Goal: Task Accomplishment & Management: Use online tool/utility

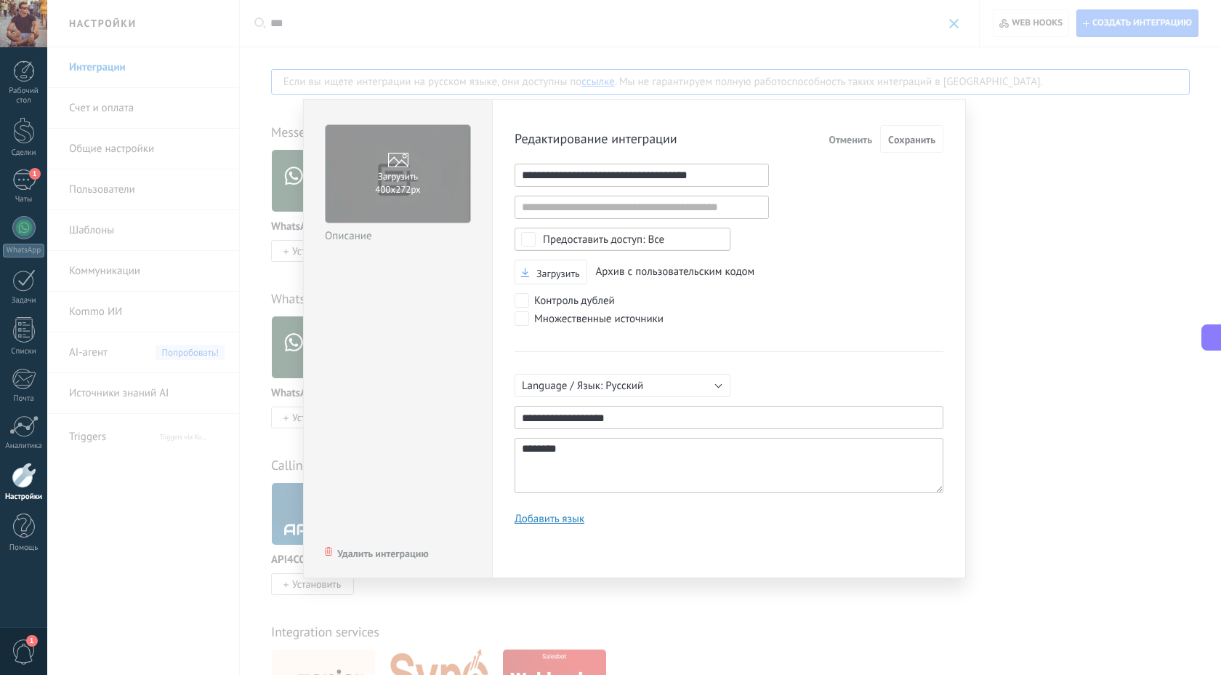
scroll to position [14, 0]
click at [859, 138] on span "Отменить" at bounding box center [851, 139] width 44 height 10
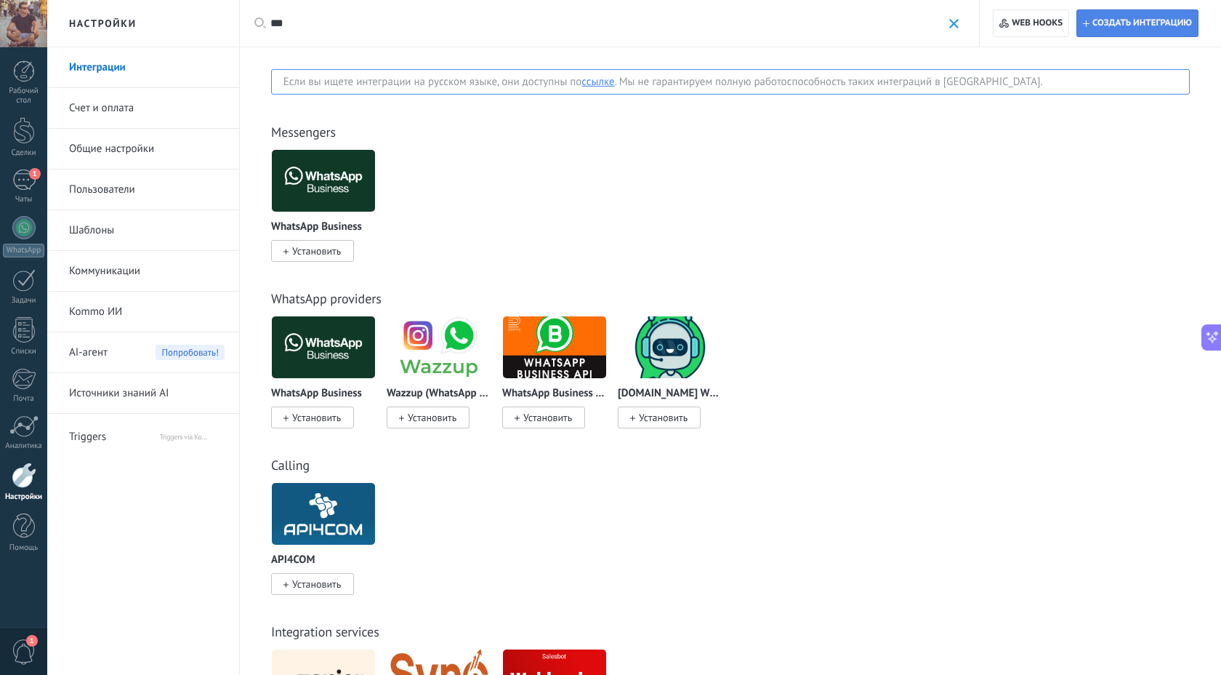
click at [1118, 24] on span "Создать интеграцию" at bounding box center [1143, 23] width 100 height 12
type textarea "********"
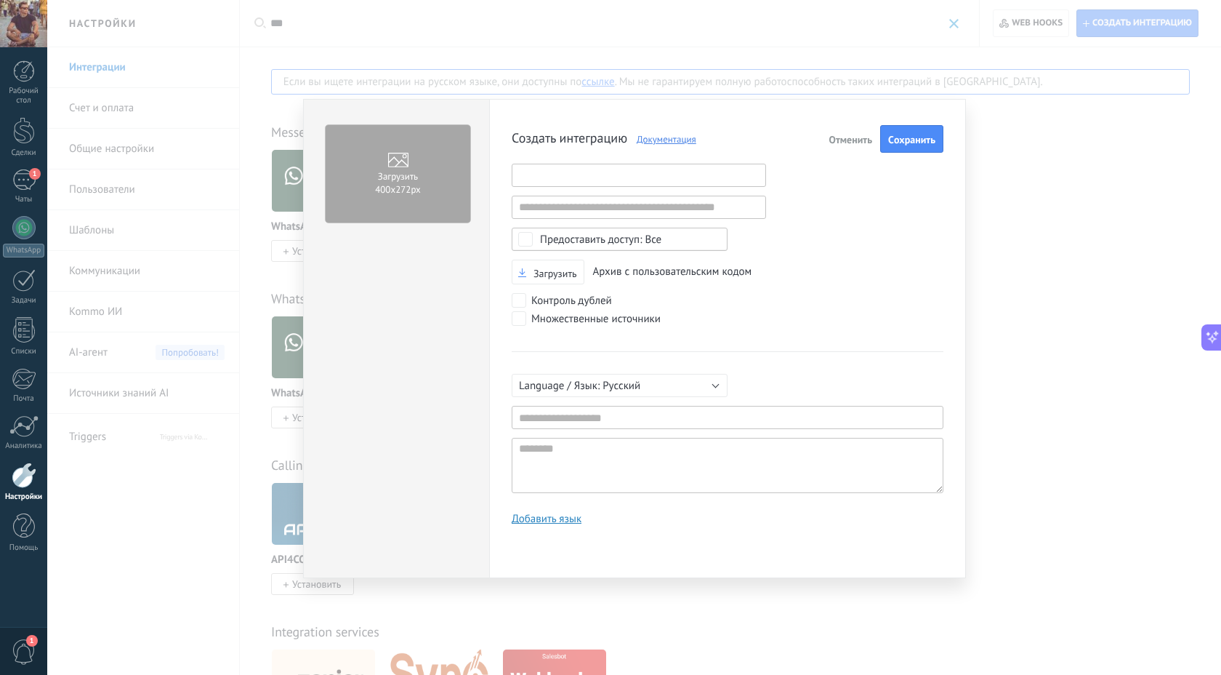
click at [582, 177] on input "text" at bounding box center [639, 175] width 254 height 23
click at [577, 179] on input "text" at bounding box center [639, 175] width 254 height 23
paste input "**********"
type input "**********"
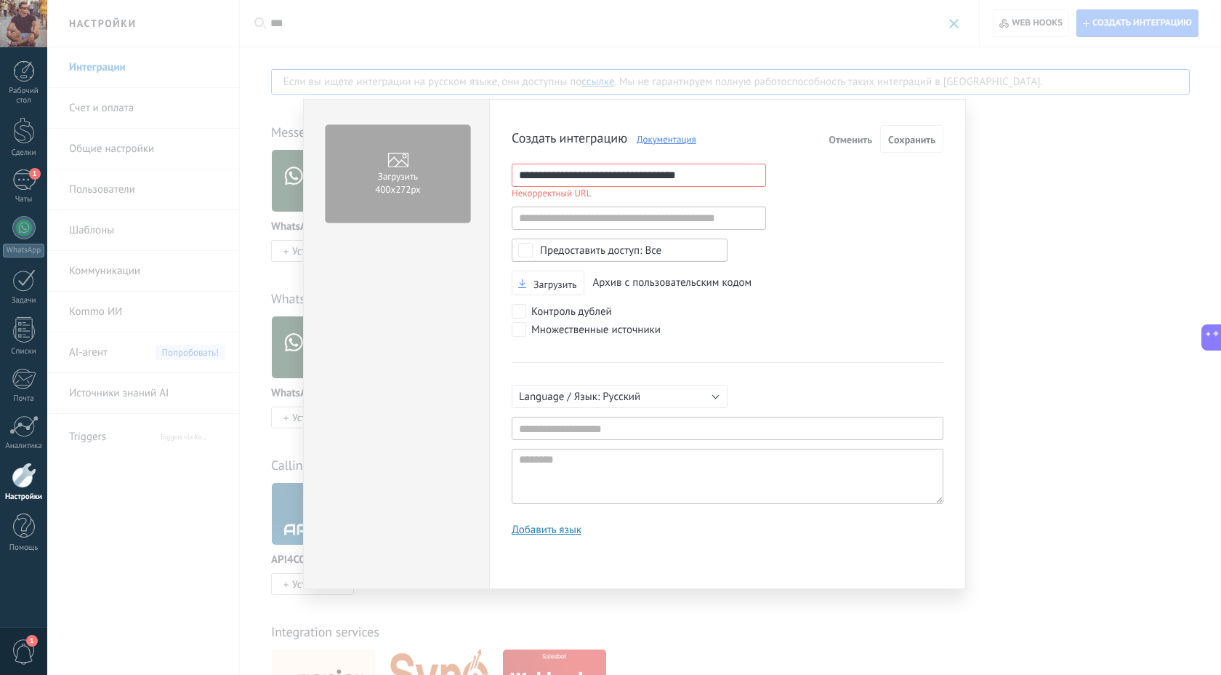
click at [807, 193] on div "**********" at bounding box center [728, 336] width 432 height 422
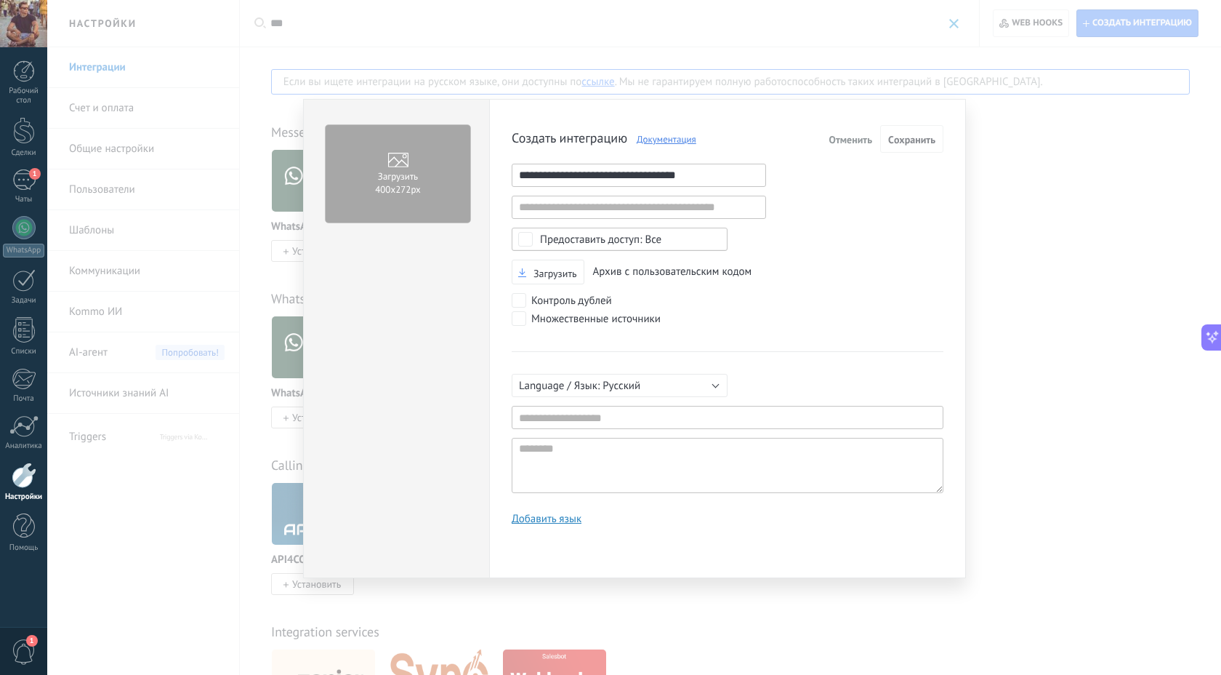
drag, startPoint x: 723, startPoint y: 182, endPoint x: 408, endPoint y: 175, distance: 314.9
click at [408, 175] on div "**********" at bounding box center [634, 338] width 663 height 479
click at [849, 246] on div "Создать интеграцию Документация Отменить Cохранить Некорректный URL Некорректны…" at bounding box center [728, 330] width 432 height 411
click at [600, 177] on input "text" at bounding box center [639, 175] width 254 height 23
click at [598, 169] on input "text" at bounding box center [639, 175] width 254 height 23
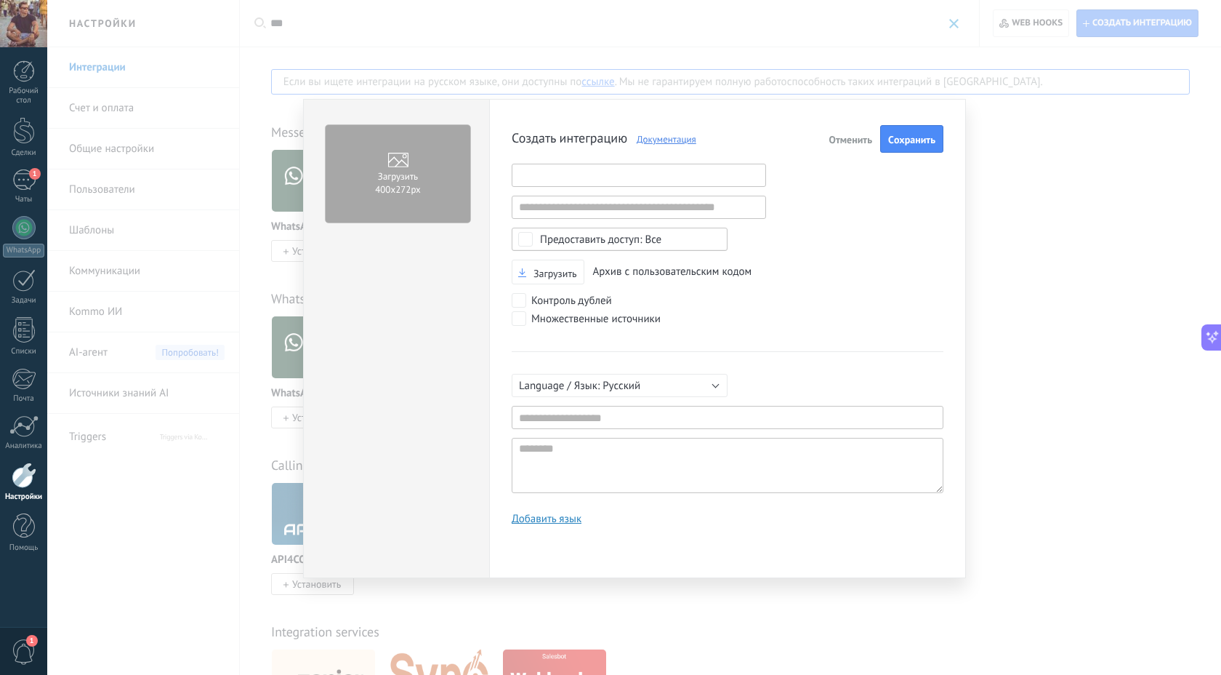
paste input "**********"
type input "**********"
click at [583, 410] on input "text" at bounding box center [728, 417] width 432 height 23
paste input "**********"
type input "**********"
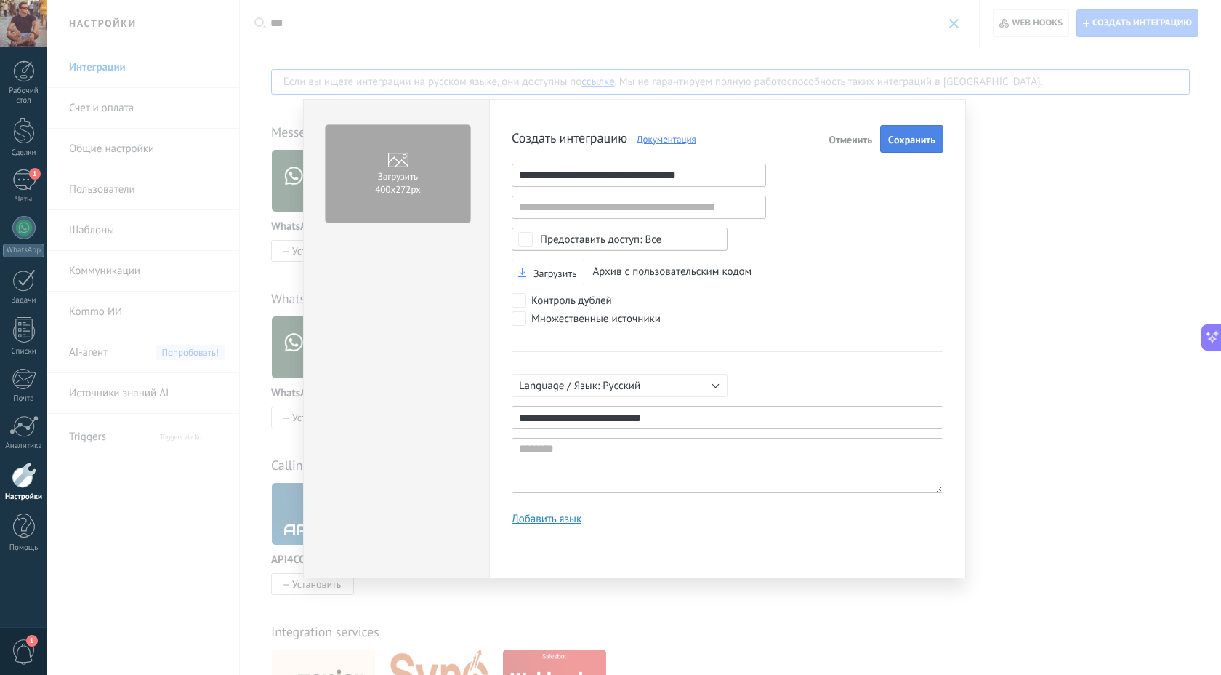
click at [906, 132] on button "Cохранить" at bounding box center [911, 139] width 63 height 28
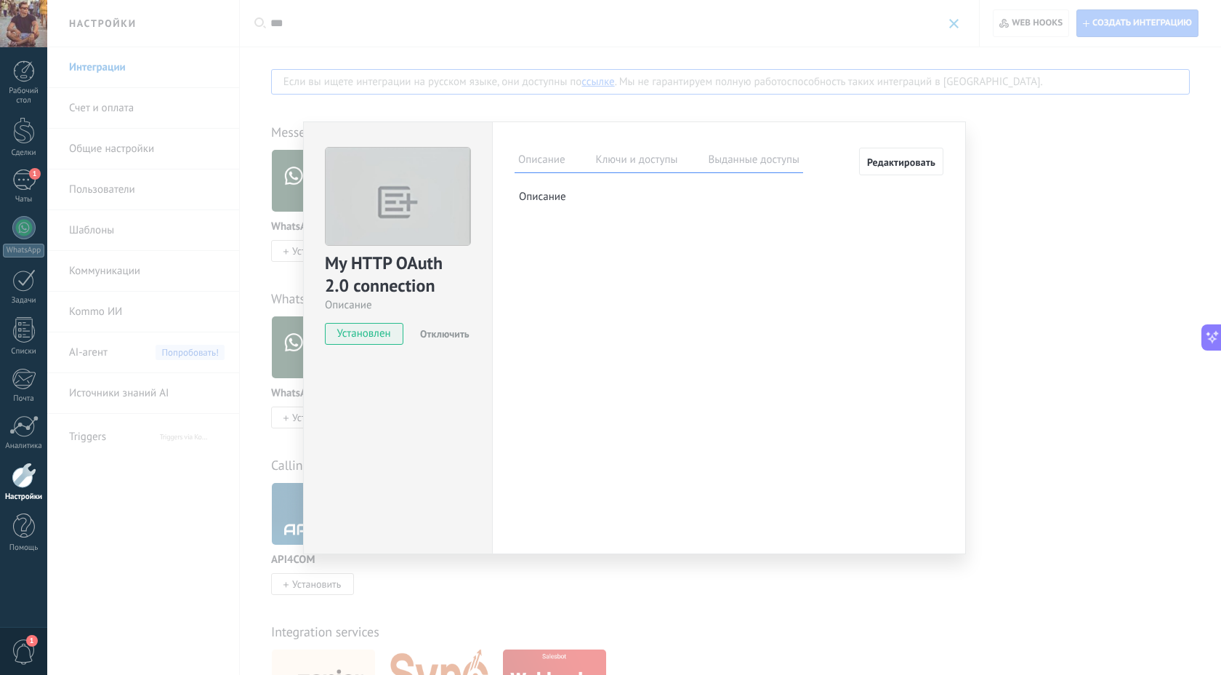
click at [631, 158] on label "Ключи и доступы" at bounding box center [636, 161] width 89 height 21
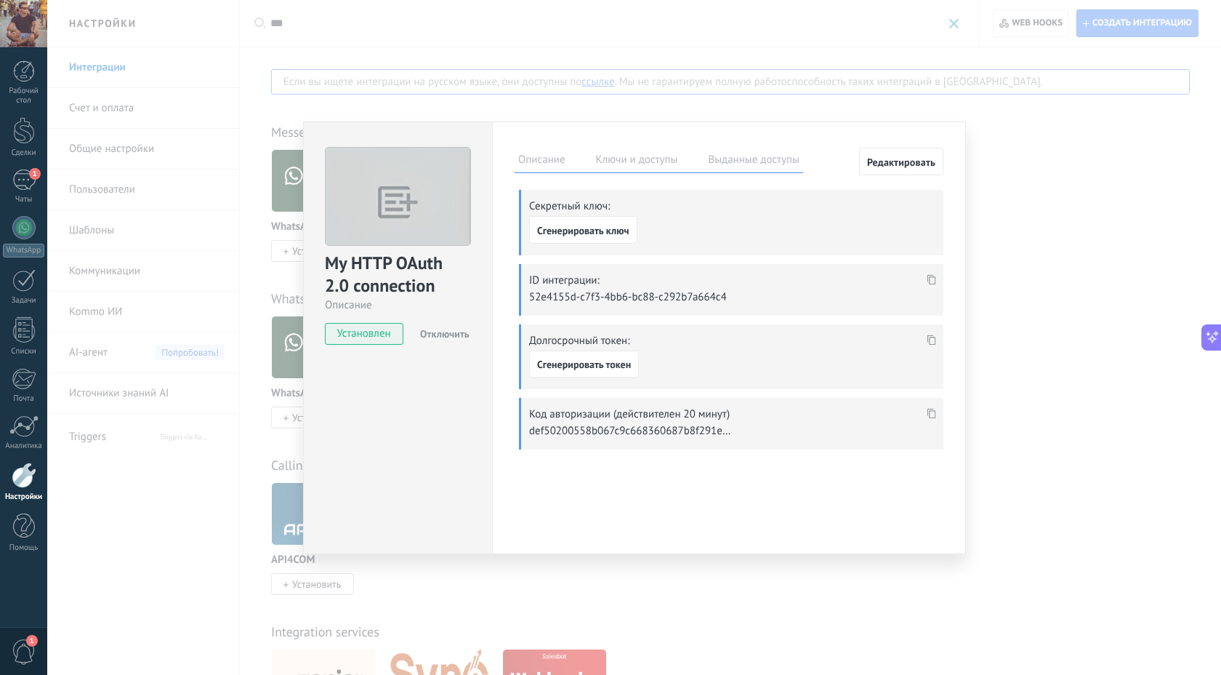
click at [933, 278] on icon at bounding box center [932, 279] width 9 height 10
click at [590, 230] on span "Сгенерировать ключ" at bounding box center [583, 230] width 92 height 10
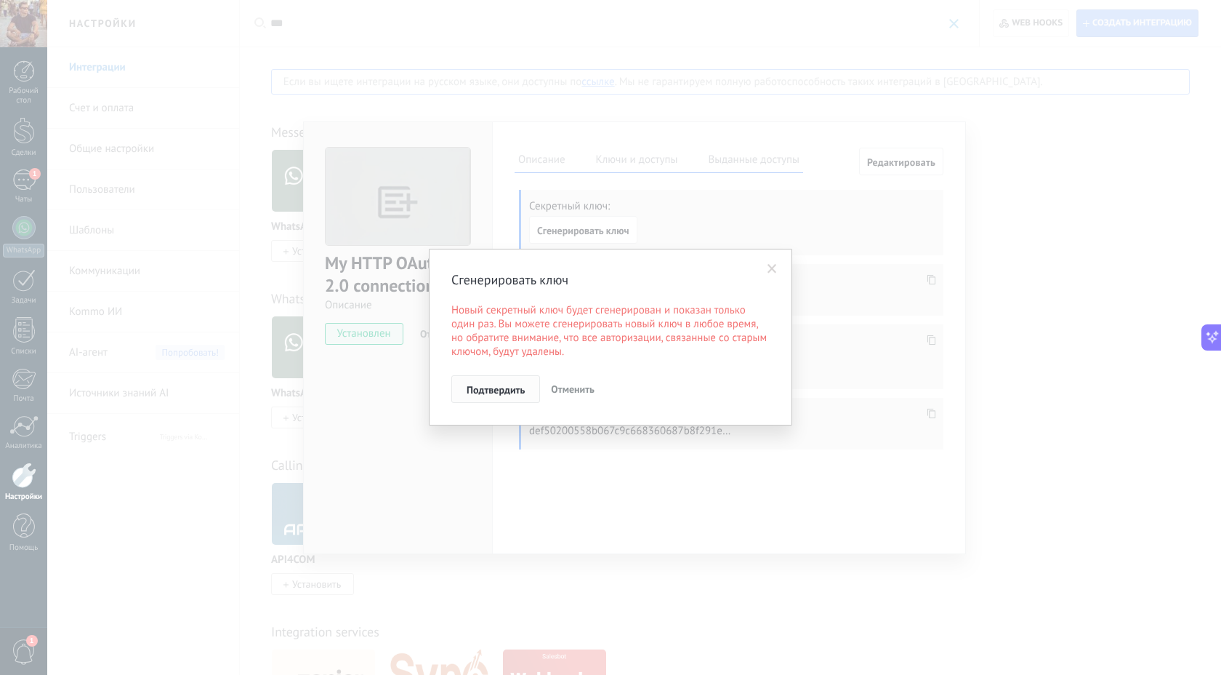
click at [507, 401] on button "Подтвердить" at bounding box center [495, 389] width 89 height 28
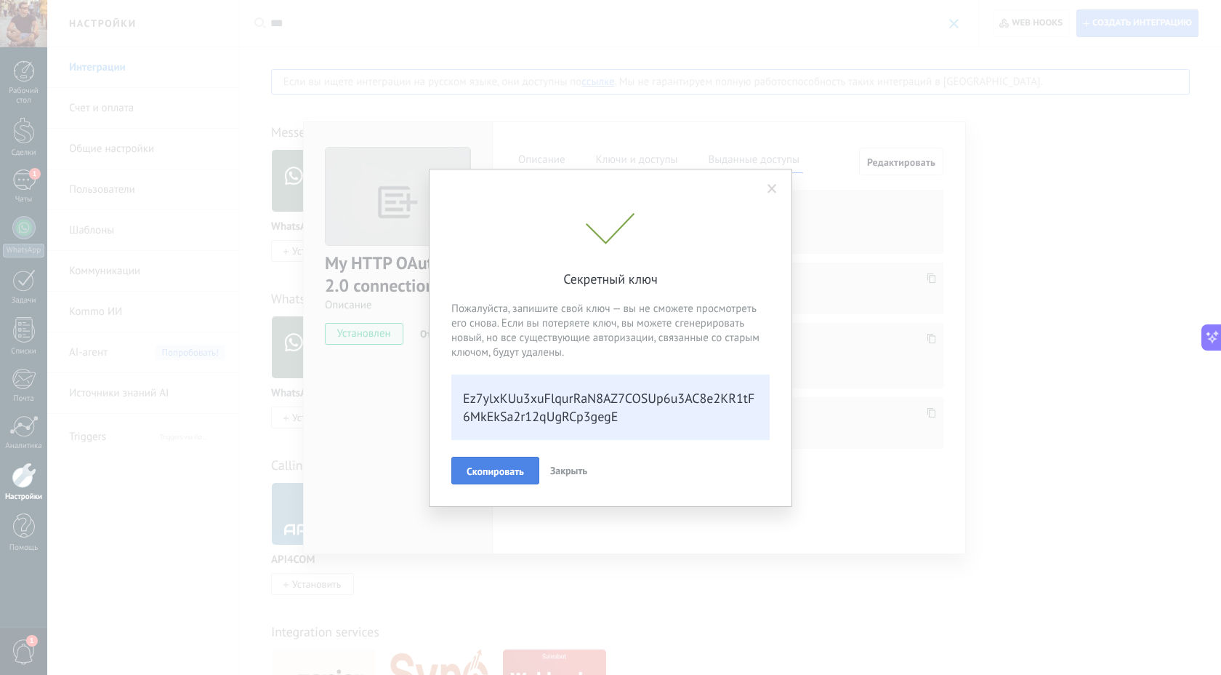
click at [503, 463] on button "Скопировать" at bounding box center [495, 471] width 88 height 28
click at [569, 473] on span "Закрыть" at bounding box center [570, 469] width 37 height 13
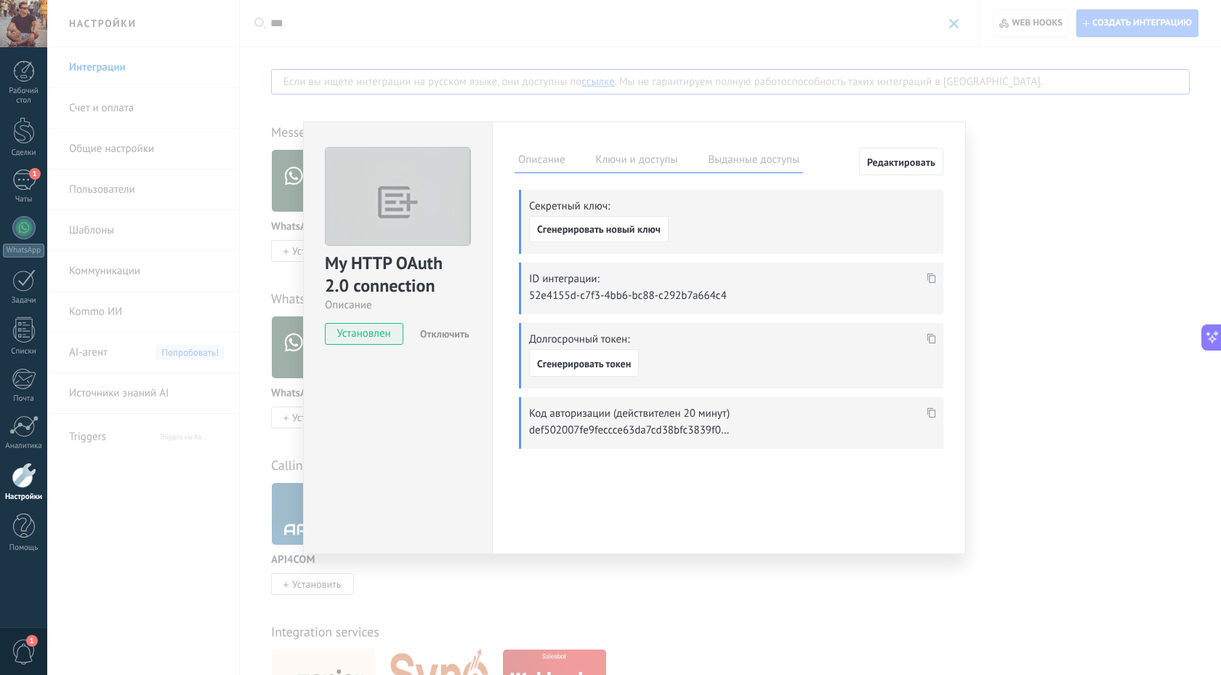
click at [1070, 222] on div "My HTTP OAuth 2.0 connection Описание Установлен Отключить Описание Ключи и дос…" at bounding box center [634, 337] width 1174 height 675
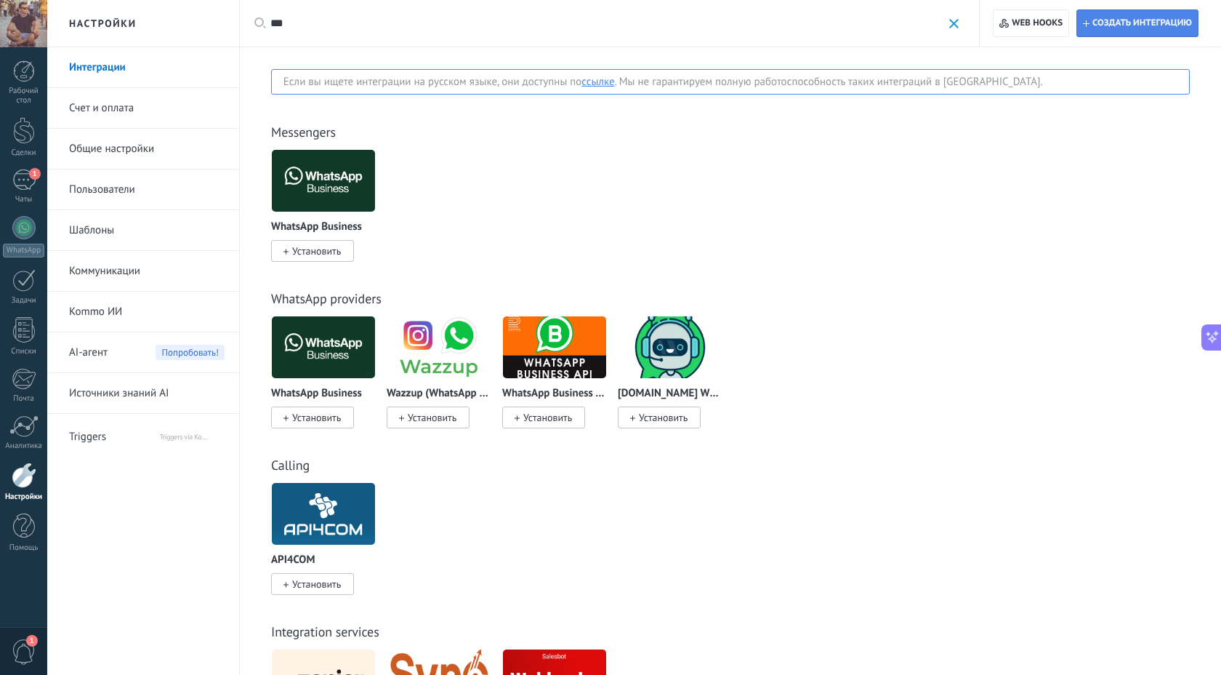
click at [1128, 23] on span "Создать интеграцию" at bounding box center [1143, 23] width 100 height 12
type textarea "********"
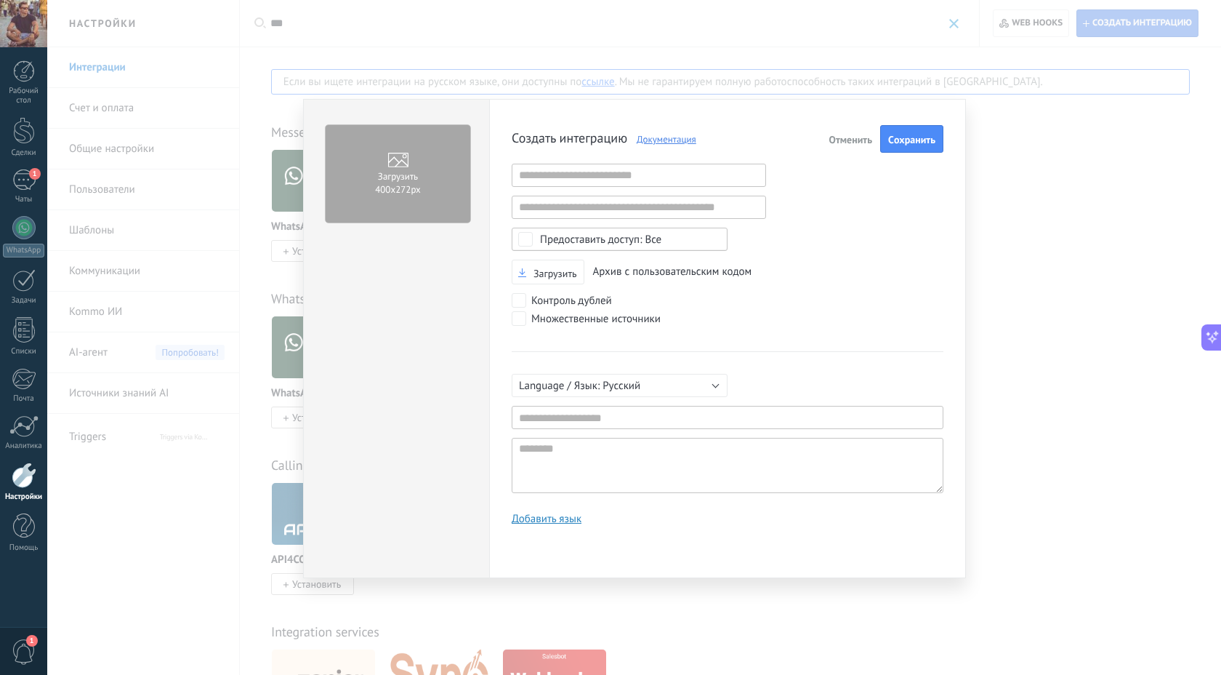
scroll to position [14, 0]
click at [574, 177] on input "text" at bounding box center [639, 175] width 254 height 23
paste input "**********"
type input "**********"
click at [927, 140] on span "Cохранить" at bounding box center [911, 139] width 47 height 10
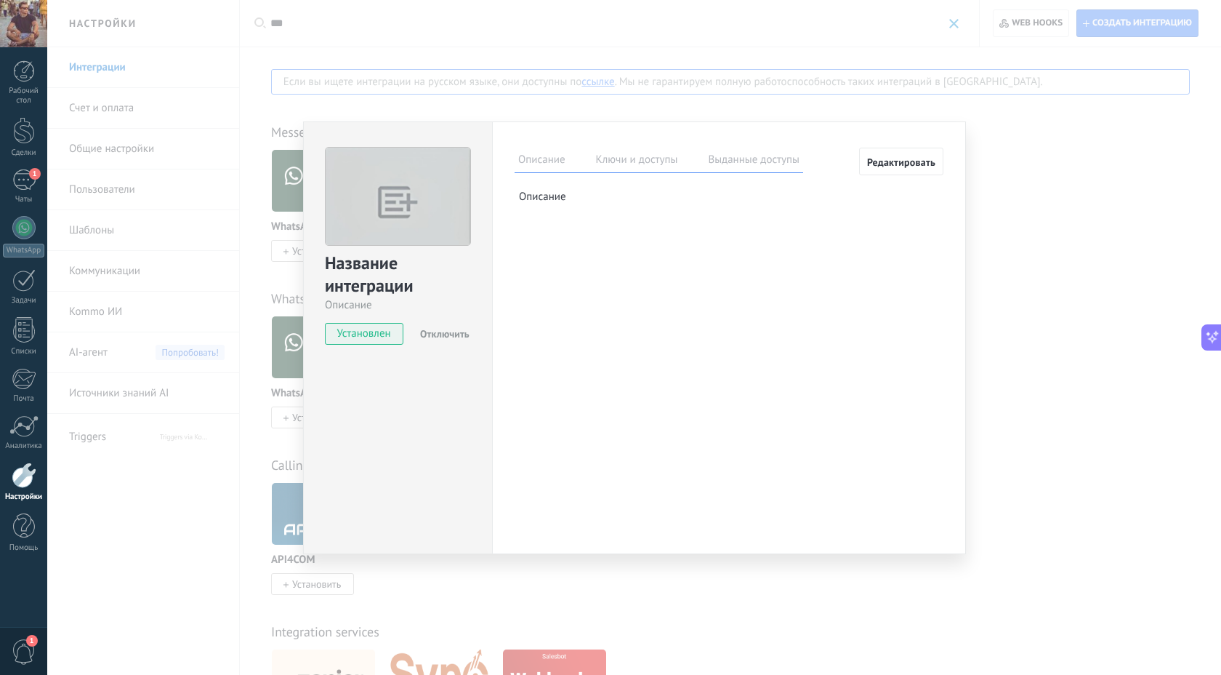
click at [641, 154] on label "Ключи и доступы" at bounding box center [636, 161] width 89 height 21
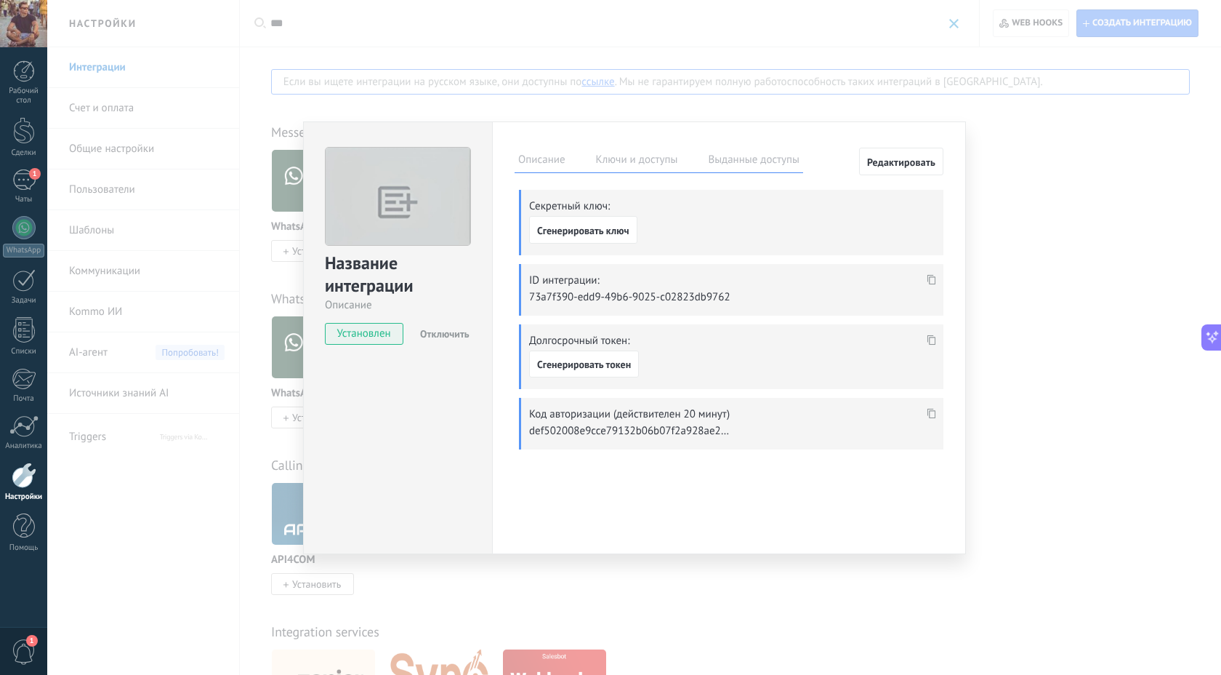
click at [935, 280] on use at bounding box center [932, 279] width 9 height 10
click at [576, 226] on span "Сгенерировать ключ" at bounding box center [583, 230] width 92 height 10
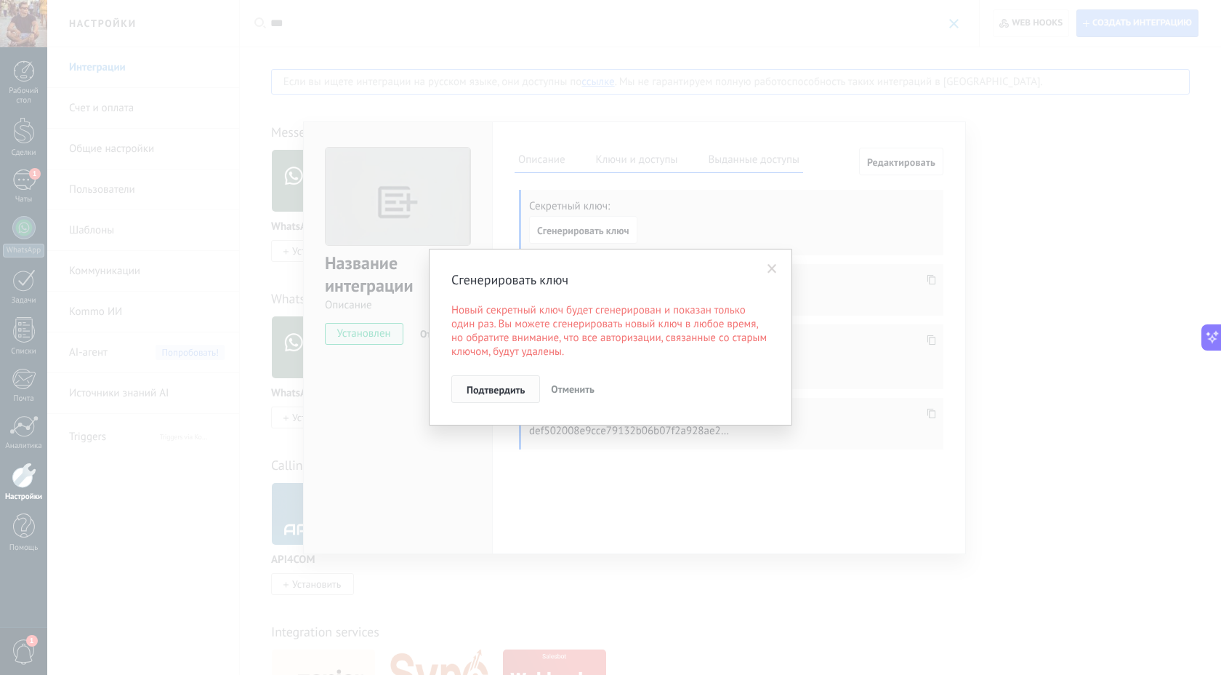
click at [480, 390] on span "Подтвердить" at bounding box center [496, 390] width 58 height 10
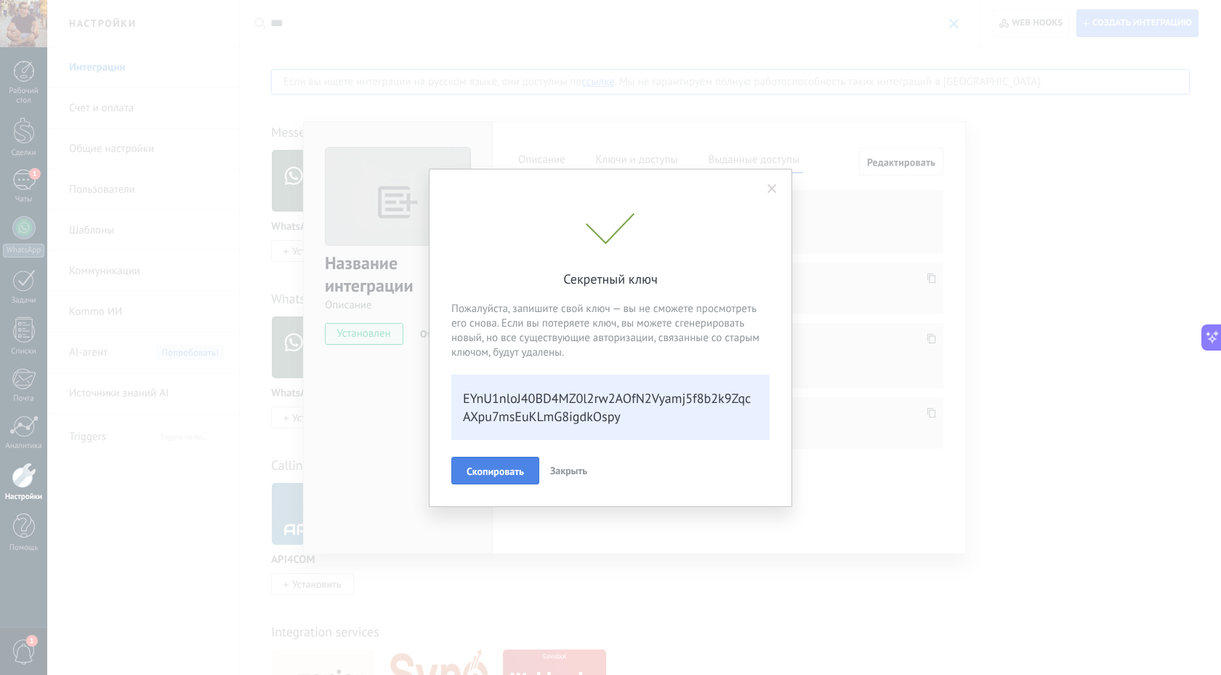
click at [510, 475] on span "Скопировать" at bounding box center [495, 471] width 57 height 10
click at [560, 473] on span "Закрыть" at bounding box center [568, 469] width 37 height 13
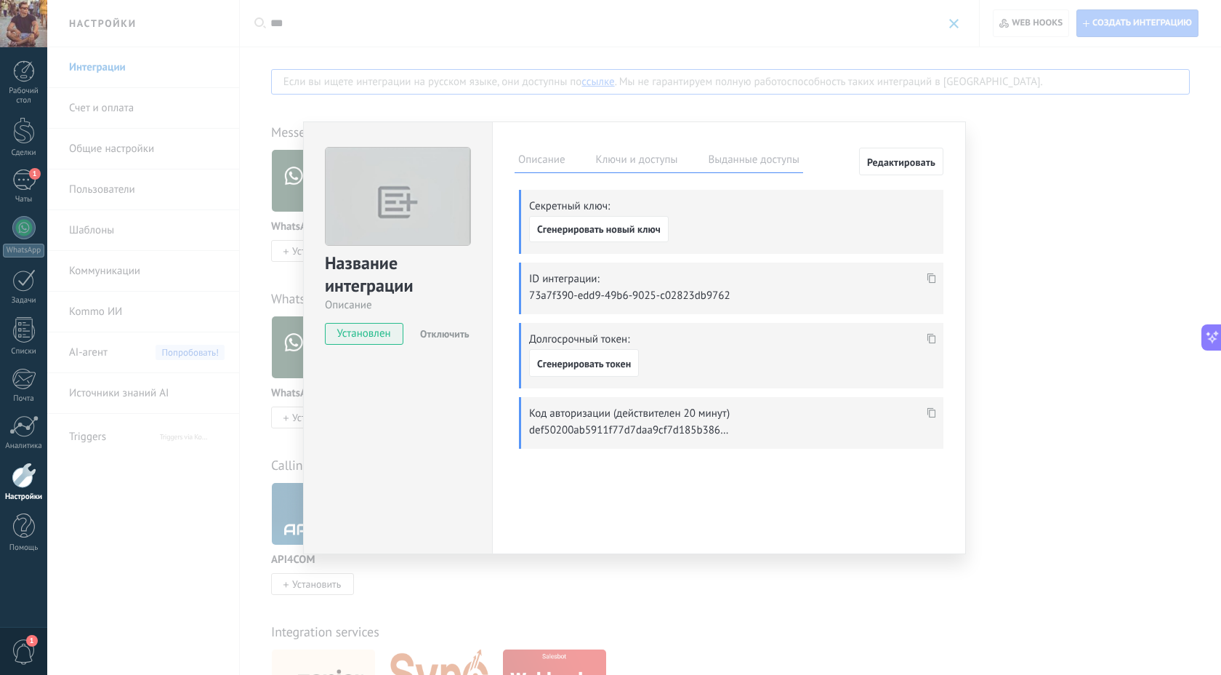
click at [750, 158] on label "Выданные доступы" at bounding box center [753, 161] width 99 height 21
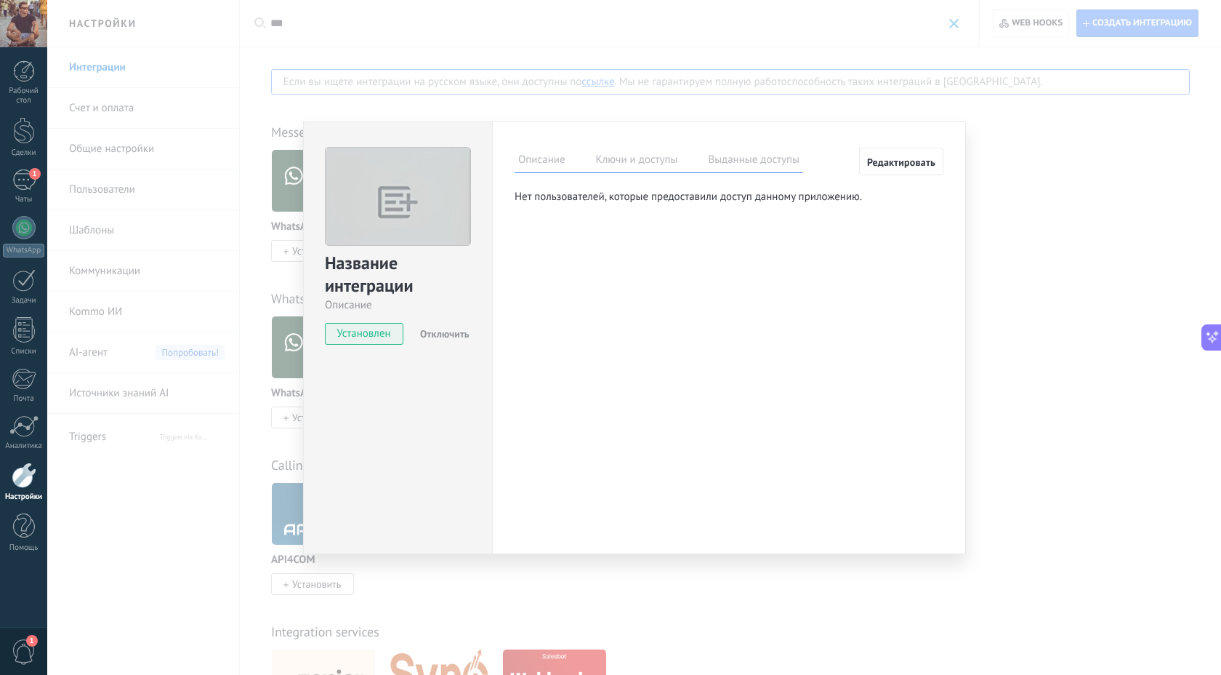
click at [1068, 161] on div "Название интеграции Описание Установлен Отключить Описание Ключи и доступы Выда…" at bounding box center [634, 337] width 1174 height 675
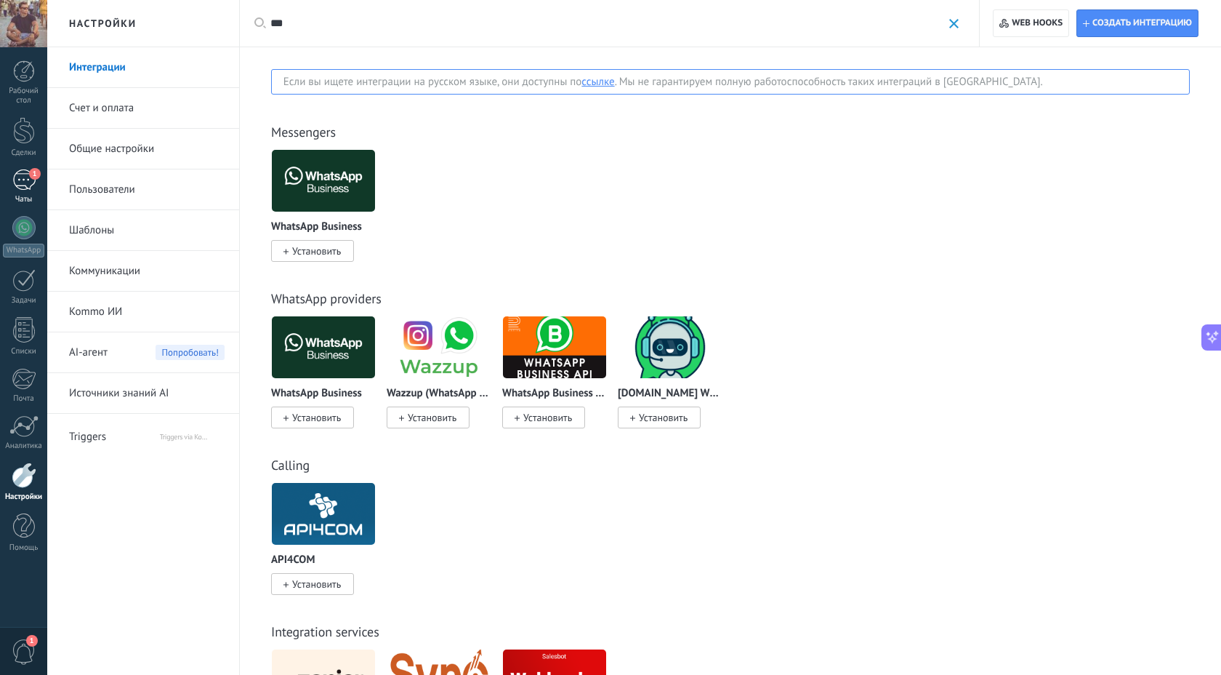
click at [24, 179] on div "1" at bounding box center [23, 179] width 23 height 21
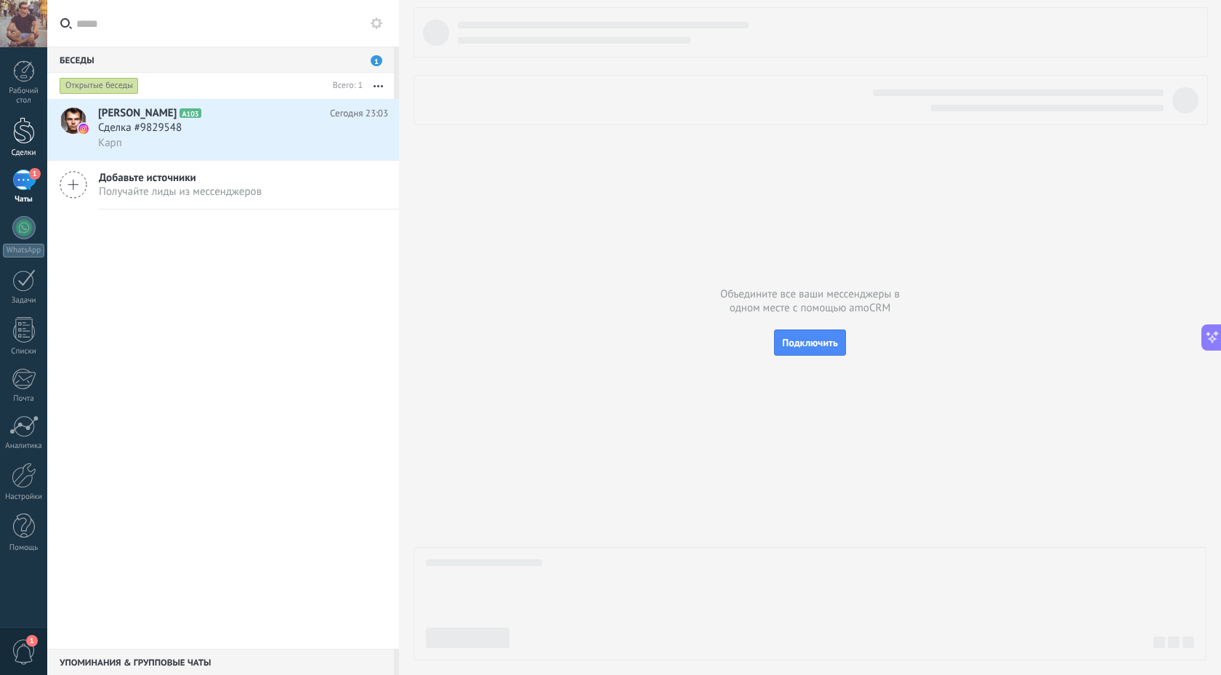
click at [22, 136] on div at bounding box center [24, 130] width 22 height 27
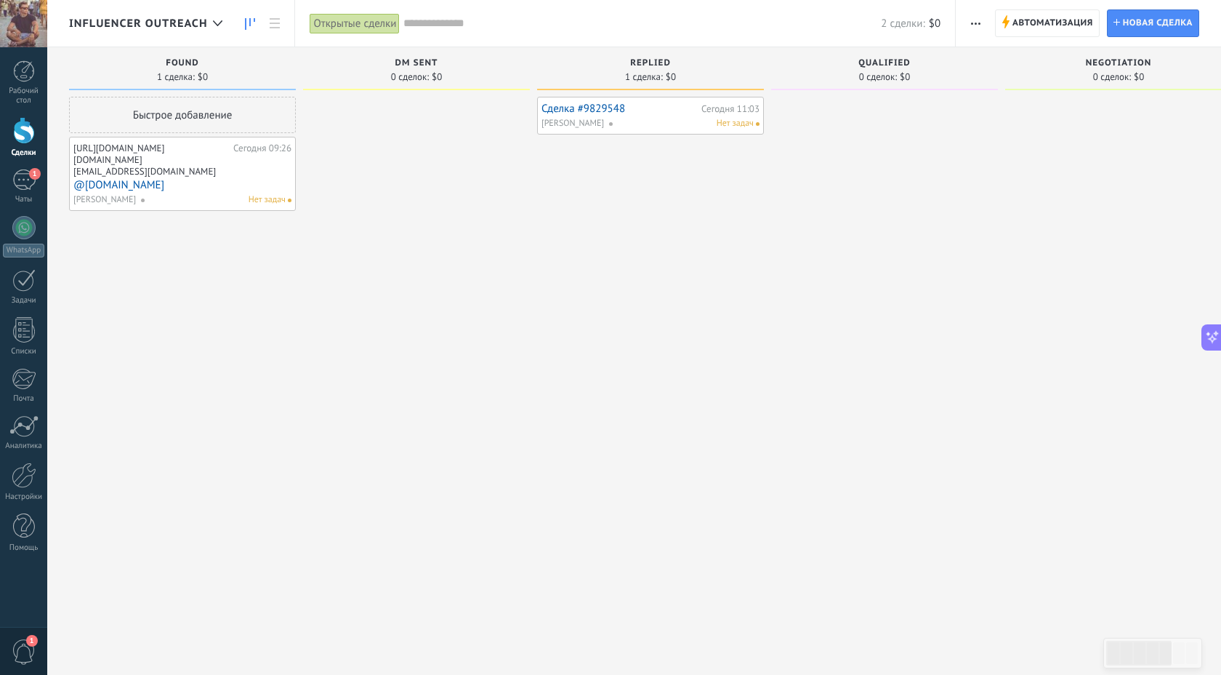
click at [130, 153] on div "https://www.instagram.com/armwrestling.travel/" at bounding box center [151, 153] width 156 height 23
click at [145, 153] on div "https://www.instagram.com/armwrestling.travel/" at bounding box center [151, 153] width 156 height 23
click at [271, 152] on div "Сегодня 09:26" at bounding box center [262, 153] width 58 height 23
click at [134, 184] on link "@armwrestling.travel" at bounding box center [182, 185] width 218 height 12
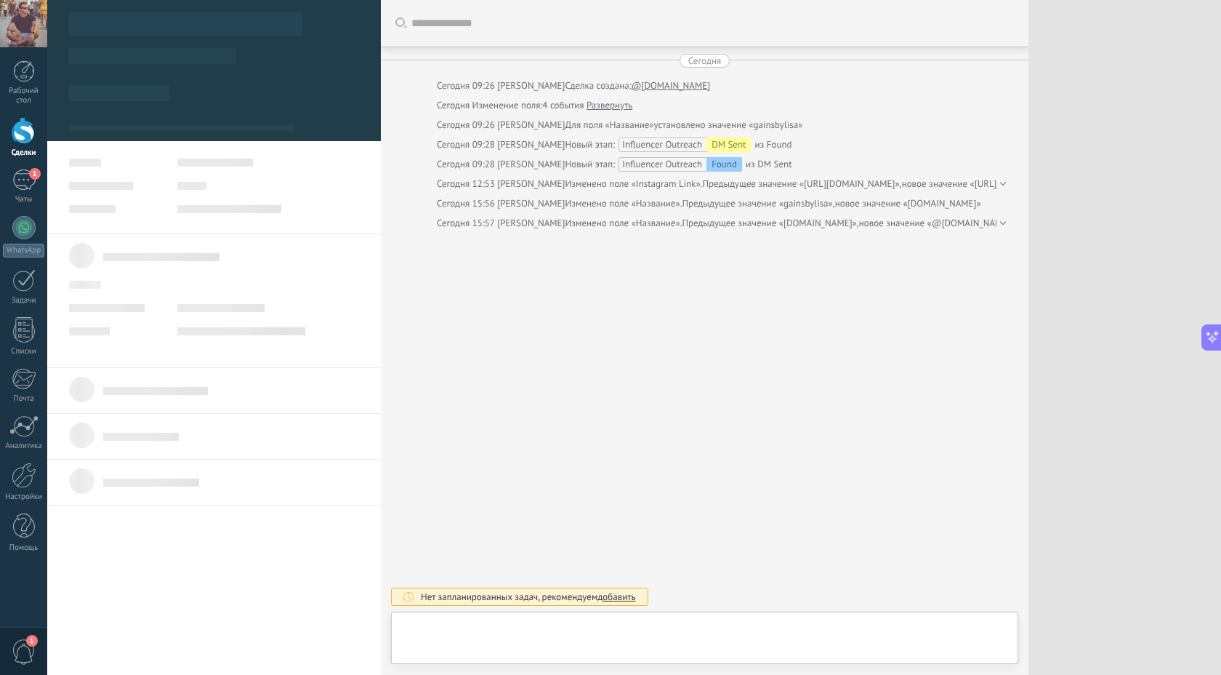
scroll to position [389, 0]
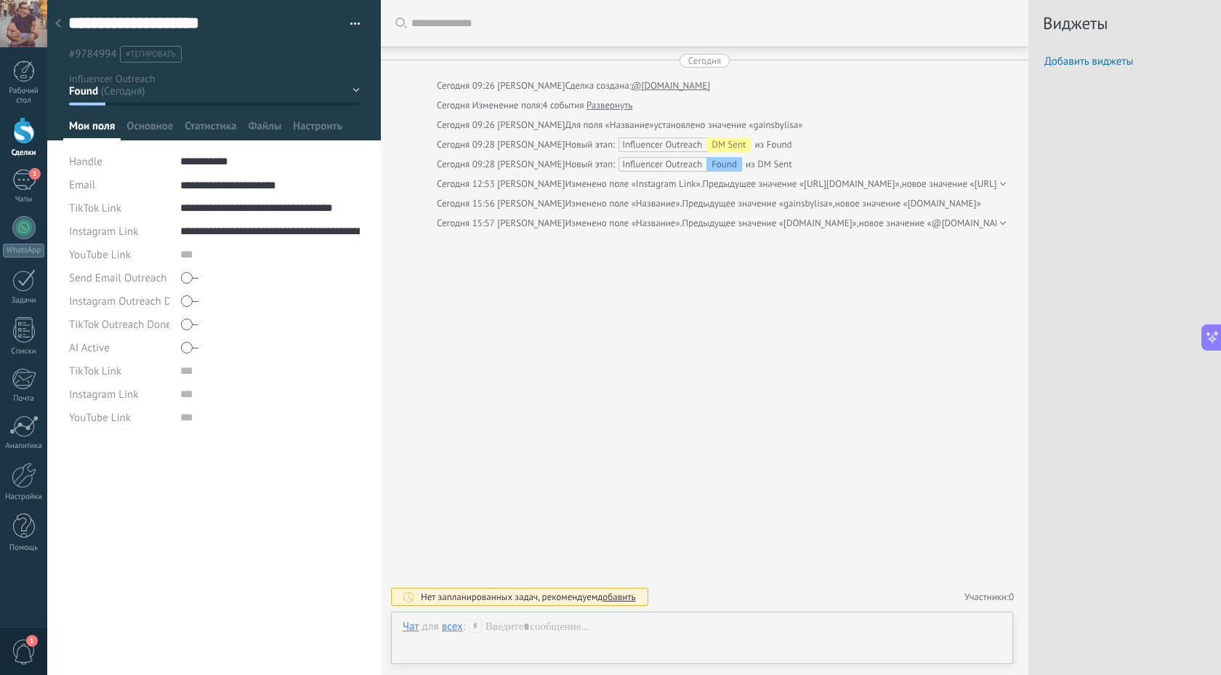
click at [56, 25] on use at bounding box center [58, 23] width 6 height 9
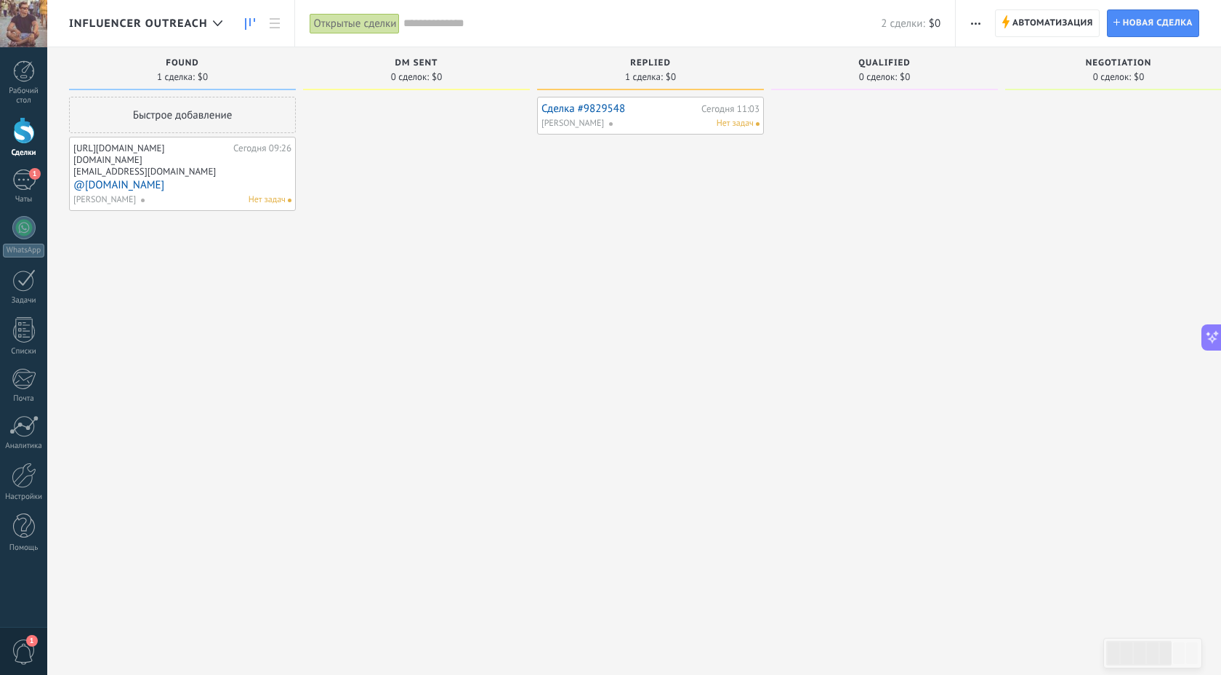
scroll to position [355, 0]
click at [180, 157] on div "https://www.instagram.com/armwrestling.travel/" at bounding box center [151, 153] width 156 height 23
click at [156, 185] on link "@armwrestling.travel" at bounding box center [182, 185] width 218 height 12
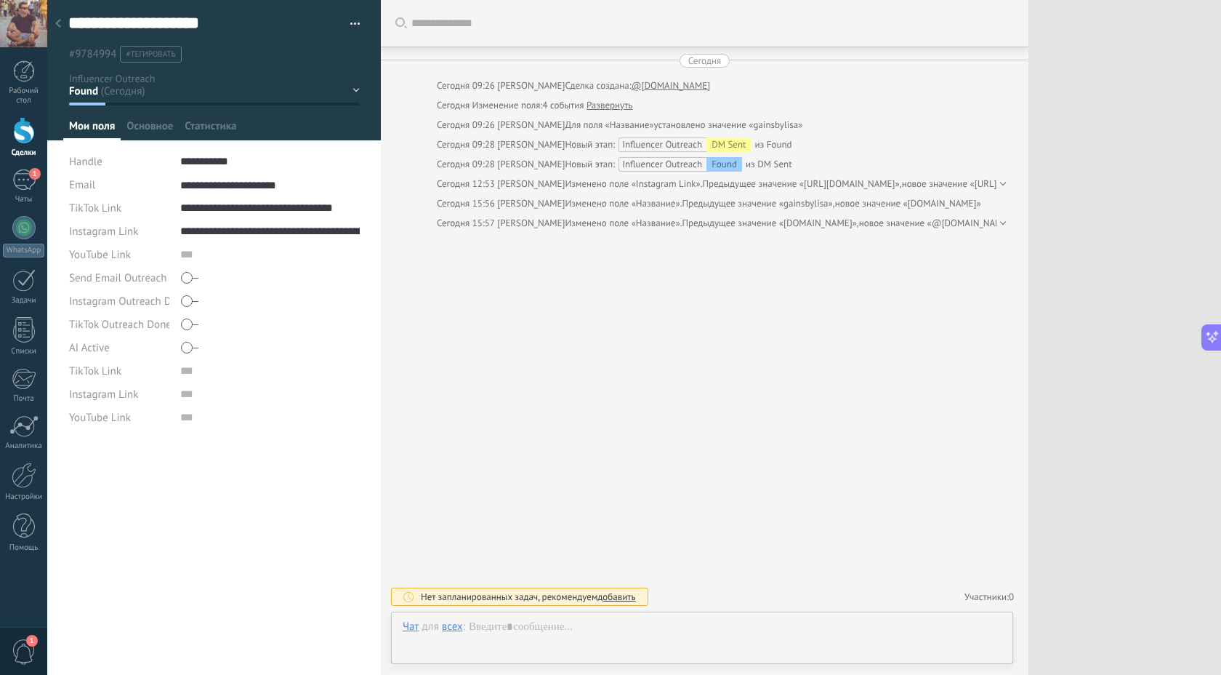
scroll to position [389, 0]
click at [57, 20] on icon at bounding box center [58, 23] width 6 height 9
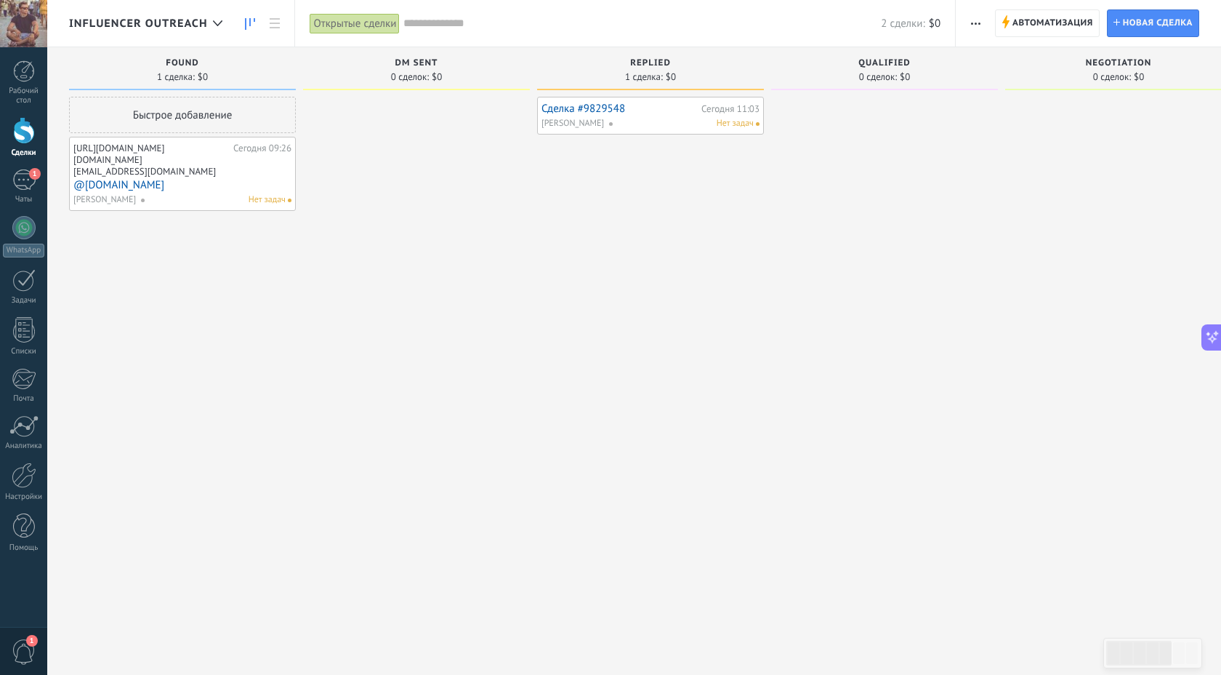
scroll to position [355, 0]
click at [581, 109] on link "Сделка #9829548" at bounding box center [620, 109] width 156 height 12
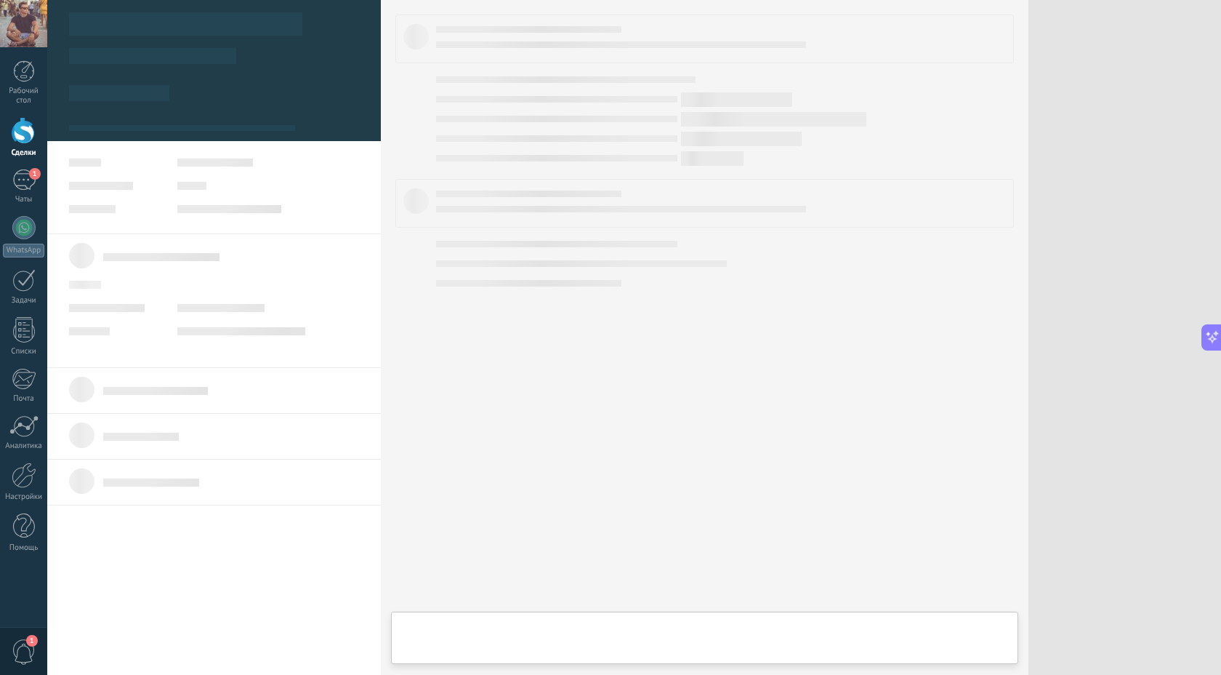
type textarea "***"
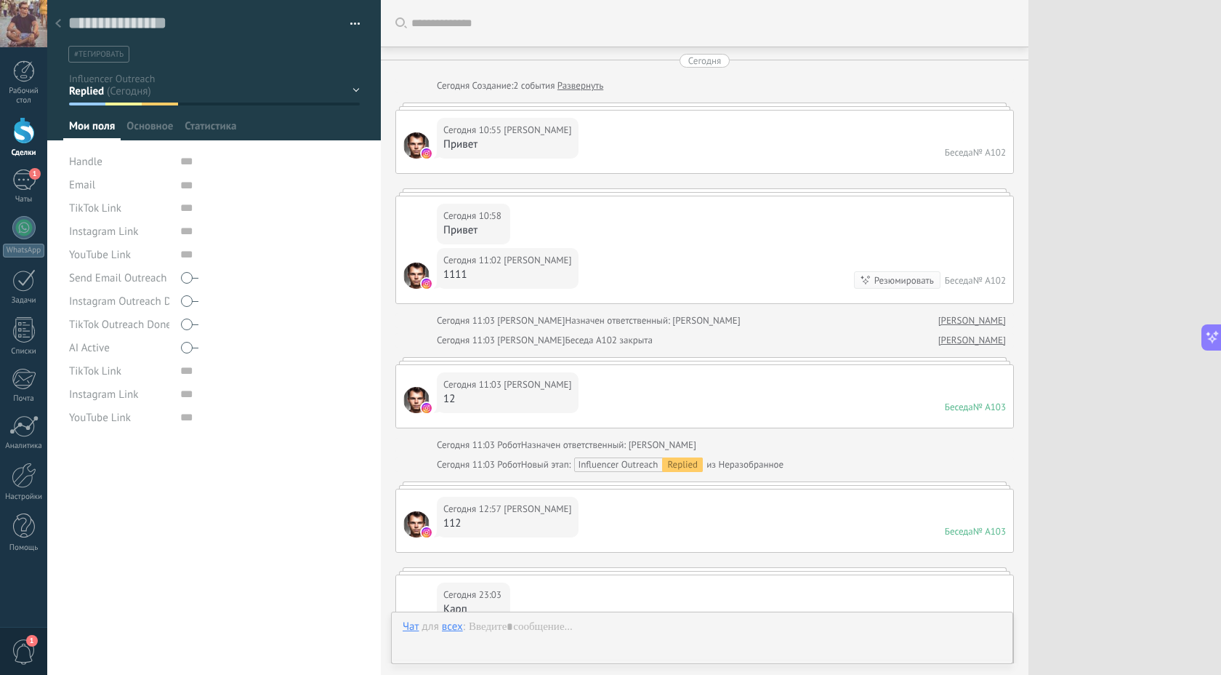
scroll to position [261, 0]
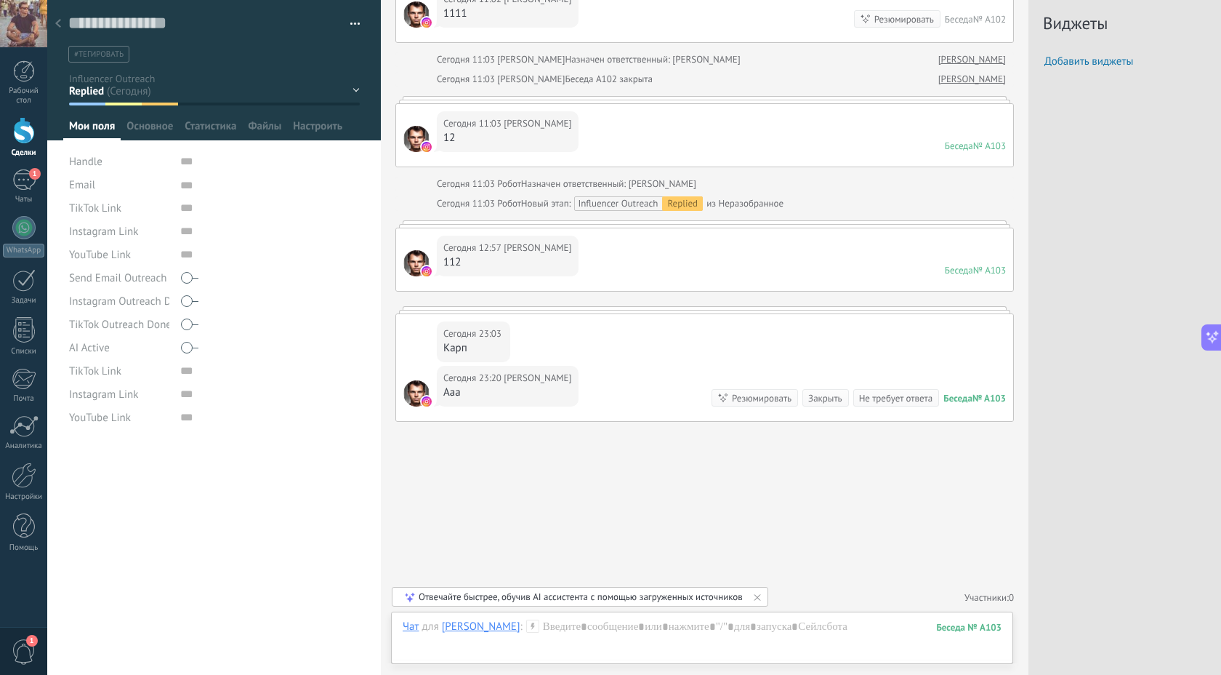
click at [343, 23] on button "button" at bounding box center [350, 24] width 21 height 22
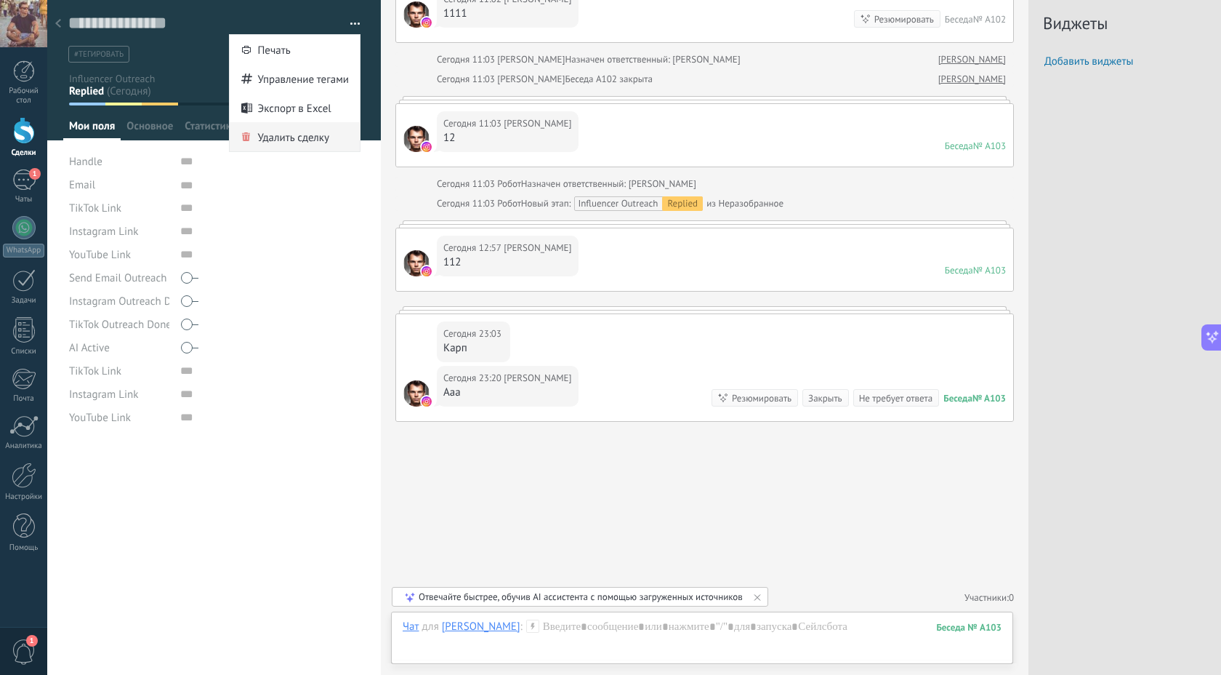
click at [283, 137] on span "Удалить сделку" at bounding box center [293, 136] width 72 height 29
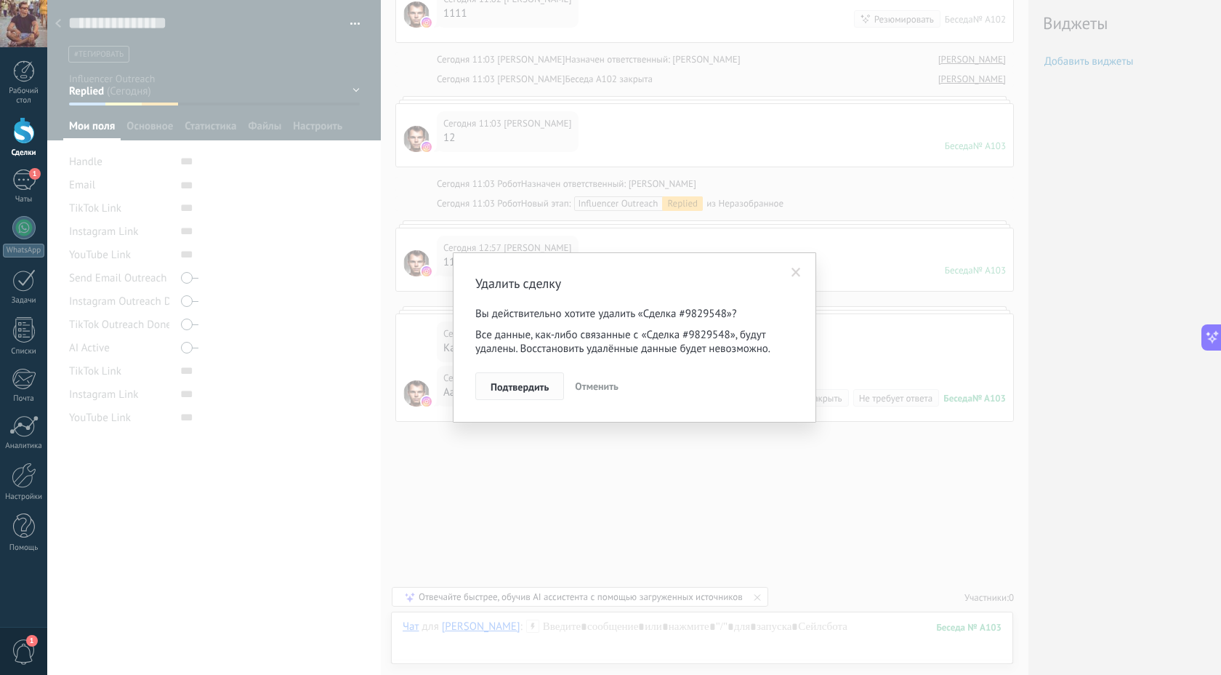
click at [525, 394] on button "Подтвердить" at bounding box center [519, 386] width 89 height 28
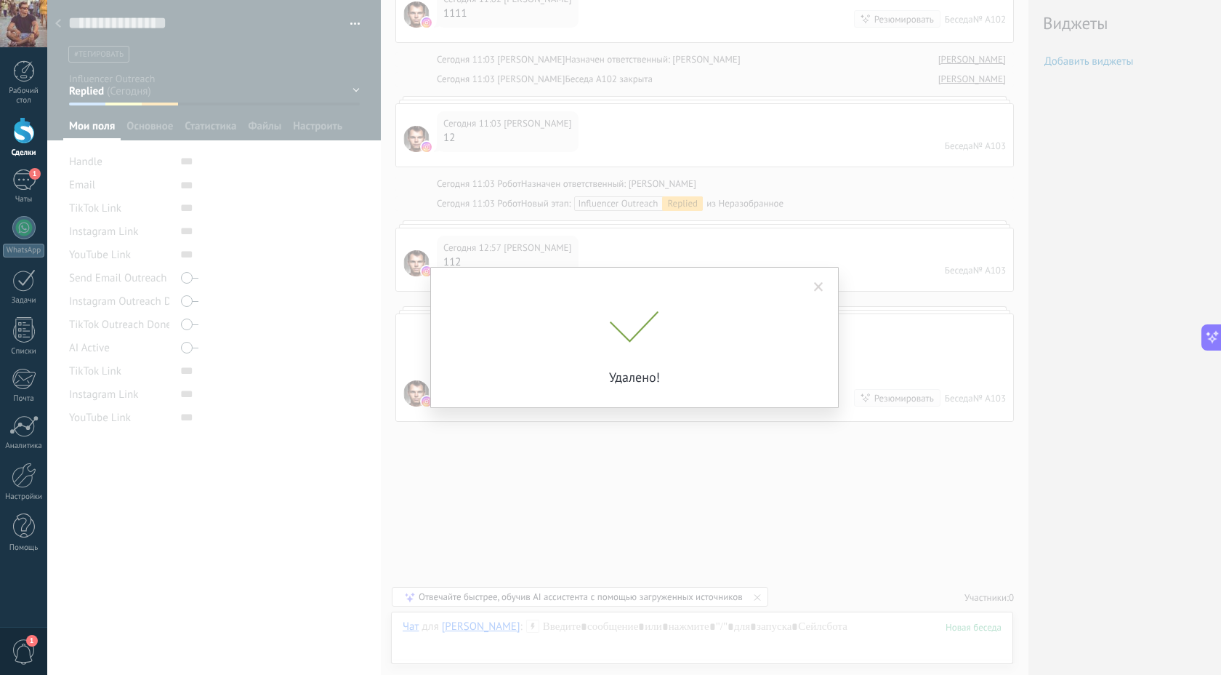
scroll to position [285, 0]
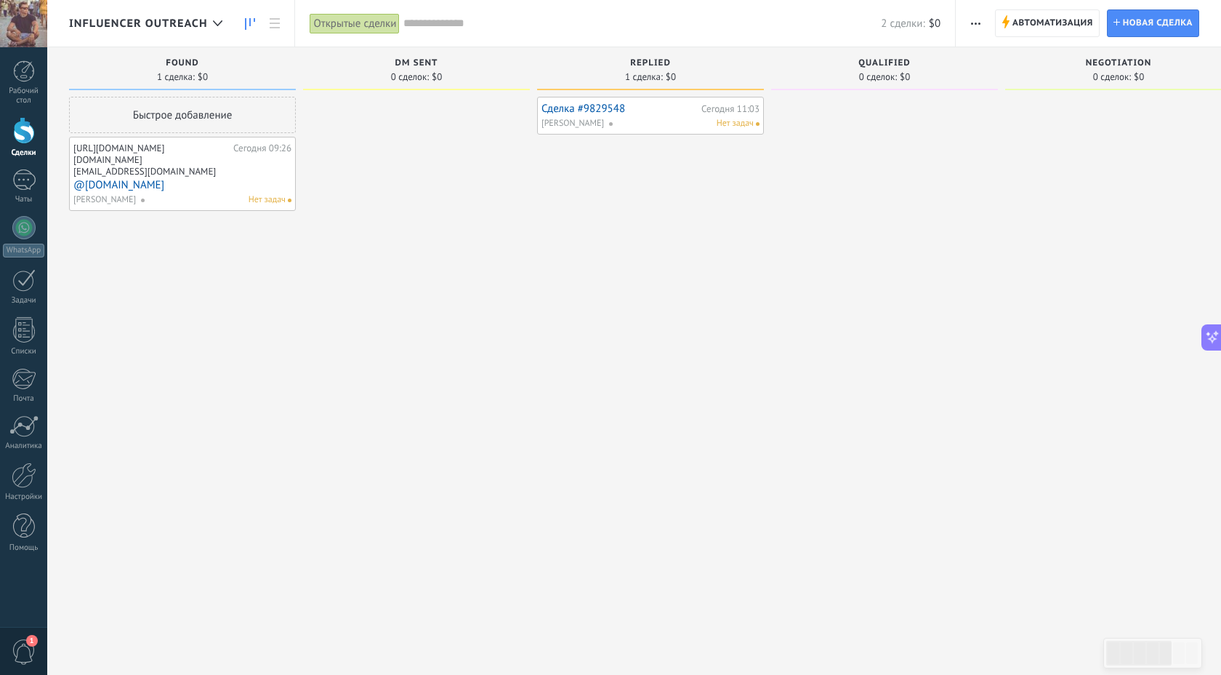
scroll to position [355, 0]
click at [622, 107] on link "Сделка #10049404" at bounding box center [623, 109] width 162 height 12
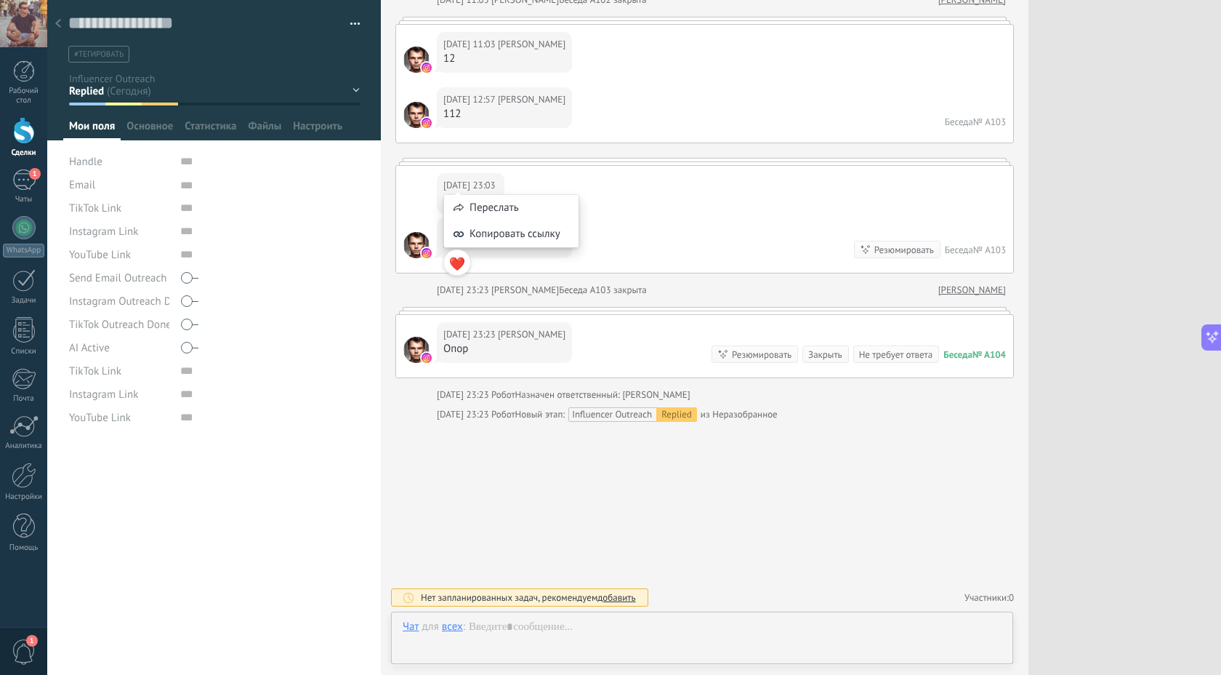
scroll to position [15, 0]
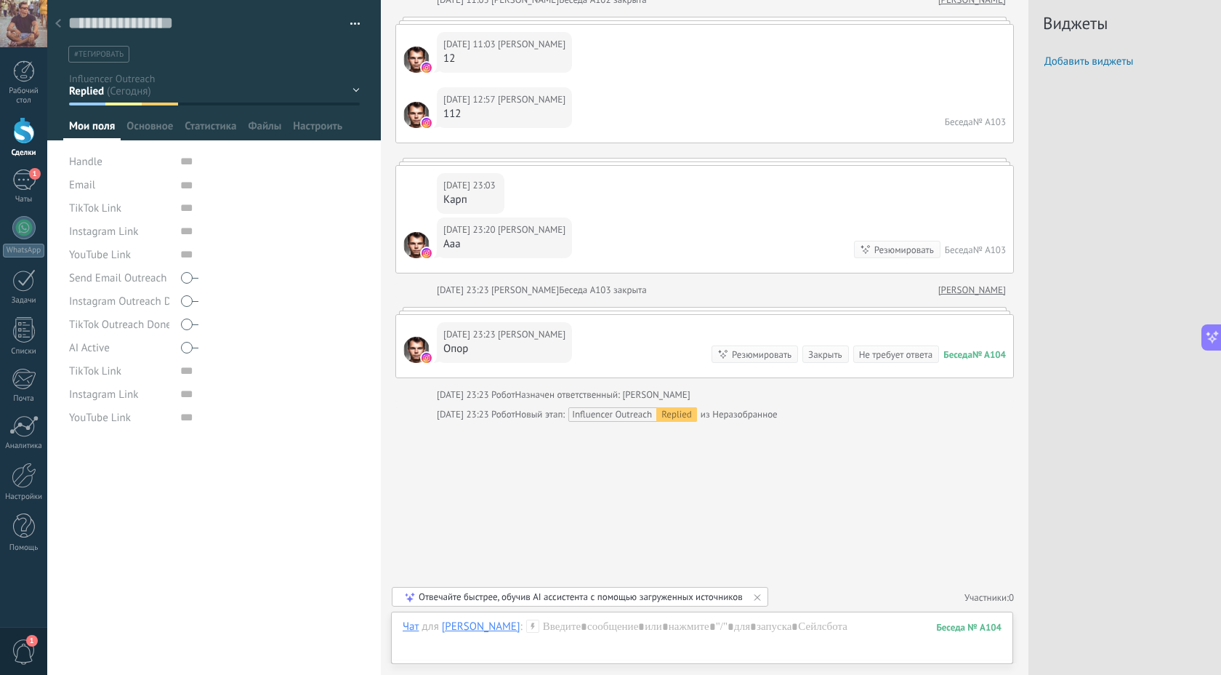
click at [351, 25] on button "button" at bounding box center [350, 24] width 21 height 22
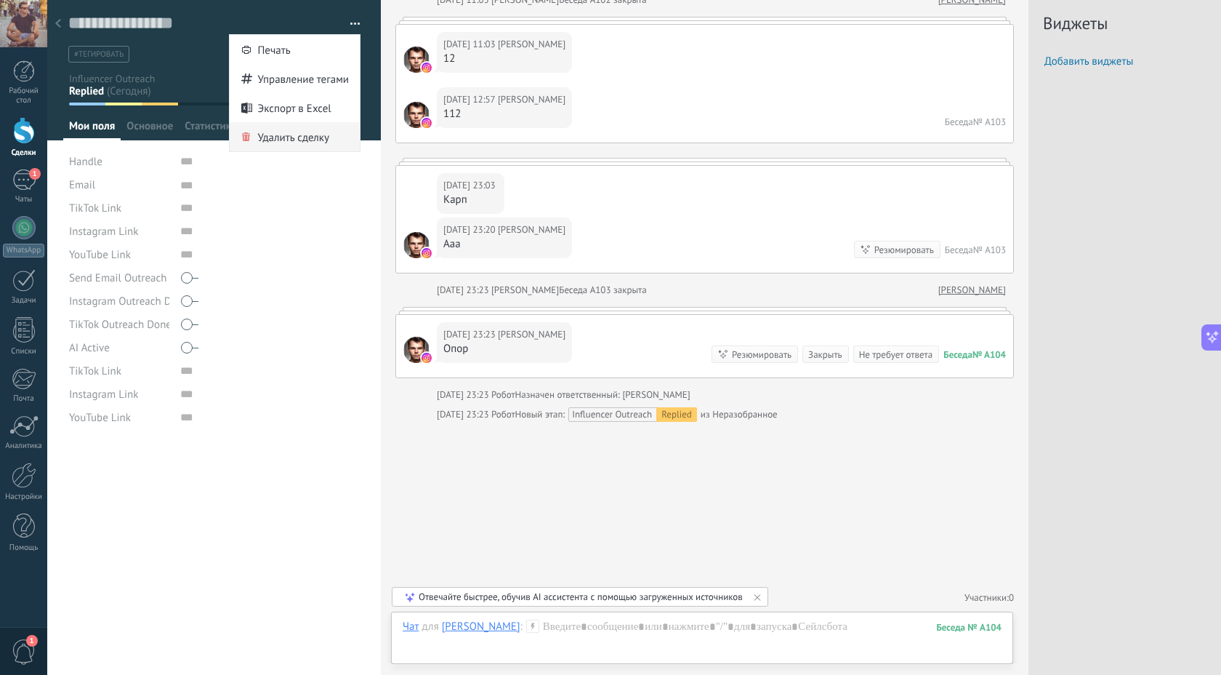
click at [289, 139] on span "Удалить сделку" at bounding box center [293, 136] width 72 height 29
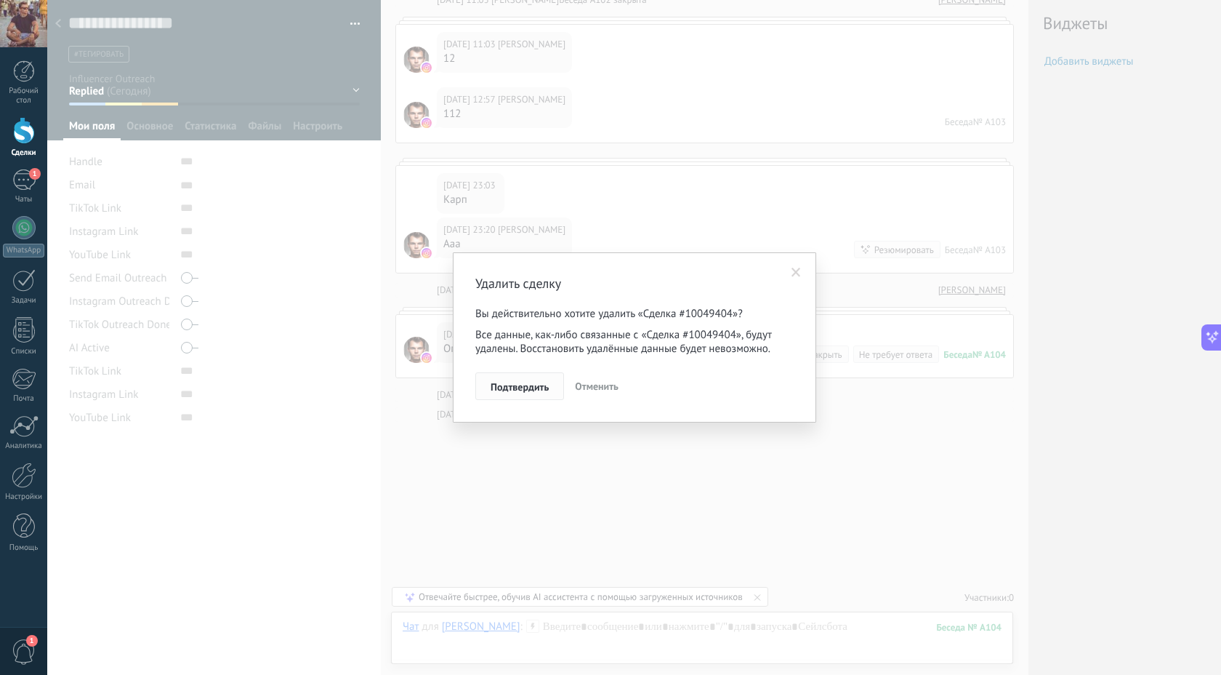
click at [518, 386] on span "Подтвердить" at bounding box center [520, 387] width 58 height 10
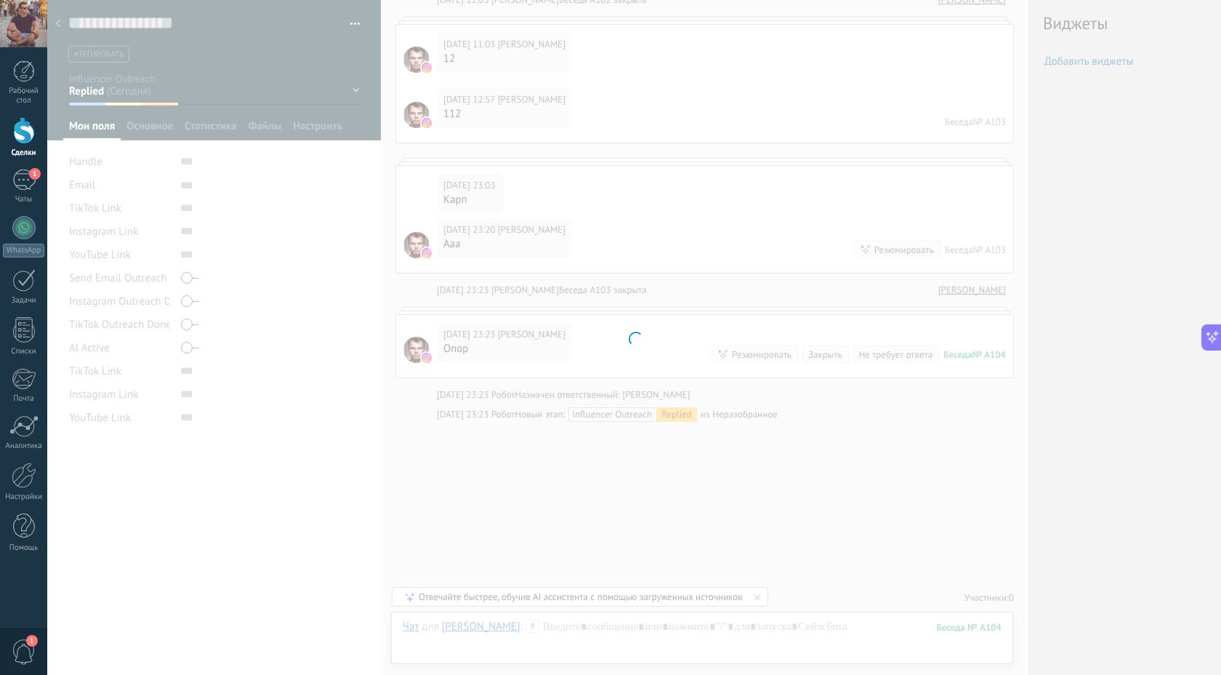
scroll to position [379, 0]
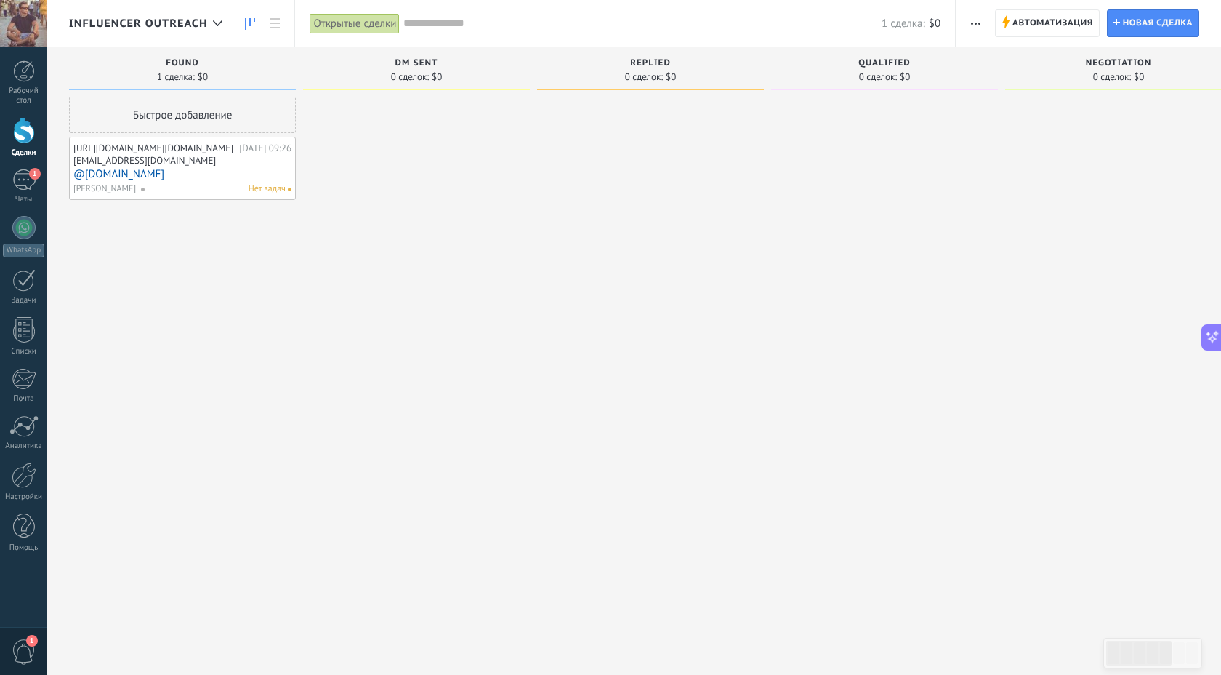
click at [576, 174] on div at bounding box center [650, 339] width 227 height 485
click at [598, 108] on link "Сделка #10049646" at bounding box center [623, 109] width 162 height 12
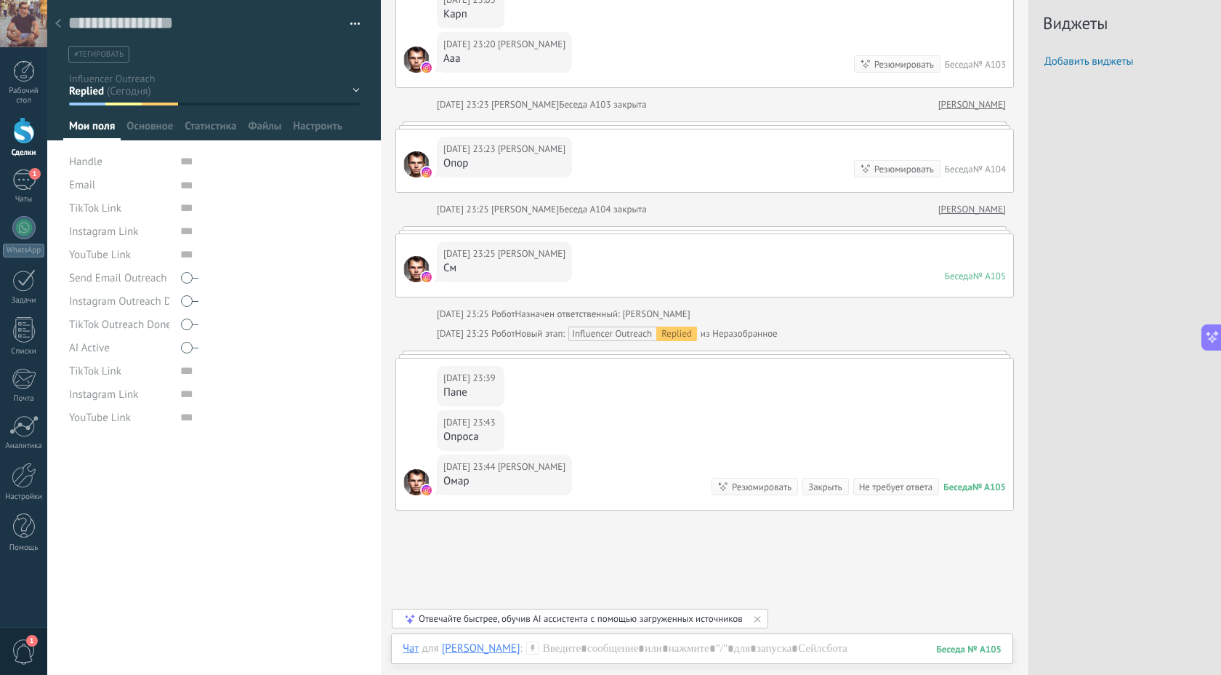
scroll to position [633, 0]
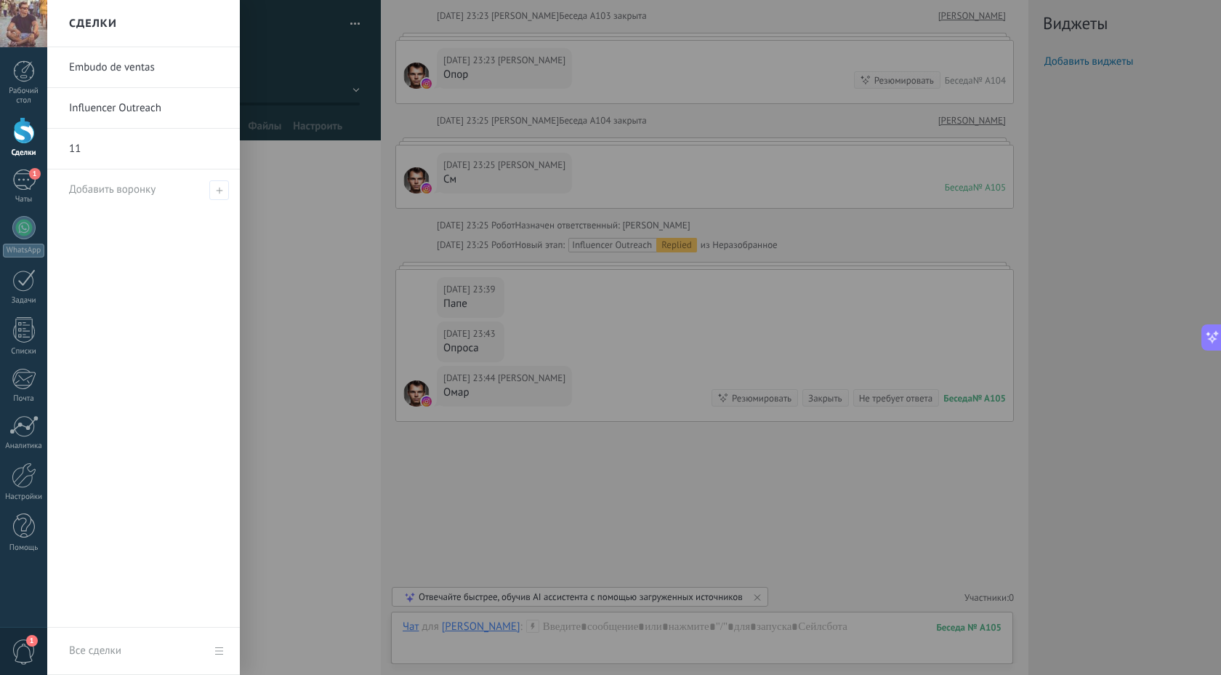
click at [15, 132] on div at bounding box center [24, 130] width 22 height 27
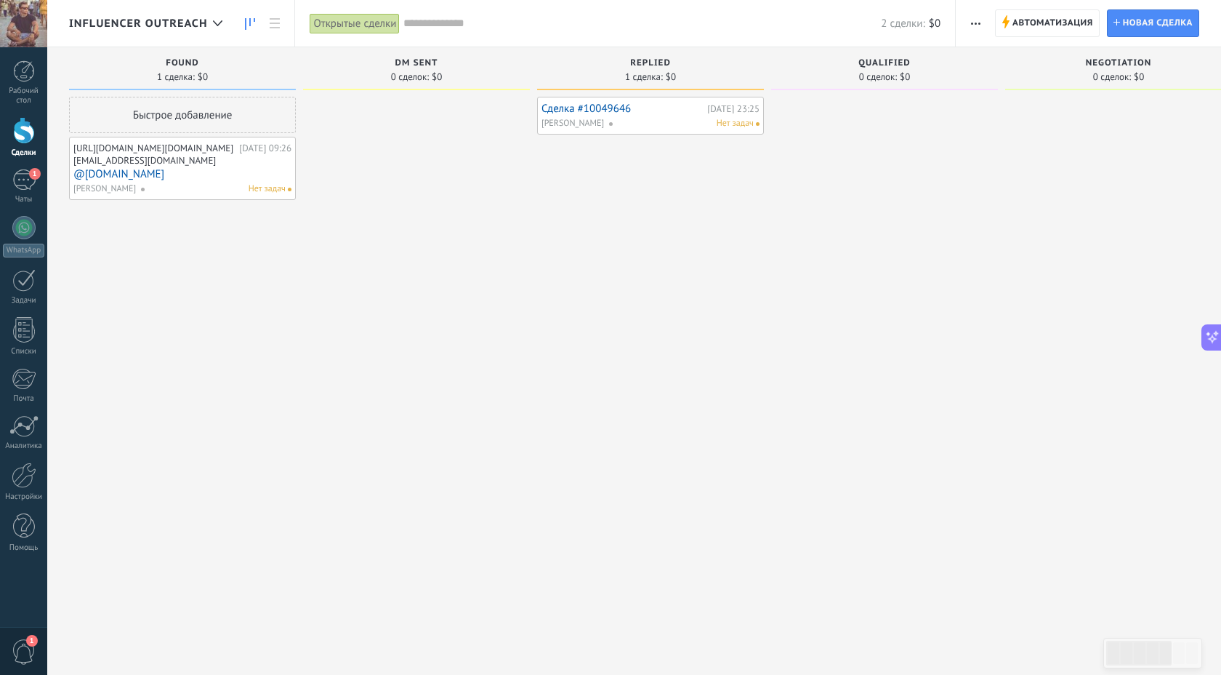
click at [186, 148] on div "[URL][DOMAIN_NAME][DOMAIN_NAME]" at bounding box center [154, 148] width 162 height 12
click at [131, 180] on link "@[DOMAIN_NAME]" at bounding box center [182, 174] width 218 height 12
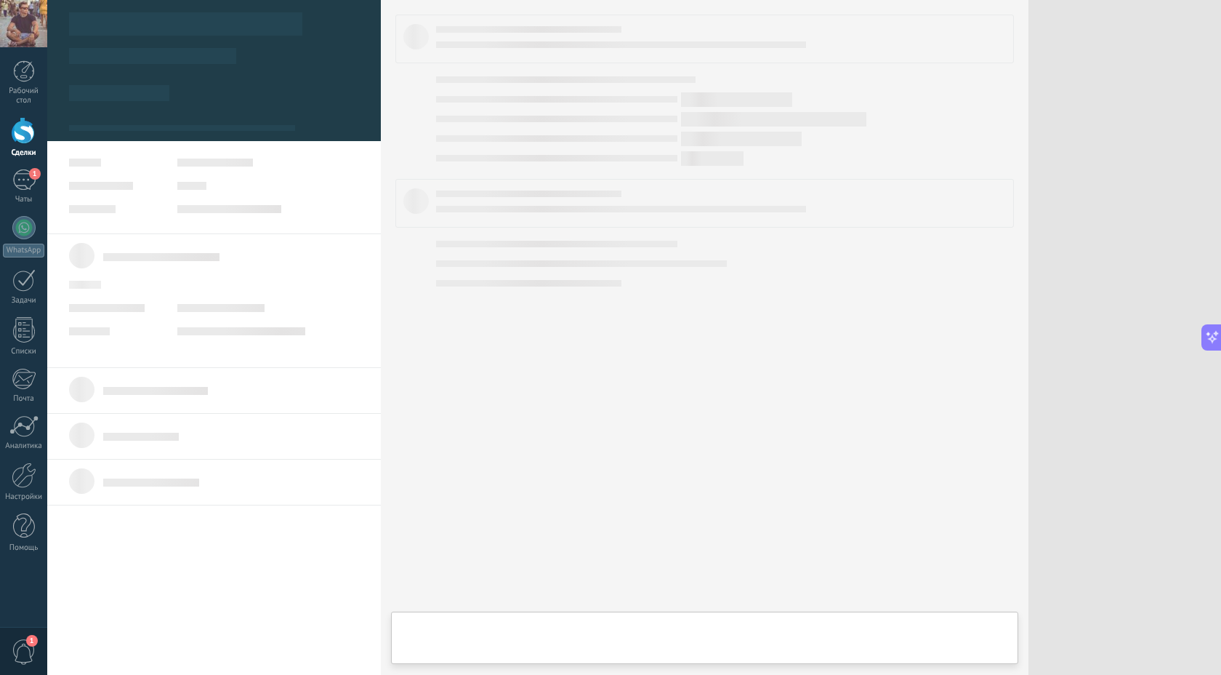
type textarea "**********"
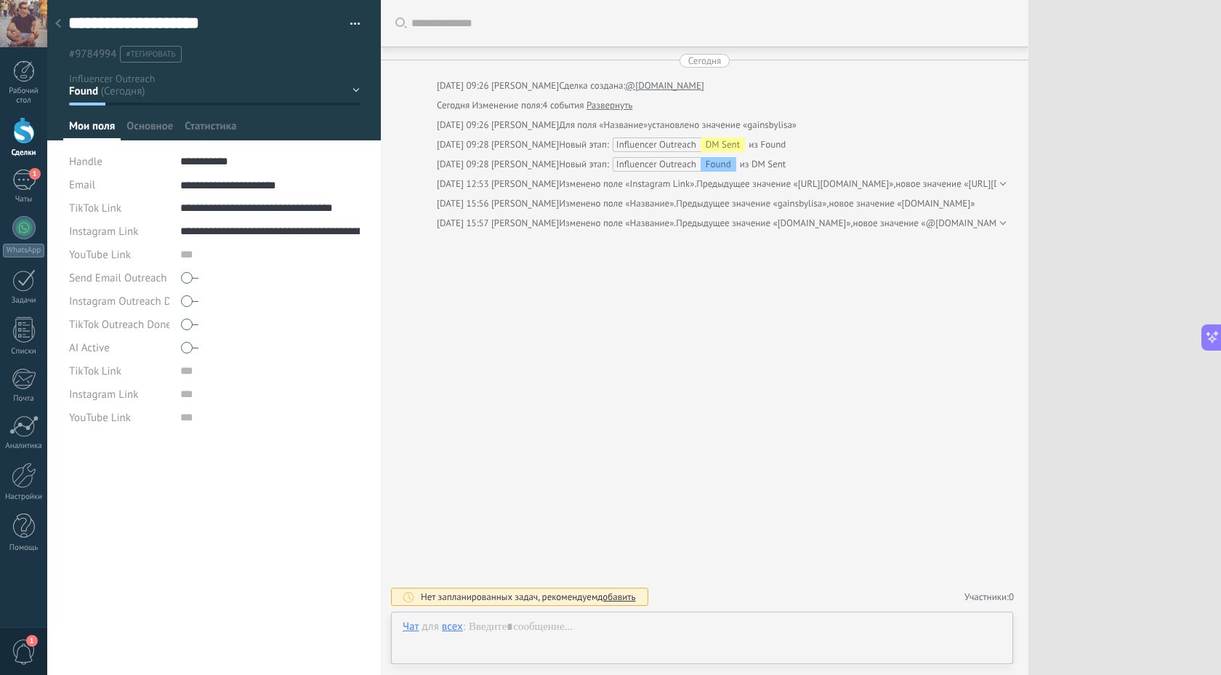
scroll to position [15, 0]
click at [431, 577] on div "Примечание" at bounding box center [435, 576] width 87 height 25
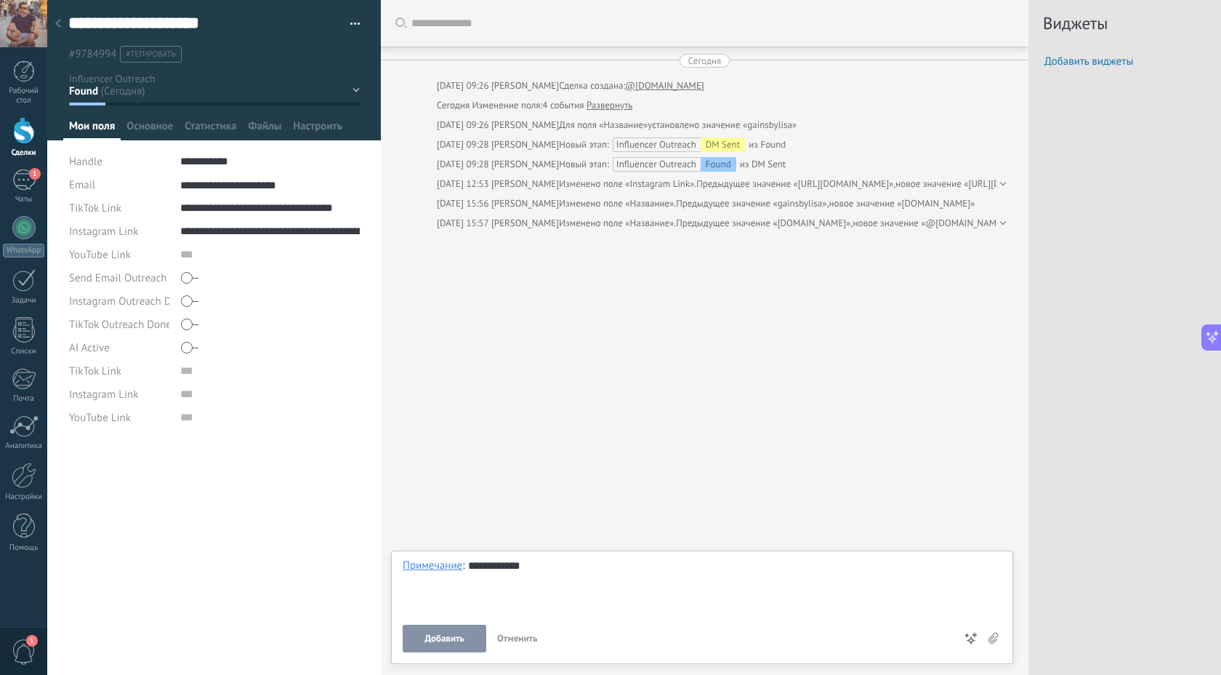
click at [453, 646] on button "Добавить" at bounding box center [445, 638] width 84 height 28
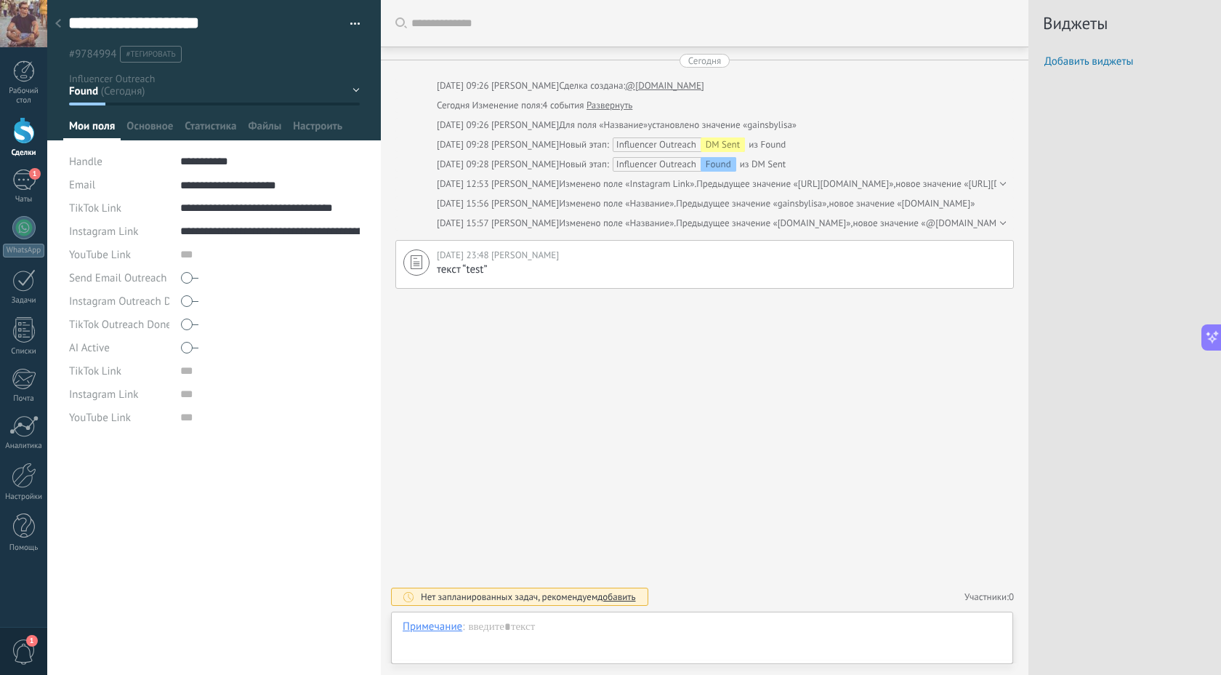
click at [56, 23] on icon at bounding box center [58, 23] width 6 height 9
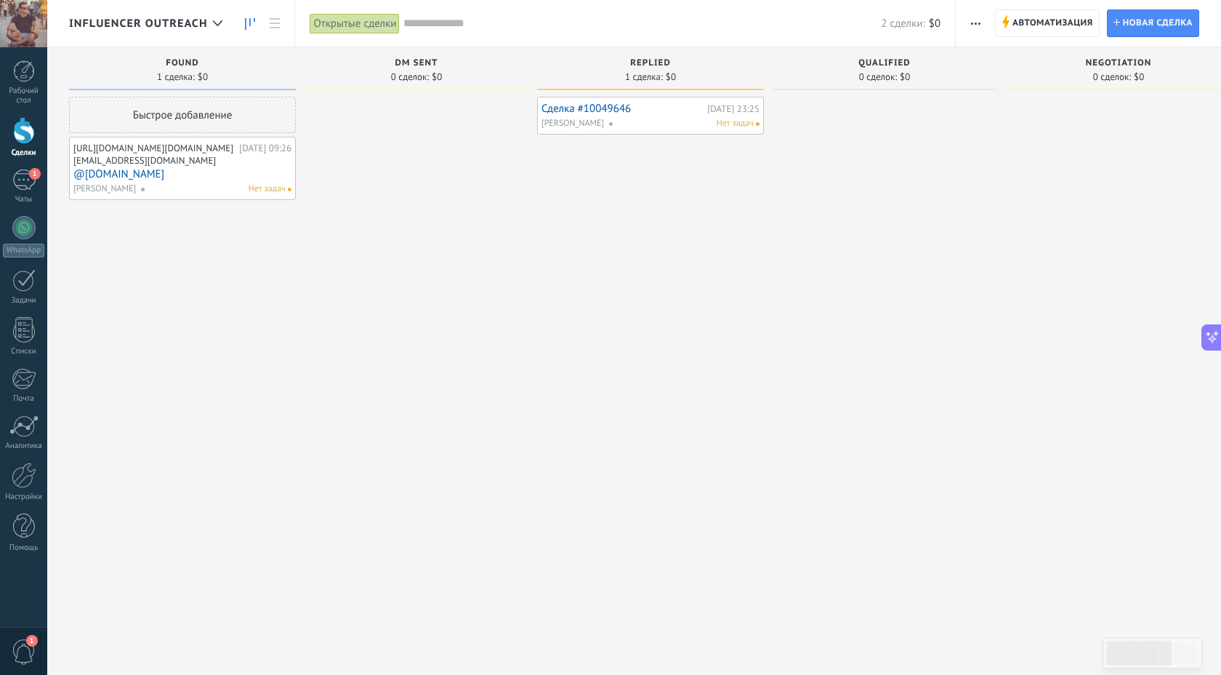
click at [178, 117] on div "Быстрое добавление" at bounding box center [182, 115] width 227 height 36
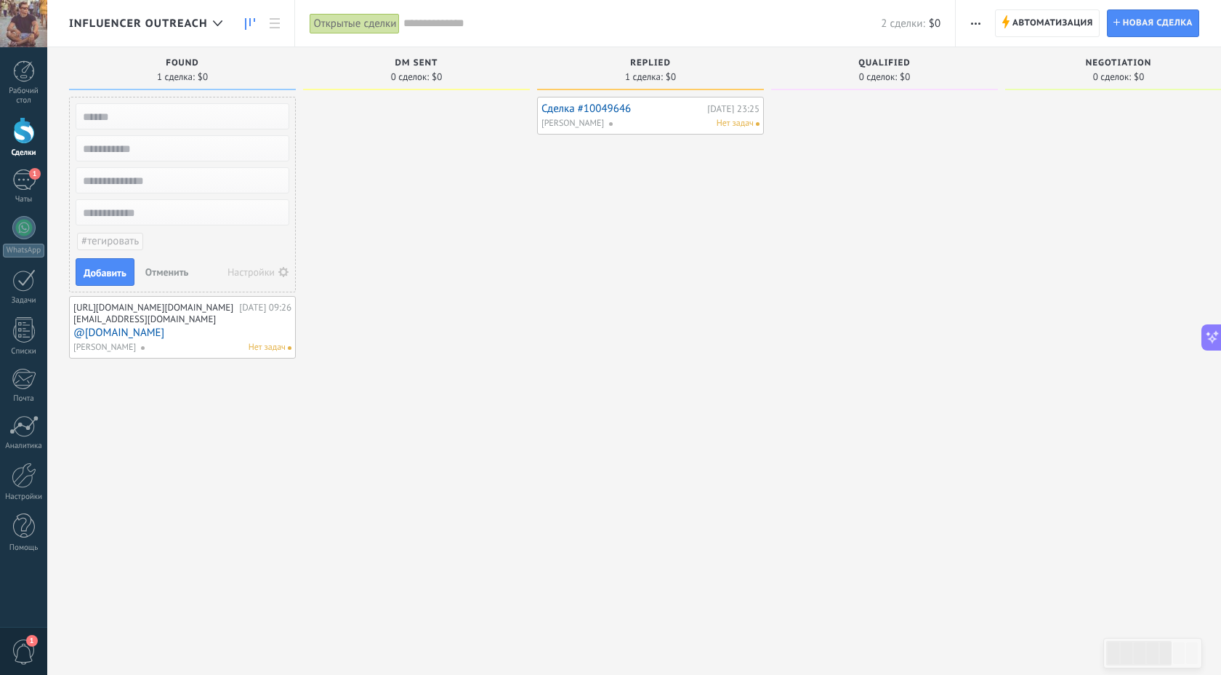
click at [122, 145] on input "text" at bounding box center [181, 148] width 212 height 20
click at [145, 181] on input "text" at bounding box center [181, 180] width 212 height 20
paste input "**********"
type input "**********"
click at [108, 273] on span "Добавить" at bounding box center [105, 273] width 43 height 10
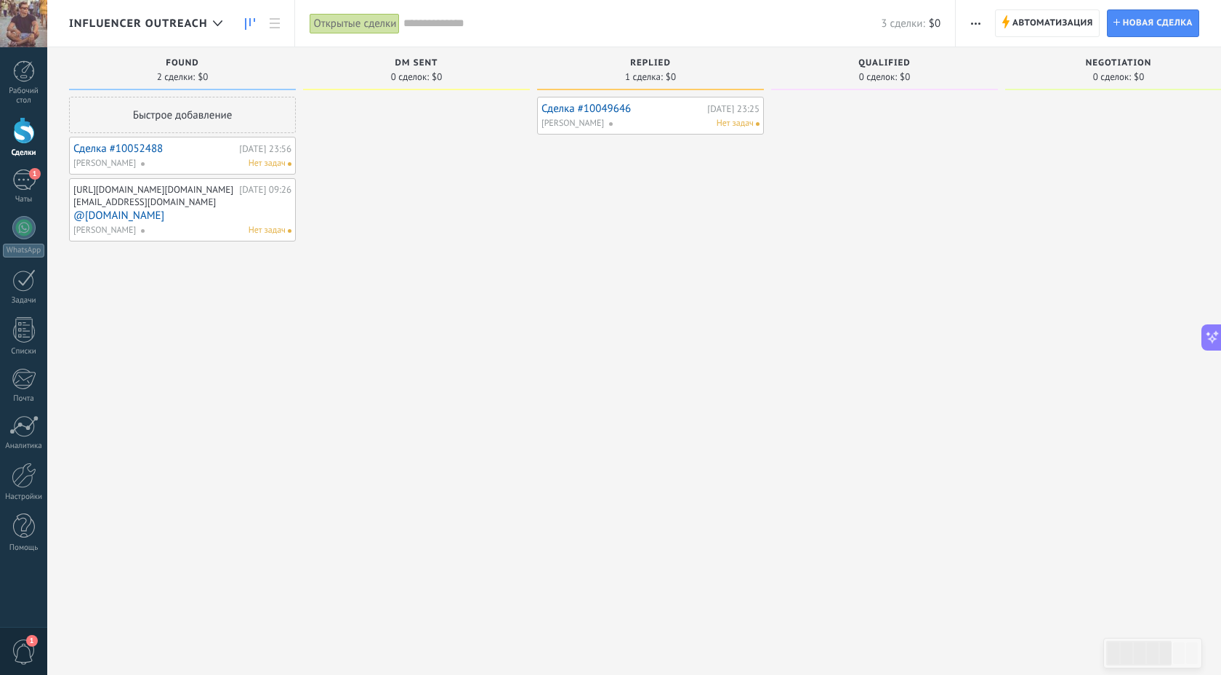
click at [723, 117] on span "Нет задач" at bounding box center [735, 123] width 37 height 13
click at [665, 105] on link "Сделка #10049646" at bounding box center [623, 109] width 162 height 12
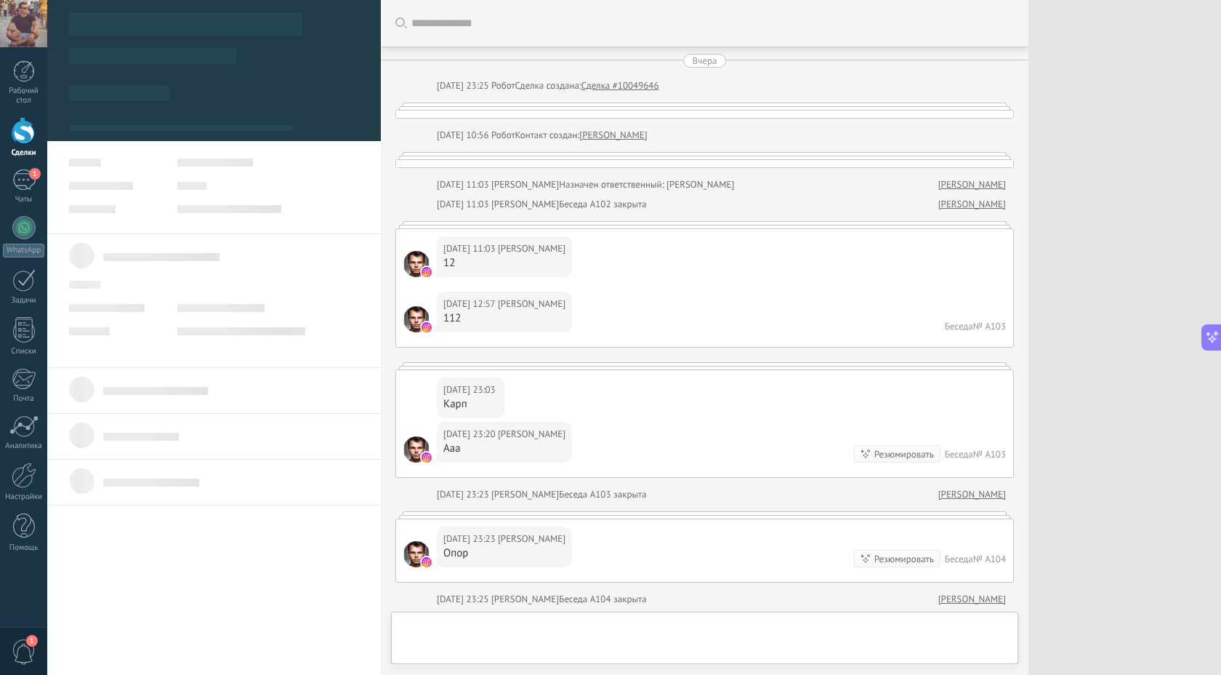
type textarea "***"
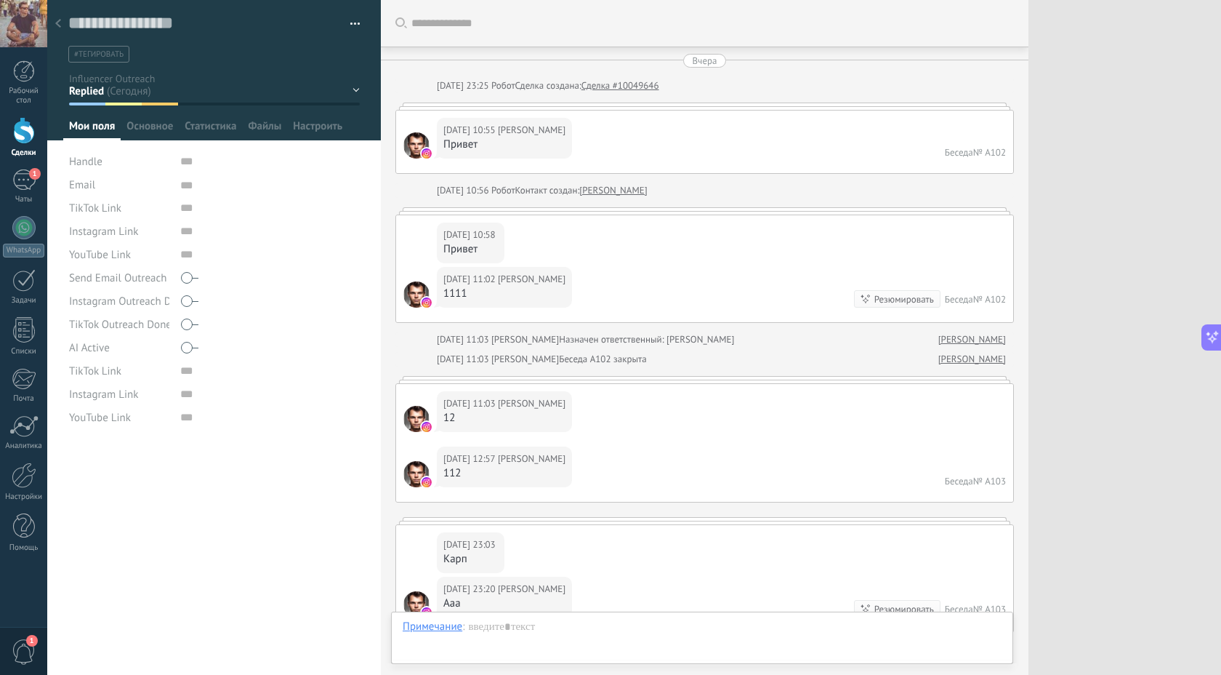
scroll to position [678, 0]
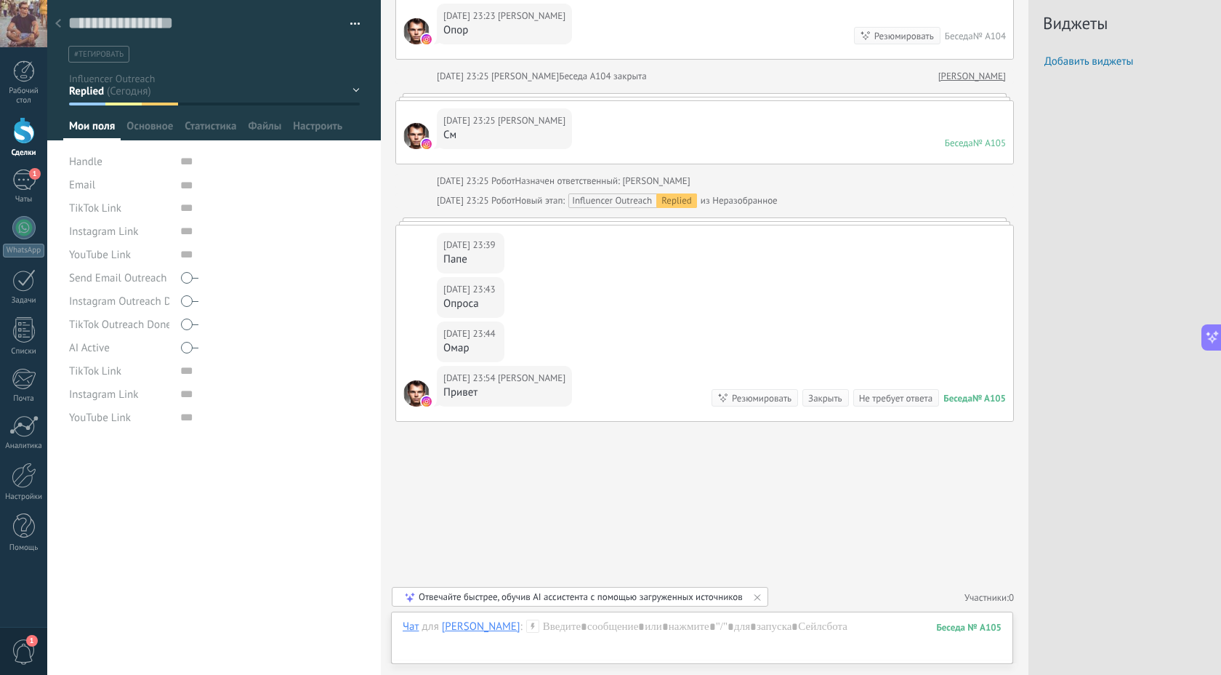
click at [348, 20] on button "button" at bounding box center [350, 24] width 21 height 22
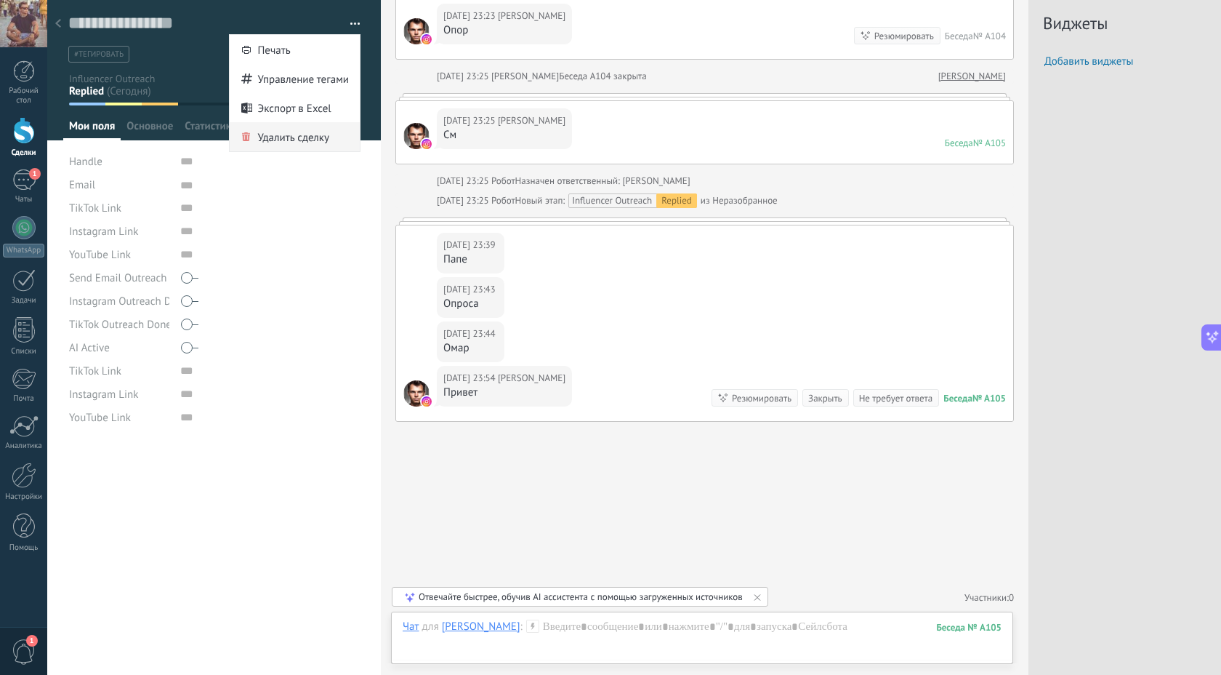
click at [275, 143] on span "Удалить сделку" at bounding box center [293, 136] width 72 height 29
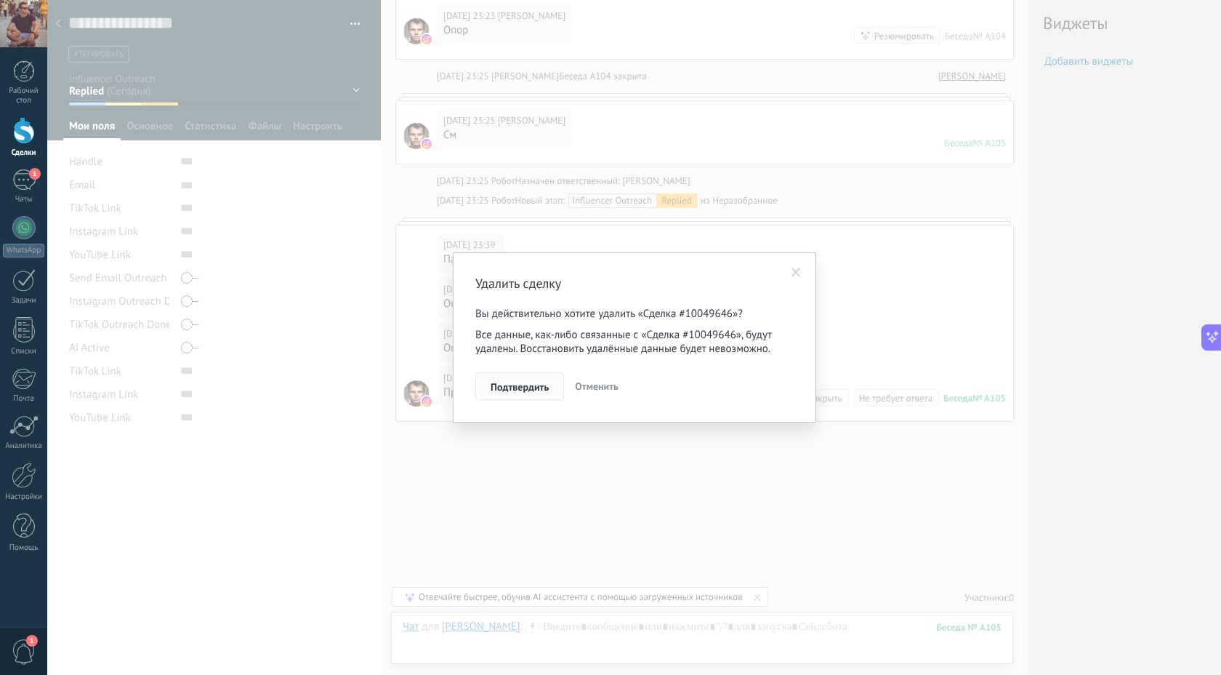
click at [524, 388] on span "Подтвердить" at bounding box center [520, 387] width 58 height 10
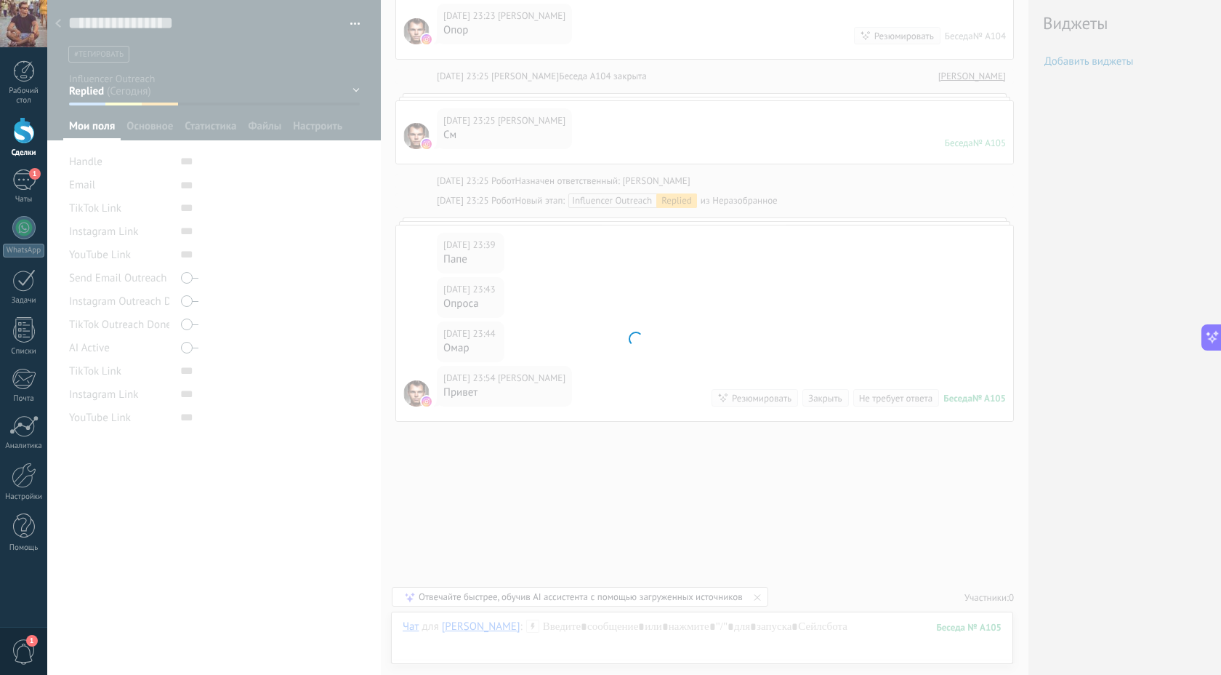
scroll to position [728, 0]
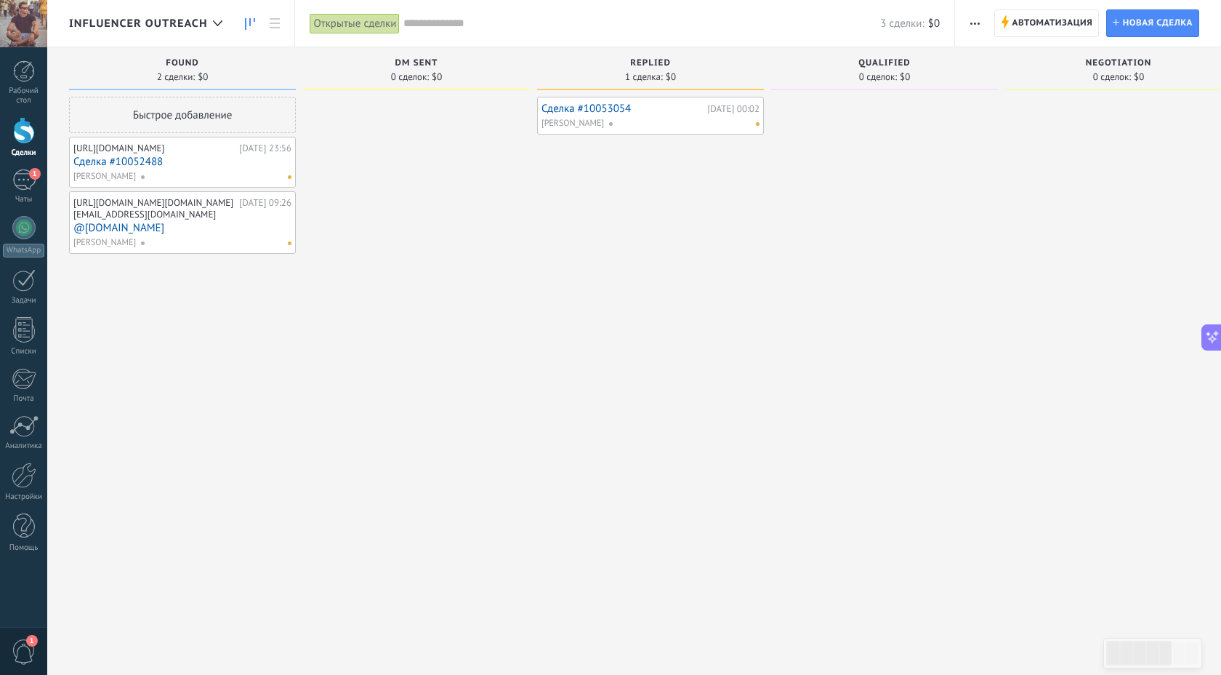
click at [677, 119] on div at bounding box center [680, 123] width 145 height 13
click at [741, 113] on div "Сегодня 00:02" at bounding box center [733, 108] width 52 height 9
click at [571, 111] on link "Сделка #10053054" at bounding box center [623, 109] width 162 height 12
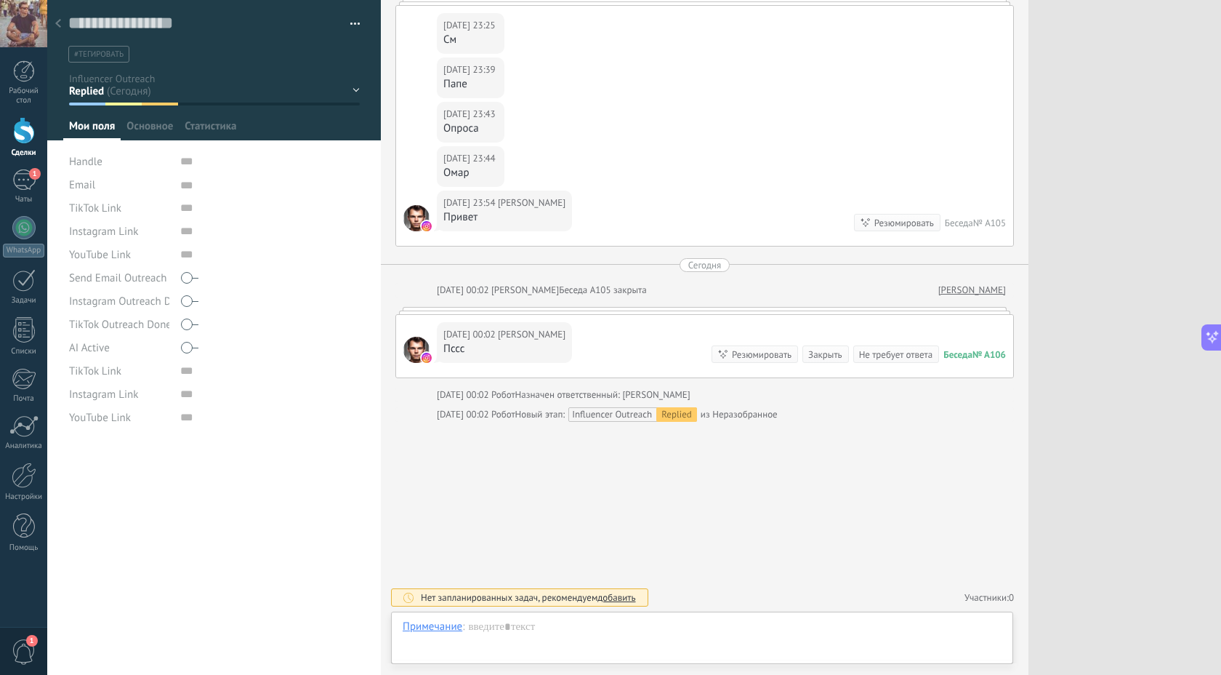
scroll to position [15, 0]
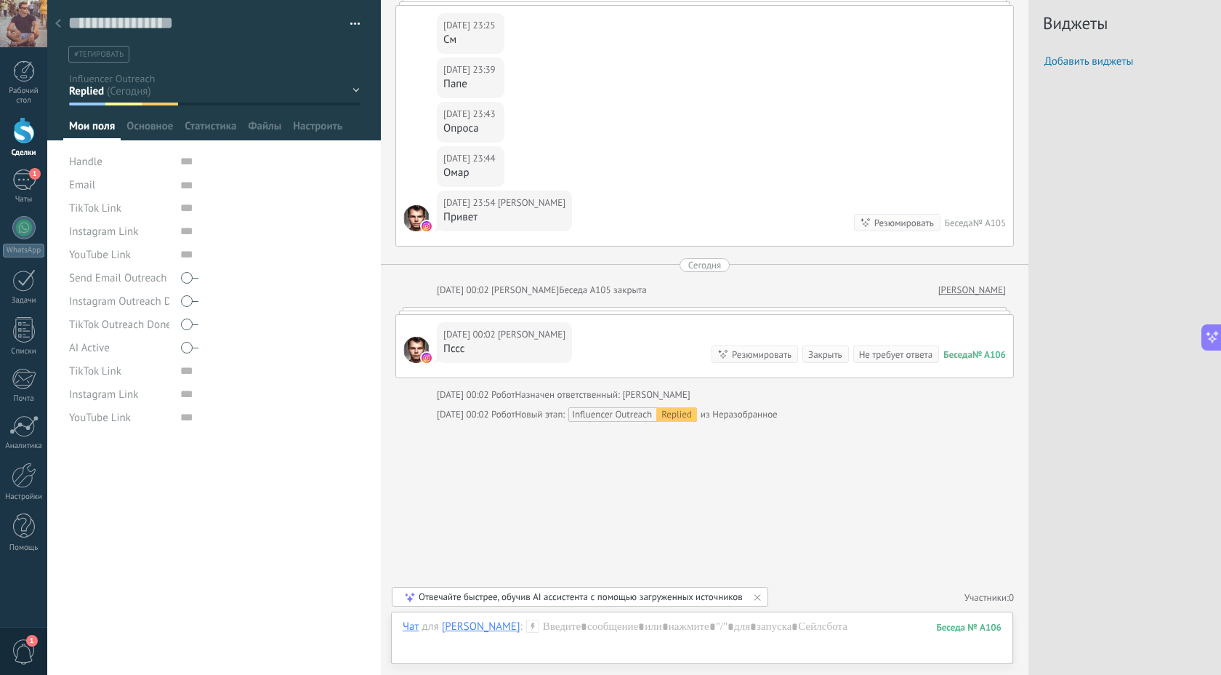
click at [349, 17] on button "button" at bounding box center [350, 24] width 21 height 22
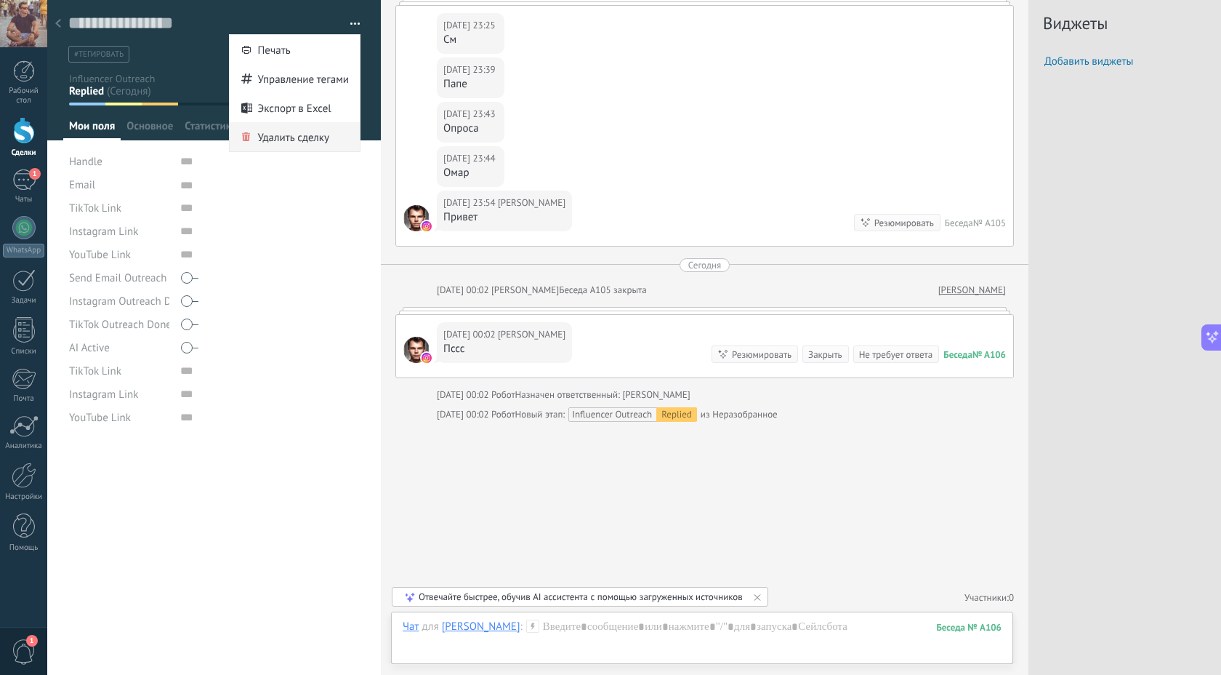
click at [289, 137] on span "Удалить сделку" at bounding box center [293, 136] width 72 height 29
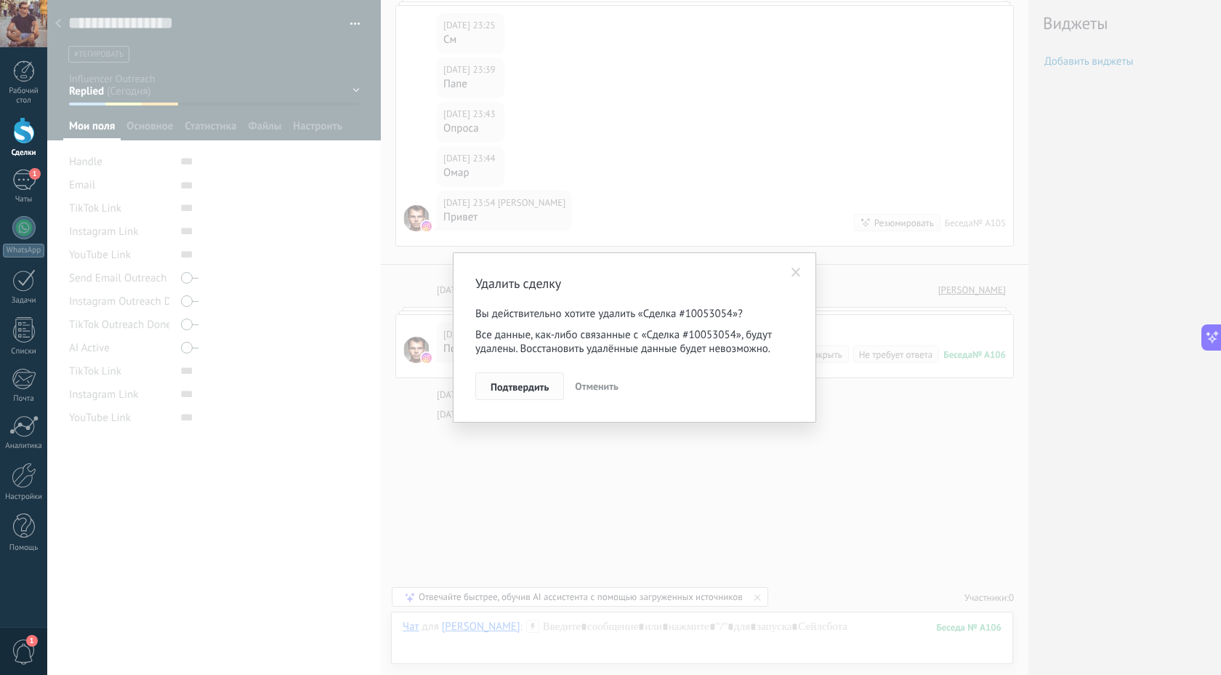
click at [515, 388] on span "Подтвердить" at bounding box center [520, 387] width 58 height 10
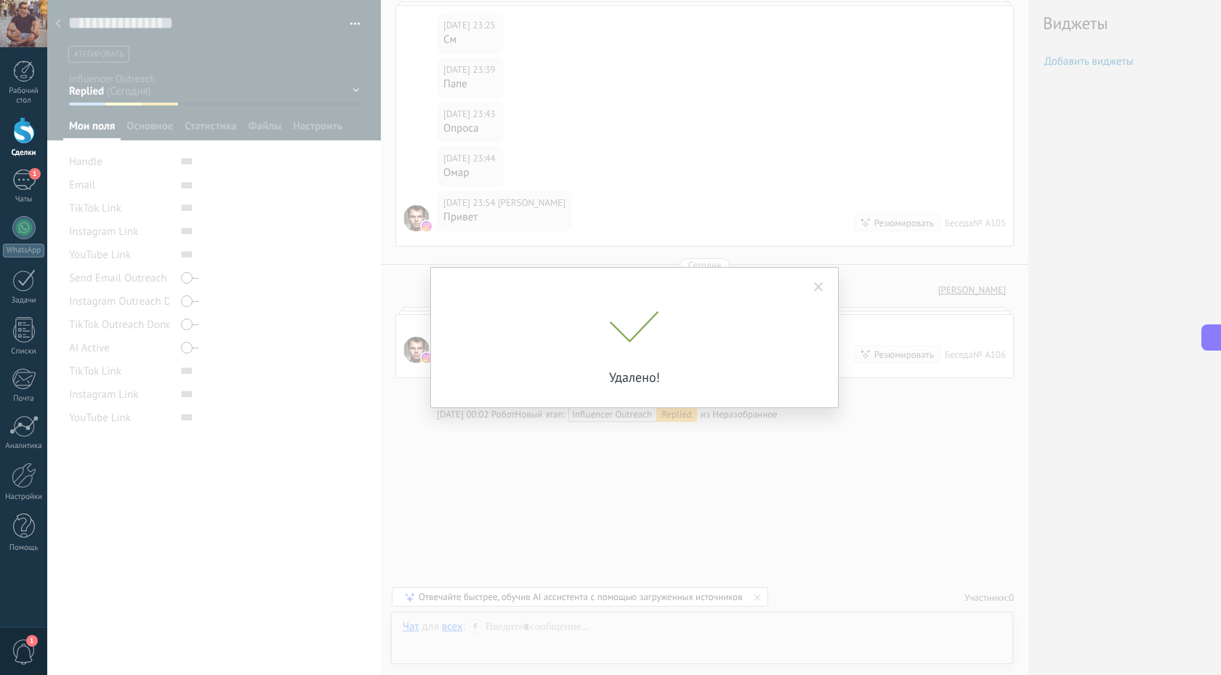
scroll to position [792, 0]
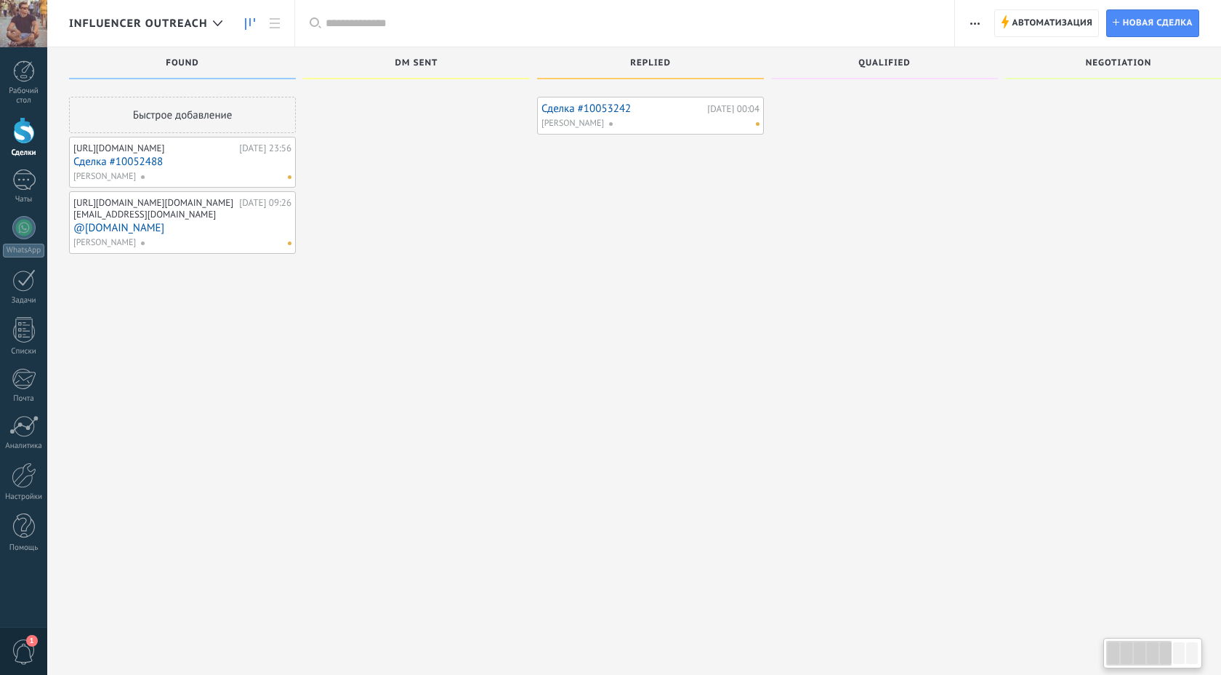
click at [755, 106] on div "[DATE] 00:04" at bounding box center [733, 108] width 52 height 9
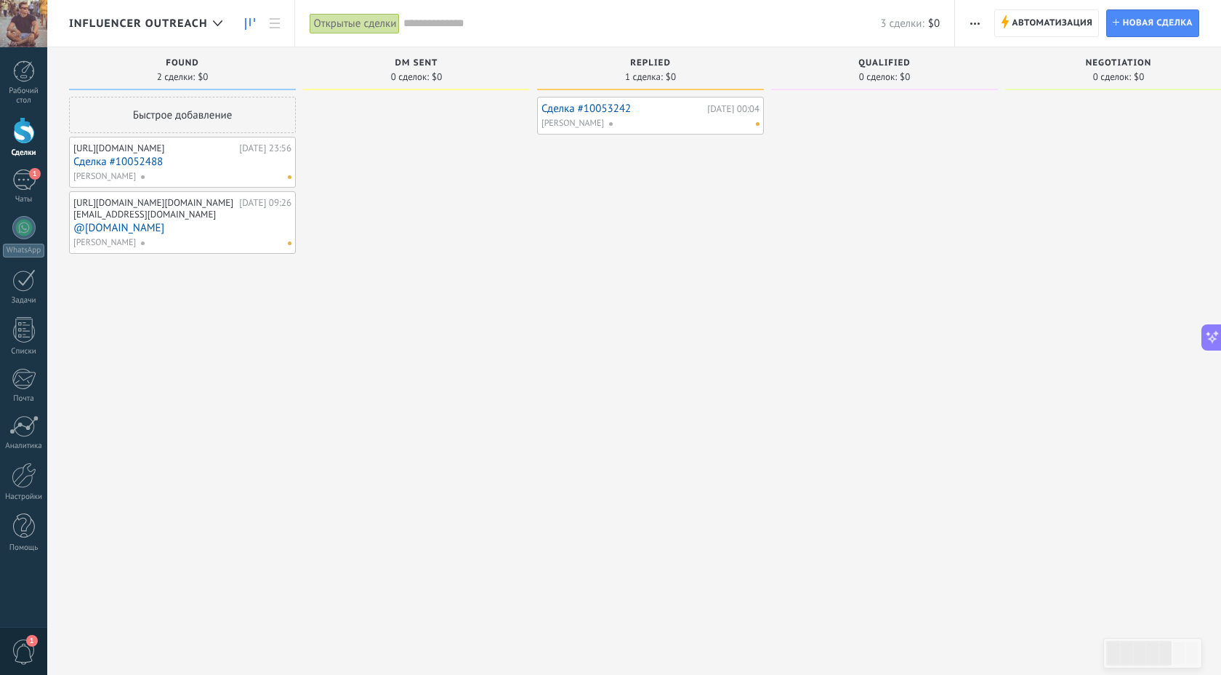
click at [582, 103] on link "Сделка #10053242" at bounding box center [623, 109] width 162 height 12
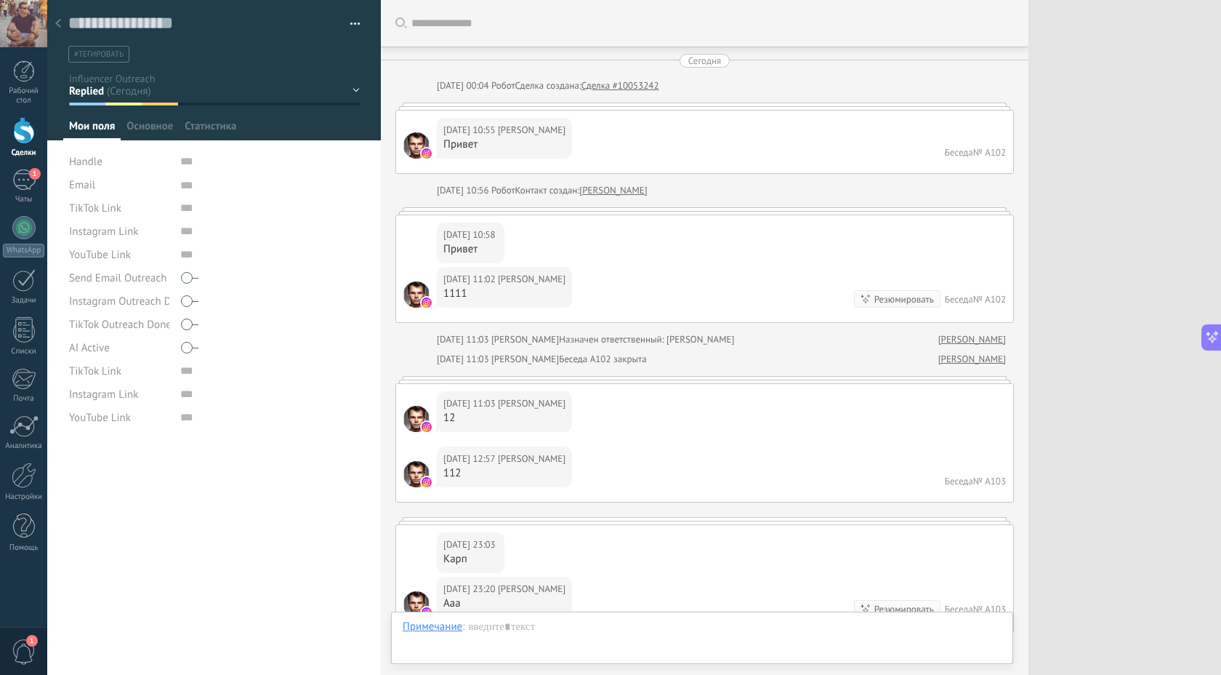
scroll to position [877, 0]
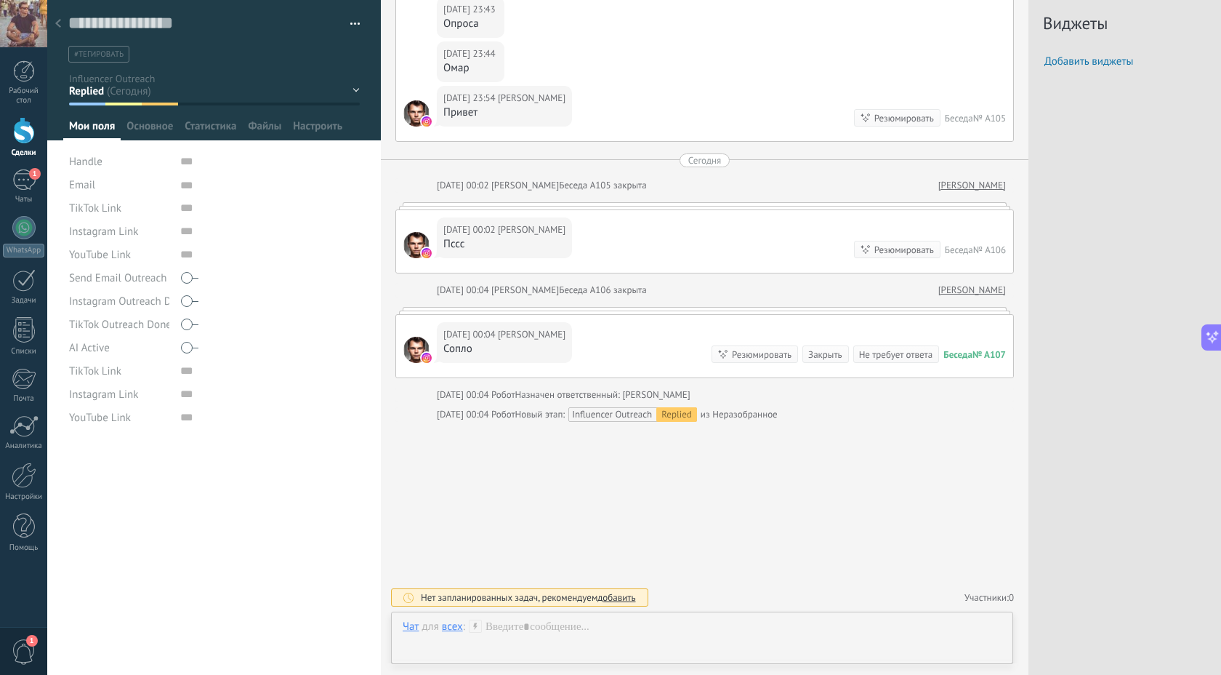
click at [351, 18] on button "button" at bounding box center [350, 24] width 21 height 22
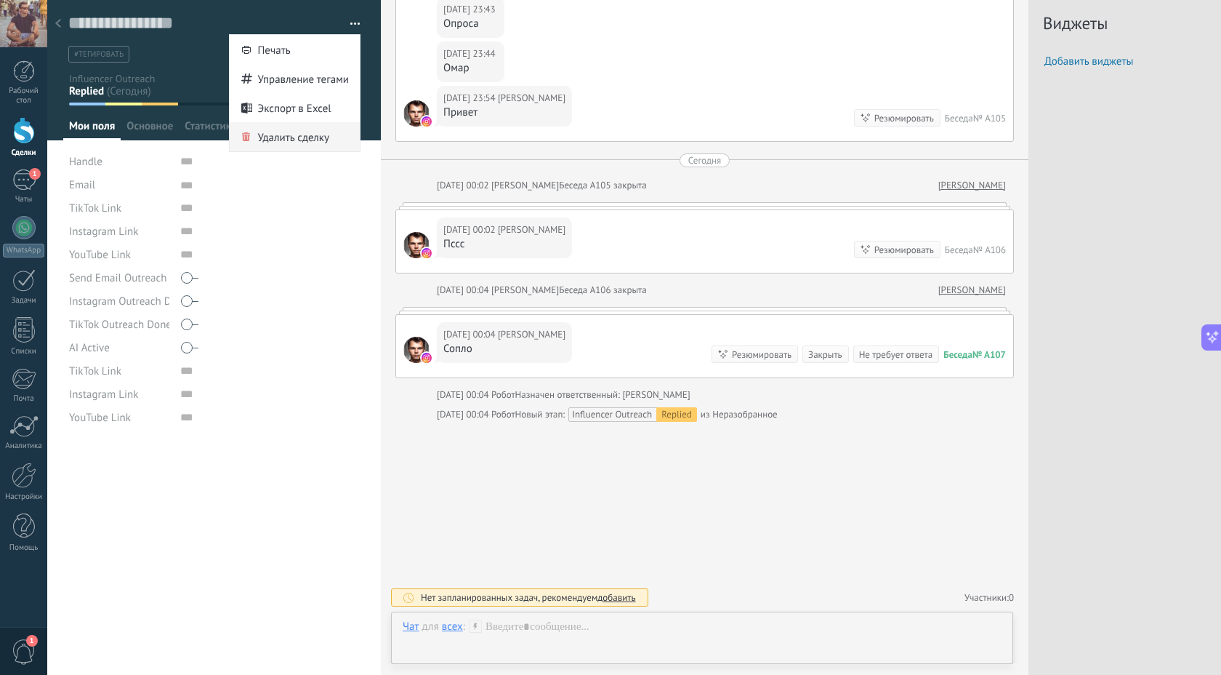
click at [300, 140] on span "Удалить сделку" at bounding box center [293, 136] width 72 height 29
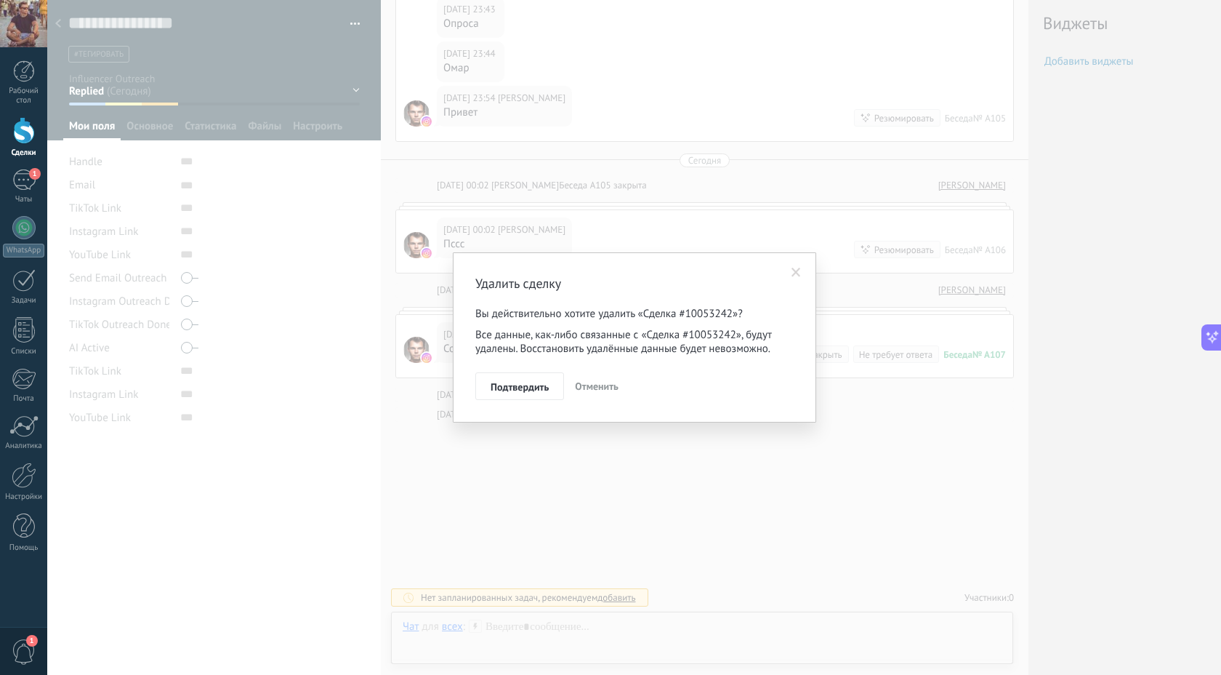
click at [528, 386] on span "Подтвердить" at bounding box center [520, 387] width 58 height 10
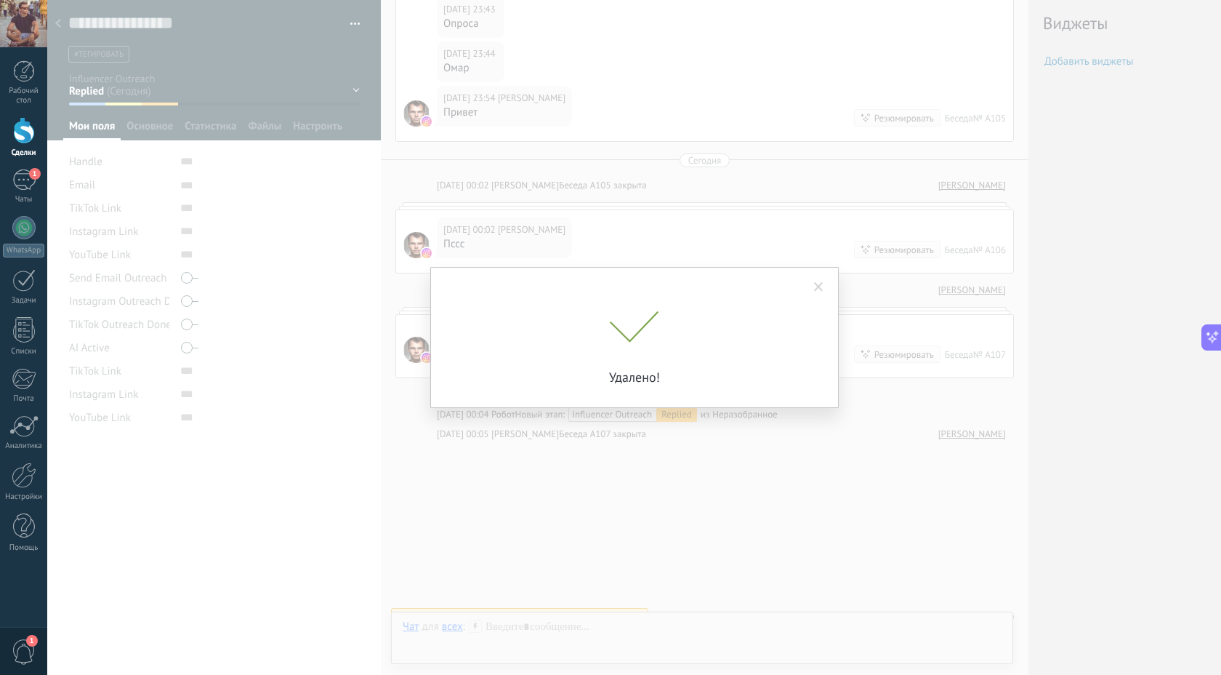
scroll to position [897, 0]
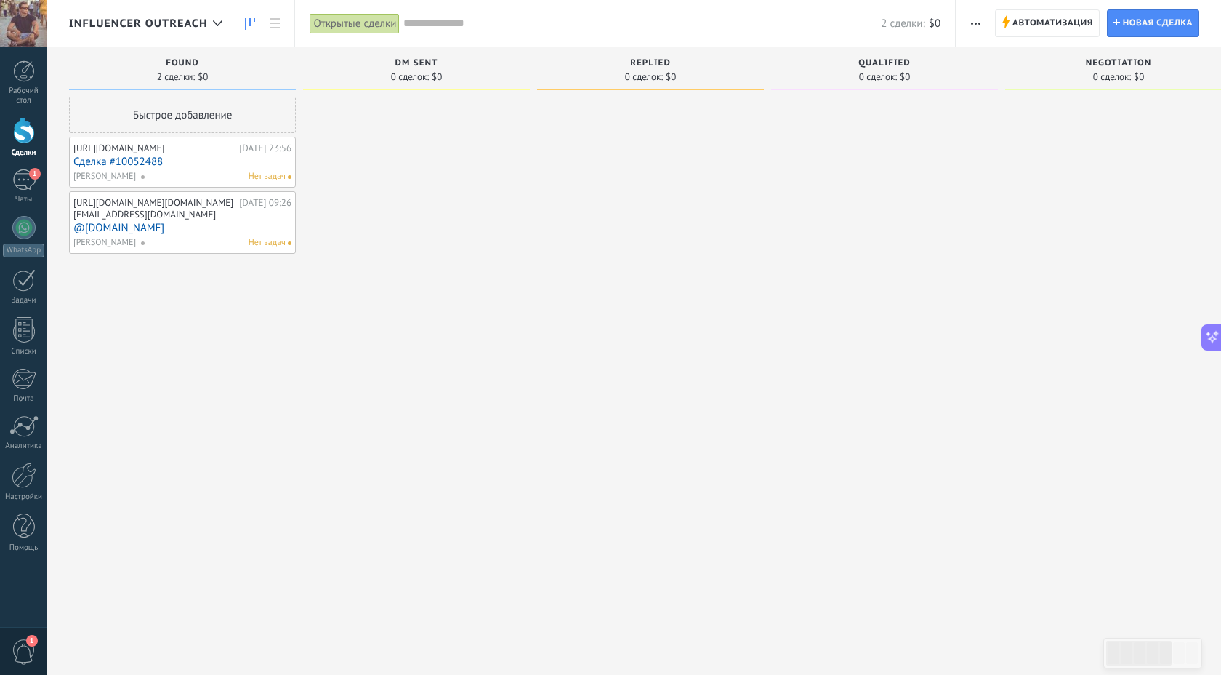
click at [168, 117] on div "Быстрое добавление" at bounding box center [182, 115] width 227 height 36
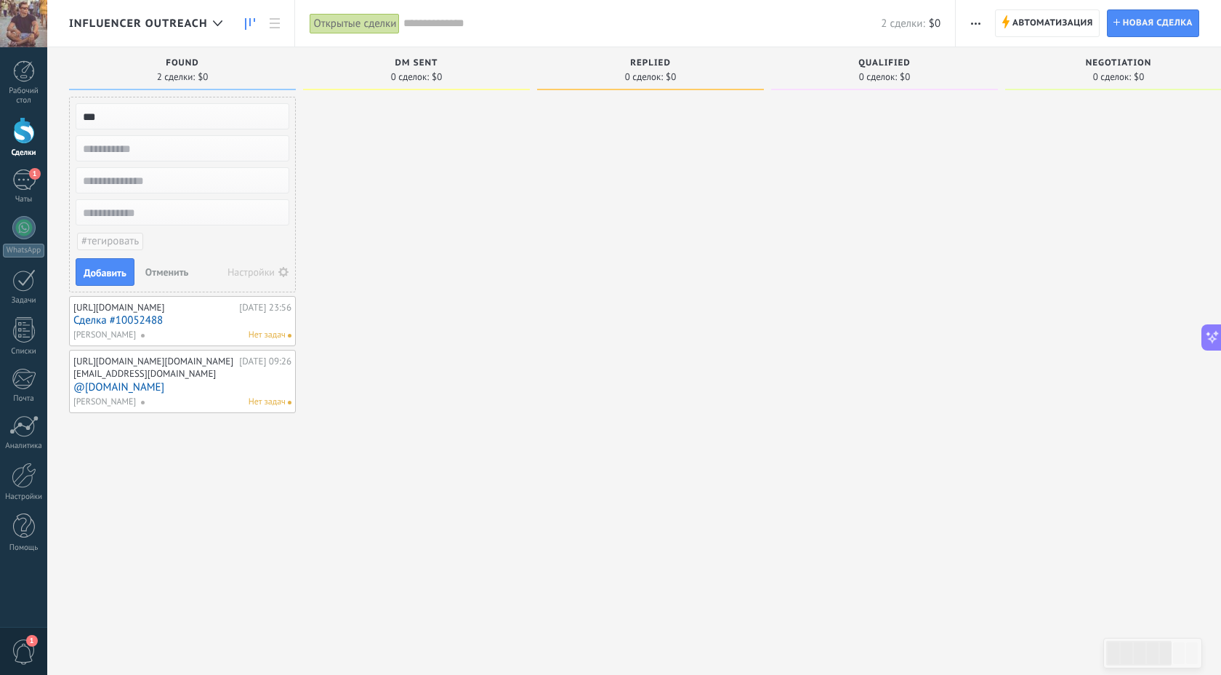
type input "***"
click at [122, 182] on input "text" at bounding box center [181, 180] width 212 height 20
type input "***"
click at [112, 271] on span "Добавить" at bounding box center [105, 273] width 43 height 10
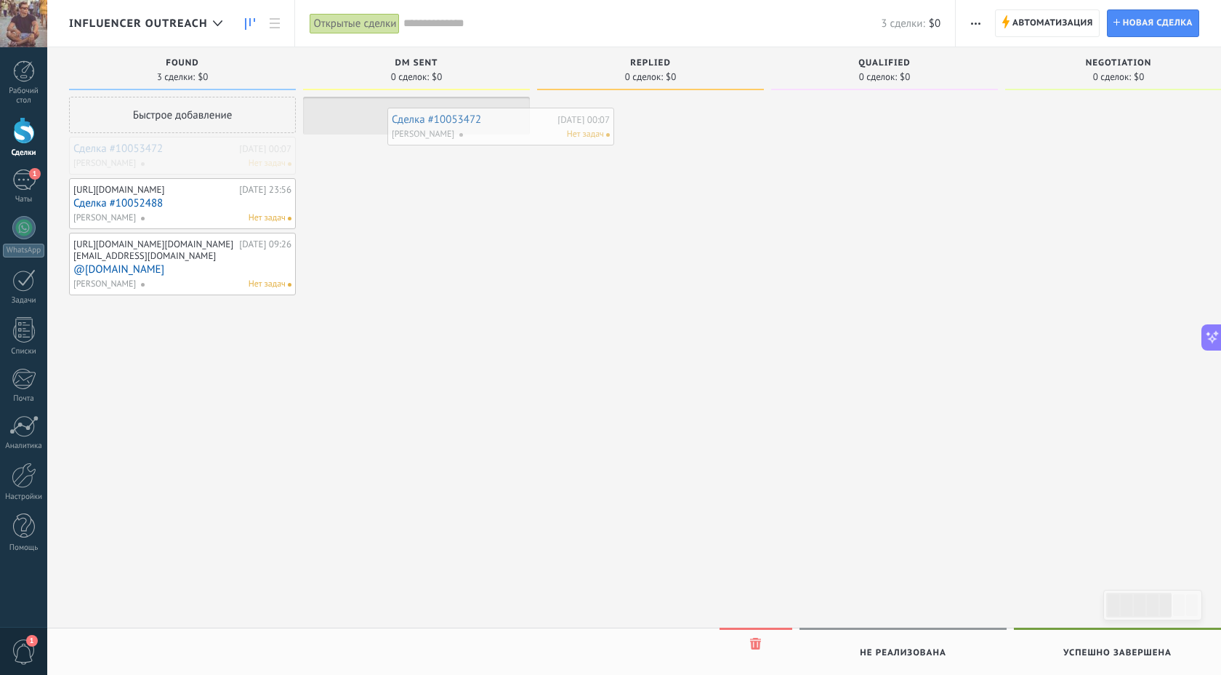
drag, startPoint x: 132, startPoint y: 145, endPoint x: 447, endPoint y: 114, distance: 317.0
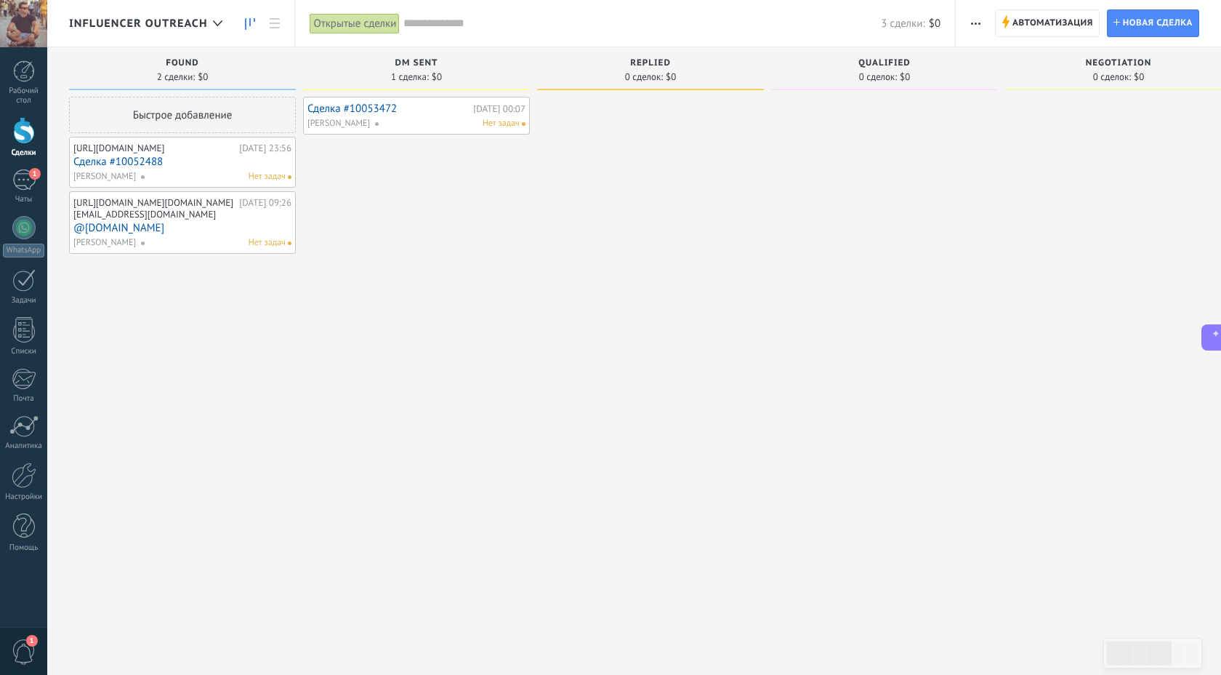
click at [501, 111] on div "Сегодня 00:07" at bounding box center [499, 108] width 52 height 9
click at [375, 108] on link "Сделка #10053472" at bounding box center [389, 109] width 162 height 12
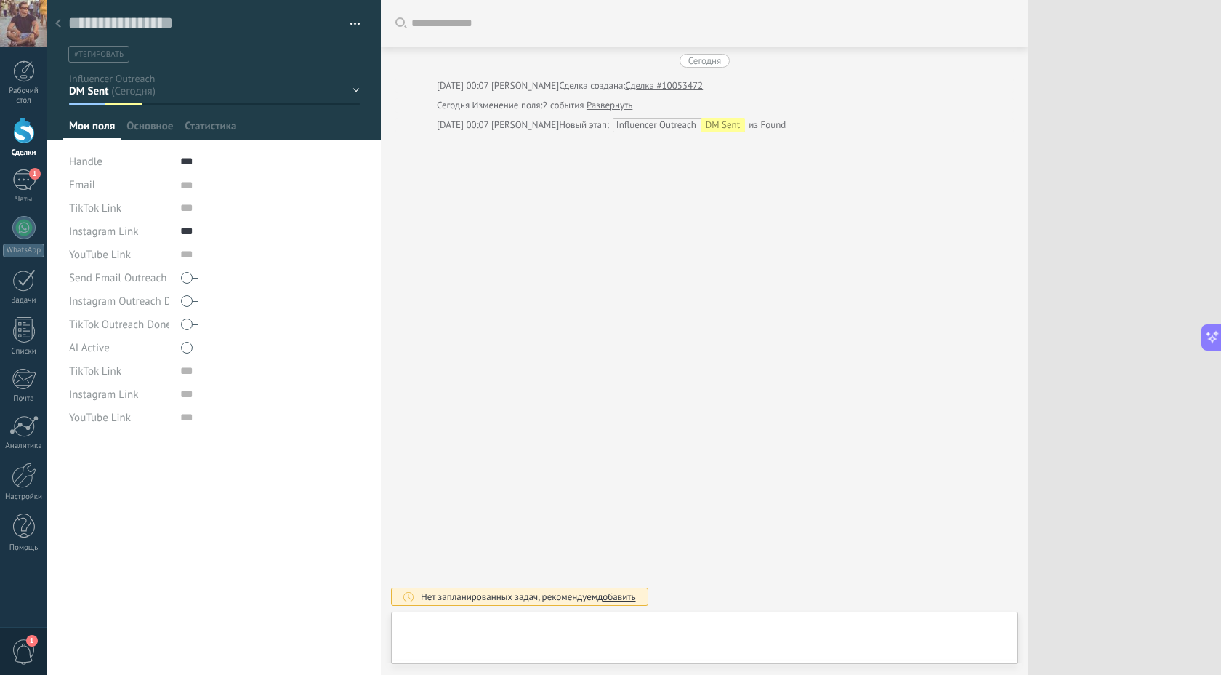
type textarea "***"
click at [350, 23] on button "button" at bounding box center [350, 24] width 21 height 22
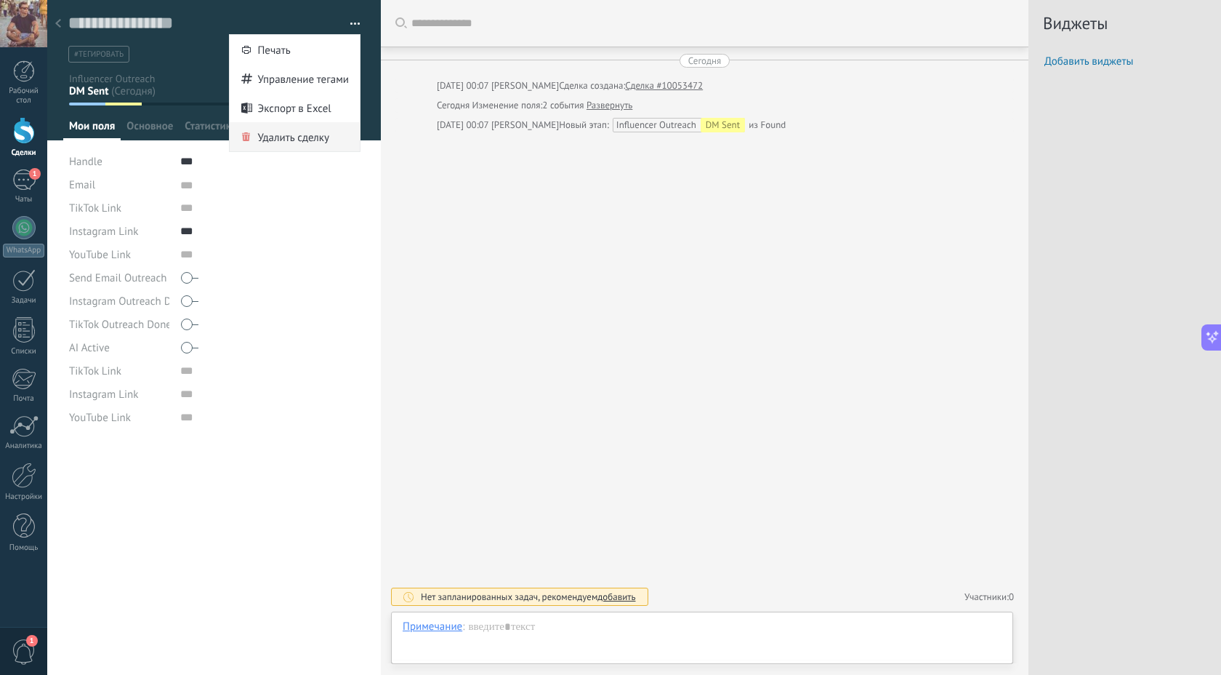
click at [273, 134] on span "Удалить сделку" at bounding box center [293, 136] width 72 height 29
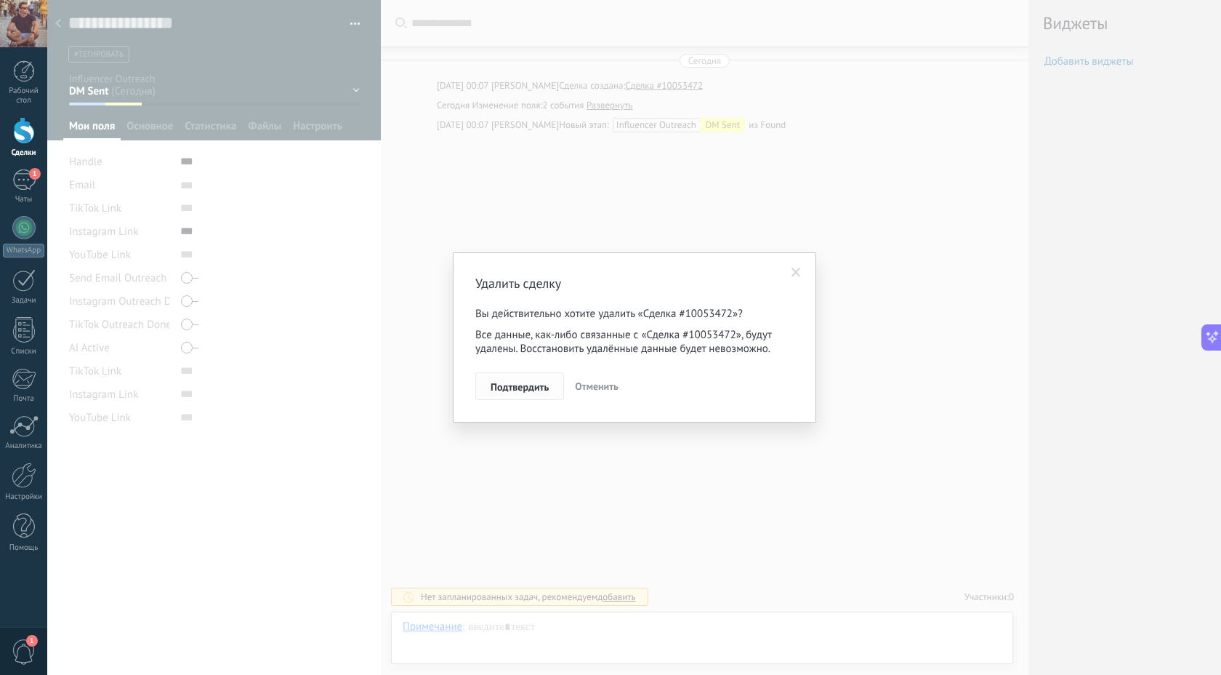
click at [517, 385] on span "Подтвердить" at bounding box center [520, 387] width 58 height 10
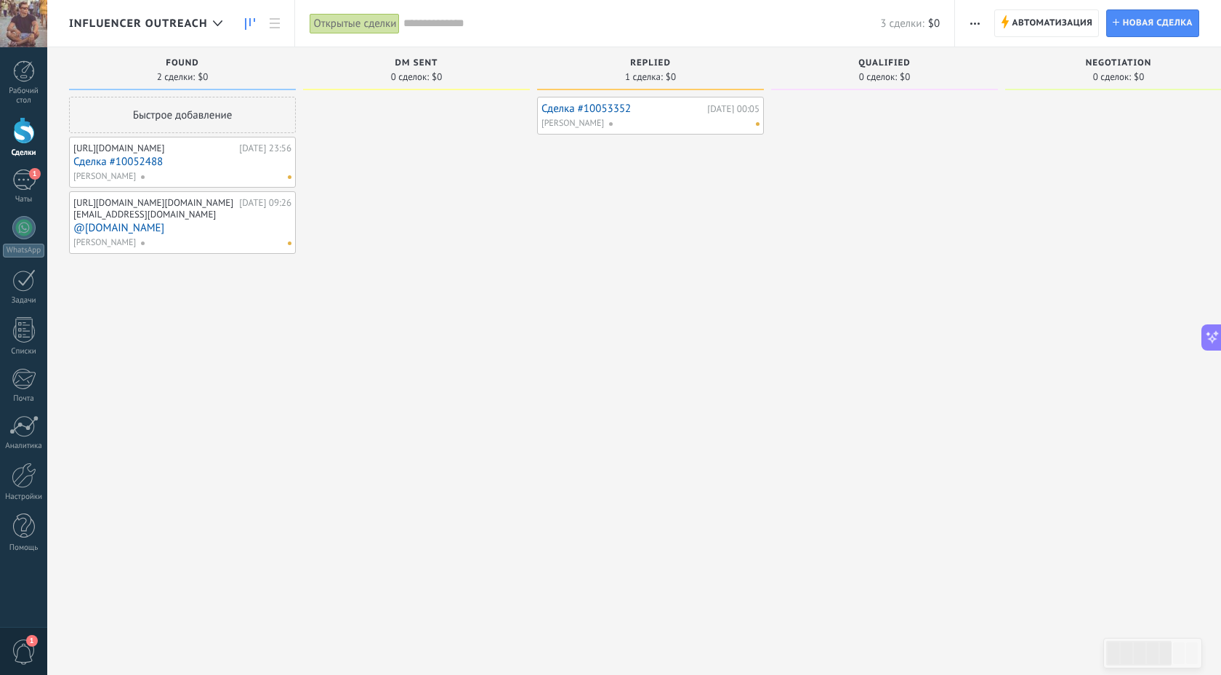
click at [604, 104] on link "Сделка #10053352" at bounding box center [623, 109] width 162 height 12
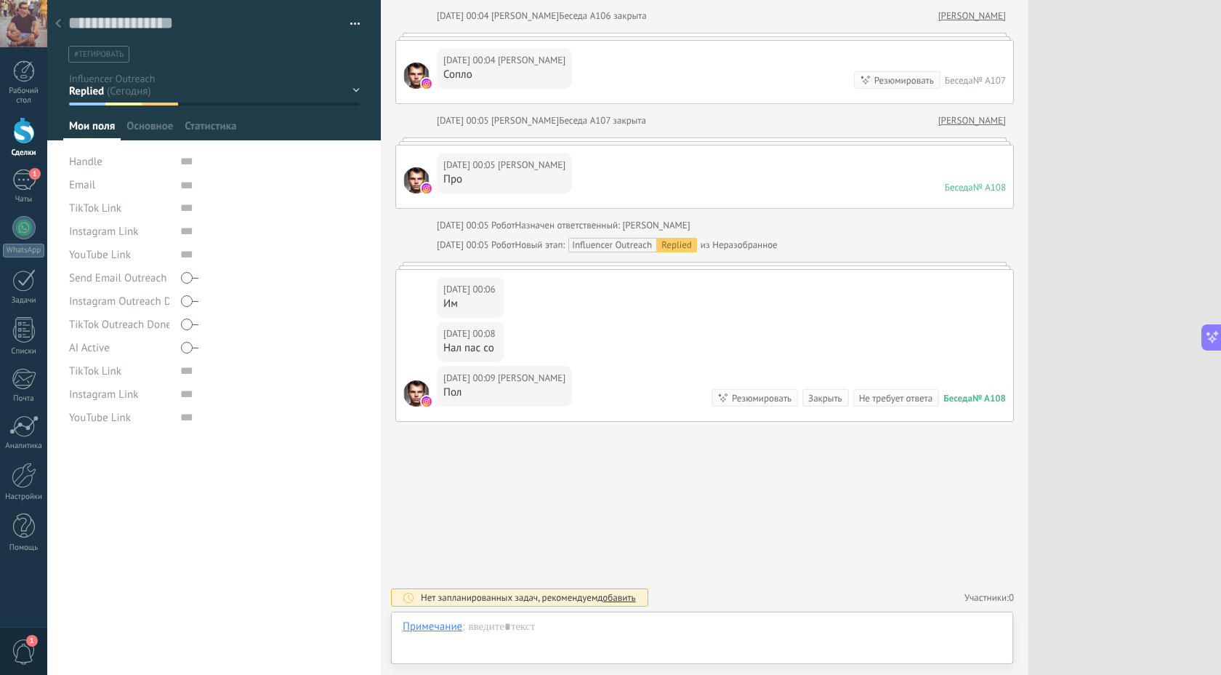
scroll to position [15, 0]
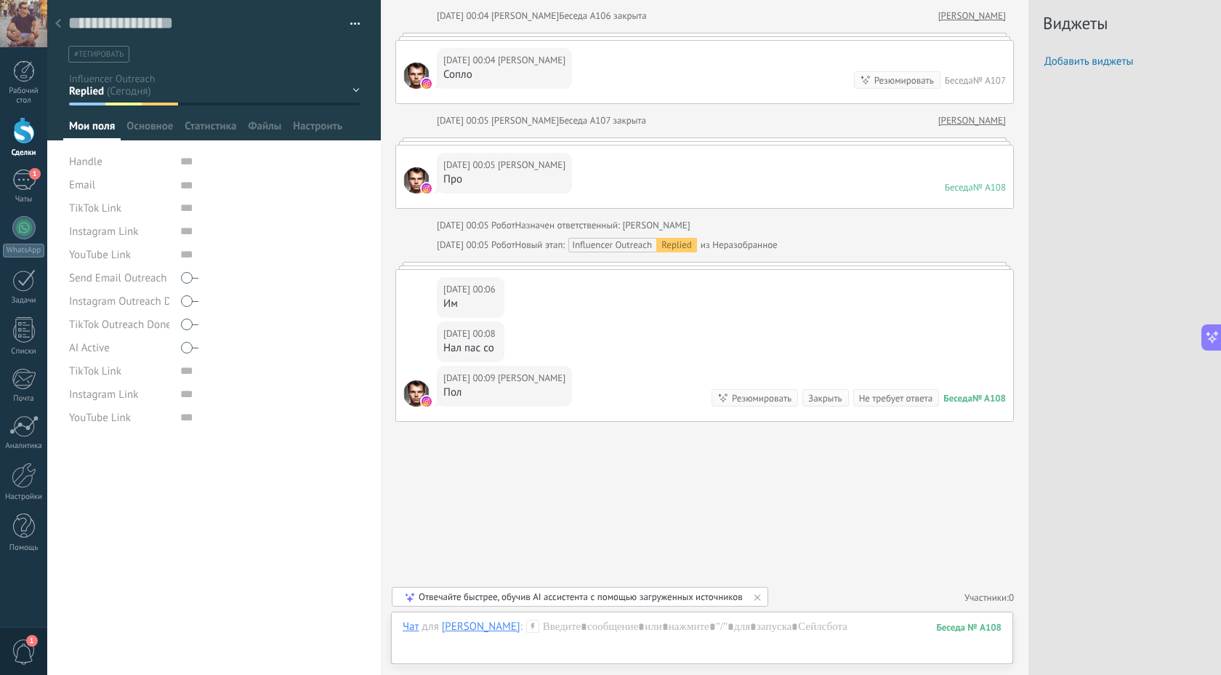
click at [344, 23] on button "button" at bounding box center [350, 24] width 21 height 22
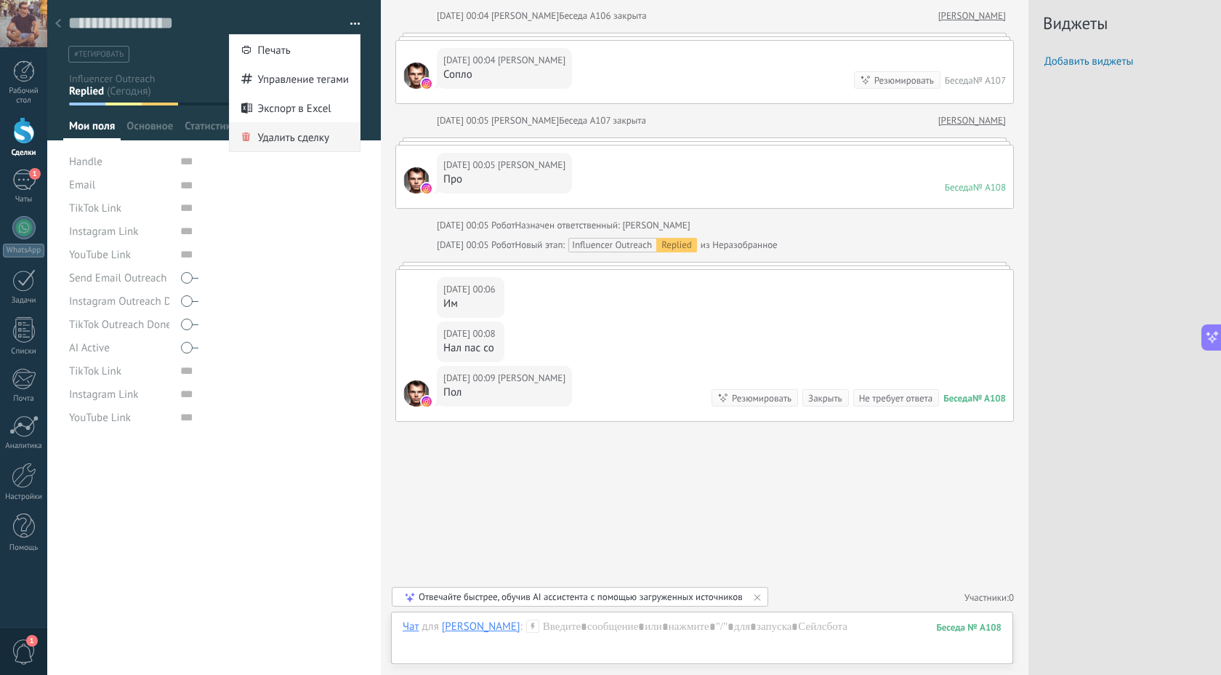
click at [280, 137] on span "Удалить сделку" at bounding box center [293, 136] width 72 height 29
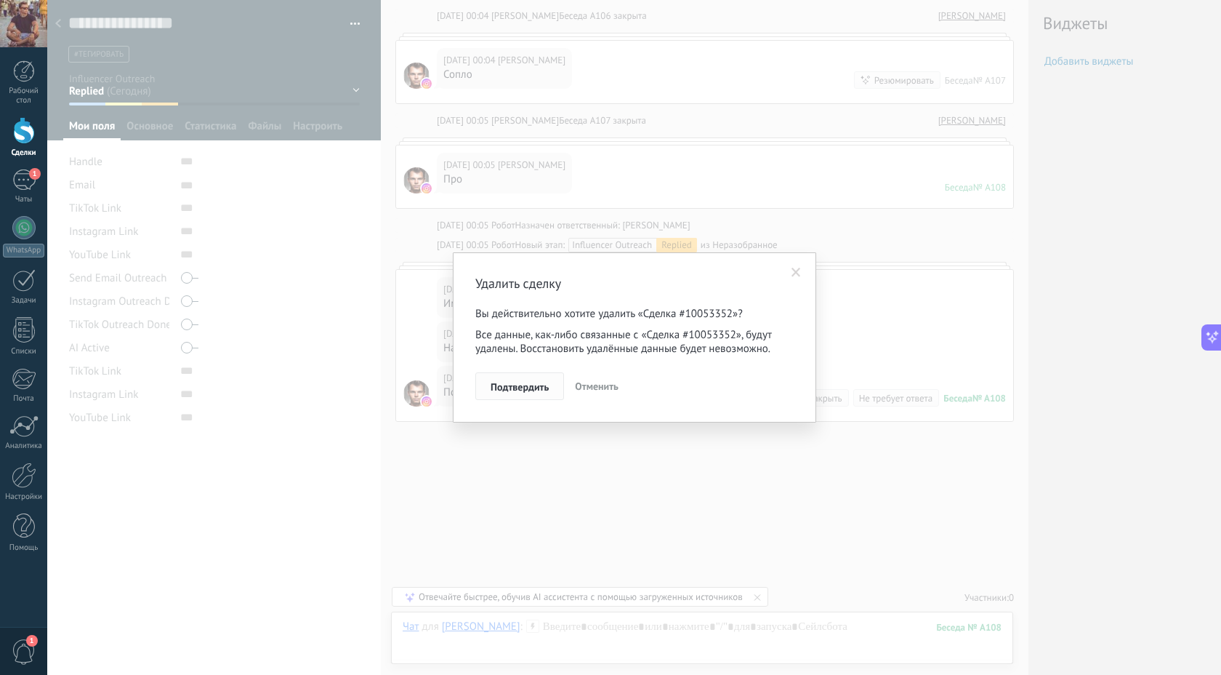
click at [526, 384] on span "Подтвердить" at bounding box center [520, 387] width 58 height 10
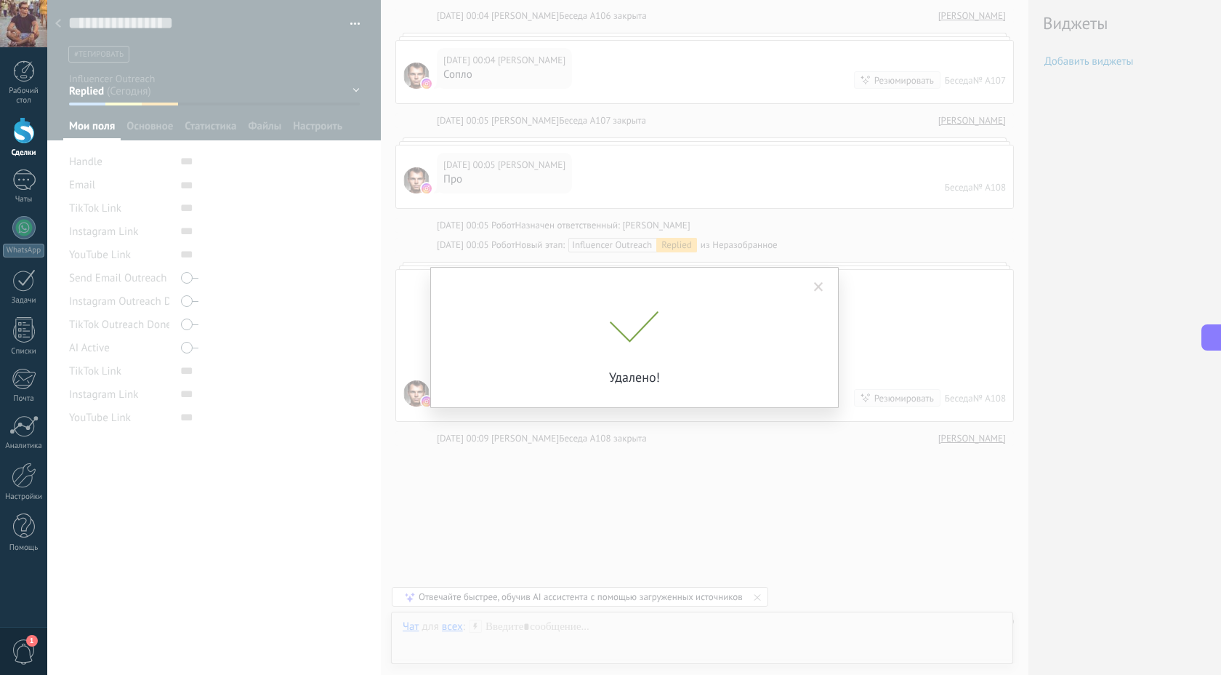
scroll to position [1176, 0]
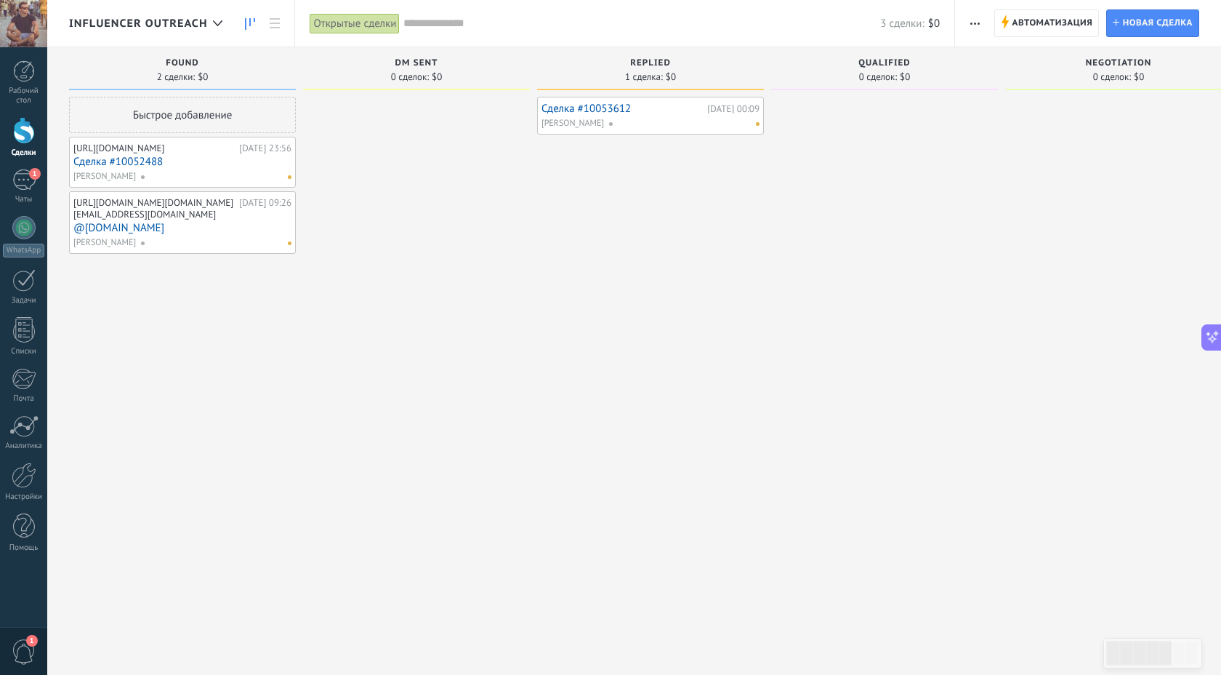
click at [166, 123] on div "Быстрое добавление" at bounding box center [182, 115] width 227 height 36
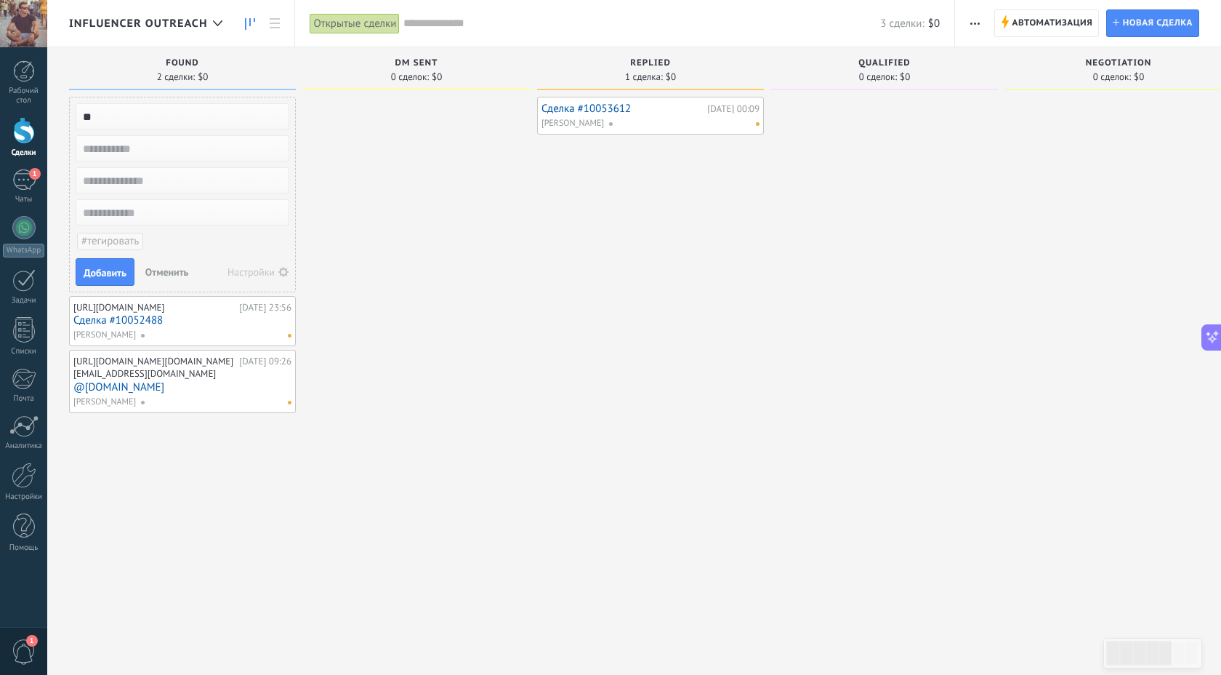
type input "*"
type input "*****"
click at [141, 145] on input "text" at bounding box center [181, 148] width 212 height 20
type input "**********"
click at [132, 188] on input "text" at bounding box center [181, 180] width 212 height 20
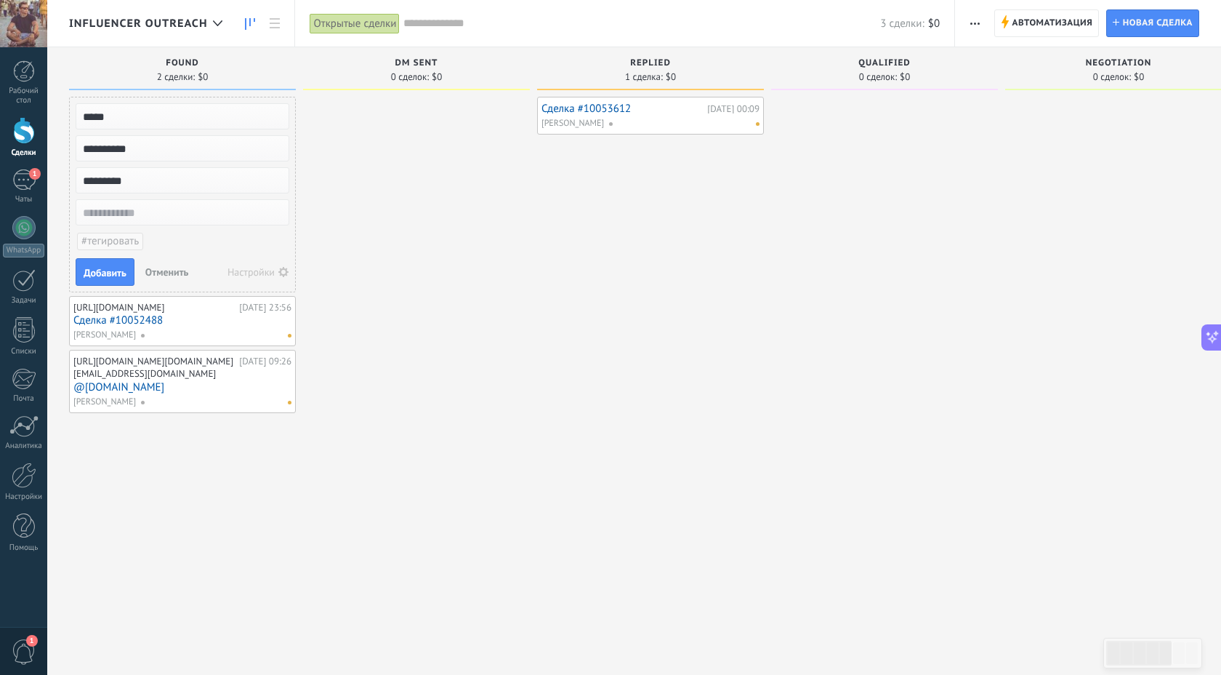
type input "********"
click at [116, 217] on input "text" at bounding box center [181, 212] width 212 height 20
type input "********"
click at [342, 29] on div "Открытые сделки" at bounding box center [355, 23] width 90 height 21
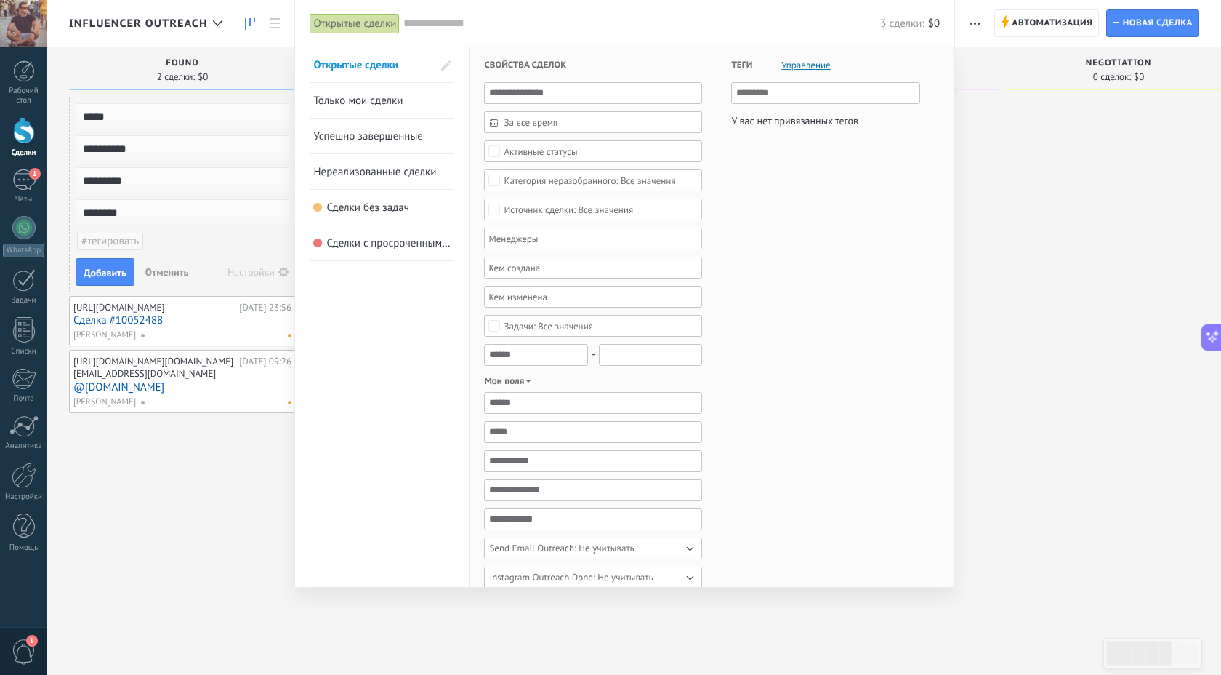
click at [608, 23] on input "text" at bounding box center [641, 23] width 477 height 15
click at [1138, 23] on div at bounding box center [610, 337] width 1221 height 675
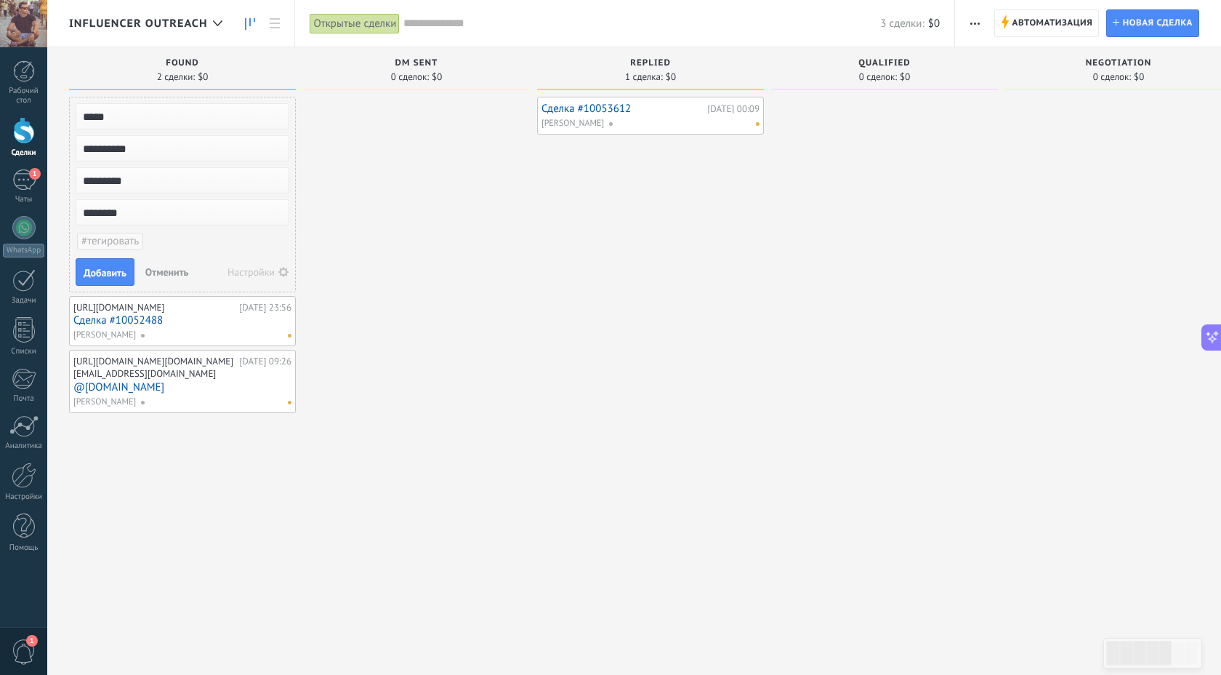
click at [1138, 23] on span "Новая сделка" at bounding box center [1158, 23] width 70 height 26
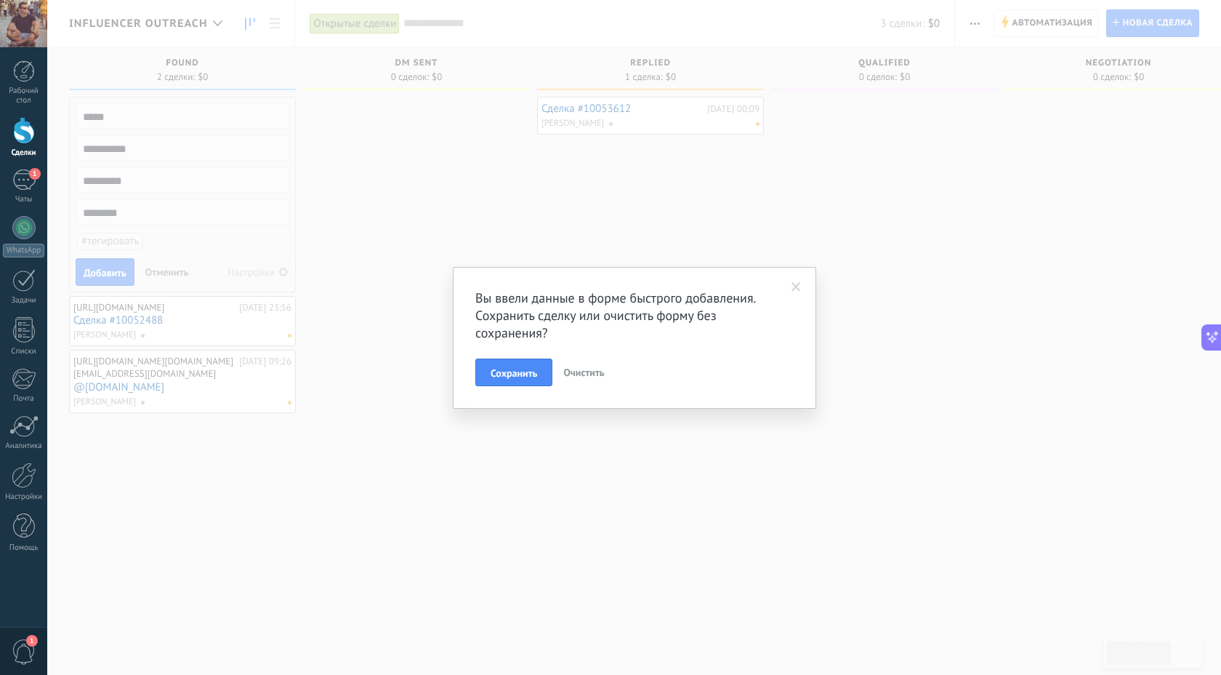
click at [590, 370] on span "Очистить" at bounding box center [583, 372] width 41 height 13
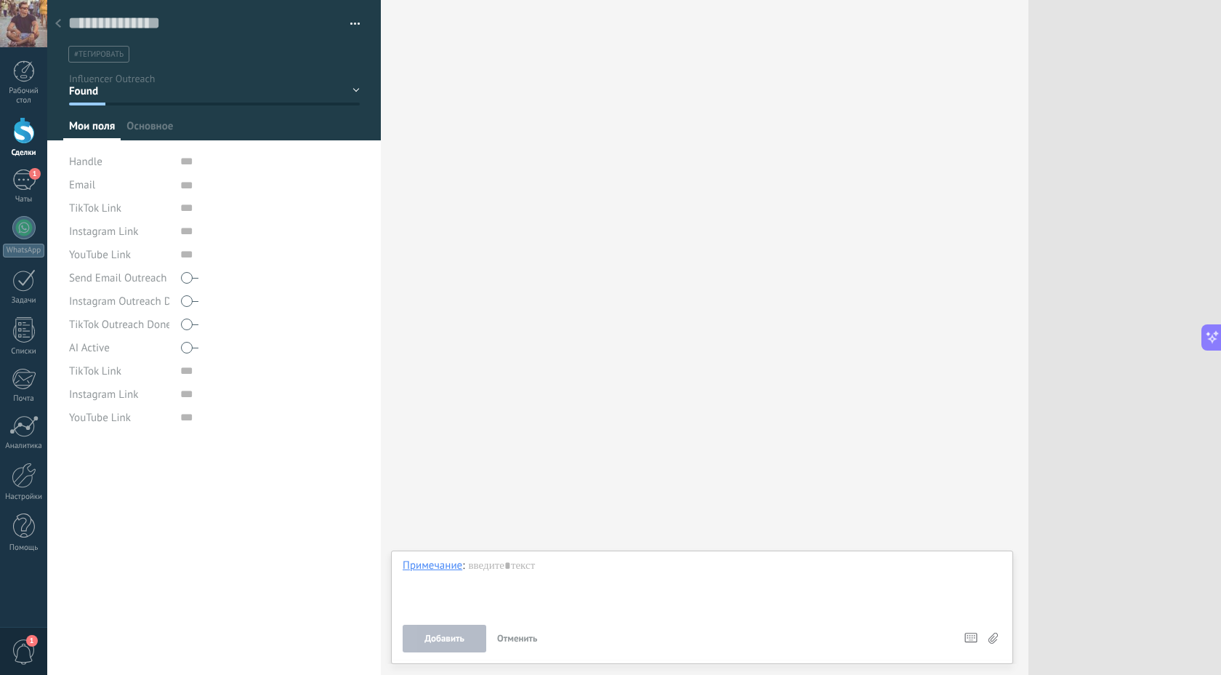
scroll to position [15, 0]
click at [188, 160] on input "text" at bounding box center [270, 161] width 180 height 23
type input "**********"
click at [190, 187] on textarea at bounding box center [270, 184] width 180 height 23
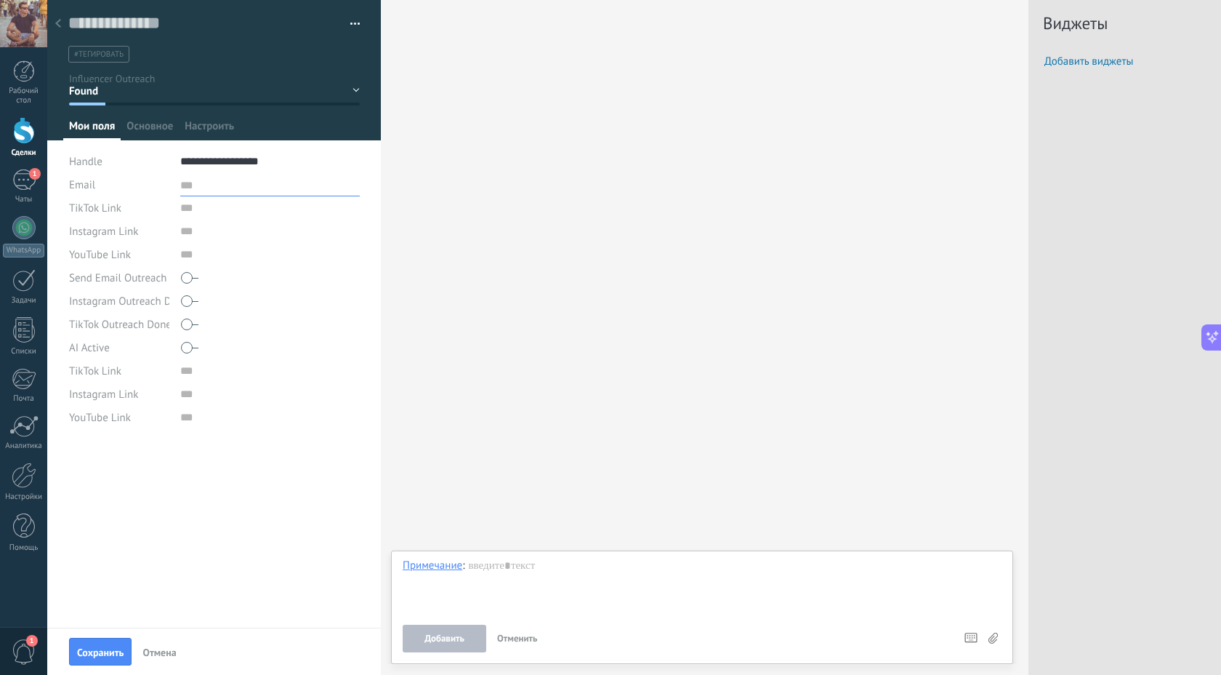
type textarea "*"
type textarea "**"
type textarea "***"
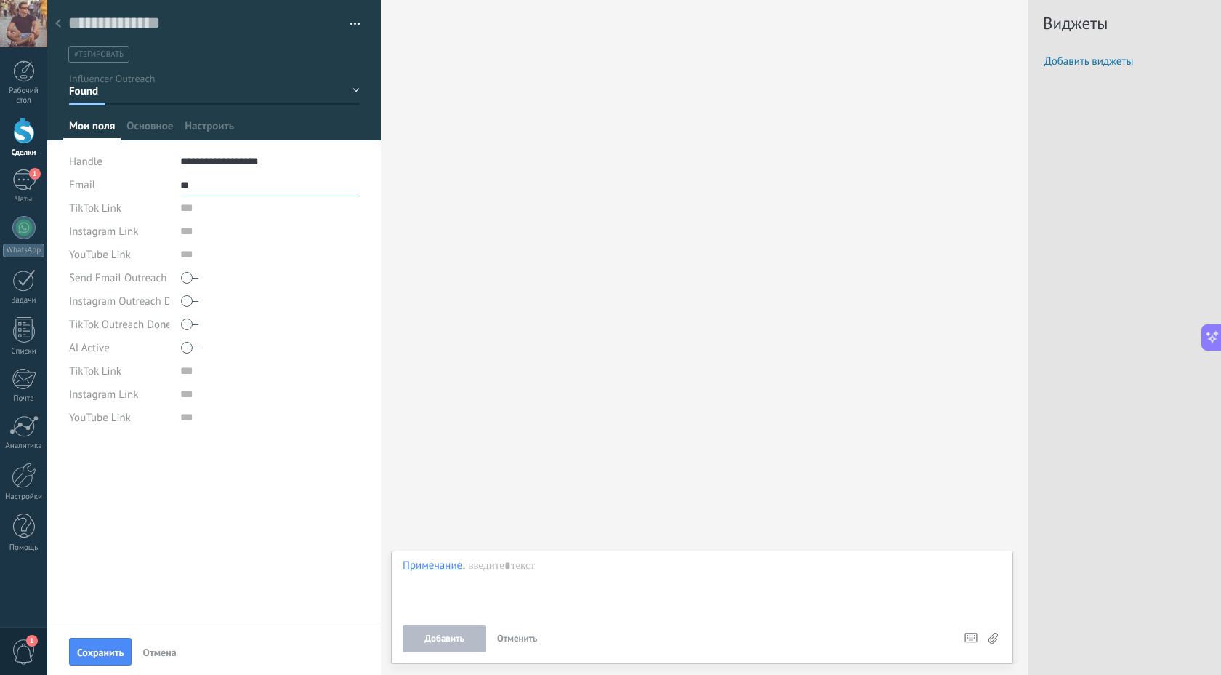
type textarea "***"
type textarea "****"
type textarea "*****"
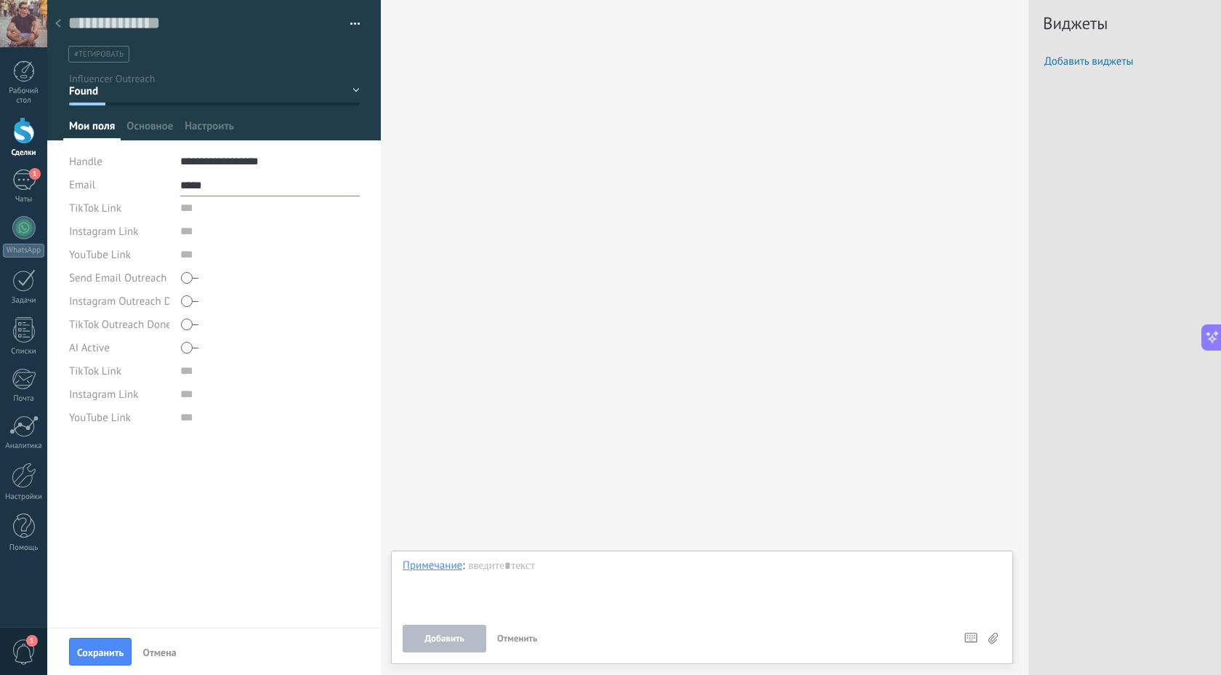
type textarea "*****"
click at [206, 212] on input "text" at bounding box center [270, 207] width 180 height 23
type input "**********"
click at [244, 237] on input "text" at bounding box center [270, 231] width 180 height 23
type input "*********"
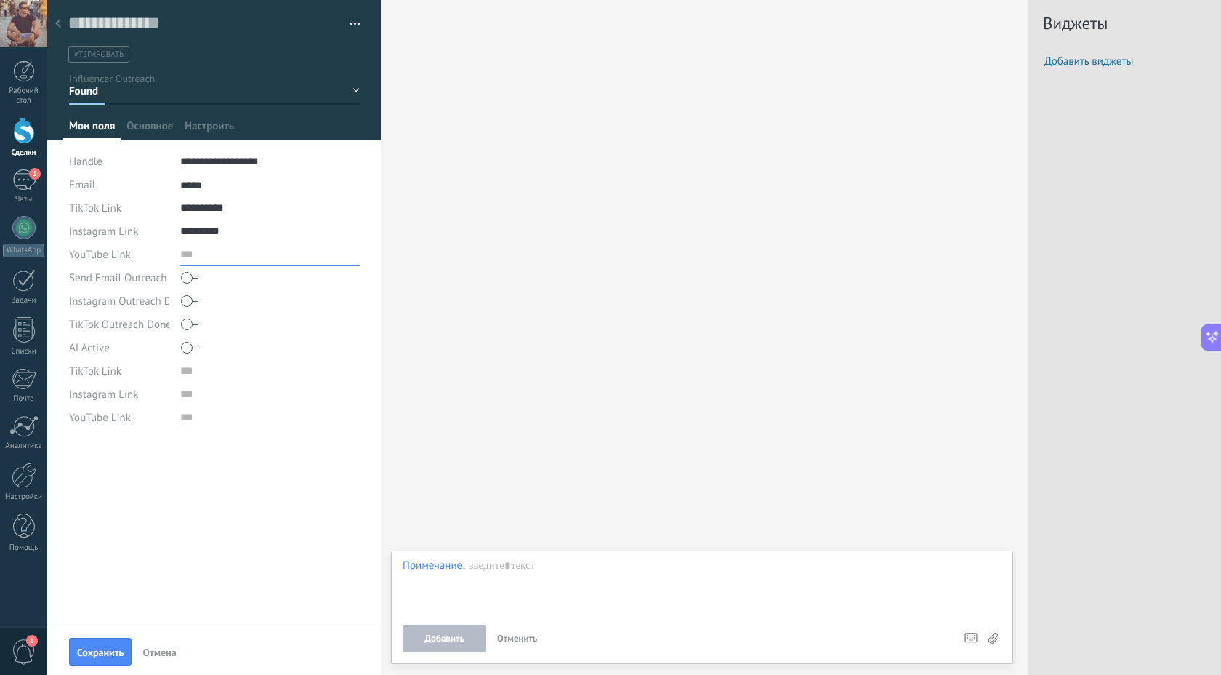
click at [257, 260] on input "text" at bounding box center [270, 254] width 180 height 23
type input "********"
click at [197, 371] on input "url" at bounding box center [270, 370] width 180 height 23
click at [210, 129] on span "Настроить" at bounding box center [209, 129] width 49 height 21
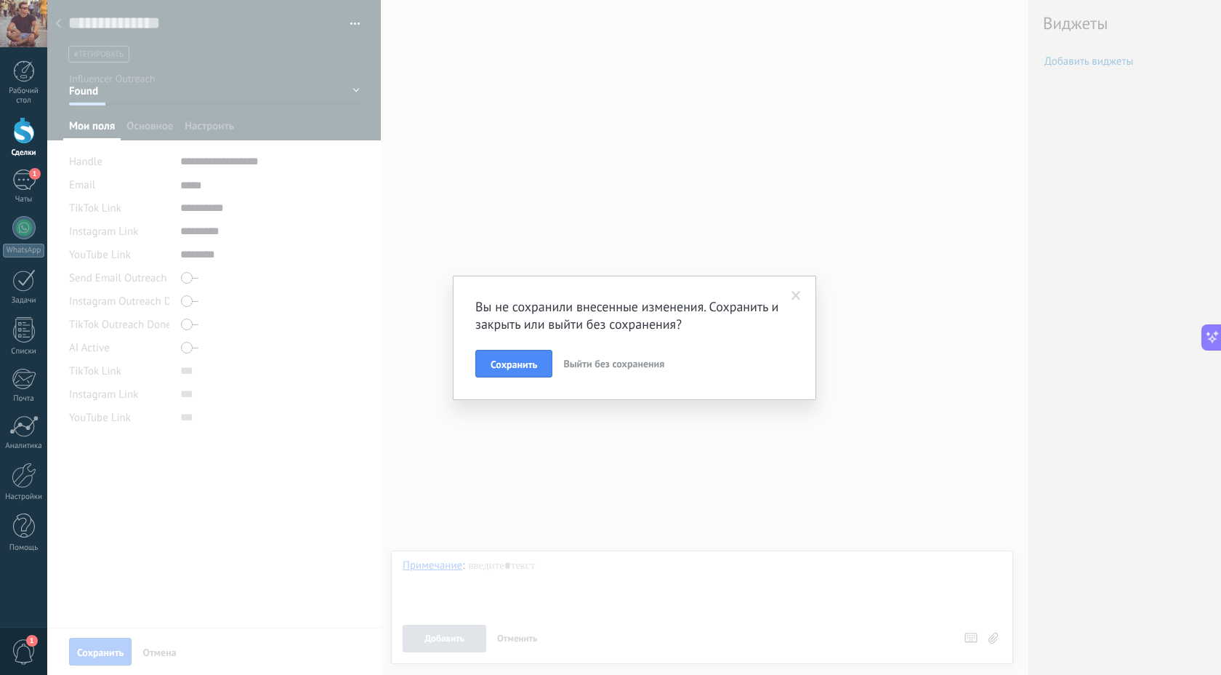
click at [587, 367] on span "Выйти без сохранения" at bounding box center [613, 363] width 101 height 13
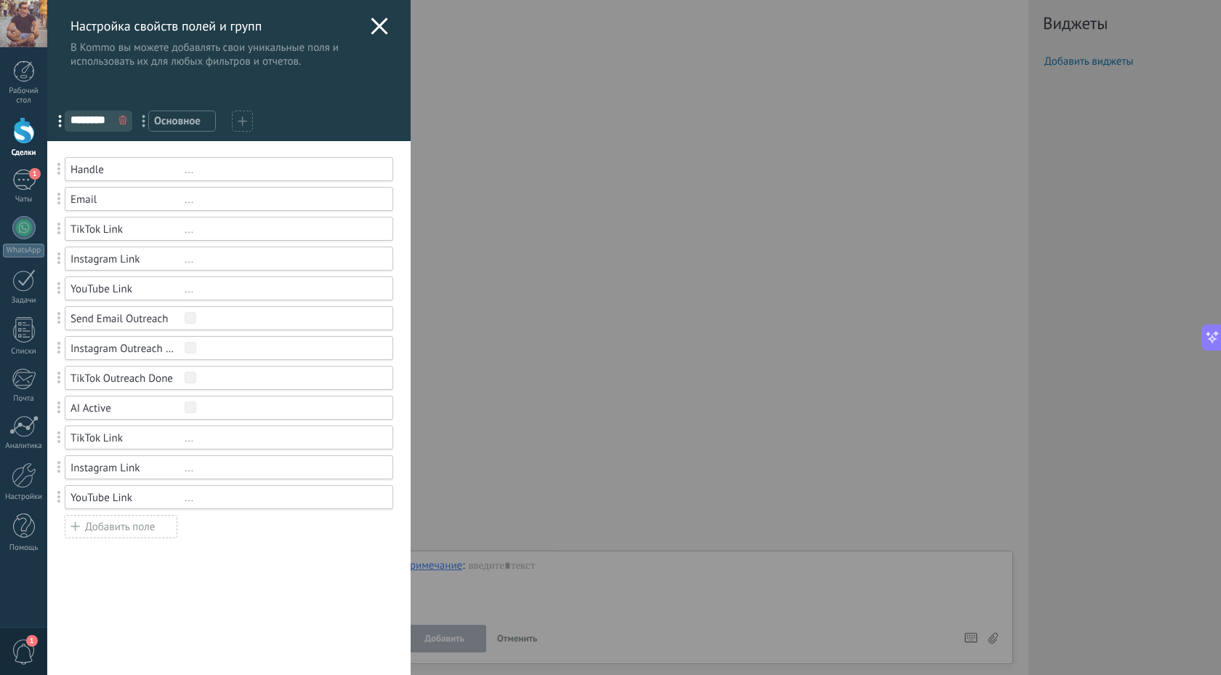
scroll to position [15, 0]
click at [185, 199] on div "..." at bounding box center [283, 200] width 196 height 14
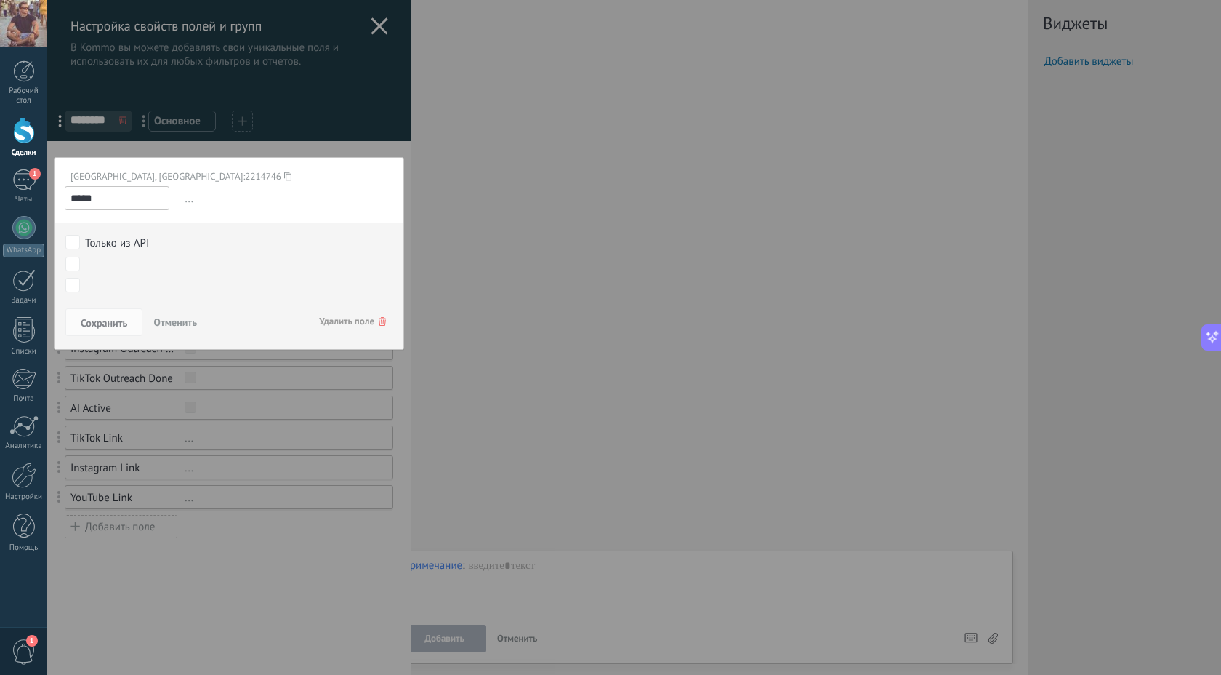
click at [350, 319] on span "Удалить поле" at bounding box center [352, 321] width 67 height 26
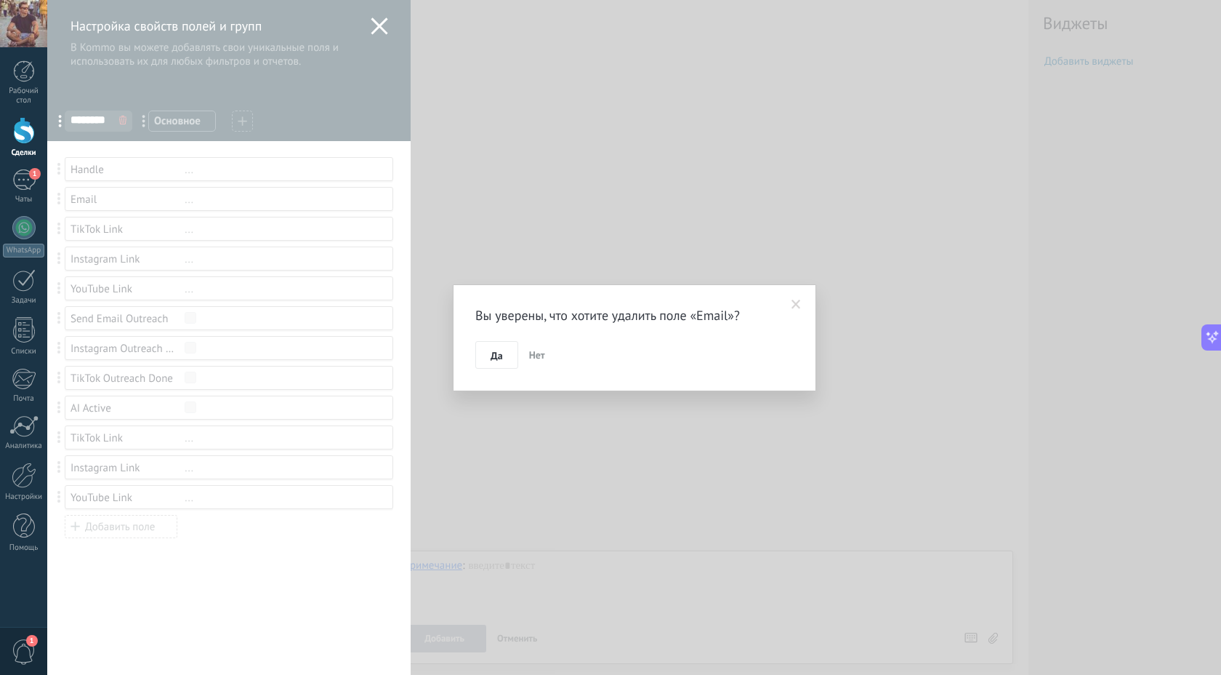
click at [538, 358] on span "Нет" at bounding box center [537, 354] width 16 height 13
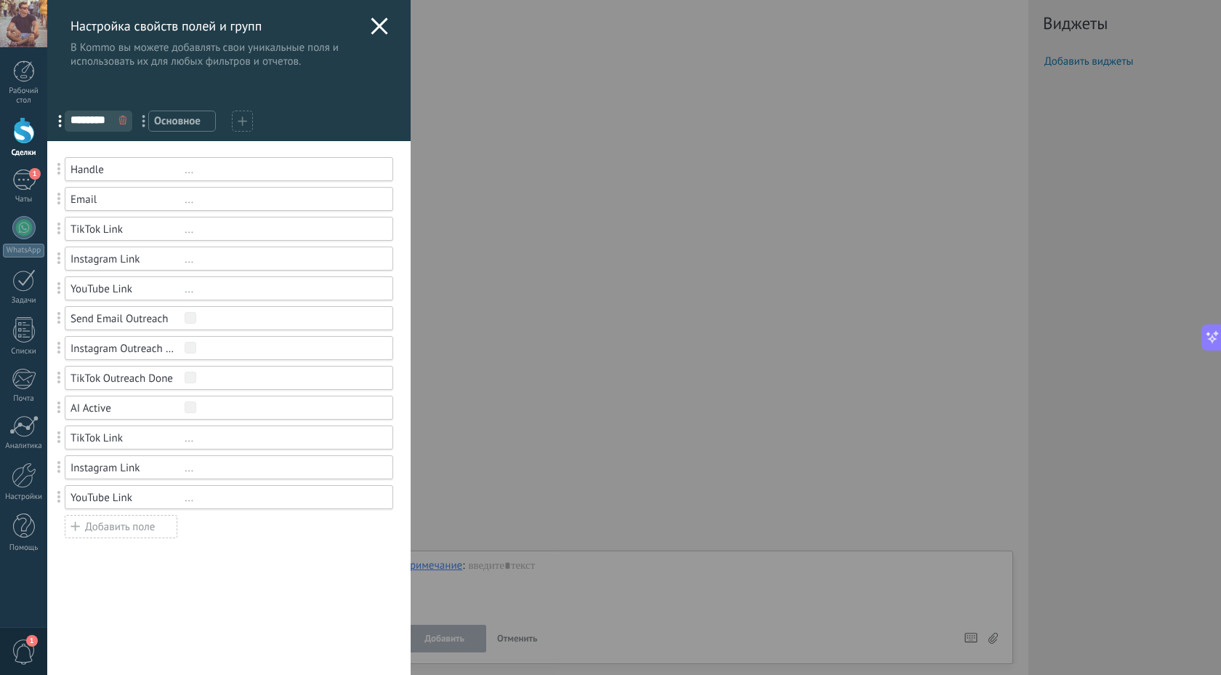
click at [188, 230] on div "..." at bounding box center [283, 229] width 196 height 14
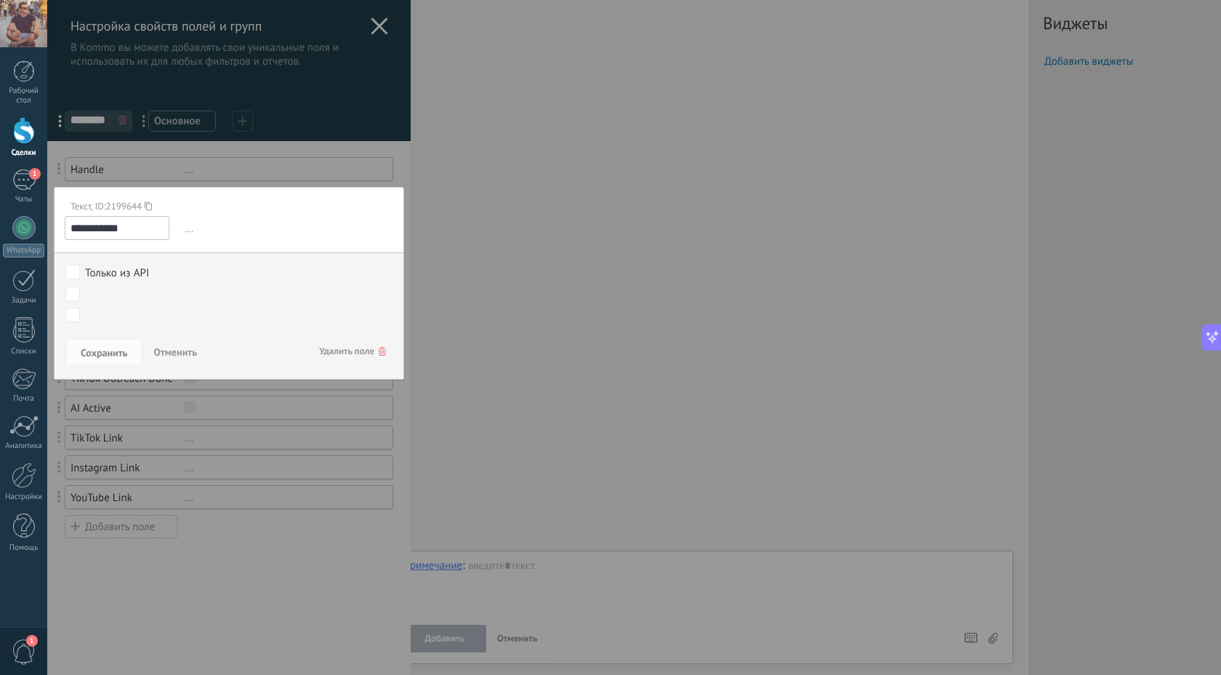
click at [343, 345] on span "Удалить поле" at bounding box center [352, 351] width 67 height 26
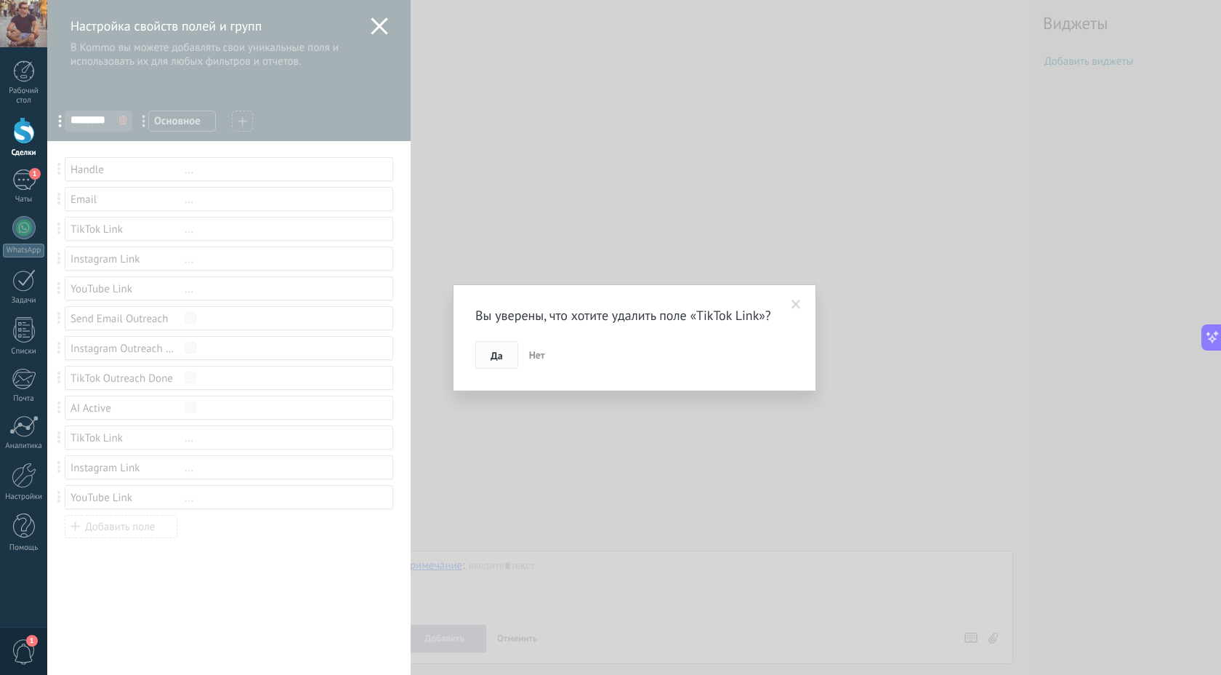
click at [493, 347] on button "Да" at bounding box center [496, 355] width 43 height 28
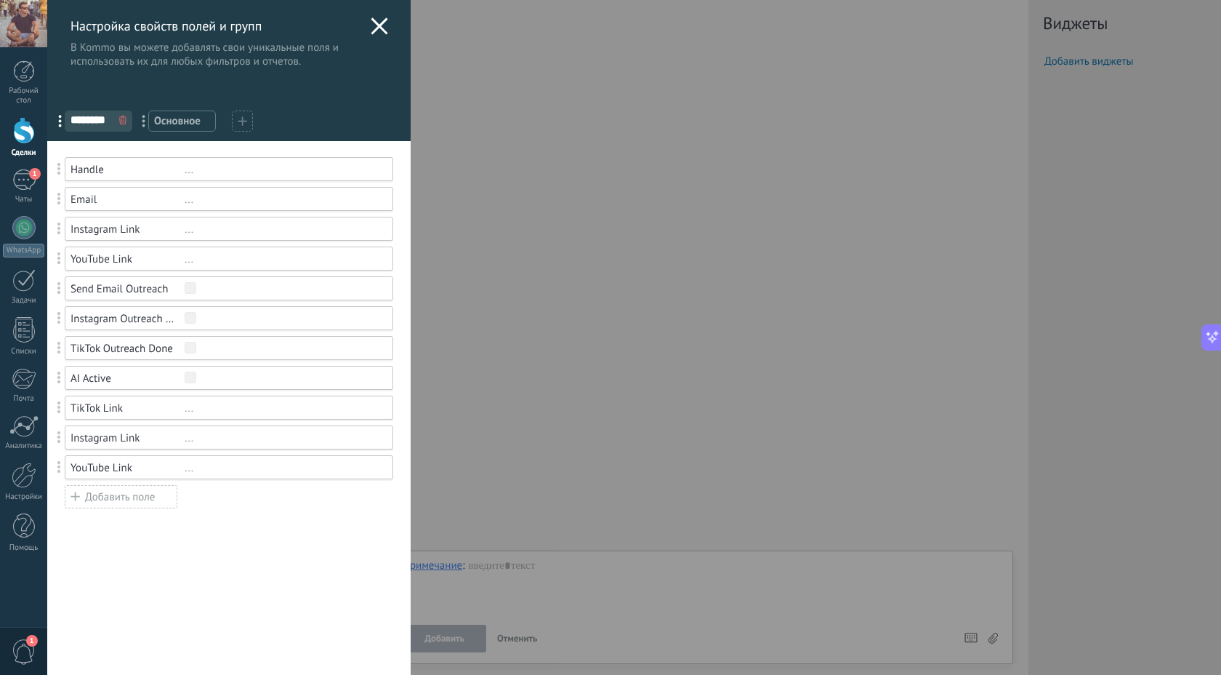
click at [185, 232] on div "..." at bounding box center [283, 229] width 196 height 14
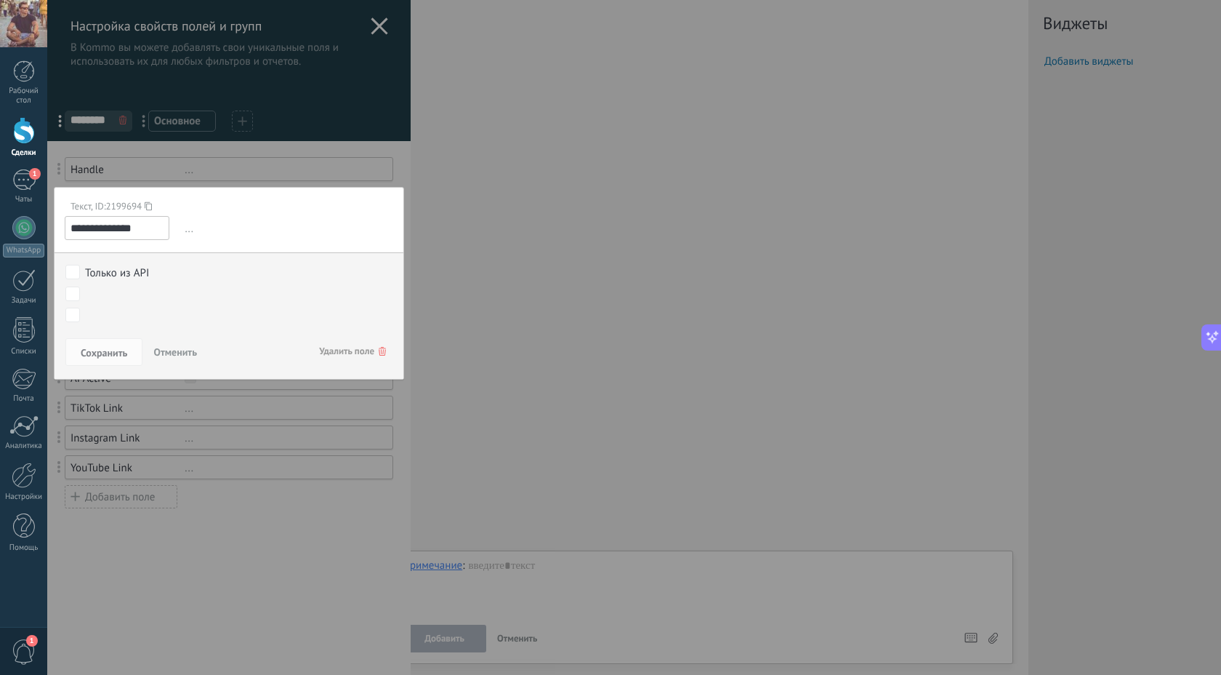
click at [350, 355] on span "Удалить поле" at bounding box center [352, 351] width 67 height 26
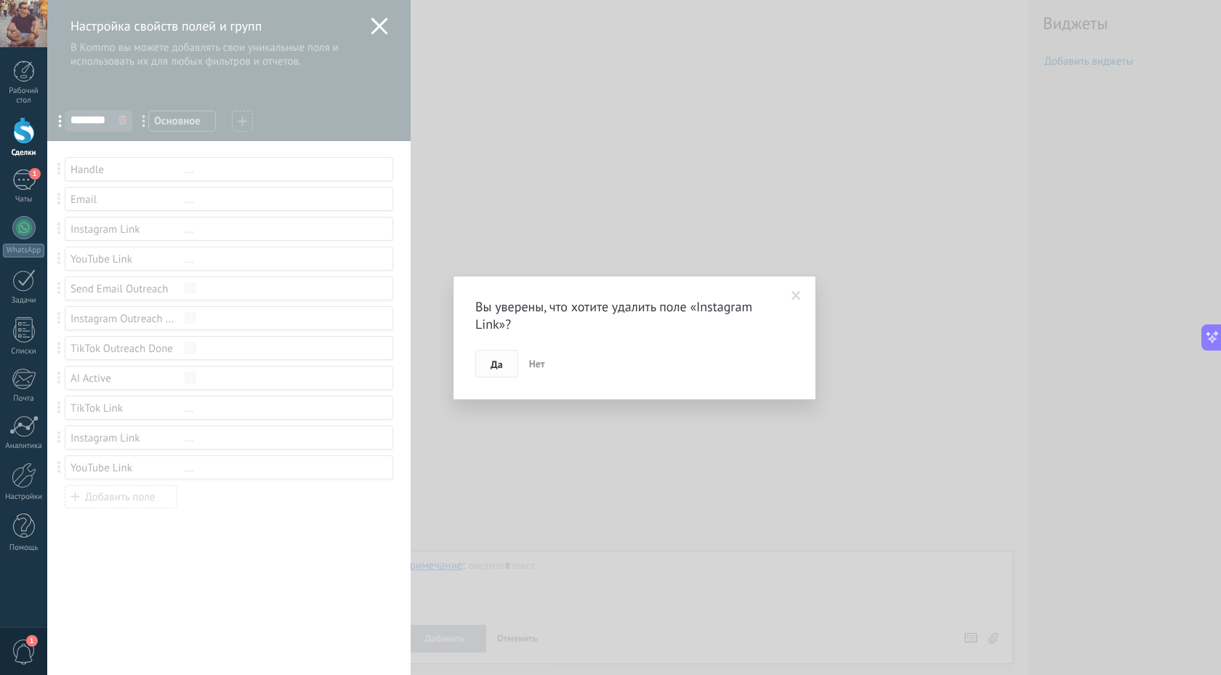
click at [492, 361] on span "Да" at bounding box center [497, 364] width 12 height 10
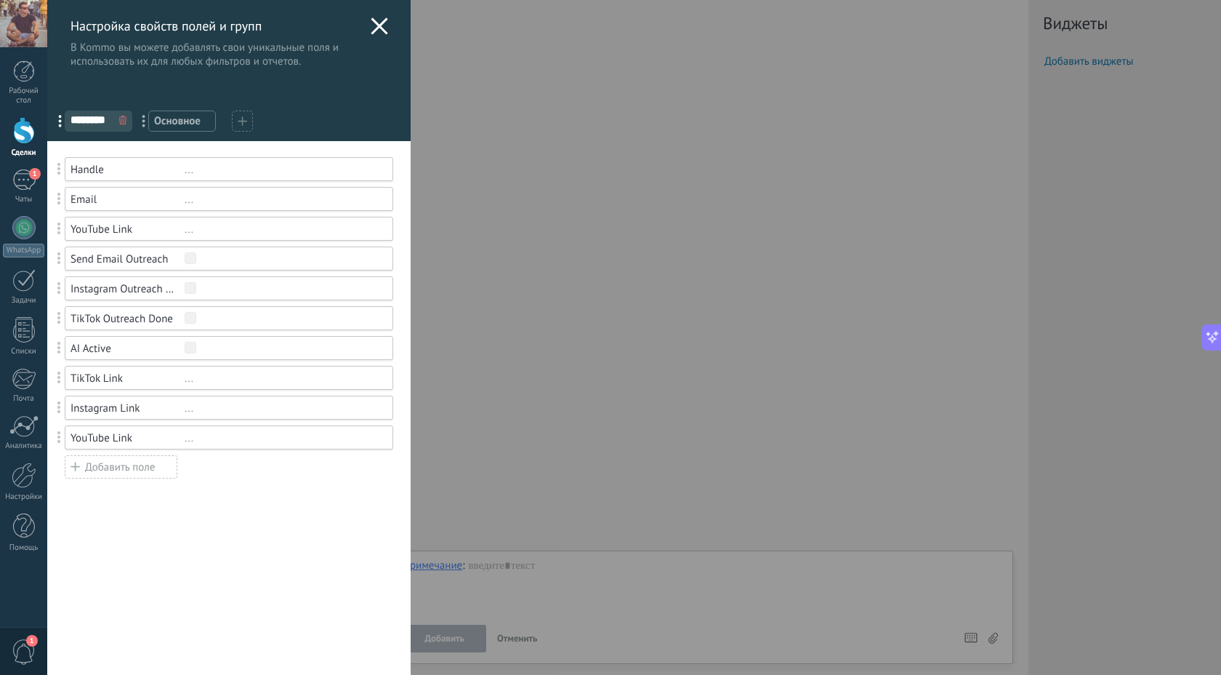
click at [189, 230] on div "..." at bounding box center [283, 229] width 196 height 14
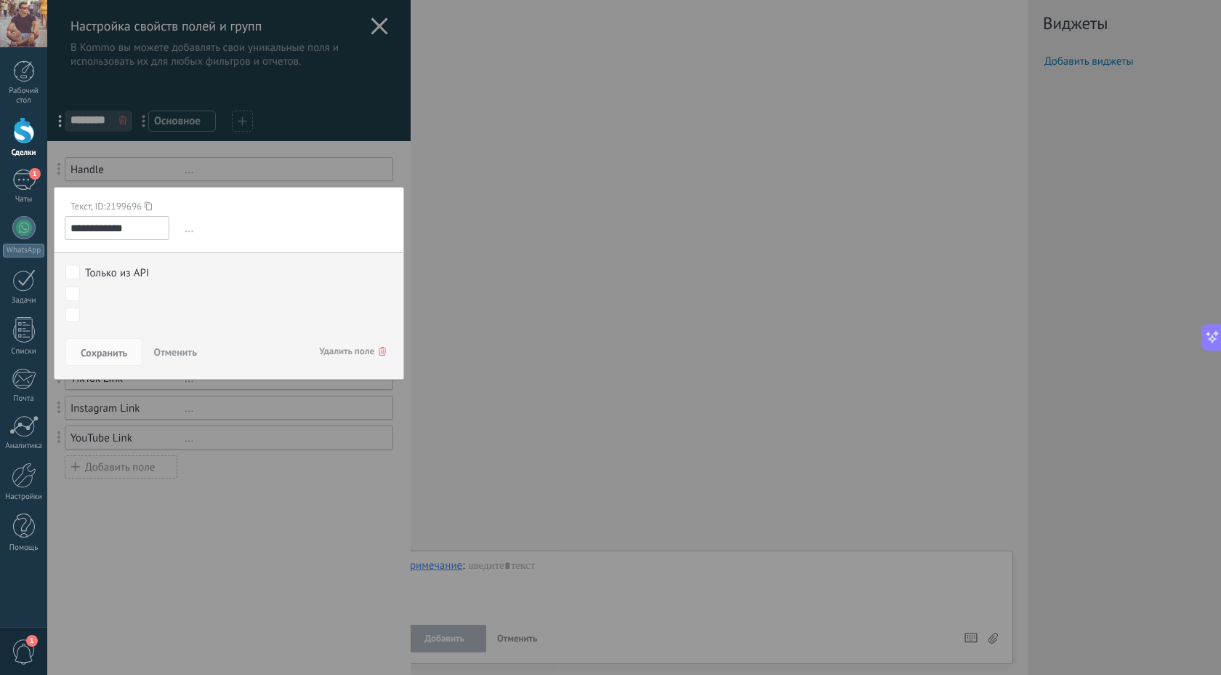
click at [361, 347] on span "Удалить поле" at bounding box center [352, 351] width 67 height 26
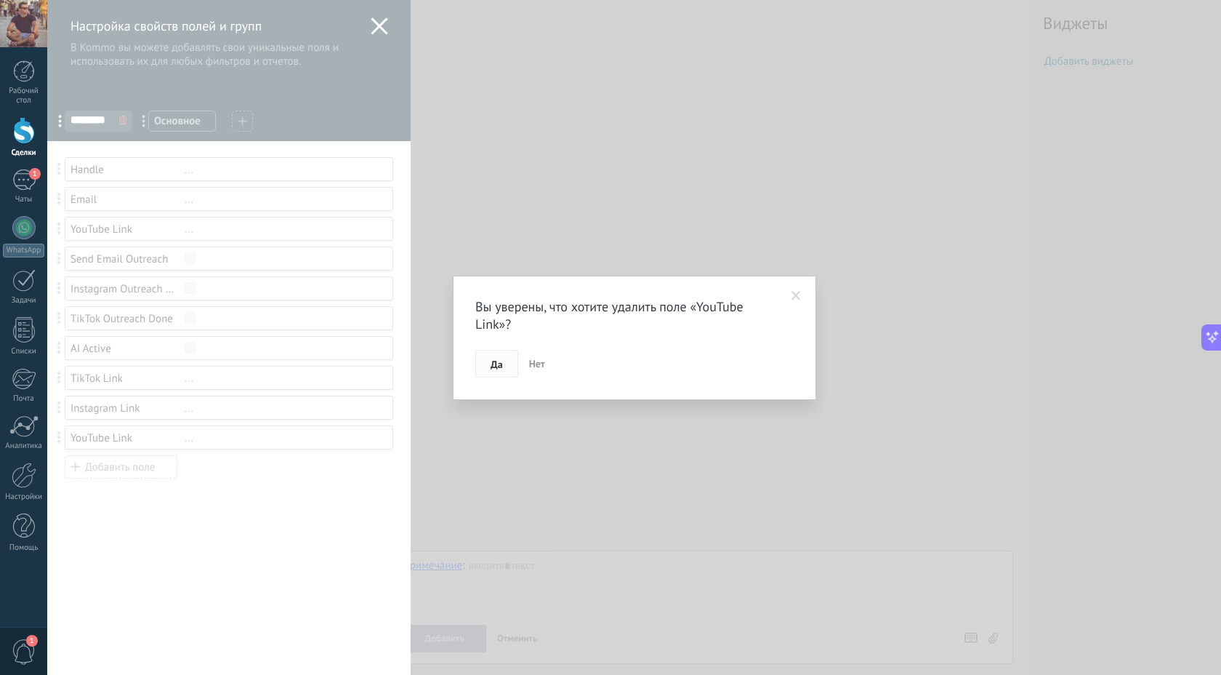
click at [495, 359] on span "Да" at bounding box center [497, 364] width 12 height 10
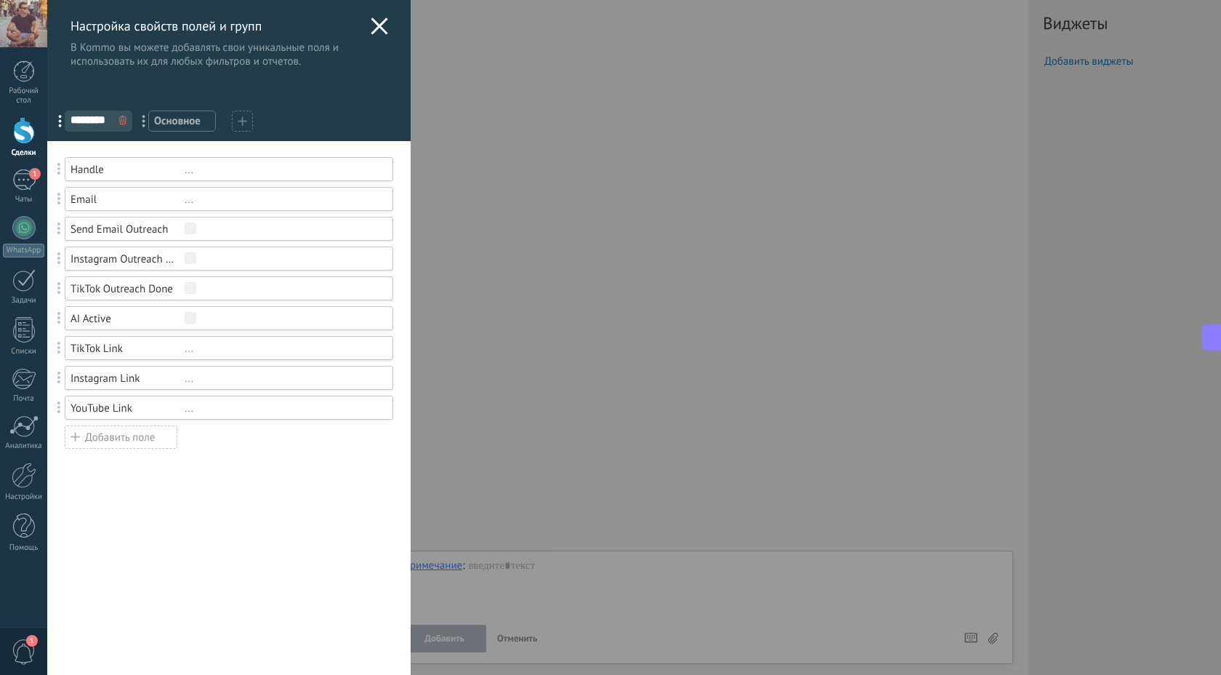
click at [198, 350] on div "..." at bounding box center [283, 349] width 196 height 14
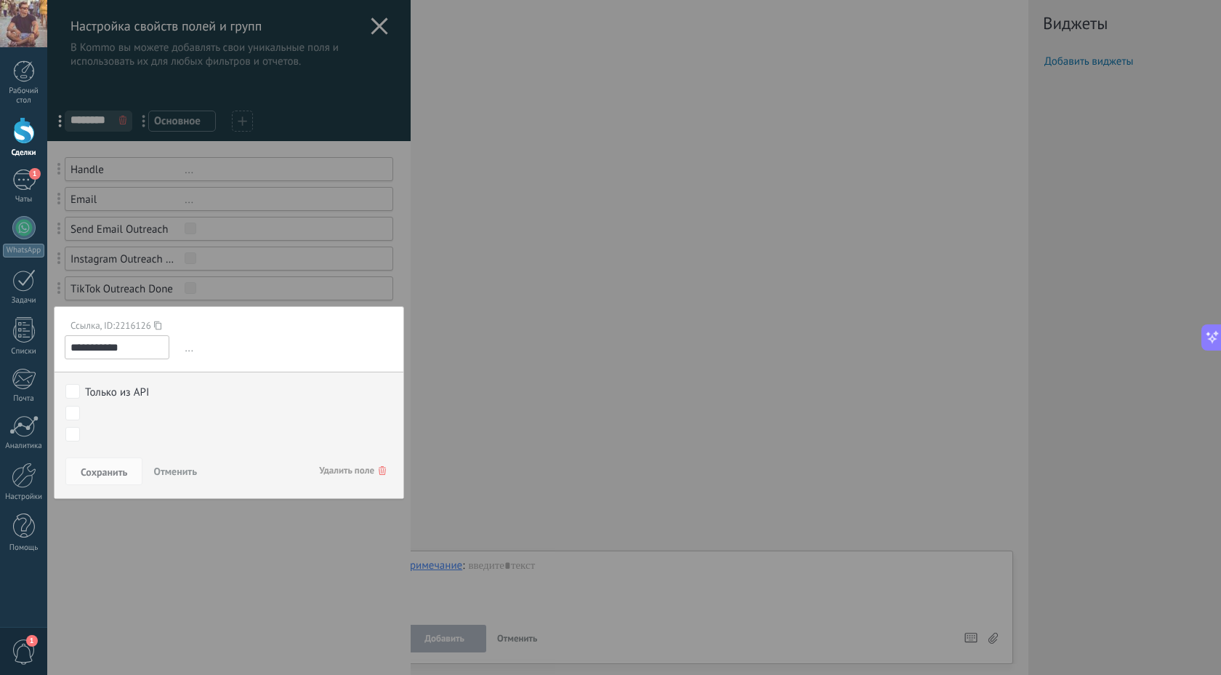
click at [246, 566] on div at bounding box center [228, 337] width 363 height 675
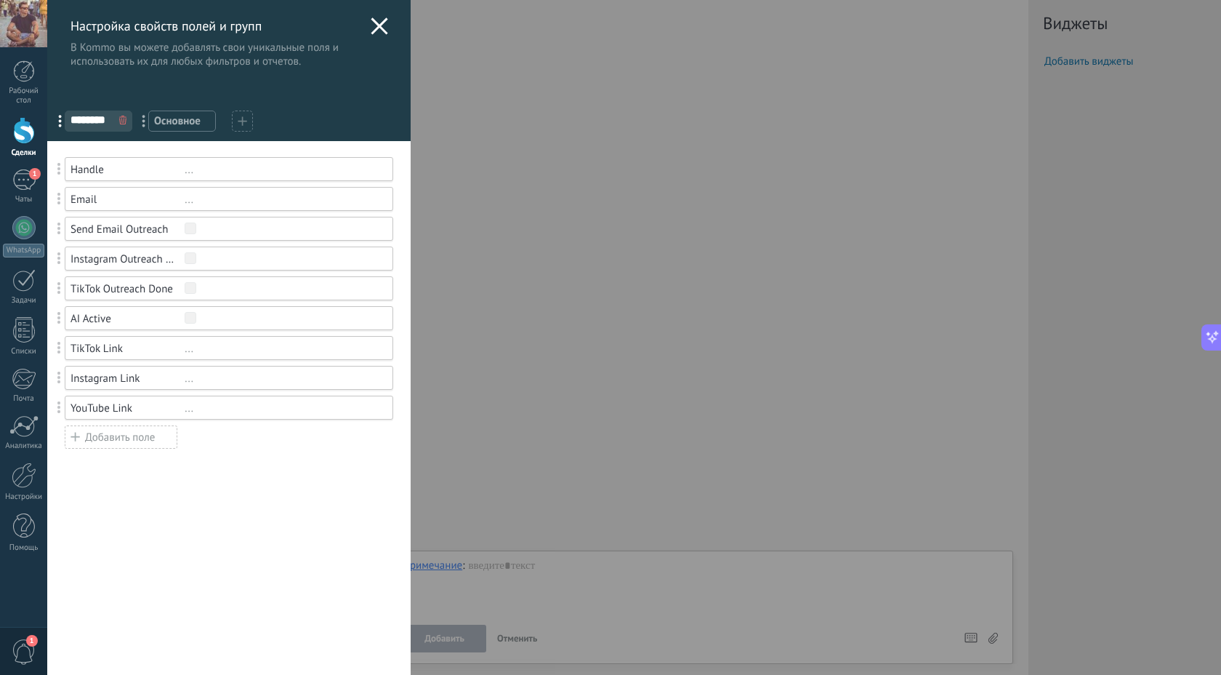
click at [374, 23] on icon at bounding box center [379, 25] width 17 height 17
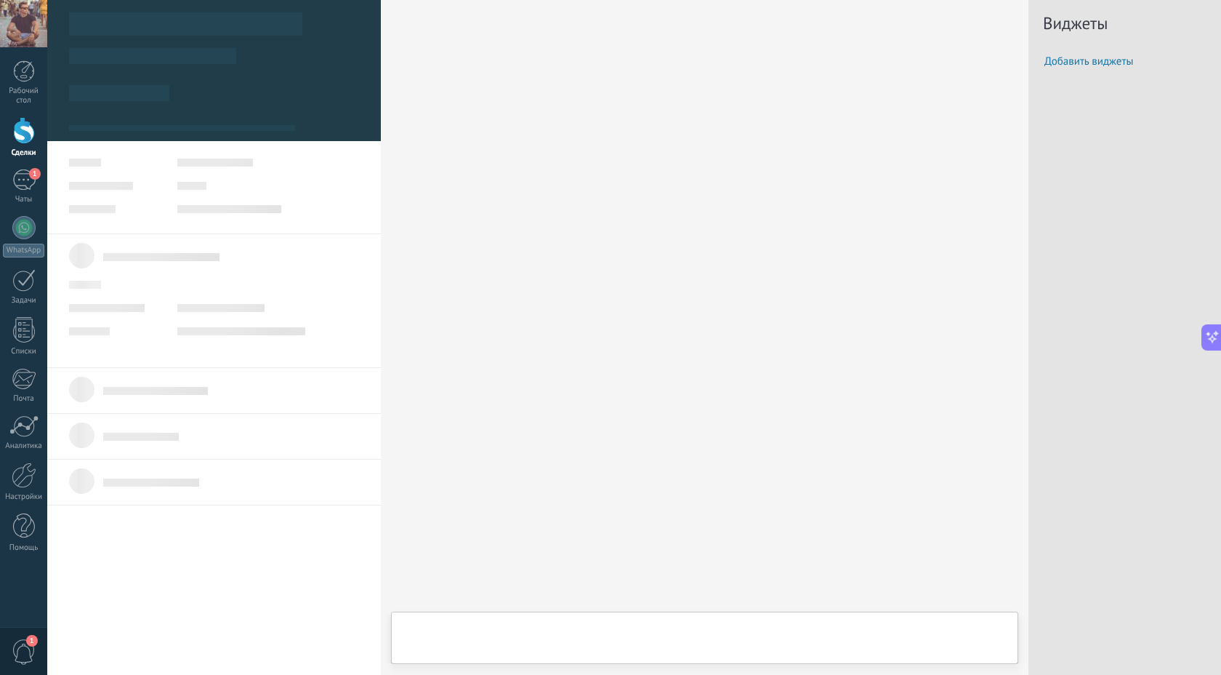
type textarea "***"
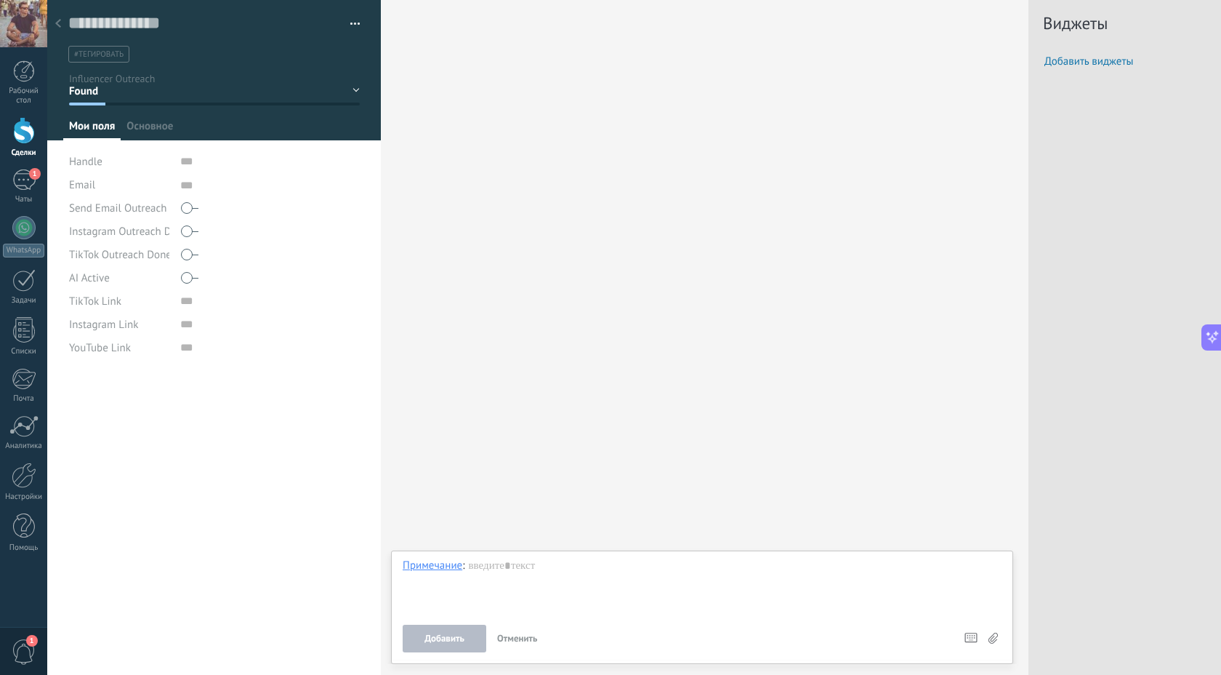
scroll to position [15, 0]
click at [226, 172] on input "text" at bounding box center [270, 161] width 180 height 23
type input "*********"
click at [210, 184] on textarea at bounding box center [270, 184] width 180 height 23
type textarea "*"
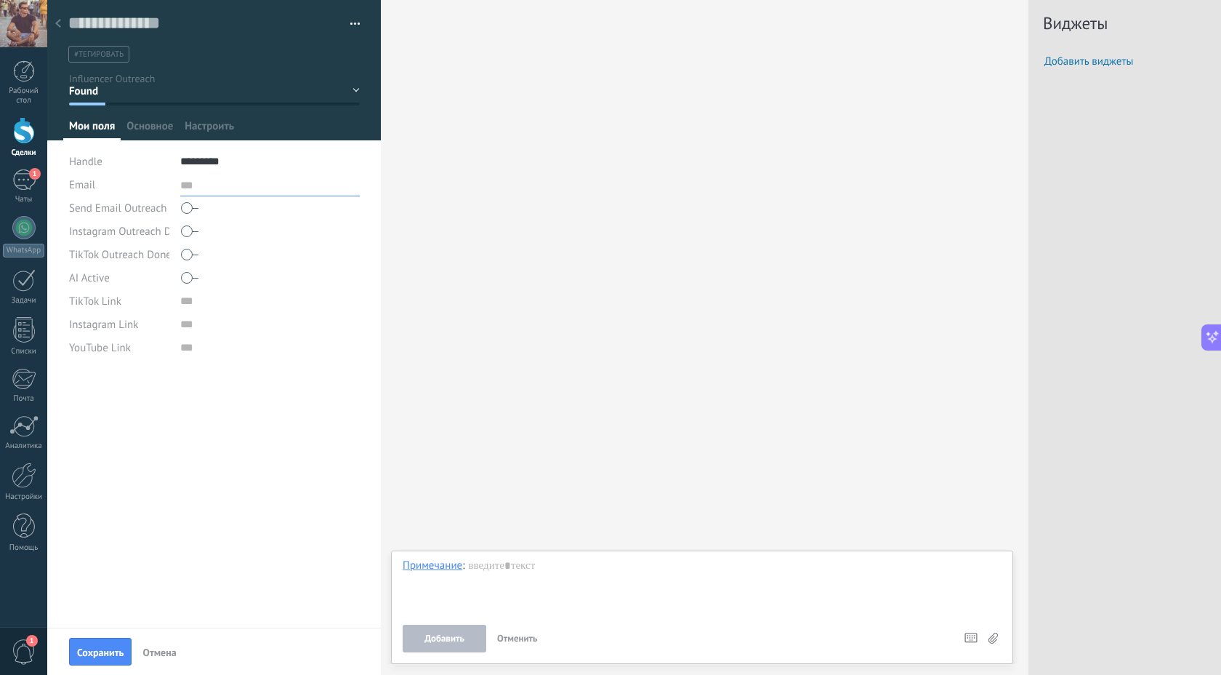
type textarea "*"
type textarea "**"
type textarea "***"
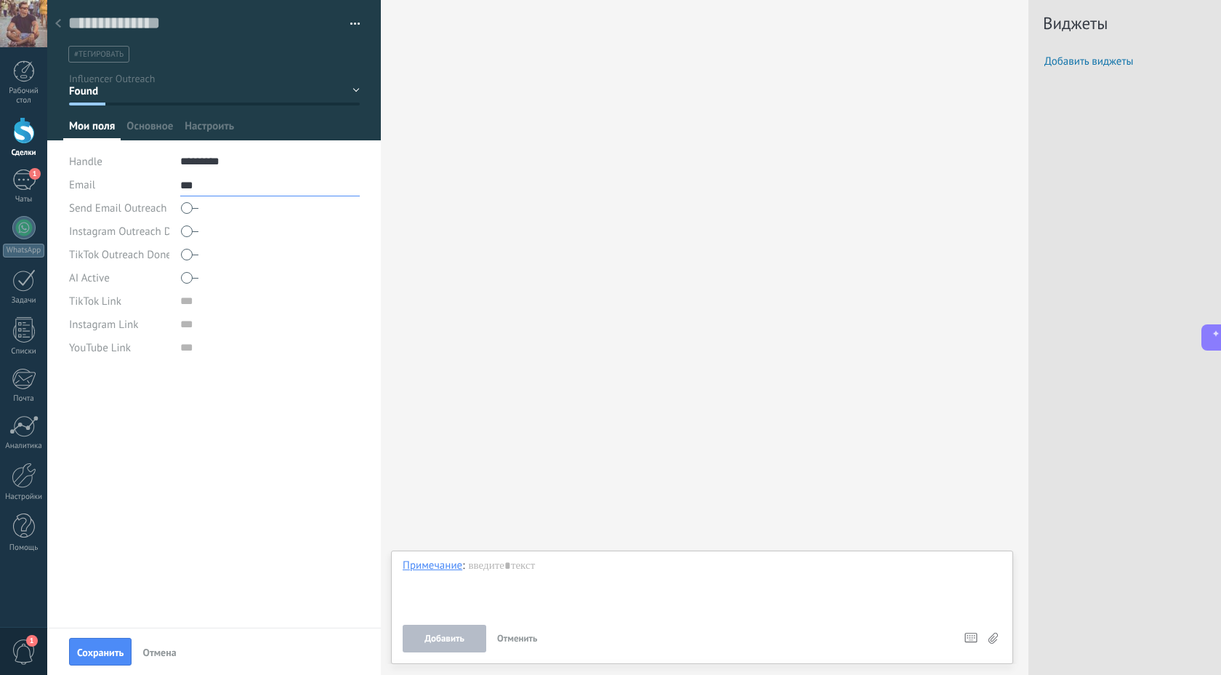
type textarea "****"
type textarea "*****"
click at [195, 206] on span at bounding box center [189, 207] width 17 height 23
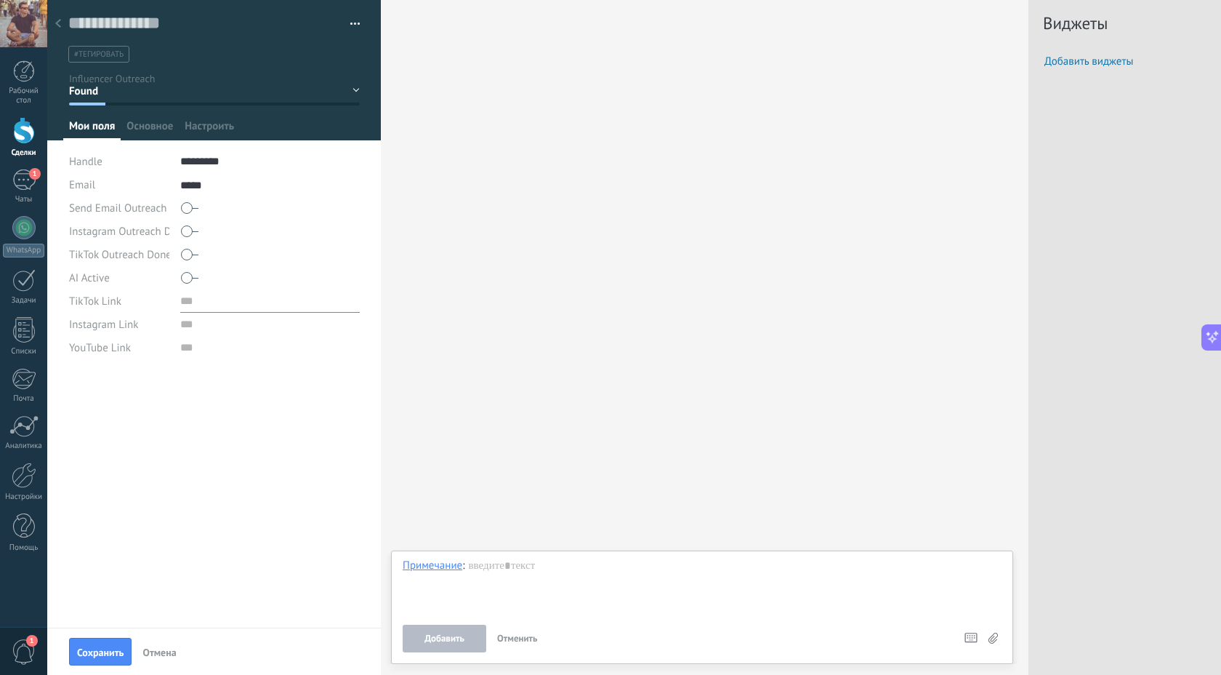
click at [191, 300] on input "url" at bounding box center [270, 300] width 180 height 23
type input "**********"
click at [196, 327] on input "url" at bounding box center [270, 324] width 180 height 23
type input "********"
click at [205, 354] on input "url" at bounding box center [270, 347] width 180 height 23
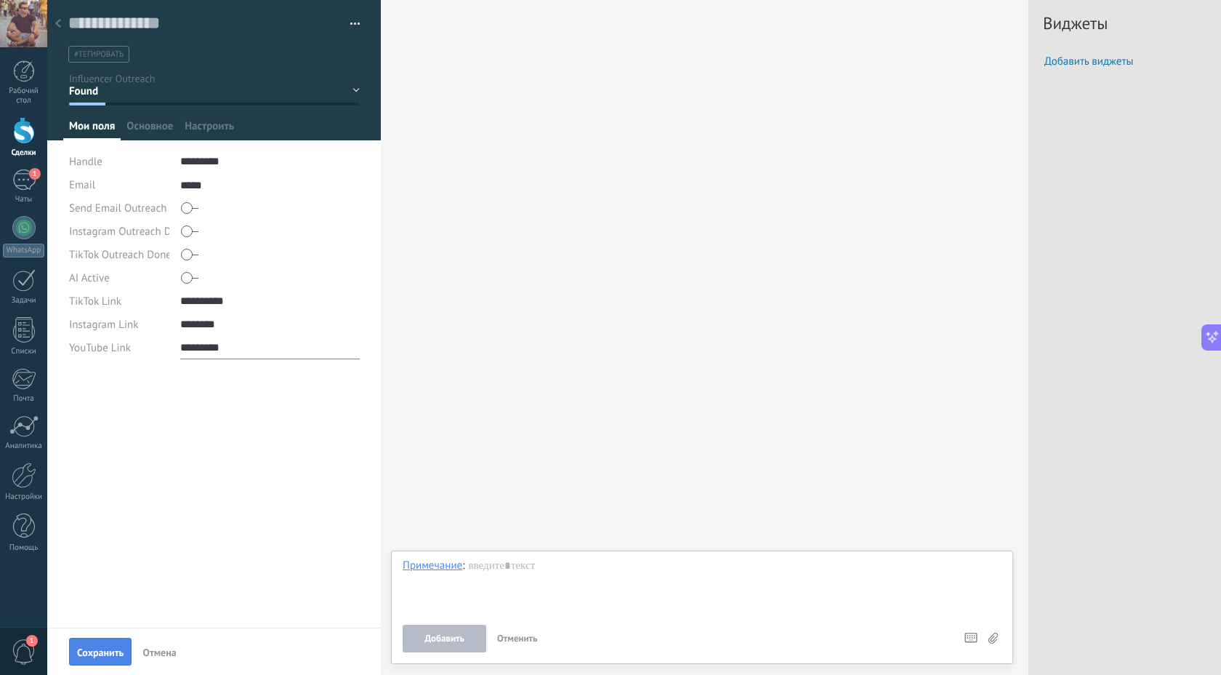
type input "*********"
click at [105, 648] on span "Сохранить" at bounding box center [100, 652] width 47 height 10
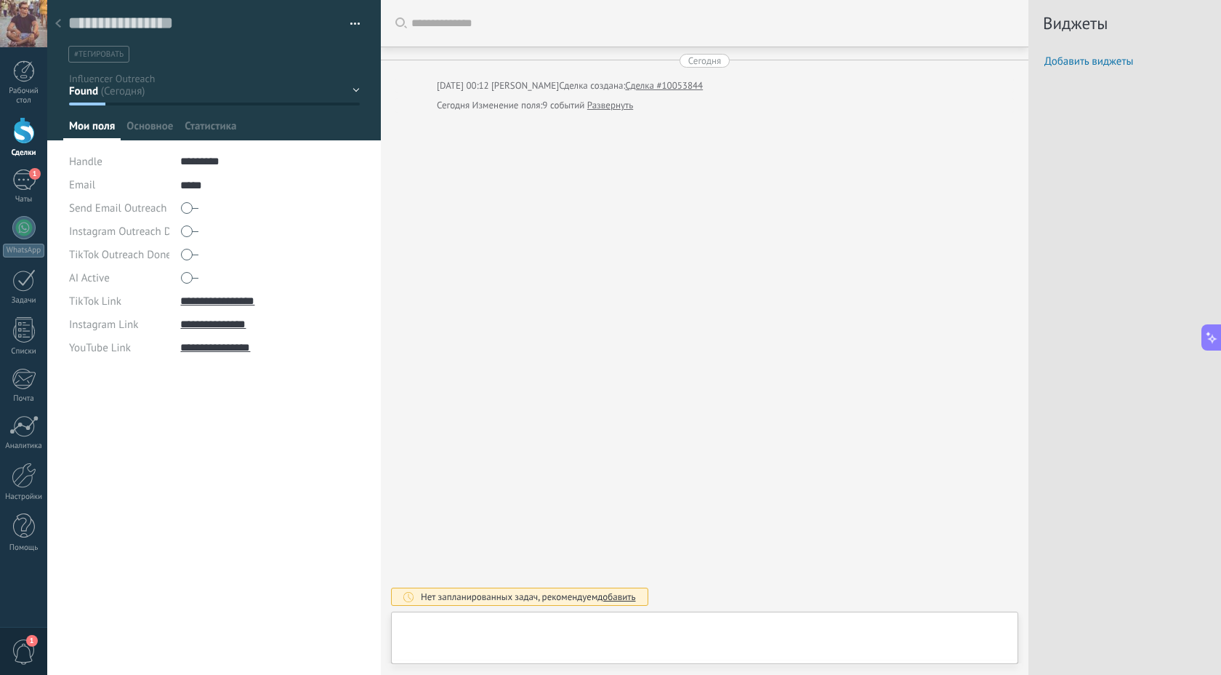
scroll to position [15, 0]
click at [55, 20] on icon at bounding box center [58, 23] width 6 height 9
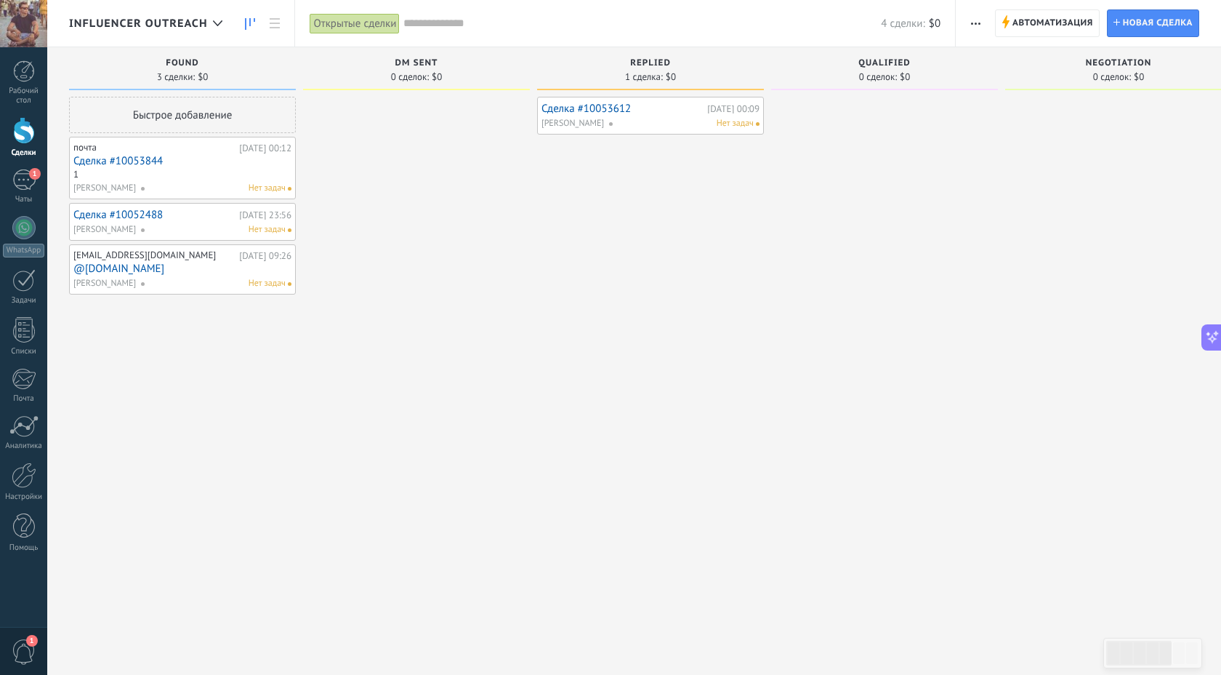
click at [643, 66] on span "Replied" at bounding box center [650, 63] width 41 height 10
click at [607, 106] on link "Сделка #10053612" at bounding box center [623, 109] width 162 height 12
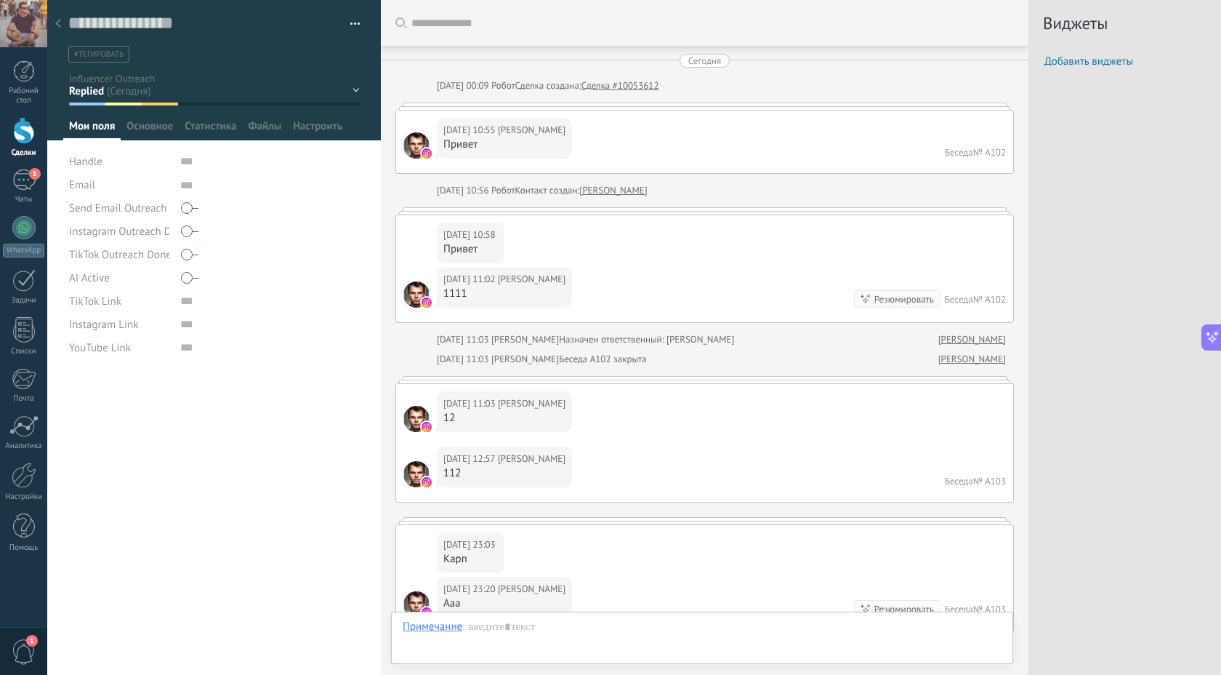
scroll to position [1220, 0]
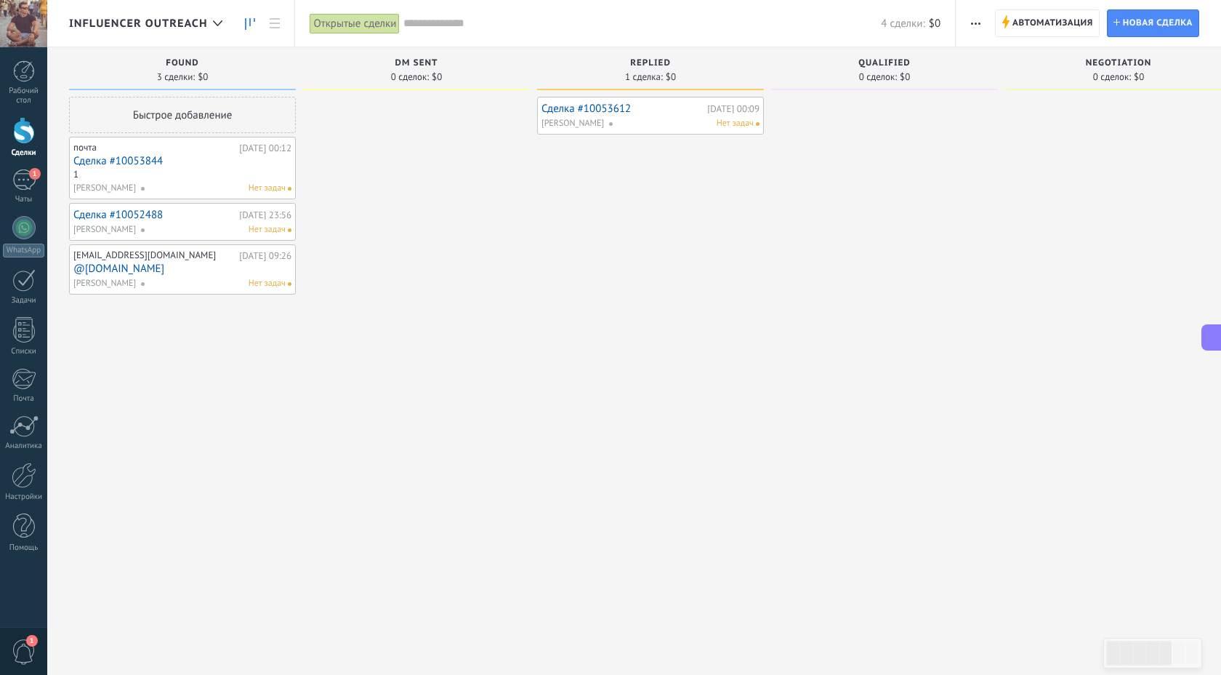
click at [640, 57] on div "Replied 1 сделка: $0" at bounding box center [650, 68] width 227 height 43
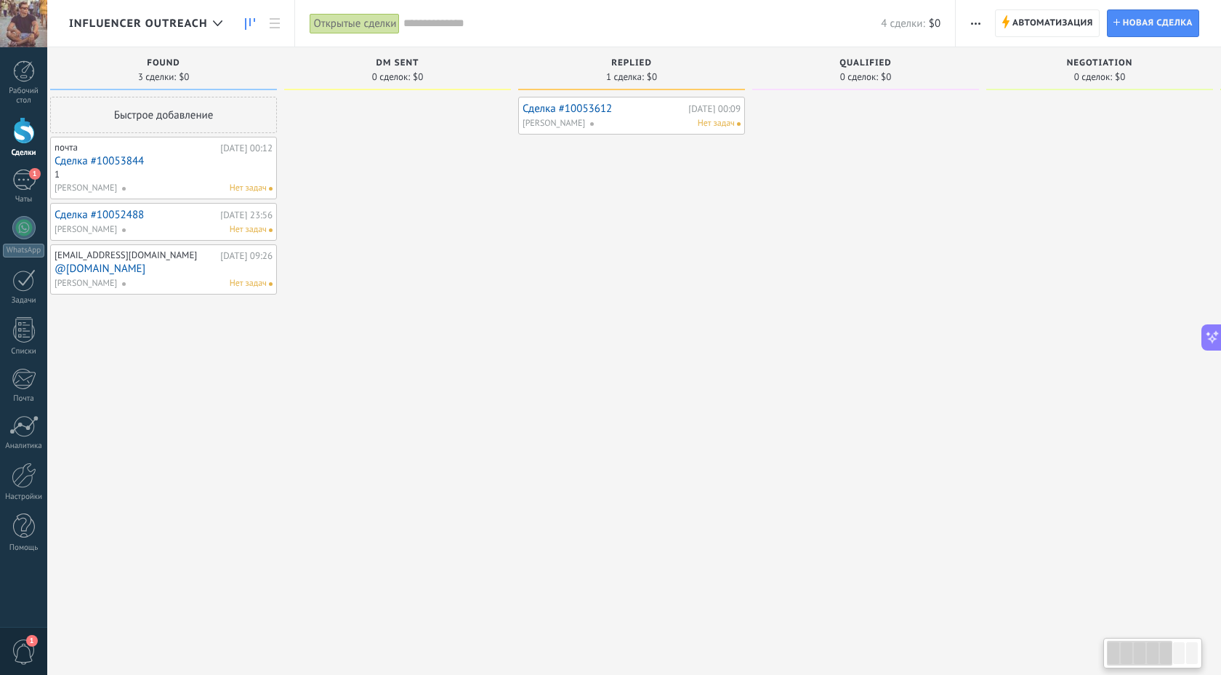
scroll to position [0, 20]
click at [619, 65] on span "Replied" at bounding box center [630, 63] width 41 height 10
click at [620, 83] on div "Replied 1 сделка: $0" at bounding box center [630, 68] width 227 height 43
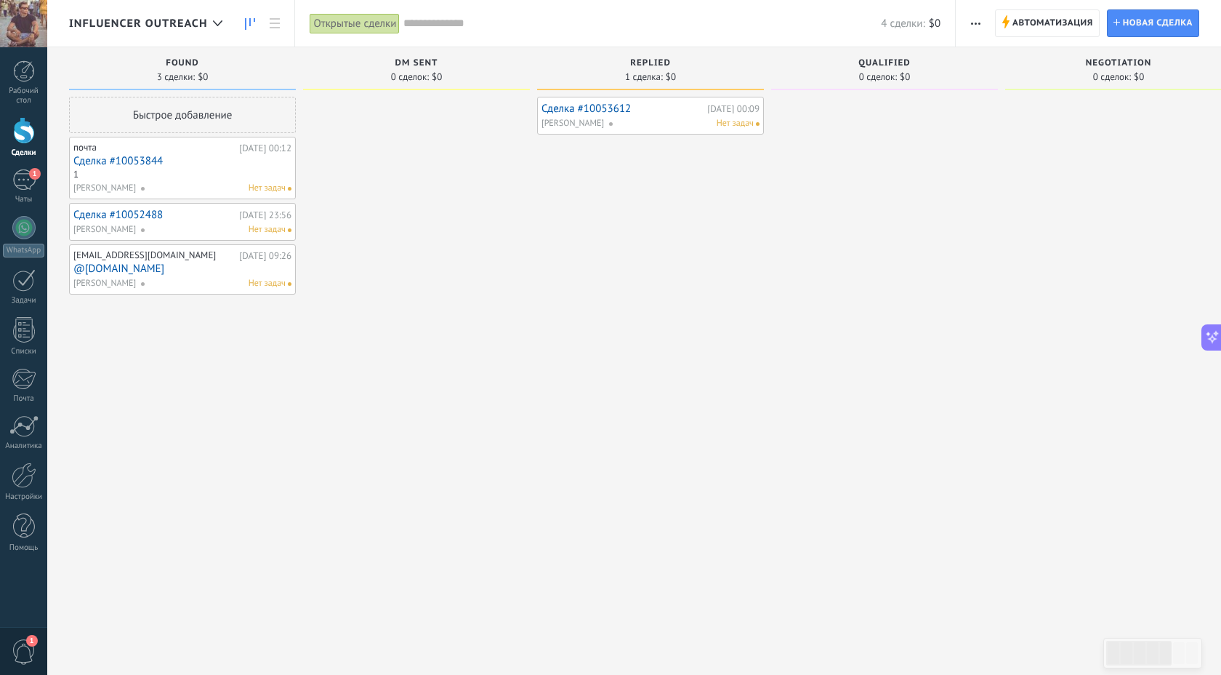
click at [668, 114] on link "Сделка #10053612" at bounding box center [623, 109] width 162 height 12
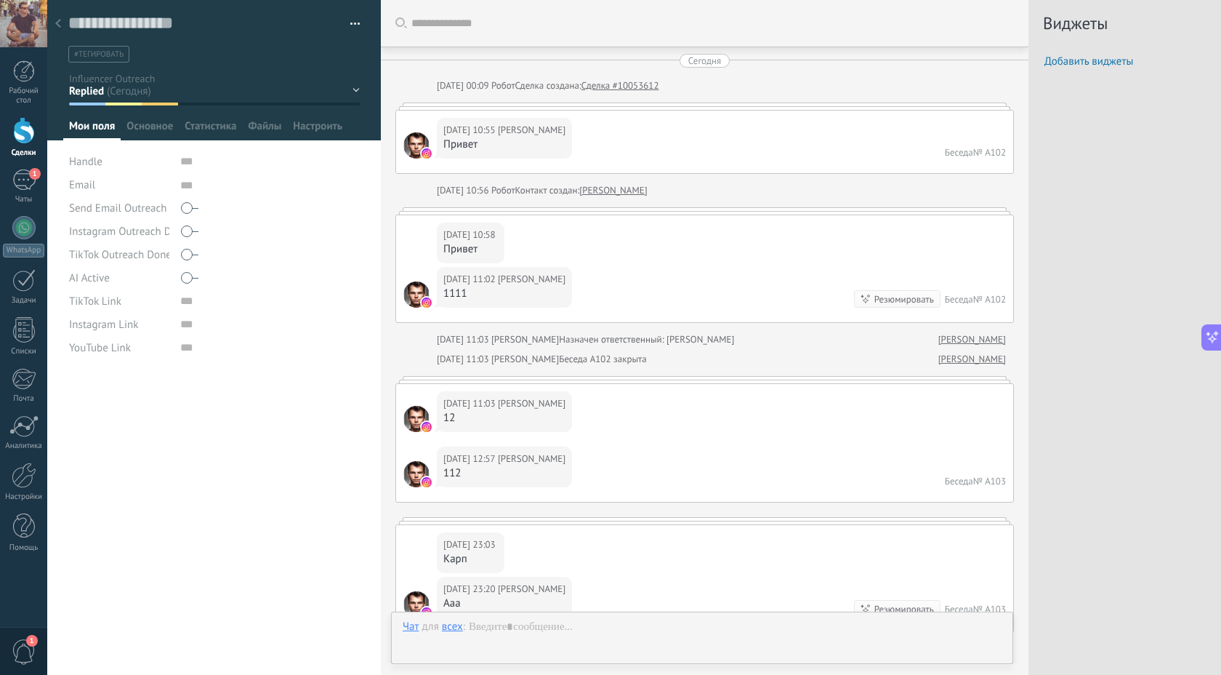
scroll to position [1220, 0]
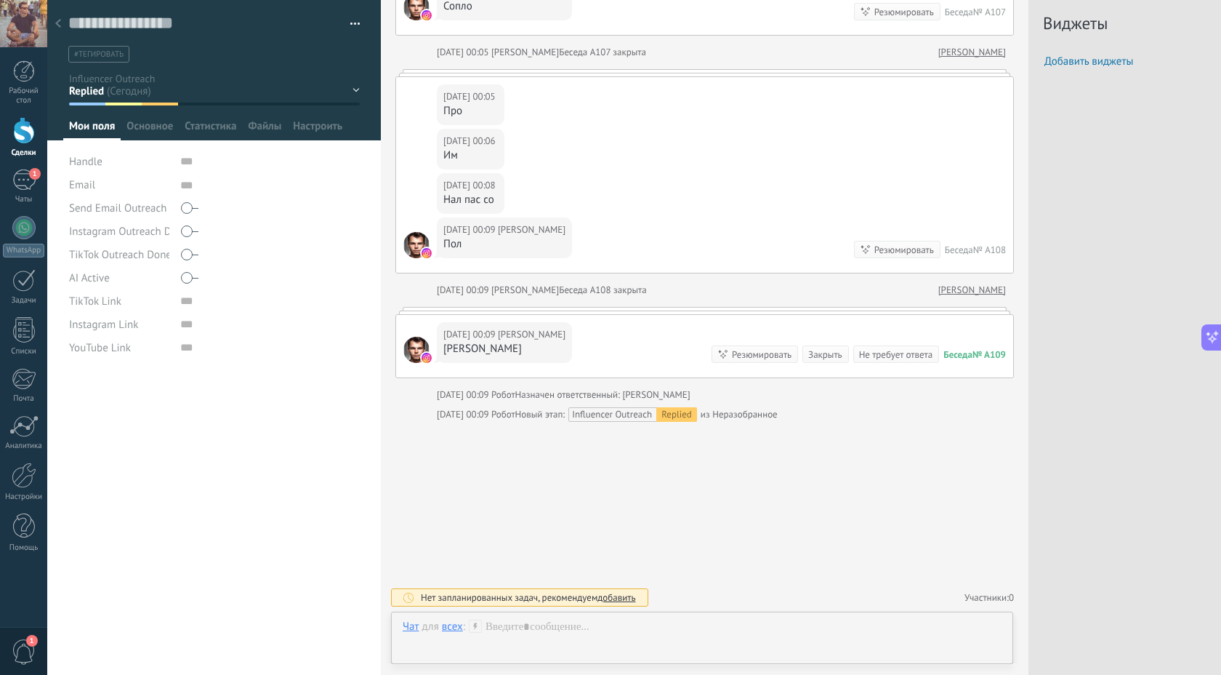
click at [0, 0] on div "Found DM Sent Replied Qualified Negotiation Agreed Paid" at bounding box center [0, 0] width 0 height 0
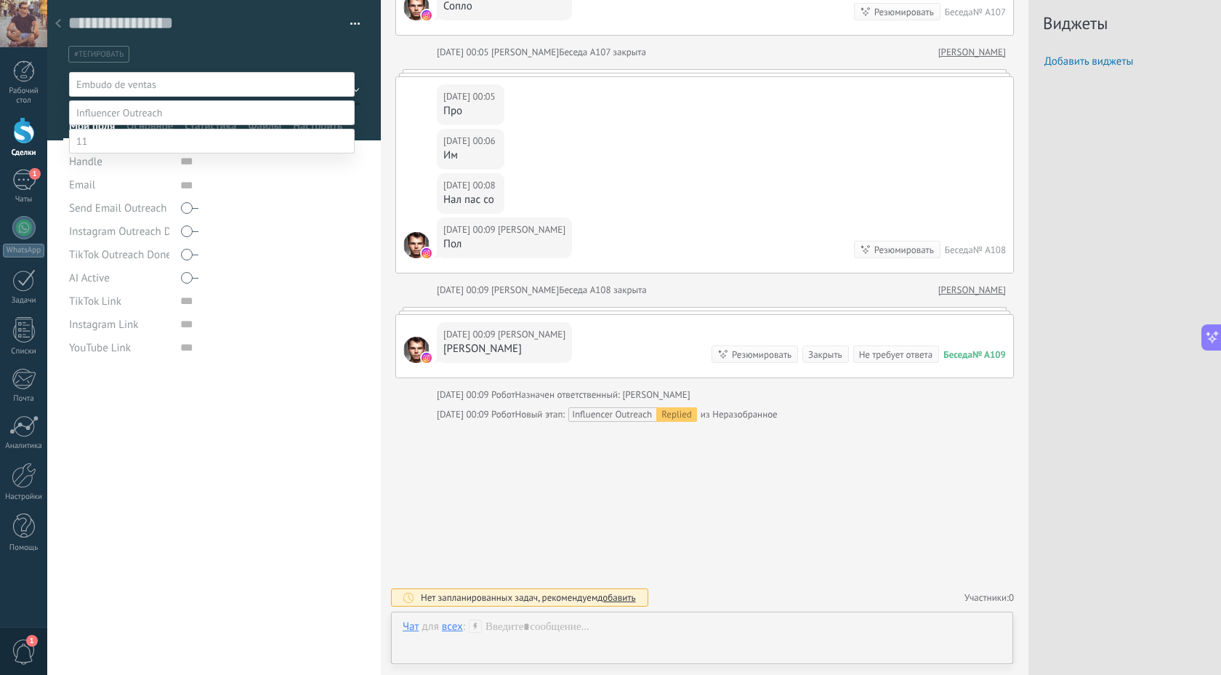
scroll to position [28, 0]
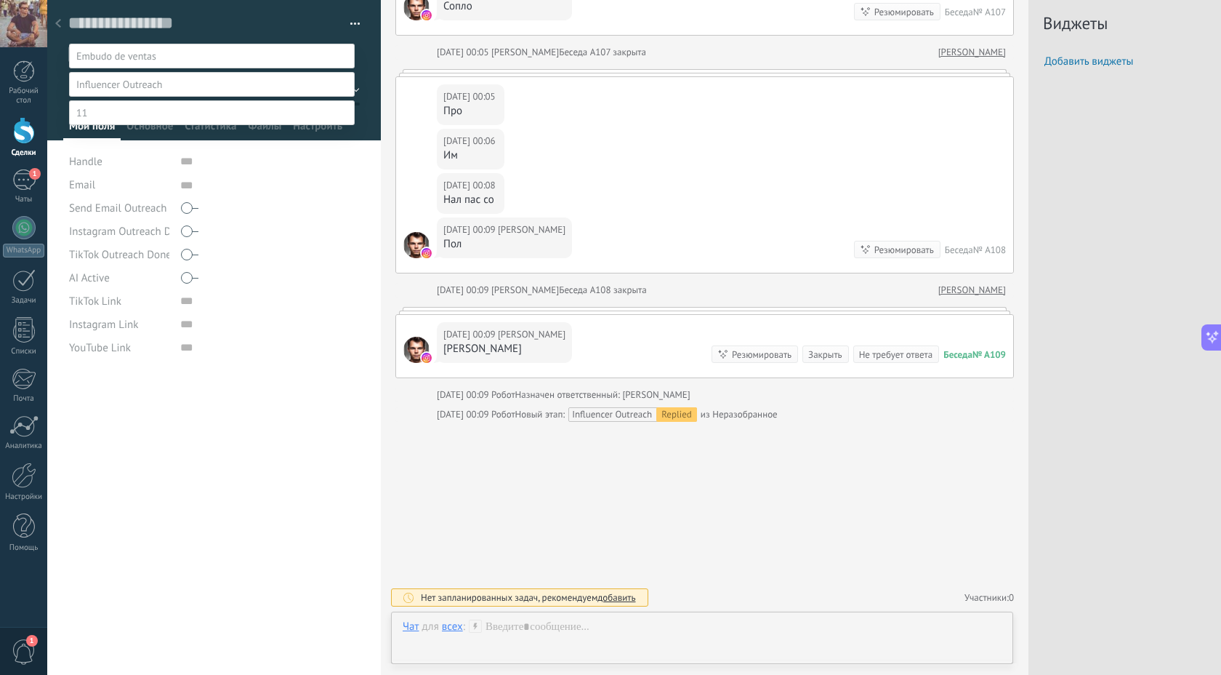
click at [0, 0] on label "Replied" at bounding box center [0, 0] width 0 height 0
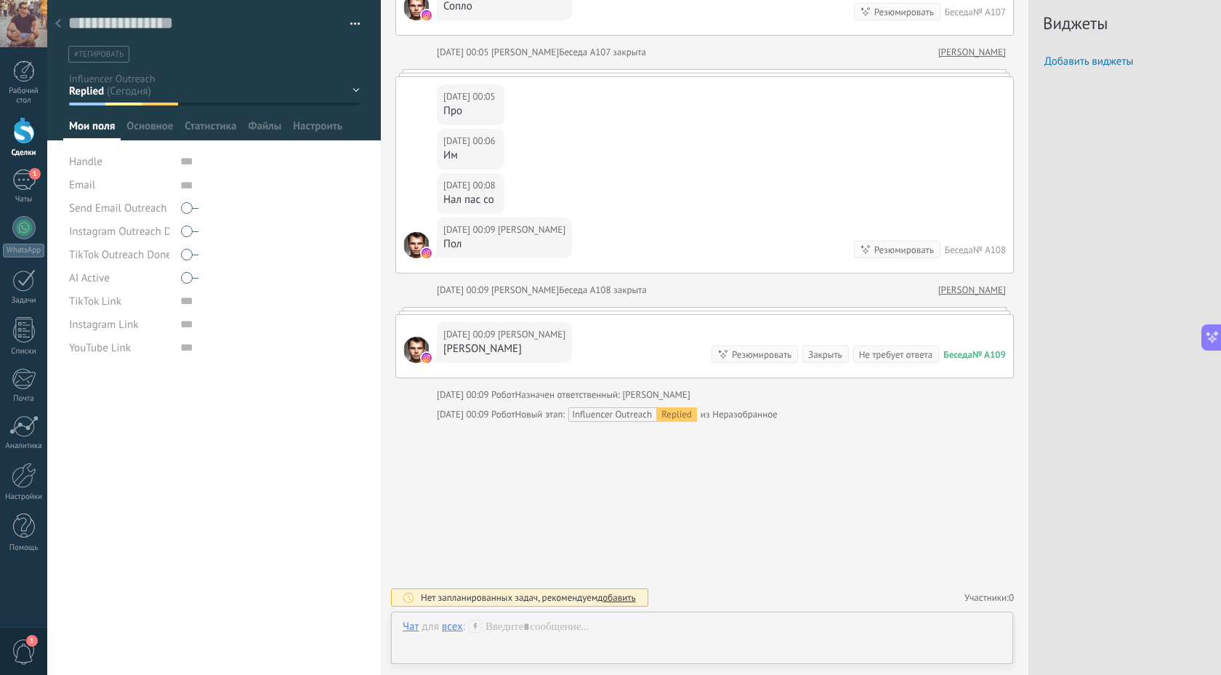
click at [0, 0] on div "Found DM Sent Replied Qualified Negotiation Agreed Paid" at bounding box center [0, 0] width 0 height 0
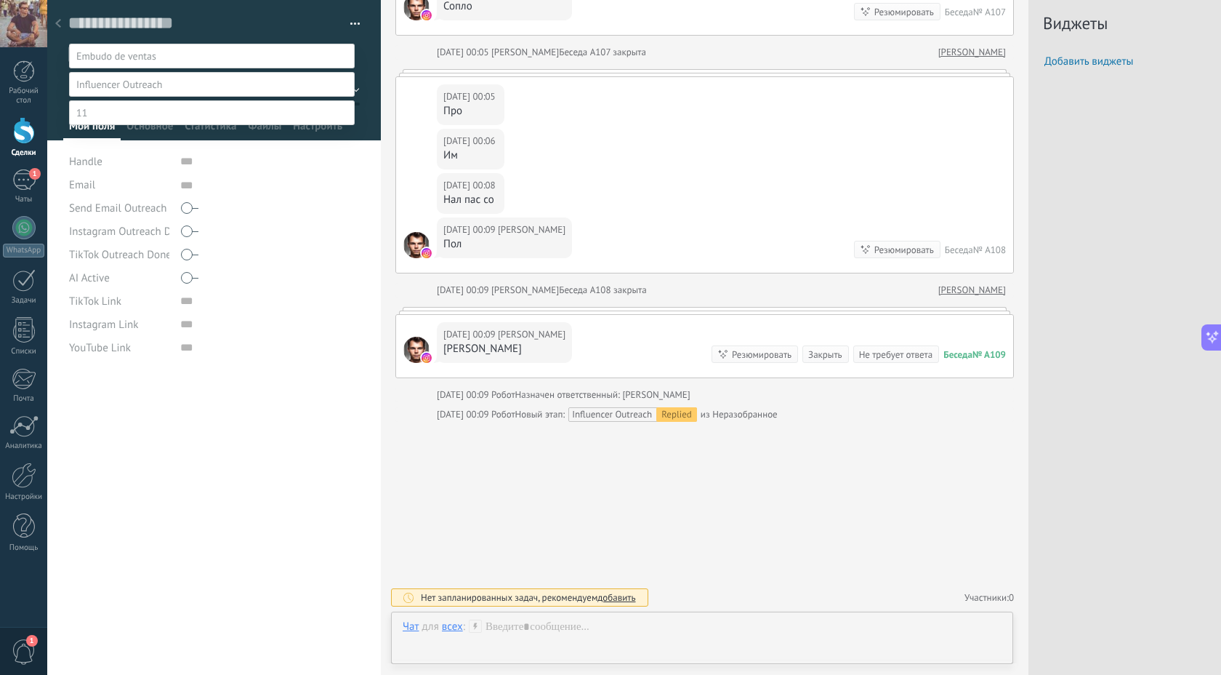
click at [285, 330] on div "Comentario o DM Obsequio o DM enviado Cualificado Propuesta enviada Negociación" at bounding box center [212, 368] width 286 height 648
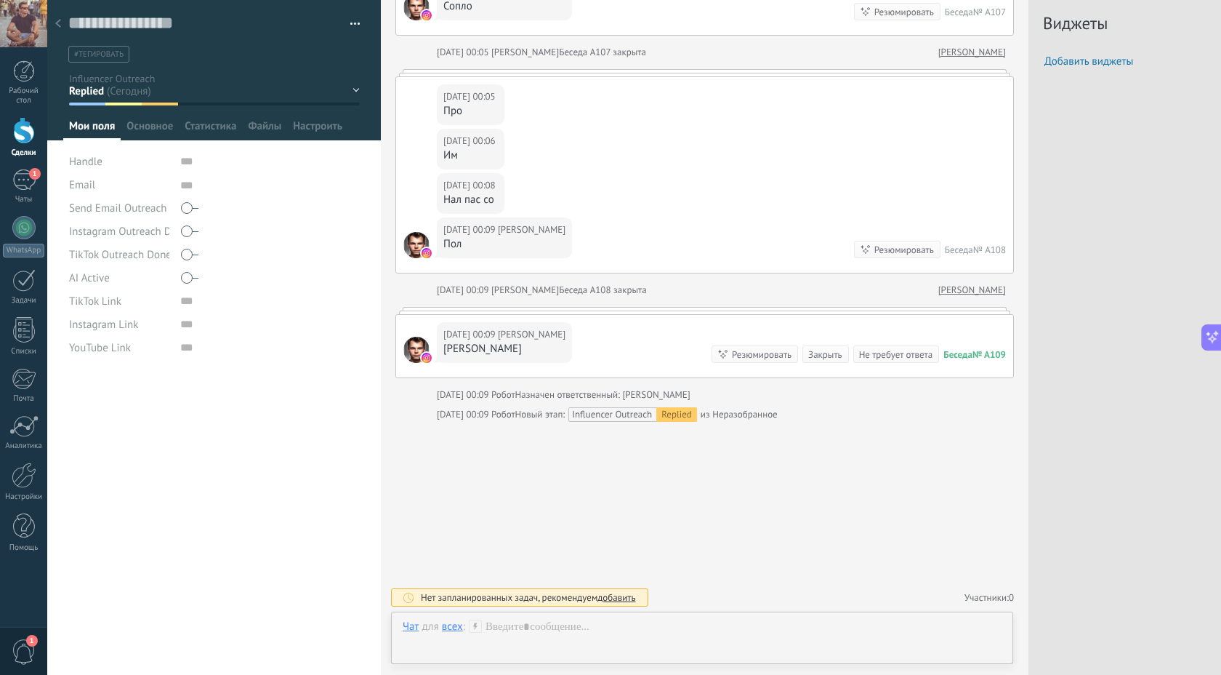
click at [59, 20] on use at bounding box center [58, 23] width 6 height 9
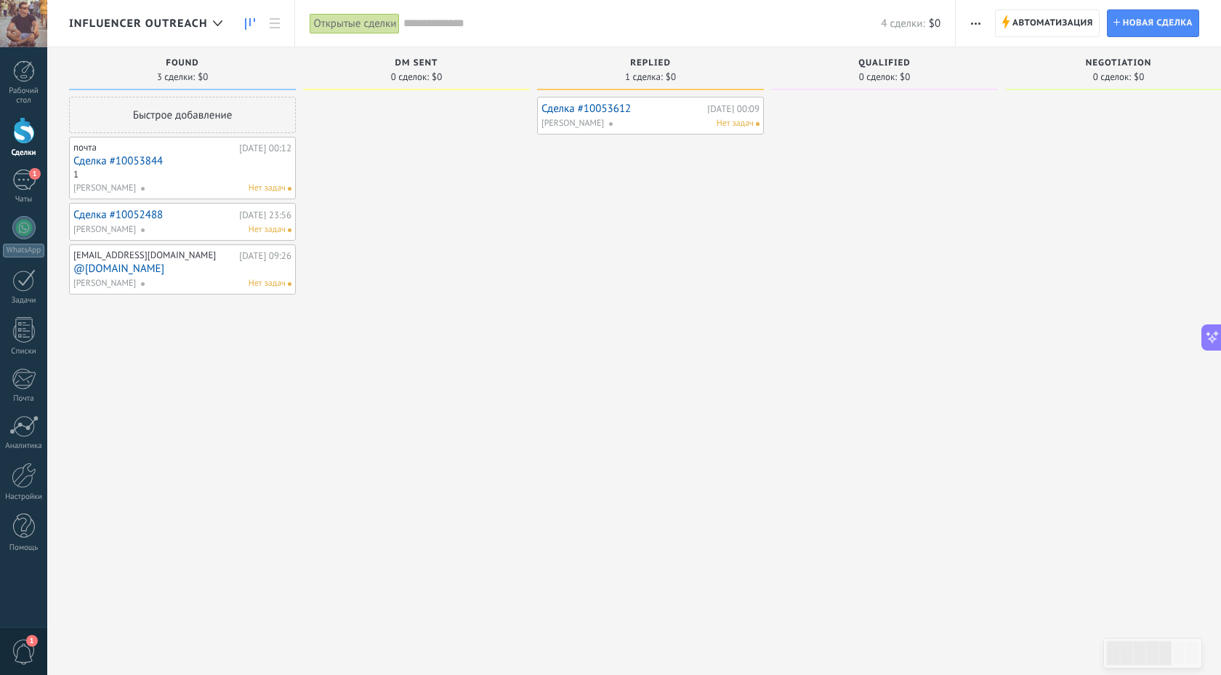
click at [640, 62] on span "Replied" at bounding box center [650, 63] width 41 height 10
click at [654, 57] on div "Replied 1 сделка: $0" at bounding box center [650, 68] width 227 height 43
click at [638, 78] on span "1 сделка:" at bounding box center [644, 77] width 38 height 9
click at [611, 122] on span at bounding box center [616, 123] width 16 height 13
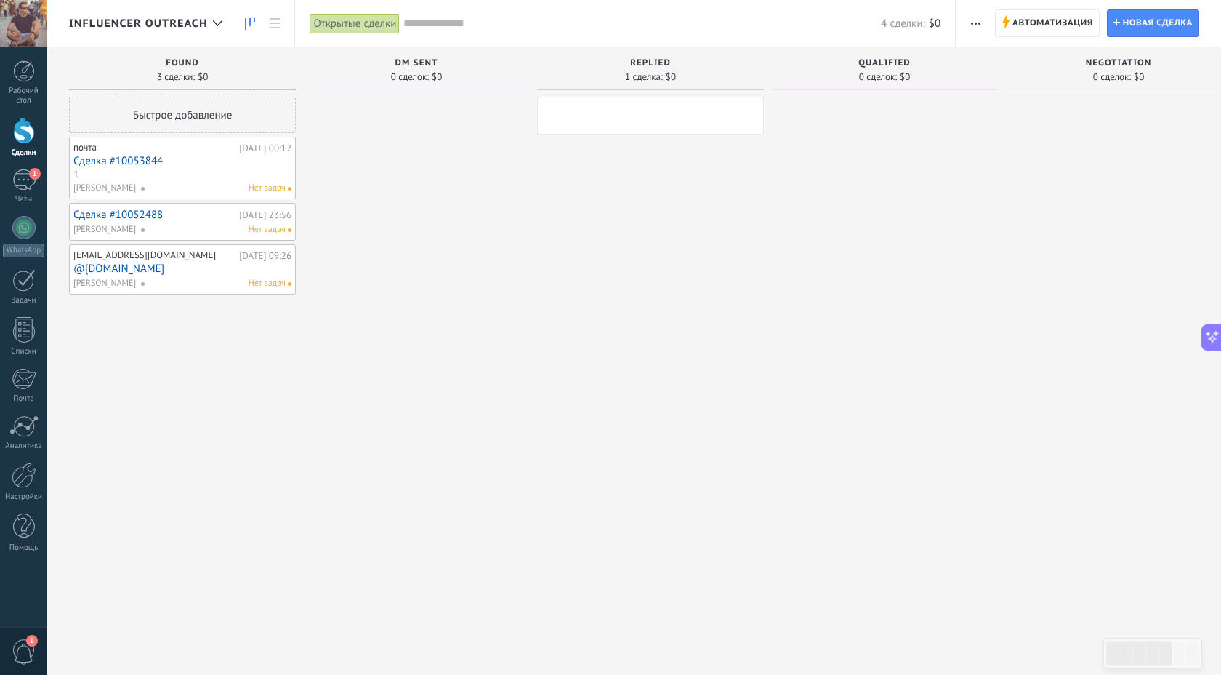
click at [612, 160] on div "Сделка #10053612 Сегодня 00:09 Alexey Laptev Нет задач" at bounding box center [650, 339] width 227 height 485
click at [690, 112] on link "Сделка #10053612" at bounding box center [623, 109] width 162 height 12
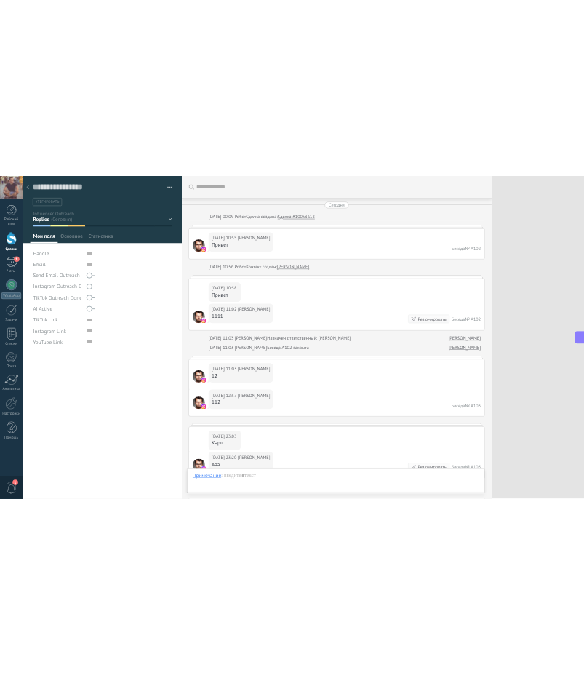
scroll to position [1220, 0]
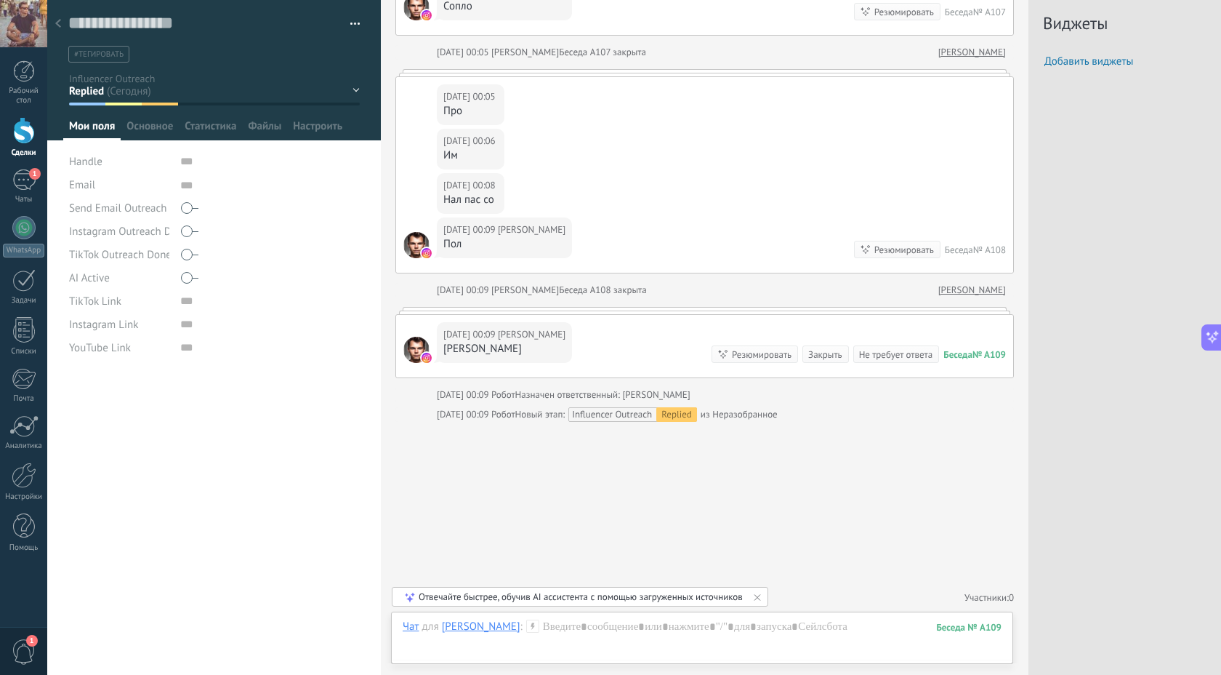
click at [350, 15] on button "button" at bounding box center [350, 24] width 21 height 22
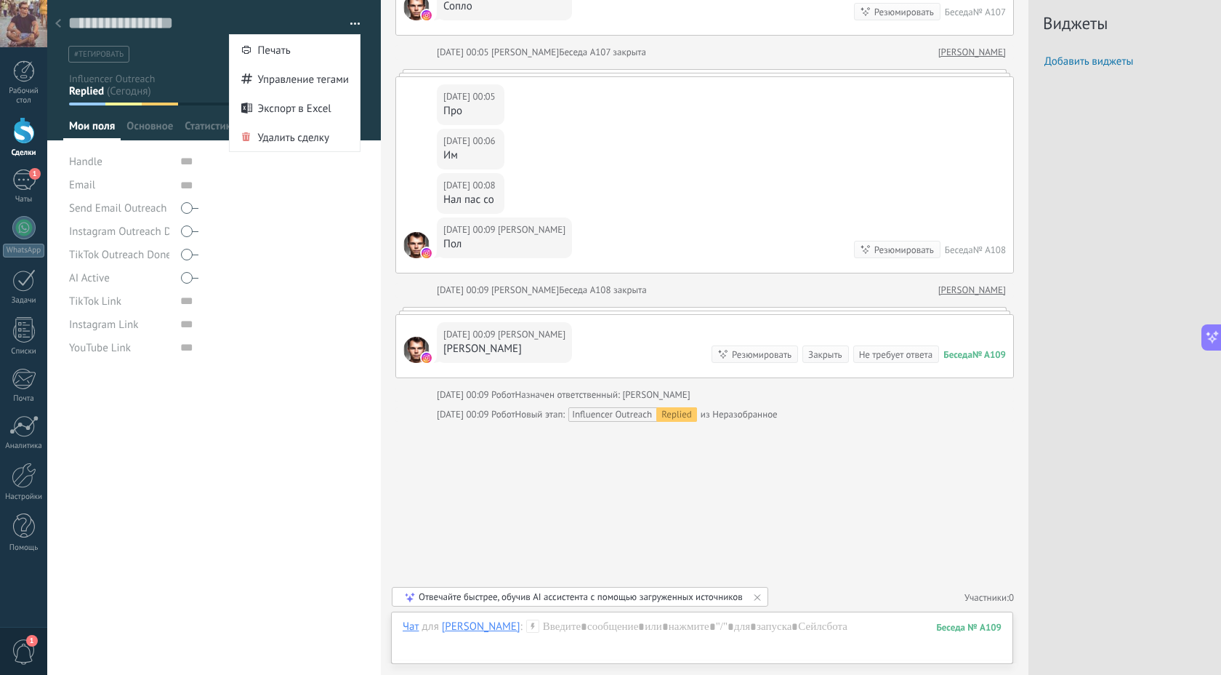
click at [298, 228] on div at bounding box center [270, 231] width 180 height 23
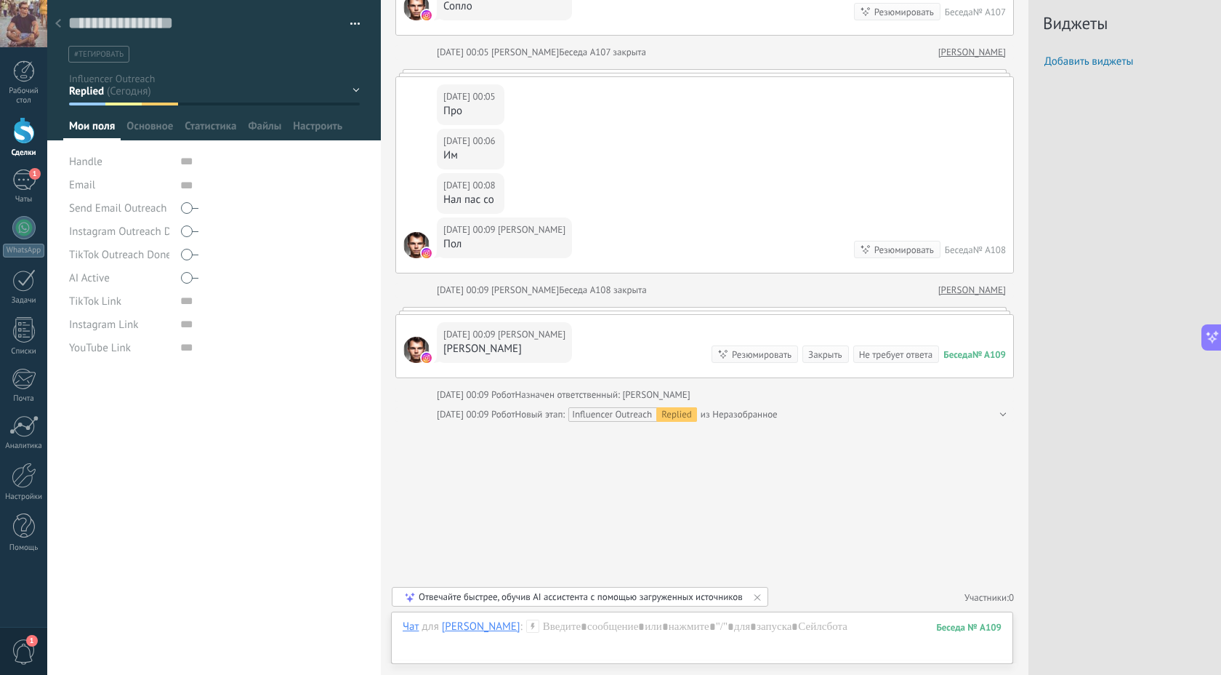
scroll to position [15, 0]
click at [56, 15] on div at bounding box center [58, 24] width 20 height 28
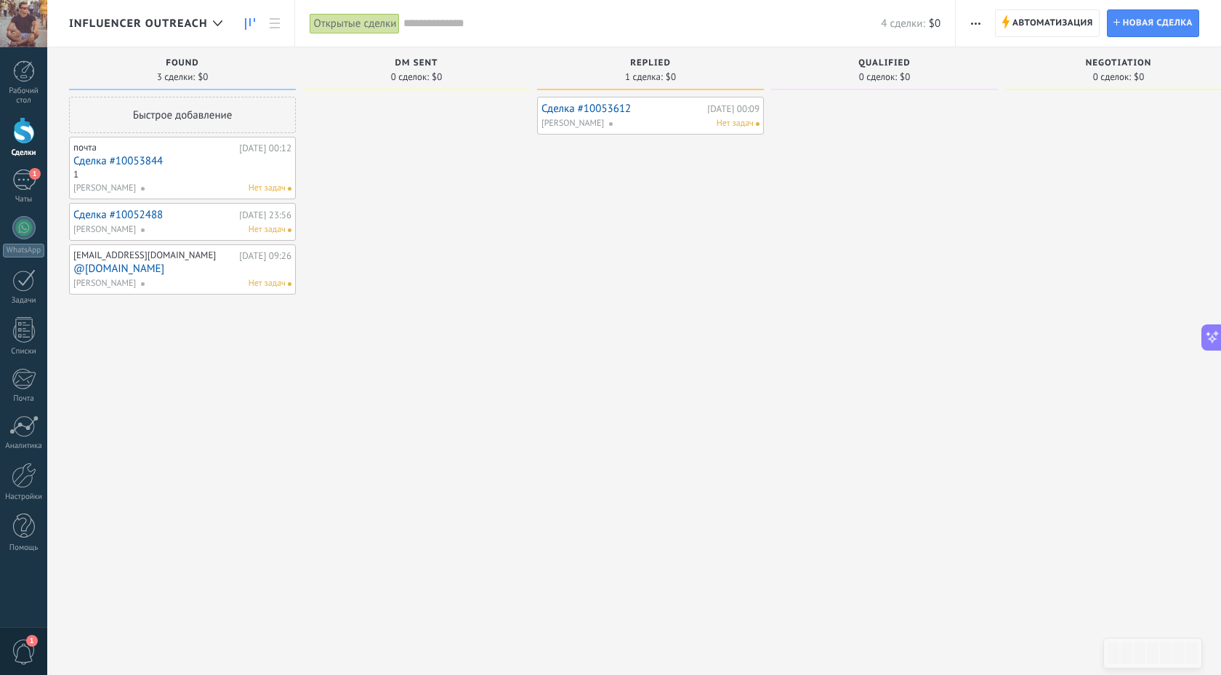
click at [966, 24] on button "button" at bounding box center [975, 23] width 21 height 28
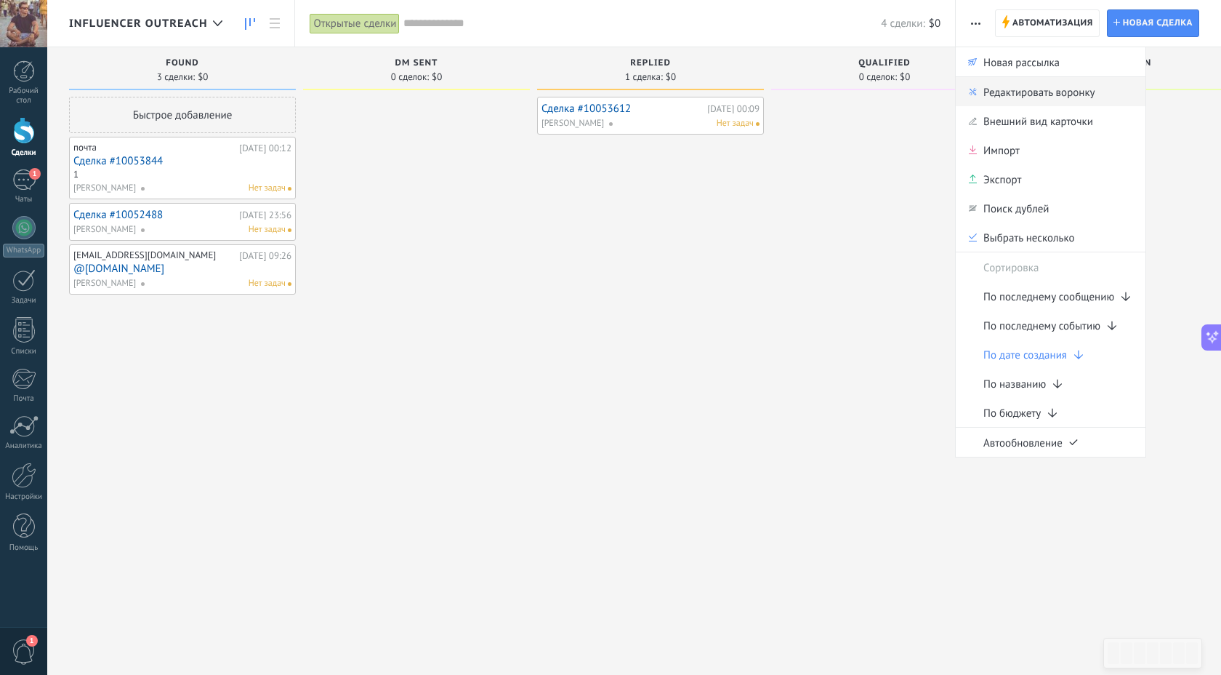
click at [1007, 95] on span "Редактировать воронку" at bounding box center [1039, 91] width 111 height 29
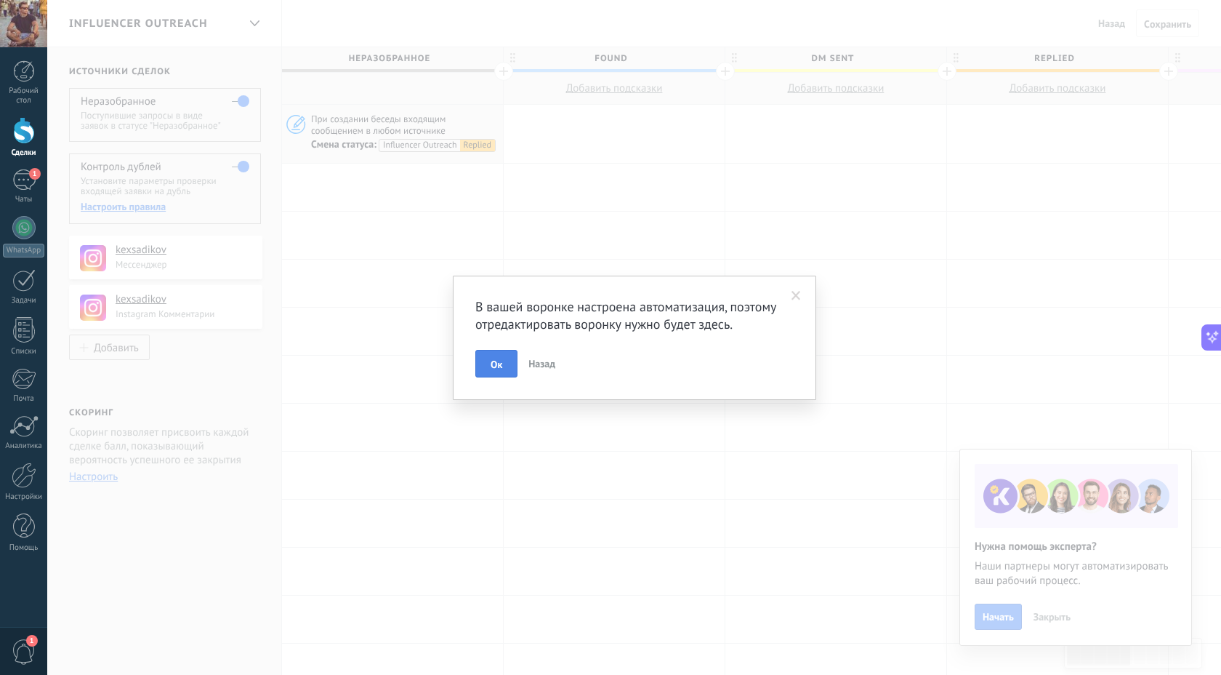
click at [502, 362] on button "Ок" at bounding box center [496, 364] width 42 height 28
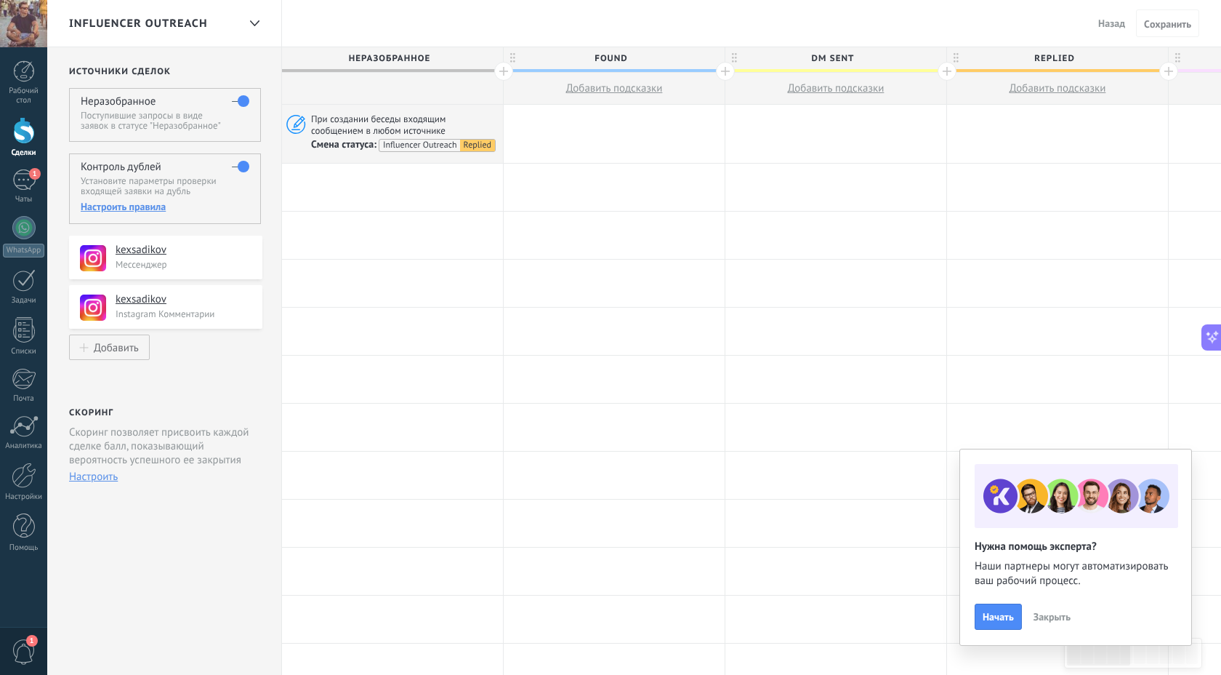
click at [1052, 57] on span "Replied" at bounding box center [1054, 58] width 214 height 23
click at [1154, 59] on span at bounding box center [1155, 59] width 10 height 10
click at [1057, 137] on div at bounding box center [1057, 134] width 221 height 58
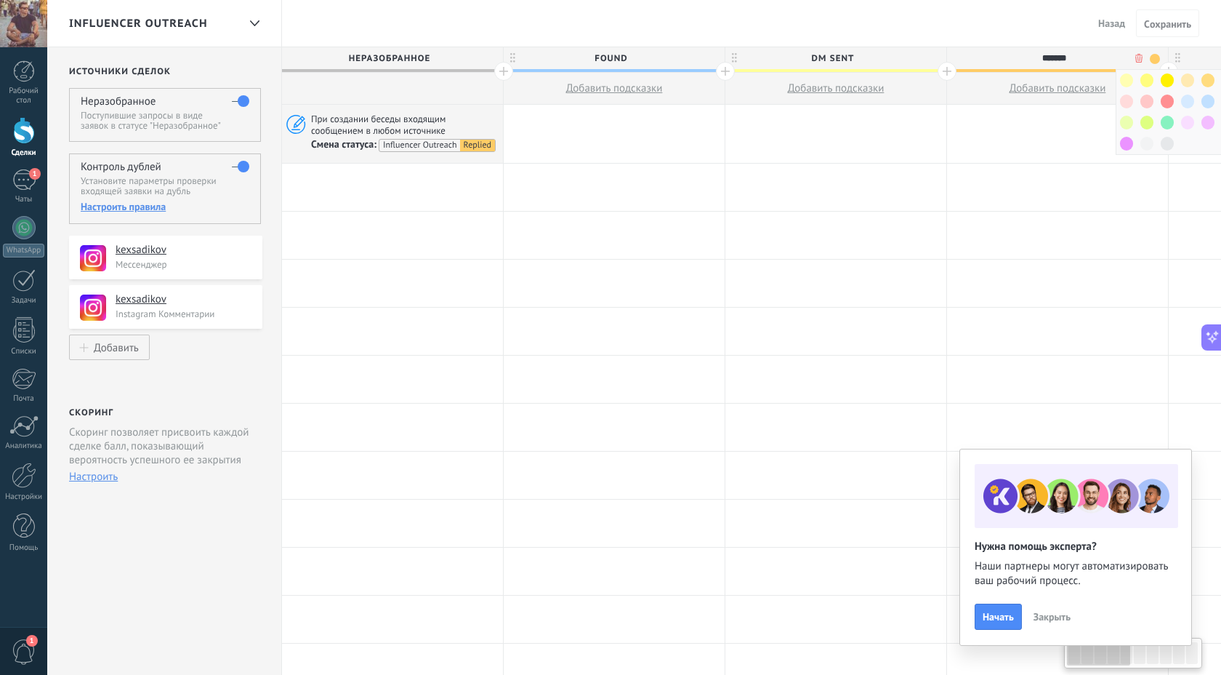
click at [988, 67] on input "*******" at bounding box center [1054, 58] width 193 height 22
click at [989, 73] on button "Добавить подсказки" at bounding box center [1057, 88] width 221 height 31
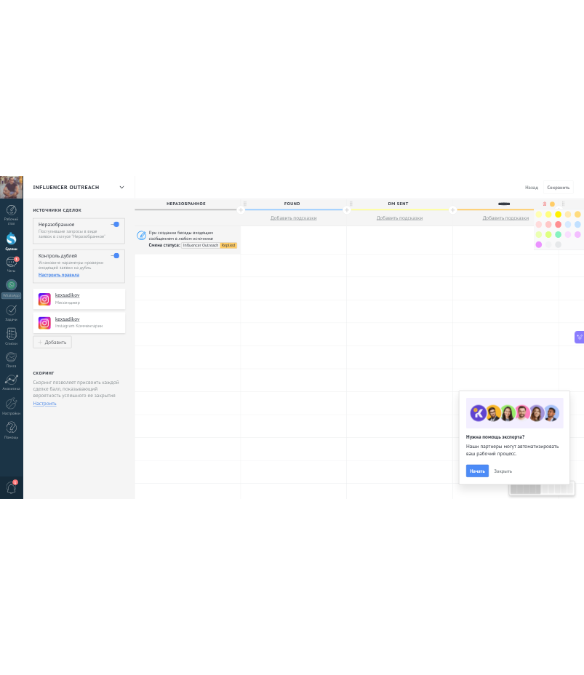
scroll to position [14, 0]
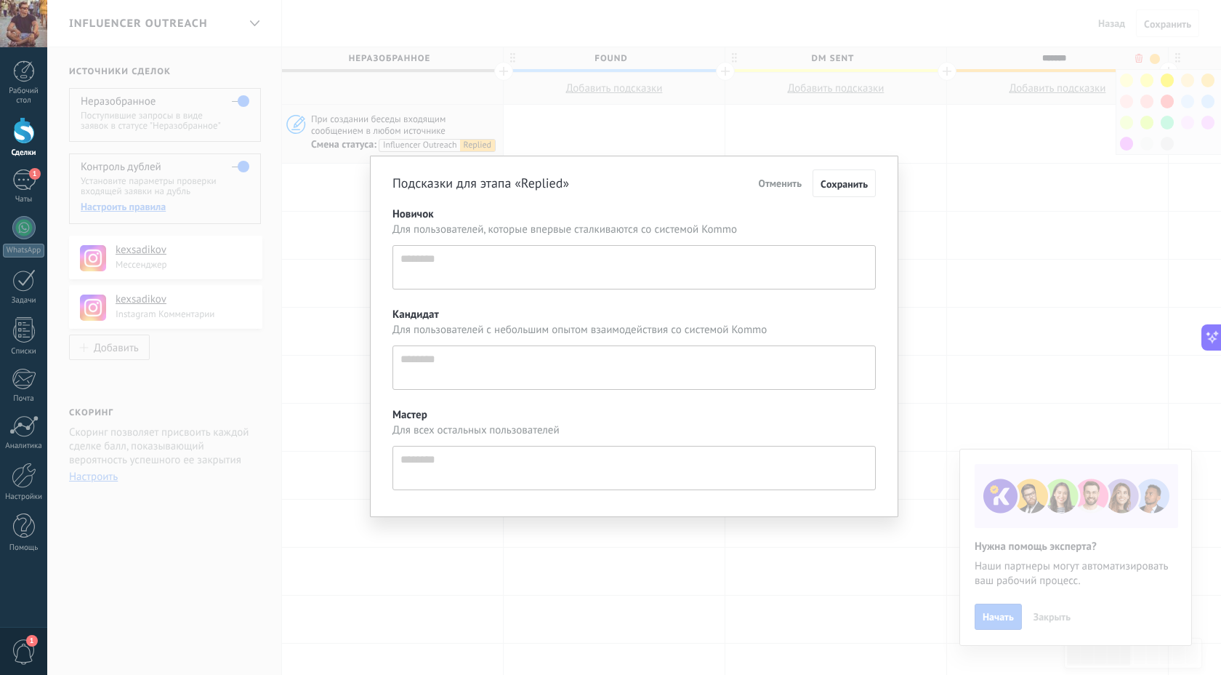
click at [775, 175] on button "Отменить" at bounding box center [780, 183] width 58 height 25
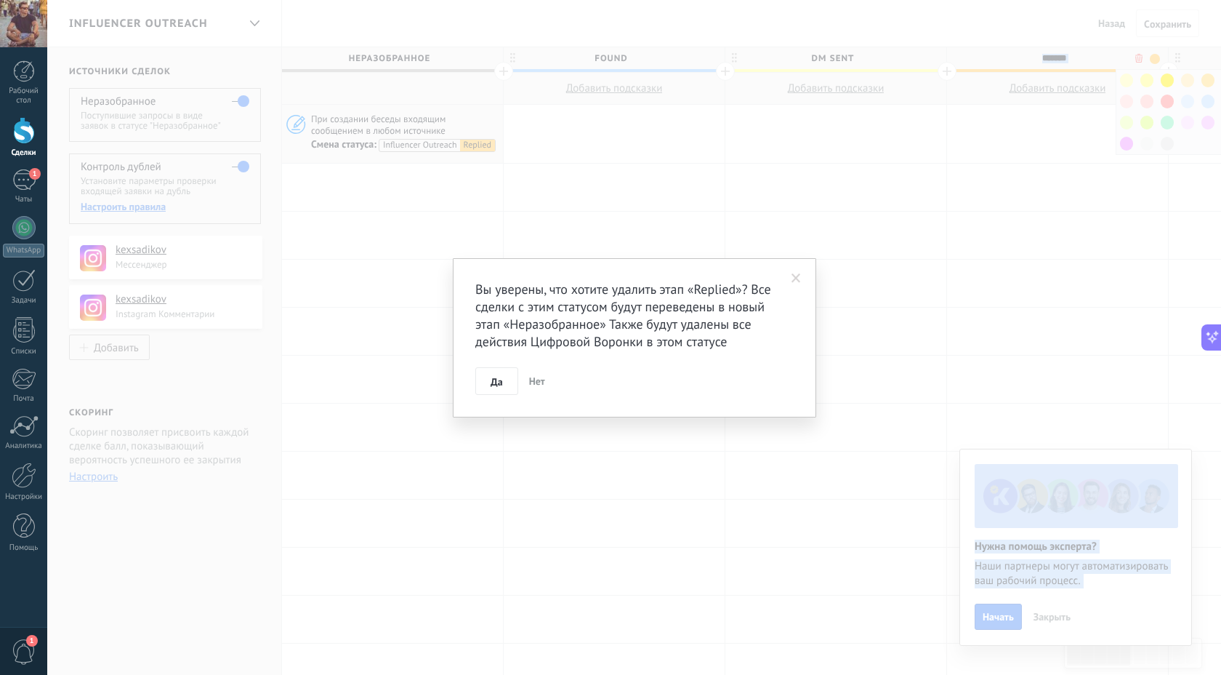
click at [543, 379] on span "Нет" at bounding box center [537, 380] width 16 height 13
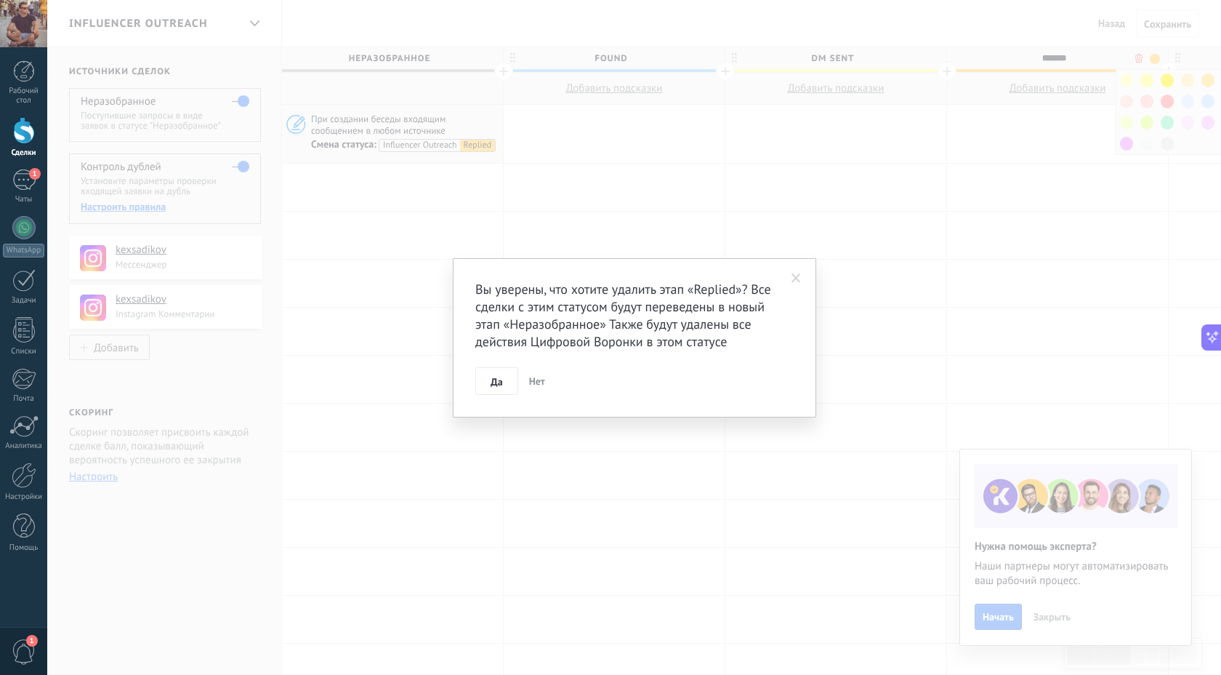
click at [1041, 184] on div "Вы уверены, что хотите удалить этап «Replied»? Все сделки с этим статусом будут…" at bounding box center [634, 337] width 1174 height 675
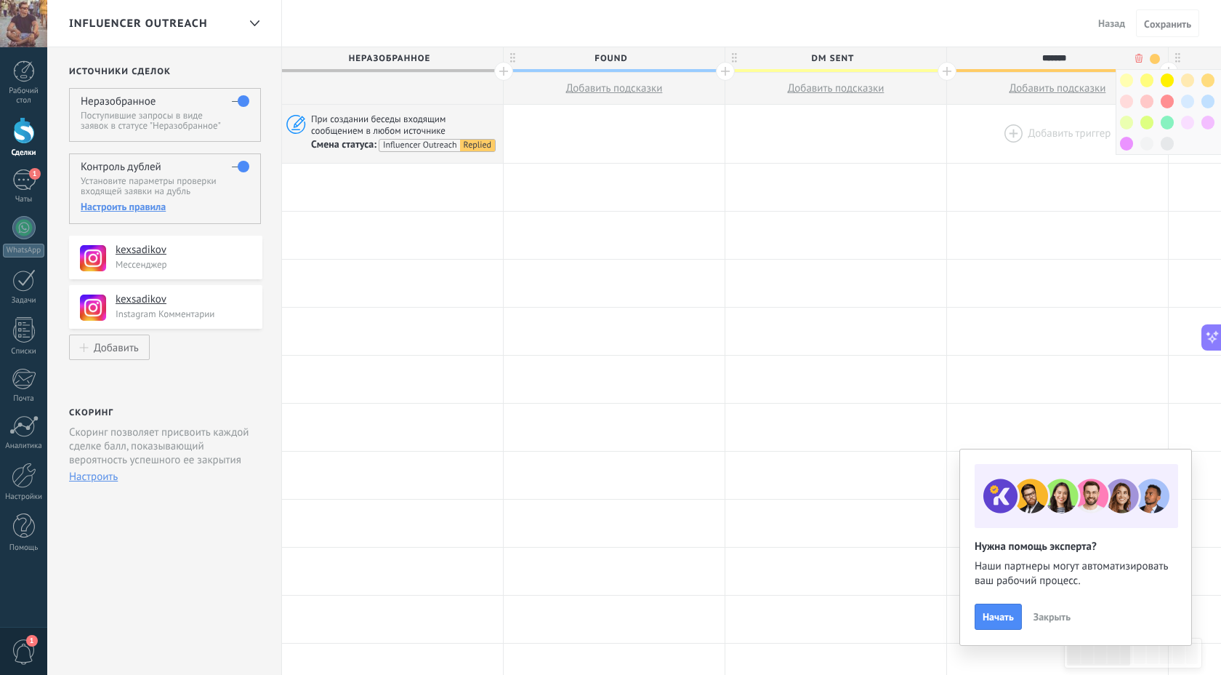
click at [1026, 126] on div at bounding box center [1057, 134] width 221 height 58
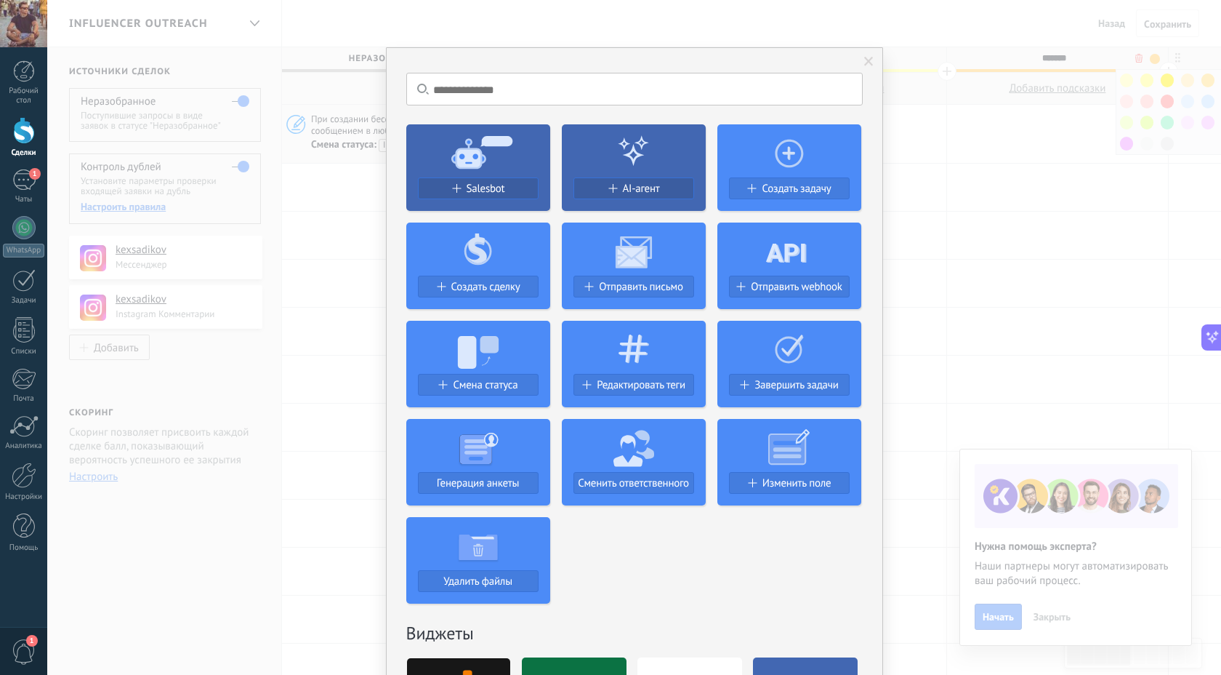
click at [867, 60] on span at bounding box center [868, 62] width 9 height 10
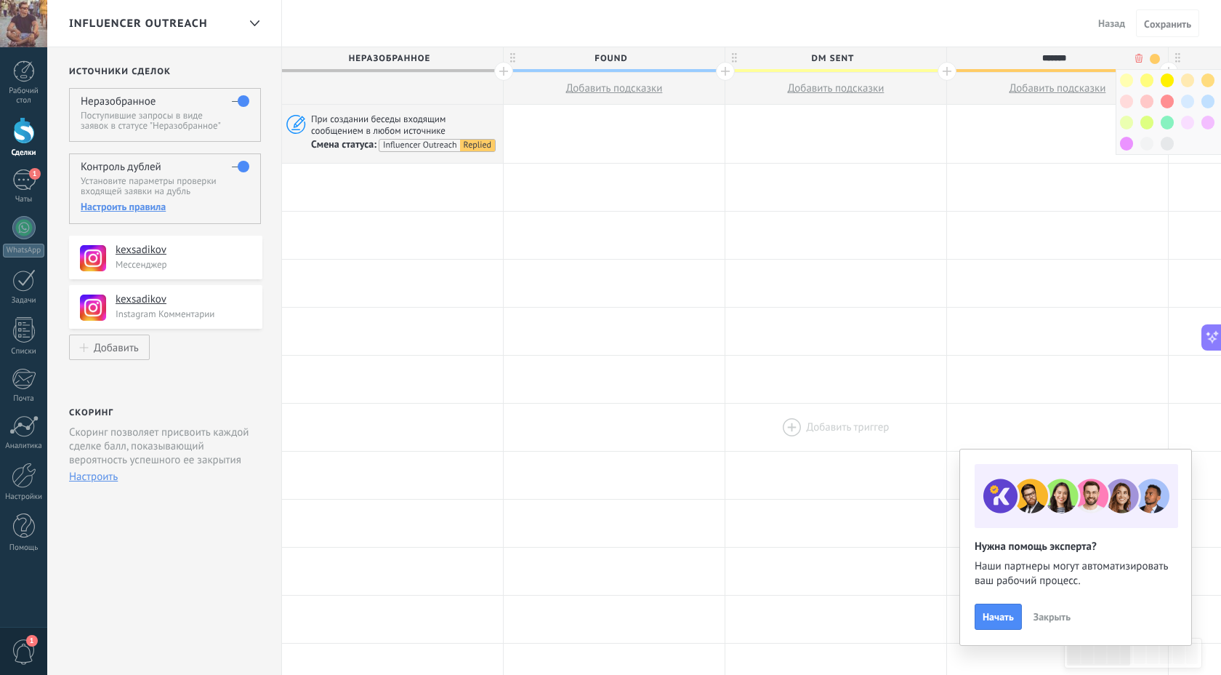
type textarea "********"
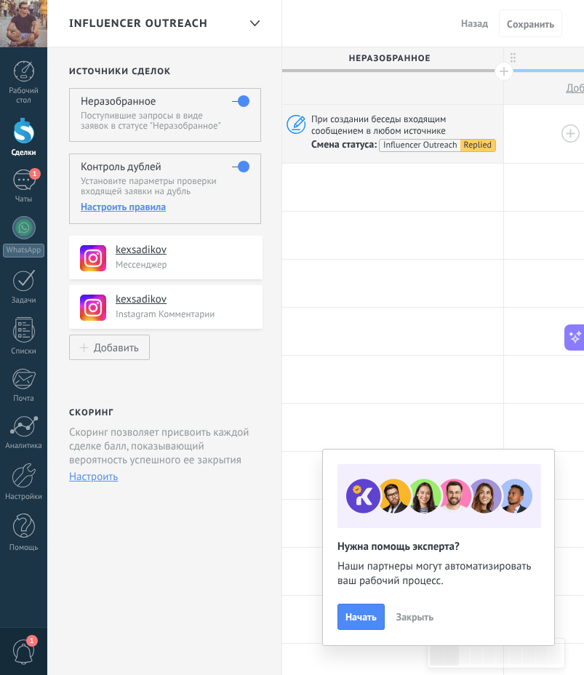
drag, startPoint x: 489, startPoint y: 137, endPoint x: 507, endPoint y: 137, distance: 17.4
drag, startPoint x: 497, startPoint y: 120, endPoint x: 536, endPoint y: 118, distance: 38.6
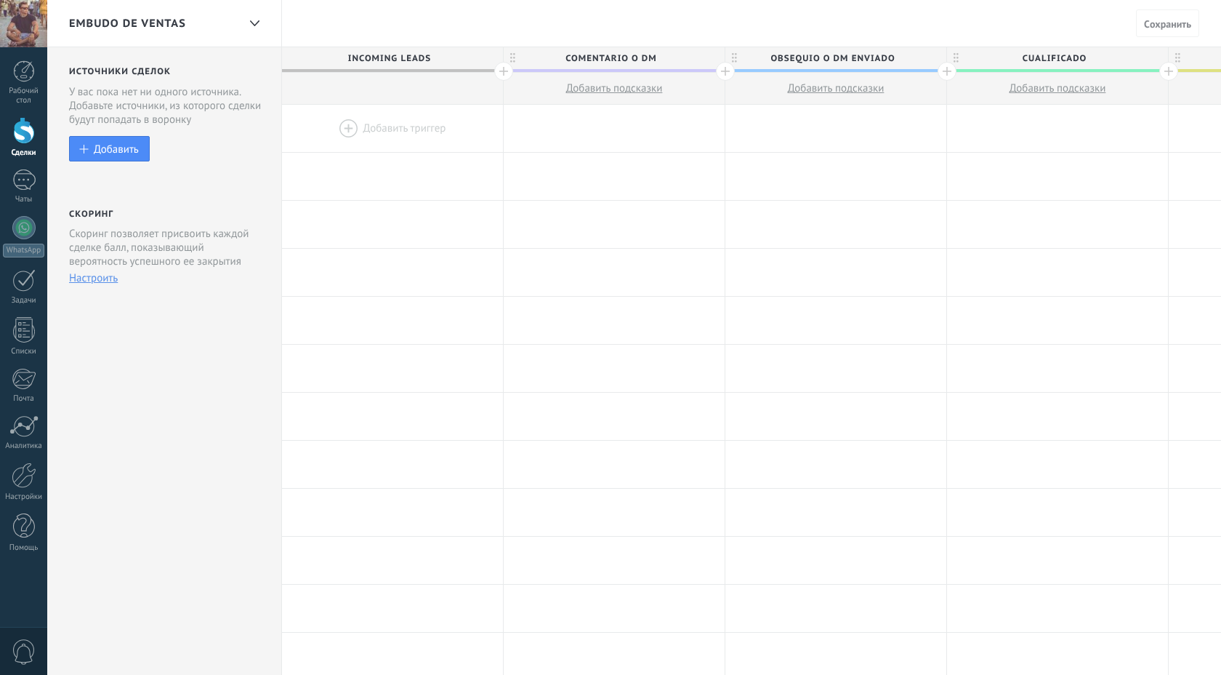
click at [583, 55] on span "Obsequio o DM enviado" at bounding box center [833, 58] width 214 height 23
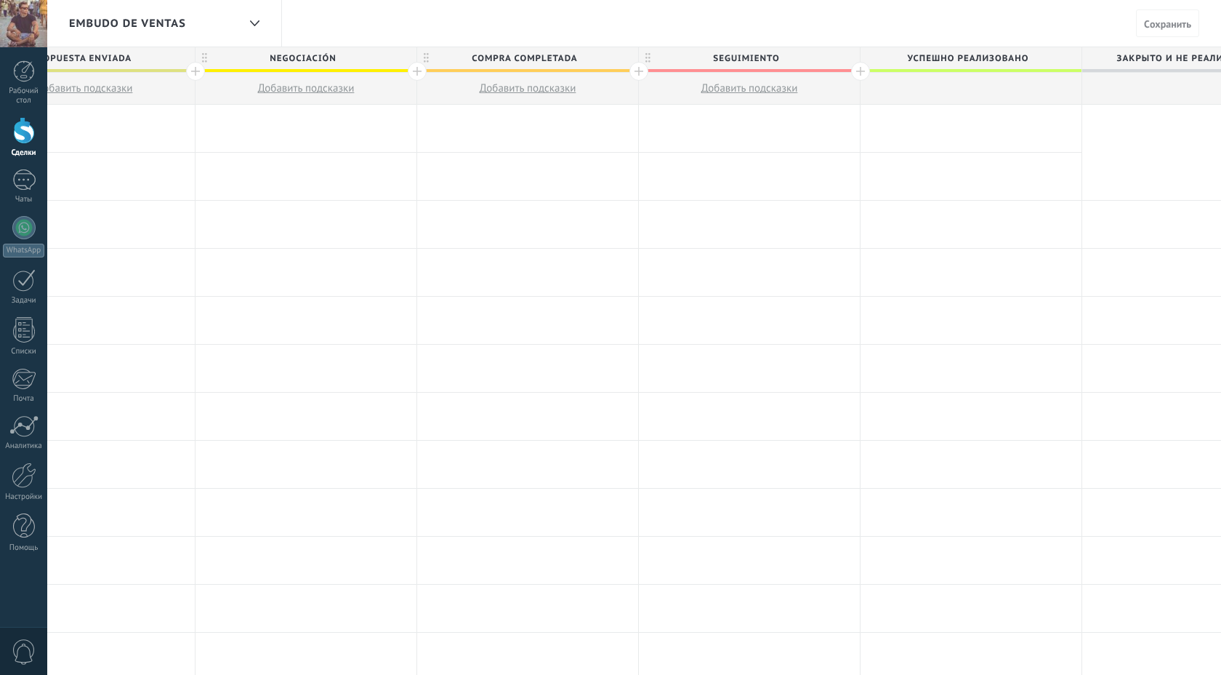
scroll to position [0, 1278]
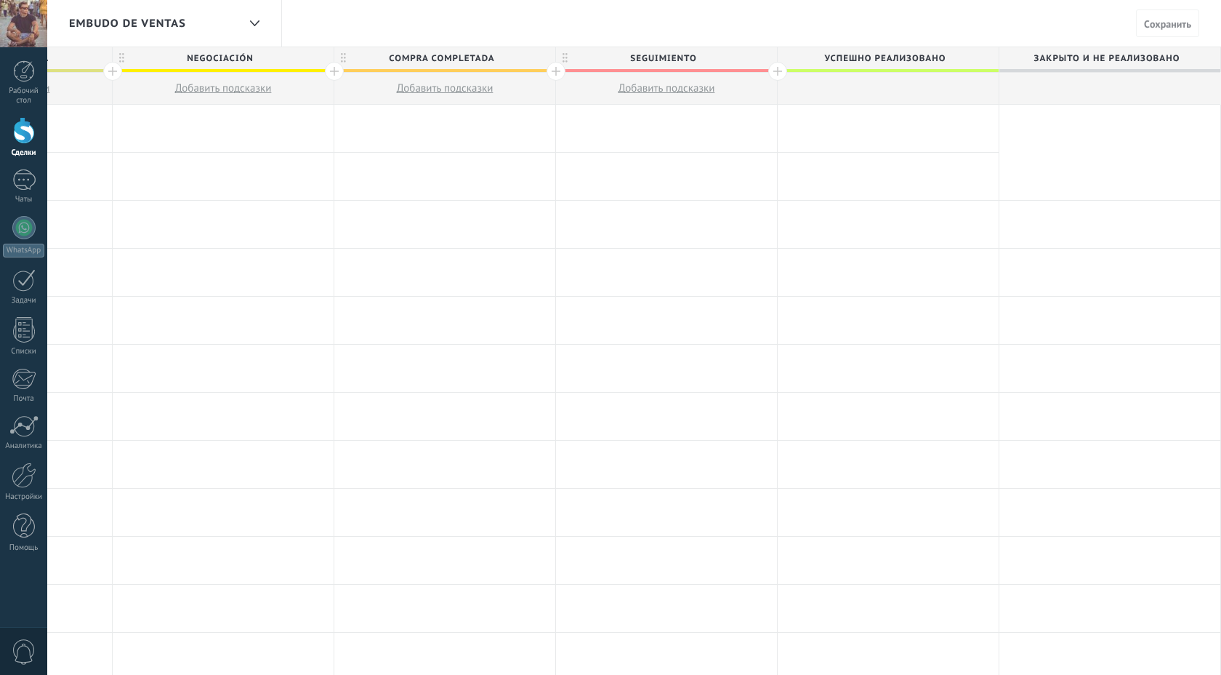
click at [122, 10] on div "Embudo de ventas" at bounding box center [153, 23] width 169 height 47
click at [127, 23] on span "Embudo de ventas" at bounding box center [127, 24] width 117 height 14
click at [249, 25] on div at bounding box center [254, 23] width 25 height 28
click at [257, 23] on use at bounding box center [253, 23] width 9 height 6
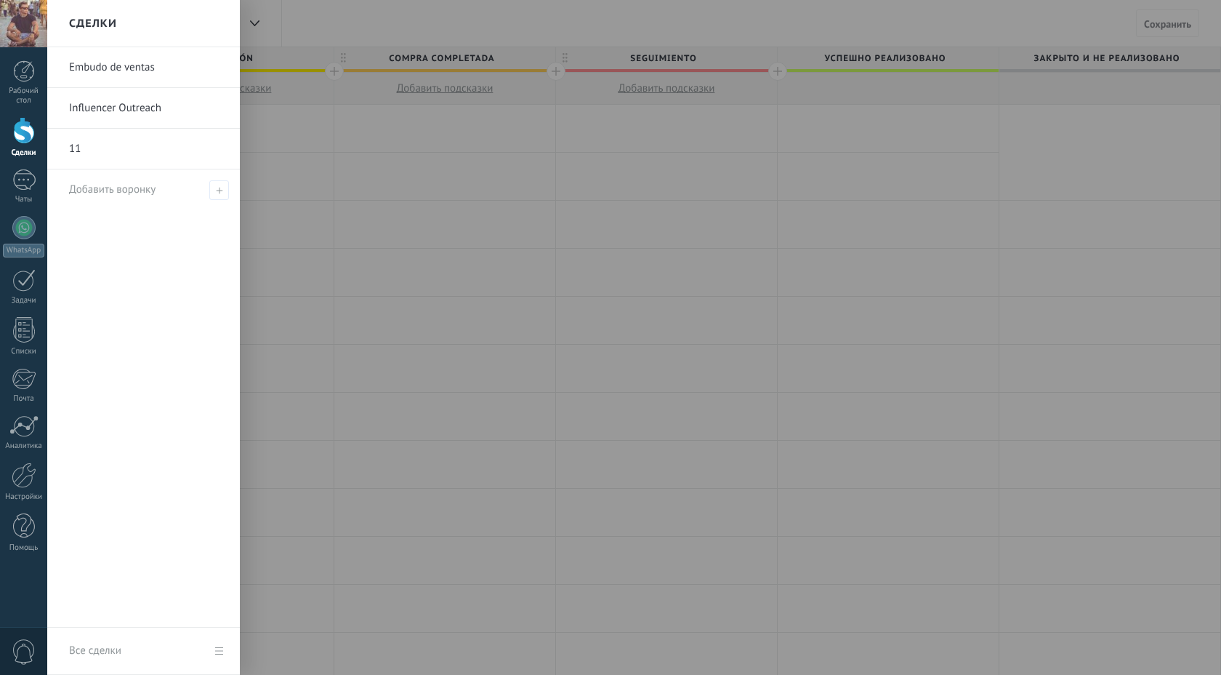
click at [101, 105] on link "Influencer Outreach" at bounding box center [147, 108] width 156 height 41
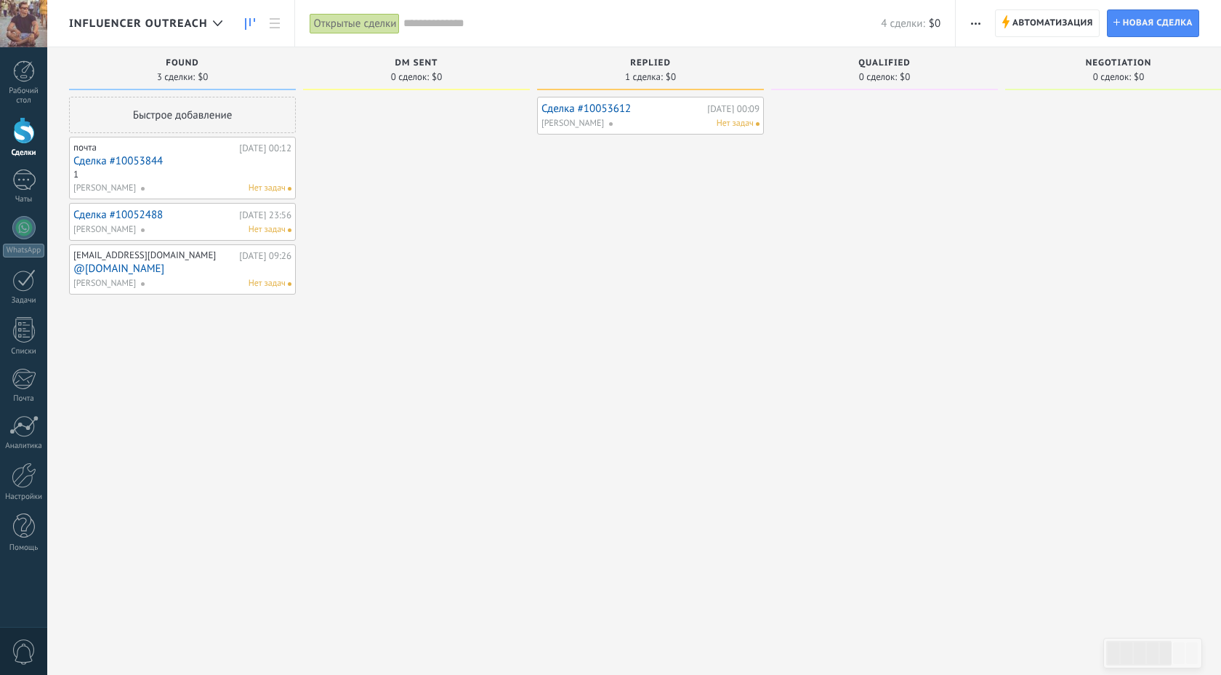
click at [583, 107] on link "Сделка #10053612" at bounding box center [623, 109] width 162 height 12
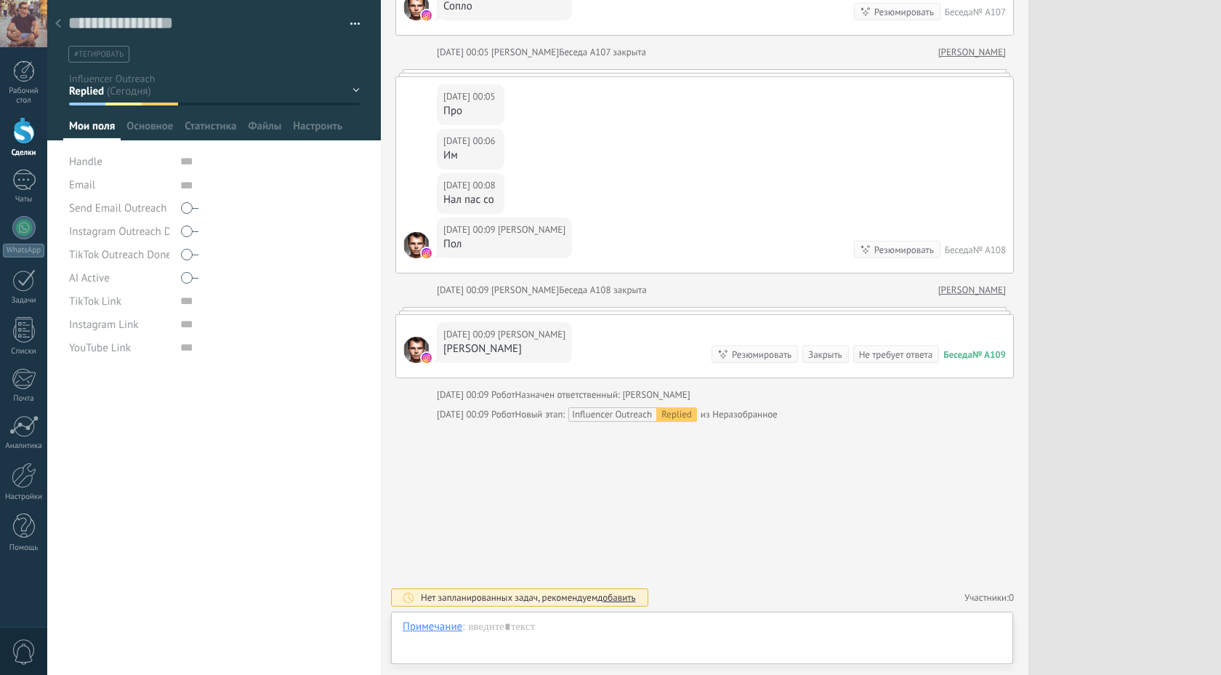
scroll to position [15, 0]
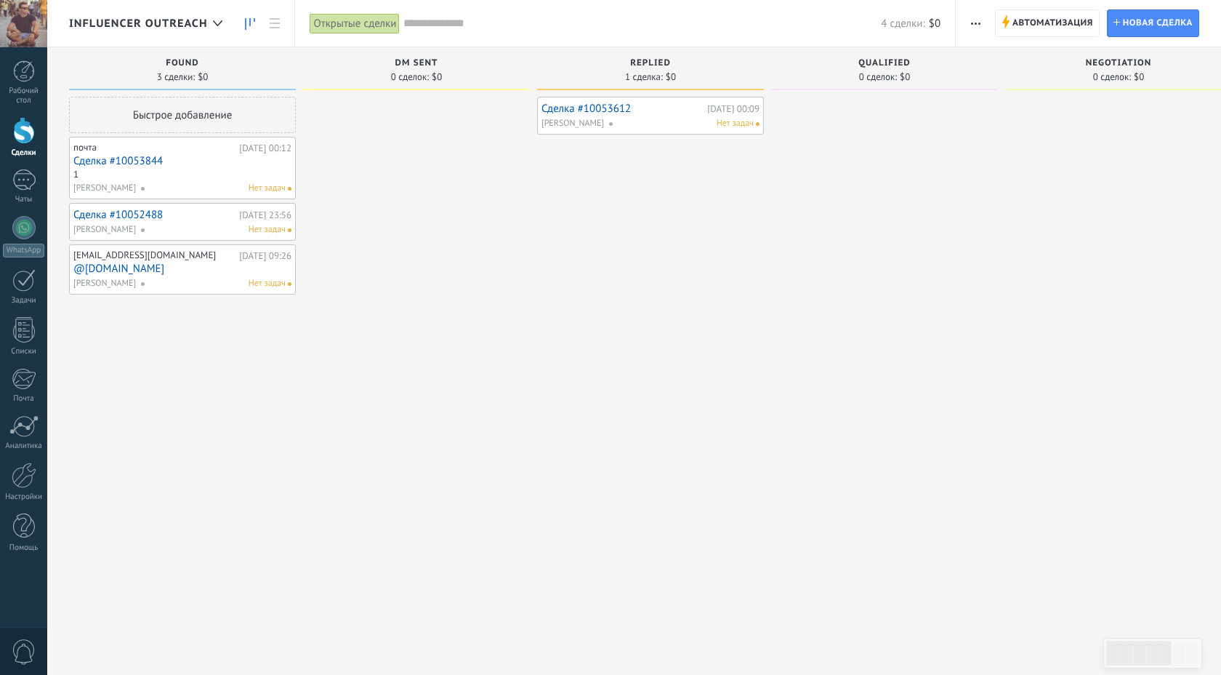
click at [583, 60] on span "Replied" at bounding box center [650, 63] width 41 height 10
click at [583, 18] on span "button" at bounding box center [975, 23] width 9 height 28
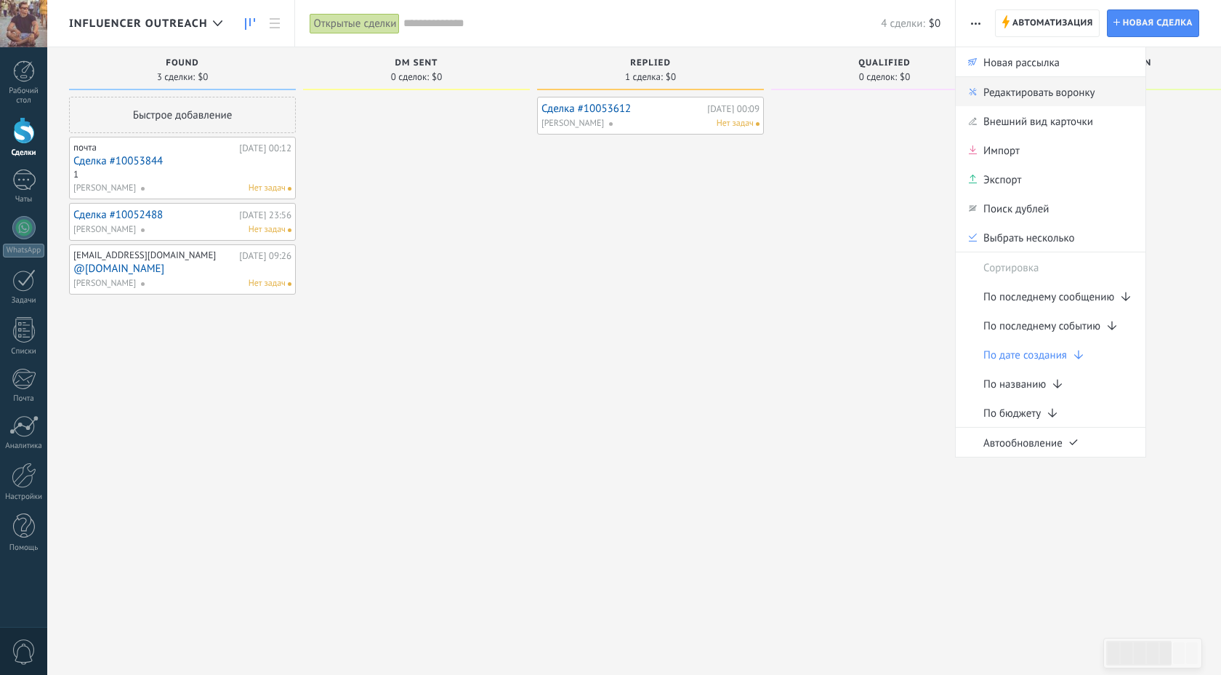
click at [583, 97] on span "Редактировать воронку" at bounding box center [1039, 91] width 111 height 29
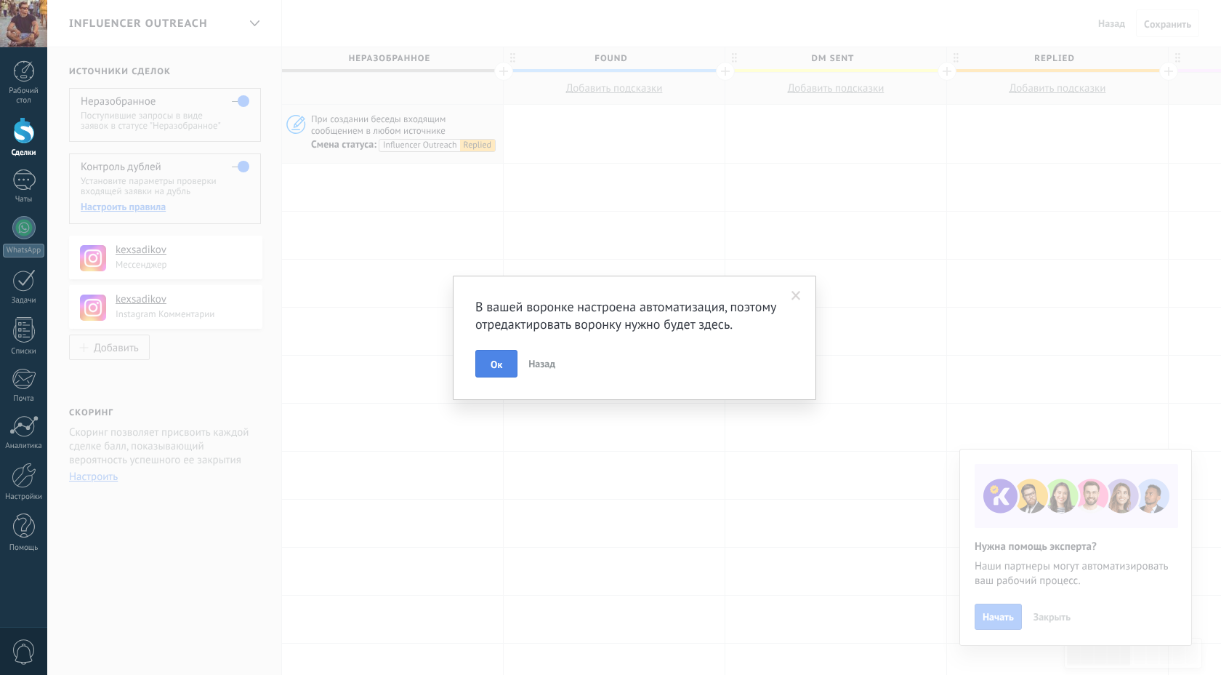
click at [499, 364] on span "Ок" at bounding box center [497, 364] width 12 height 10
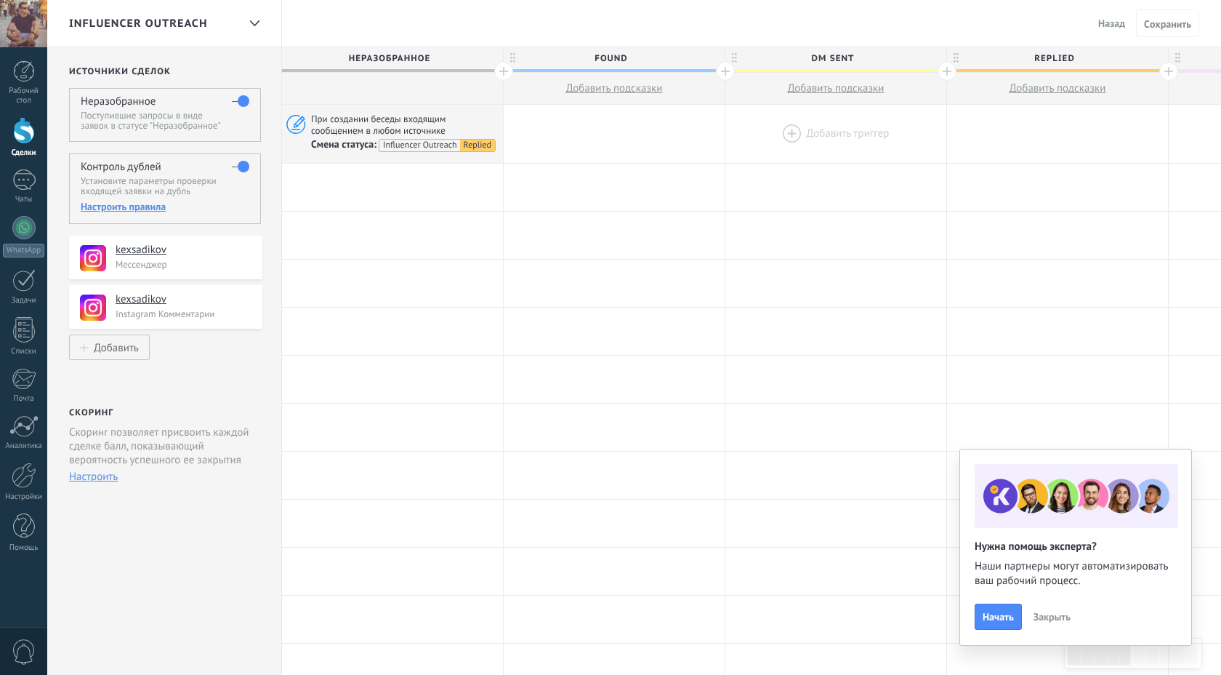
click at [583, 131] on div at bounding box center [836, 134] width 221 height 58
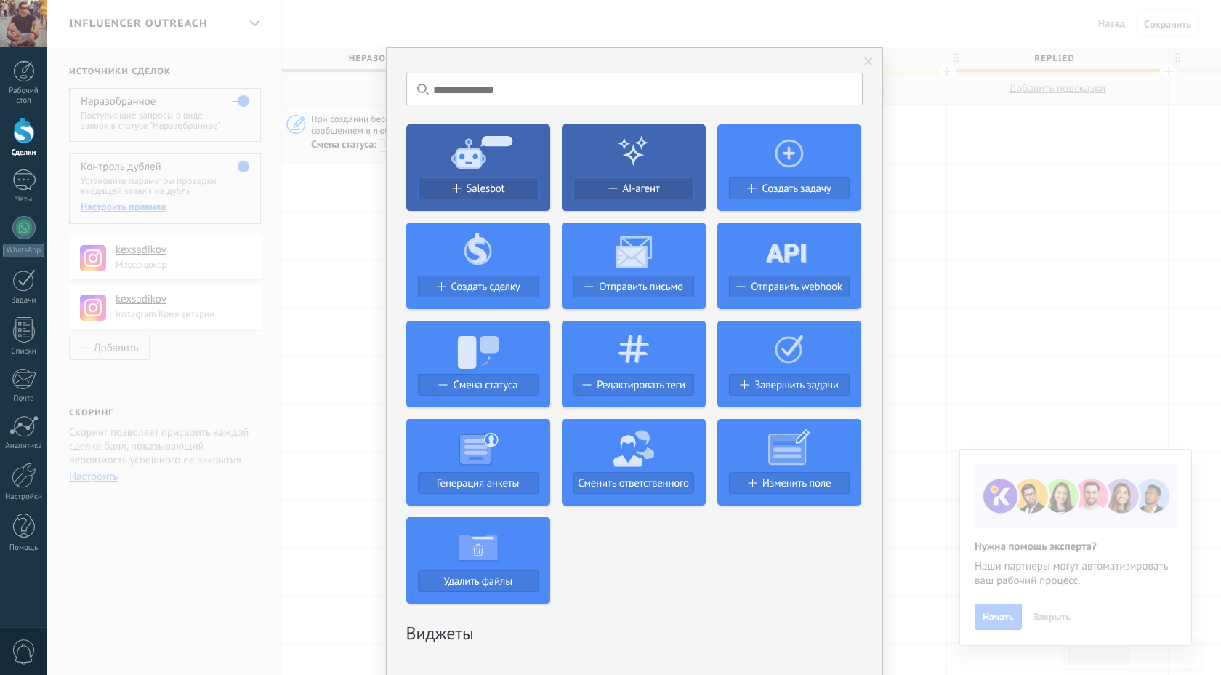
click at [583, 155] on use at bounding box center [789, 153] width 28 height 28
click at [583, 193] on span "Создать задачу" at bounding box center [796, 188] width 69 height 12
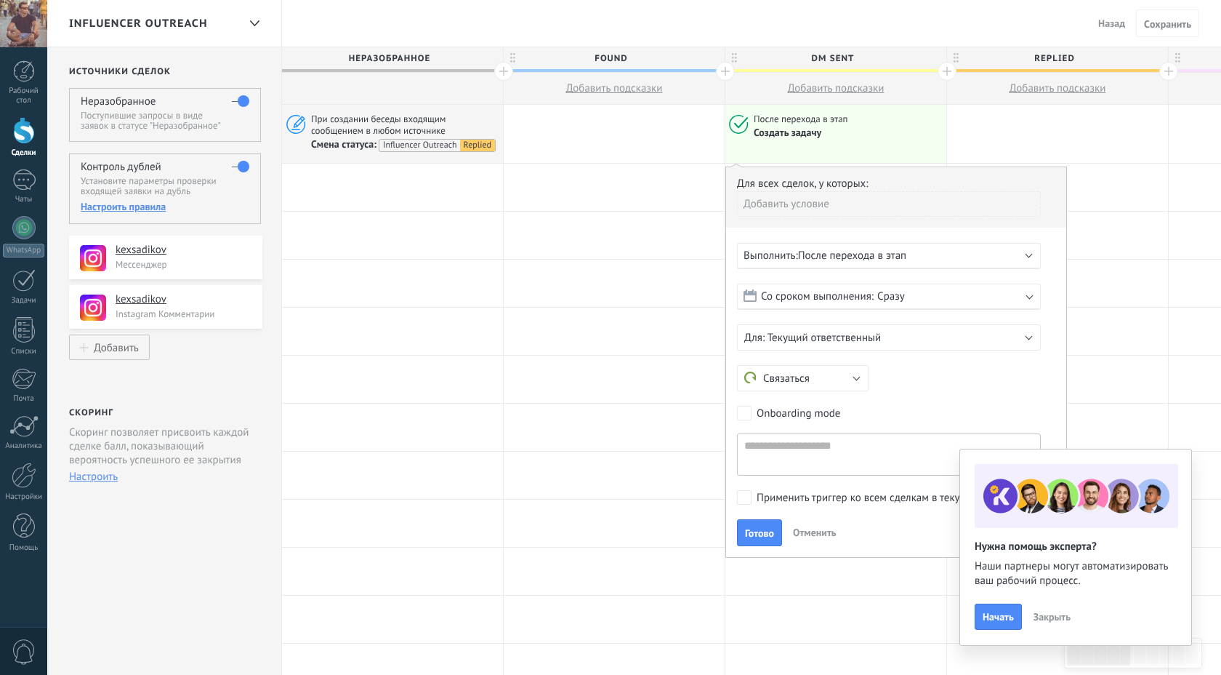
click at [583, 529] on span "Отменить" at bounding box center [815, 532] width 44 height 13
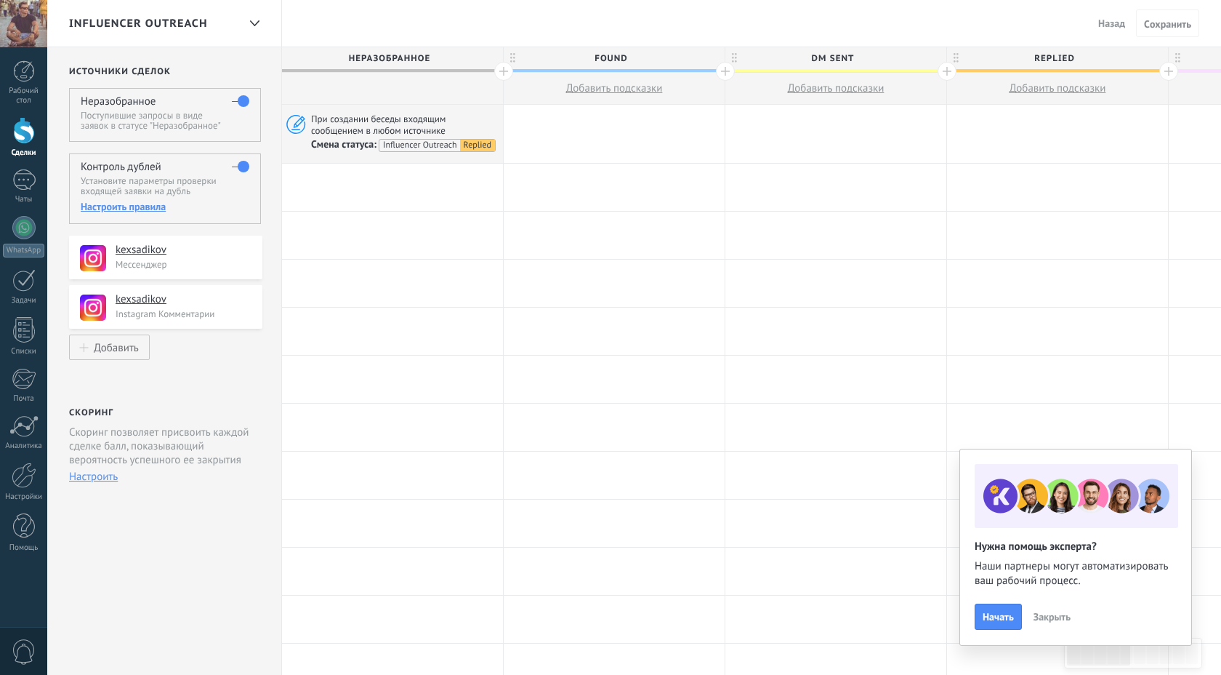
click at [583, 61] on span "DM Sent" at bounding box center [833, 58] width 214 height 23
click at [583, 28] on span "Назад" at bounding box center [1111, 23] width 27 height 13
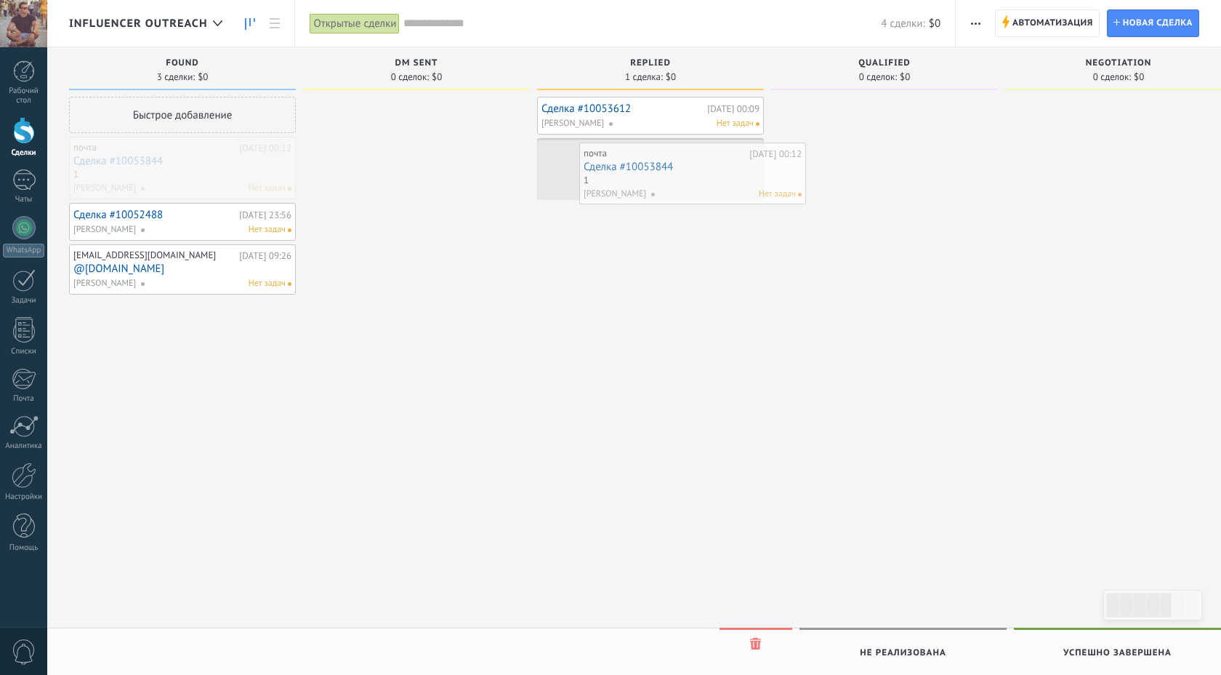
drag, startPoint x: 101, startPoint y: 158, endPoint x: 611, endPoint y: 162, distance: 509.6
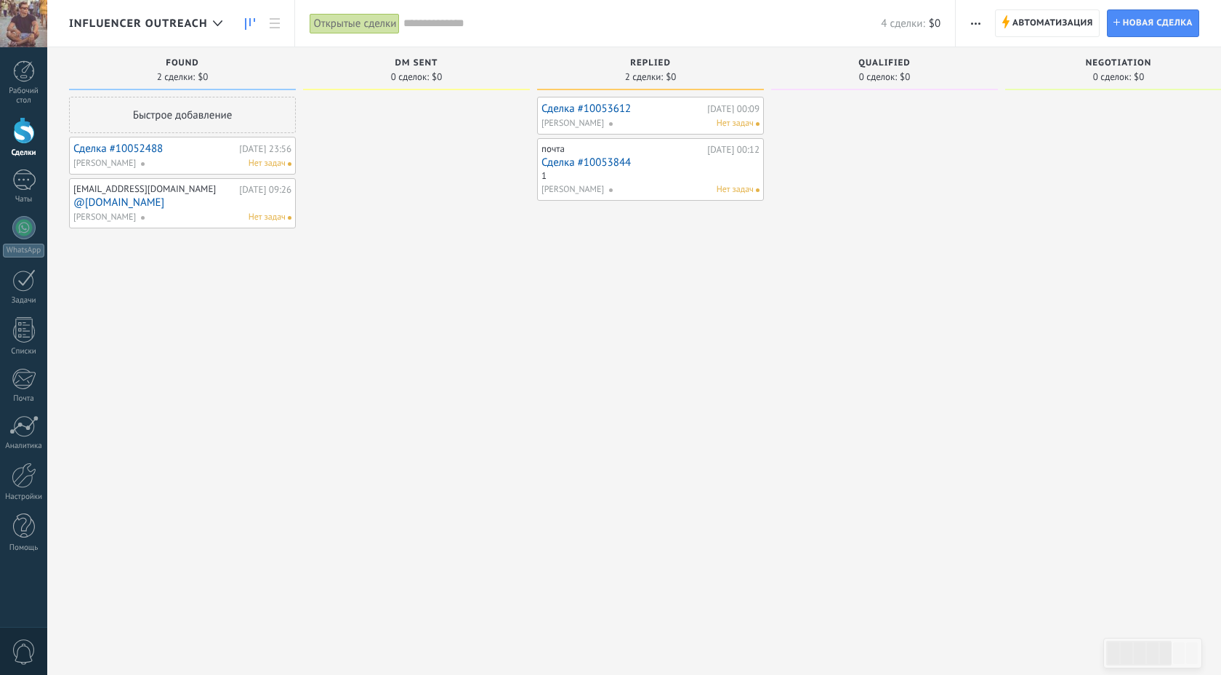
click at [583, 239] on div "Сделка #10053612 Сегодня 00:09 Alexey Laptev Нет задач почта Сегодня 00:12 Сдел…" at bounding box center [650, 339] width 227 height 485
click at [583, 60] on span "Replied" at bounding box center [650, 63] width 41 height 10
click at [583, 124] on div "Нет задач" at bounding box center [680, 123] width 145 height 13
click at [583, 105] on link "Сделка #10053612" at bounding box center [623, 109] width 162 height 12
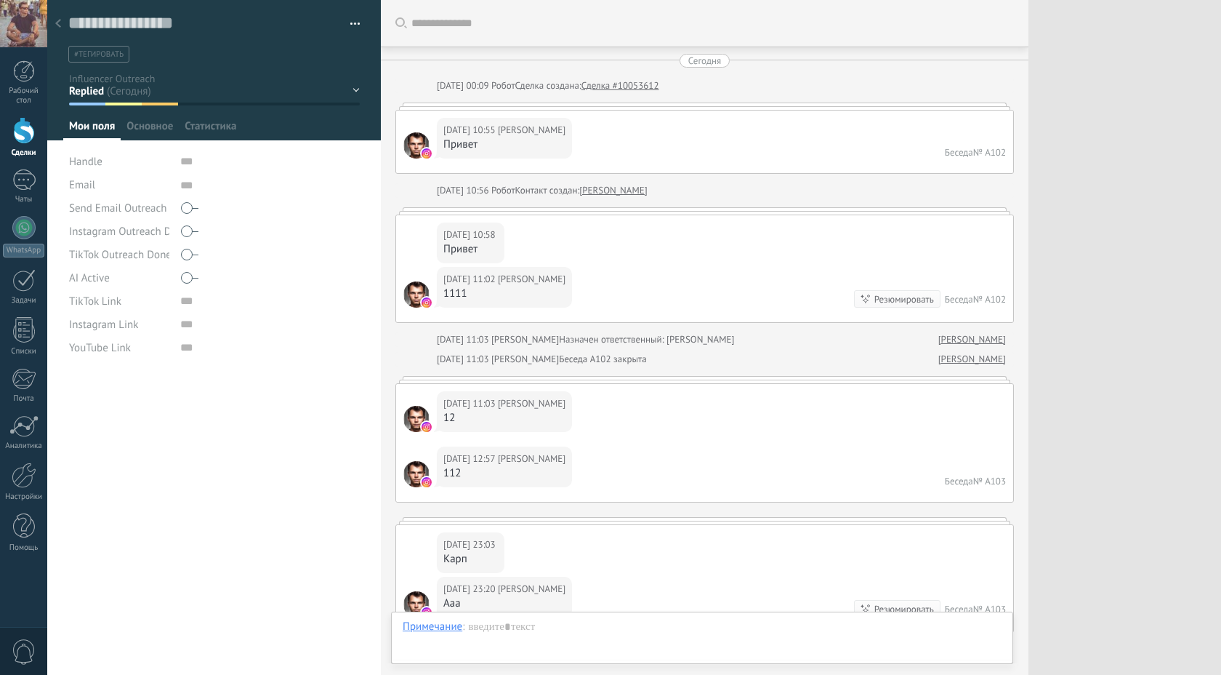
type textarea "***"
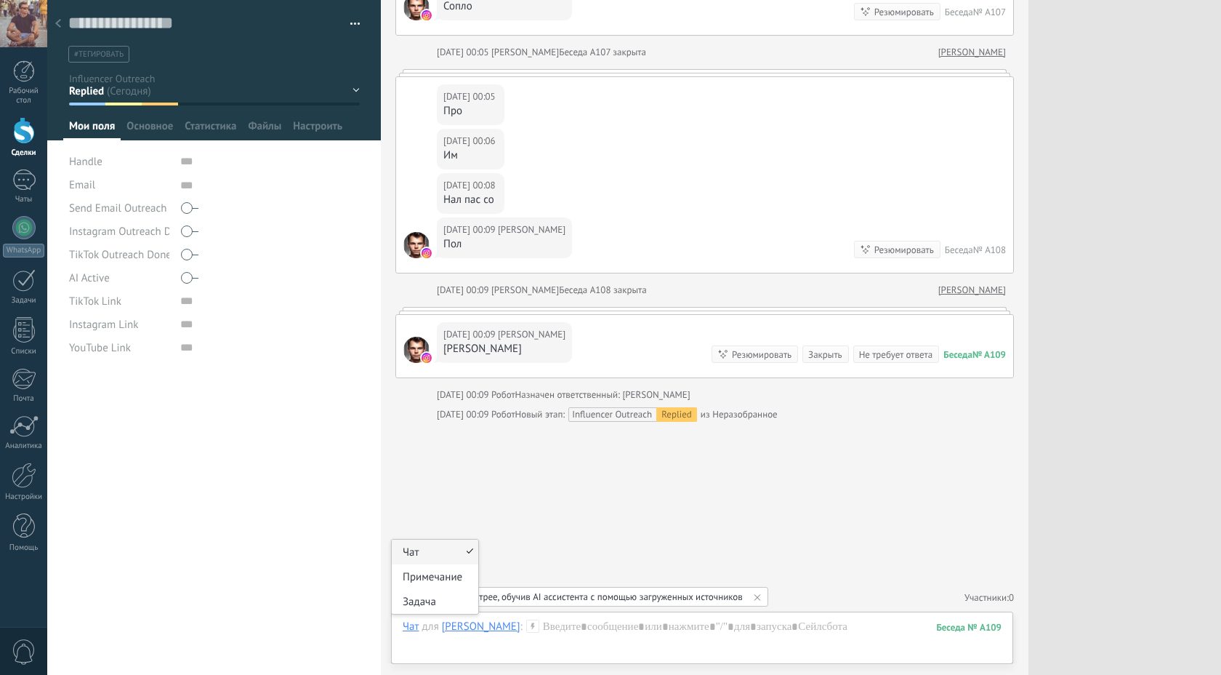
click at [411, 630] on div "Чат" at bounding box center [411, 625] width 17 height 13
click at [425, 580] on div "Примечание" at bounding box center [435, 576] width 87 height 25
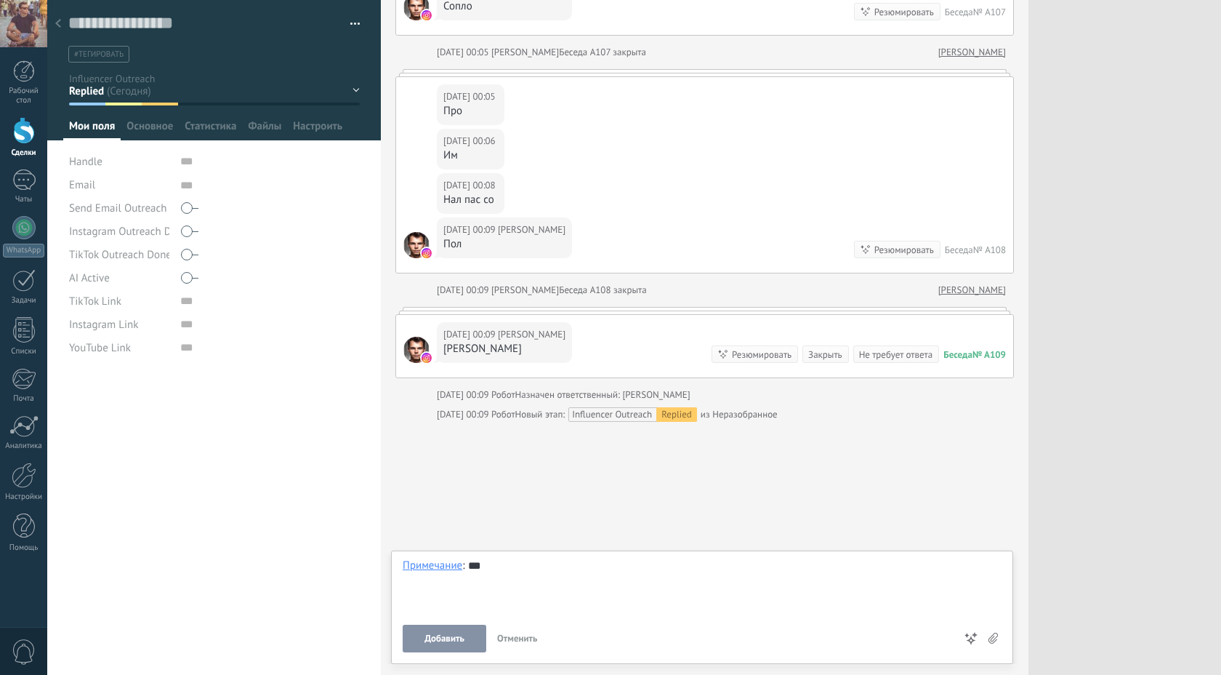
click at [446, 639] on span "Добавить" at bounding box center [445, 638] width 40 height 10
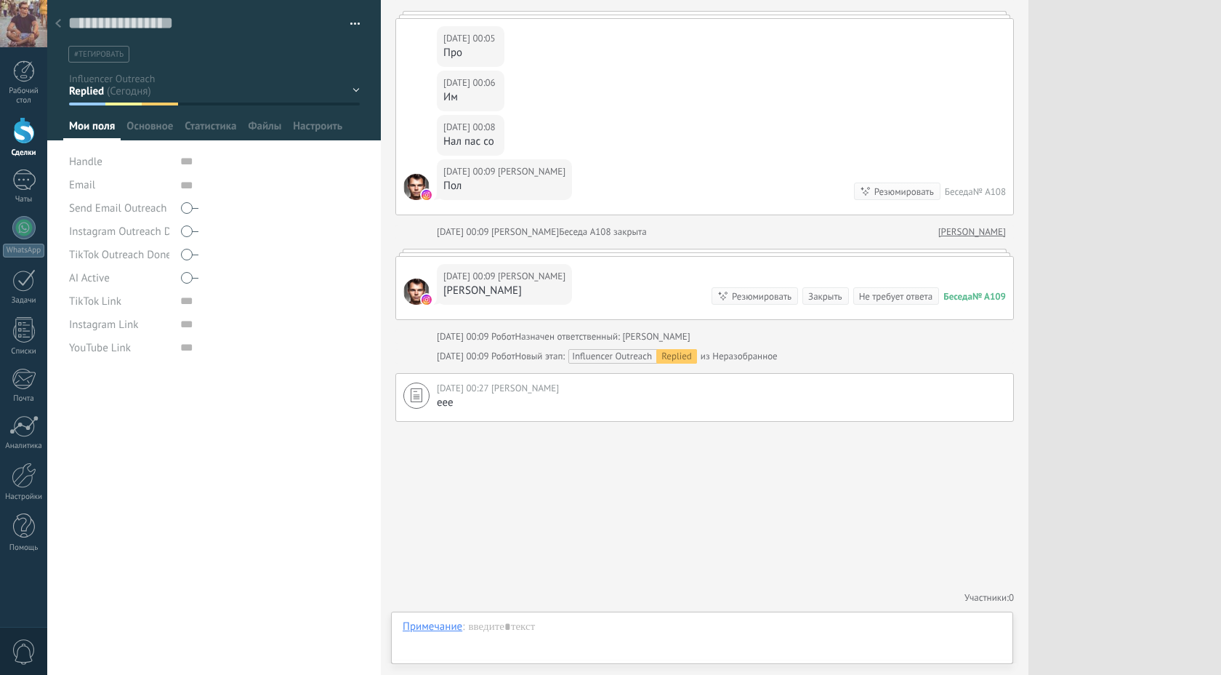
click at [57, 28] on icon at bounding box center [58, 23] width 6 height 9
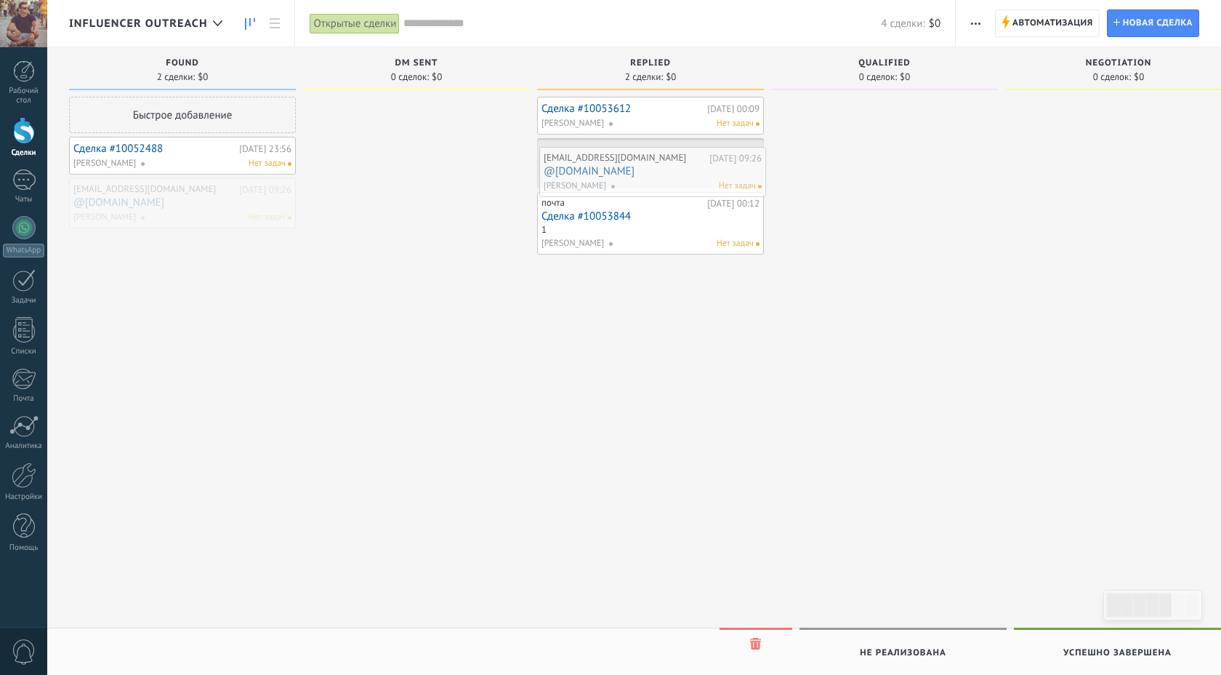
drag, startPoint x: 193, startPoint y: 198, endPoint x: 663, endPoint y: 167, distance: 471.4
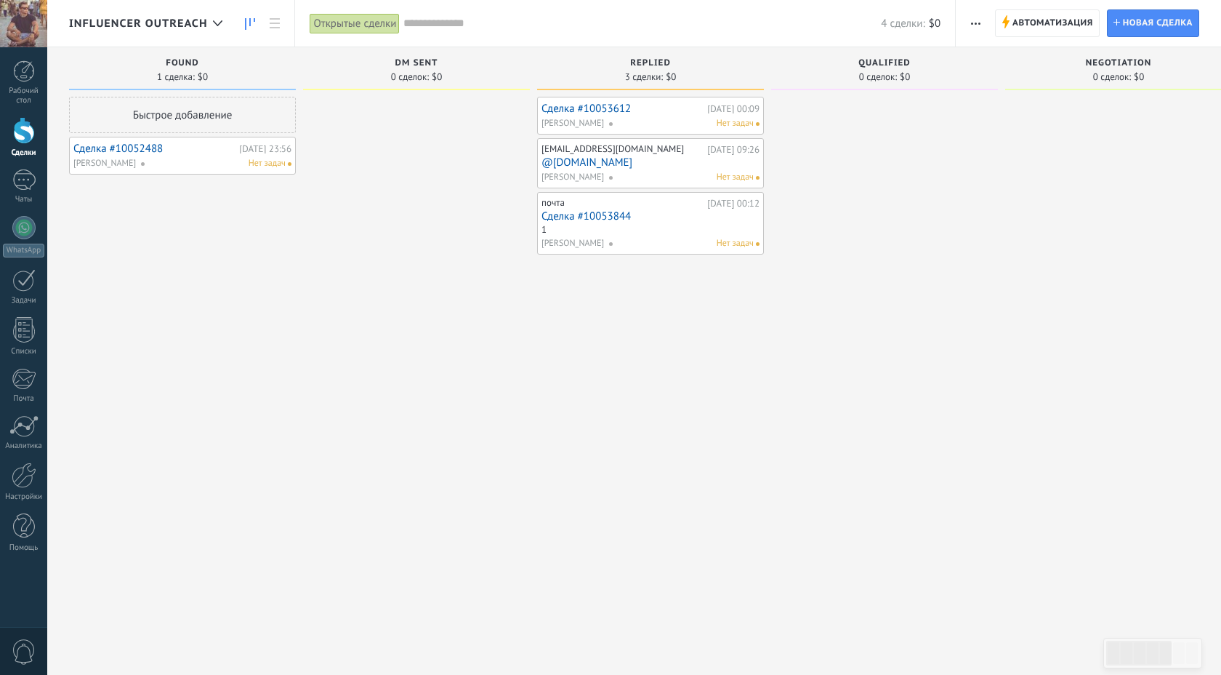
click at [583, 153] on div "BCMFmovement@gmail.com" at bounding box center [613, 148] width 142 height 12
click at [583, 164] on link "@armwrestling.travel" at bounding box center [651, 162] width 218 height 12
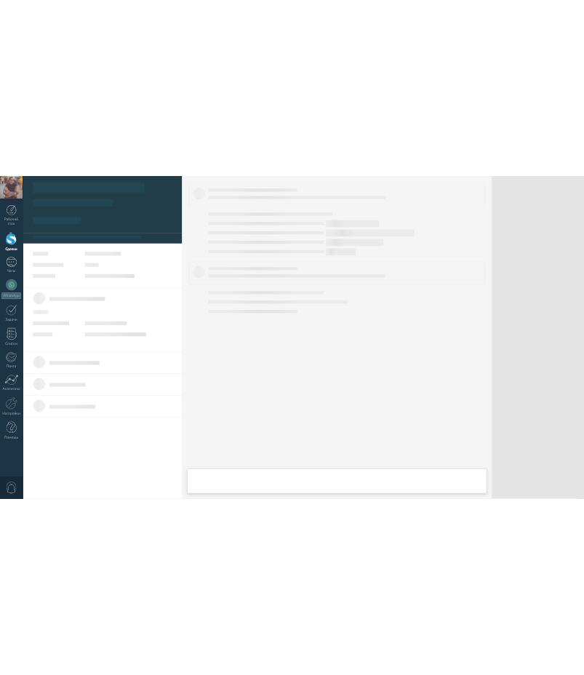
scroll to position [15, 0]
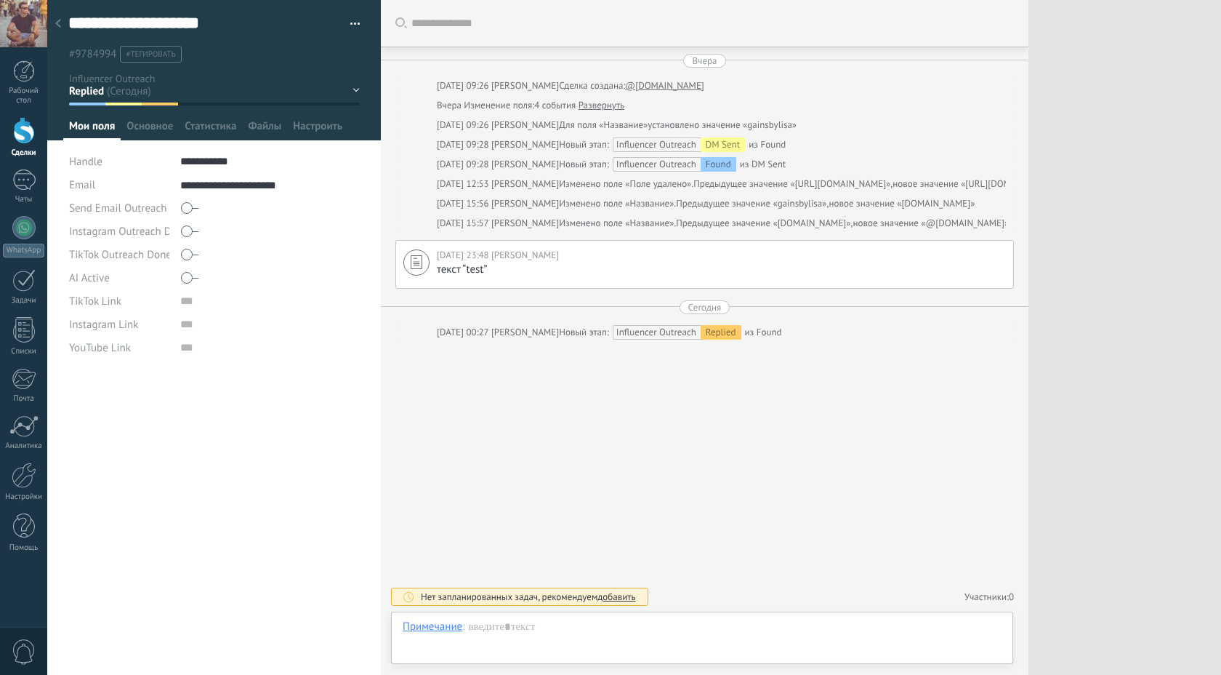
click at [583, 146] on div "DM Sent" at bounding box center [723, 144] width 44 height 15
click at [583, 335] on div "Replied" at bounding box center [721, 332] width 41 height 15
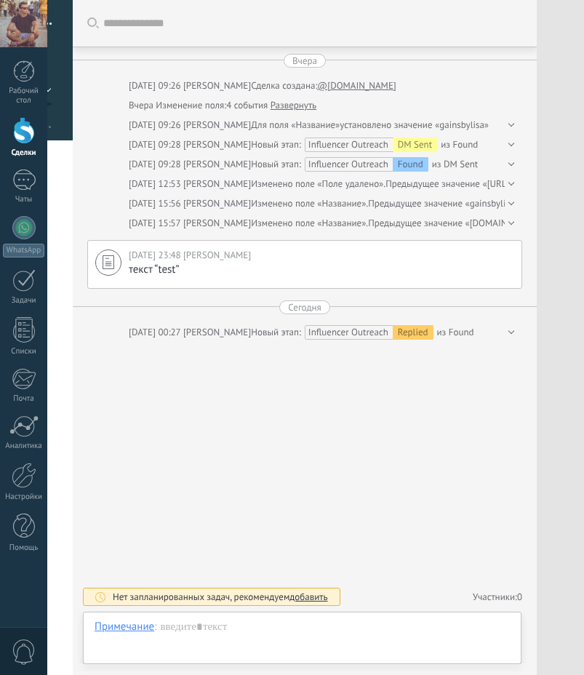
click at [506, 377] on div "Искать Загрузить еще Вчера Вчера 09:26 Alexey Laptev Сделка создана: @armwrestl…" at bounding box center [305, 337] width 464 height 675
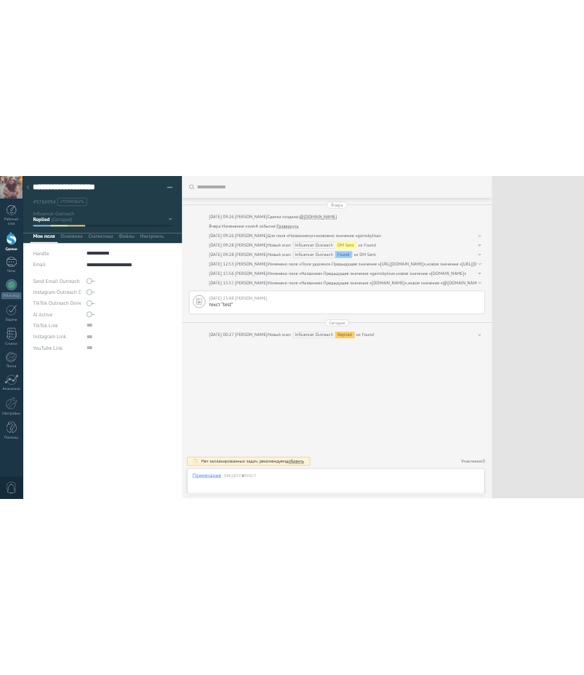
scroll to position [15, 0]
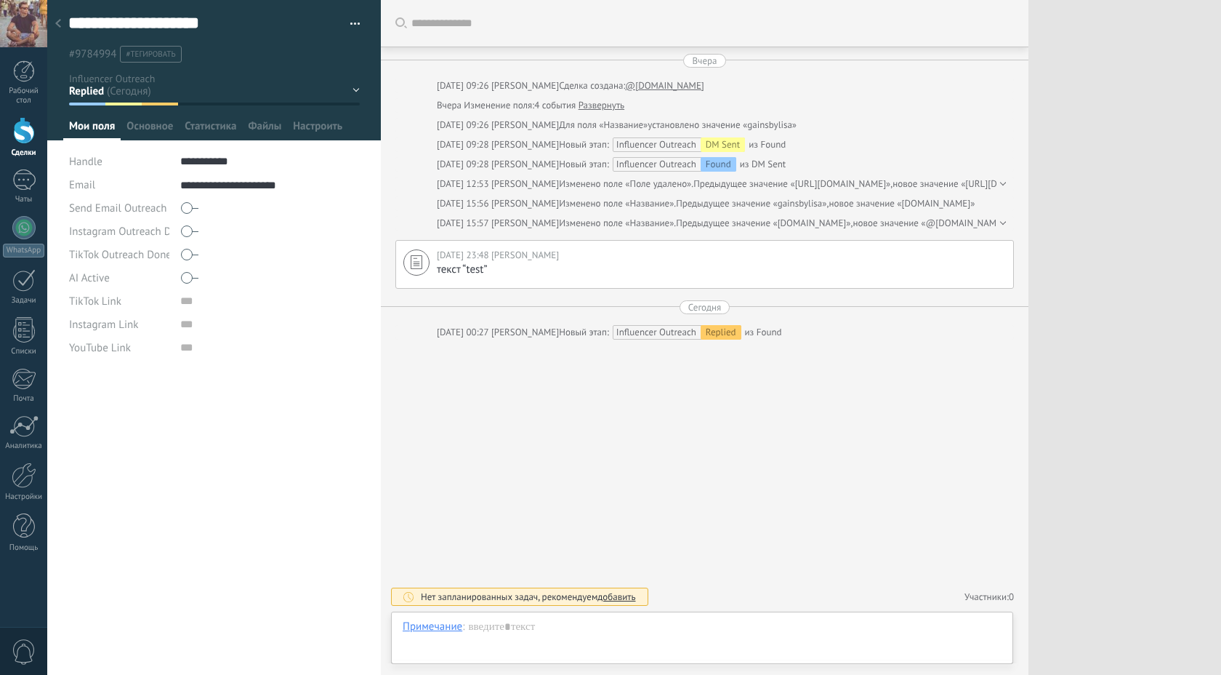
click at [583, 334] on div "Replied" at bounding box center [721, 332] width 41 height 15
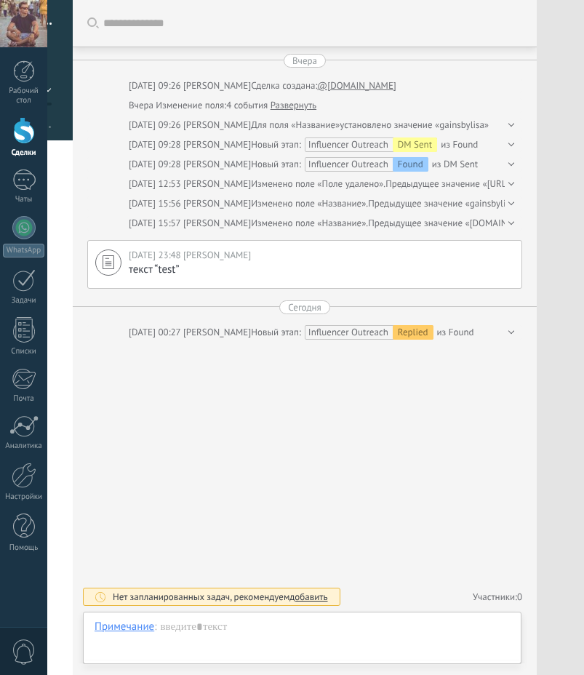
click at [329, 402] on div "Искать Загрузить еще Вчера Вчера 09:26 Alexey Laptev Сделка создана: @armwrestl…" at bounding box center [305, 337] width 464 height 675
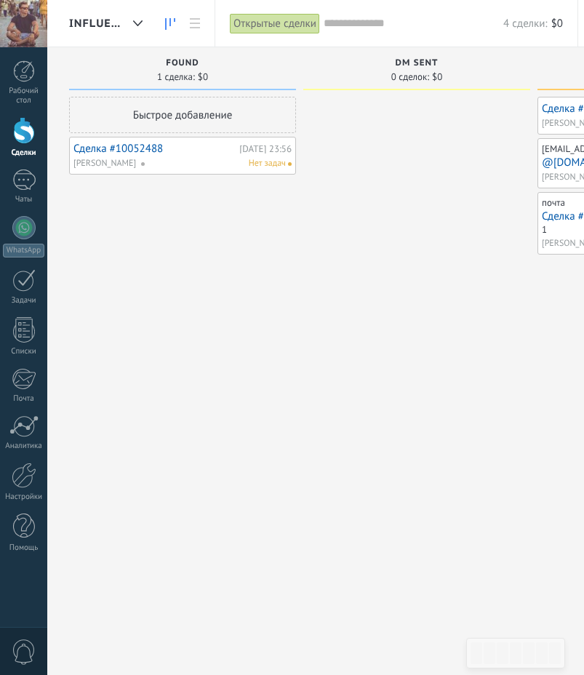
click at [449, 214] on div at bounding box center [416, 339] width 227 height 485
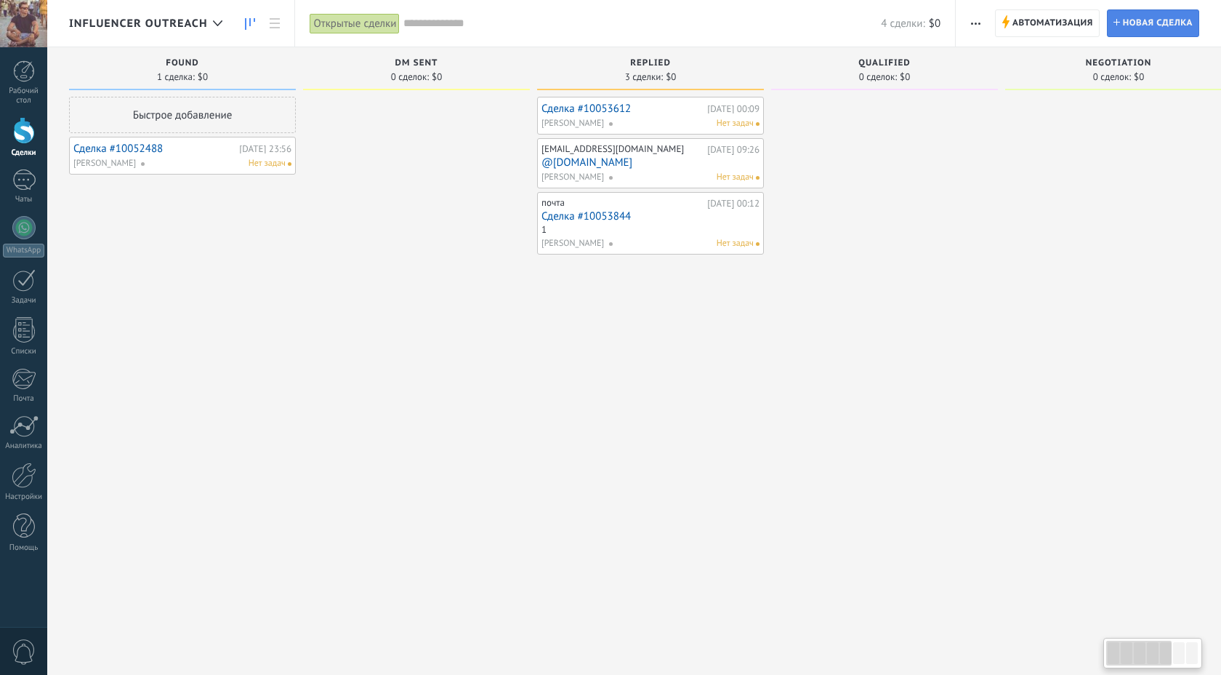
scroll to position [28, 0]
click at [95, 148] on link "Сделка #10052488" at bounding box center [154, 148] width 162 height 12
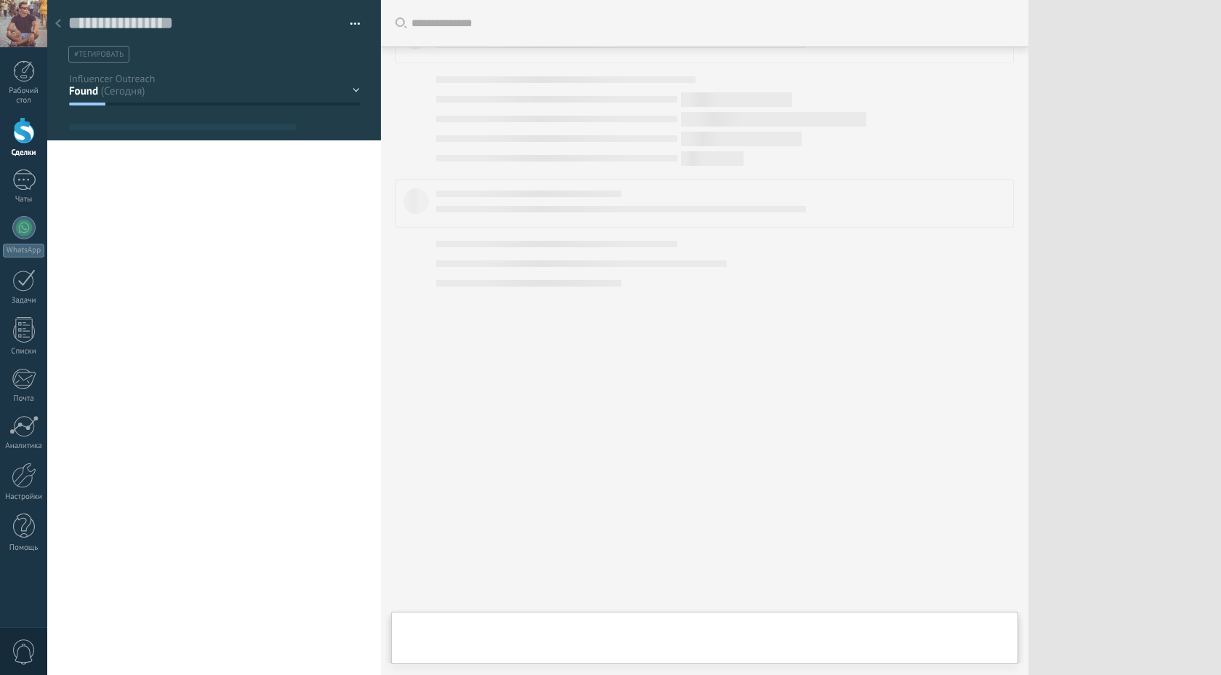
scroll to position [15, 0]
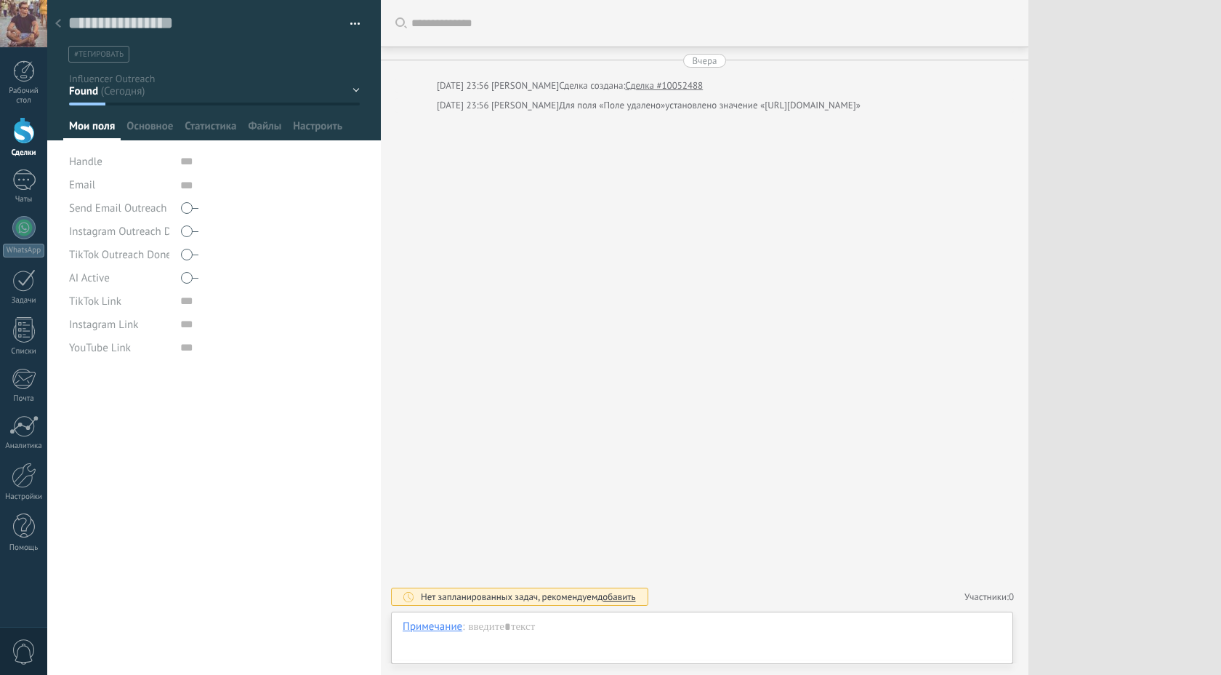
click at [55, 20] on icon at bounding box center [58, 23] width 6 height 9
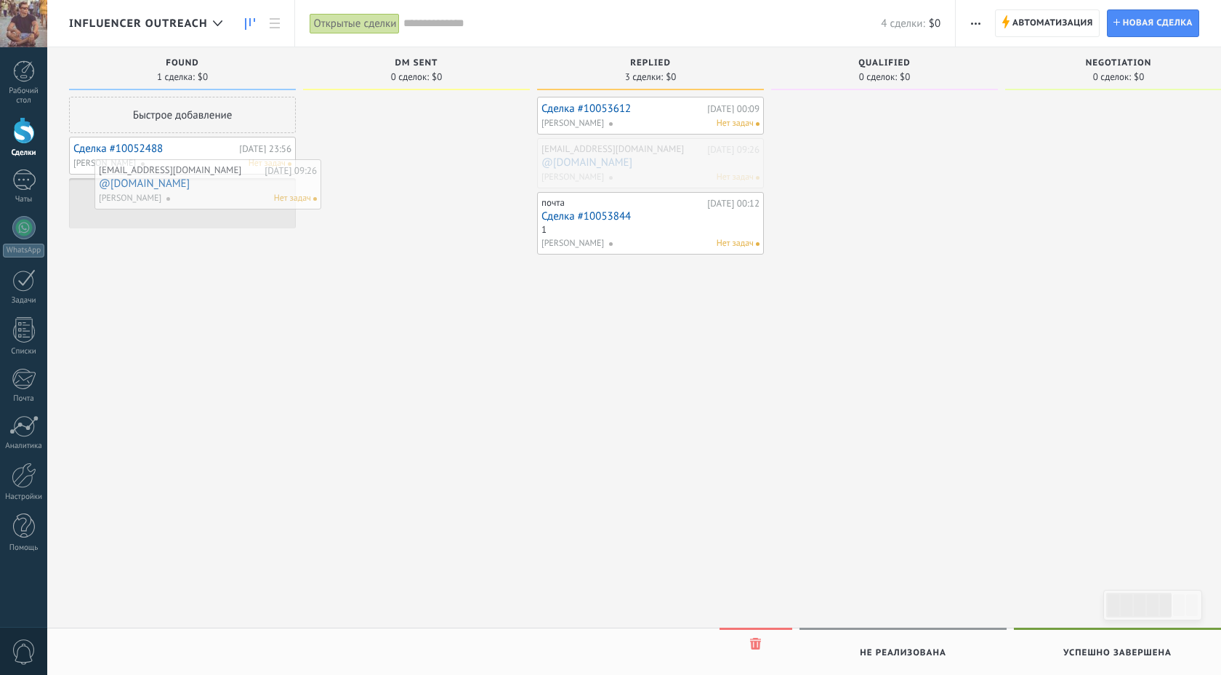
drag, startPoint x: 592, startPoint y: 152, endPoint x: 149, endPoint y: 173, distance: 443.2
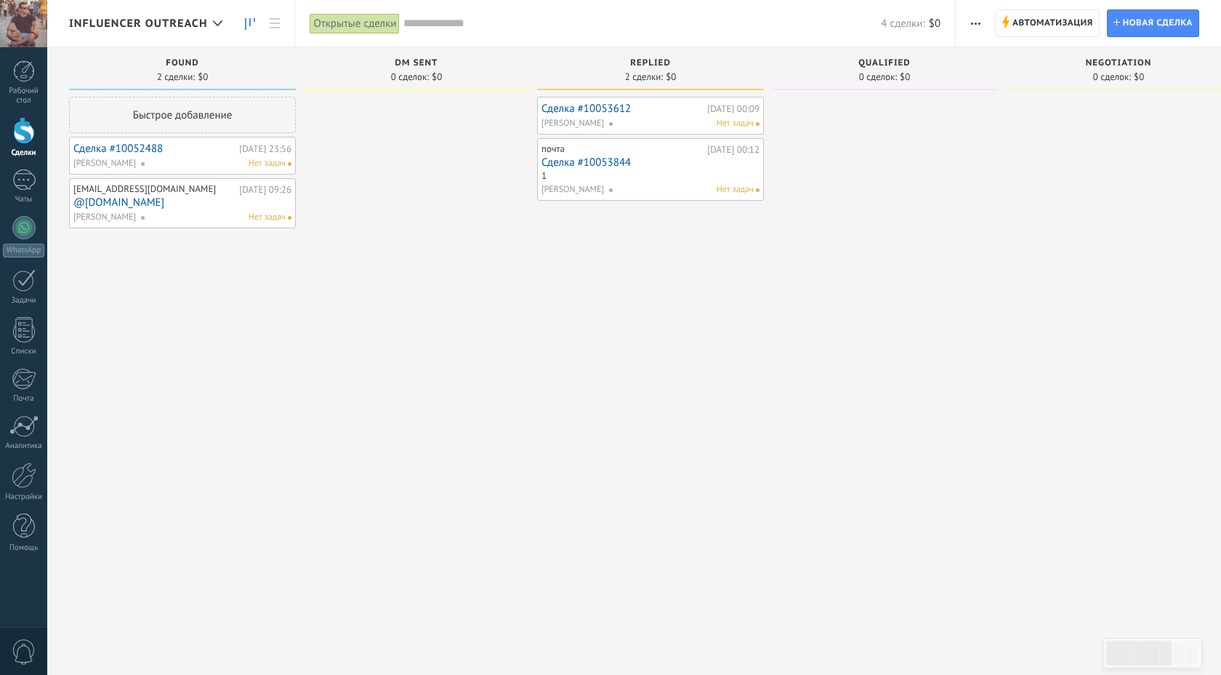
click at [137, 204] on link "@armwrestling.travel" at bounding box center [182, 202] width 218 height 12
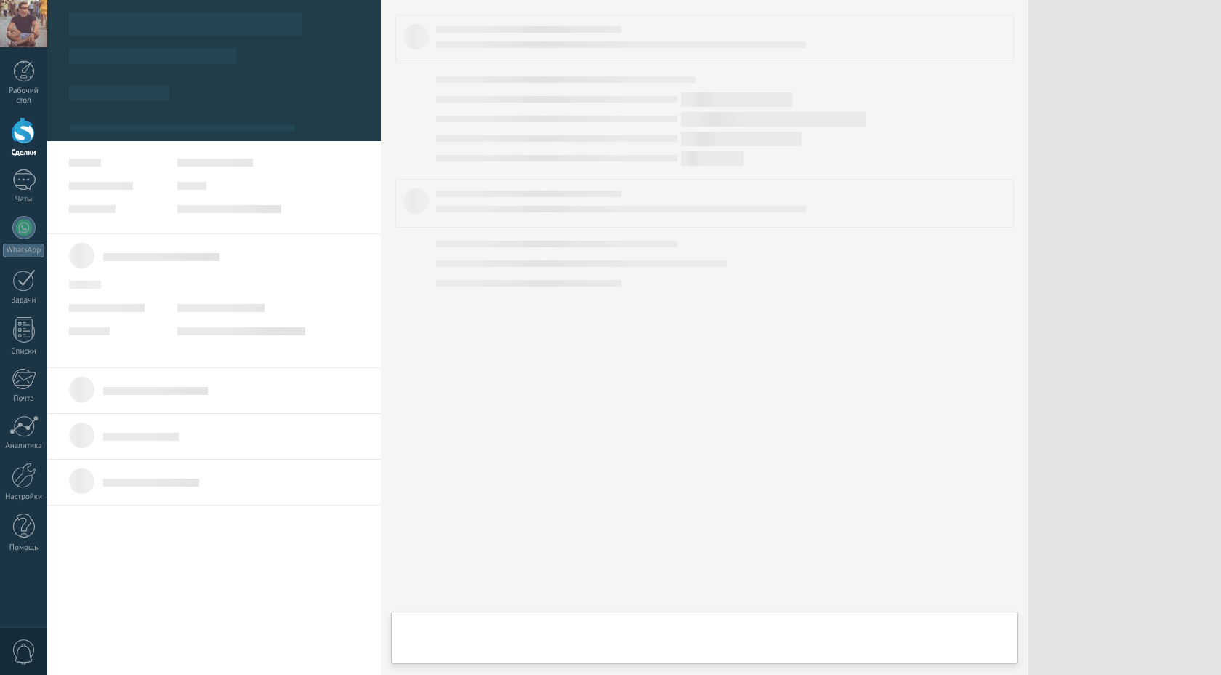
type textarea "**********"
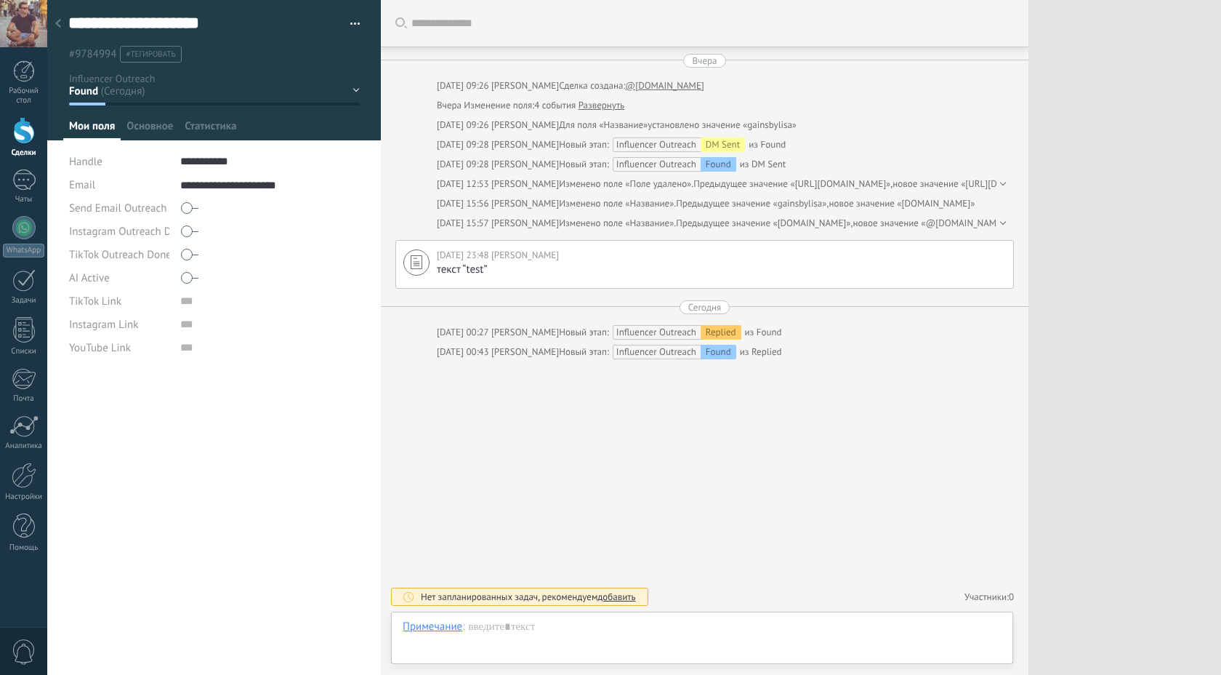
scroll to position [15, 0]
click at [181, 323] on input "url" at bounding box center [270, 324] width 180 height 23
paste input "**********"
type input "**********"
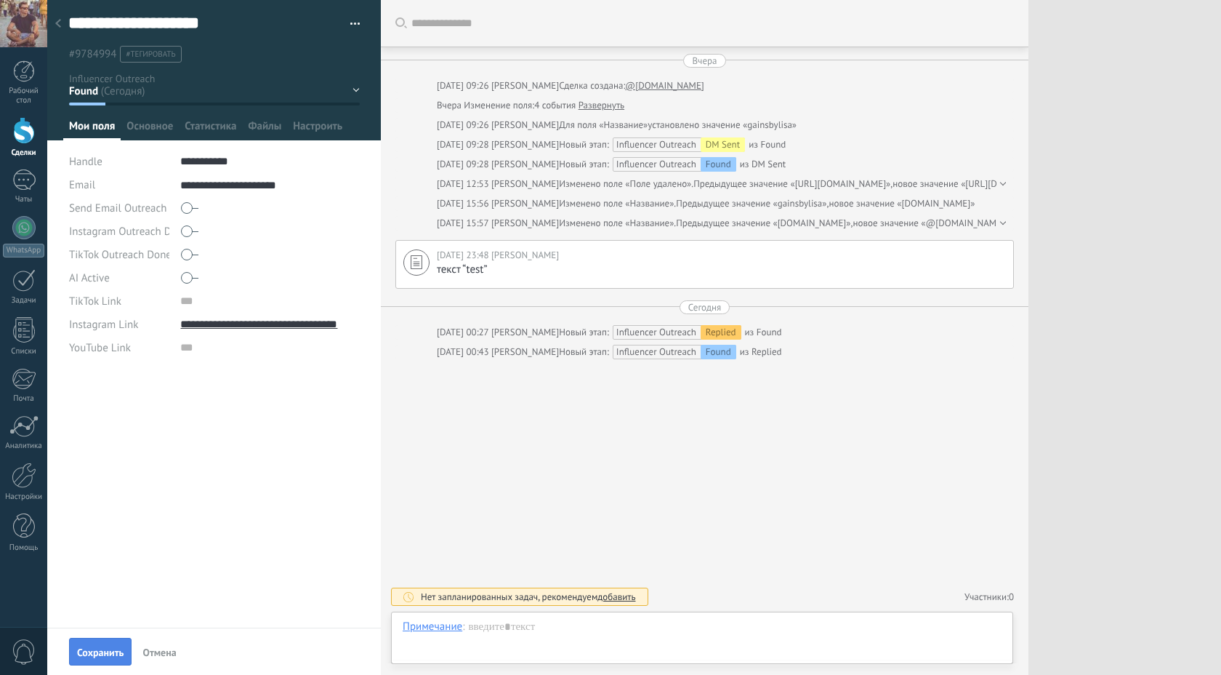
scroll to position [0, 0]
click at [103, 648] on span "Сохранить" at bounding box center [100, 652] width 47 height 10
click at [56, 20] on icon at bounding box center [58, 23] width 6 height 9
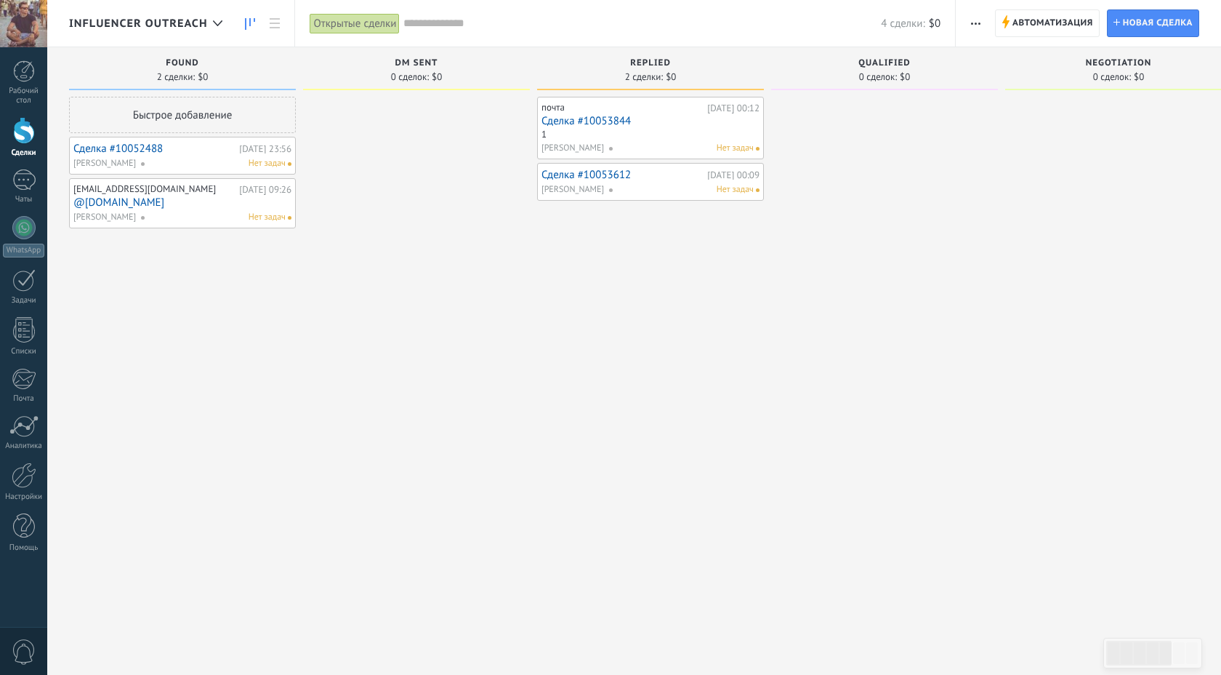
click at [185, 109] on div "Быстрое добавление" at bounding box center [182, 115] width 227 height 36
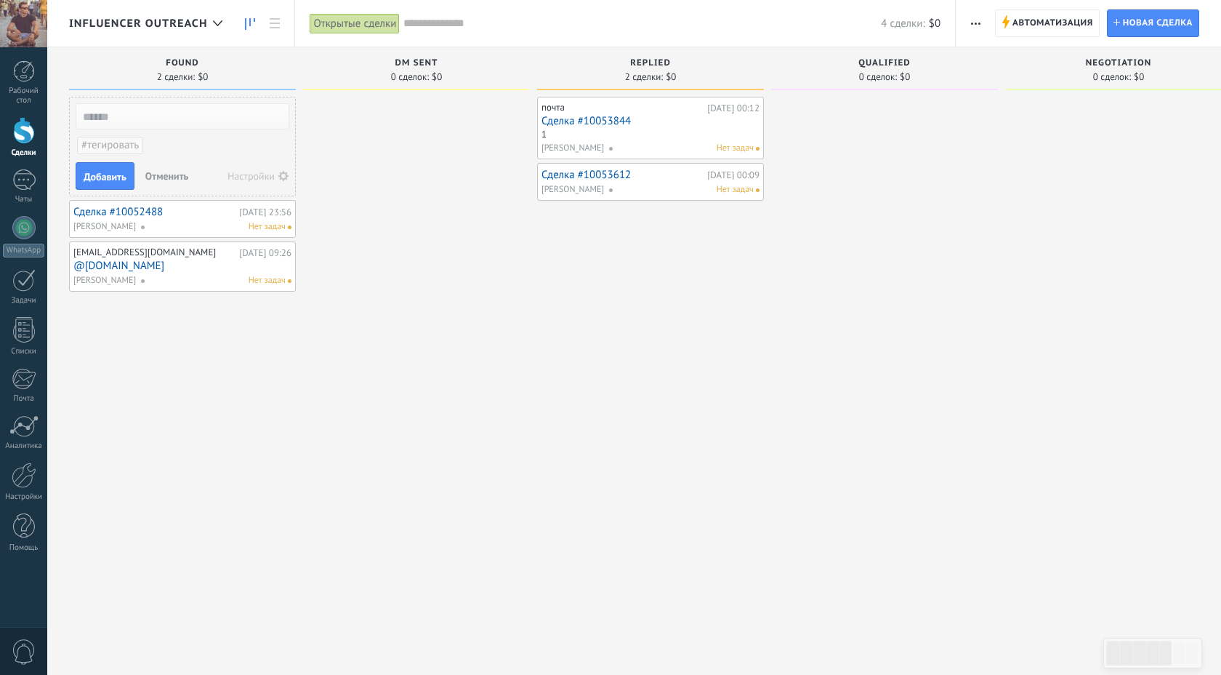
click at [361, 23] on div "Открытые сделки" at bounding box center [355, 23] width 90 height 21
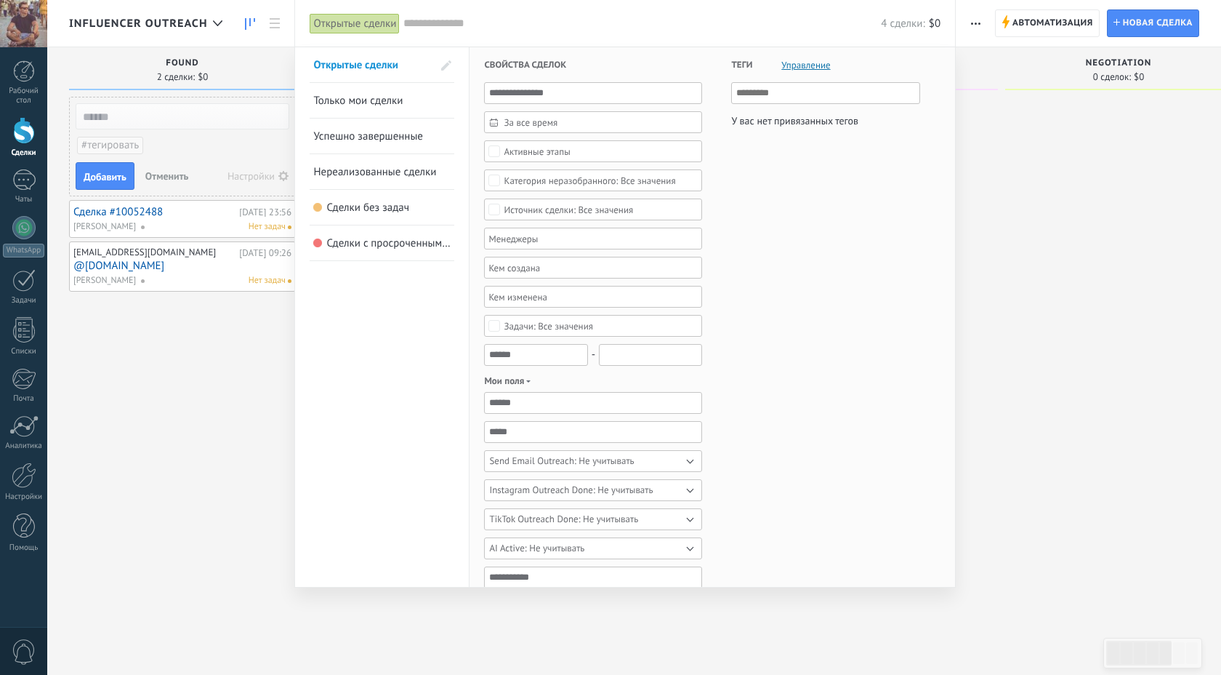
click at [583, 23] on div at bounding box center [610, 337] width 1221 height 675
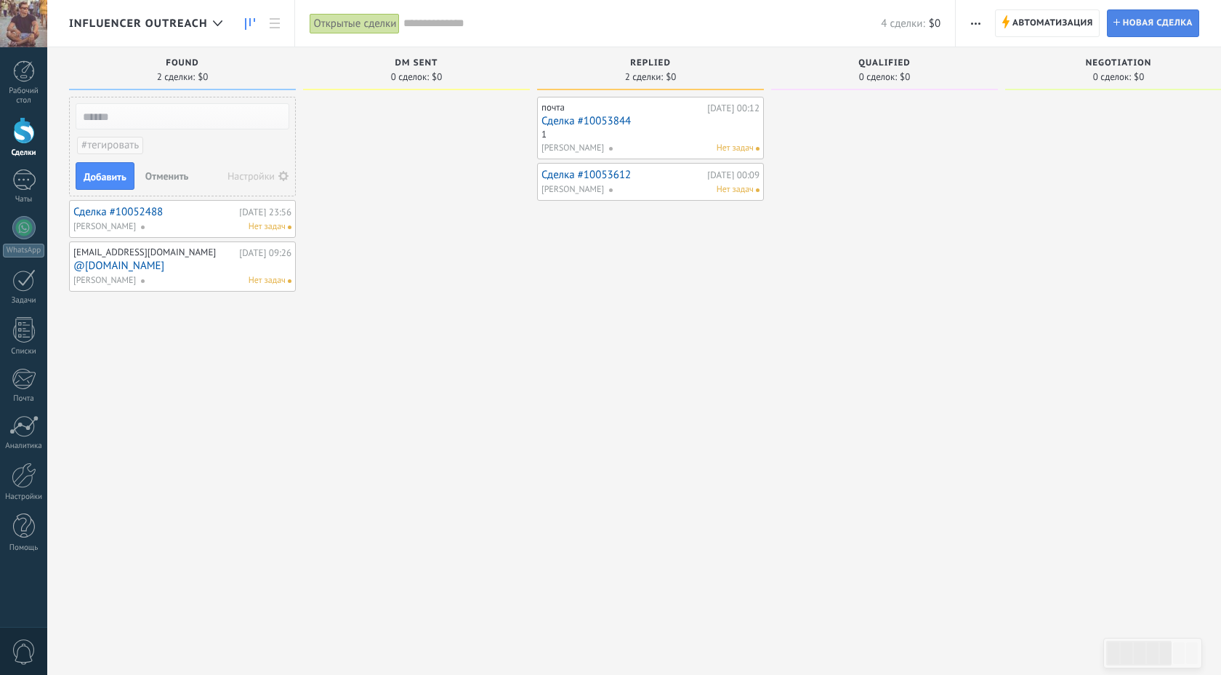
click at [583, 23] on span "Новая сделка" at bounding box center [1158, 23] width 70 height 26
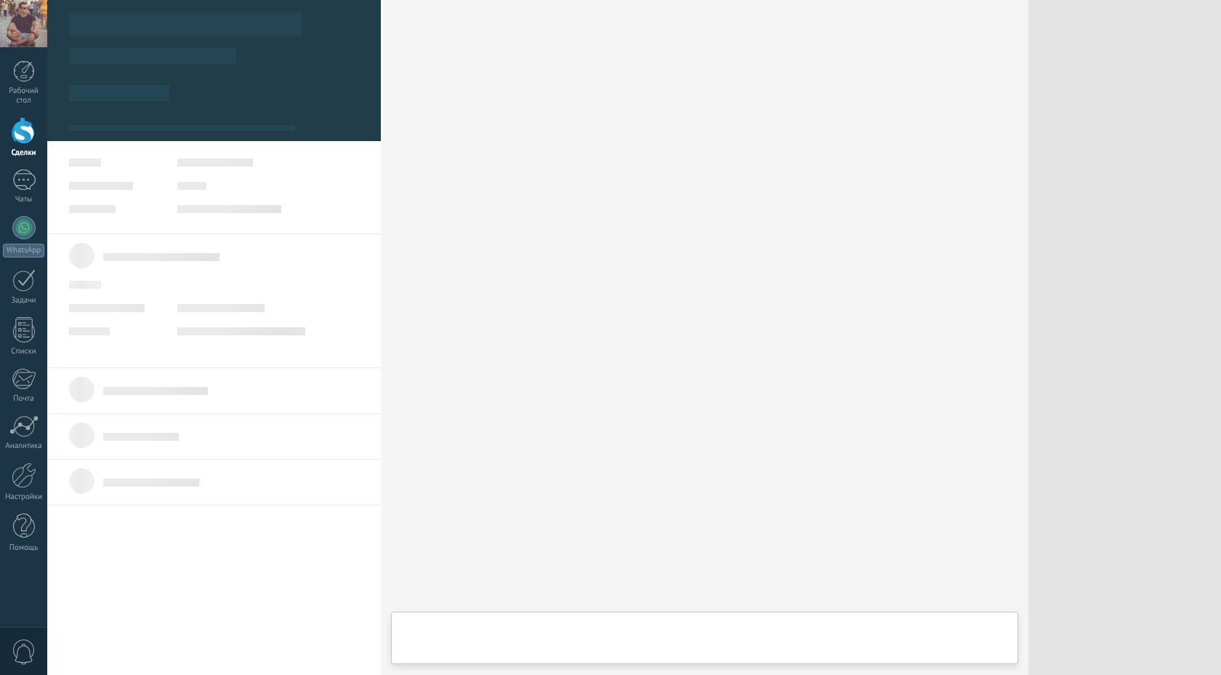
type textarea "***"
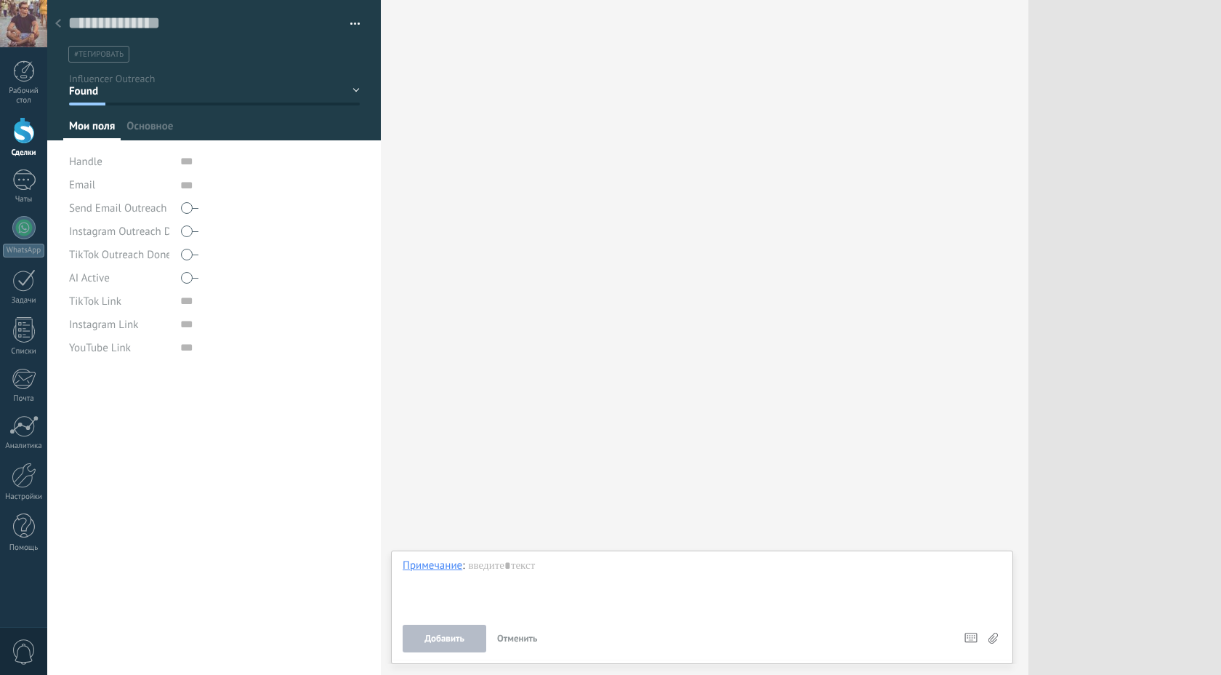
scroll to position [15, 0]
click at [161, 324] on div "Instagram Link" at bounding box center [119, 324] width 100 height 23
click at [200, 324] on input "url" at bounding box center [270, 324] width 180 height 23
paste input "**********"
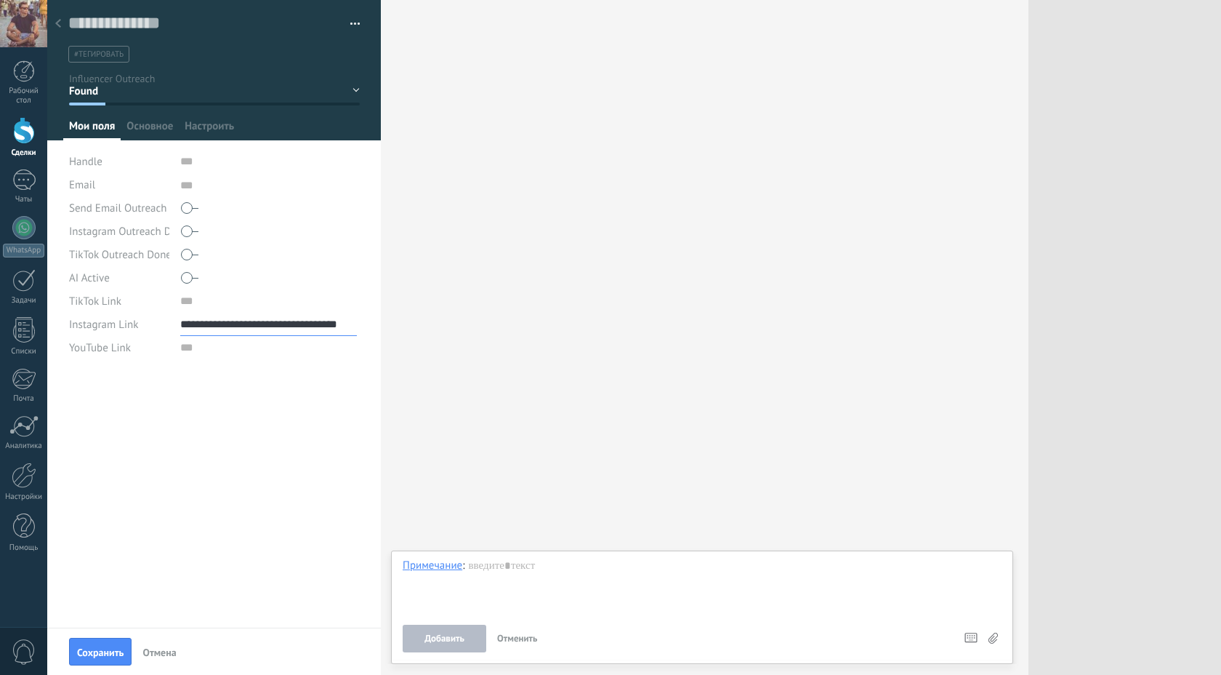
type input "**********"
click at [146, 27] on input "text" at bounding box center [203, 23] width 271 height 22
type input "***"
click at [77, 659] on button "Сохранить" at bounding box center [100, 652] width 63 height 28
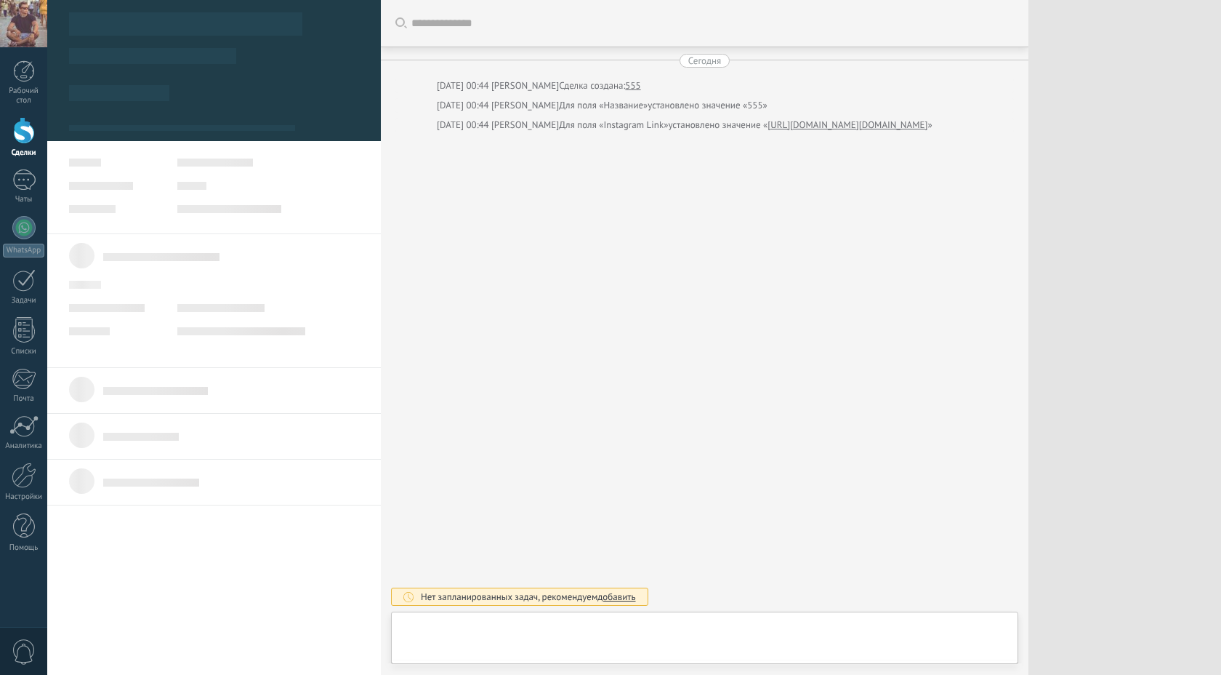
scroll to position [15, 0]
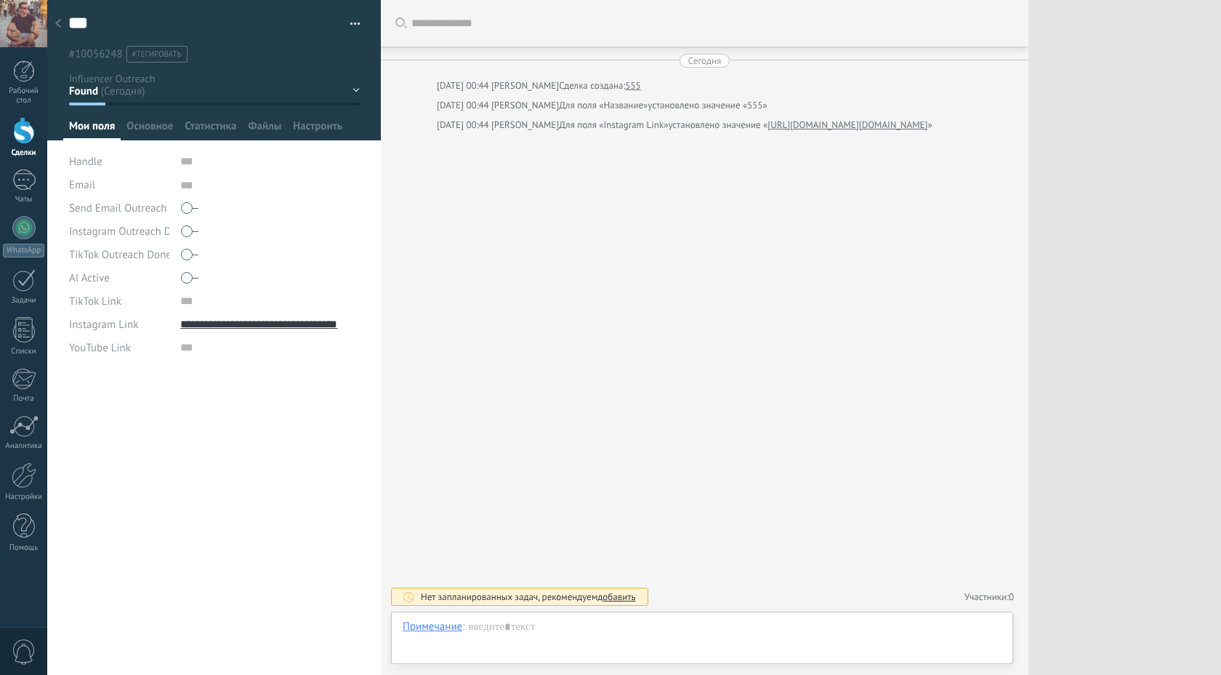
click at [57, 21] on icon at bounding box center [58, 23] width 6 height 9
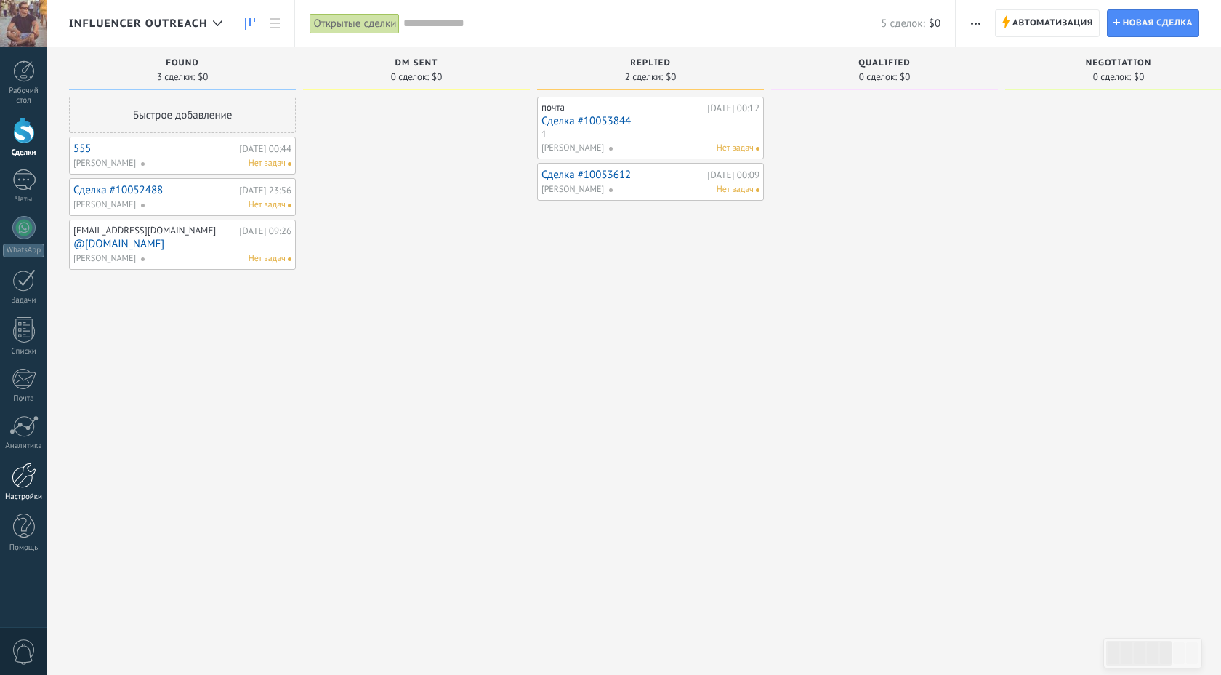
click at [18, 479] on div at bounding box center [24, 474] width 25 height 25
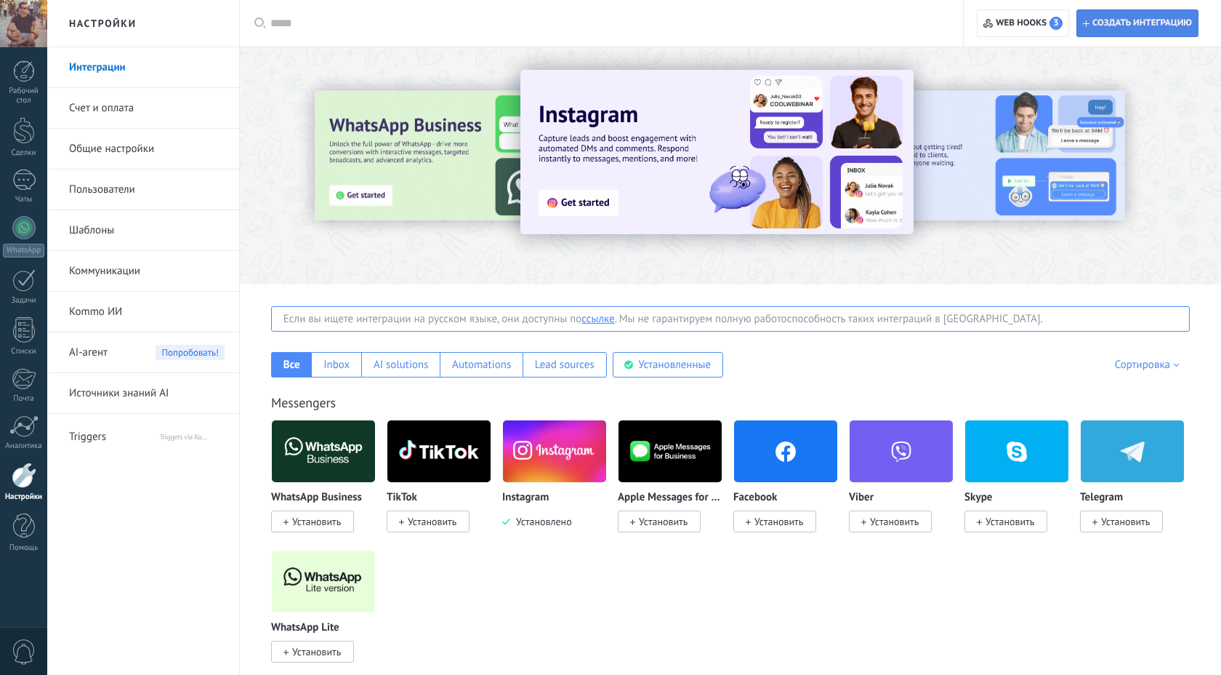
click at [583, 15] on span "Создать интеграцию" at bounding box center [1137, 23] width 109 height 26
type textarea "********"
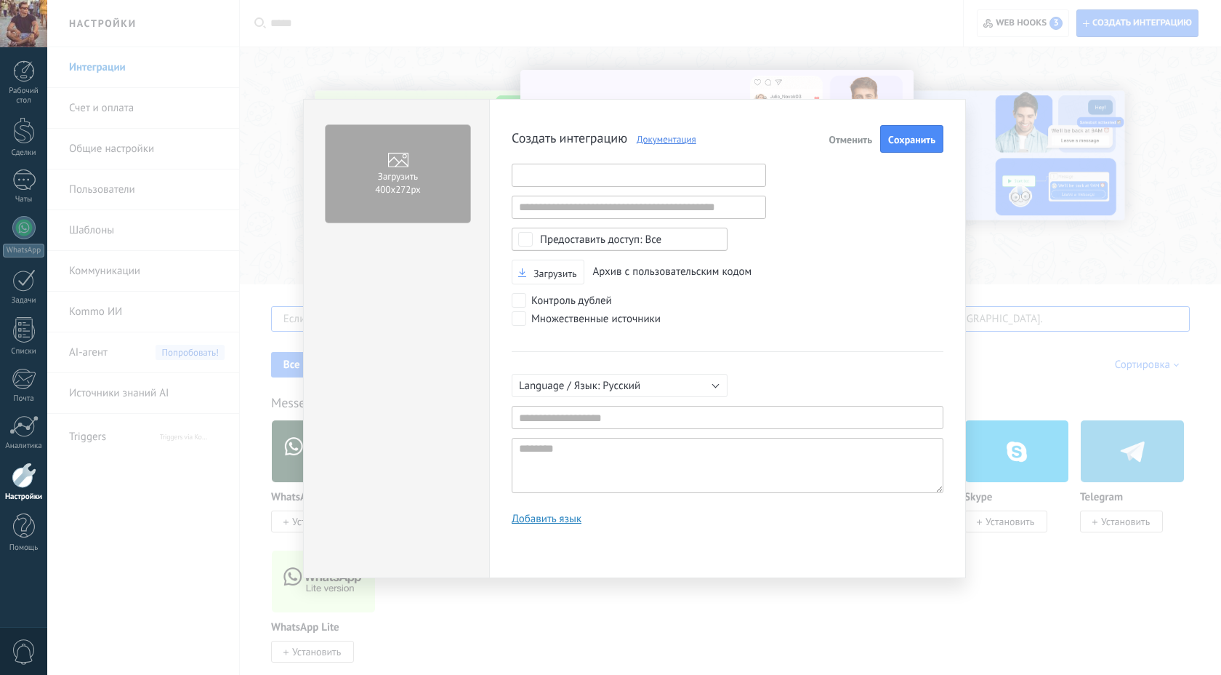
click at [583, 176] on input "text" at bounding box center [639, 175] width 254 height 23
click at [582, 208] on input "text" at bounding box center [639, 207] width 254 height 23
click at [583, 203] on div "Создать интеграцию Документация Отменить Cохранить Некорректный URL Некорректны…" at bounding box center [728, 330] width 432 height 411
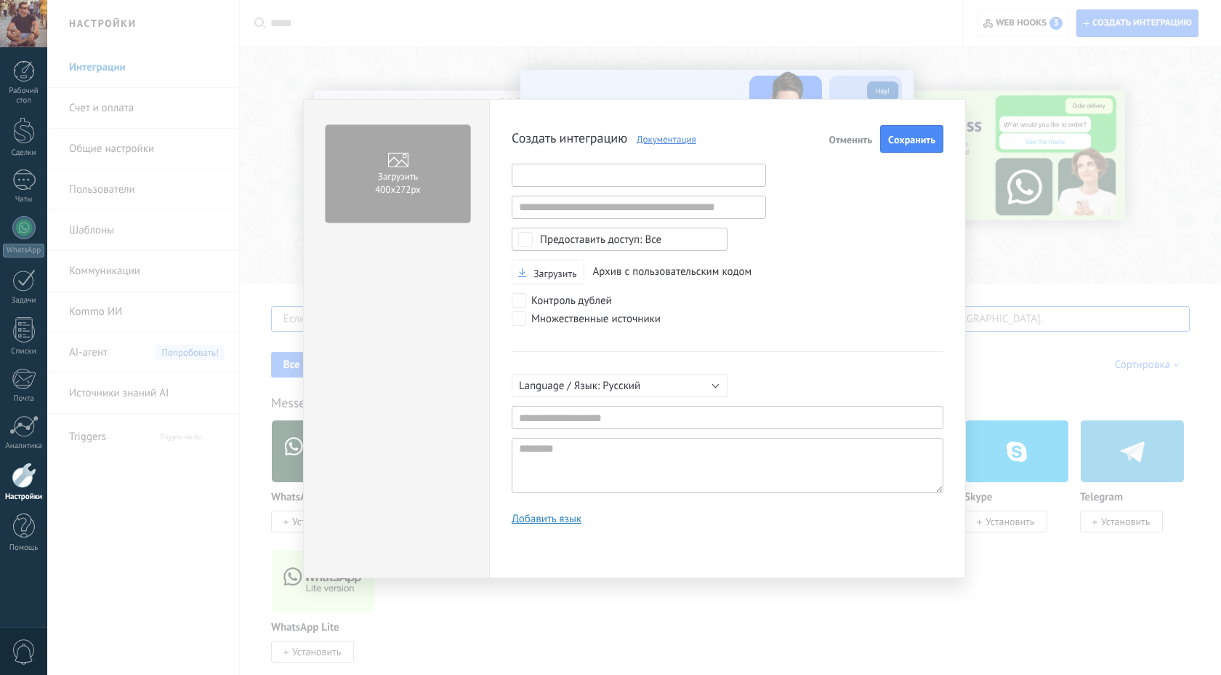
click at [569, 173] on input "text" at bounding box center [639, 175] width 254 height 23
paste input "**********"
type input "**********"
drag, startPoint x: 600, startPoint y: 173, endPoint x: 348, endPoint y: 173, distance: 252.3
click at [348, 173] on div "**********" at bounding box center [634, 338] width 663 height 479
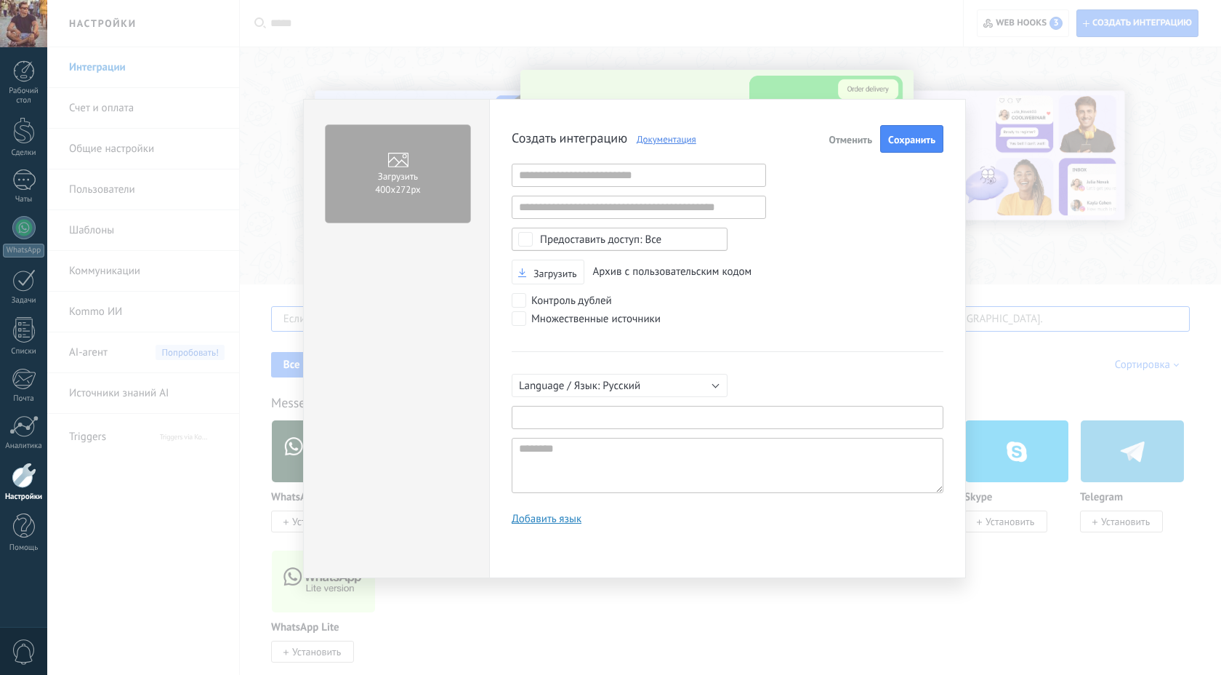
click at [537, 413] on input "text" at bounding box center [728, 417] width 432 height 23
paste input "**********"
type input "**********"
click at [582, 482] on textarea at bounding box center [728, 465] width 432 height 55
paste textarea "**********"
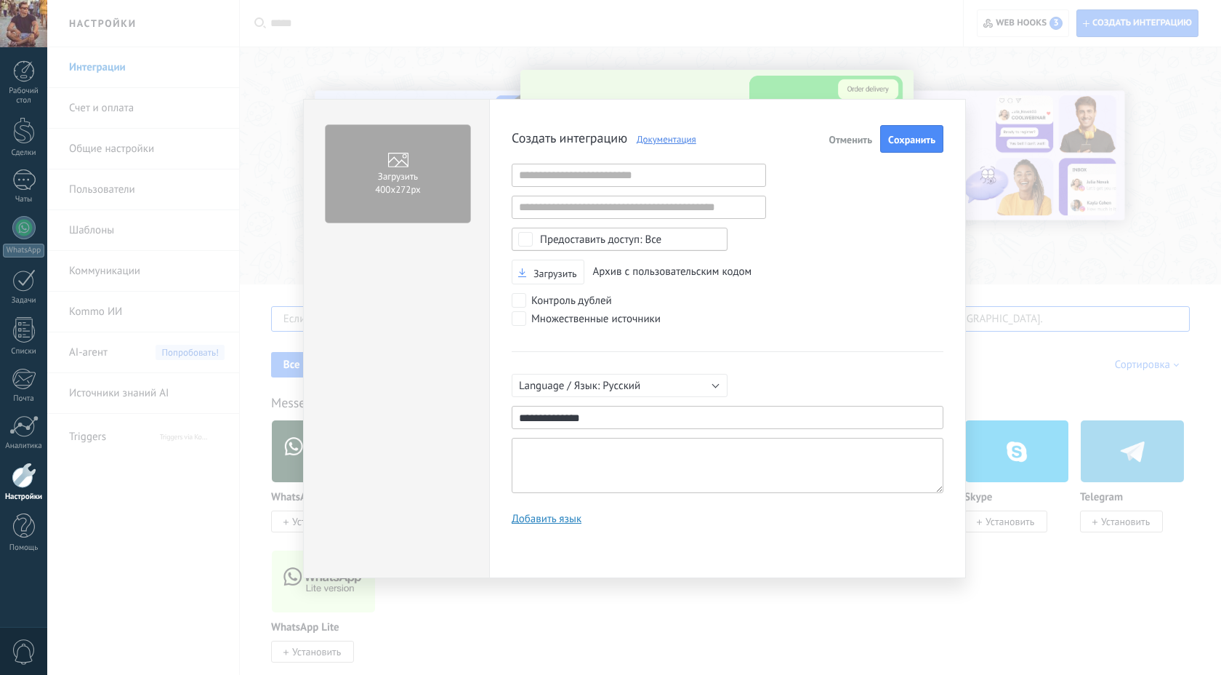
type textarea "**********"
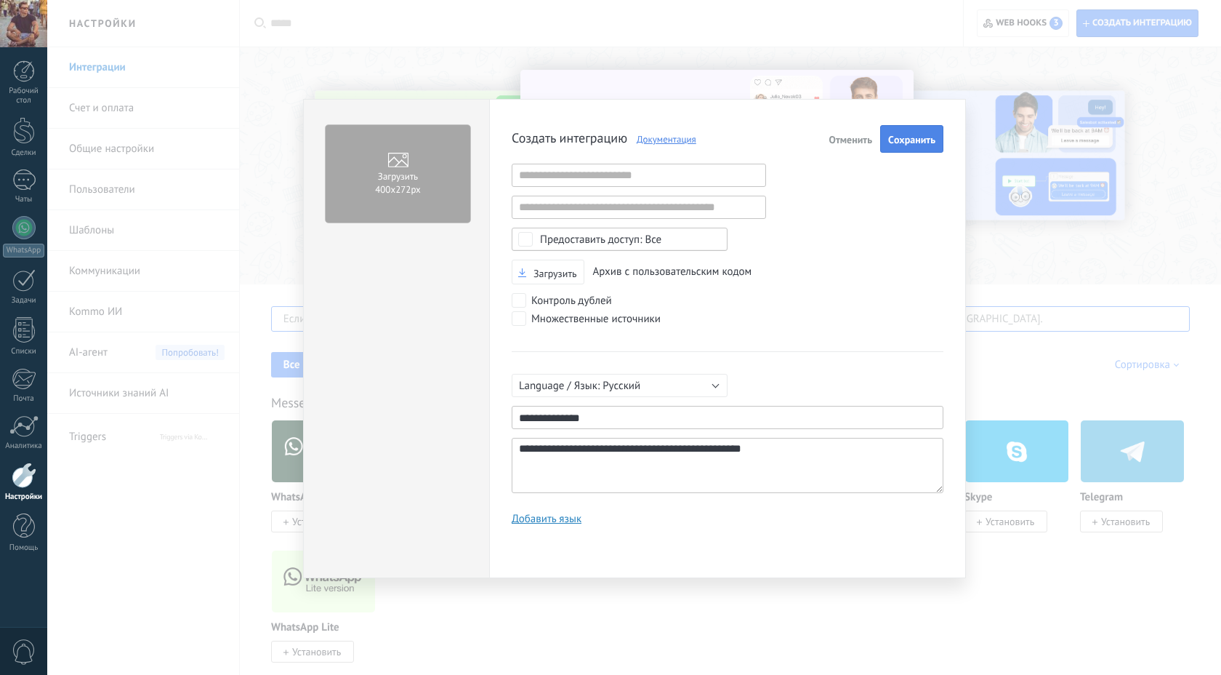
type textarea "**********"
click at [583, 138] on span "Cохранить" at bounding box center [911, 139] width 47 height 10
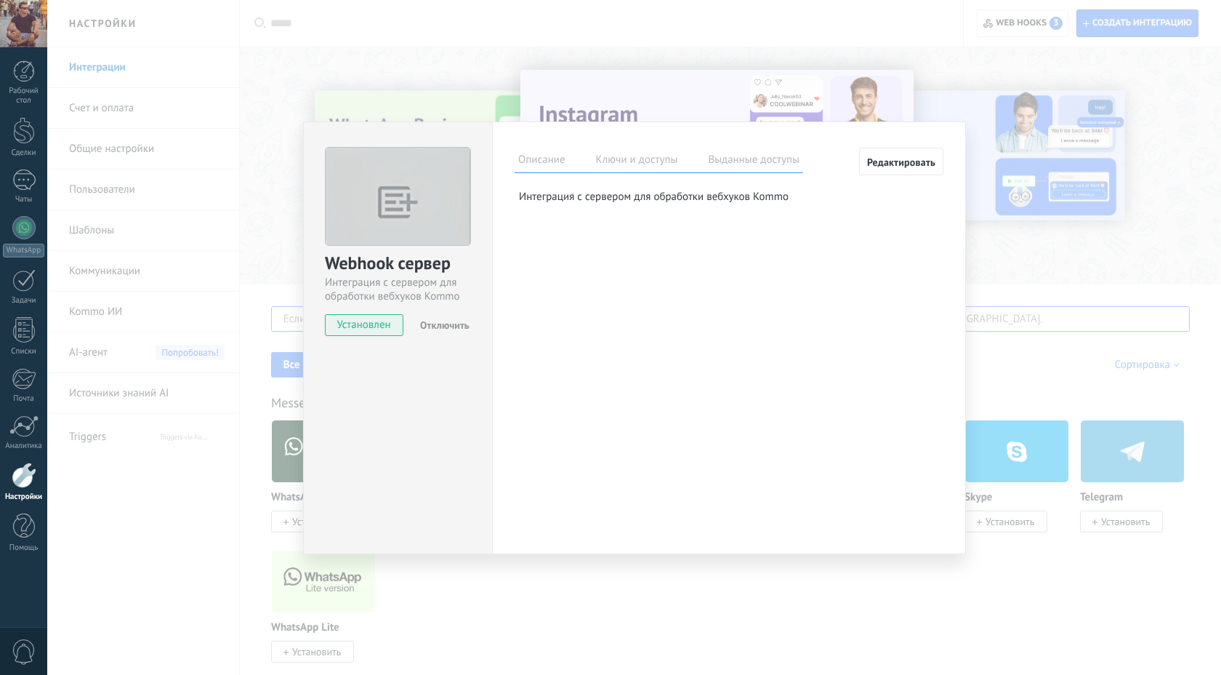
click at [583, 158] on label "Ключи и доступы" at bounding box center [636, 161] width 89 height 21
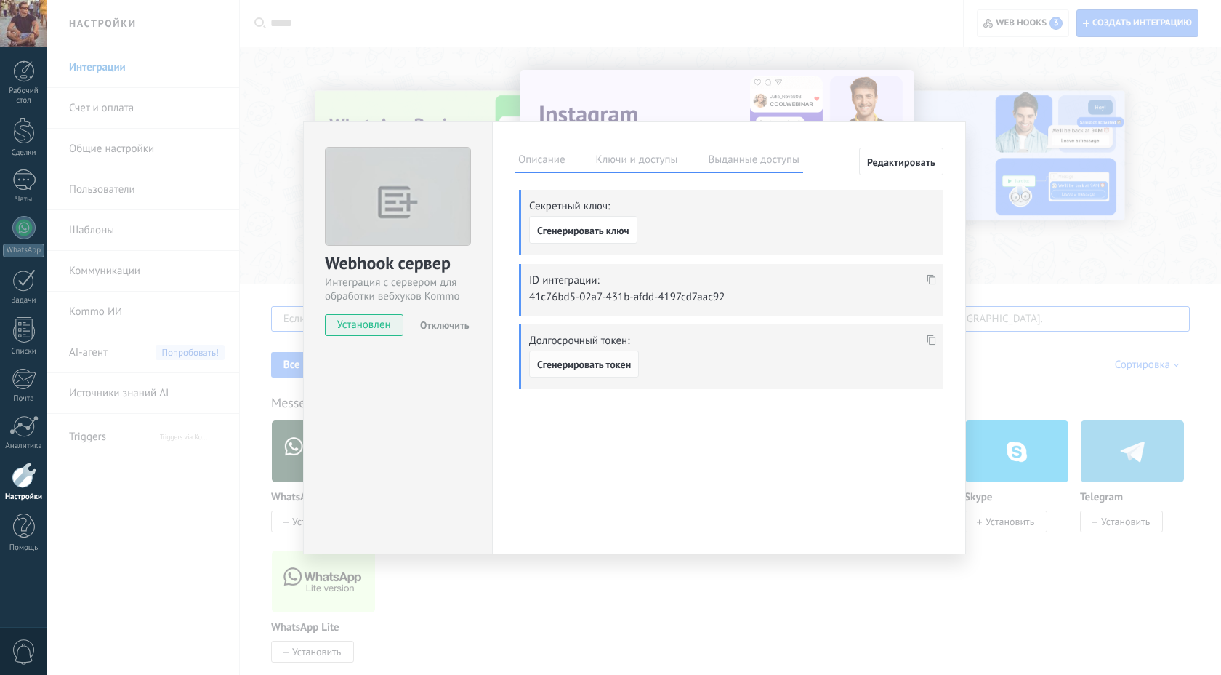
click at [576, 367] on span "Сгенерировать токен" at bounding box center [584, 364] width 94 height 10
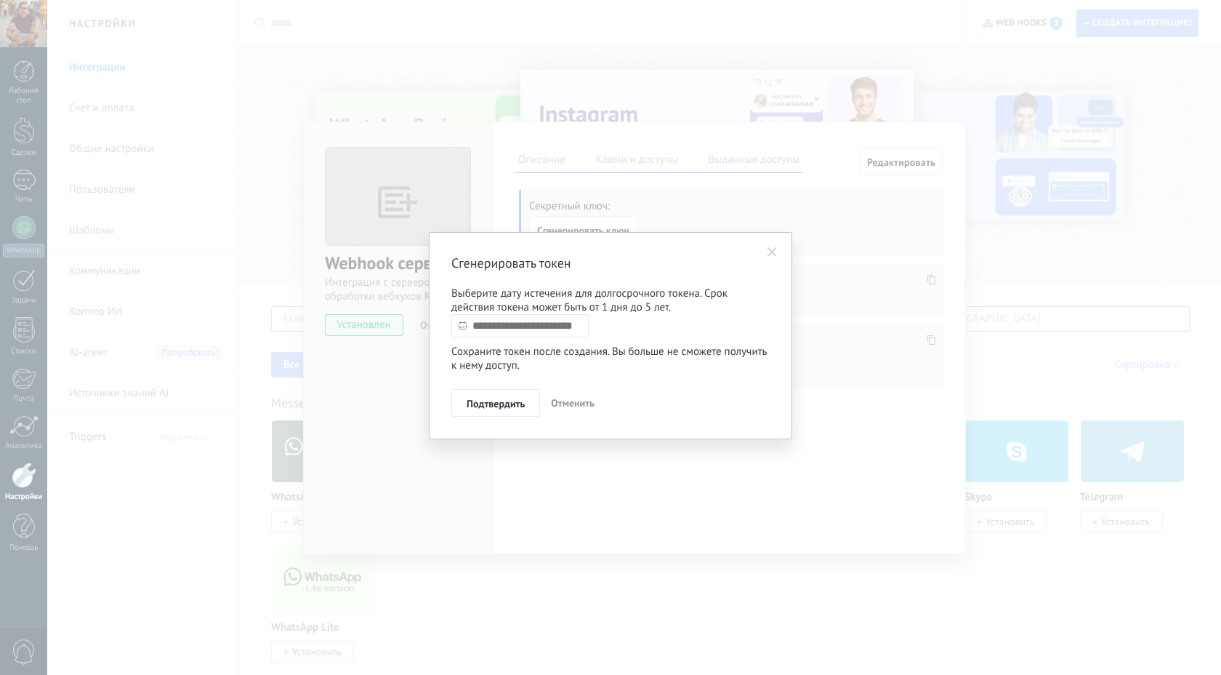
click at [502, 326] on input "text" at bounding box center [519, 325] width 137 height 23
click at [583, 351] on link at bounding box center [607, 353] width 8 height 8
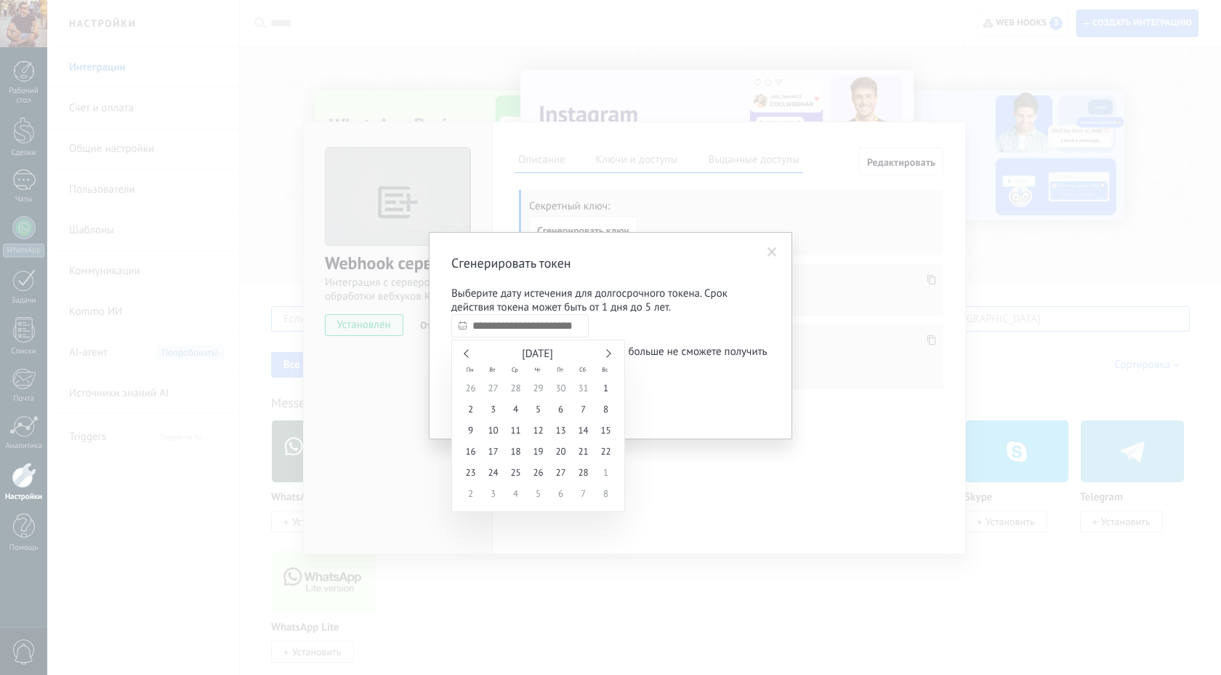
click at [583, 351] on link at bounding box center [607, 353] width 8 height 8
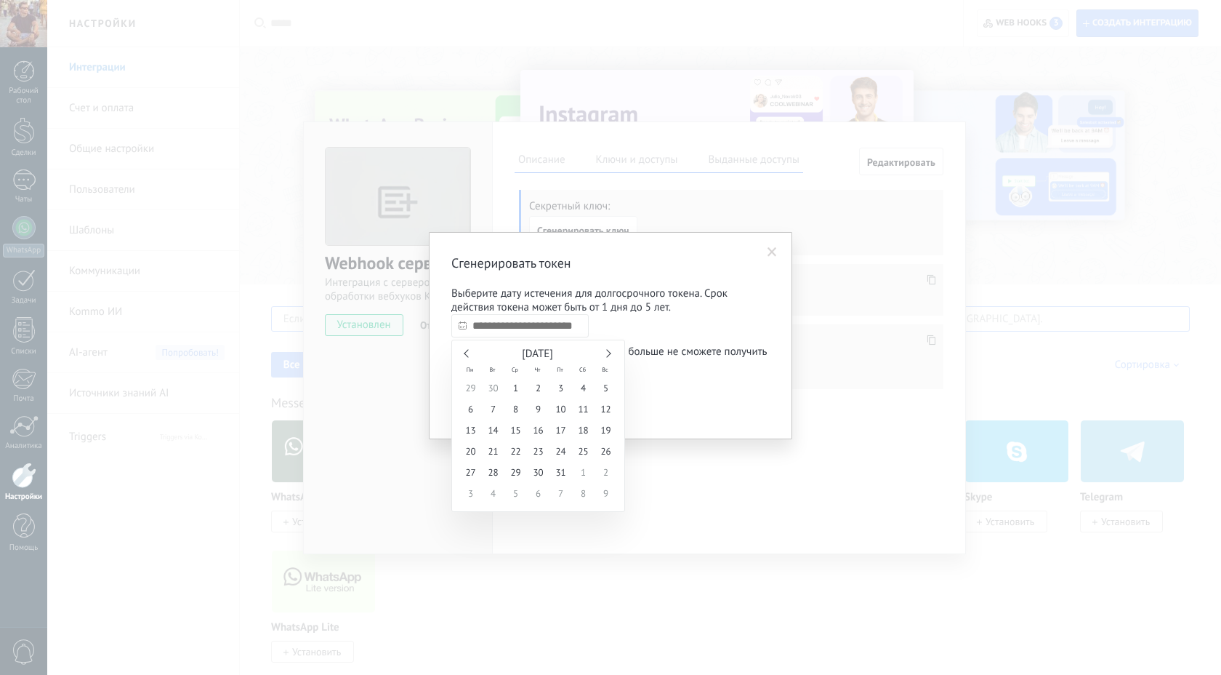
click at [583, 351] on link at bounding box center [607, 353] width 8 height 8
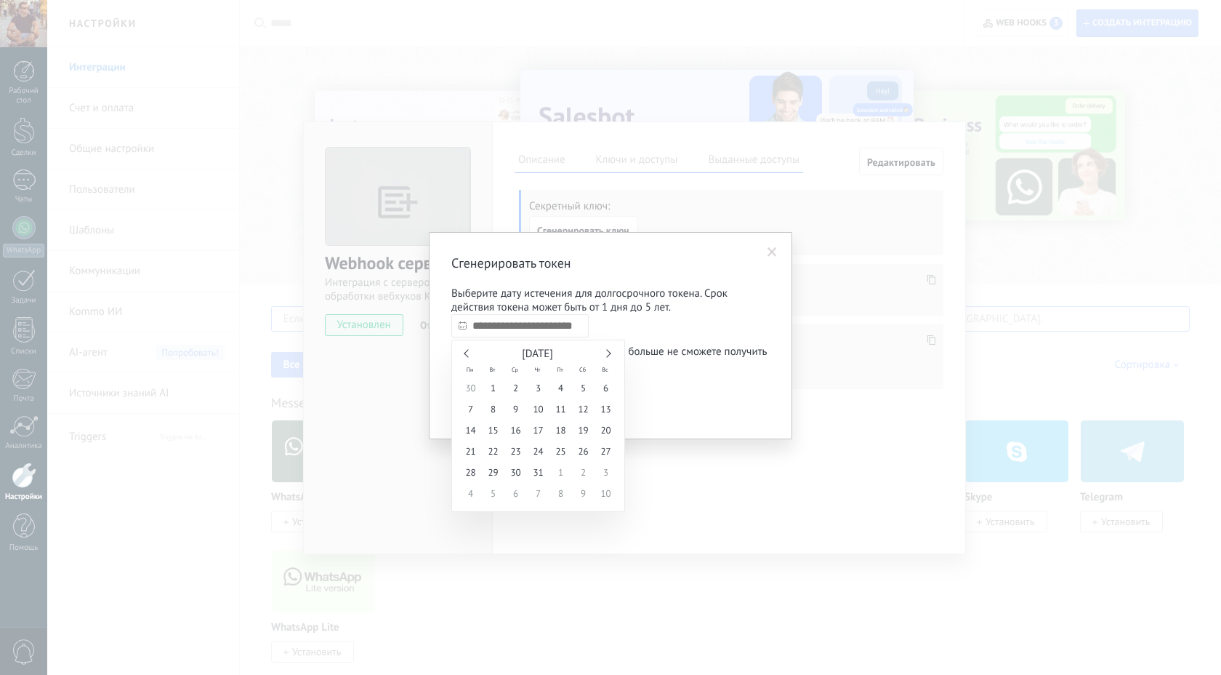
click at [583, 351] on link at bounding box center [607, 353] width 8 height 8
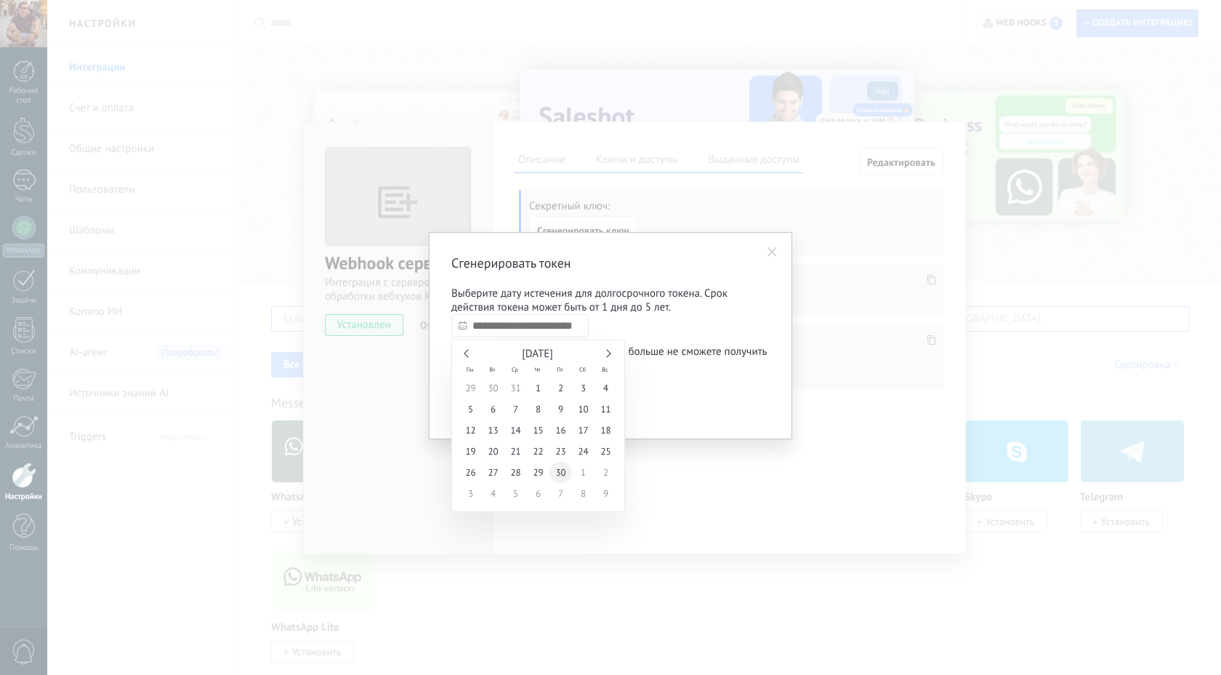
type input "**********"
click at [556, 470] on span "30" at bounding box center [561, 472] width 23 height 21
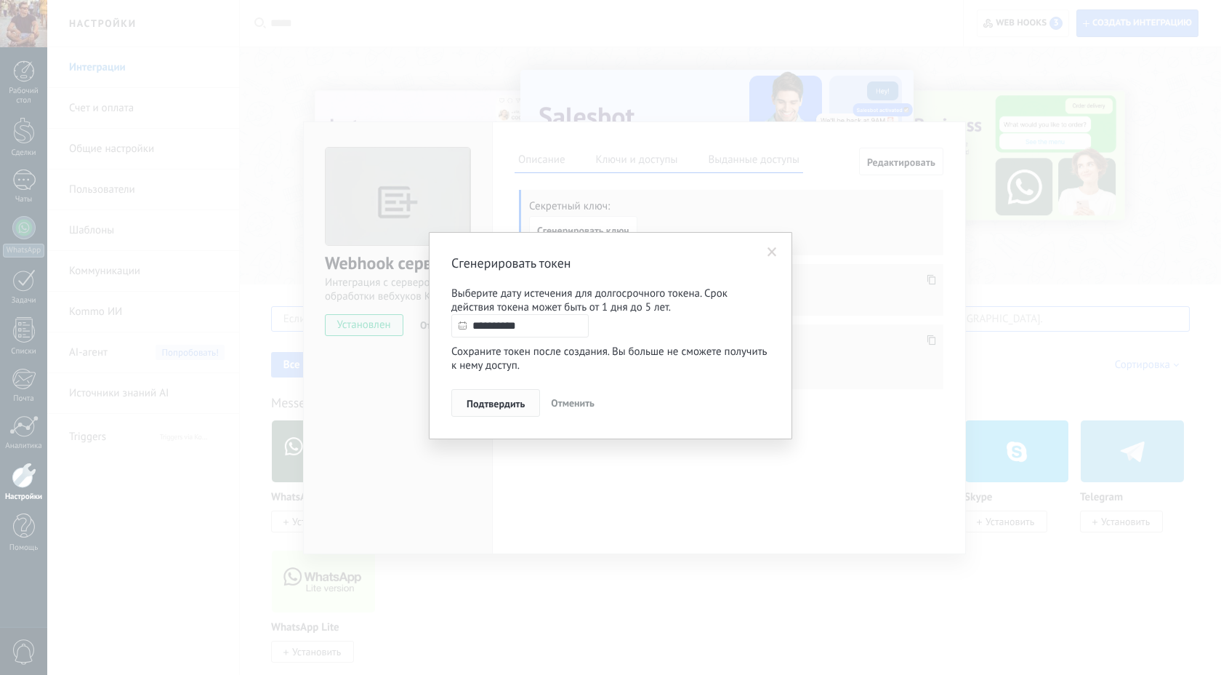
click at [510, 406] on span "Подтвердить" at bounding box center [496, 403] width 58 height 10
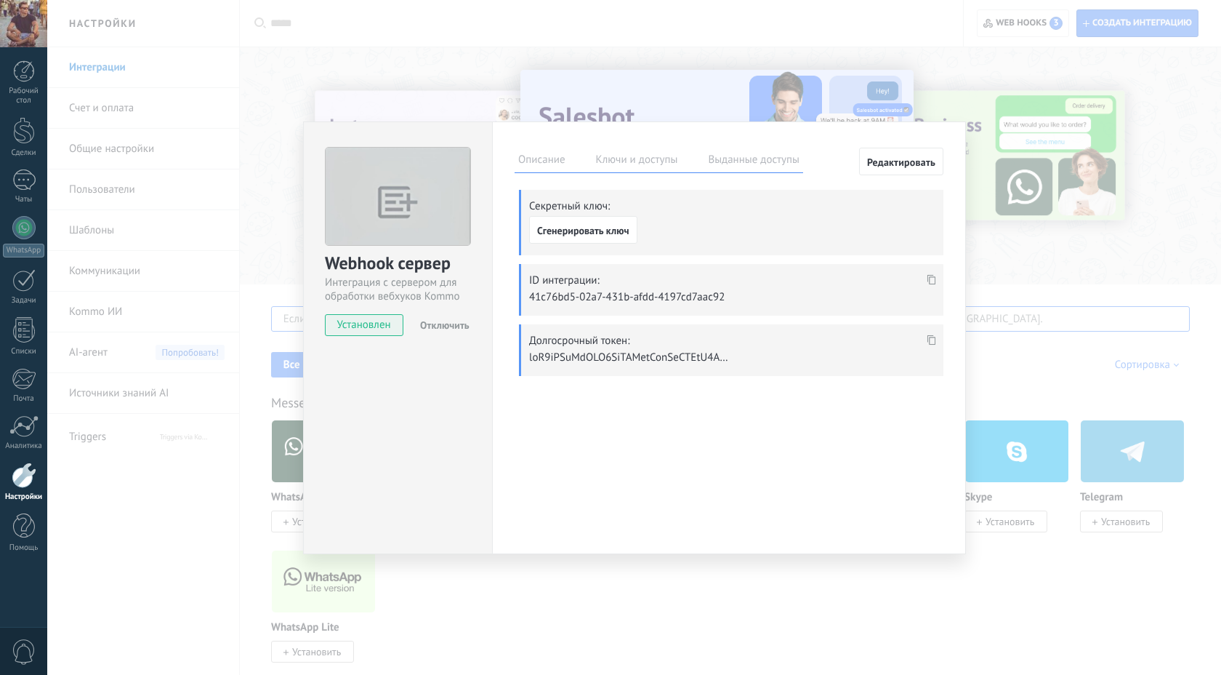
click at [583, 336] on use at bounding box center [932, 339] width 9 height 10
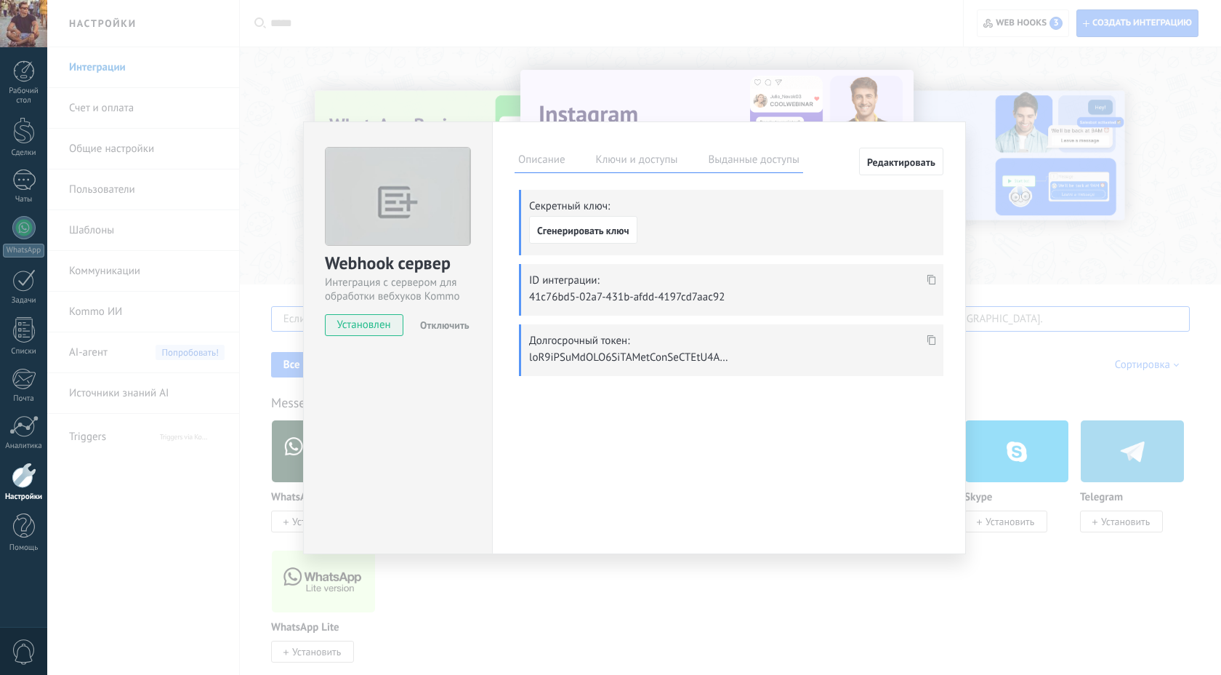
click at [583, 342] on icon at bounding box center [932, 339] width 9 height 10
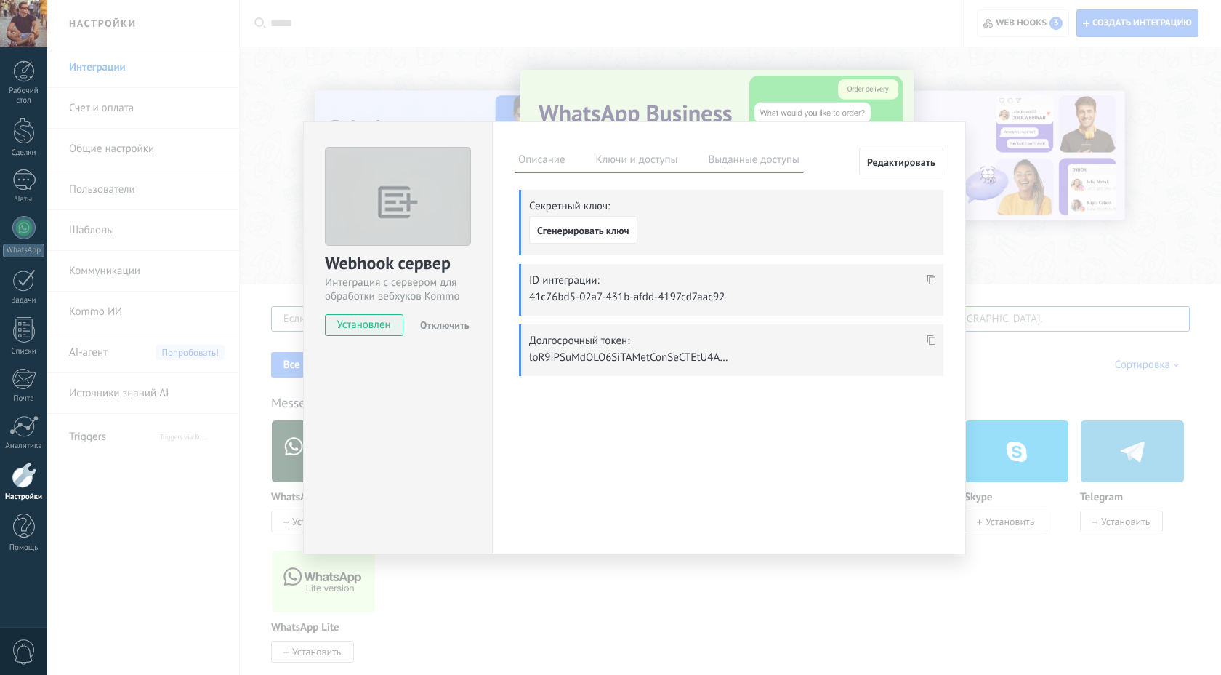
click at [537, 159] on label "Описание" at bounding box center [542, 161] width 55 height 21
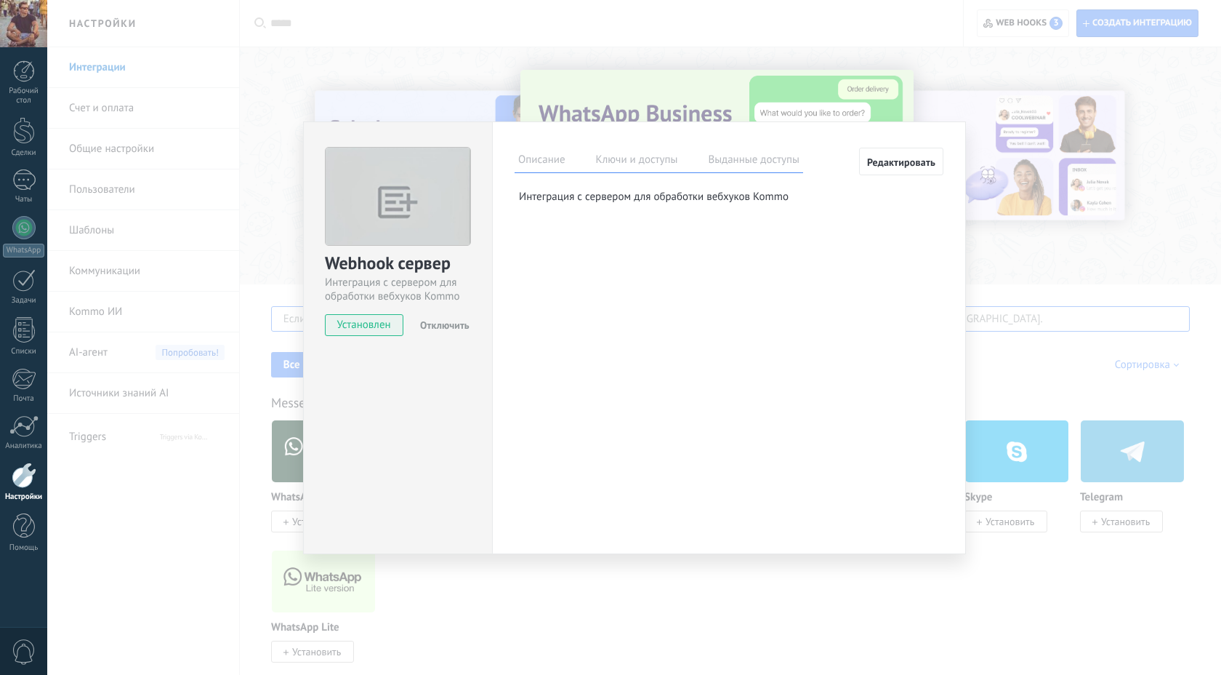
click at [583, 158] on span "Редактировать" at bounding box center [901, 162] width 68 height 10
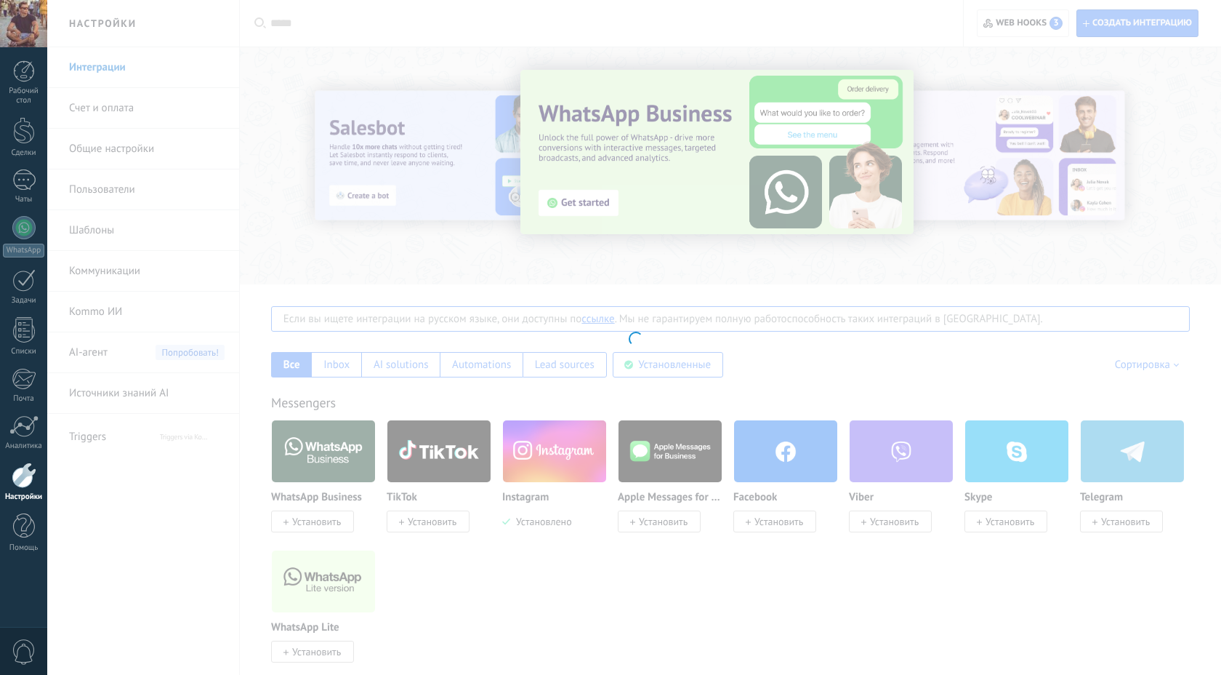
type textarea "**********"
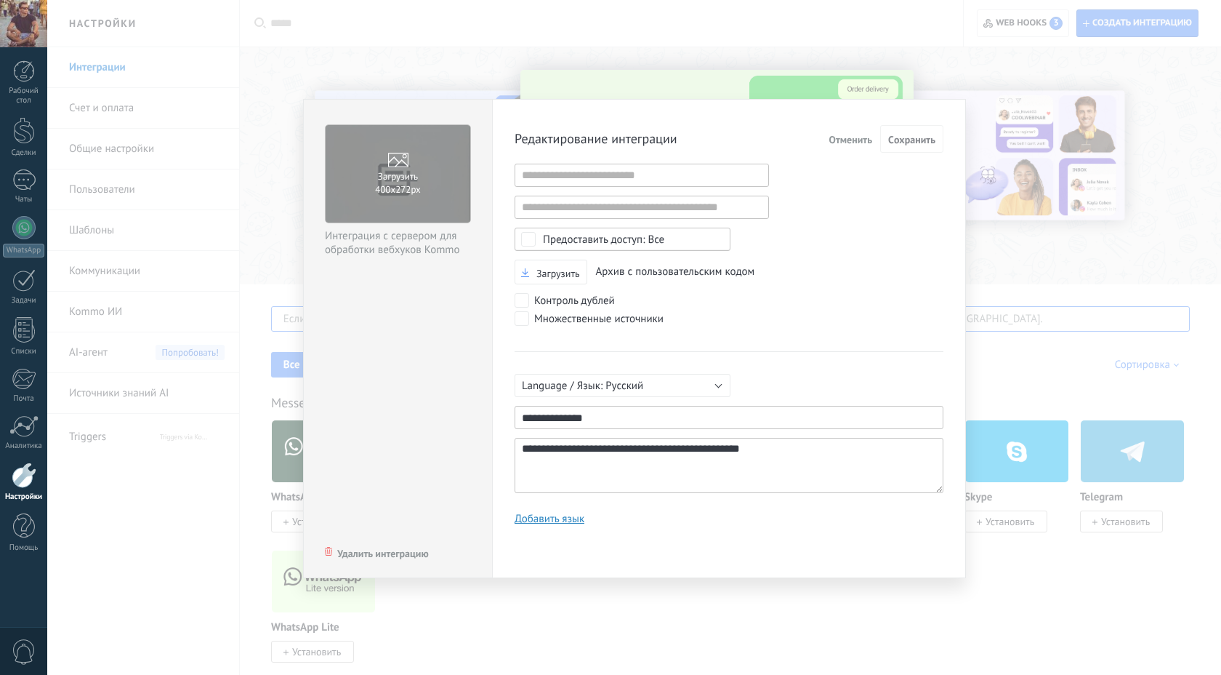
scroll to position [14, 0]
click at [566, 178] on input "1" at bounding box center [642, 175] width 254 height 23
paste input "**********"
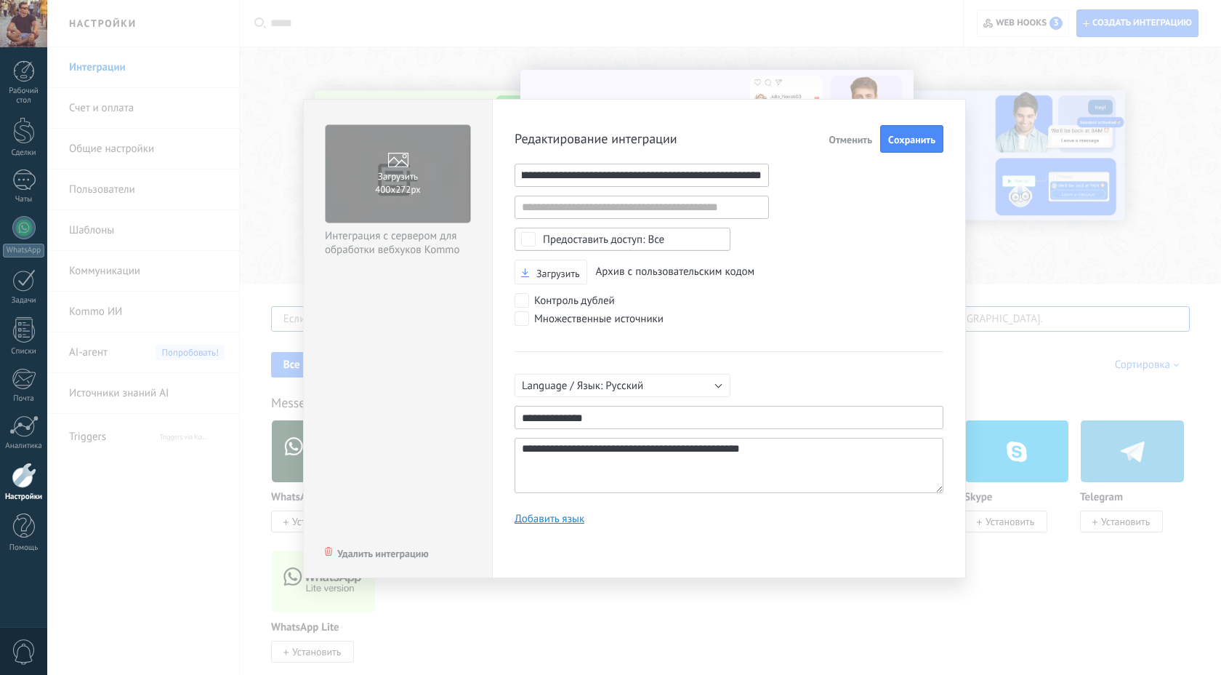
type input "**********"
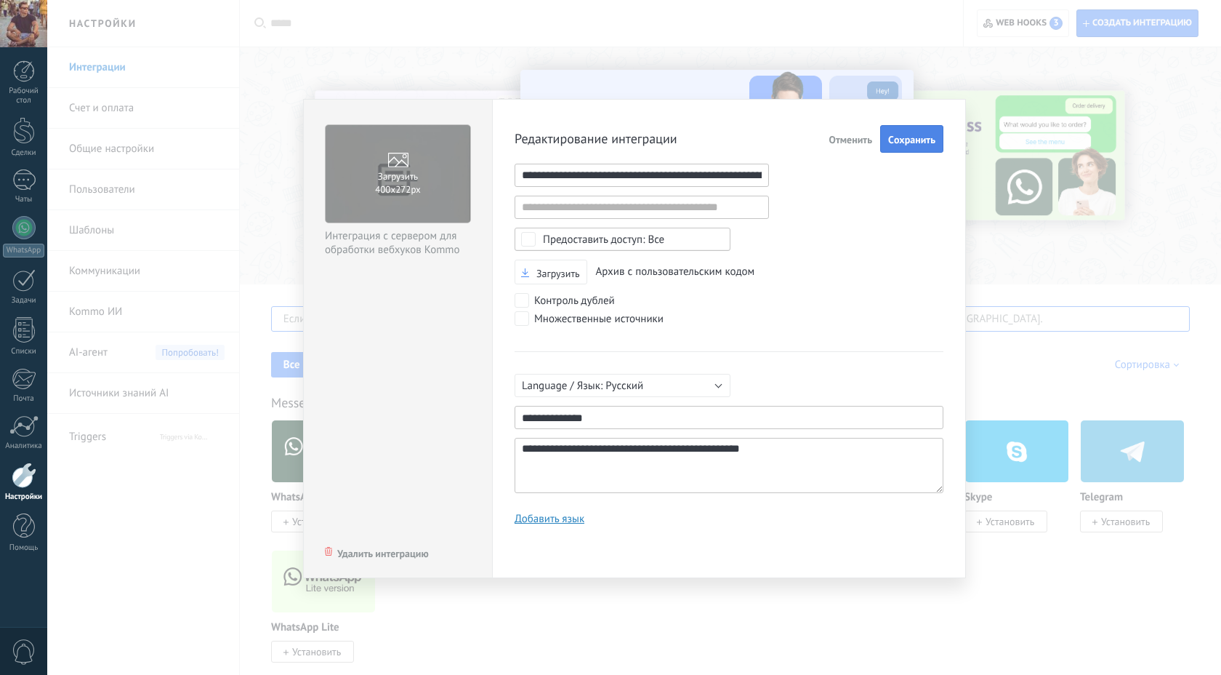
click at [583, 137] on span "Cохранить" at bounding box center [911, 139] width 47 height 10
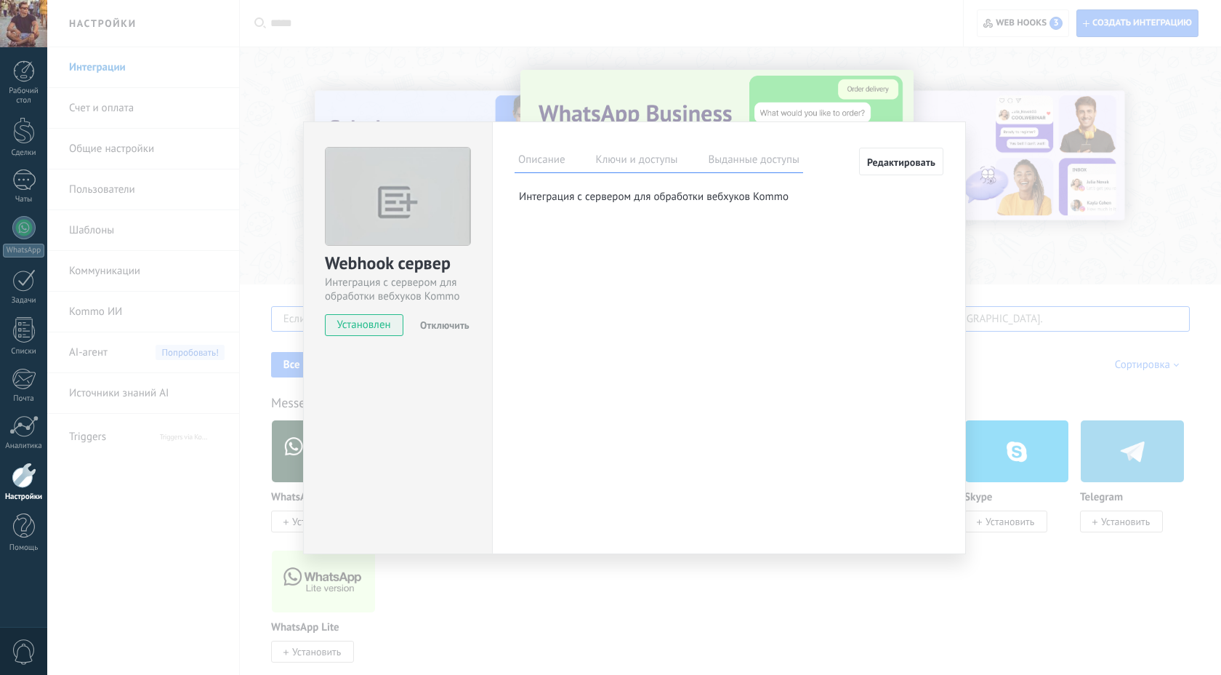
click at [583, 21] on div "Webhook сервер Интеграция с сервером для обработки вебхуков Kommo Установлен От…" at bounding box center [634, 337] width 1174 height 675
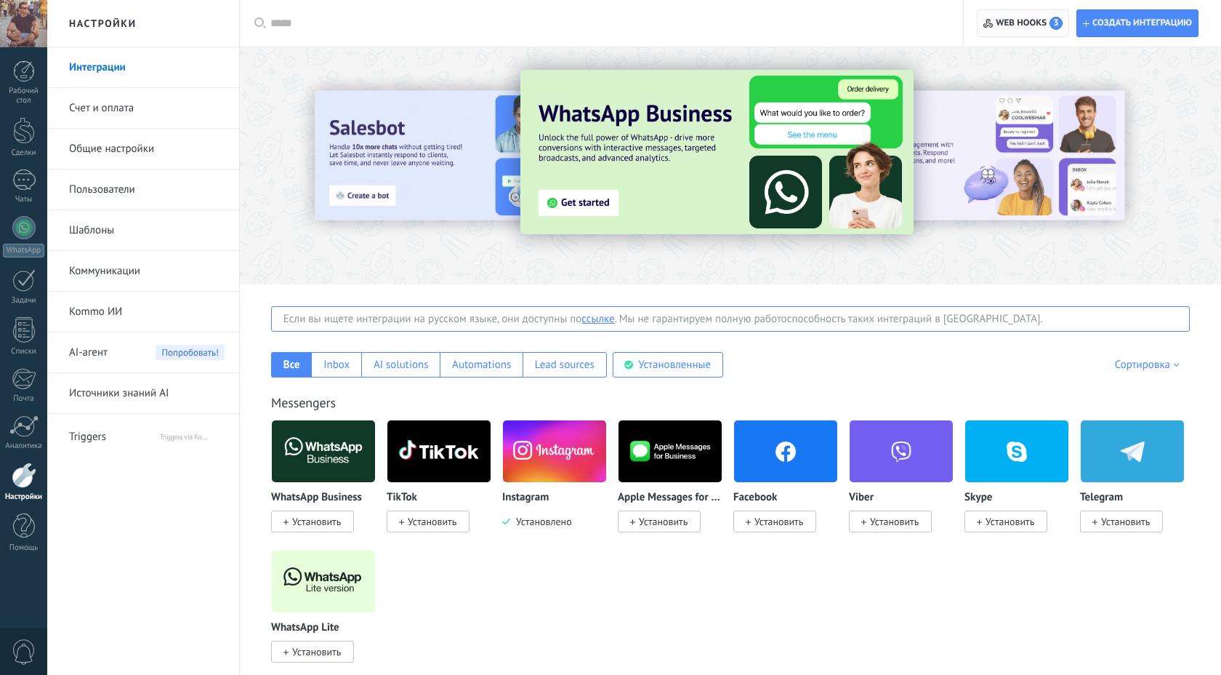
click at [583, 20] on span "Web hooks 3" at bounding box center [1029, 23] width 67 height 13
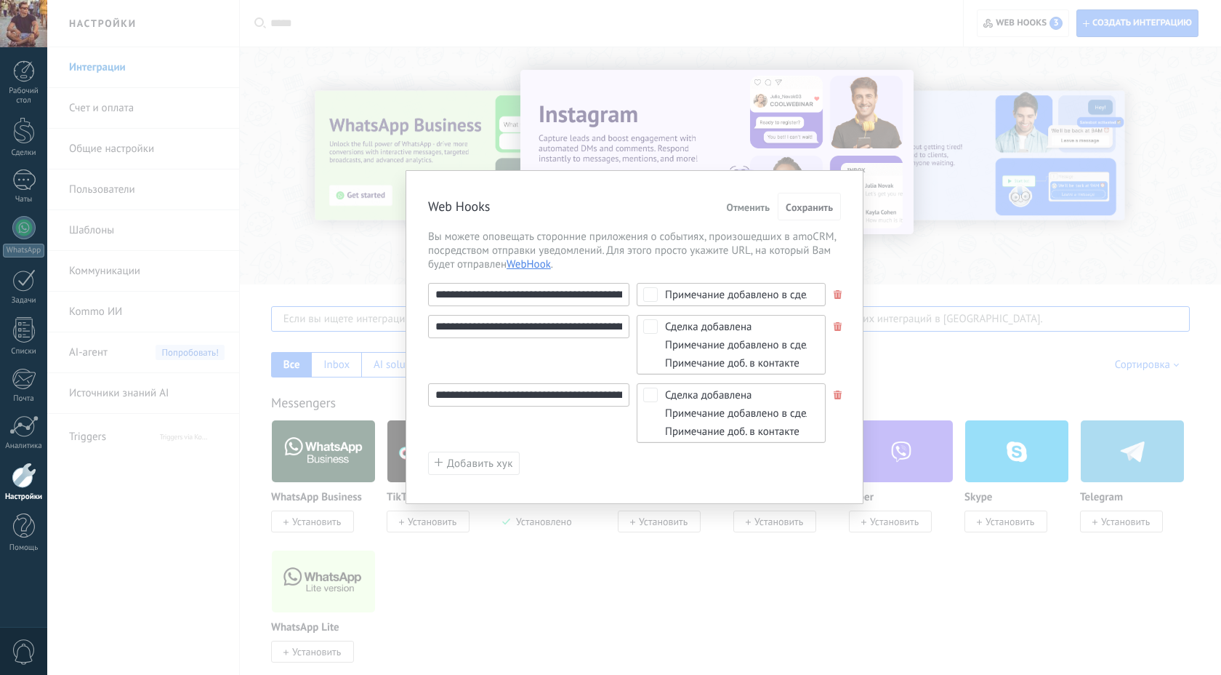
click at [583, 290] on span at bounding box center [838, 294] width 9 height 9
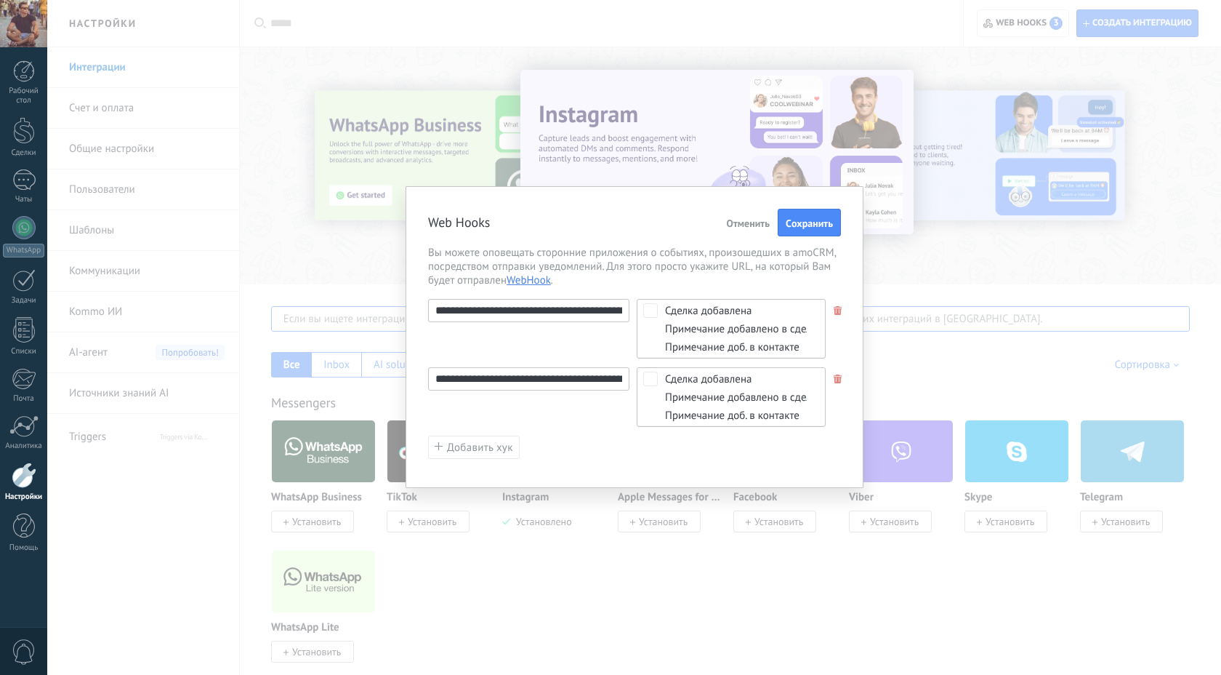
click at [583, 311] on span at bounding box center [838, 310] width 9 height 9
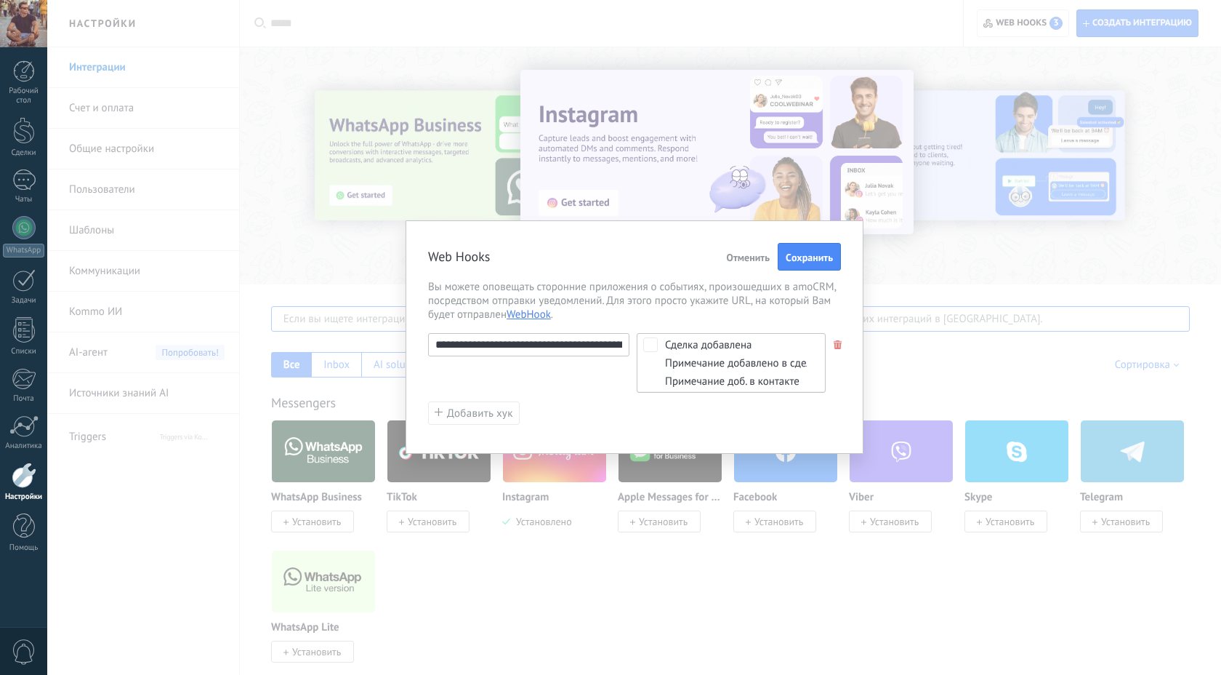
click at [583, 346] on span at bounding box center [838, 344] width 9 height 9
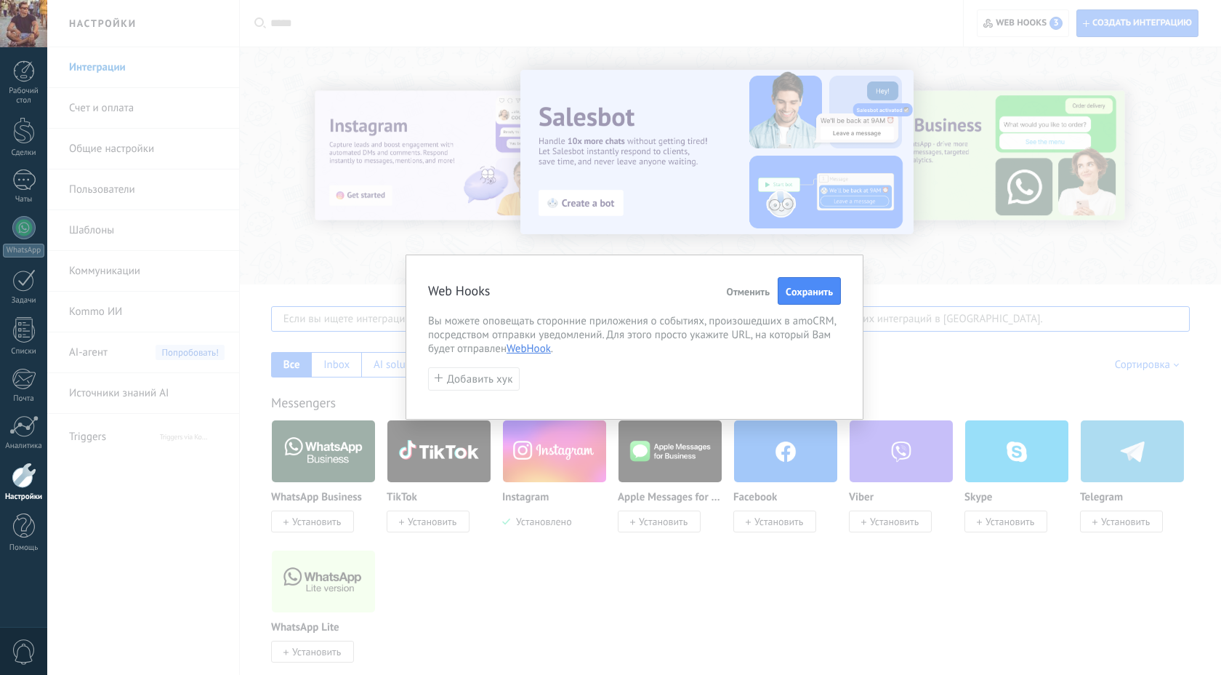
click at [583, 286] on span "Отменить" at bounding box center [748, 291] width 44 height 10
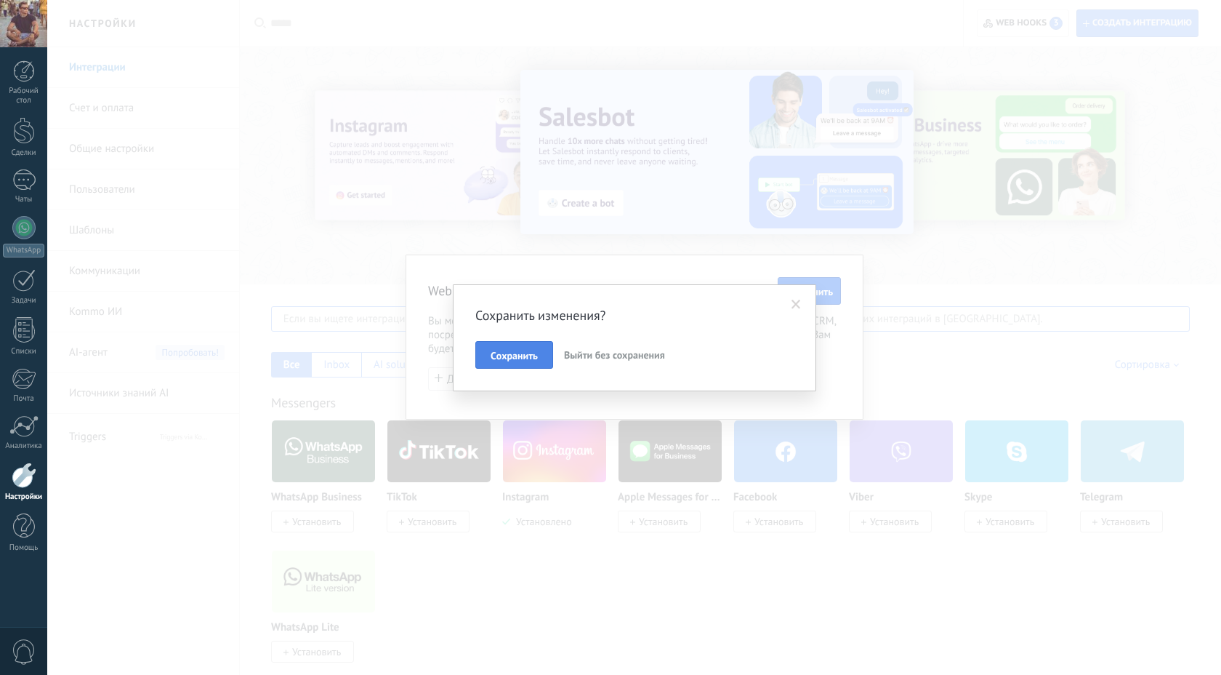
click at [513, 358] on span "Cохранить" at bounding box center [514, 355] width 47 height 10
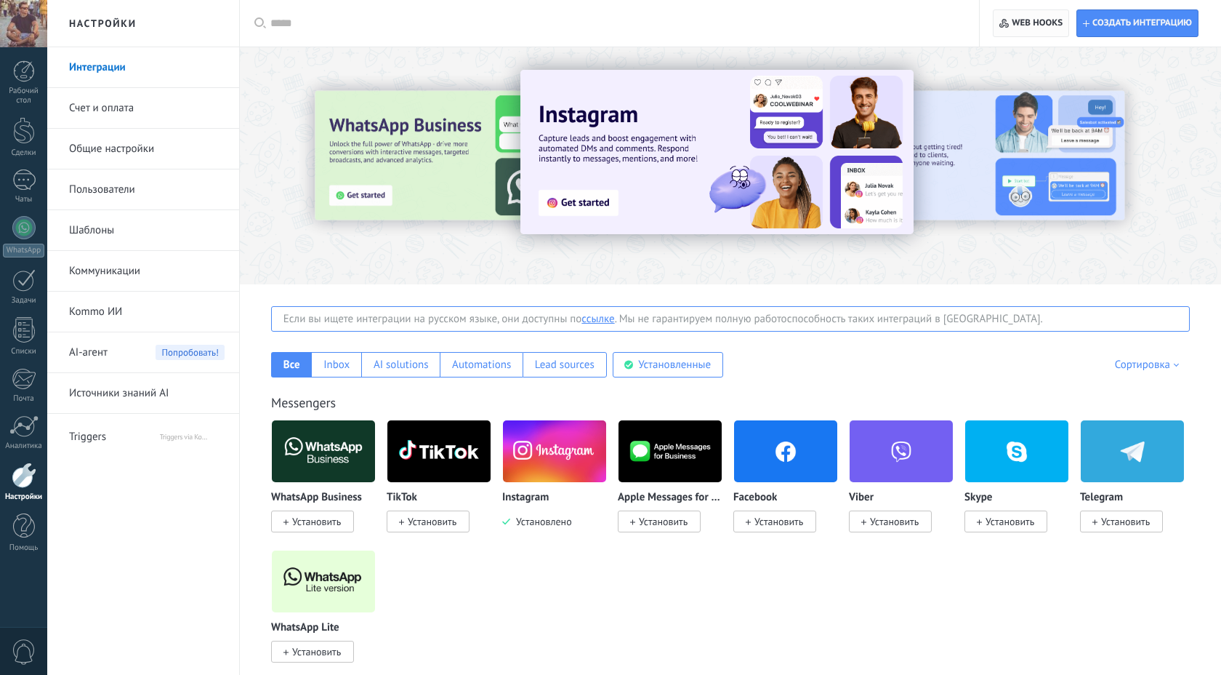
click at [583, 19] on span "Web hooks 0" at bounding box center [1037, 23] width 51 height 12
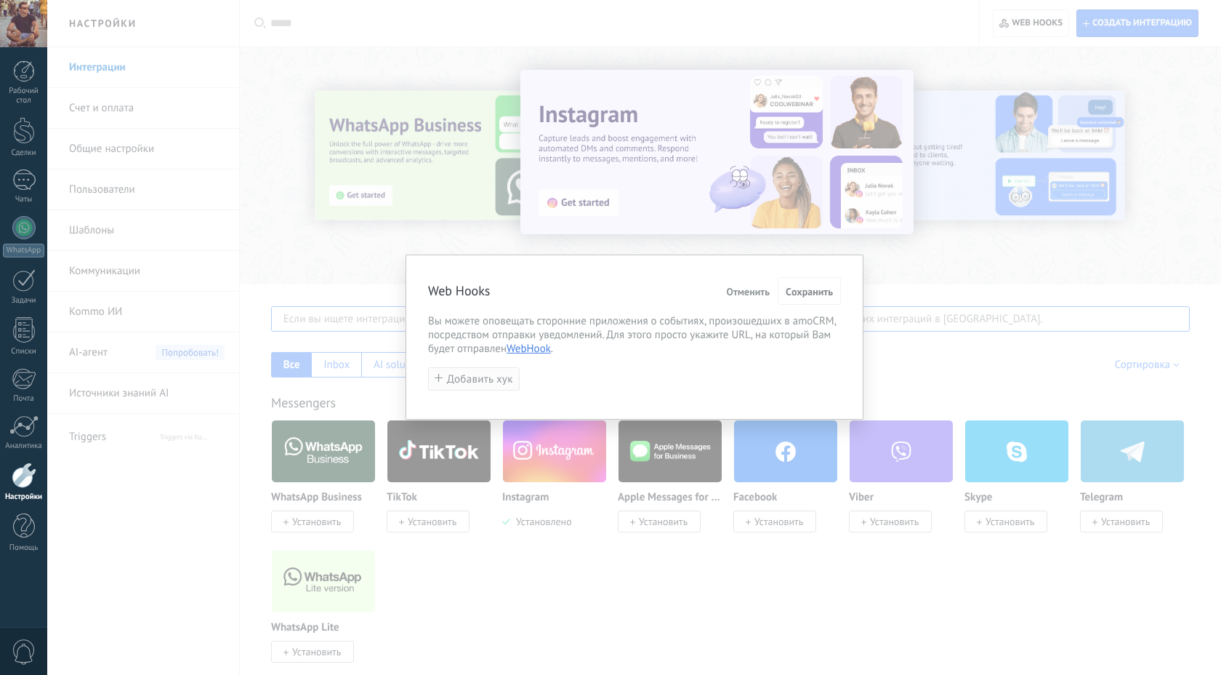
click at [487, 383] on span "Добавить хук" at bounding box center [480, 379] width 66 height 11
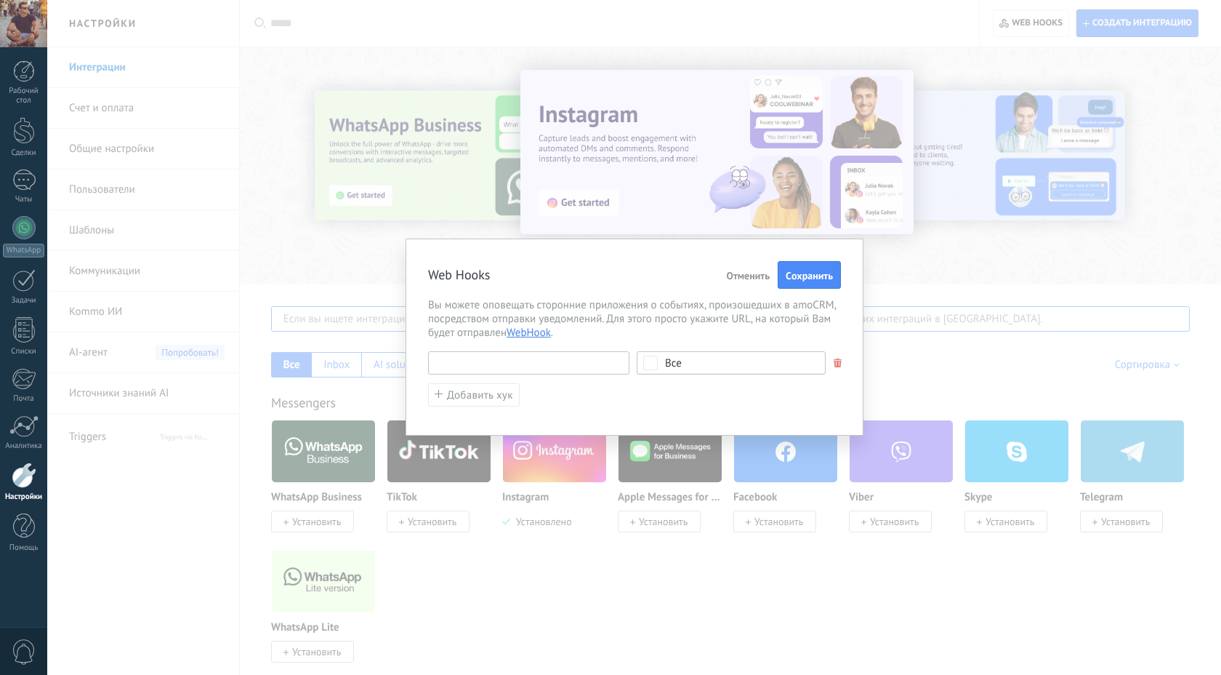
click at [552, 370] on input "text" at bounding box center [528, 362] width 201 height 23
paste input "**********"
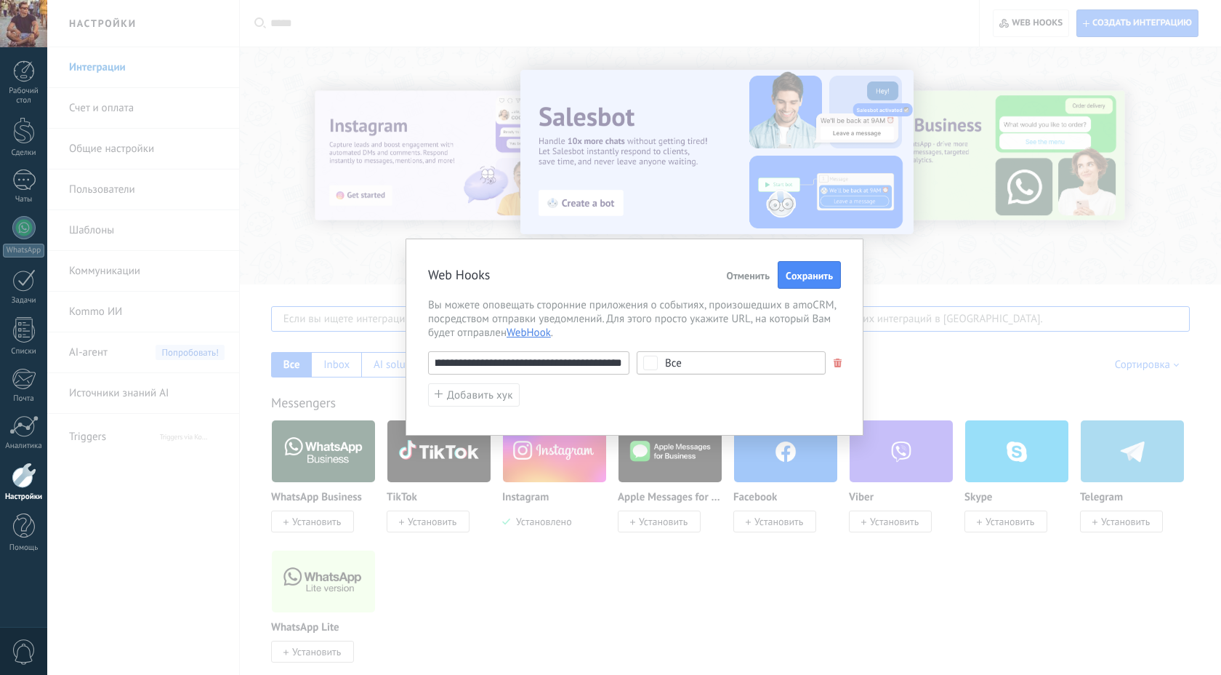
type input "**********"
click at [580, 366] on input "**********" at bounding box center [528, 362] width 201 height 23
click at [583, 363] on span "Все" at bounding box center [736, 363] width 142 height 11
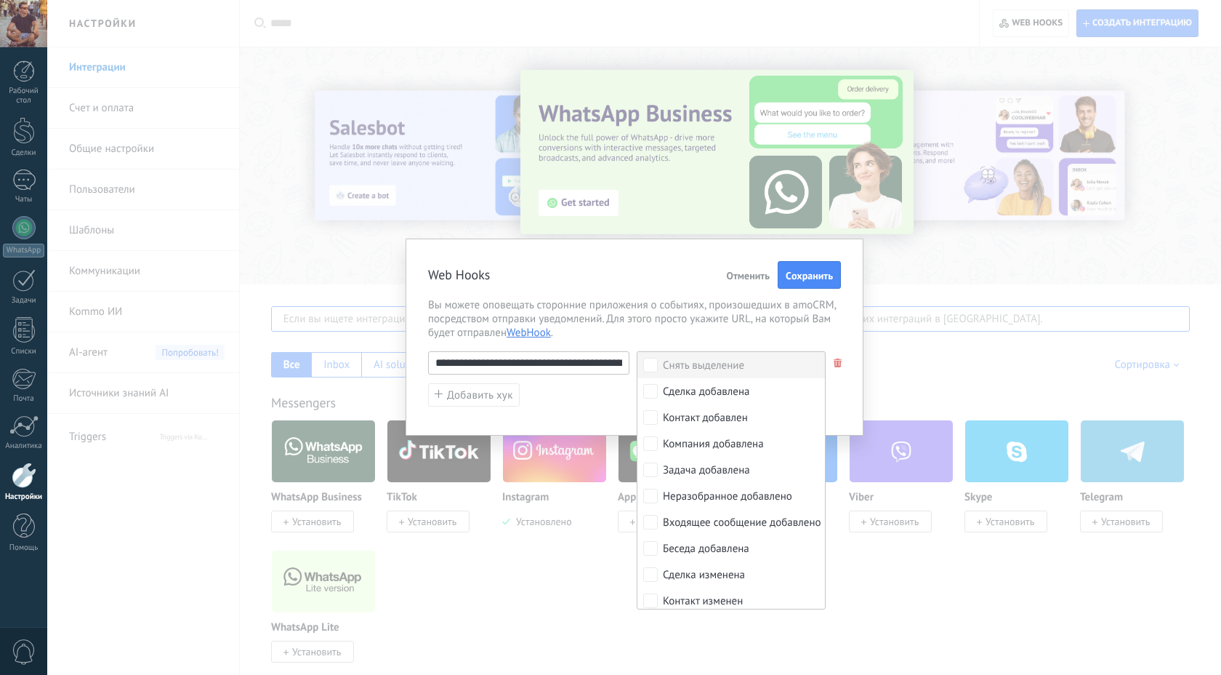
click at [583, 318] on span "Вы можете оповещать сторонние приложения о событиях, произошедших в amoCRM, пос…" at bounding box center [634, 318] width 413 height 41
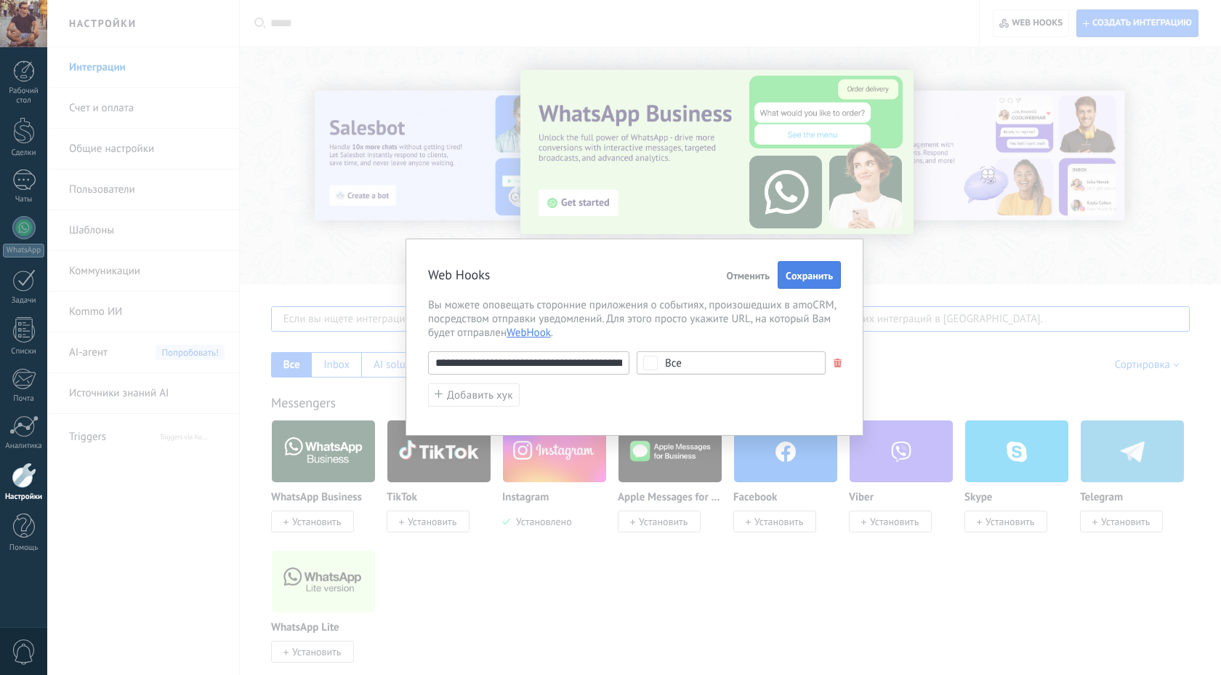
click at [583, 276] on span "Cохранить" at bounding box center [809, 275] width 47 height 10
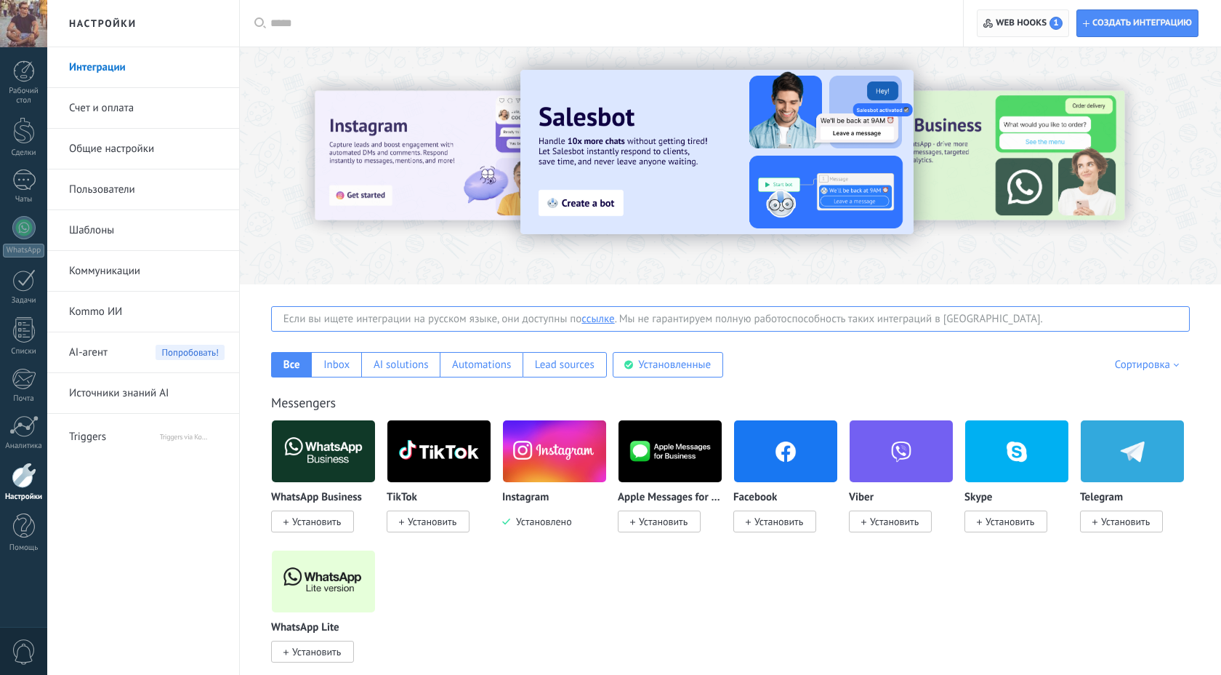
click at [583, 25] on span "Web hooks 1" at bounding box center [1029, 23] width 67 height 13
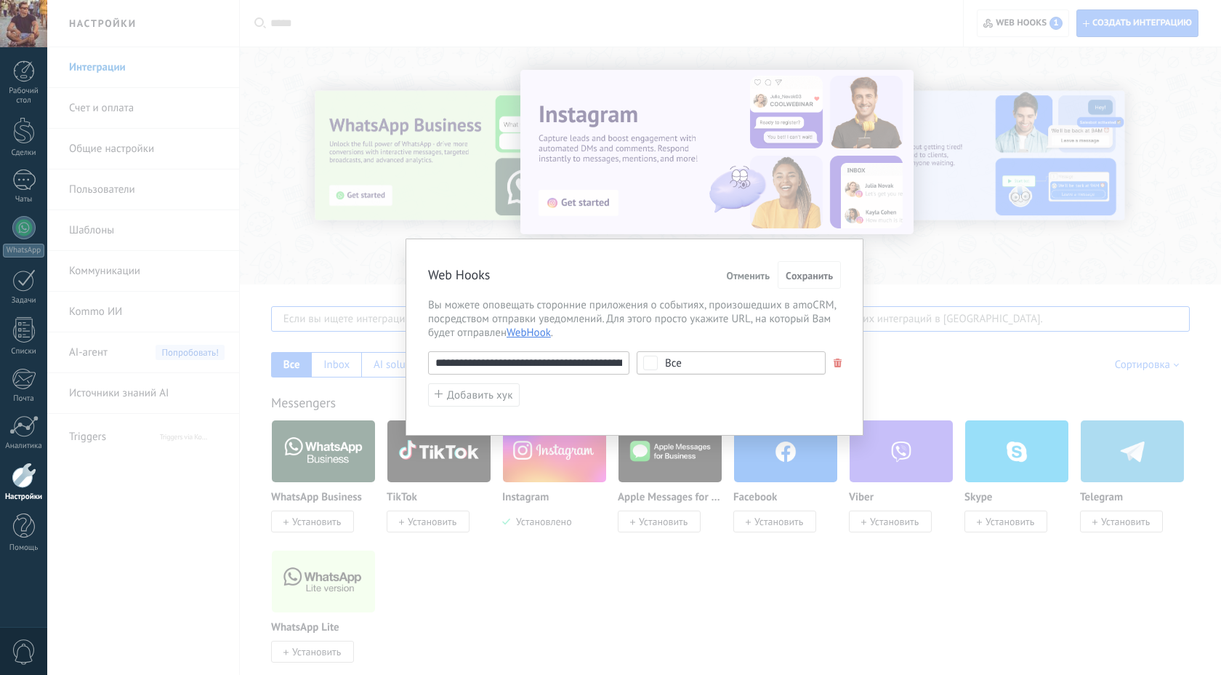
click at [583, 274] on span "Отменить" at bounding box center [748, 275] width 44 height 10
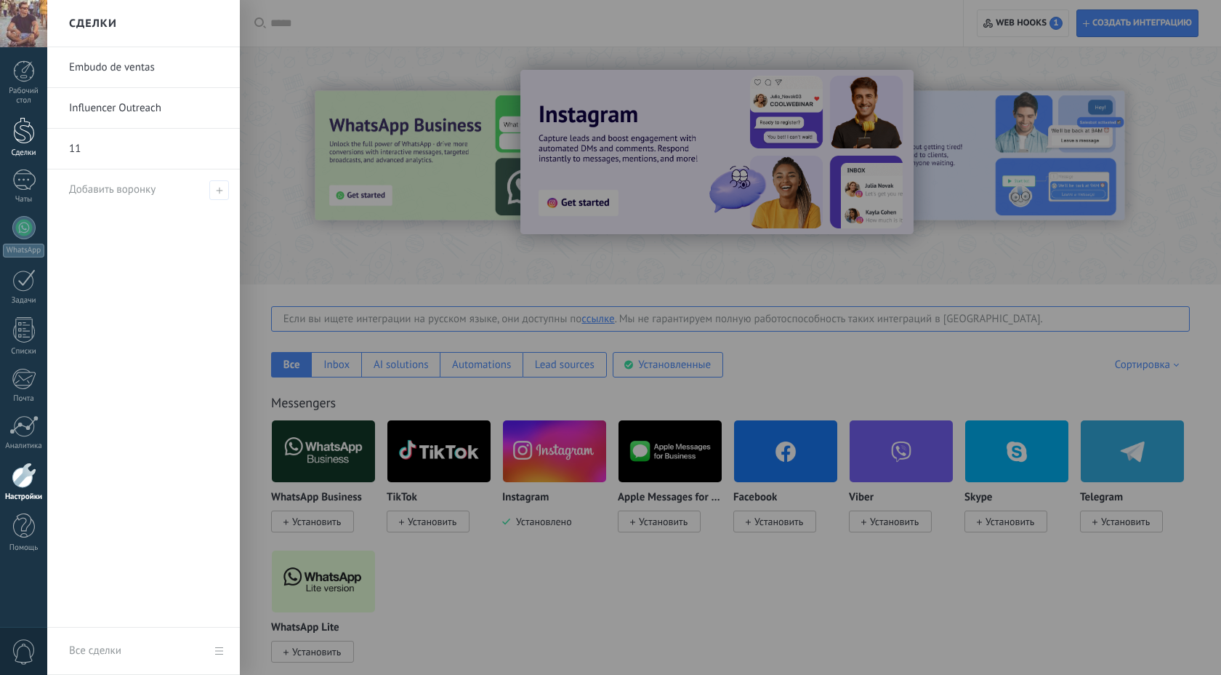
click at [25, 135] on div at bounding box center [24, 130] width 22 height 27
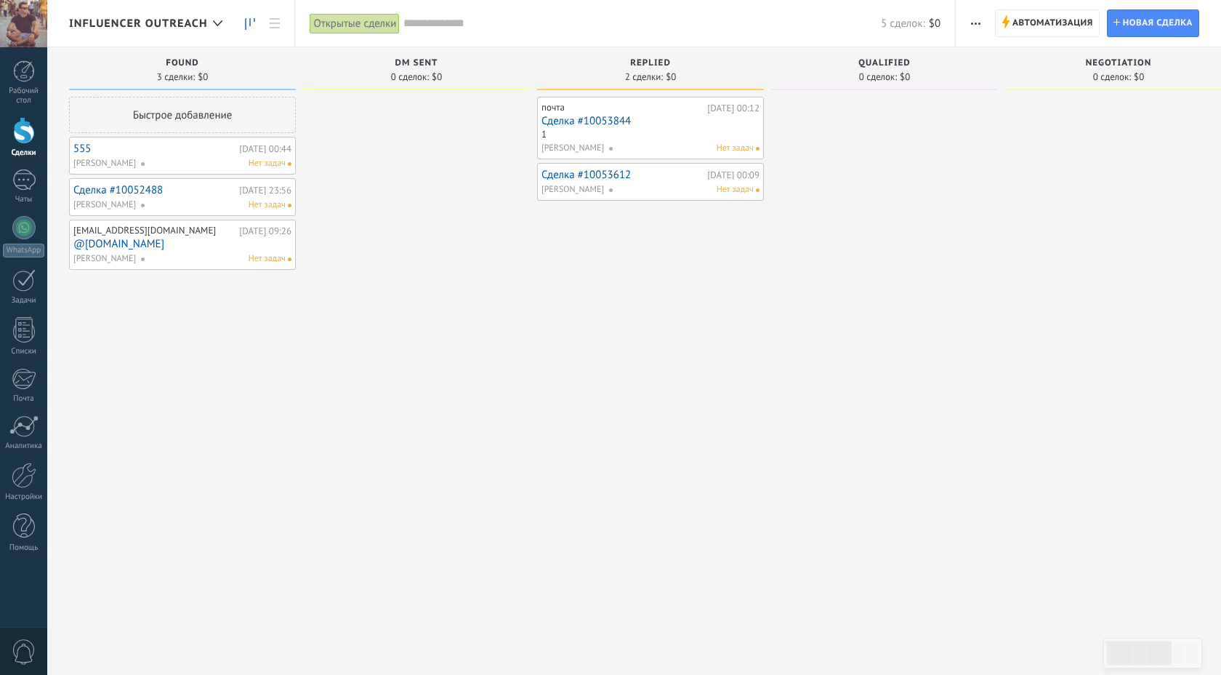
click at [172, 111] on div "Быстрое добавление" at bounding box center [182, 115] width 227 height 36
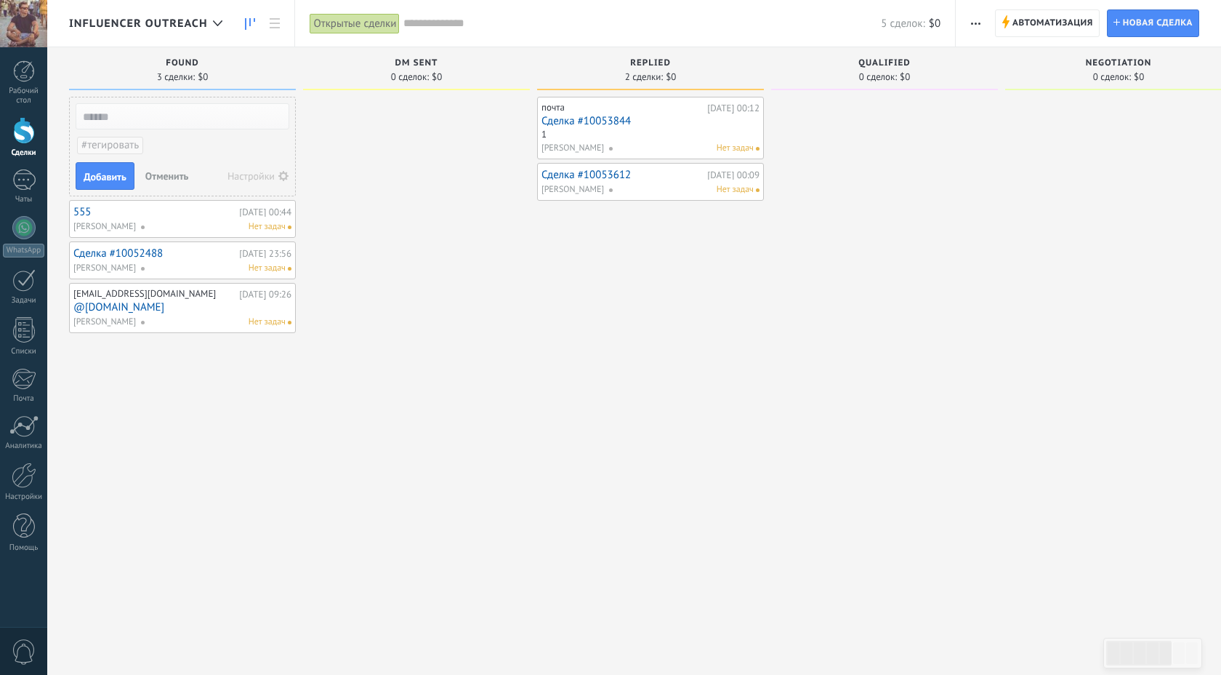
click at [163, 179] on span "Отменить" at bounding box center [167, 175] width 44 height 13
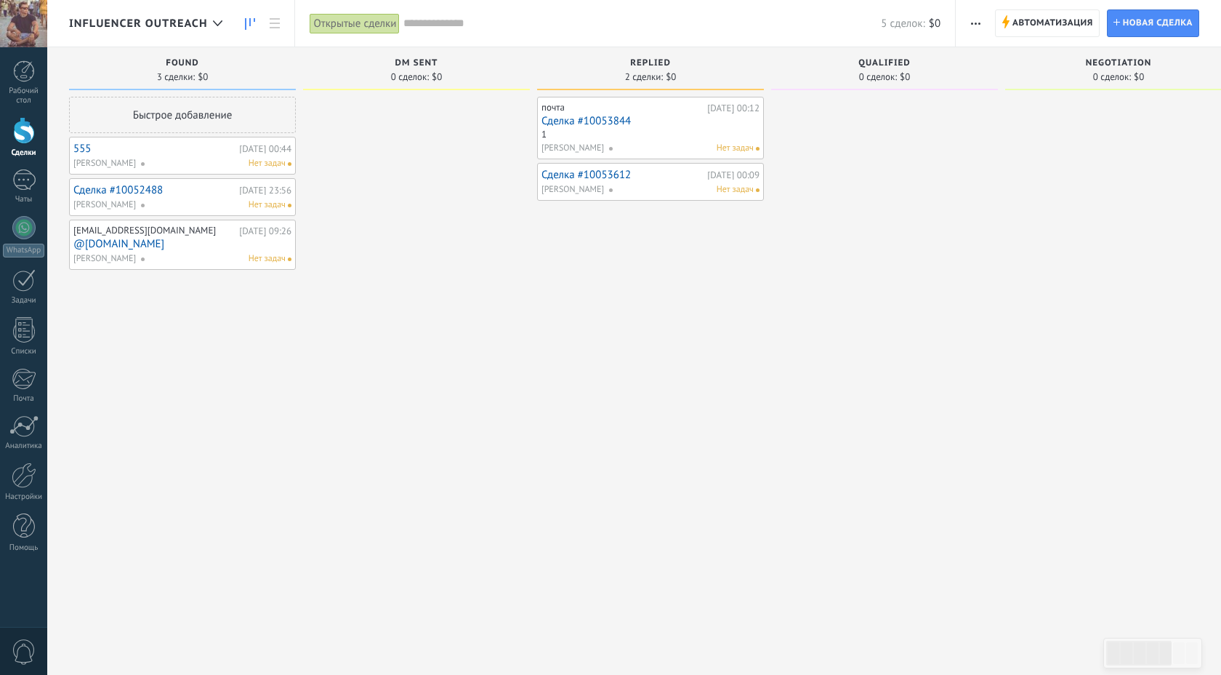
click at [355, 24] on div "Открытые сделки" at bounding box center [355, 23] width 90 height 21
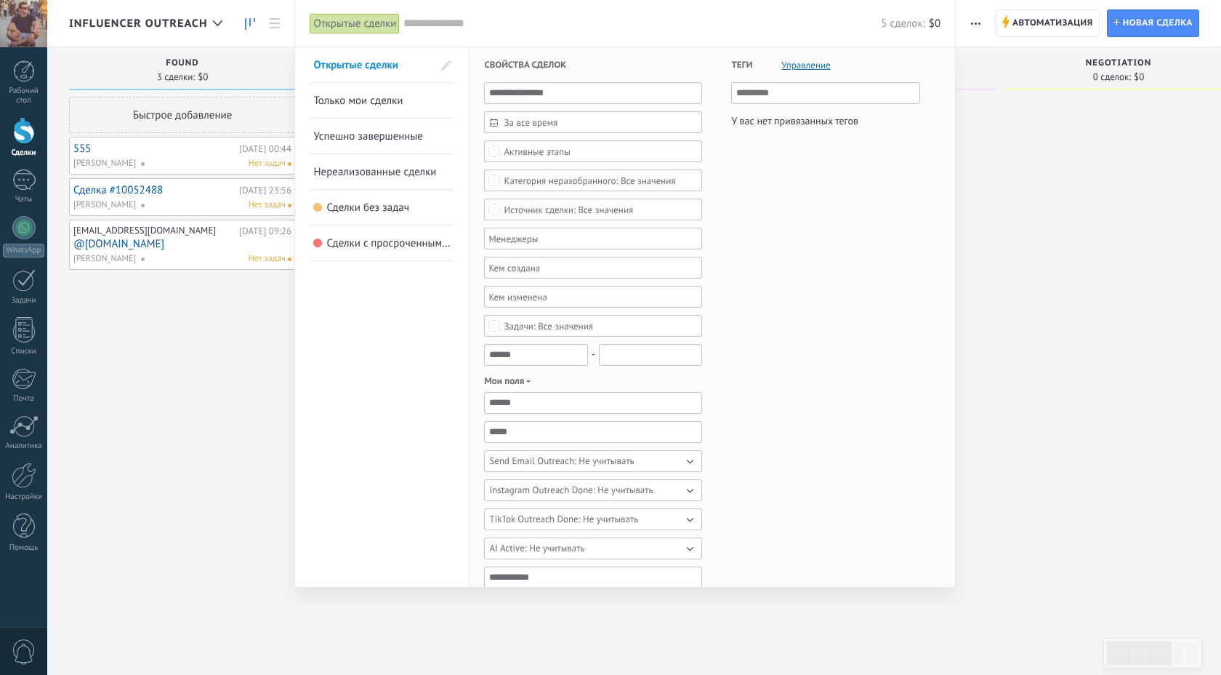
click at [583, 28] on div at bounding box center [610, 337] width 1221 height 675
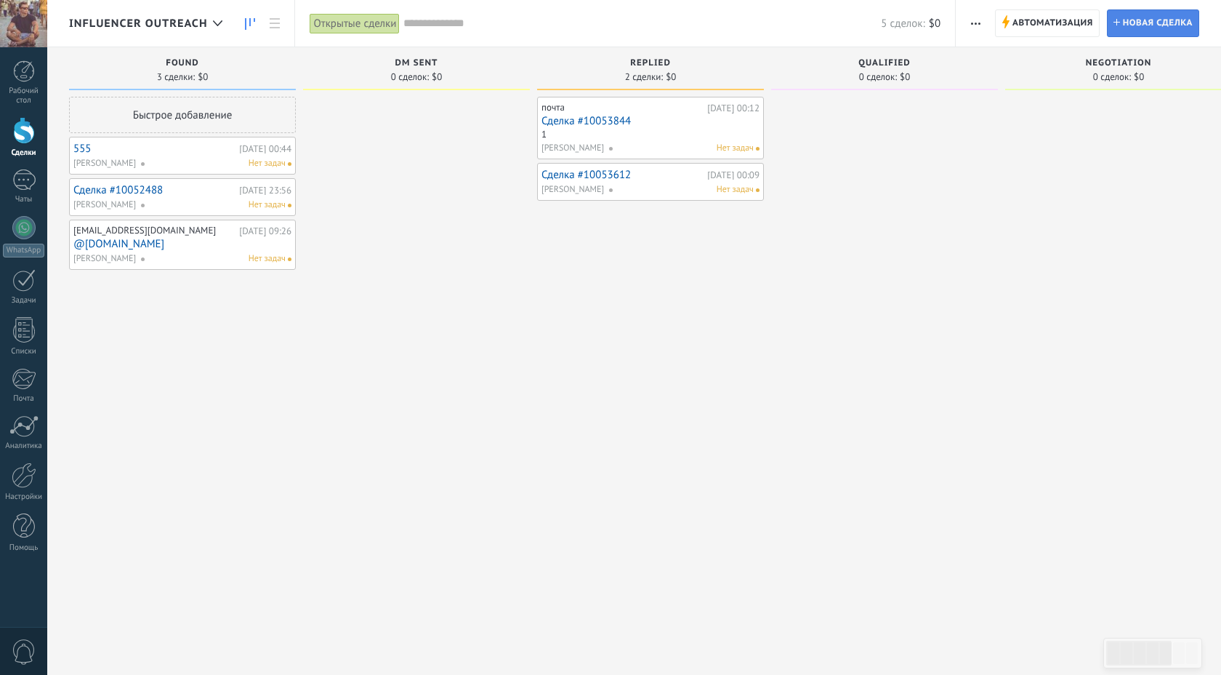
click at [583, 18] on span "Новая сделка" at bounding box center [1158, 23] width 70 height 26
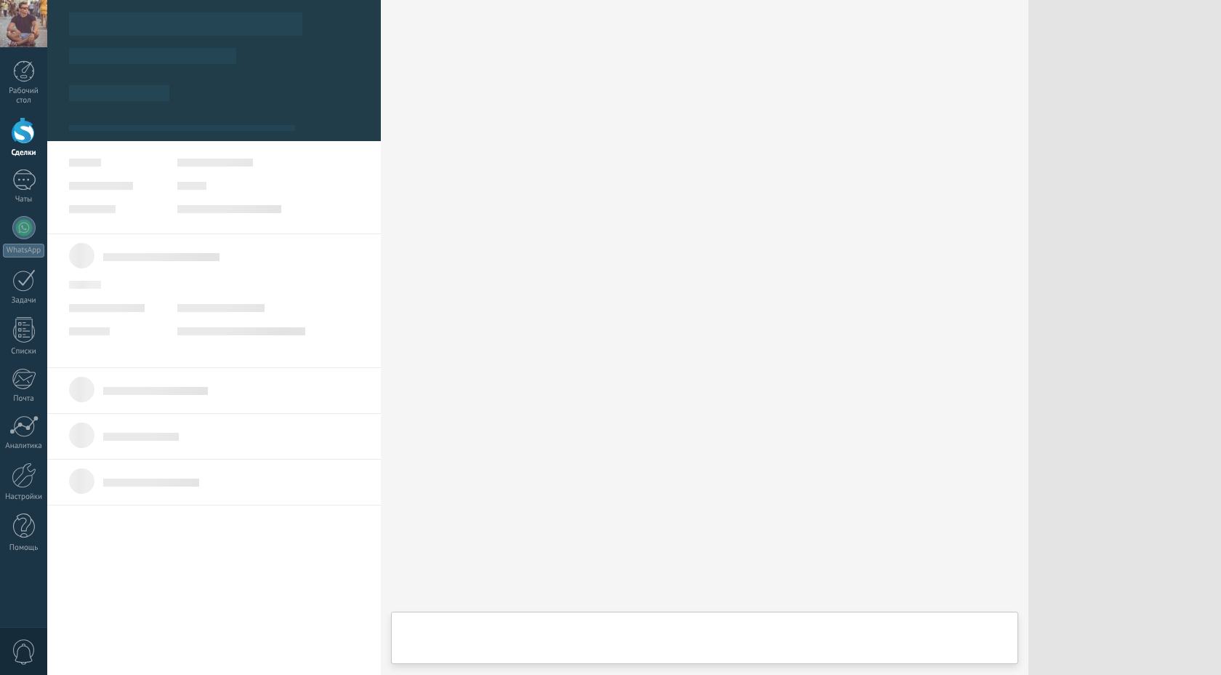
type textarea "***"
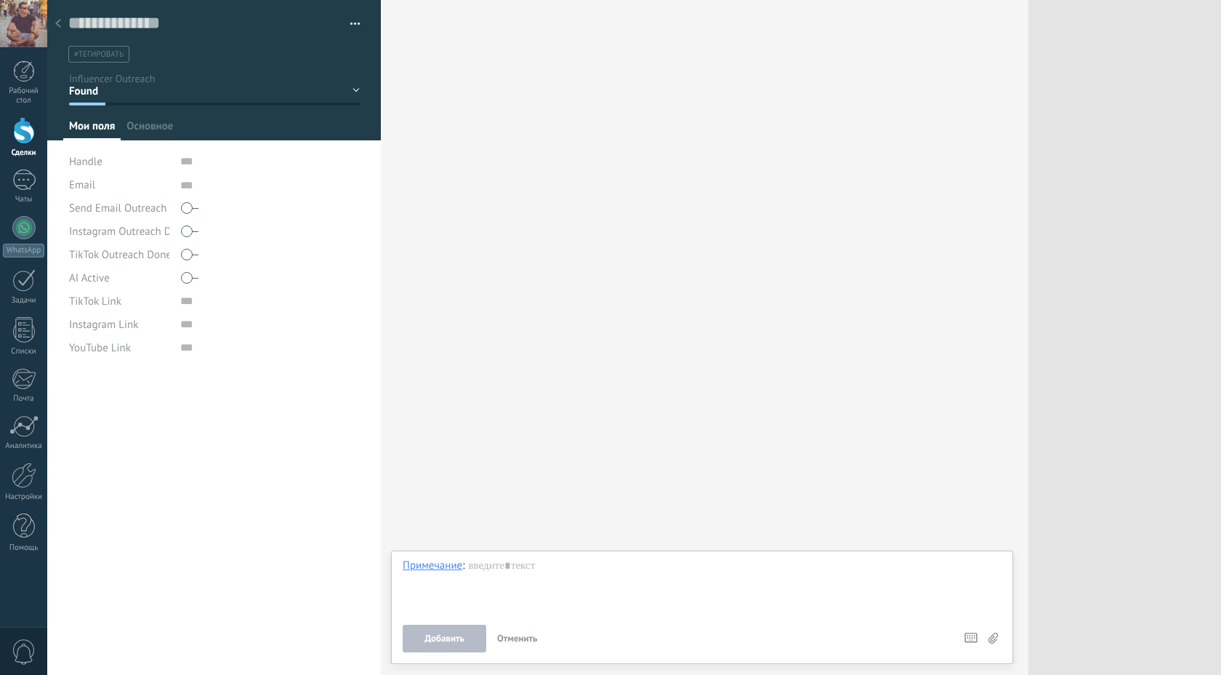
scroll to position [15, 0]
click at [205, 159] on input "text" at bounding box center [270, 161] width 180 height 23
type input "****"
click at [198, 188] on textarea at bounding box center [270, 184] width 180 height 23
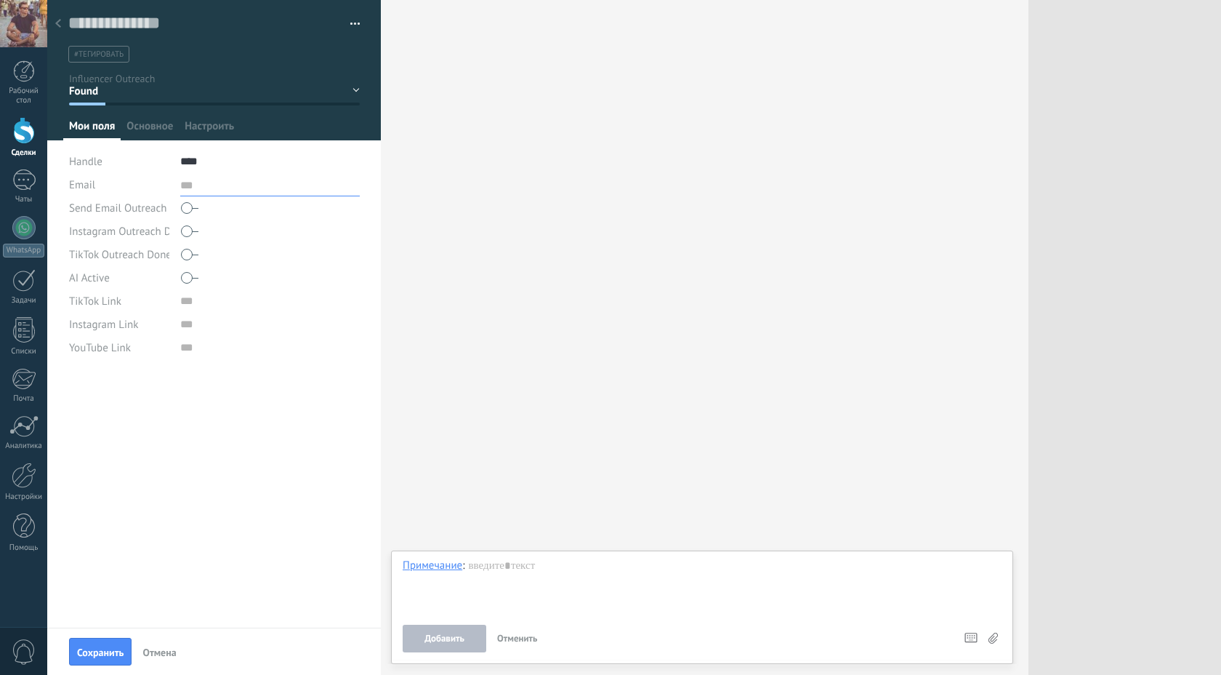
type textarea "*"
type textarea "***"
type textarea "*"
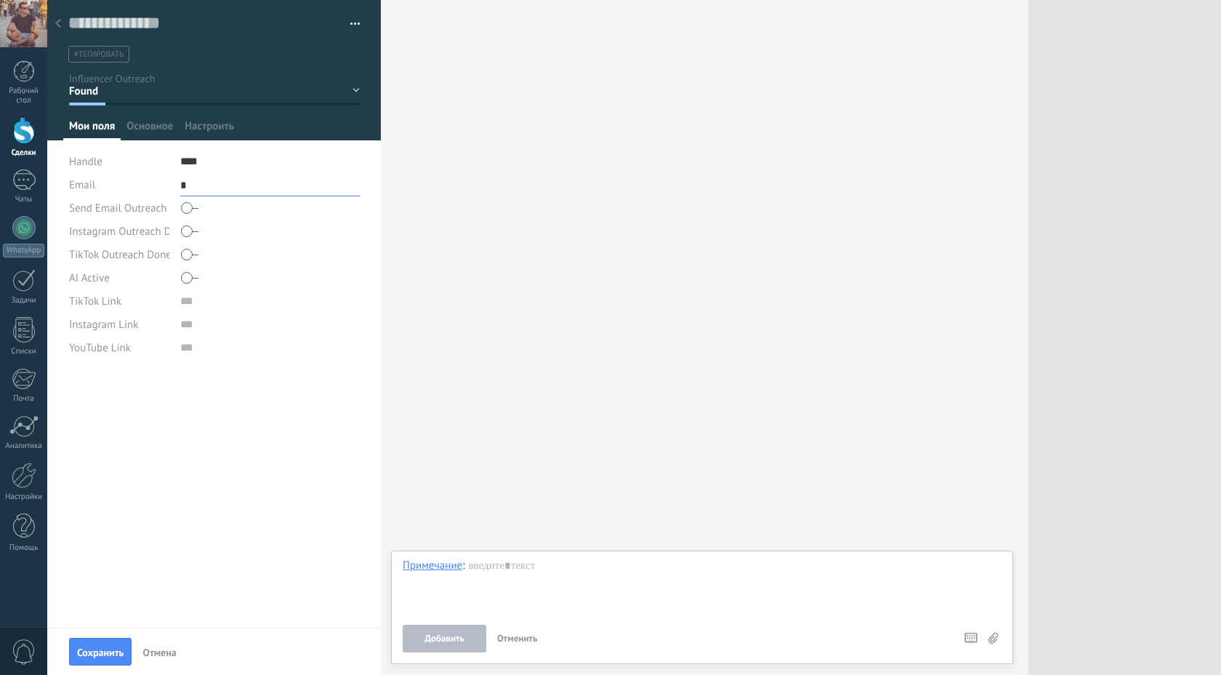
type textarea "**"
type textarea "***"
type textarea "****"
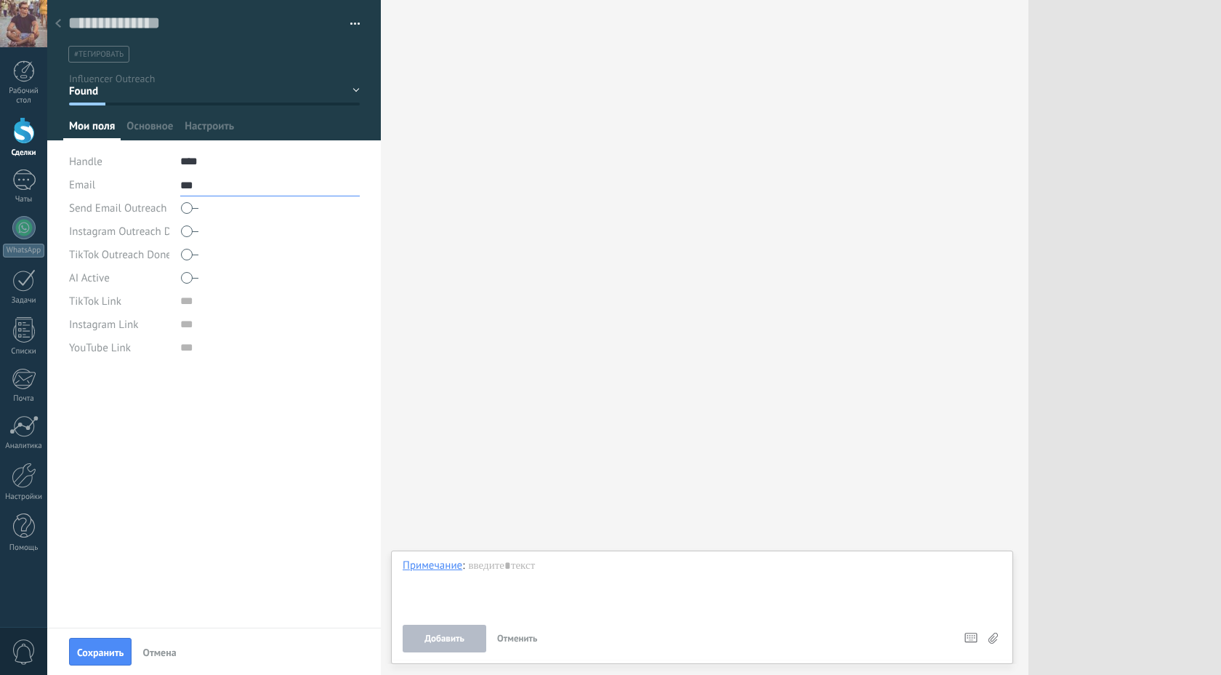
type textarea "****"
type textarea "*****"
click at [187, 236] on span at bounding box center [189, 231] width 17 height 23
click at [187, 259] on span at bounding box center [189, 254] width 17 height 23
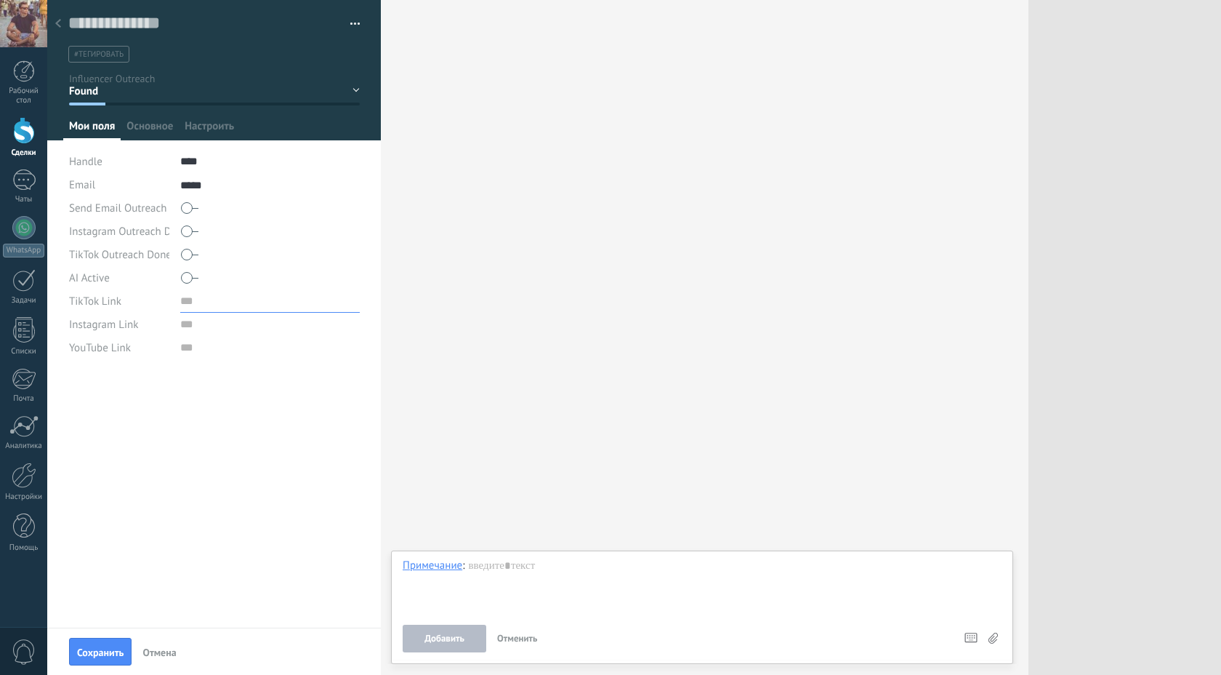
click at [193, 310] on input "url" at bounding box center [270, 300] width 180 height 23
type input "*******"
click at [186, 323] on input "url" at bounding box center [270, 324] width 180 height 23
type input "*********"
click at [182, 345] on input "url" at bounding box center [270, 347] width 180 height 23
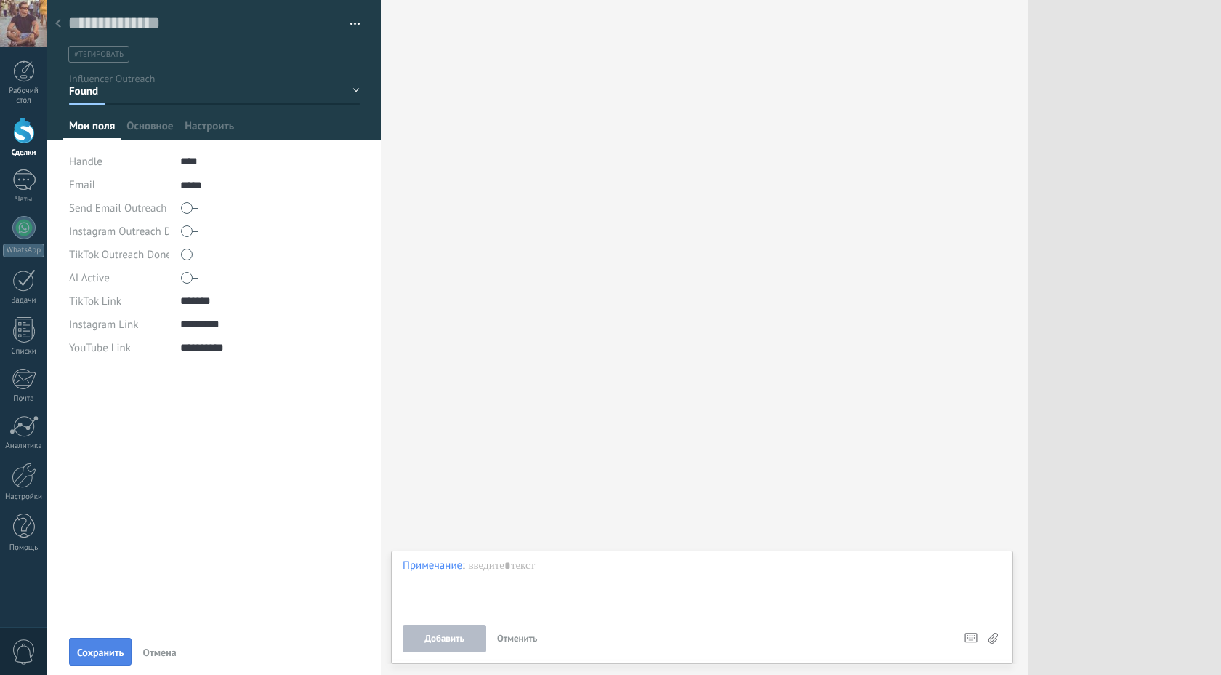
type input "**********"
click at [98, 654] on span "Сохранить" at bounding box center [100, 652] width 47 height 10
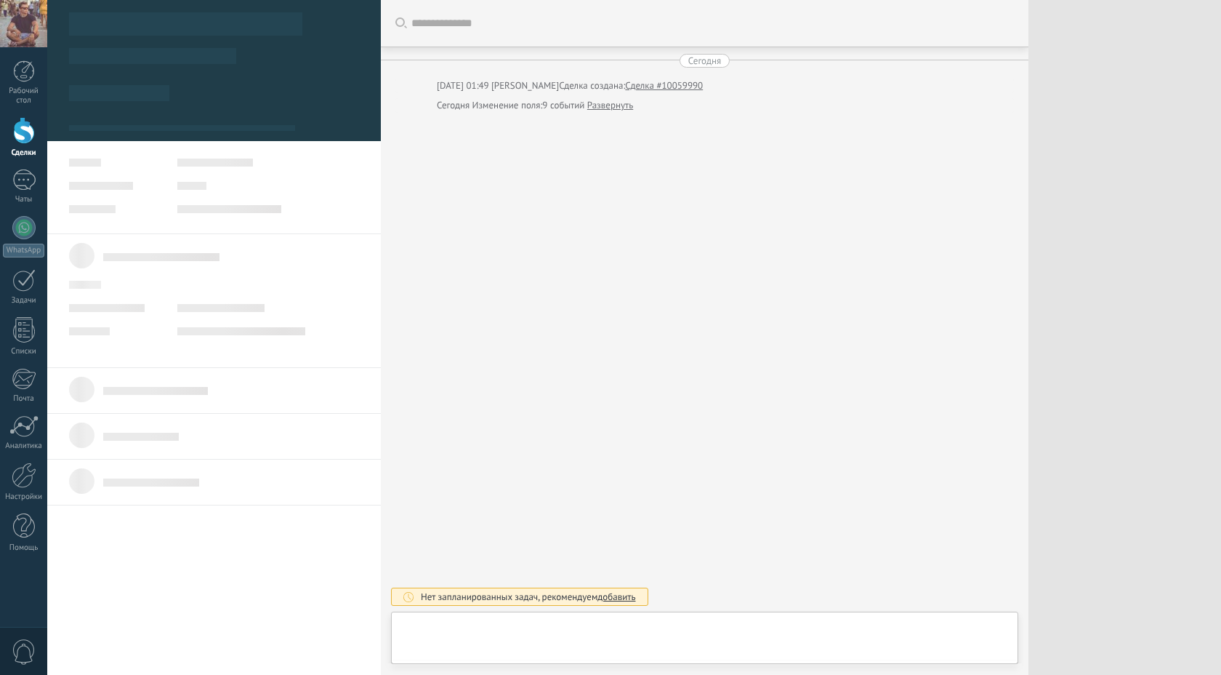
type textarea "*****"
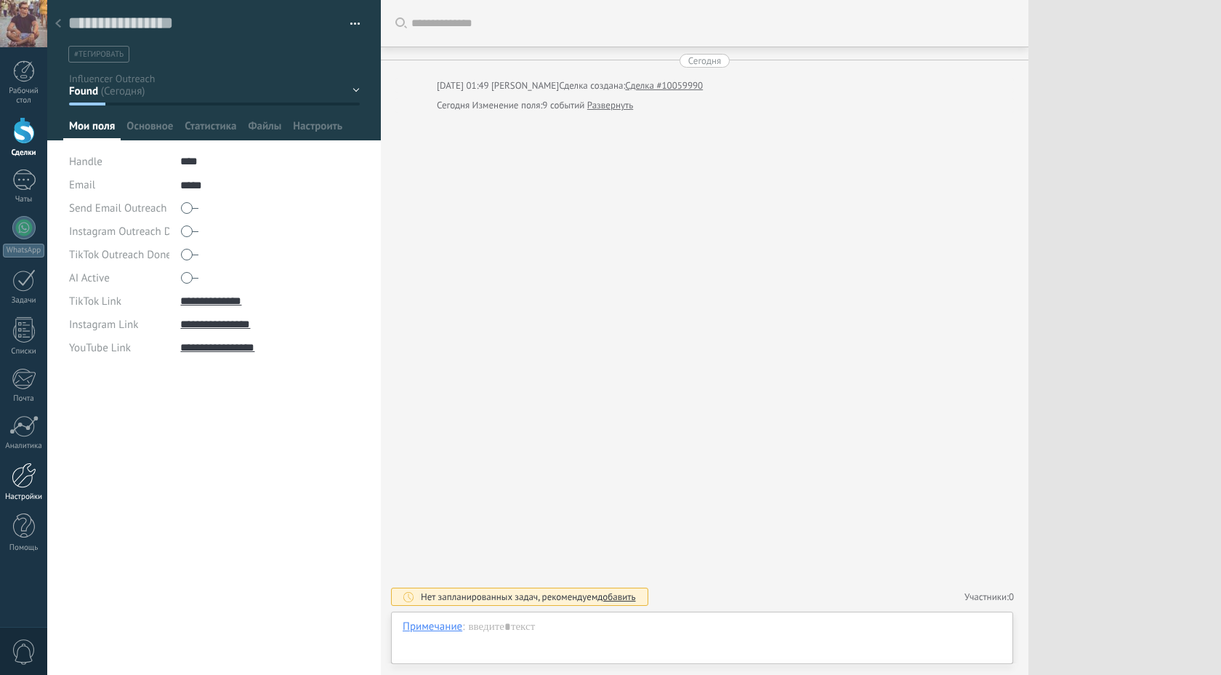
click at [25, 474] on div at bounding box center [24, 474] width 25 height 25
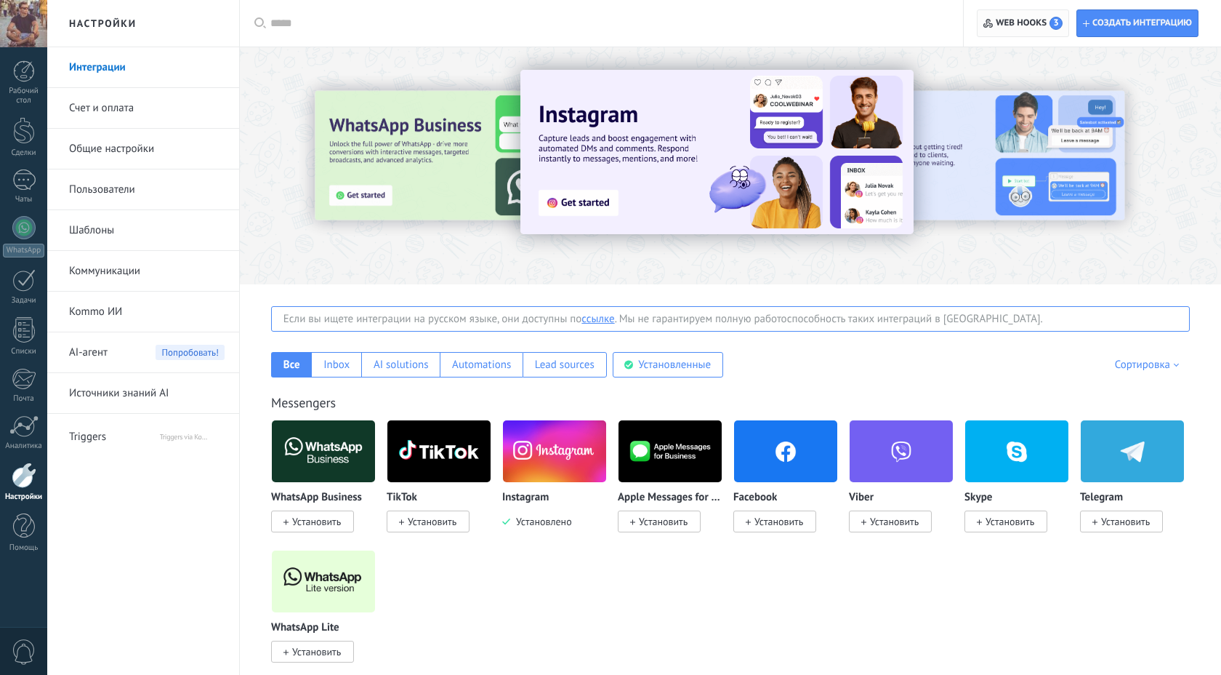
click at [583, 26] on span "Web hooks 3" at bounding box center [1029, 23] width 67 height 13
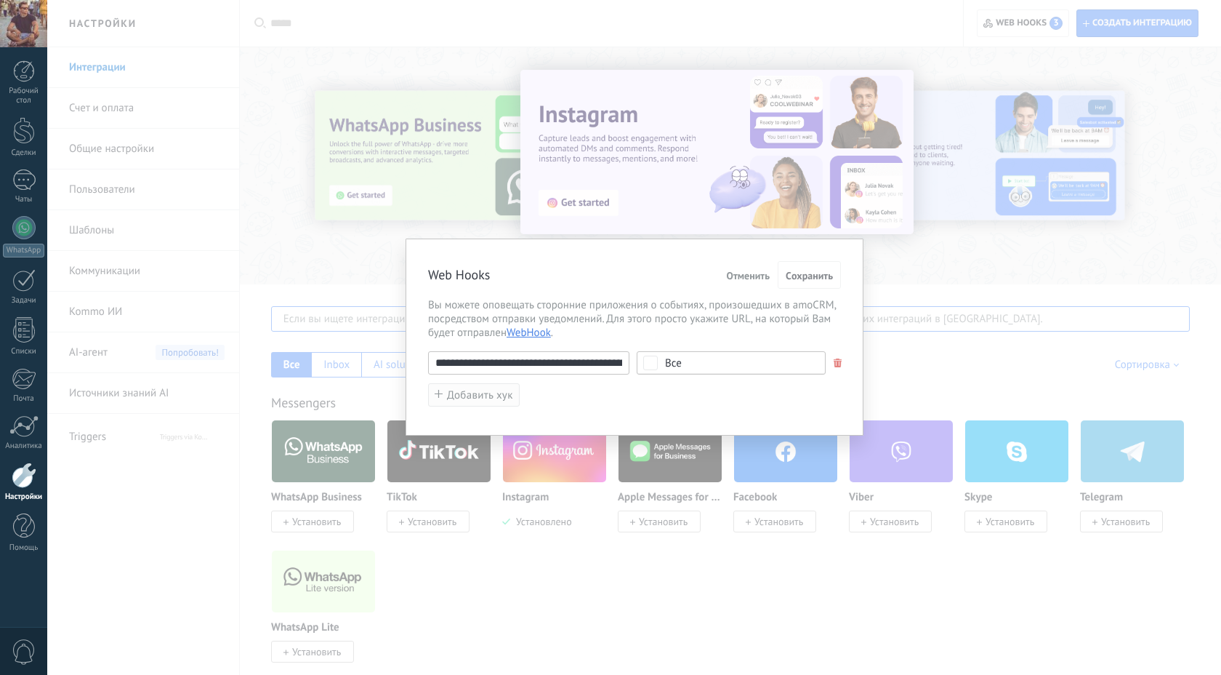
click at [479, 399] on span "Добавить хук" at bounding box center [480, 395] width 66 height 11
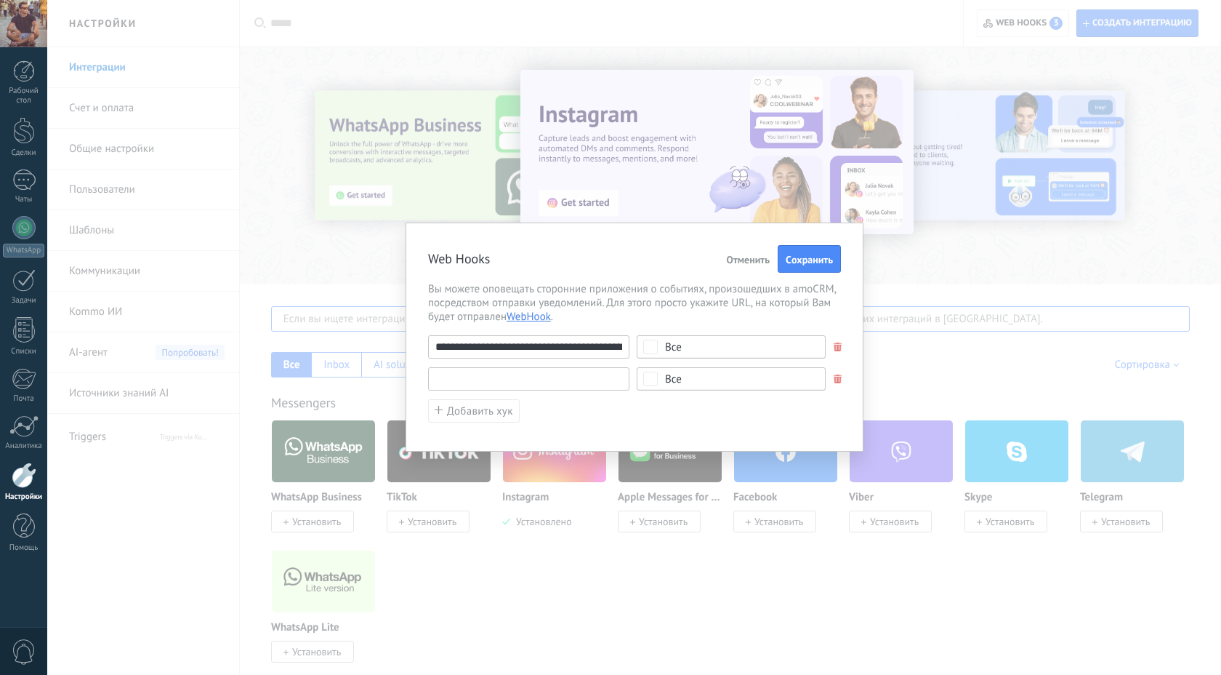
click at [505, 382] on input "text" at bounding box center [528, 378] width 201 height 23
paste input "**********"
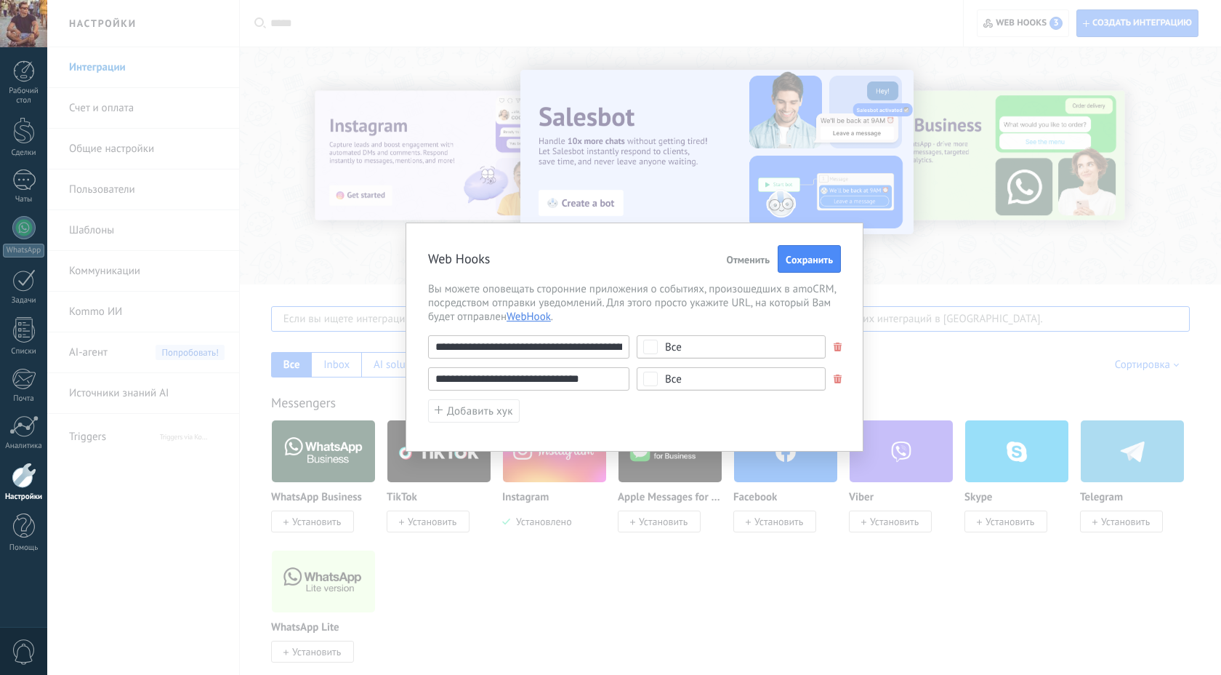
type input "**********"
click at [583, 258] on span "Cохранить" at bounding box center [809, 259] width 47 height 10
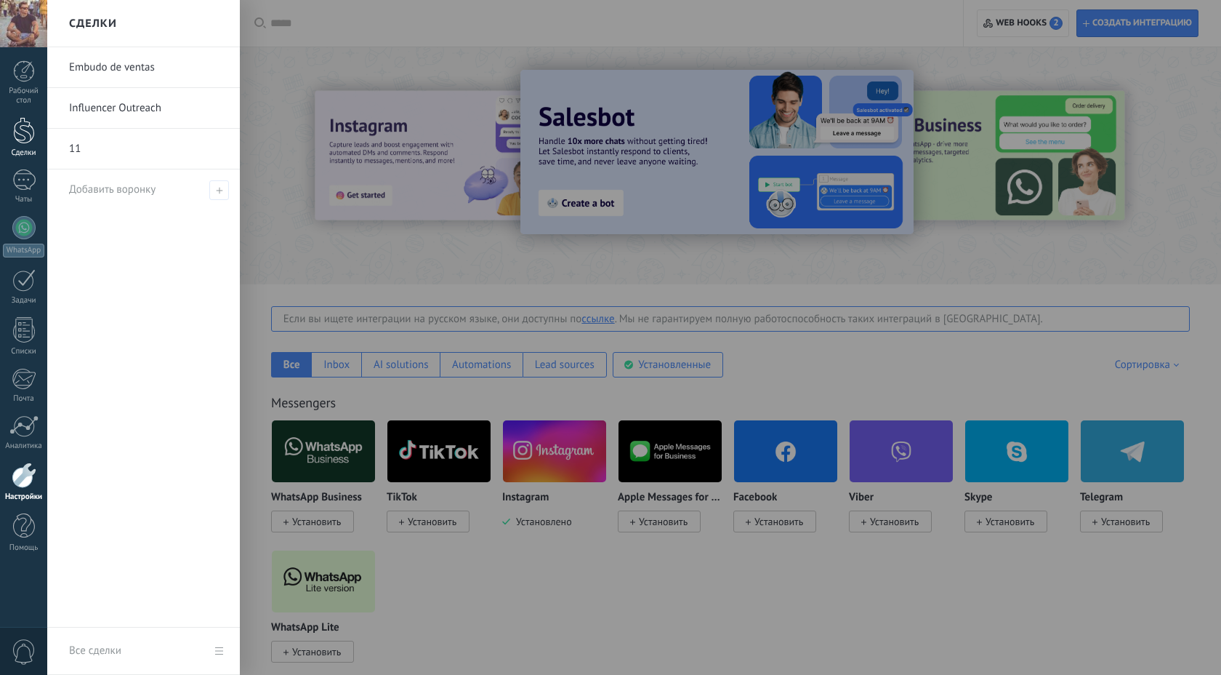
click at [18, 143] on div at bounding box center [24, 130] width 22 height 27
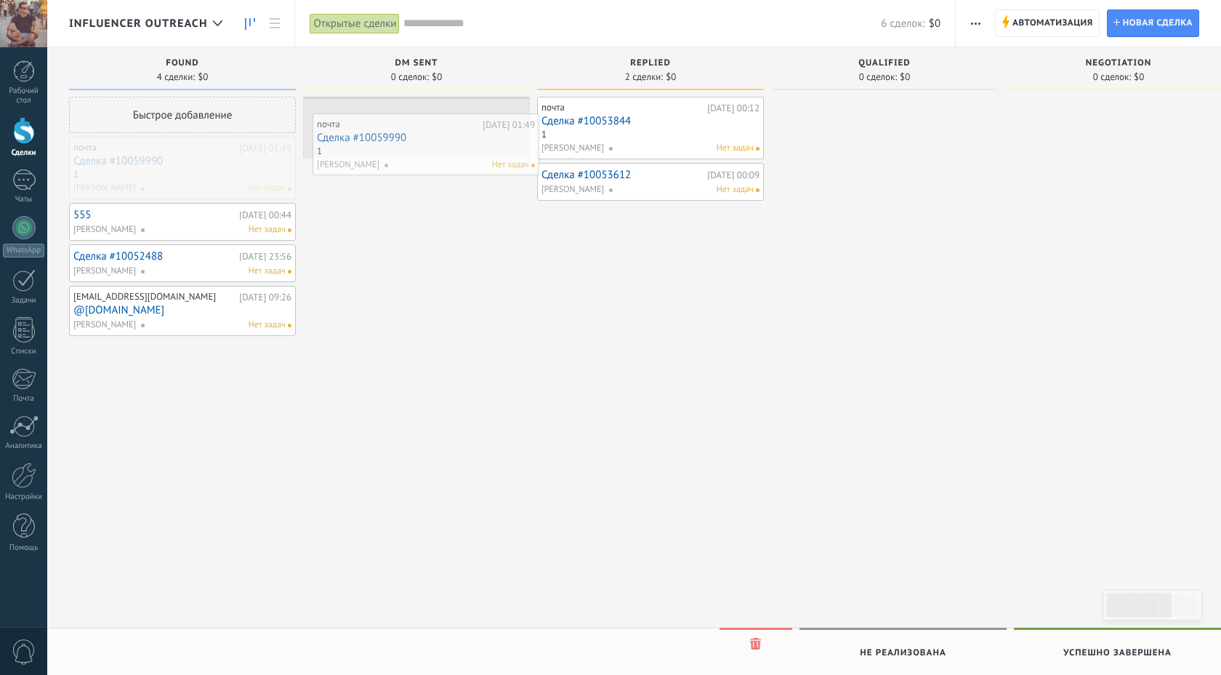
drag, startPoint x: 139, startPoint y: 160, endPoint x: 382, endPoint y: 137, distance: 244.6
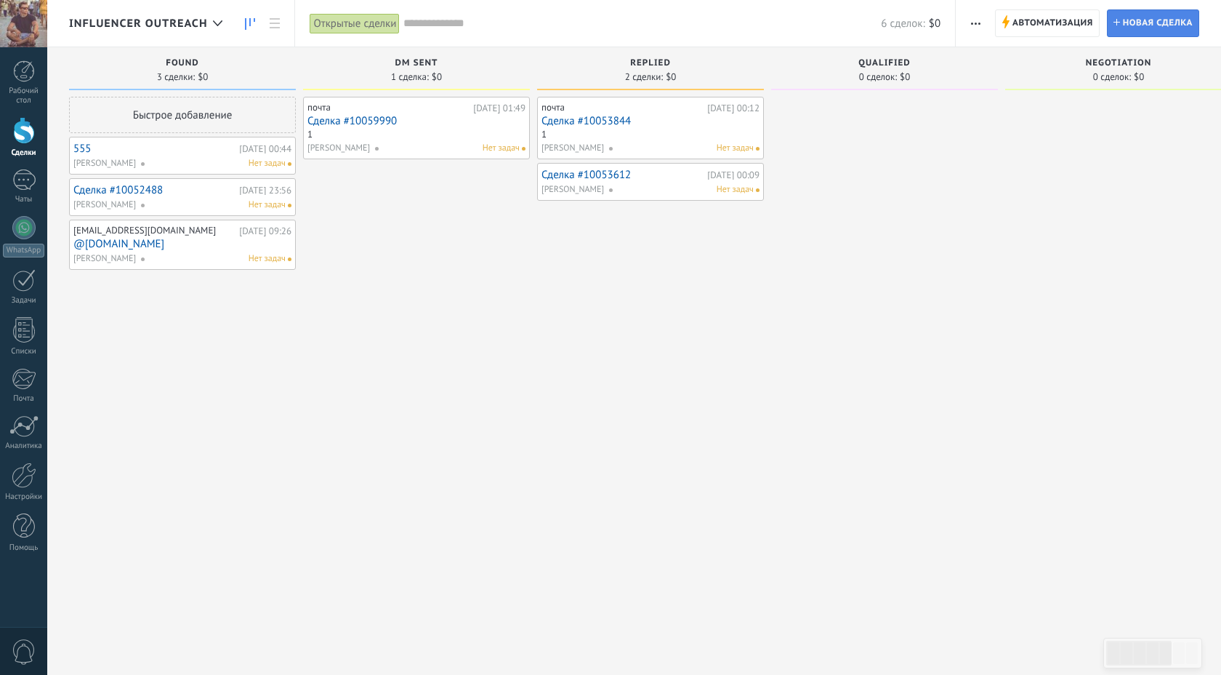
click at [583, 26] on span "Новая сделка" at bounding box center [1158, 23] width 70 height 26
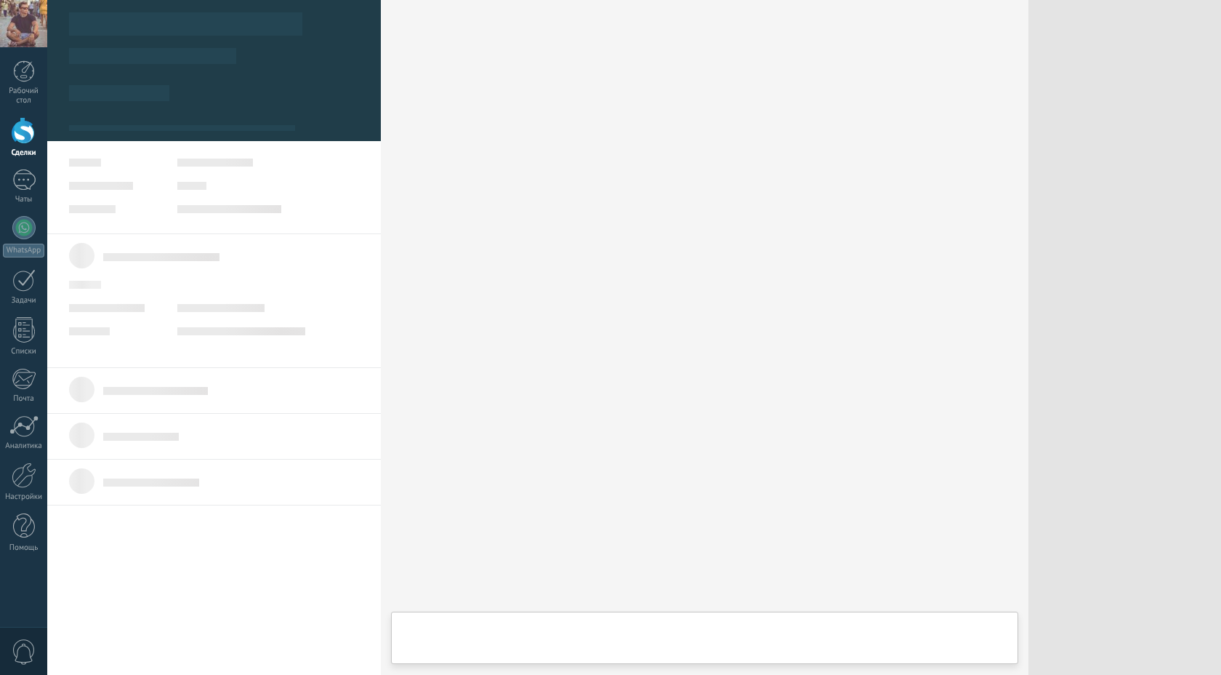
type textarea "***"
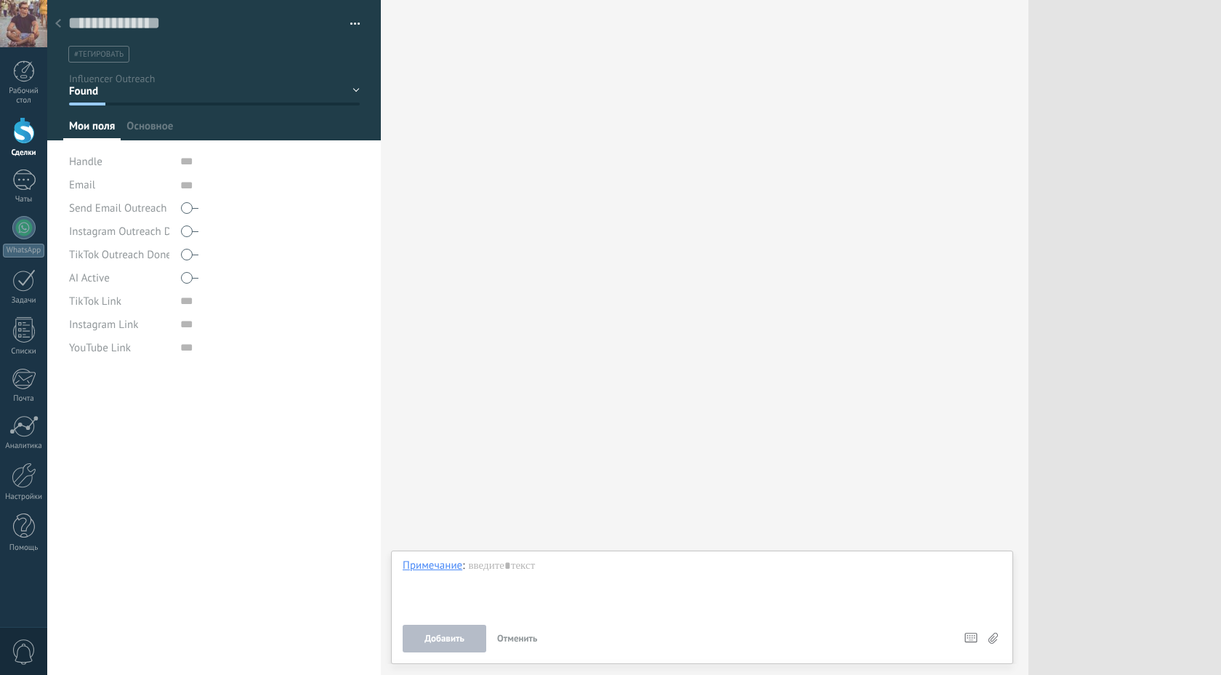
scroll to position [15, 0]
click at [180, 160] on input "text" at bounding box center [270, 161] width 180 height 23
type input "*****"
click at [102, 655] on span "Сохранить" at bounding box center [100, 652] width 47 height 10
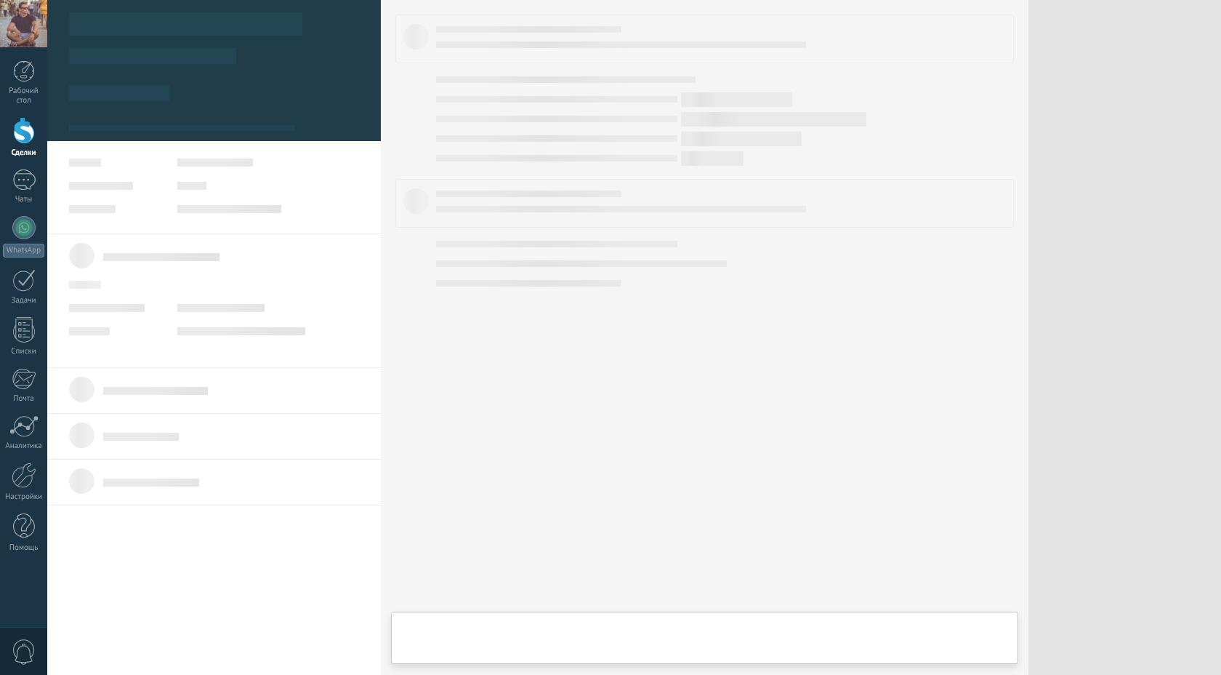
scroll to position [15, 0]
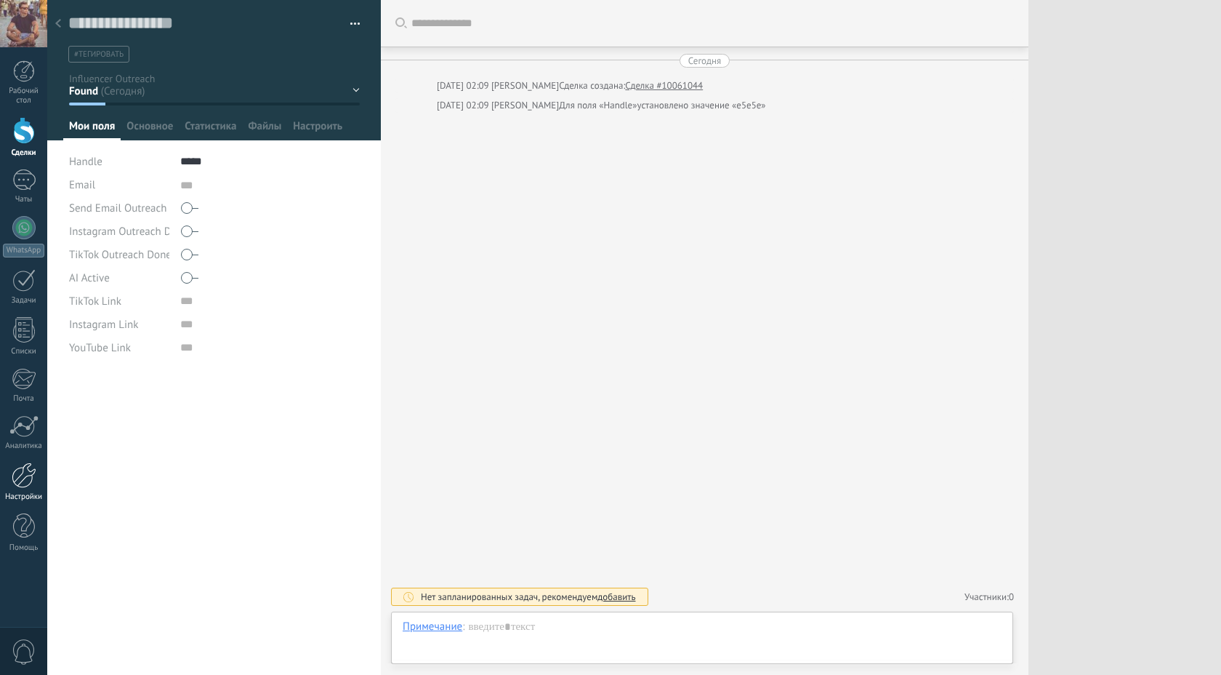
click at [15, 470] on div at bounding box center [24, 474] width 25 height 25
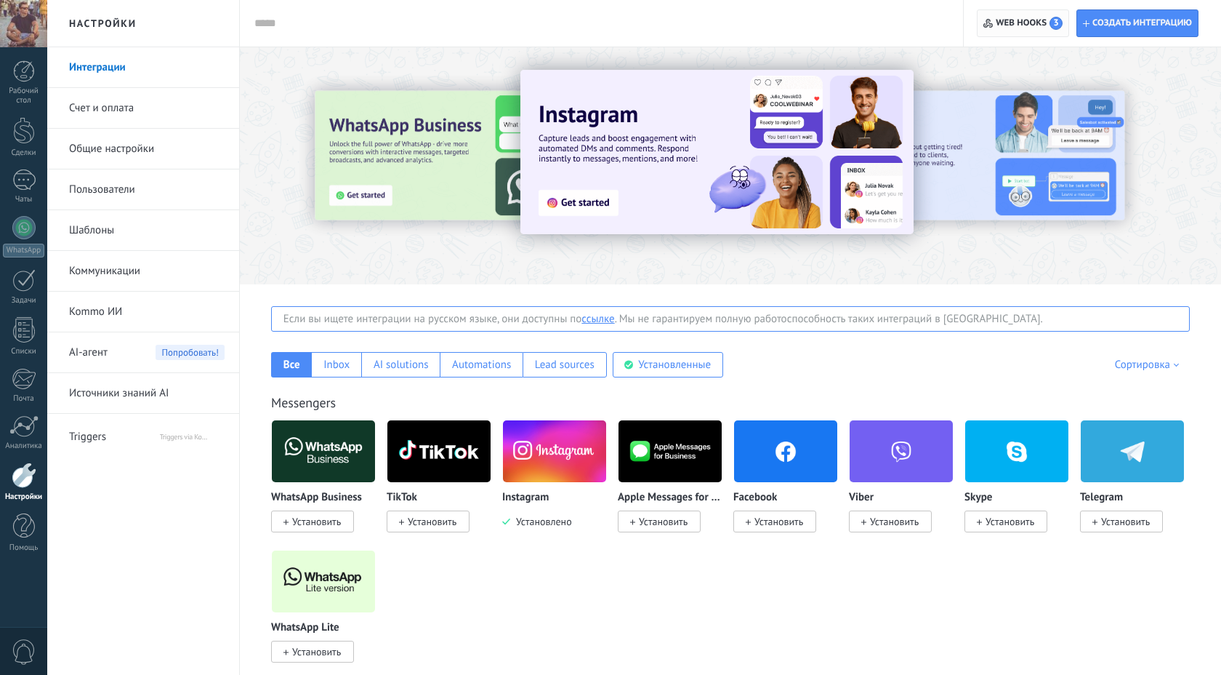
click at [583, 23] on span "Web hooks 3" at bounding box center [1029, 23] width 67 height 13
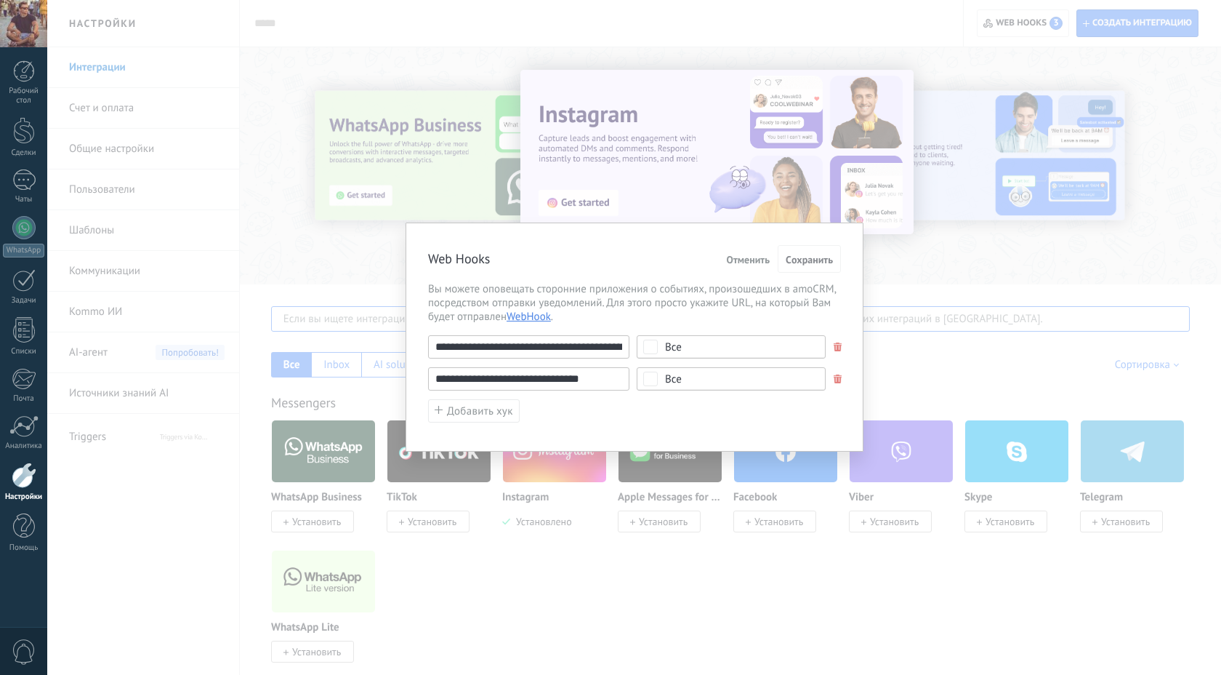
scroll to position [0, 111]
click at [583, 339] on div "**********" at bounding box center [634, 346] width 413 height 23
click at [582, 350] on input "**********" at bounding box center [528, 346] width 201 height 23
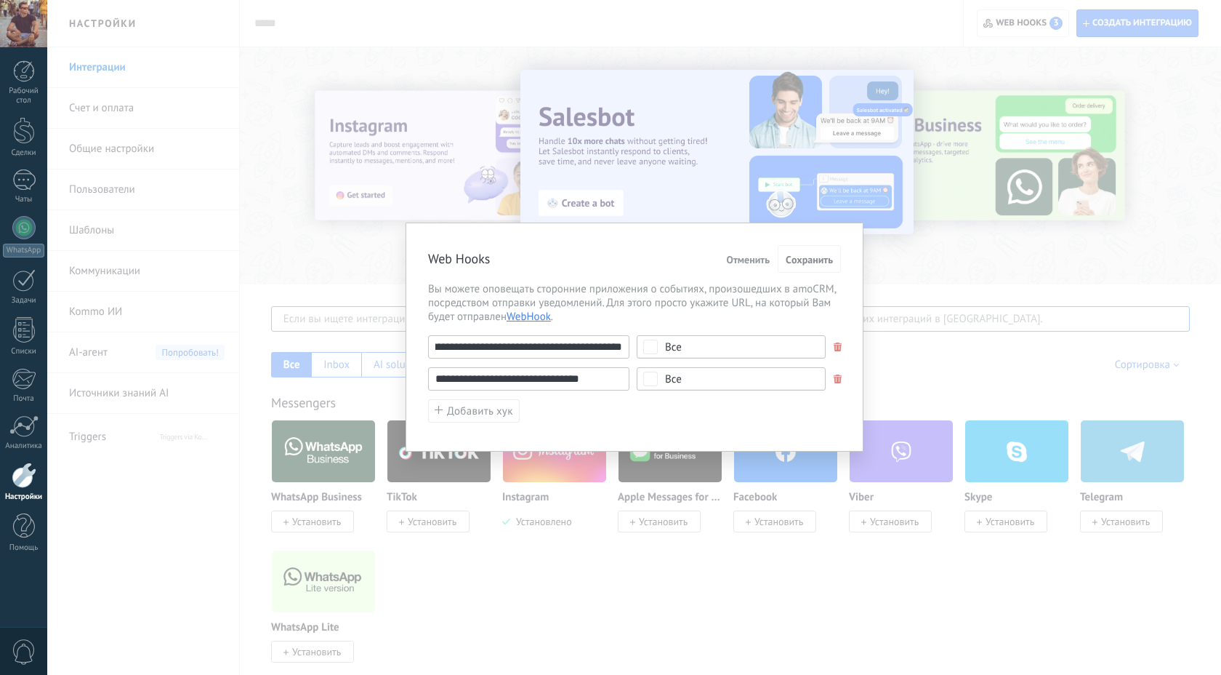
scroll to position [0, 0]
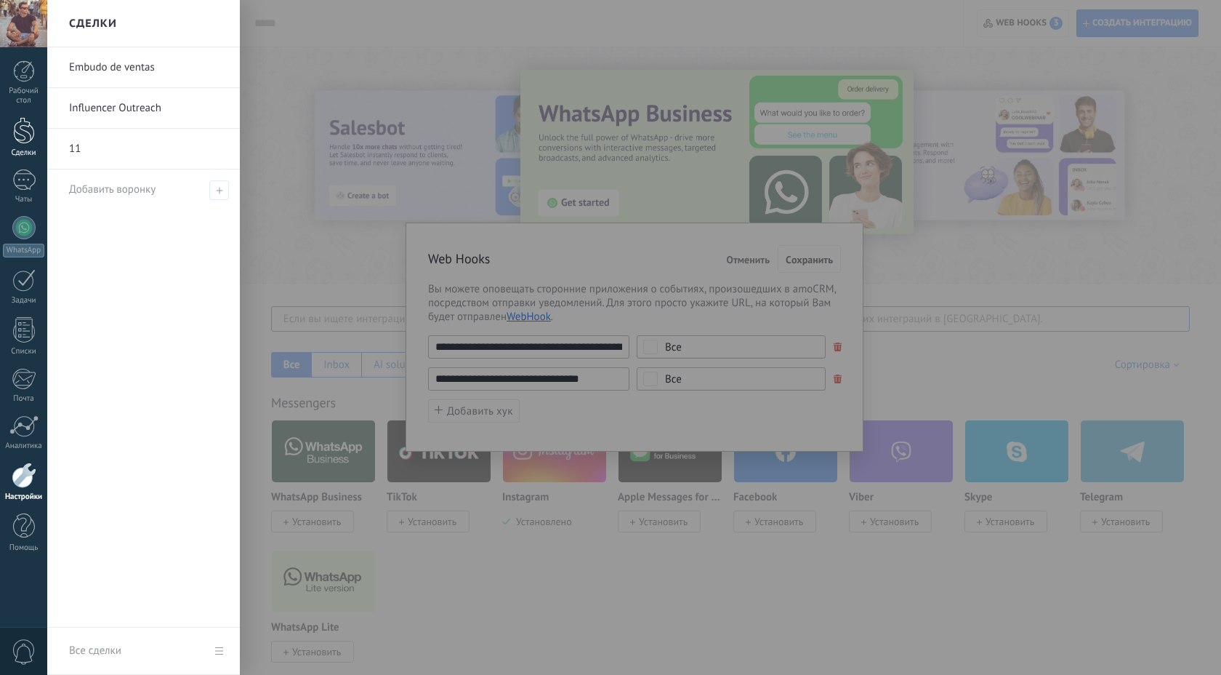
click at [22, 134] on div at bounding box center [24, 130] width 22 height 27
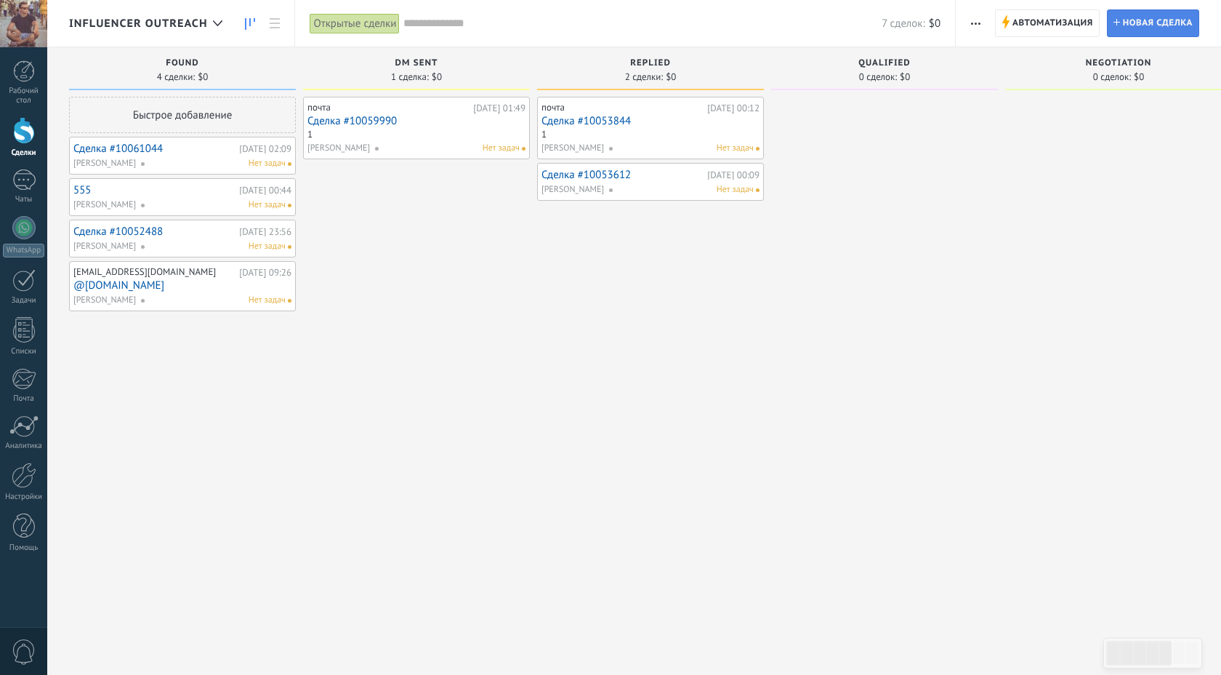
click at [583, 23] on span "Новая сделка" at bounding box center [1158, 23] width 70 height 26
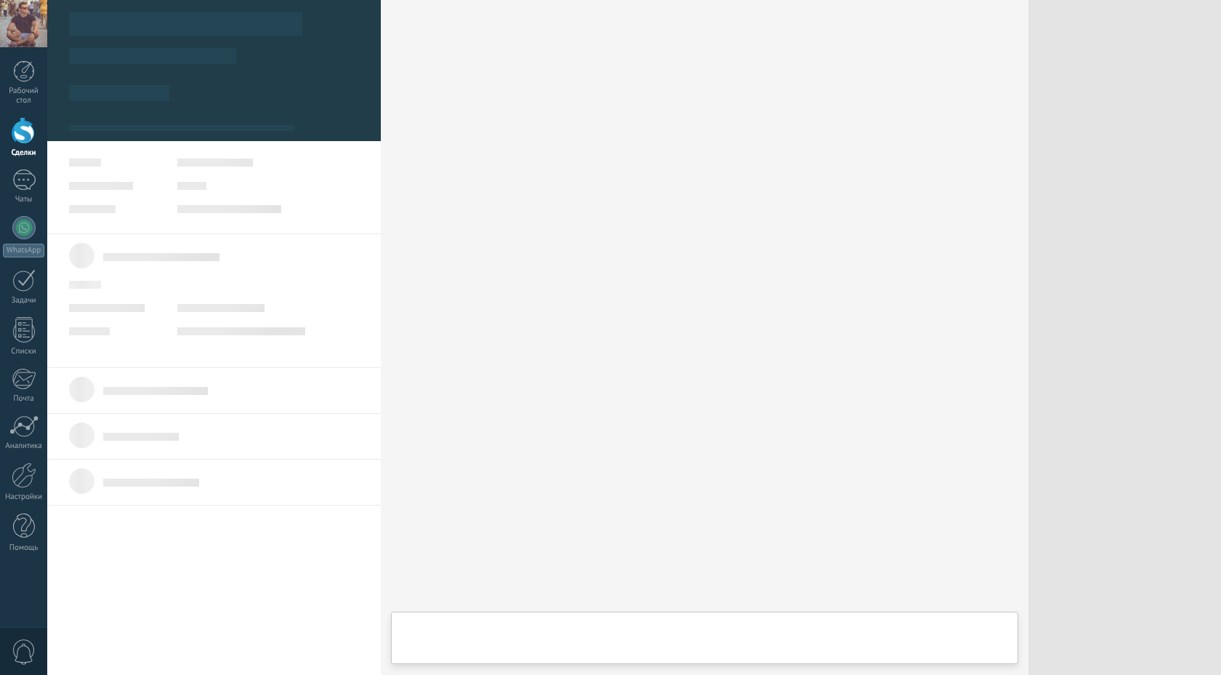
type textarea "***"
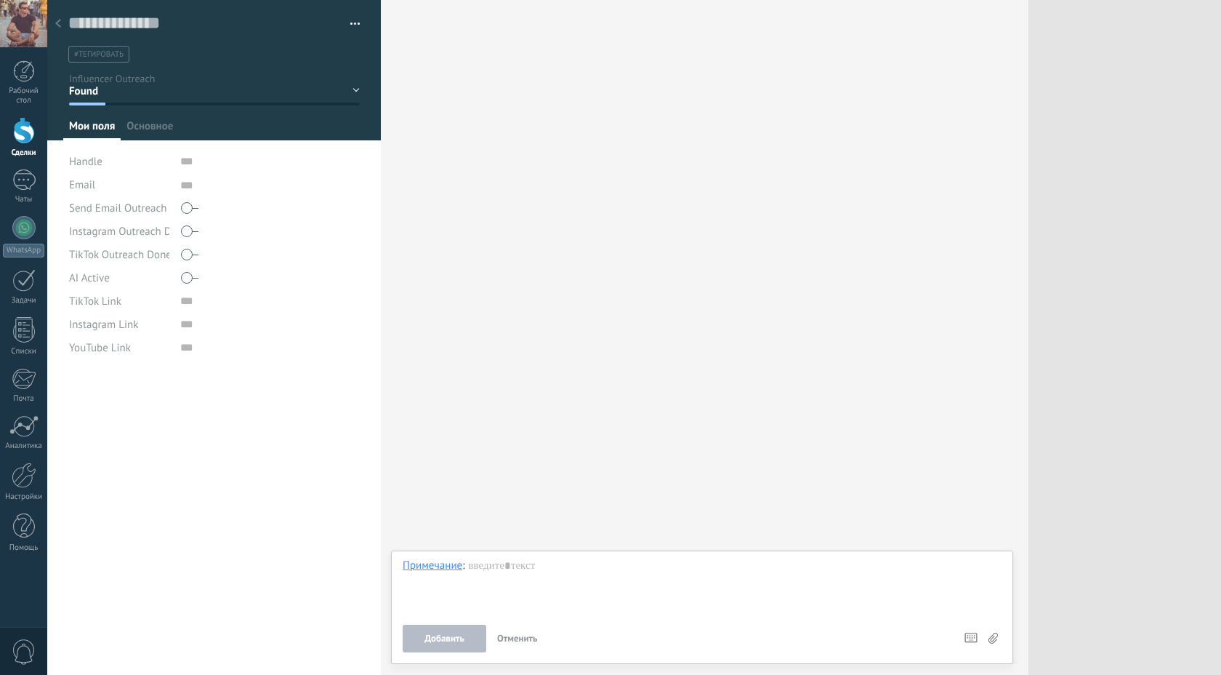
scroll to position [15, 0]
click at [172, 158] on div "Handle" at bounding box center [214, 161] width 291 height 23
click at [128, 159] on div "Handle" at bounding box center [119, 161] width 100 height 23
click at [101, 158] on span "Handle" at bounding box center [85, 161] width 33 height 11
click at [88, 165] on span "Handle" at bounding box center [85, 161] width 33 height 11
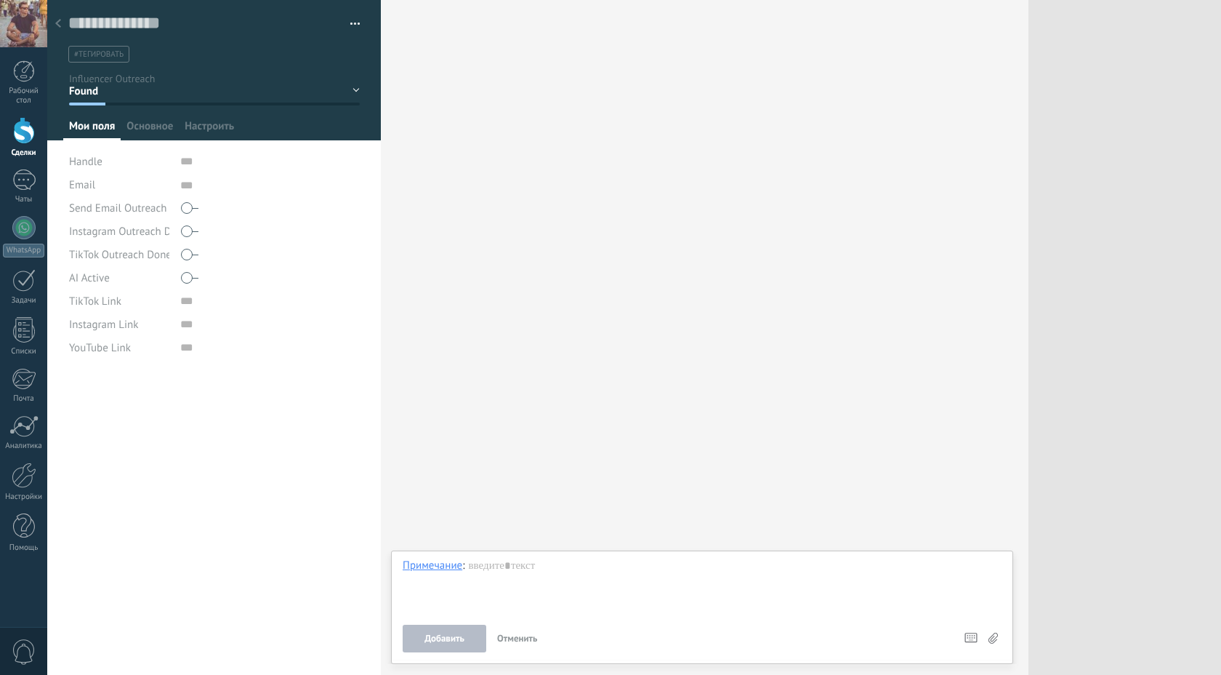
click at [239, 149] on div "Сохранить и создать Управление тегами #тегировать" at bounding box center [214, 186] width 334 height 372
click at [222, 164] on input "text" at bounding box center [270, 161] width 180 height 23
type input "****"
click at [233, 193] on textarea at bounding box center [270, 184] width 180 height 23
type textarea "*"
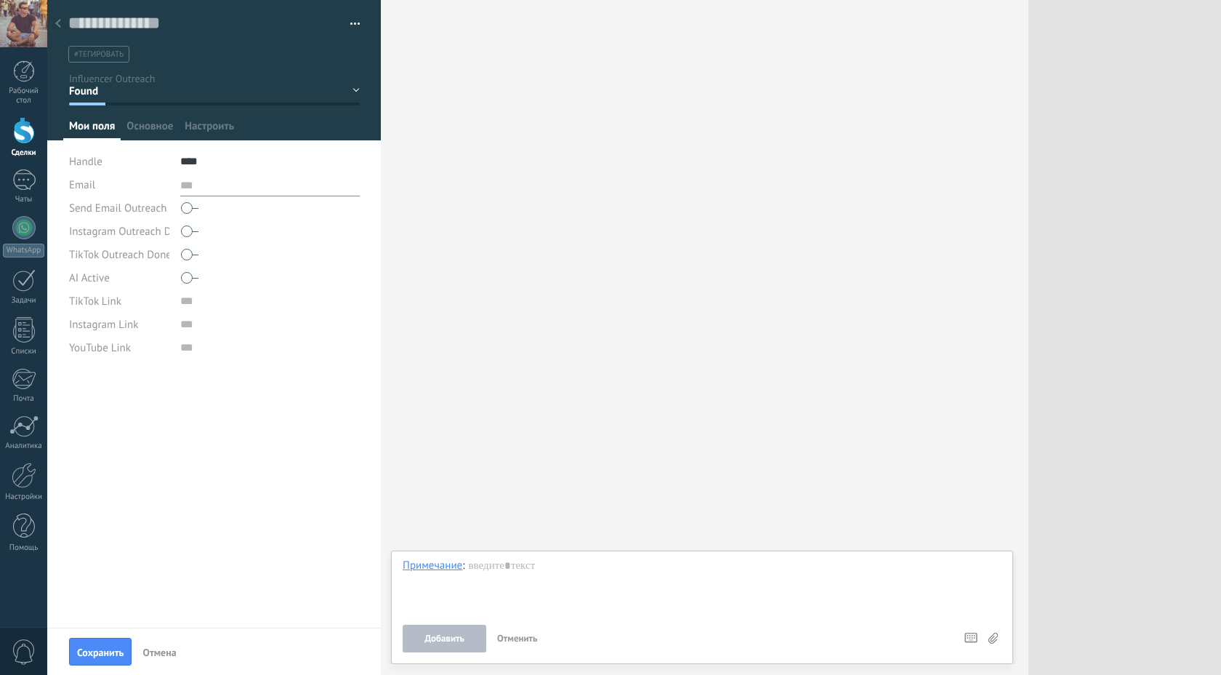
type textarea "*"
type textarea "**"
type textarea "***"
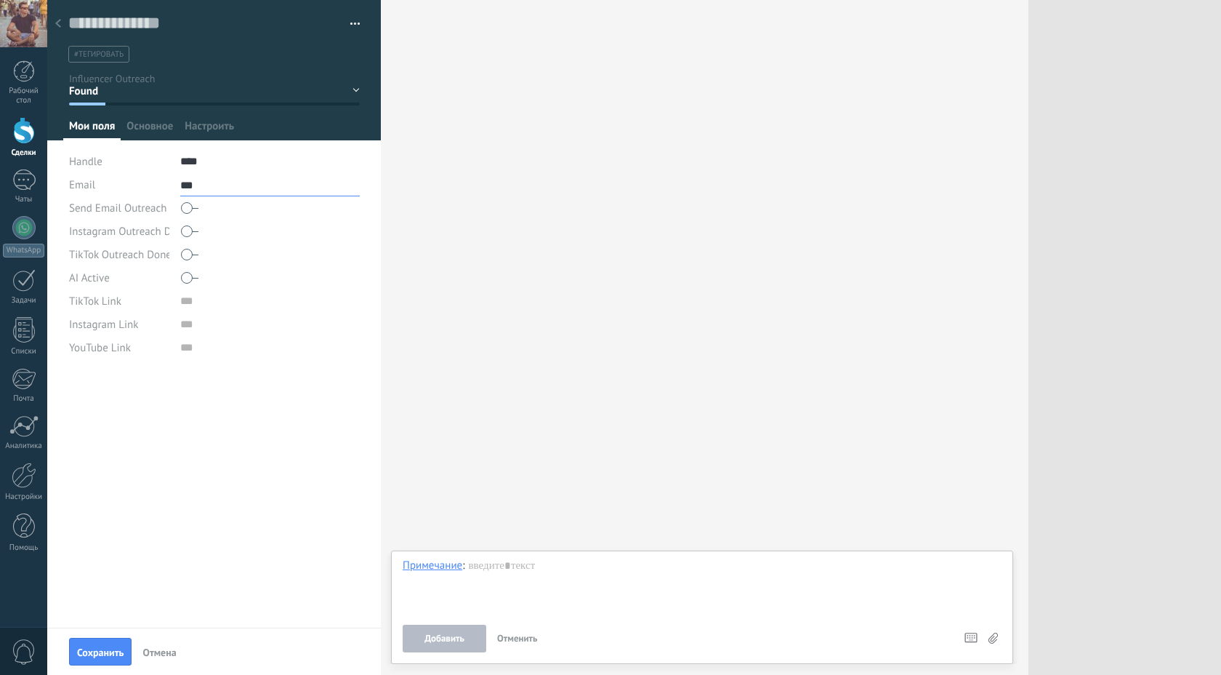
type textarea "****"
click at [194, 306] on input "url" at bounding box center [270, 300] width 180 height 23
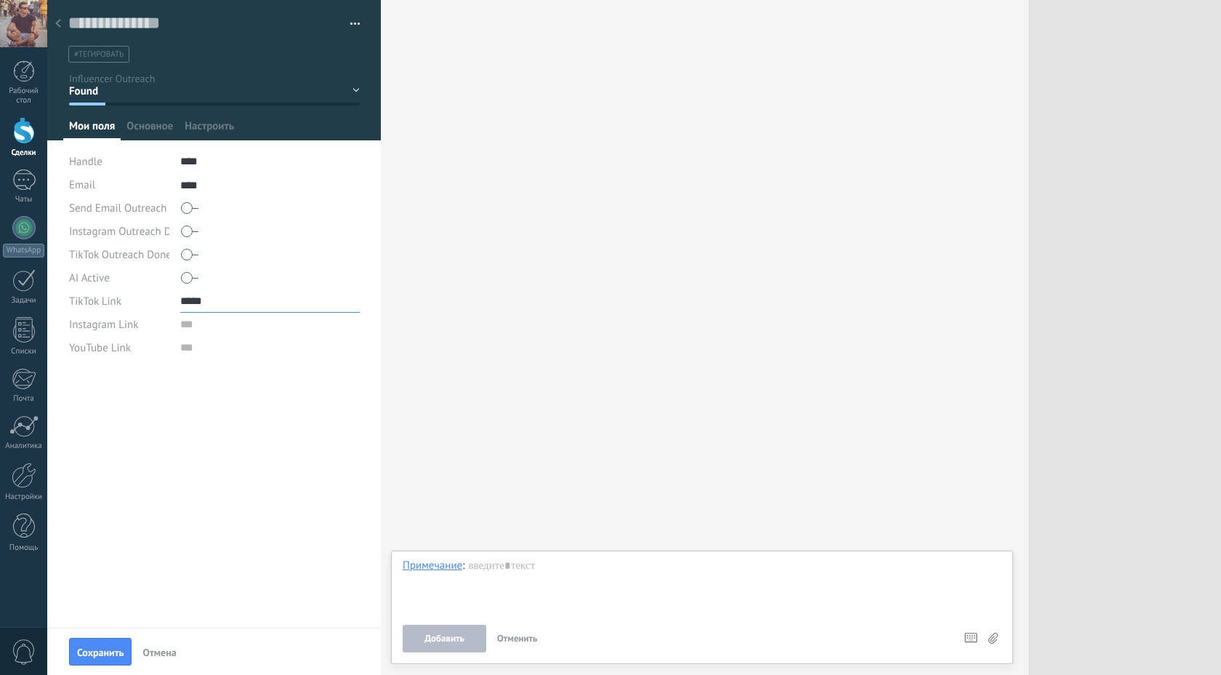
type input "*****"
click at [203, 325] on input "url" at bounding box center [270, 324] width 180 height 23
type input "*****"
click at [206, 353] on input "url" at bounding box center [270, 347] width 180 height 23
type input "****"
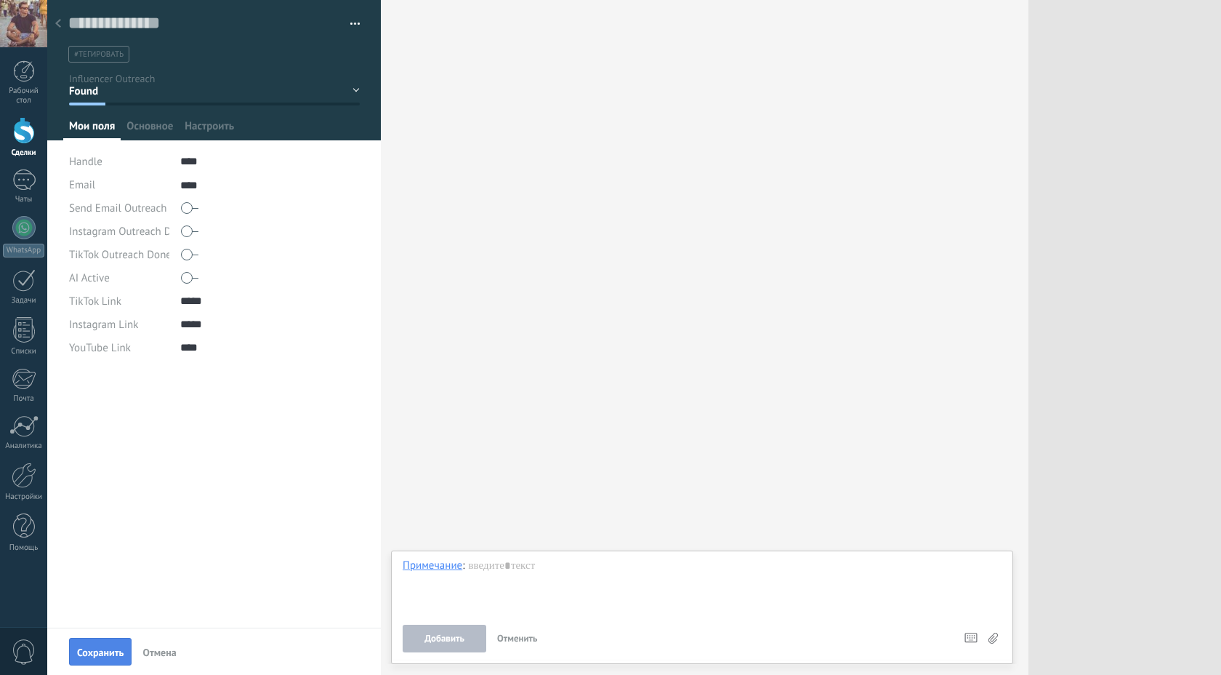
click at [103, 659] on button "Сохранить" at bounding box center [100, 652] width 63 height 28
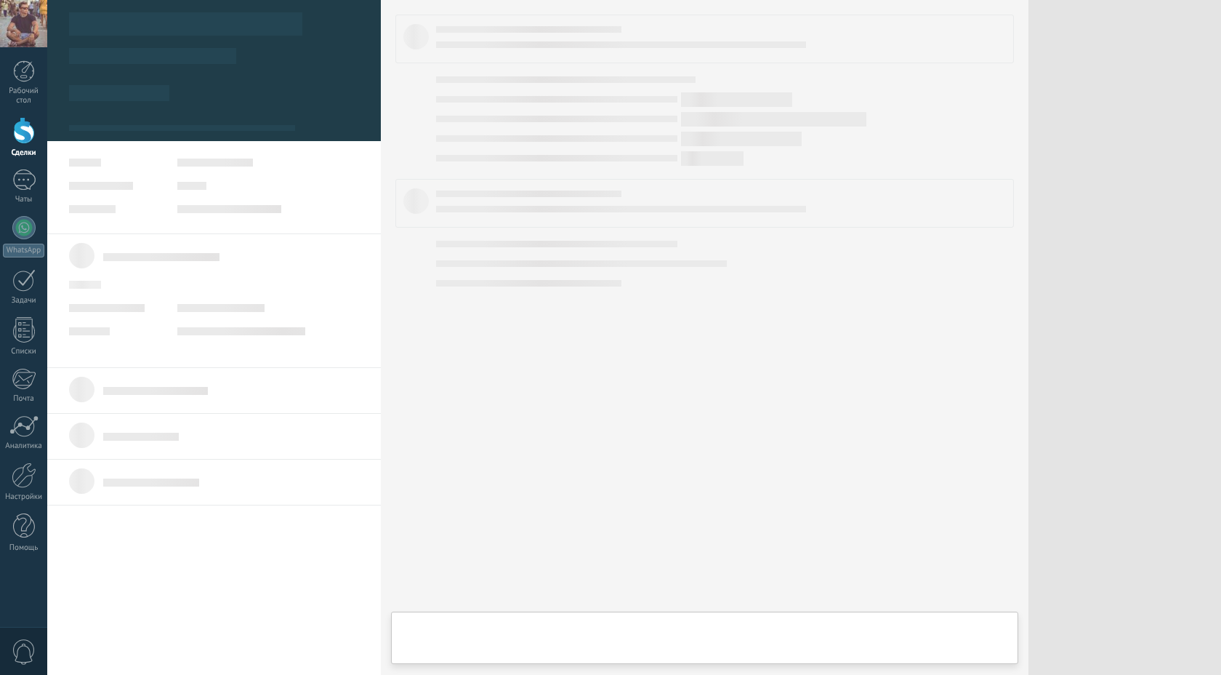
scroll to position [15, 0]
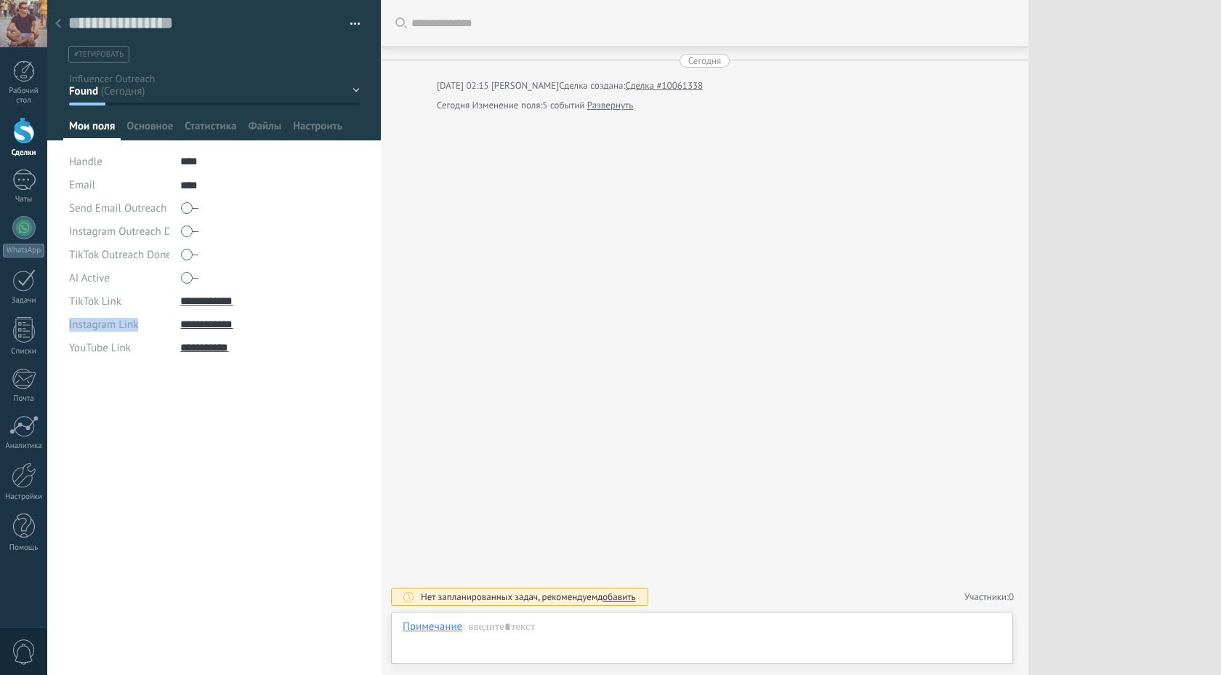
drag, startPoint x: 67, startPoint y: 324, endPoint x: 162, endPoint y: 324, distance: 95.2
click at [162, 324] on div "Сохранить и создать Печать Управление тегами Экспорт в Excel" at bounding box center [214, 186] width 334 height 372
copy span "Instagram Link"
click at [318, 126] on span "Настроить" at bounding box center [317, 129] width 49 height 21
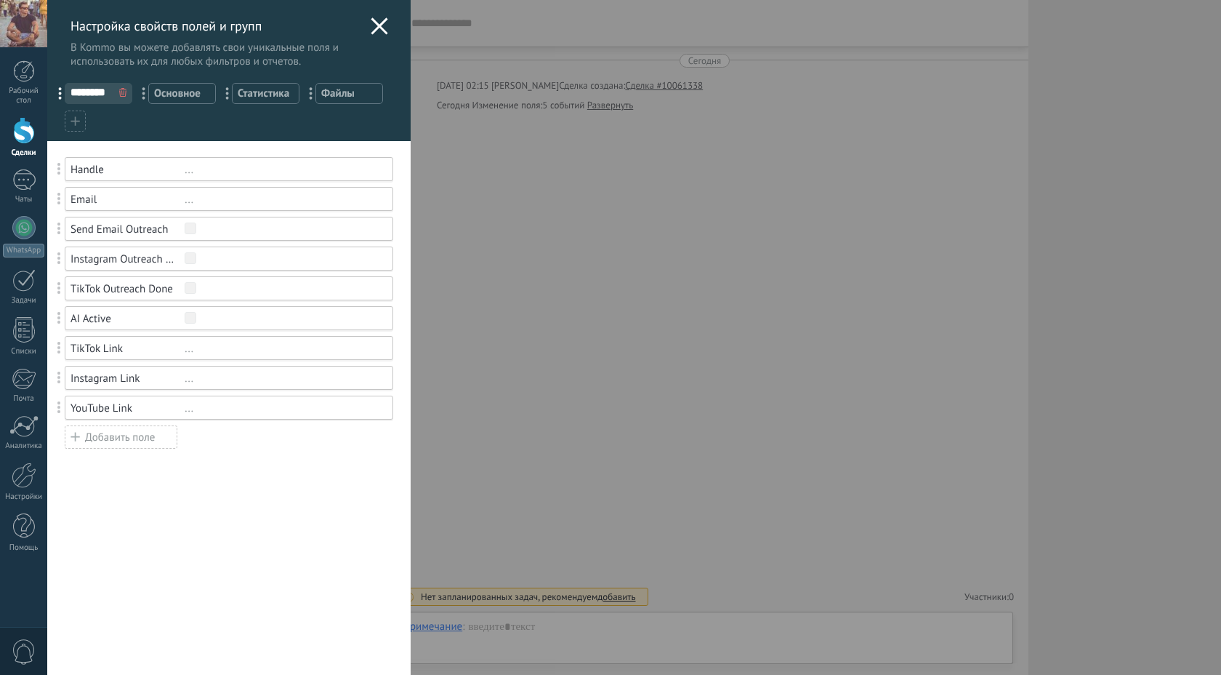
click at [60, 379] on span at bounding box center [59, 377] width 4 height 12
click at [187, 381] on div "..." at bounding box center [283, 378] width 196 height 14
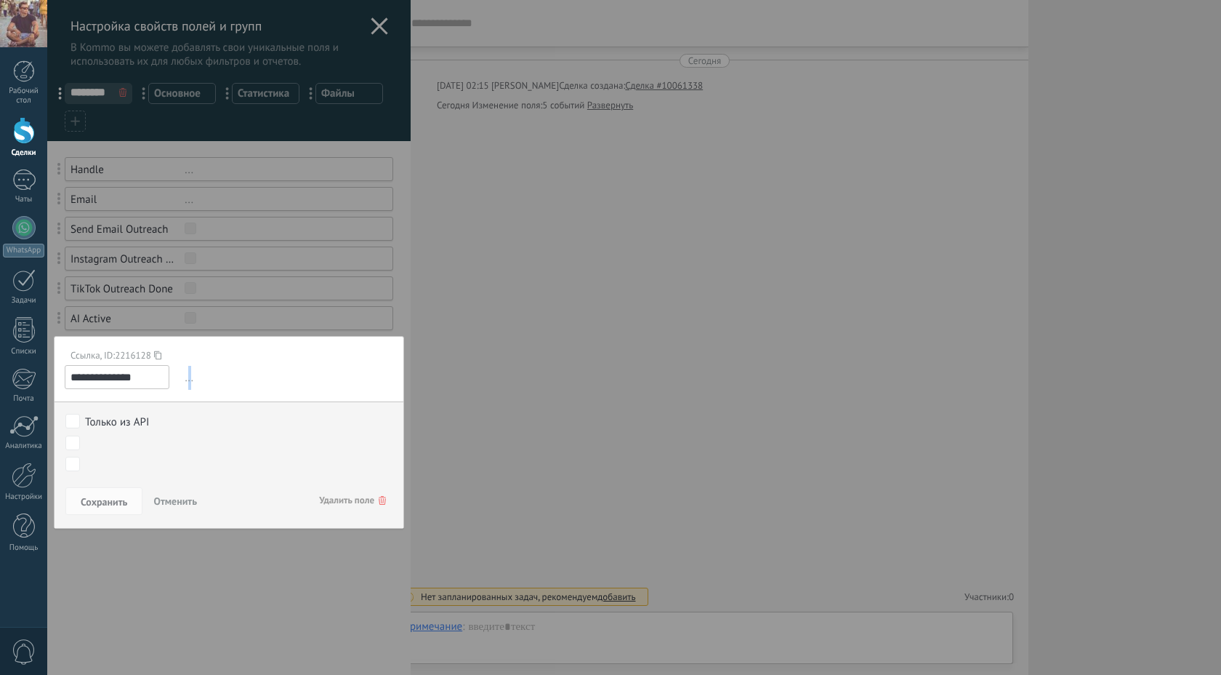
click at [187, 381] on span "..." at bounding box center [288, 378] width 212 height 24
click at [161, 353] on icon at bounding box center [157, 355] width 7 height 20
click at [372, 24] on div at bounding box center [228, 337] width 363 height 675
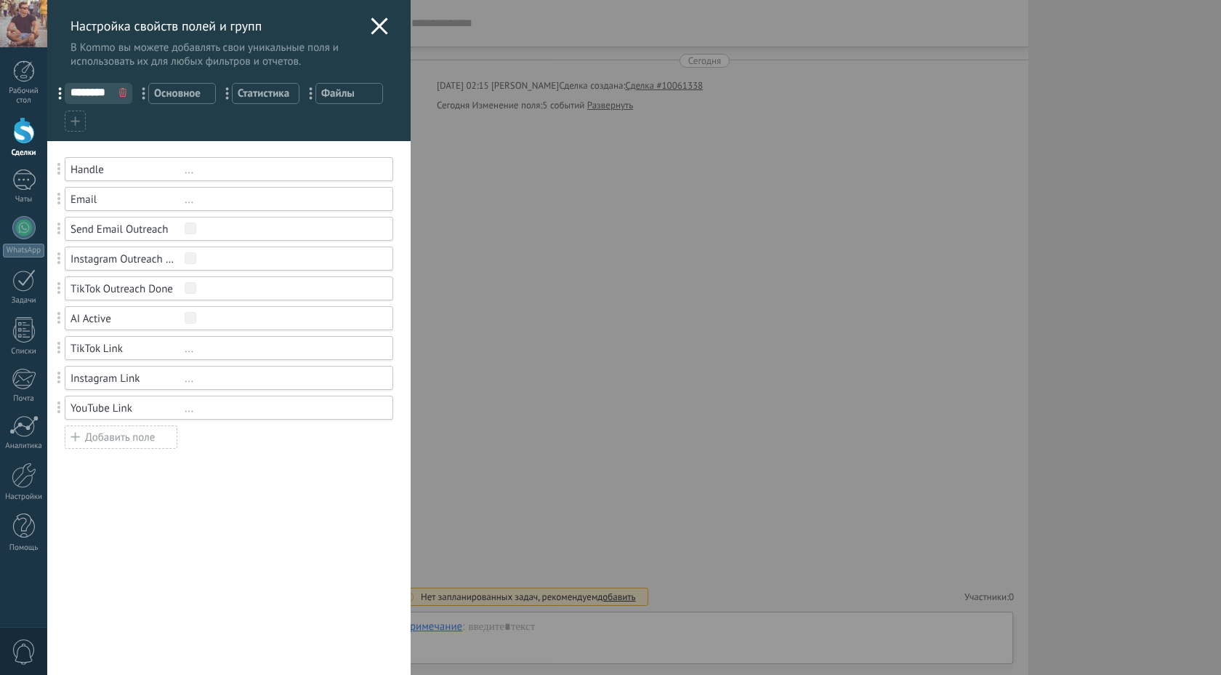
click at [372, 24] on use at bounding box center [379, 25] width 17 height 17
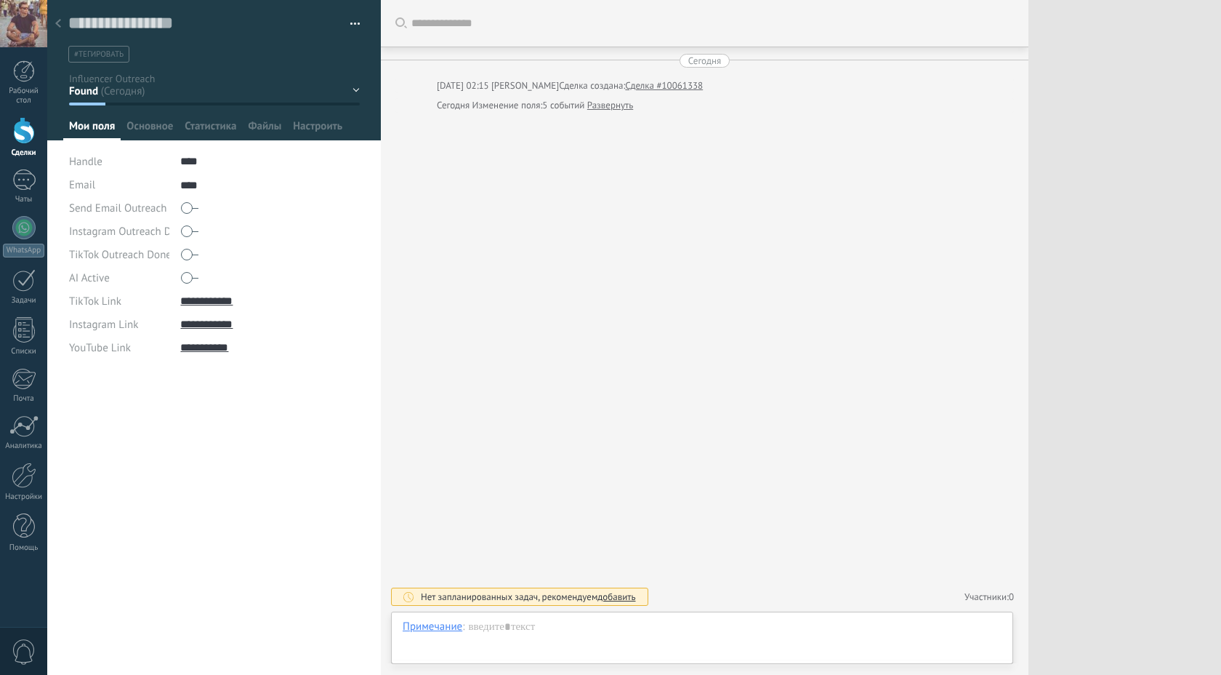
click at [58, 25] on use at bounding box center [58, 23] width 6 height 9
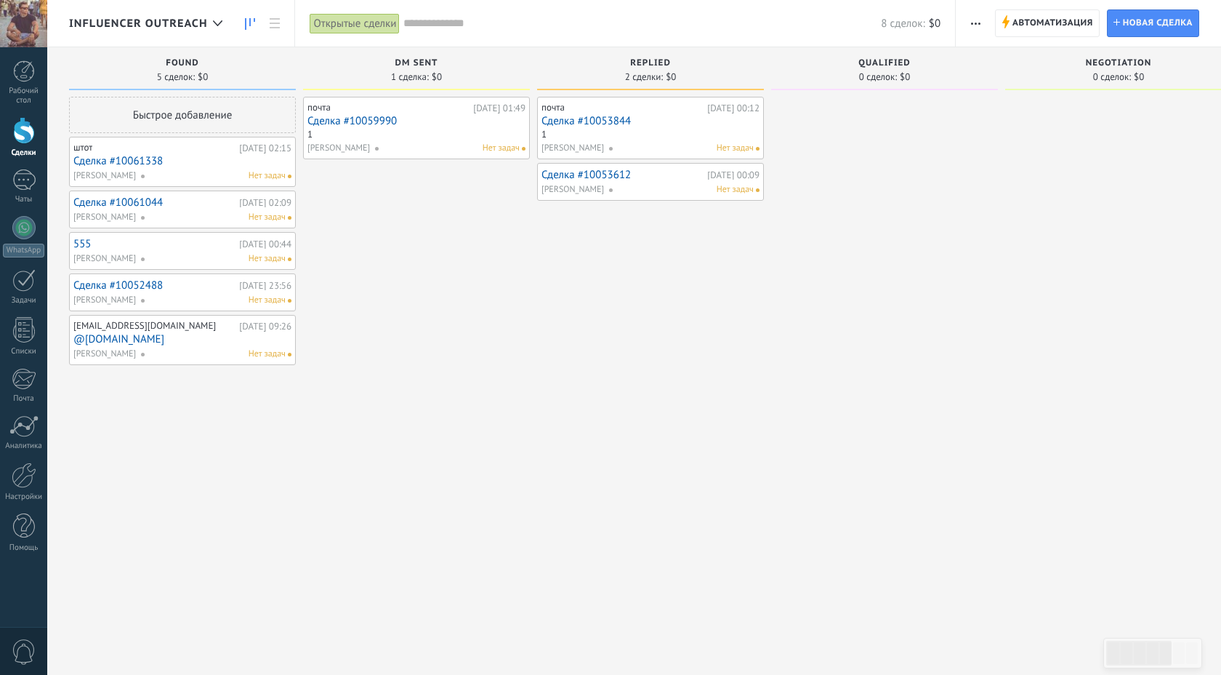
click at [583, 173] on link "Сделка #10053612" at bounding box center [623, 175] width 162 height 12
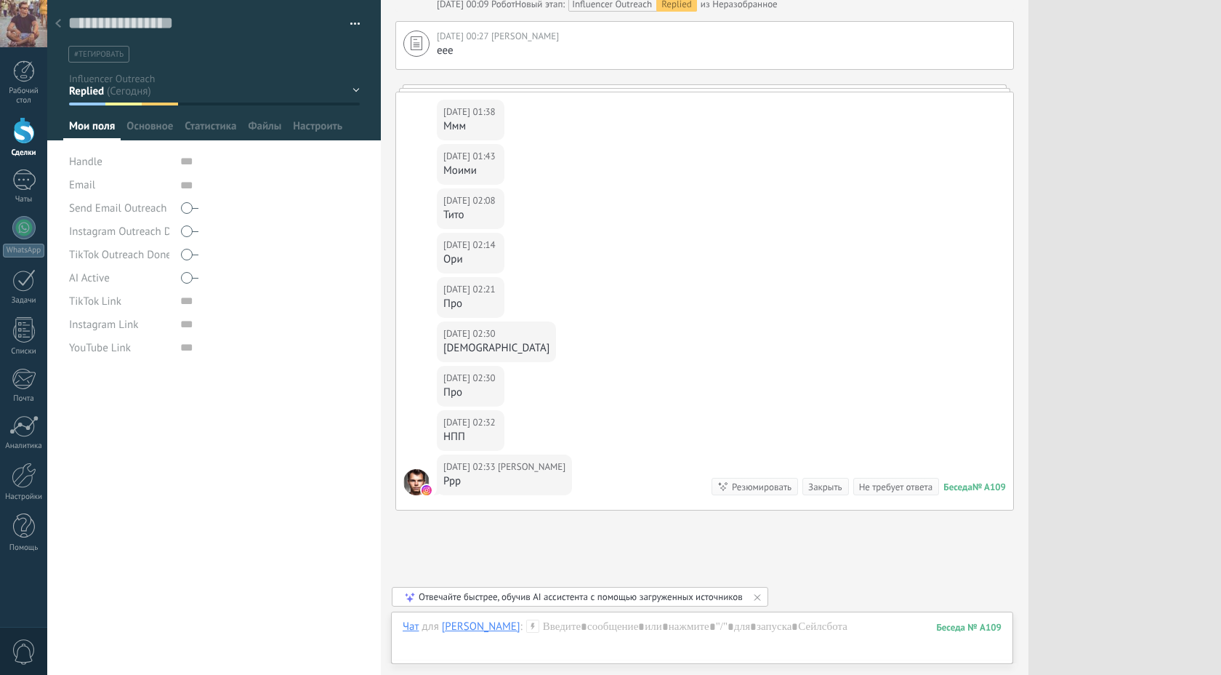
scroll to position [1719, 0]
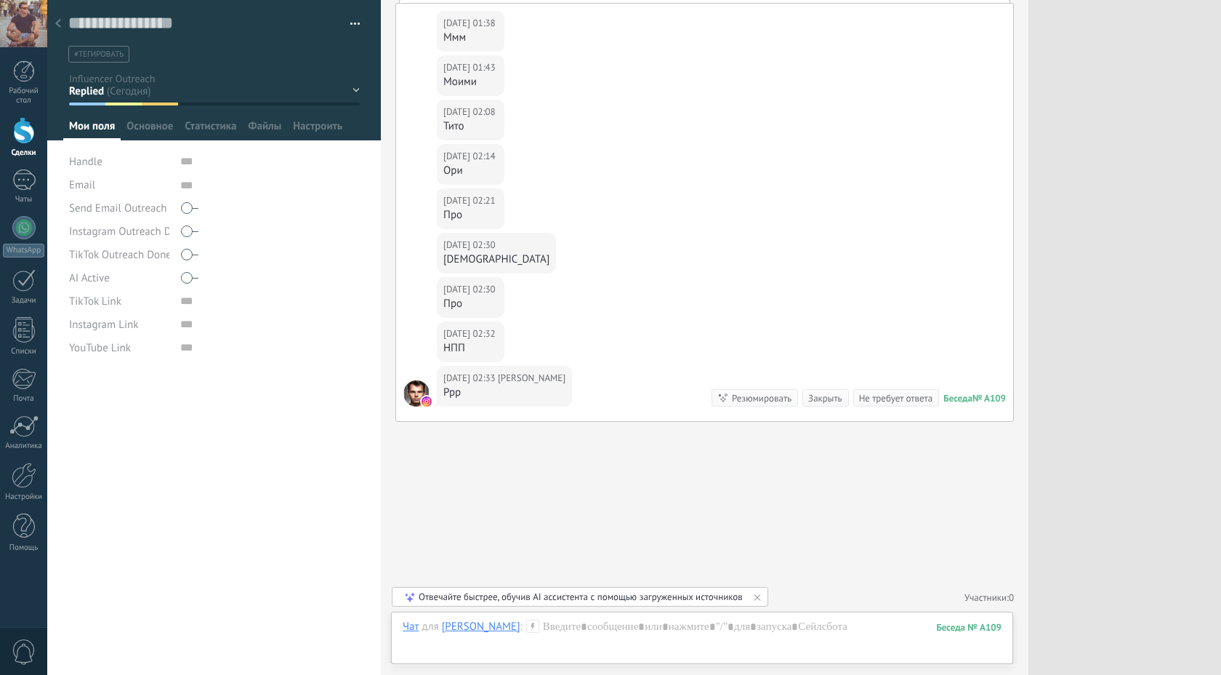
click at [55, 25] on icon at bounding box center [58, 23] width 6 height 9
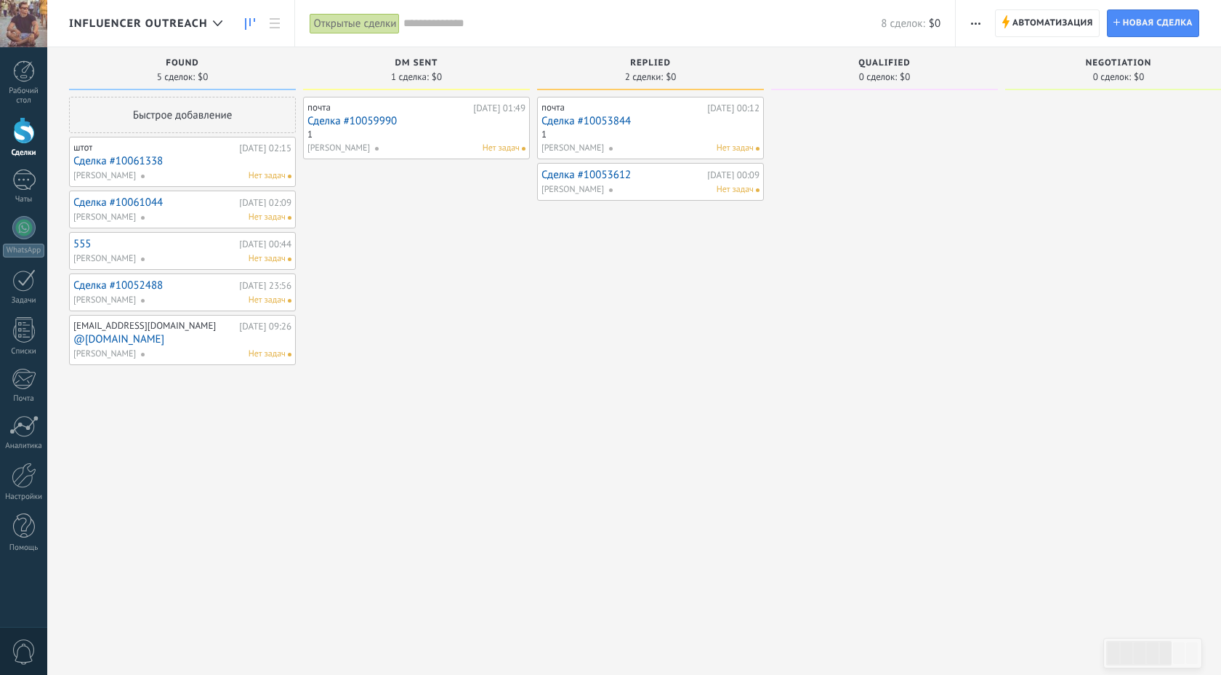
click at [569, 172] on link "Сделка #10053612" at bounding box center [623, 175] width 162 height 12
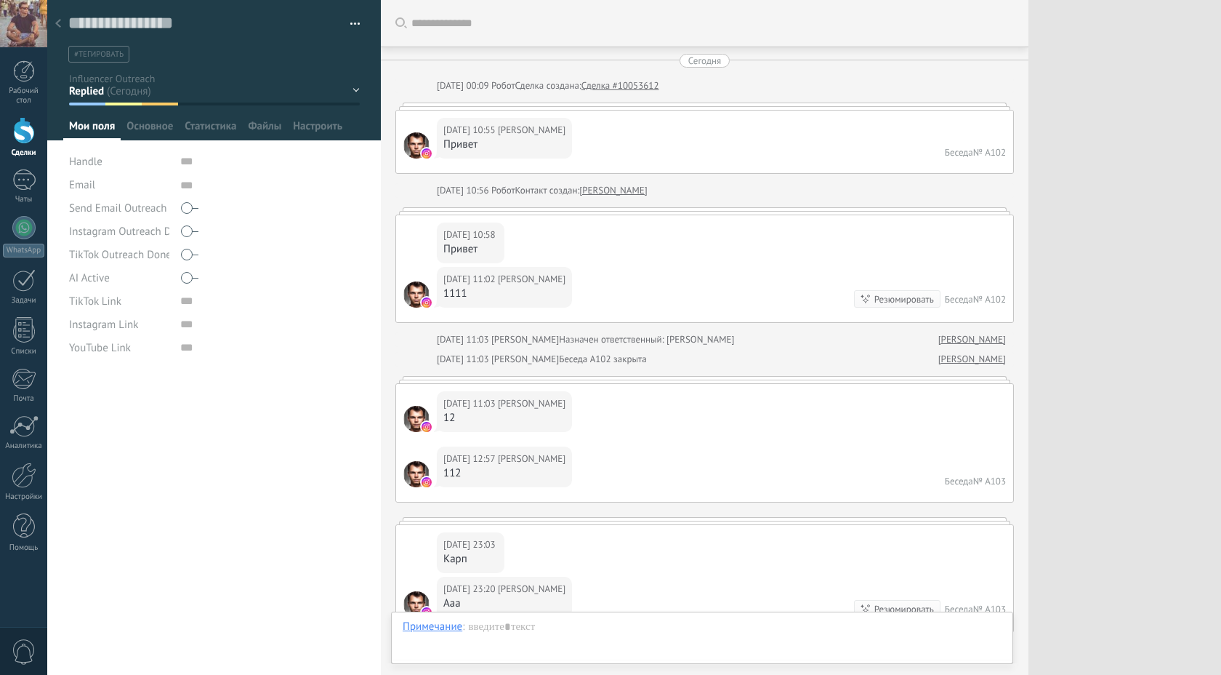
scroll to position [1719, 0]
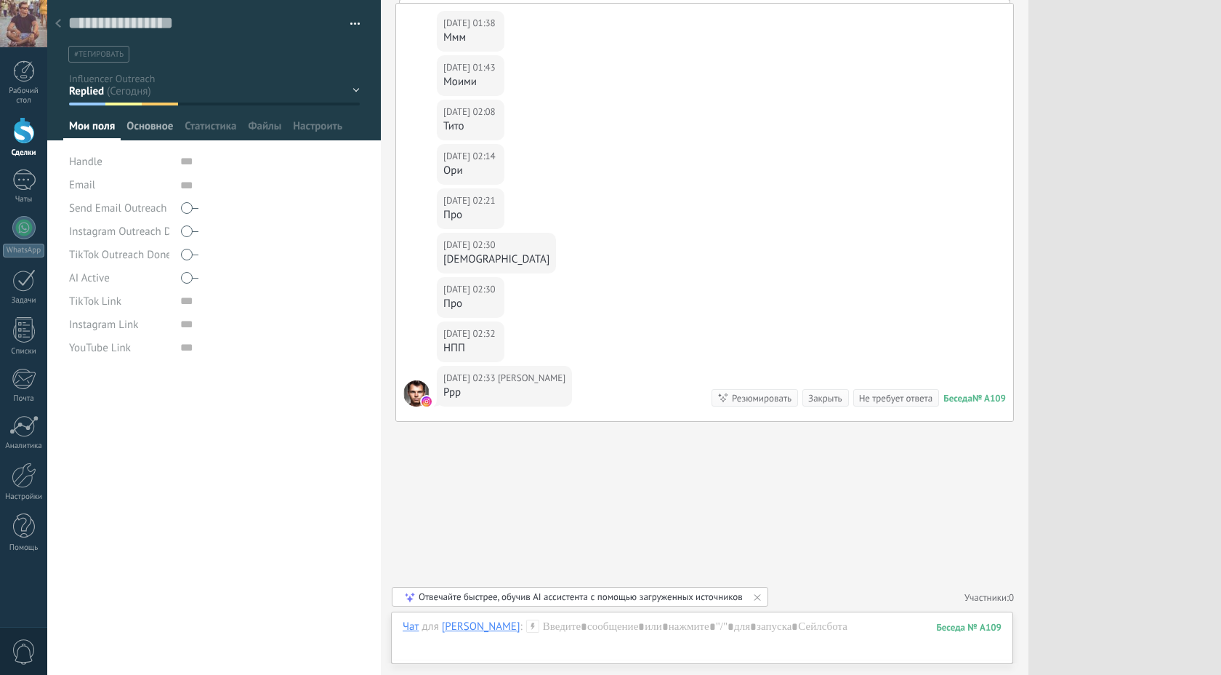
click at [138, 132] on span "Основное" at bounding box center [149, 129] width 47 height 21
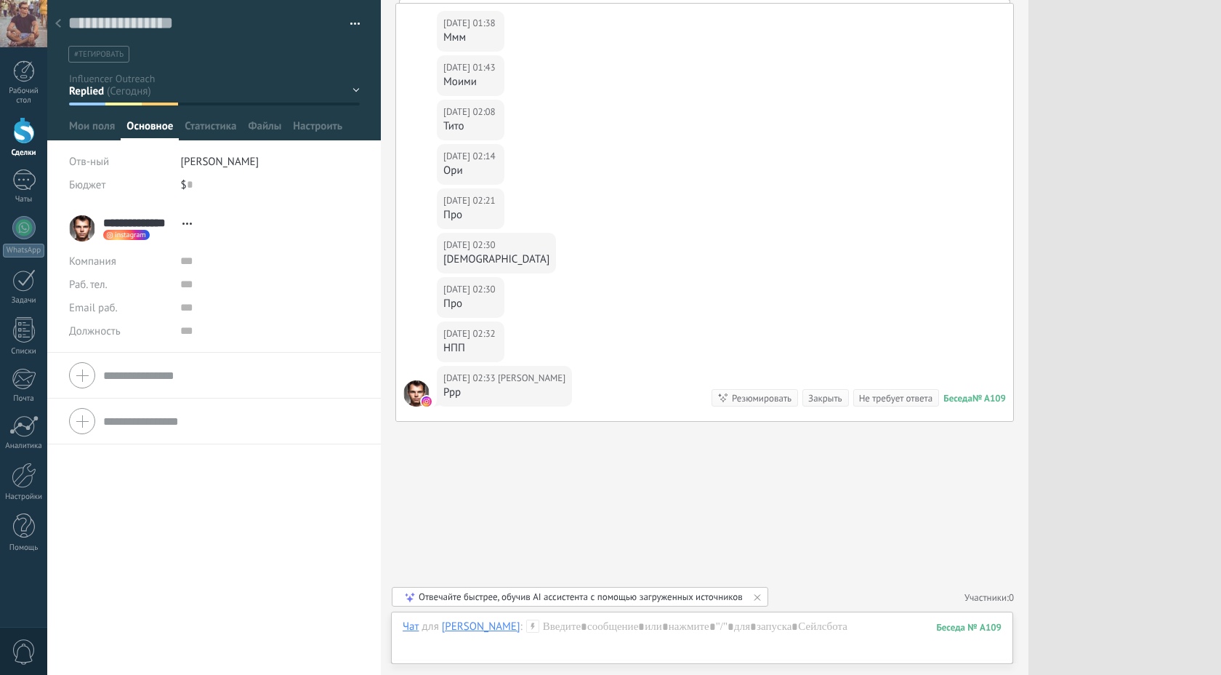
click at [181, 246] on div "**********" at bounding box center [134, 228] width 130 height 36
click at [130, 236] on span "instagram" at bounding box center [130, 234] width 31 height 7
click at [187, 220] on div at bounding box center [610, 337] width 1221 height 675
click at [187, 220] on span "Перейти в карточку Скопировать имя Открепить Сделать основным" at bounding box center [187, 223] width 24 height 11
click at [223, 249] on link "Перейти в карточку" at bounding box center [251, 243] width 94 height 14
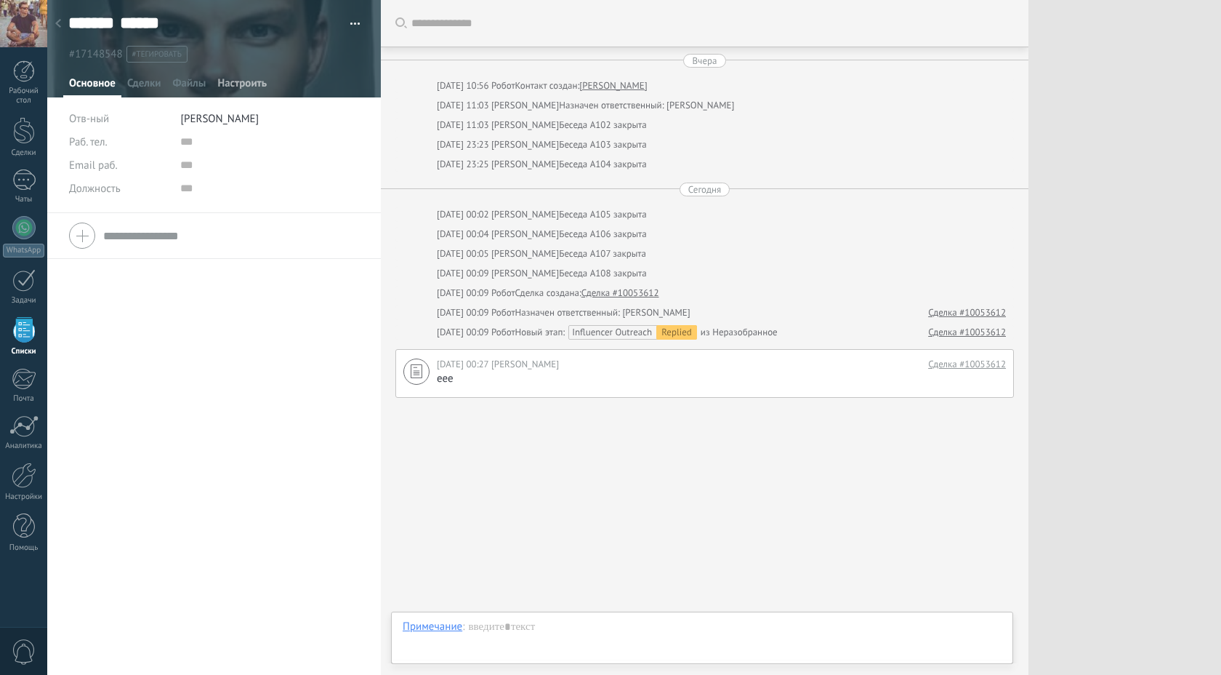
click at [227, 83] on span "Настроить" at bounding box center [241, 86] width 49 height 21
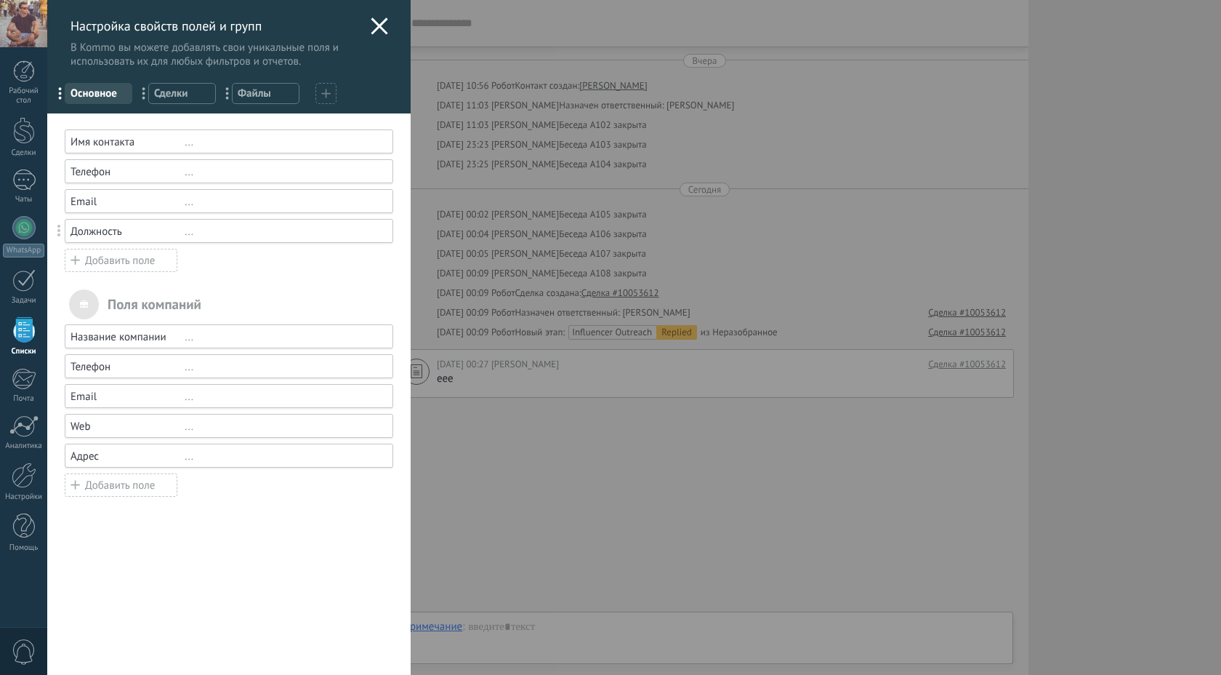
click at [187, 98] on span "Сделки" at bounding box center [182, 94] width 56 height 14
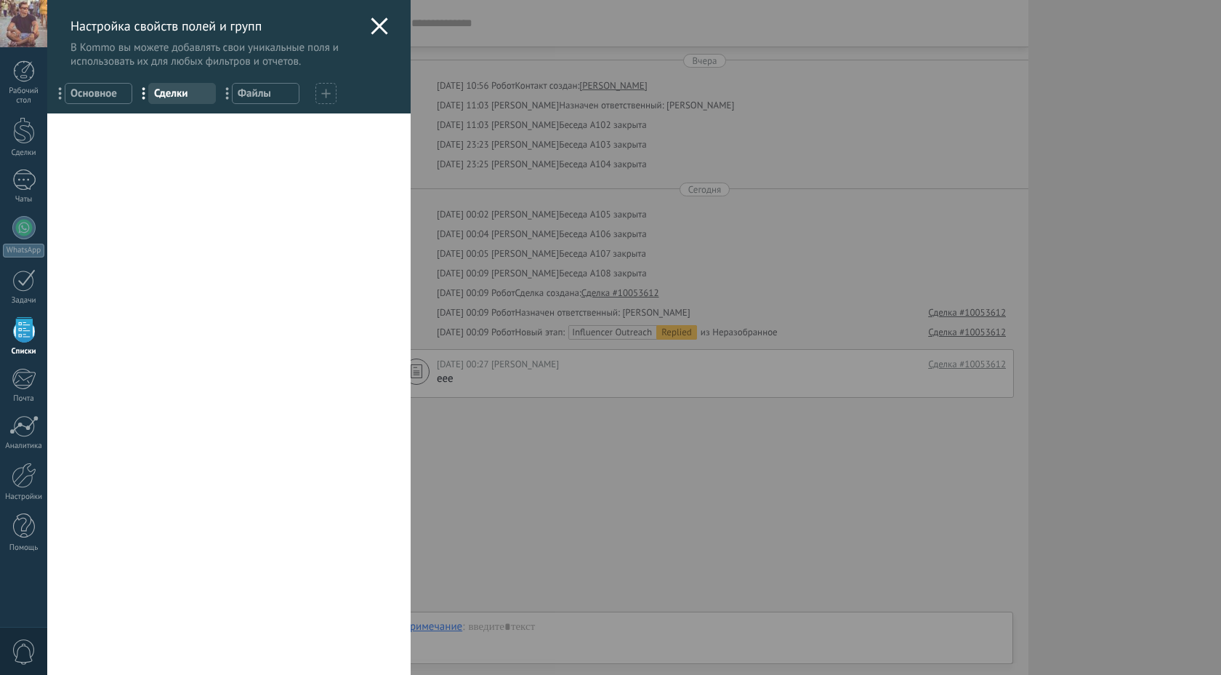
click at [109, 87] on span "Основное" at bounding box center [99, 94] width 56 height 14
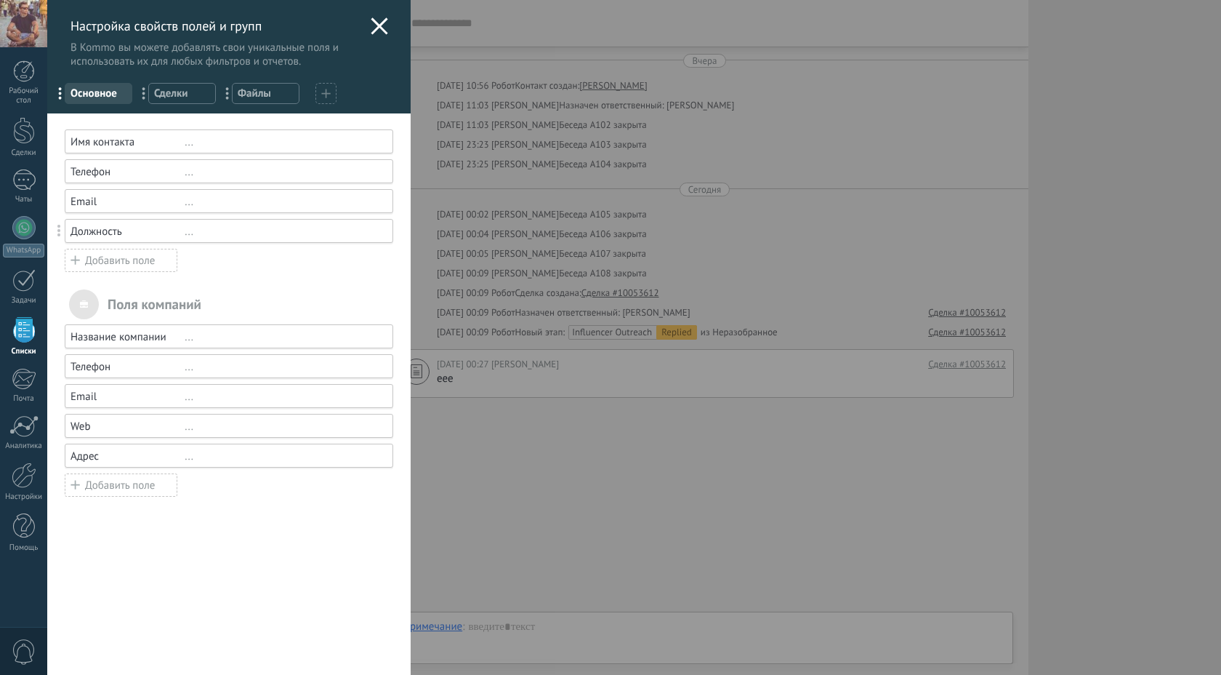
click at [389, 16] on div "Настройка свойств полей и групп В Kommo вы можете добавлять свои уникальные пол…" at bounding box center [228, 34] width 363 height 68
click at [393, 24] on div "Настройка свойств полей и групп В Kommo вы можете добавлять свои уникальные пол…" at bounding box center [228, 34] width 363 height 68
click at [373, 25] on use at bounding box center [379, 25] width 17 height 17
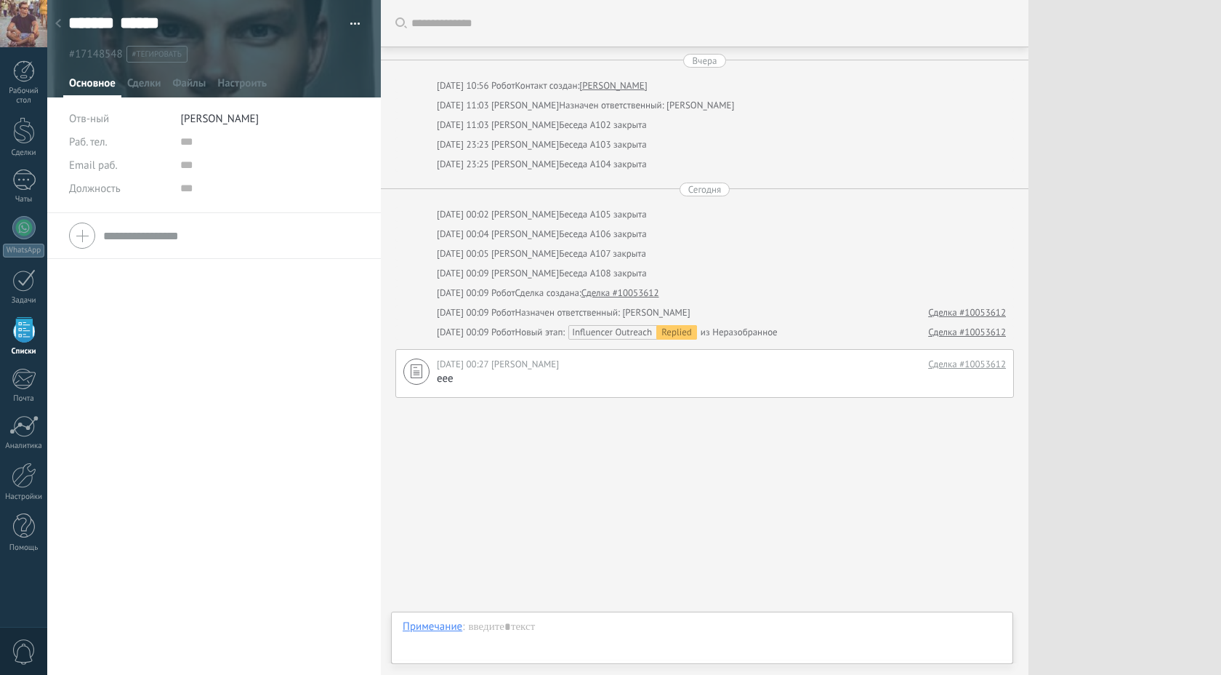
click at [355, 23] on button "button" at bounding box center [350, 24] width 21 height 22
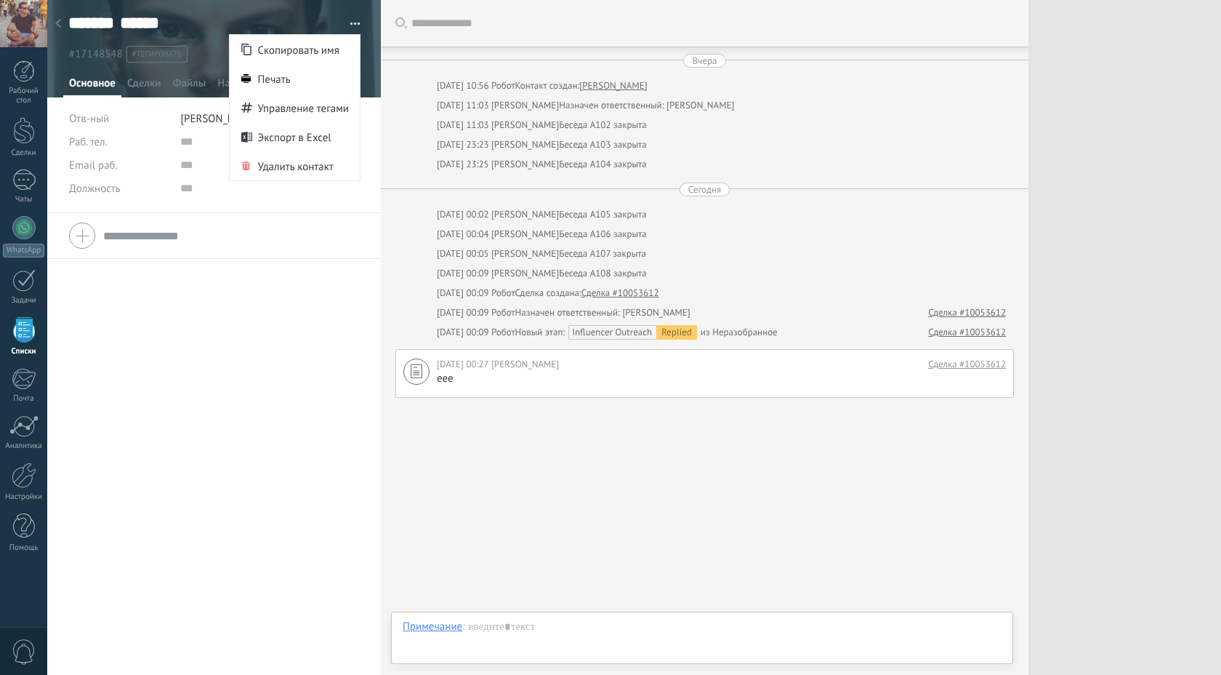
click at [298, 374] on div "Раб. тел. Раб.прямой Мобильный Факс Домашний Другой Раб. тел. Позвонить Копиров…" at bounding box center [214, 444] width 334 height 462
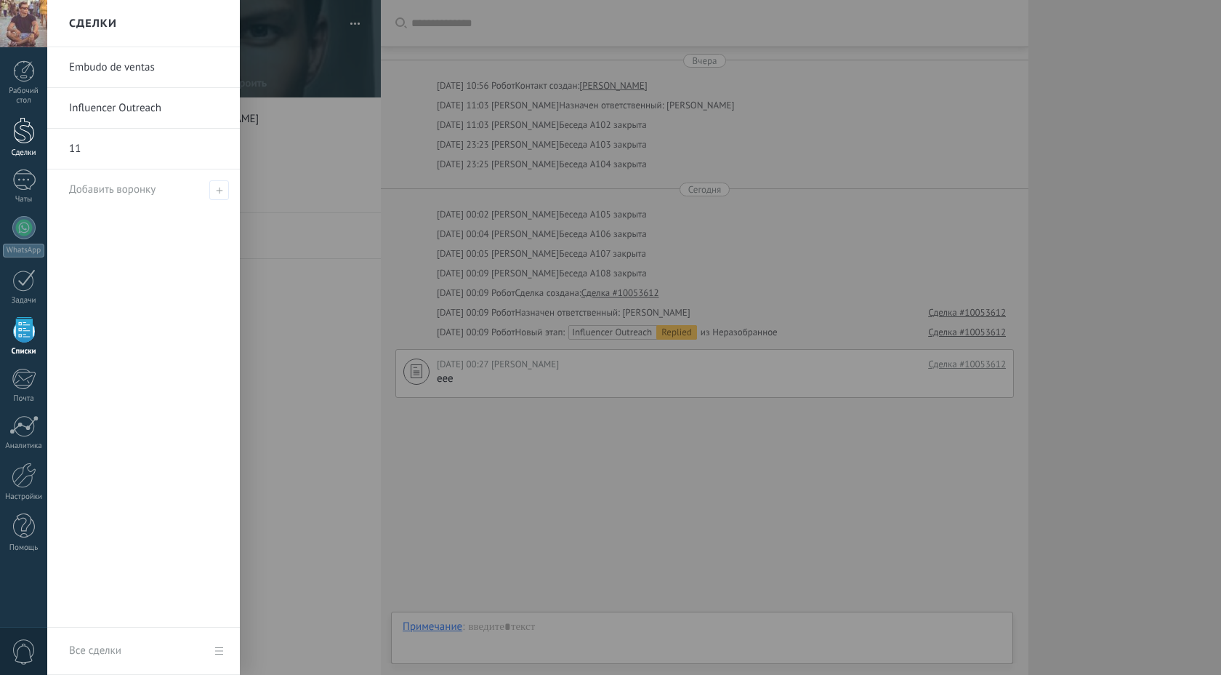
click at [23, 137] on div at bounding box center [24, 130] width 22 height 27
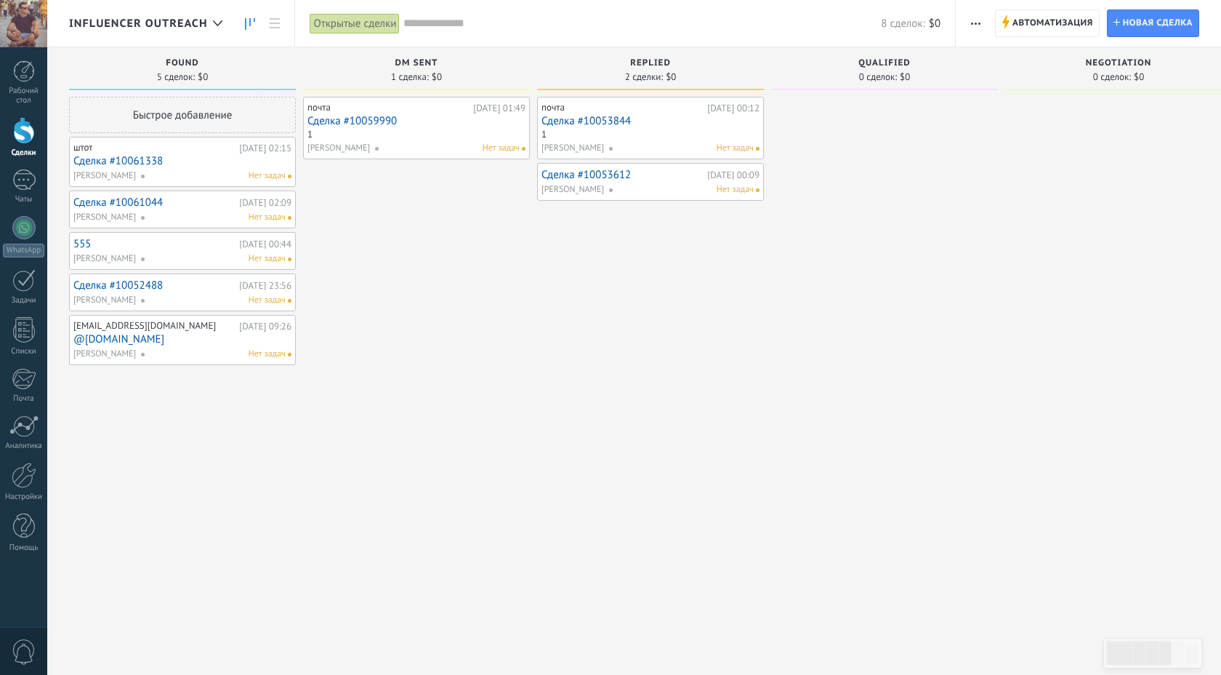
click at [583, 177] on link "Сделка #10053612" at bounding box center [623, 175] width 162 height 12
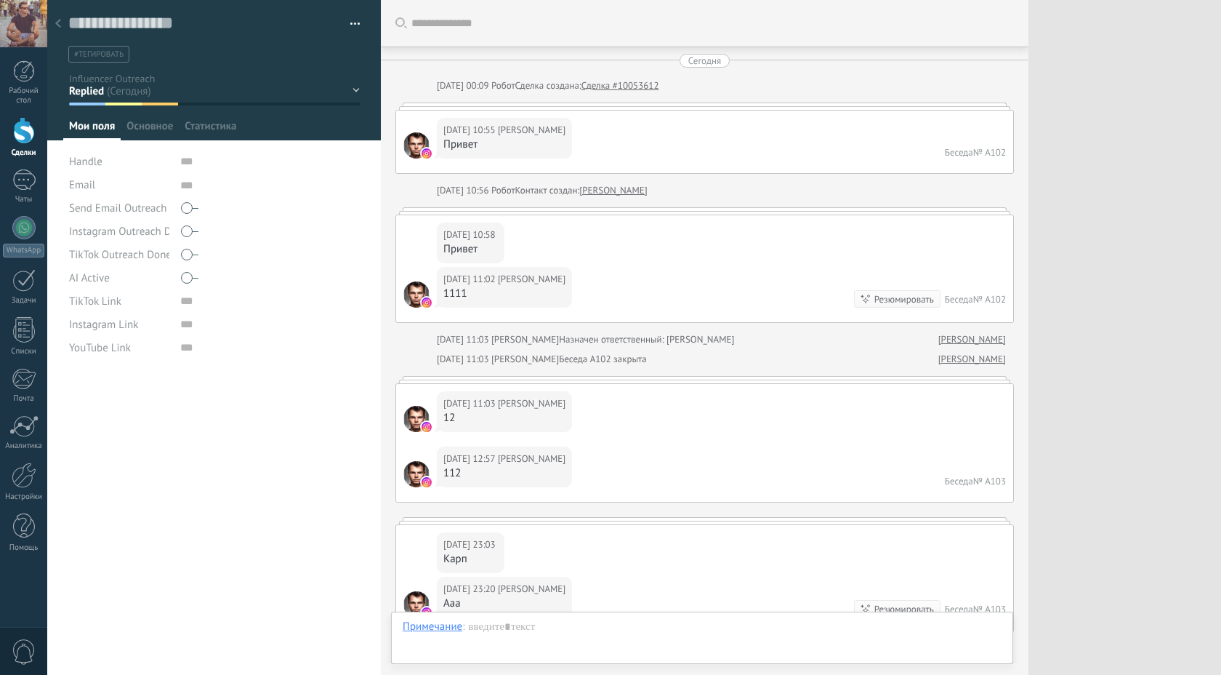
scroll to position [1782, 0]
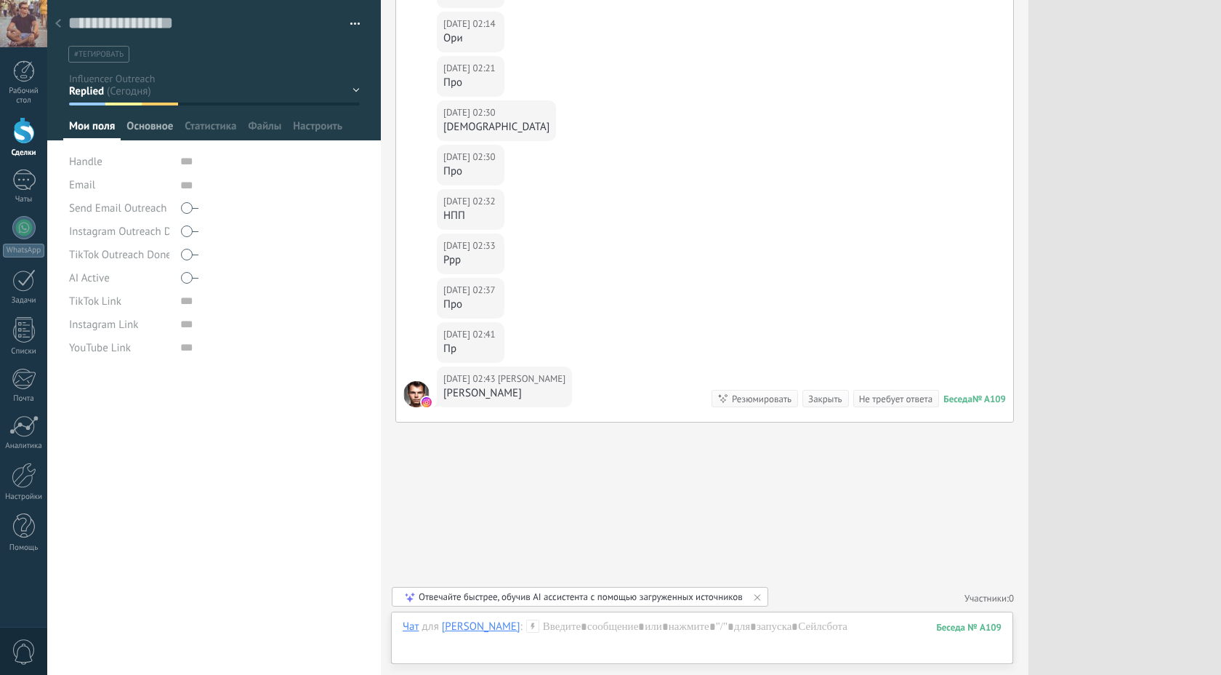
click at [154, 125] on span "Основное" at bounding box center [149, 129] width 47 height 21
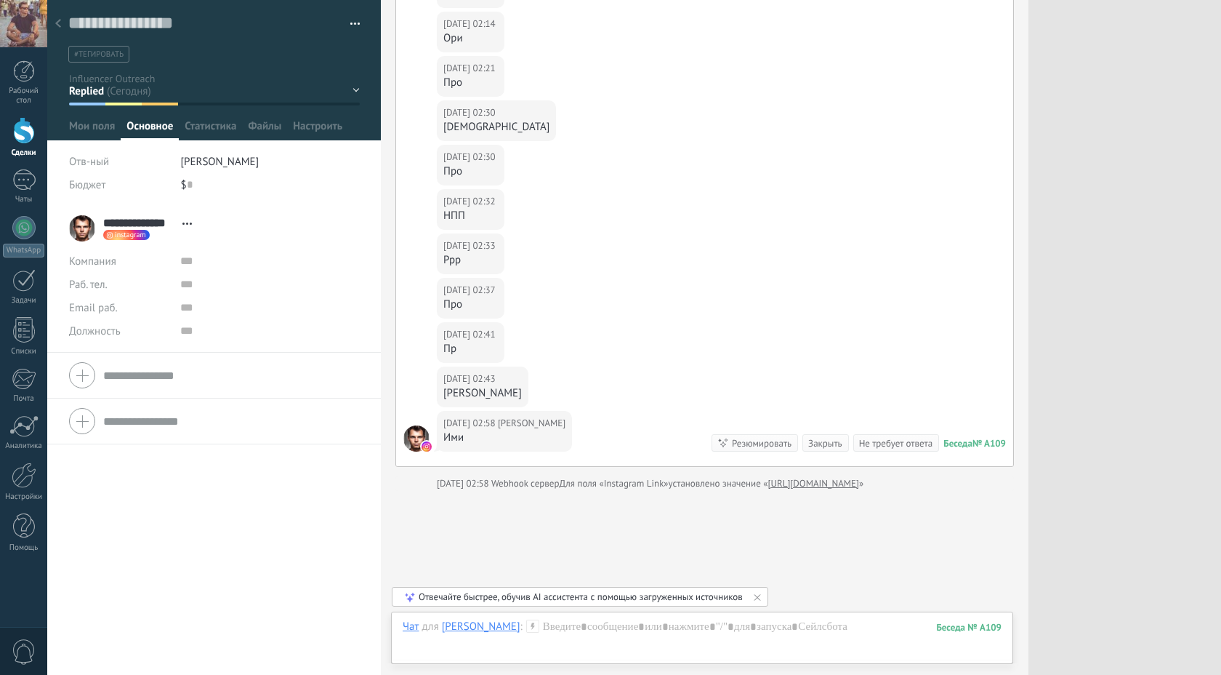
scroll to position [1850, 0]
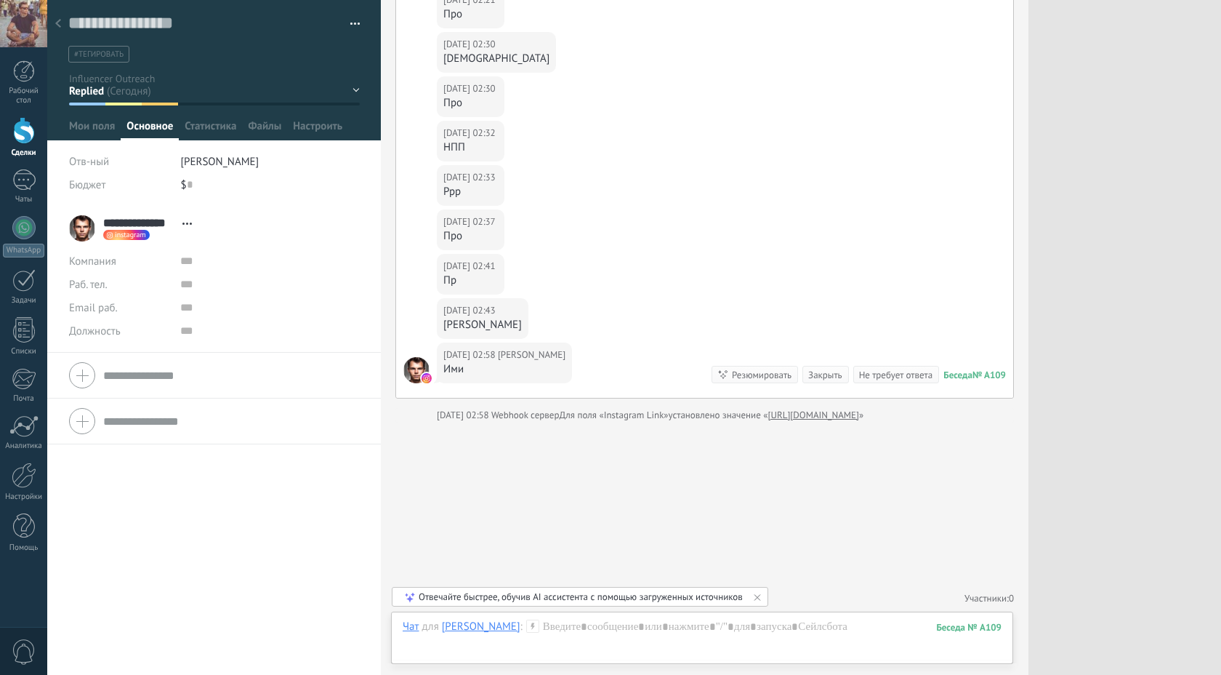
click at [115, 236] on span "instagram" at bounding box center [130, 234] width 31 height 7
click at [426, 378] on div at bounding box center [610, 337] width 1221 height 675
click at [426, 375] on img at bounding box center [427, 378] width 10 height 10
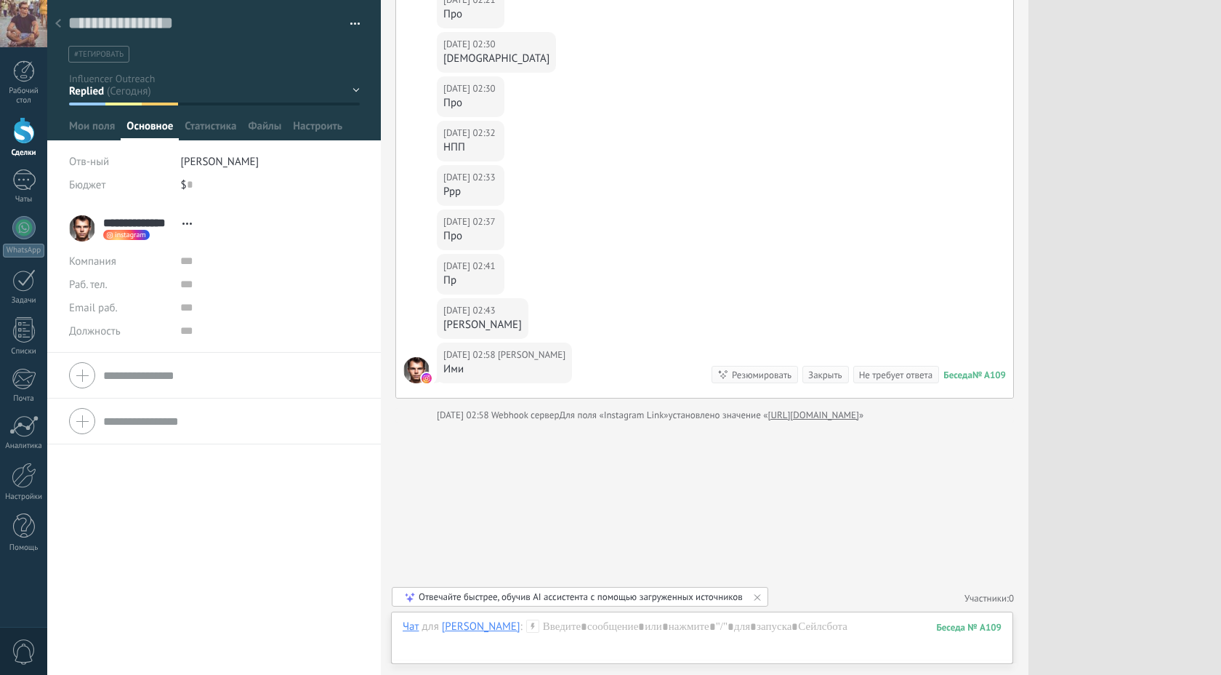
click at [411, 370] on div at bounding box center [416, 370] width 26 height 26
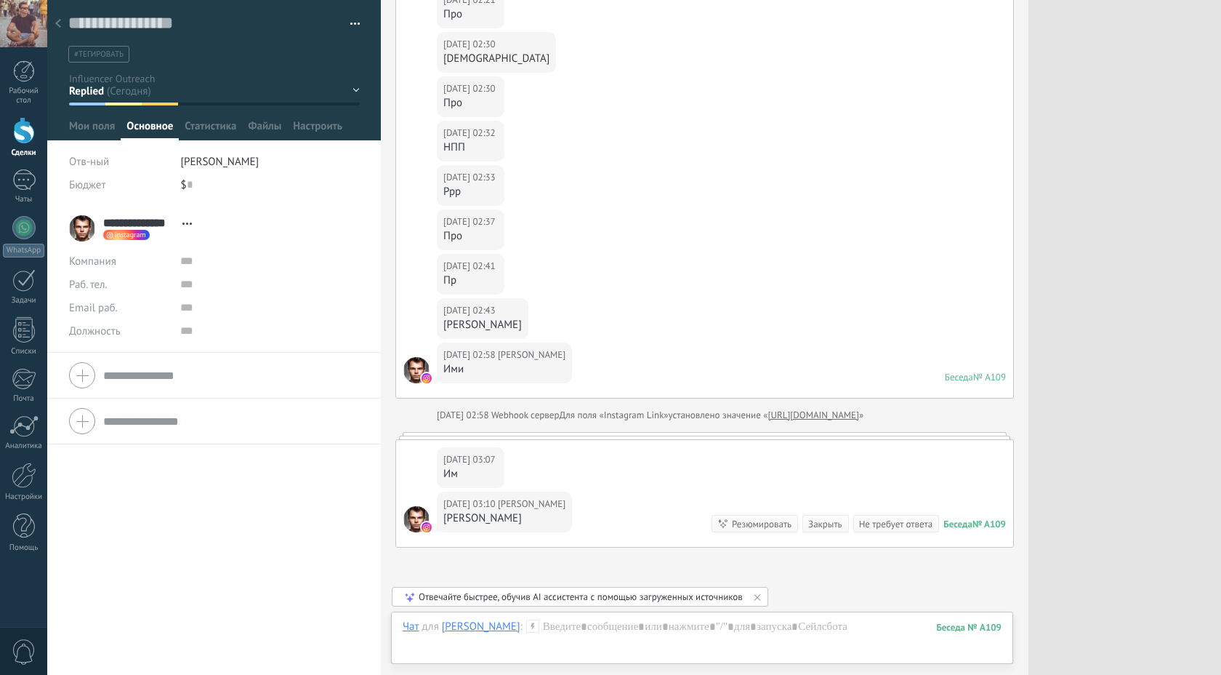
scroll to position [1895, 0]
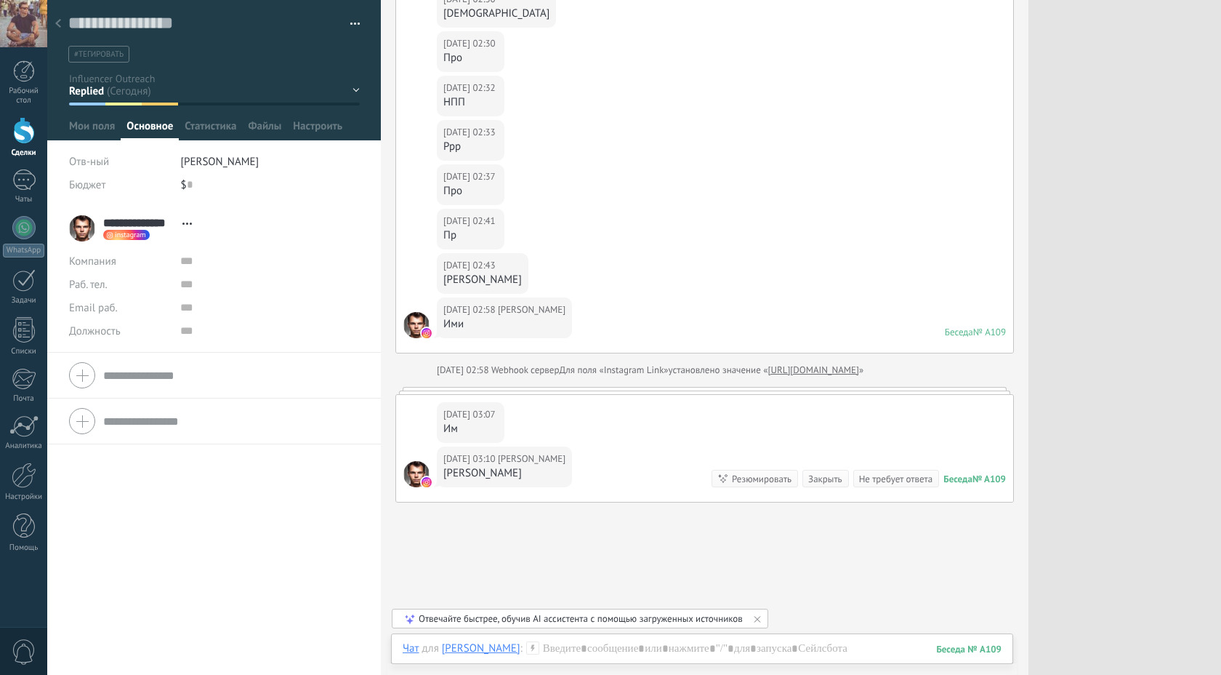
click at [185, 222] on icon at bounding box center [186, 223] width 9 height 2
click at [161, 342] on div "Должность" at bounding box center [119, 330] width 100 height 23
click at [307, 126] on span "Настроить" at bounding box center [317, 129] width 49 height 21
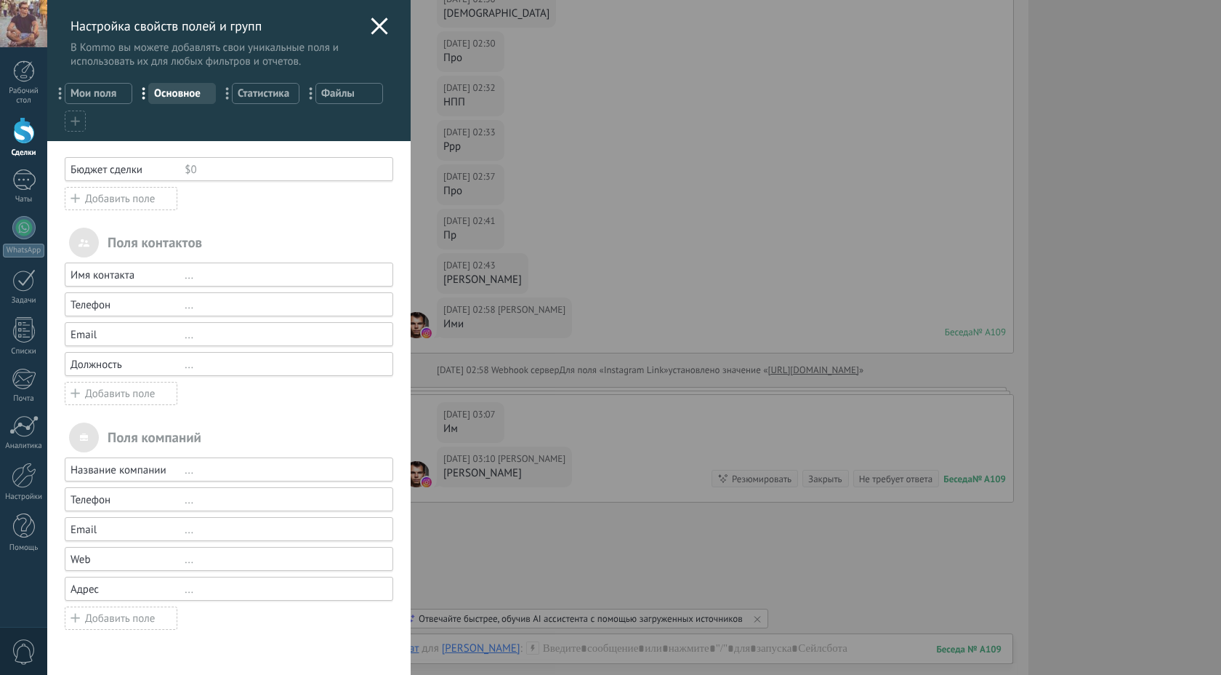
click at [374, 20] on icon at bounding box center [379, 25] width 17 height 17
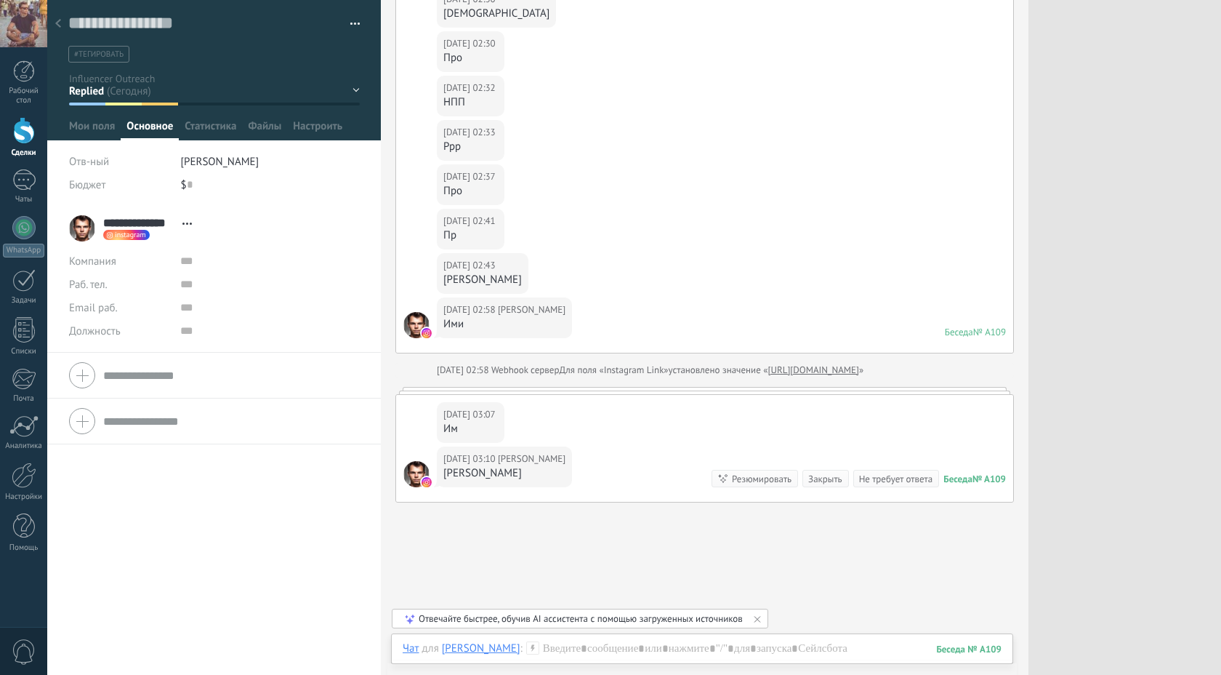
click at [128, 225] on input "**********" at bounding box center [139, 222] width 72 height 15
click at [166, 278] on div "Раб. тел. Раб.прямой Мобильный Факс Домашний Другой Раб. тел." at bounding box center [119, 284] width 100 height 23
click at [183, 225] on span "Перейти в карточку Скопировать имя Открепить Сделать основным" at bounding box center [187, 223] width 24 height 11
click at [204, 247] on link "Перейти в карточку" at bounding box center [251, 243] width 94 height 14
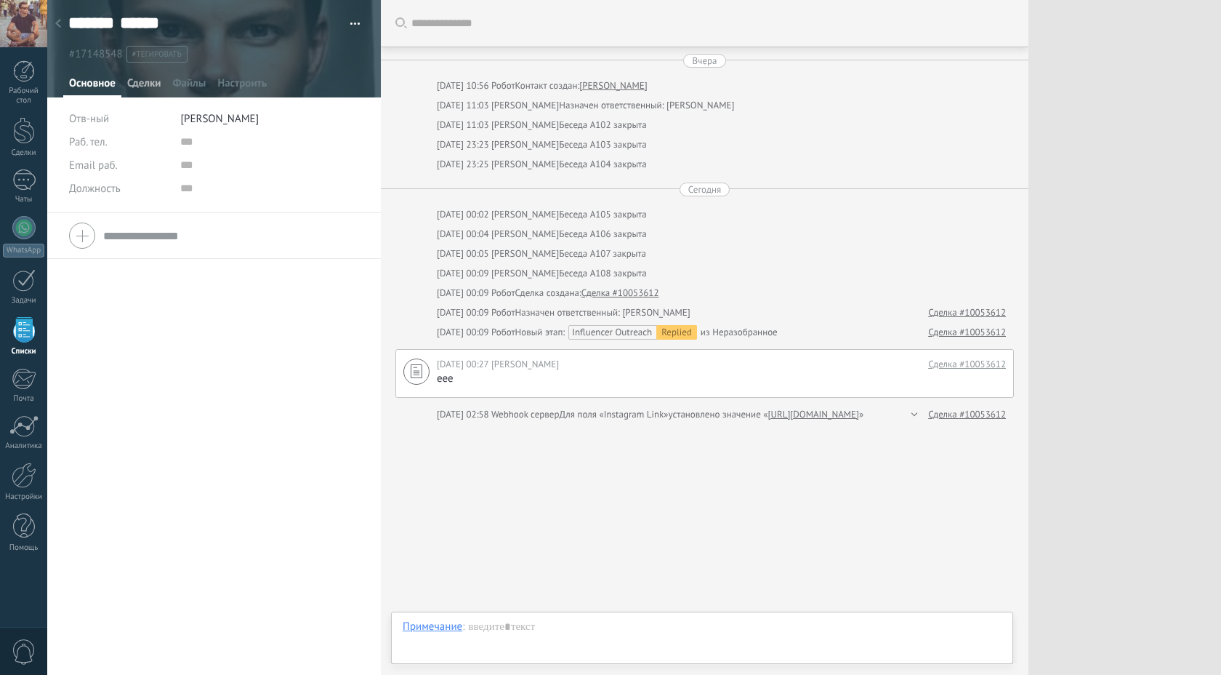
click at [142, 87] on span "Сделки" at bounding box center [143, 86] width 33 height 21
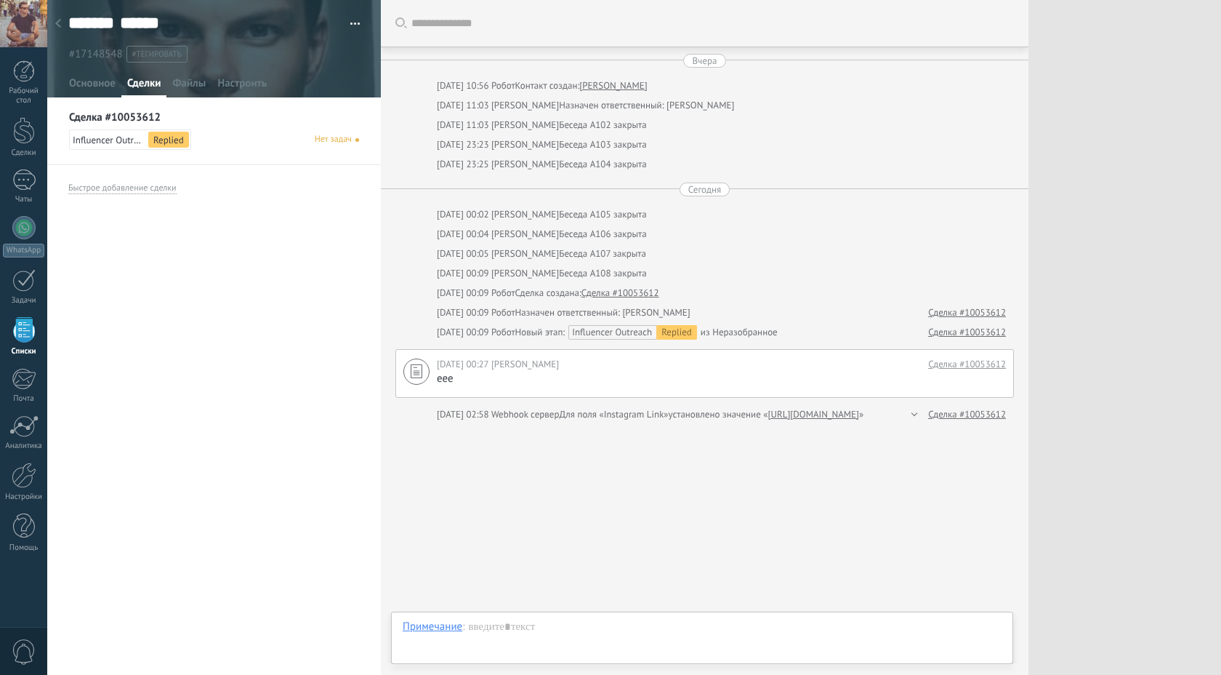
click at [57, 22] on icon at bounding box center [58, 23] width 6 height 9
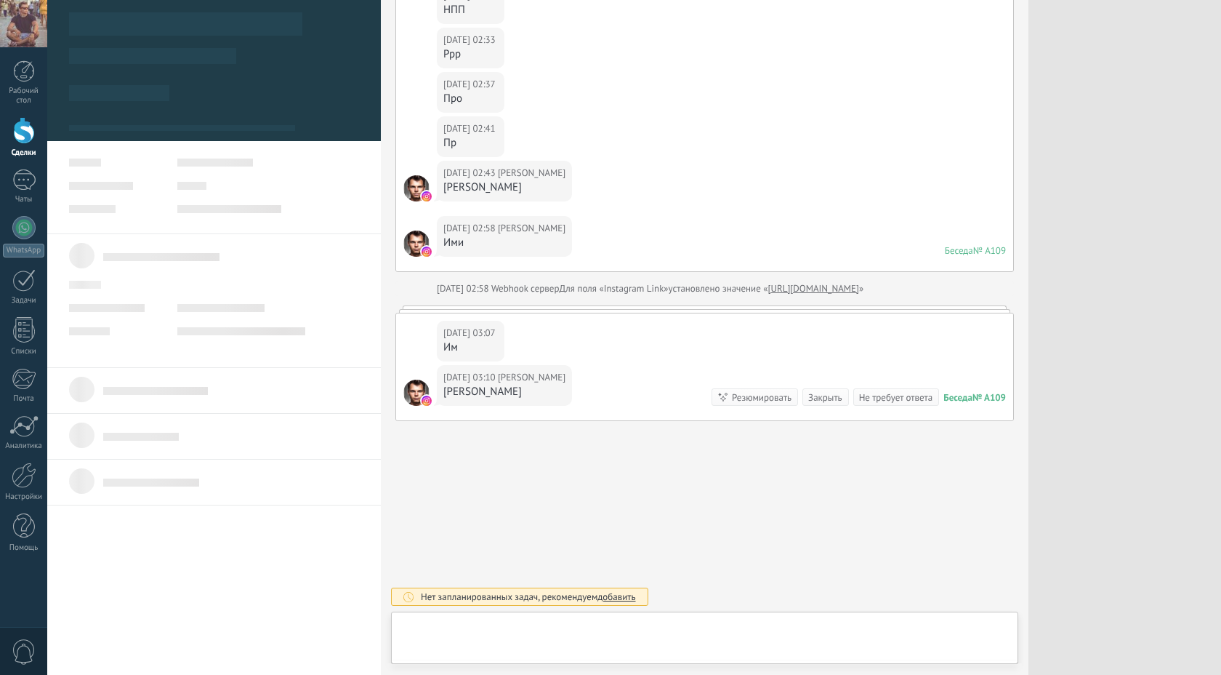
scroll to position [22, 0]
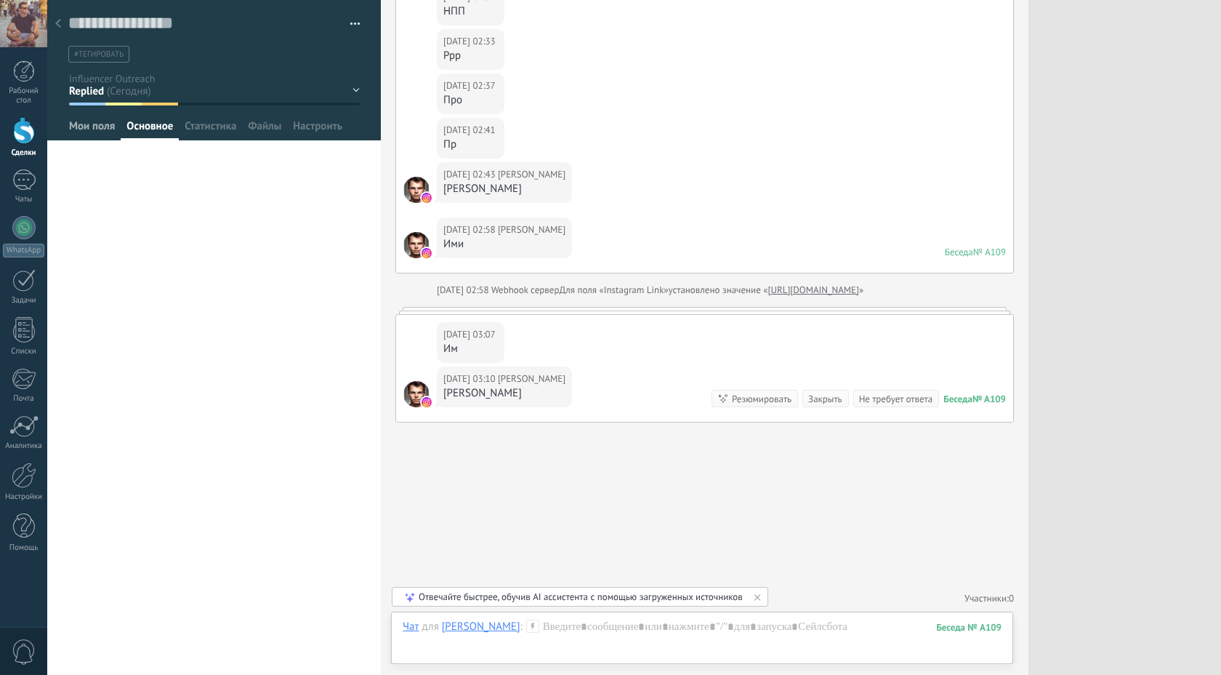
click at [109, 132] on span "Мои поля" at bounding box center [92, 129] width 46 height 21
type textarea "***"
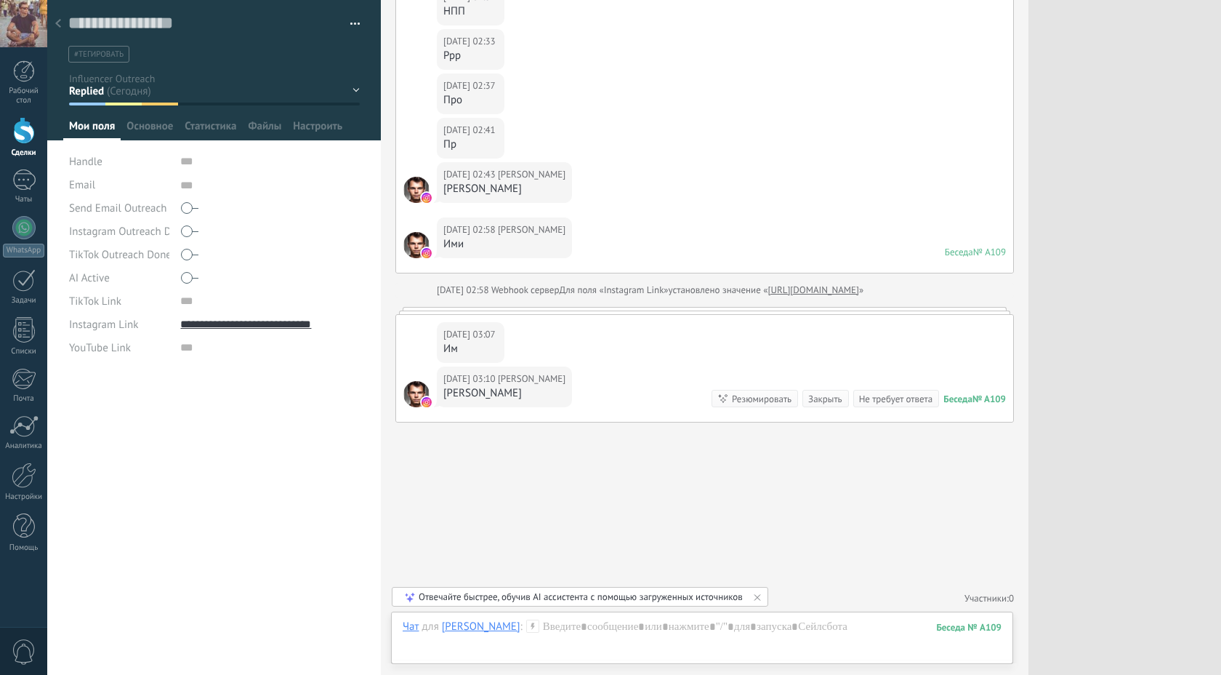
scroll to position [15, 0]
click at [158, 121] on span "Основное" at bounding box center [149, 129] width 47 height 21
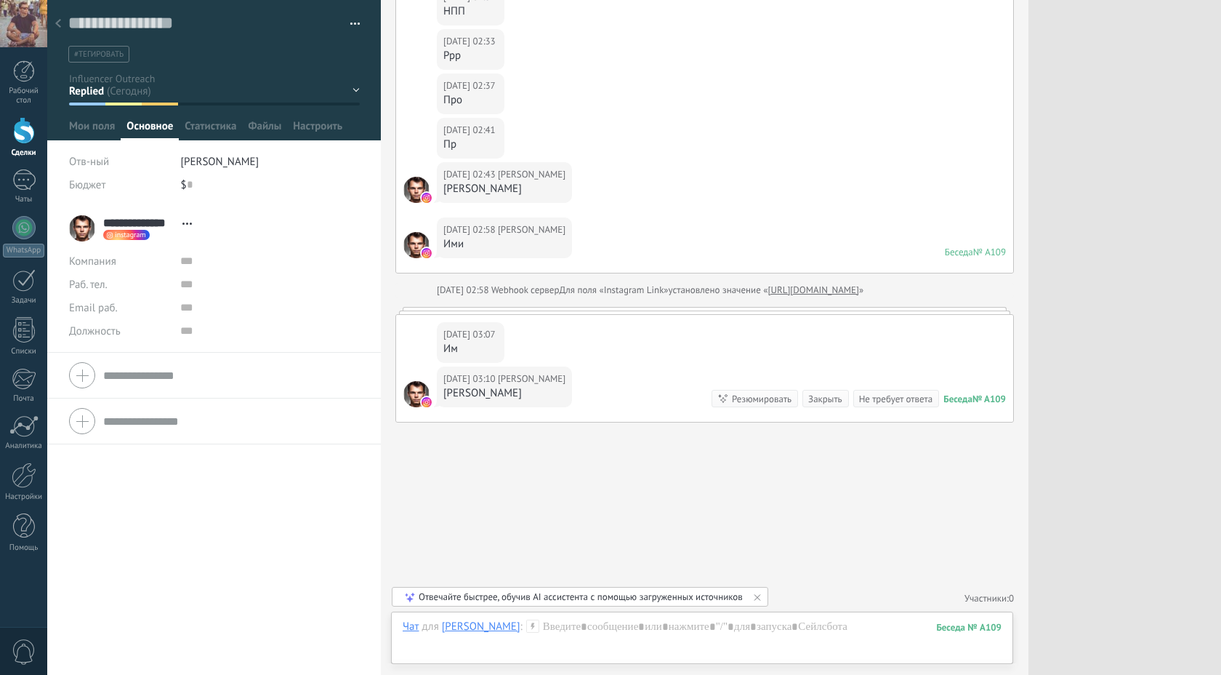
click at [190, 224] on use at bounding box center [186, 223] width 9 height 2
click at [220, 292] on div "Открепить" at bounding box center [242, 292] width 132 height 25
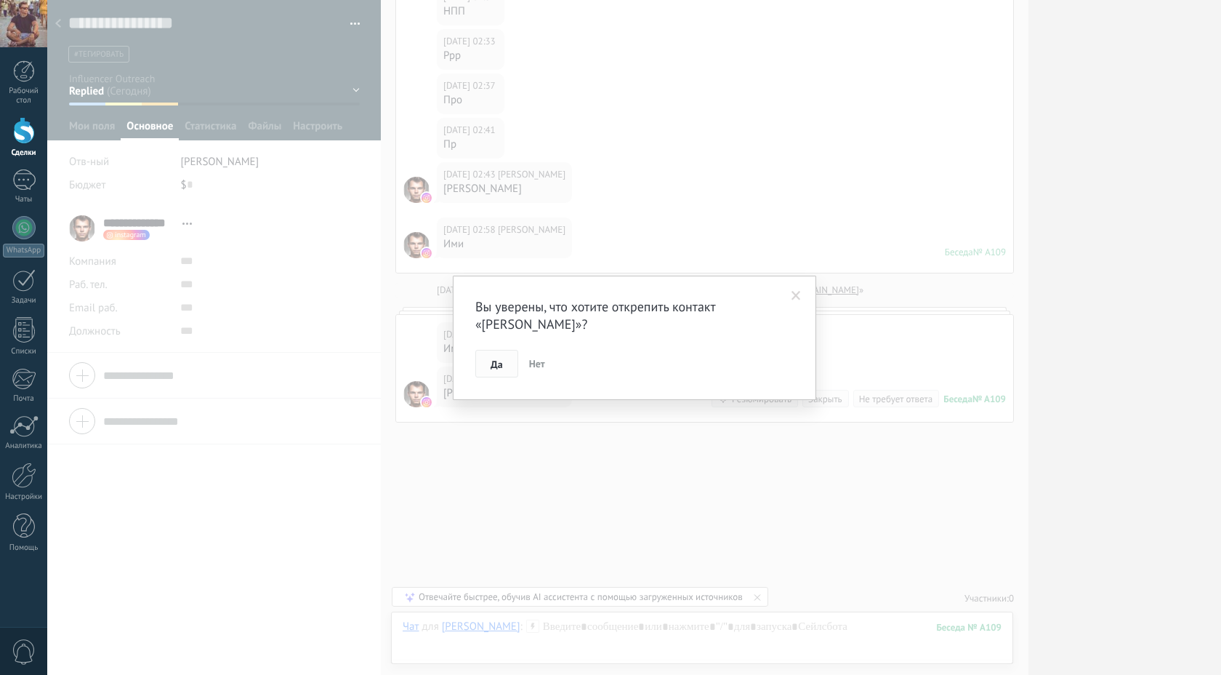
click at [497, 366] on span "Да" at bounding box center [497, 364] width 12 height 10
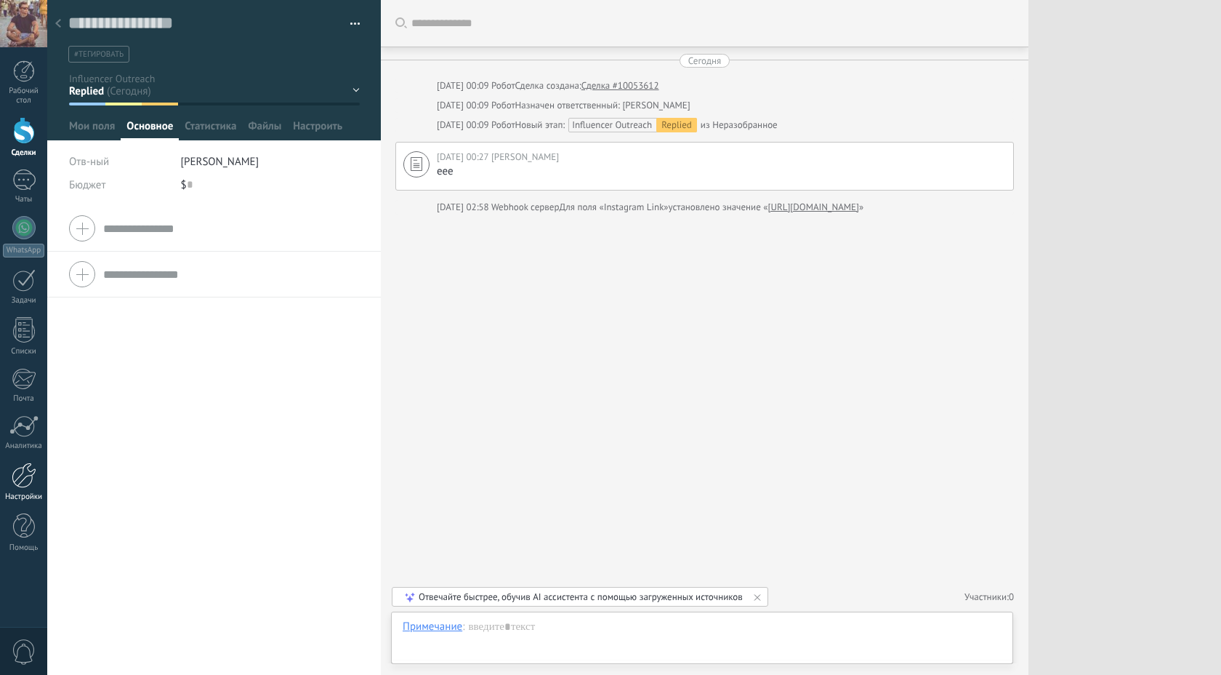
click at [26, 478] on div at bounding box center [24, 474] width 25 height 25
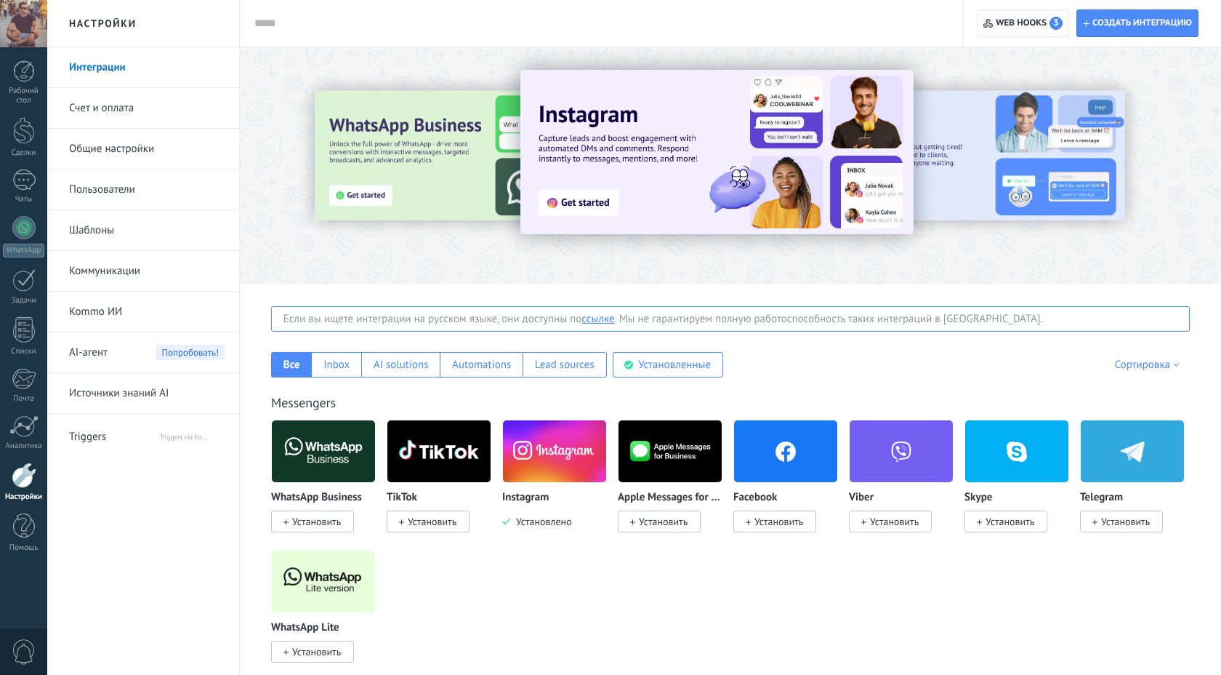
click at [583, 20] on icon "button" at bounding box center [989, 23] width 10 height 9
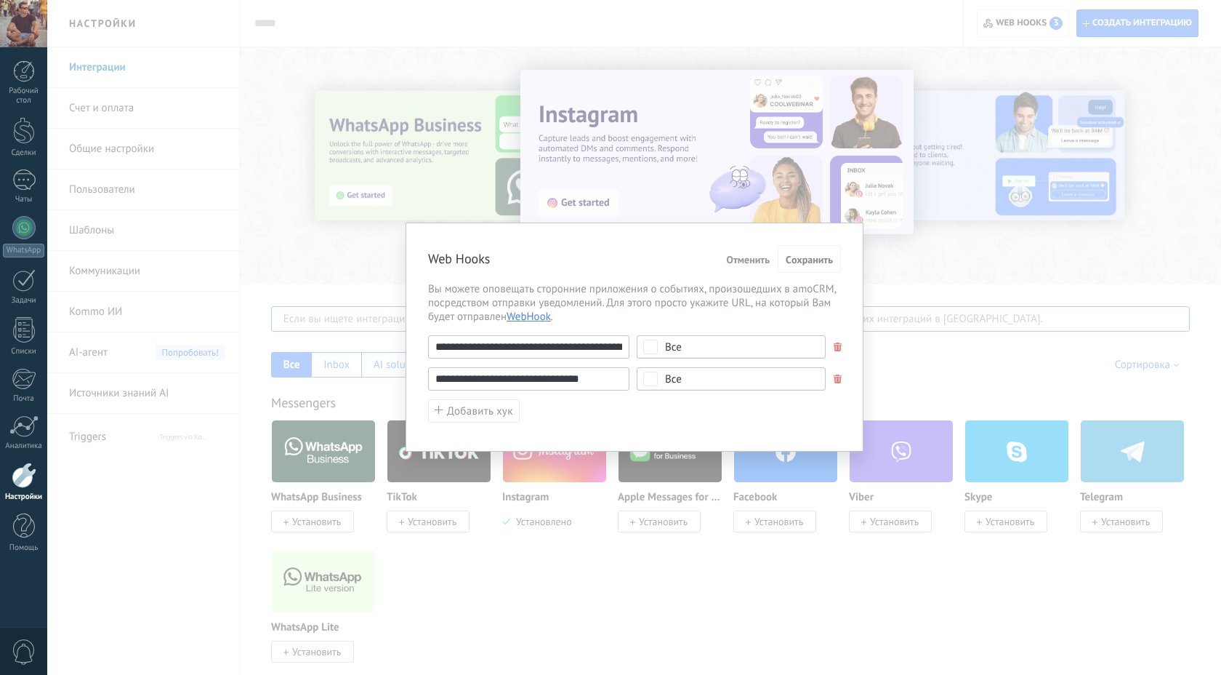
click at [578, 345] on input "**********" at bounding box center [528, 346] width 201 height 23
click at [476, 352] on input "**********" at bounding box center [528, 346] width 201 height 23
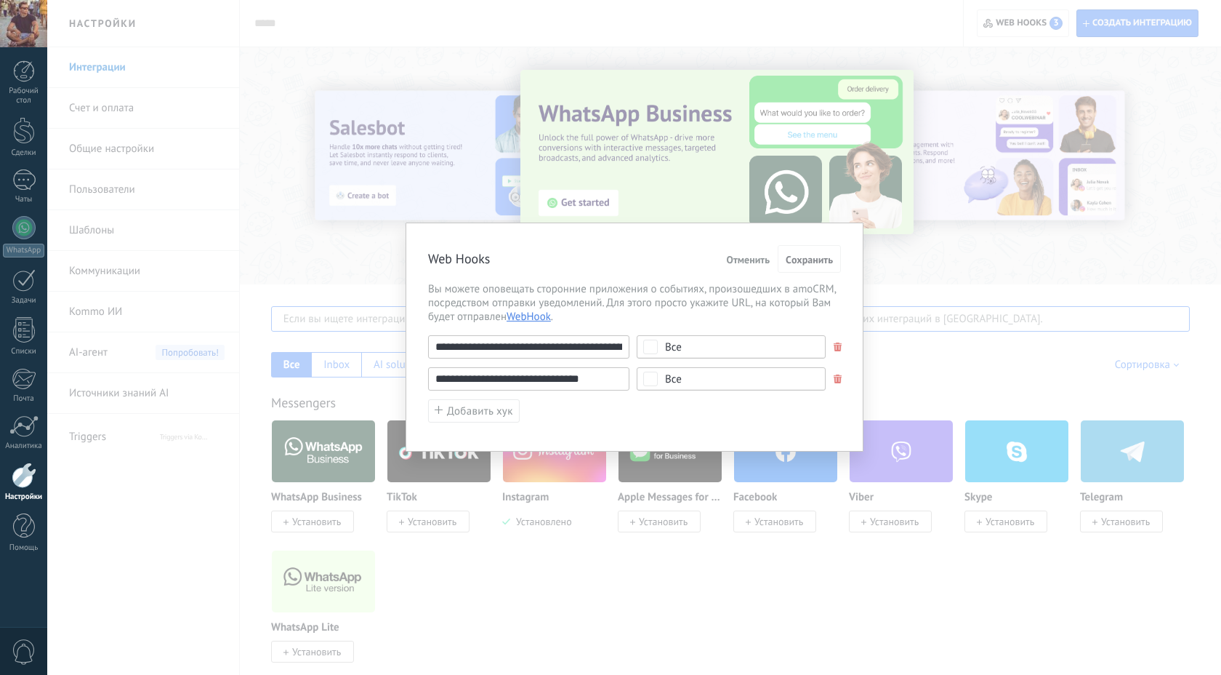
click at [583, 257] on span "Отменить" at bounding box center [748, 259] width 44 height 10
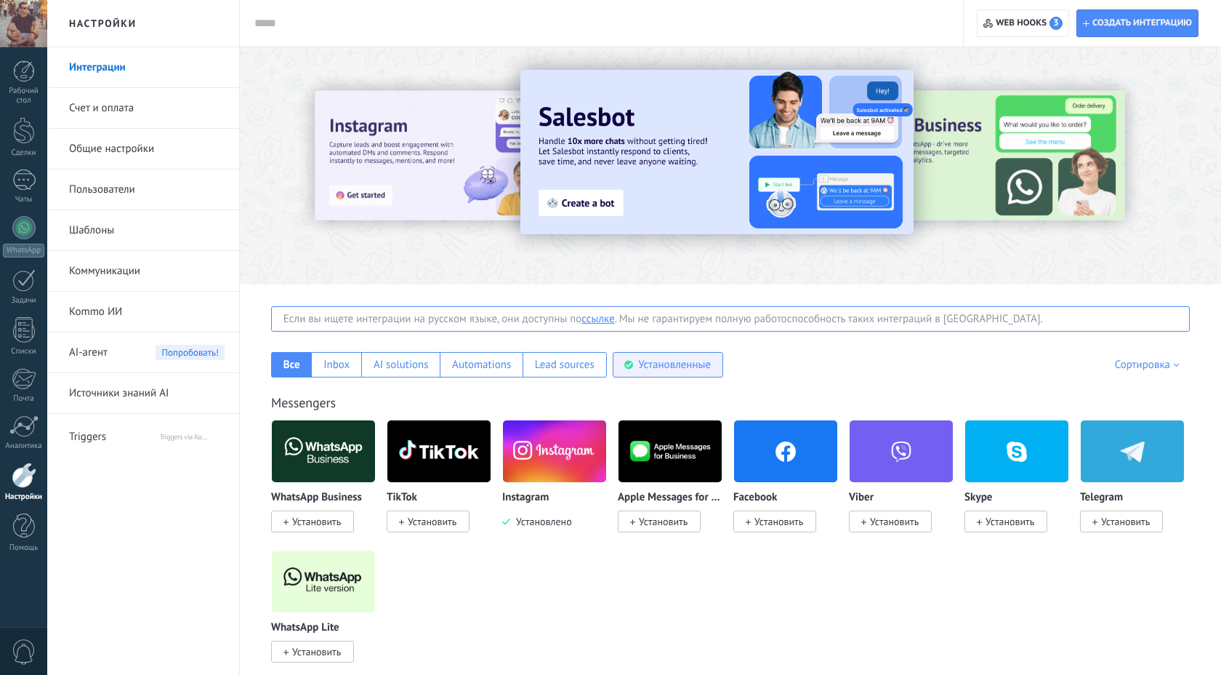
click at [583, 373] on div "Установленные" at bounding box center [668, 364] width 111 height 25
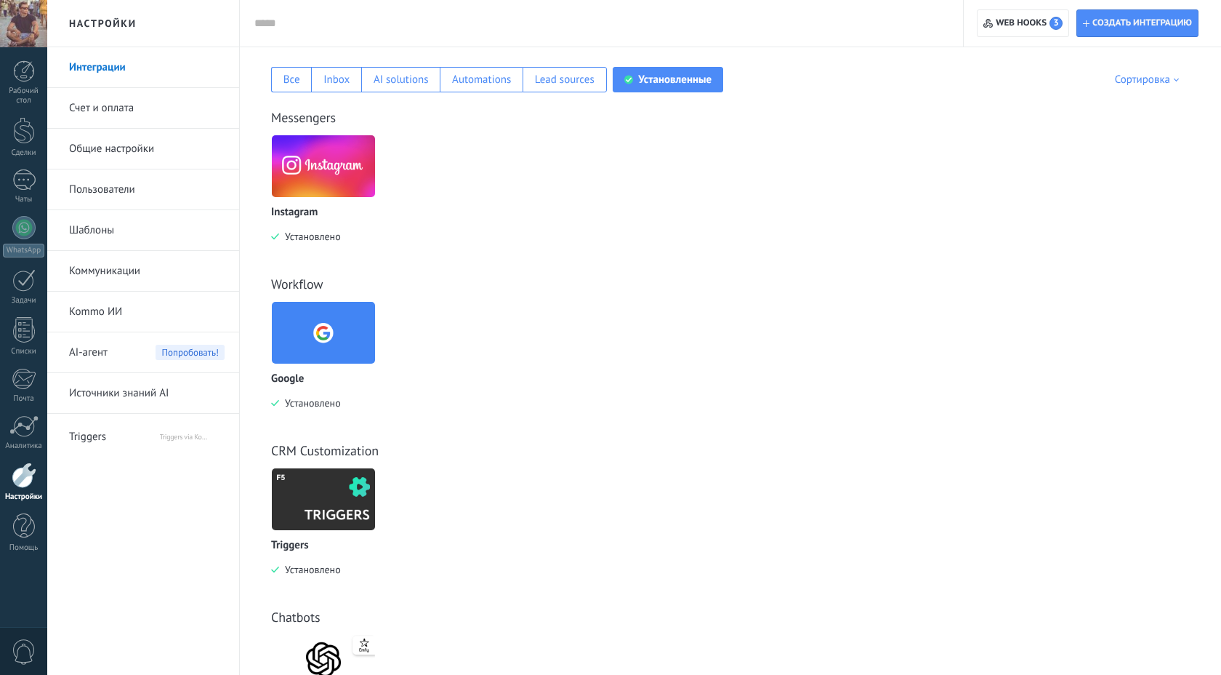
scroll to position [134, 0]
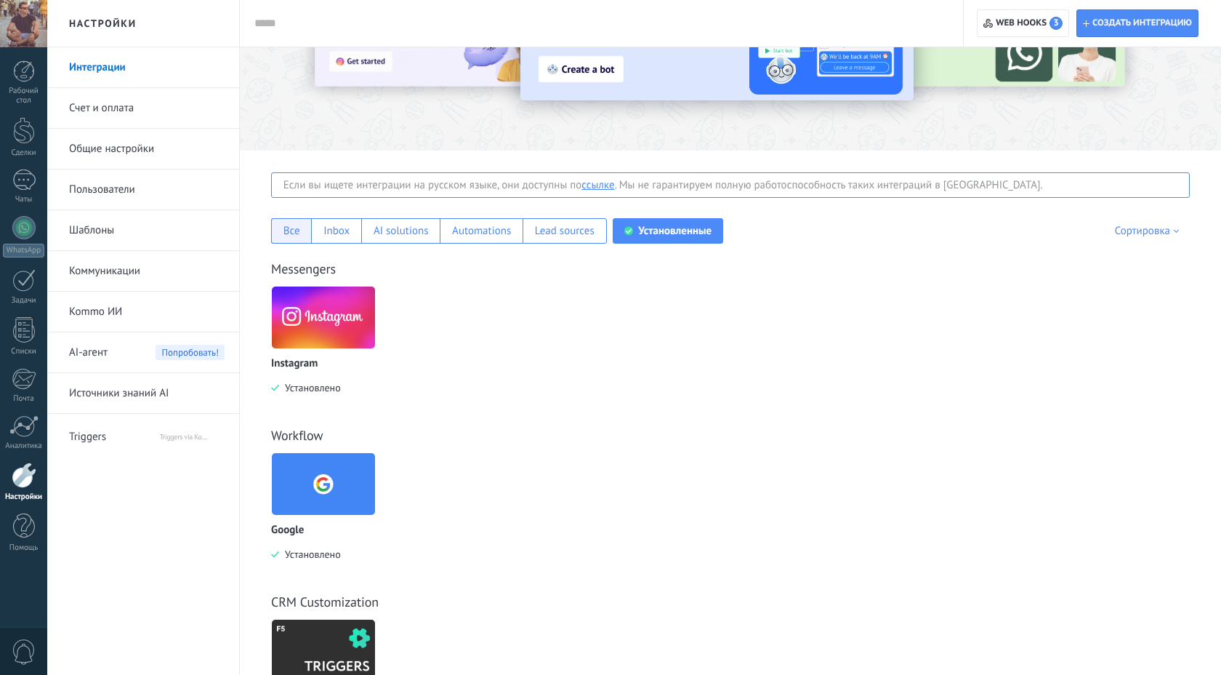
click at [293, 230] on div "Все" at bounding box center [292, 231] width 17 height 14
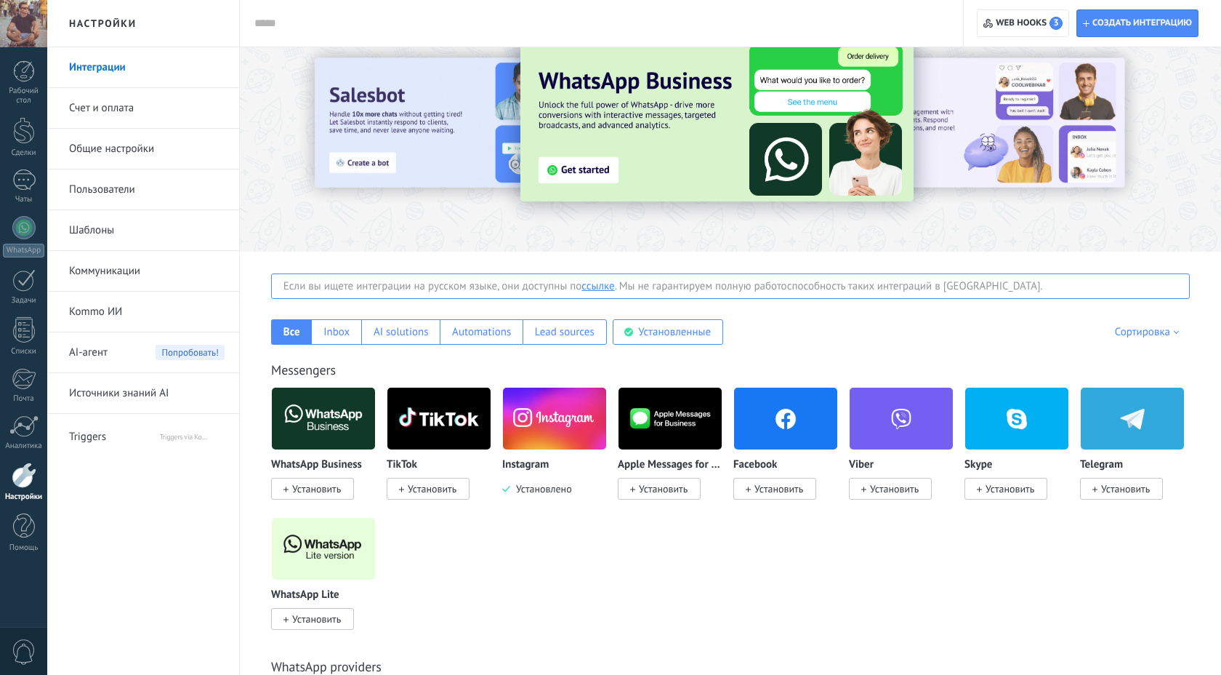
scroll to position [0, 0]
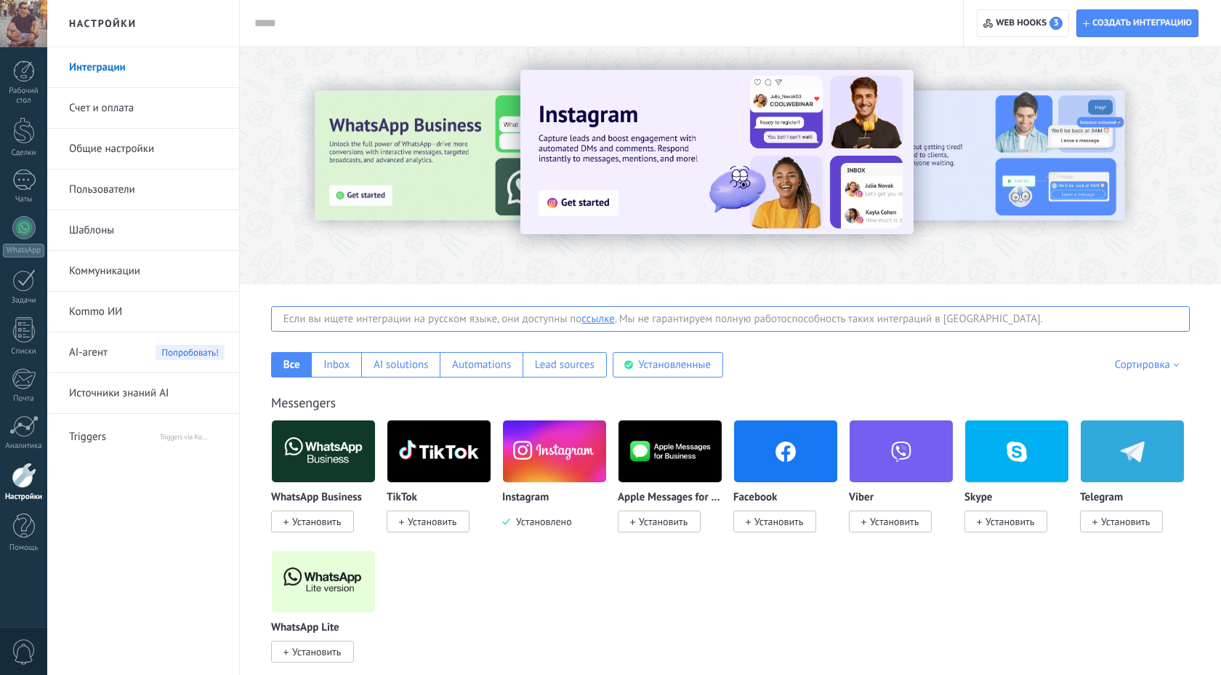
click at [583, 368] on div "Сортировка" at bounding box center [1149, 365] width 69 height 14
click at [583, 467] on div "Сначала новые" at bounding box center [1134, 464] width 111 height 25
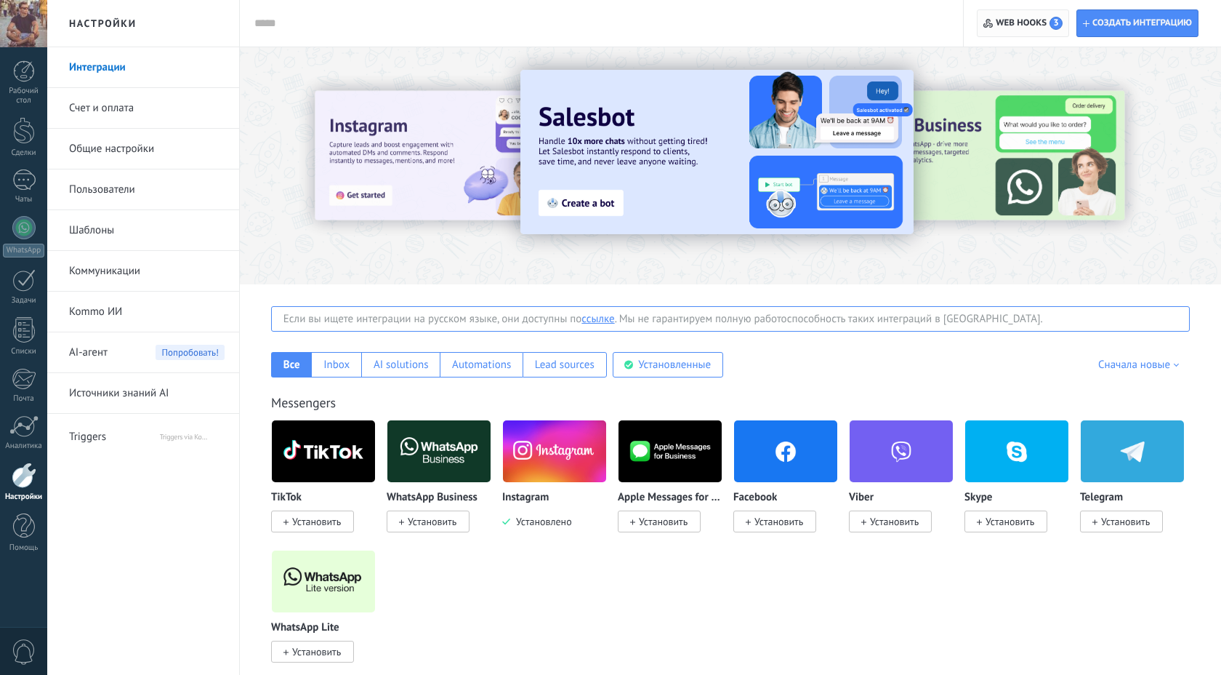
click at [583, 17] on span "Web hooks 3" at bounding box center [1029, 23] width 67 height 13
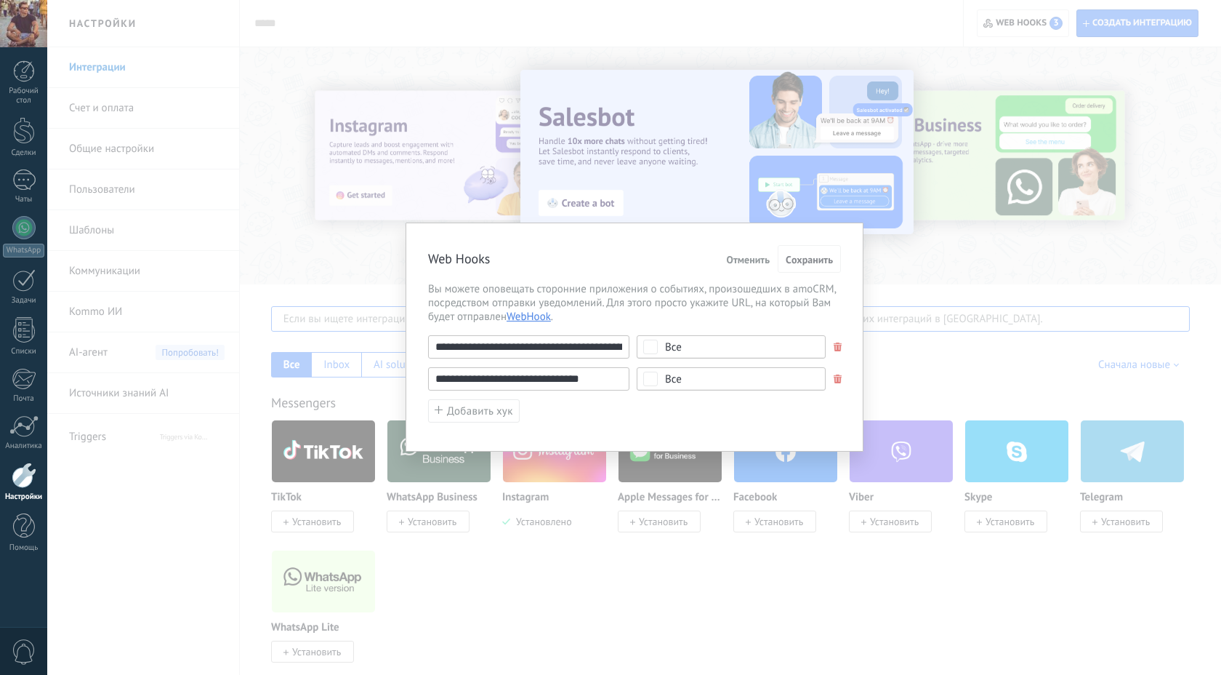
click at [583, 20] on div "**********" at bounding box center [634, 337] width 1174 height 675
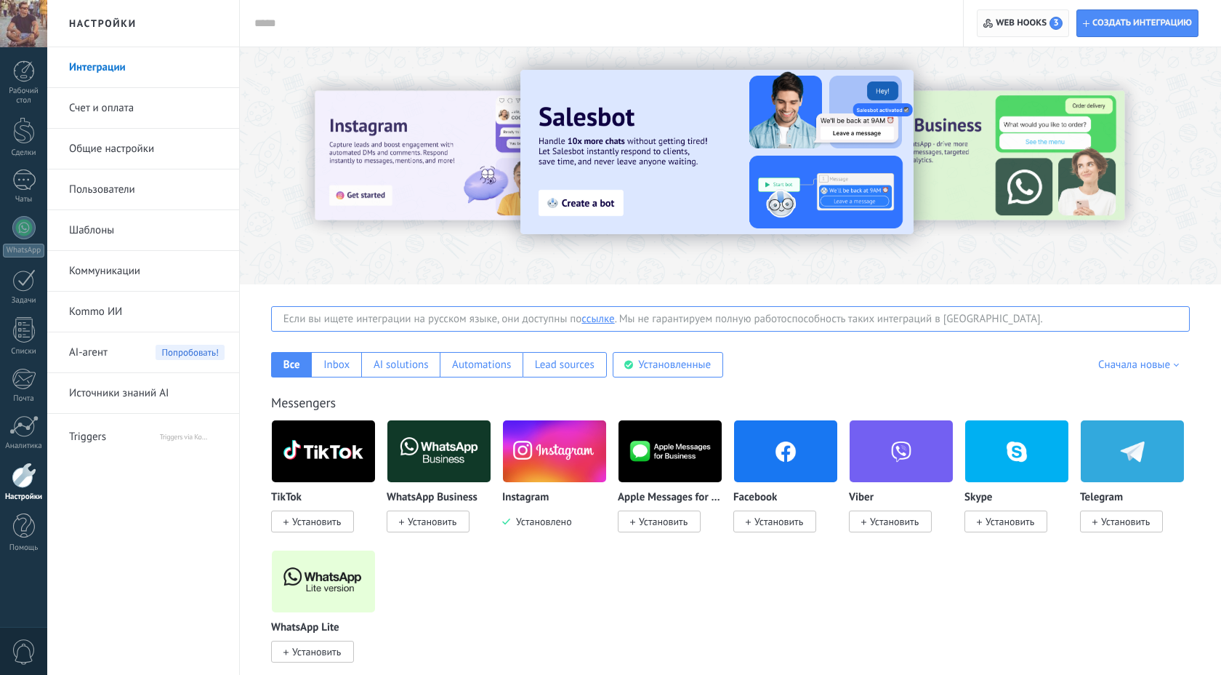
click at [583, 22] on span "3" at bounding box center [1056, 23] width 13 height 13
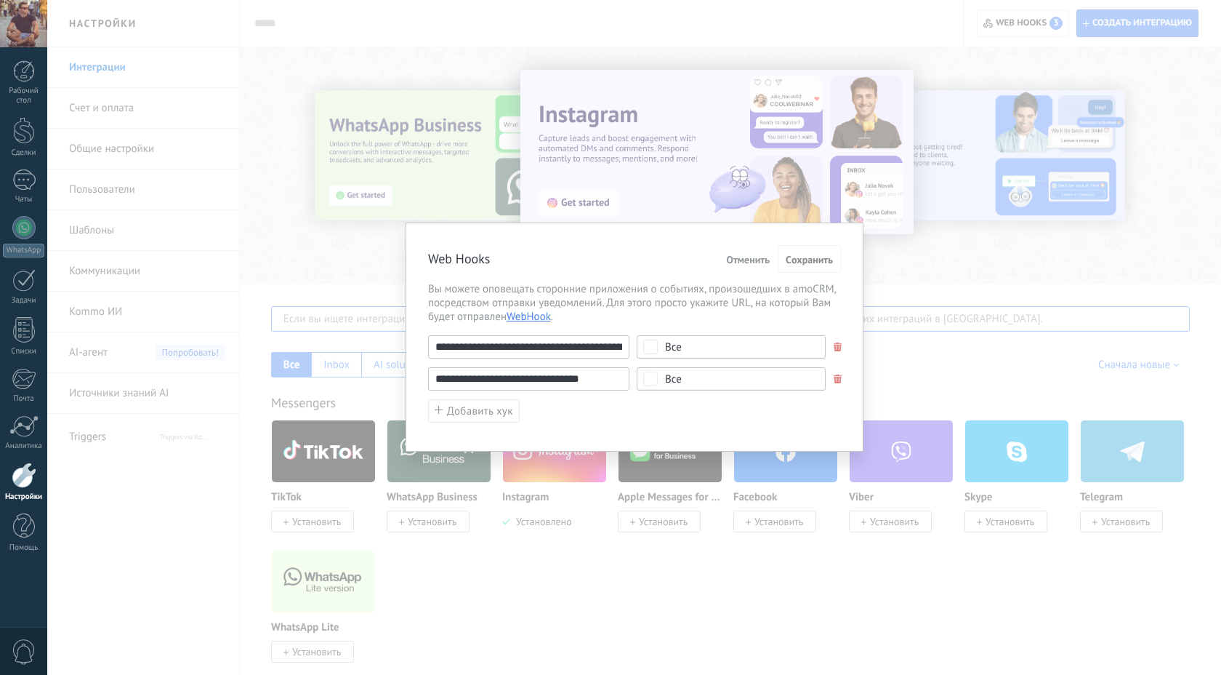
click at [532, 317] on link "WebHook" at bounding box center [529, 317] width 44 height 14
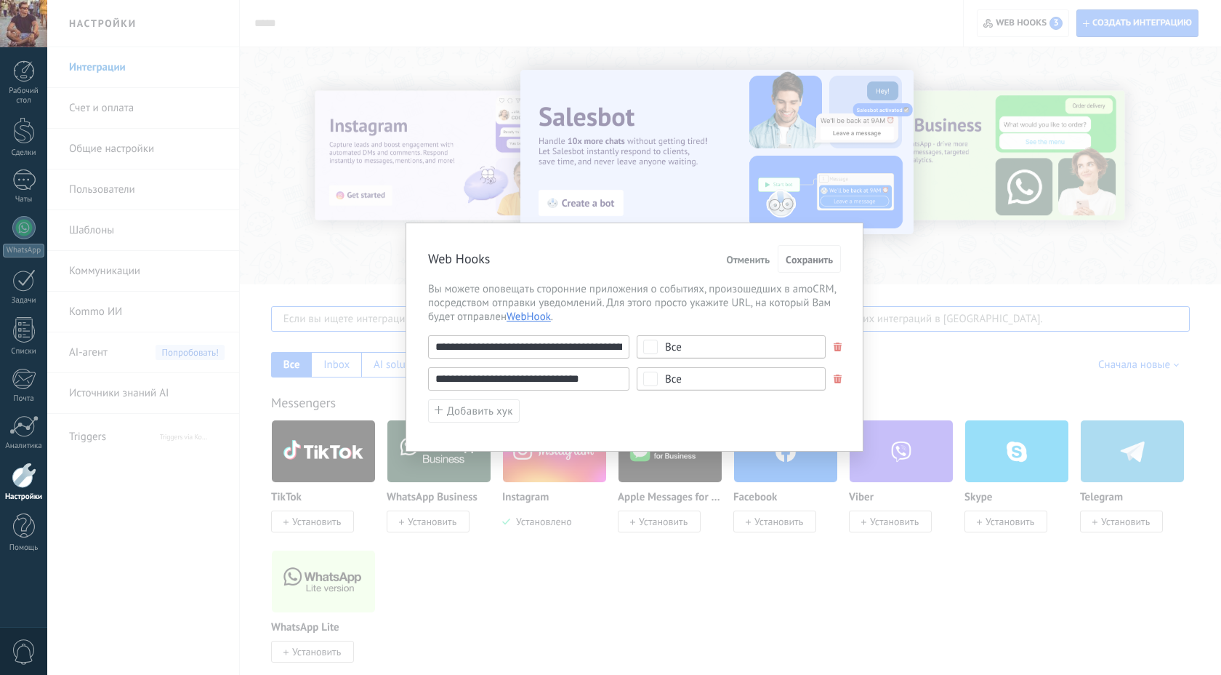
click at [583, 254] on span "Отменить" at bounding box center [748, 259] width 44 height 10
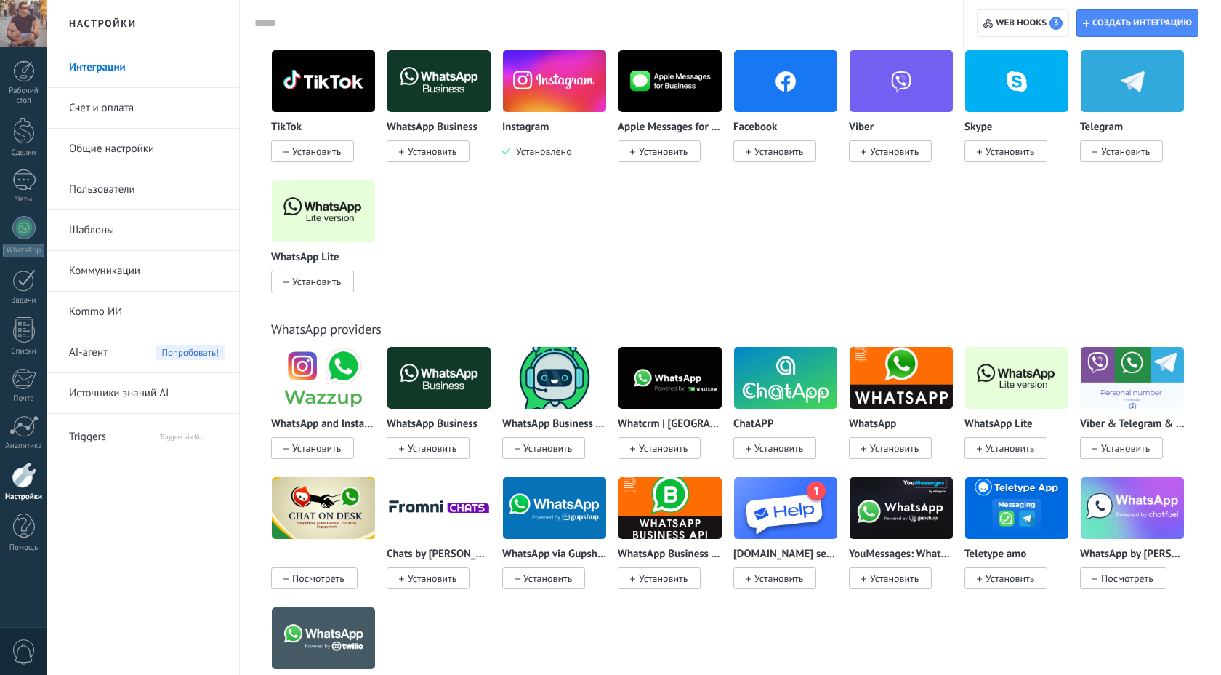
scroll to position [102, 0]
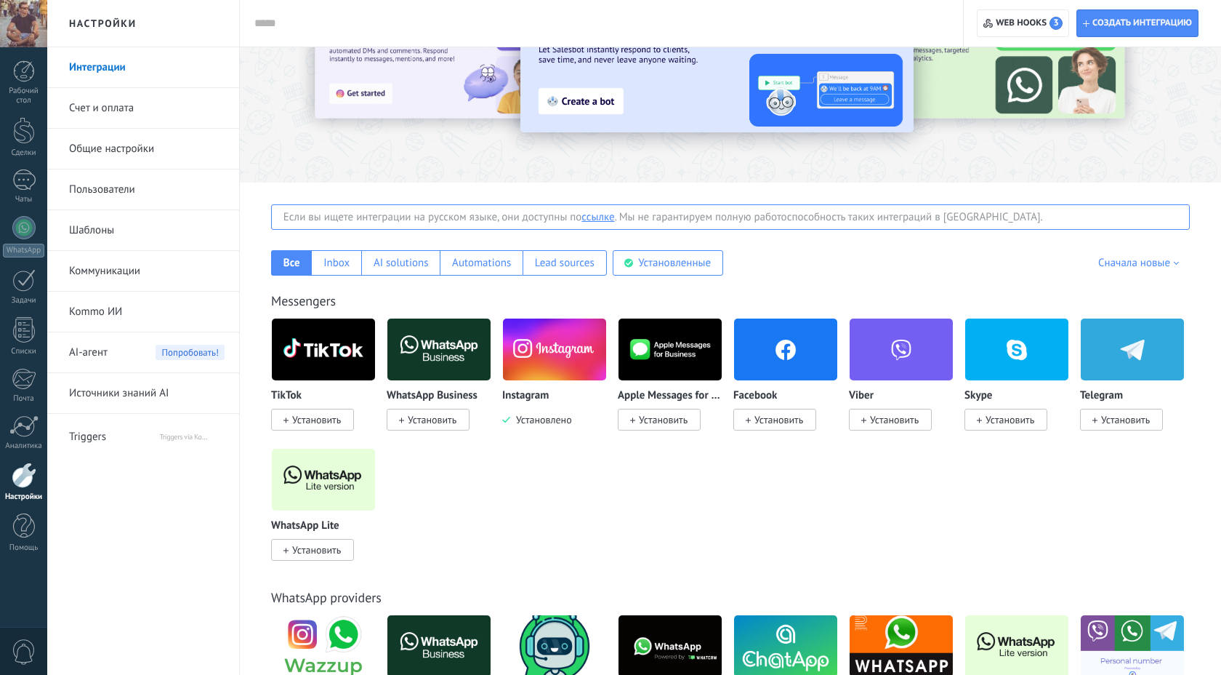
click at [440, 217] on div "Если вы ищете интеграции на русском языке, они доступны по ссылке . Мы не гаран…" at bounding box center [730, 216] width 919 height 25
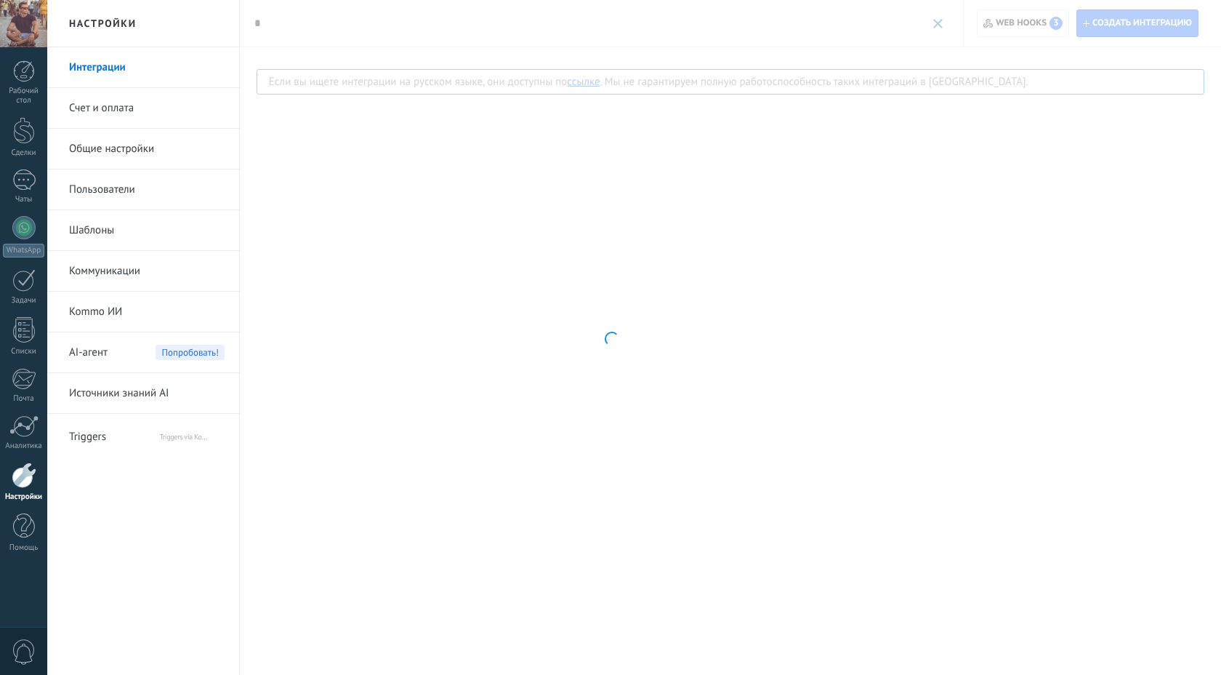
scroll to position [0, 0]
type input "*"
click at [386, 84] on div at bounding box center [610, 337] width 1221 height 675
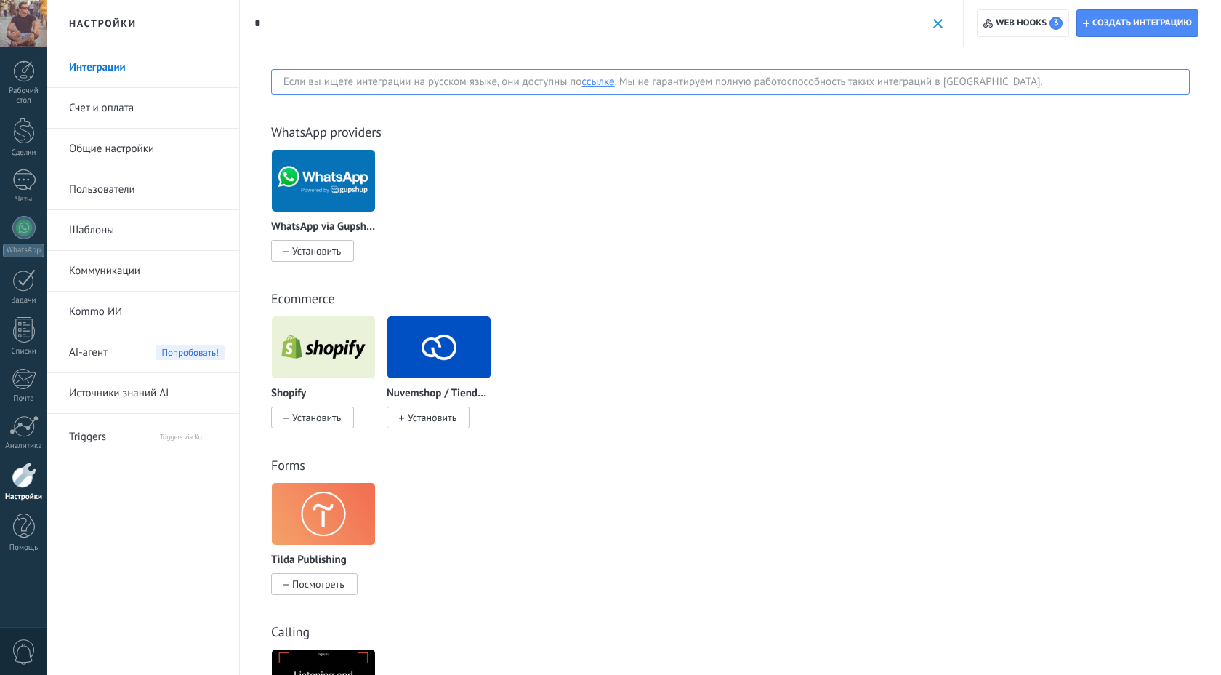
click at [336, 18] on input "*" at bounding box center [590, 23] width 672 height 15
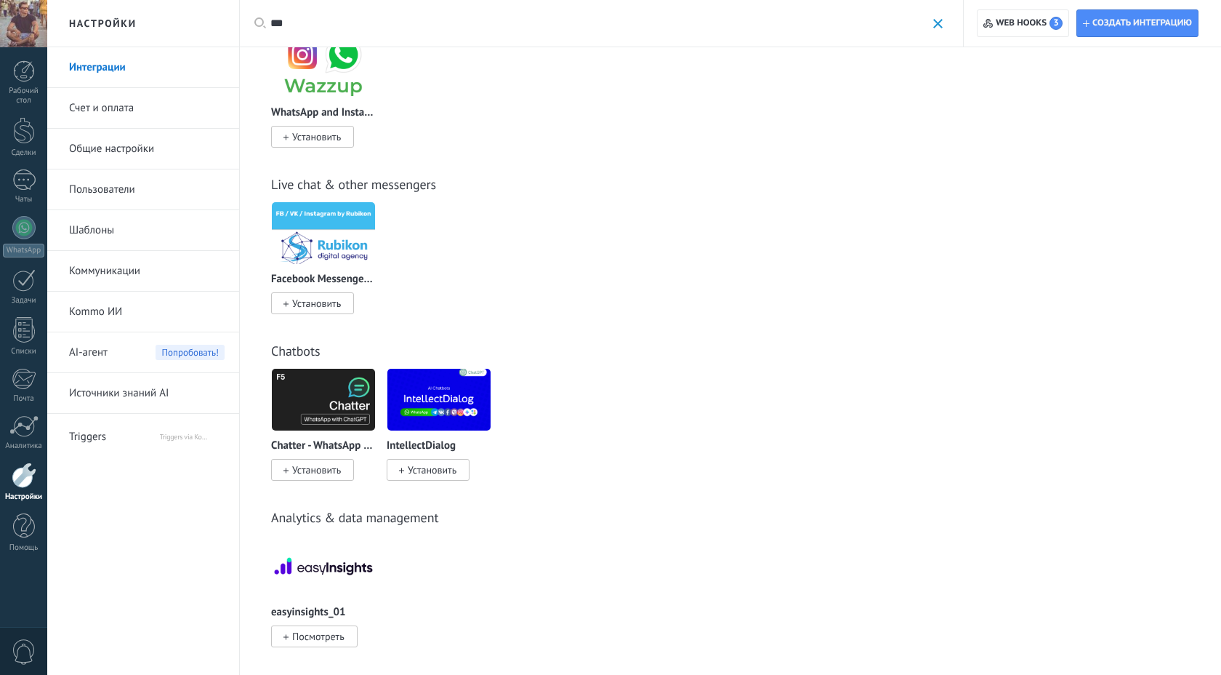
scroll to position [292, 0]
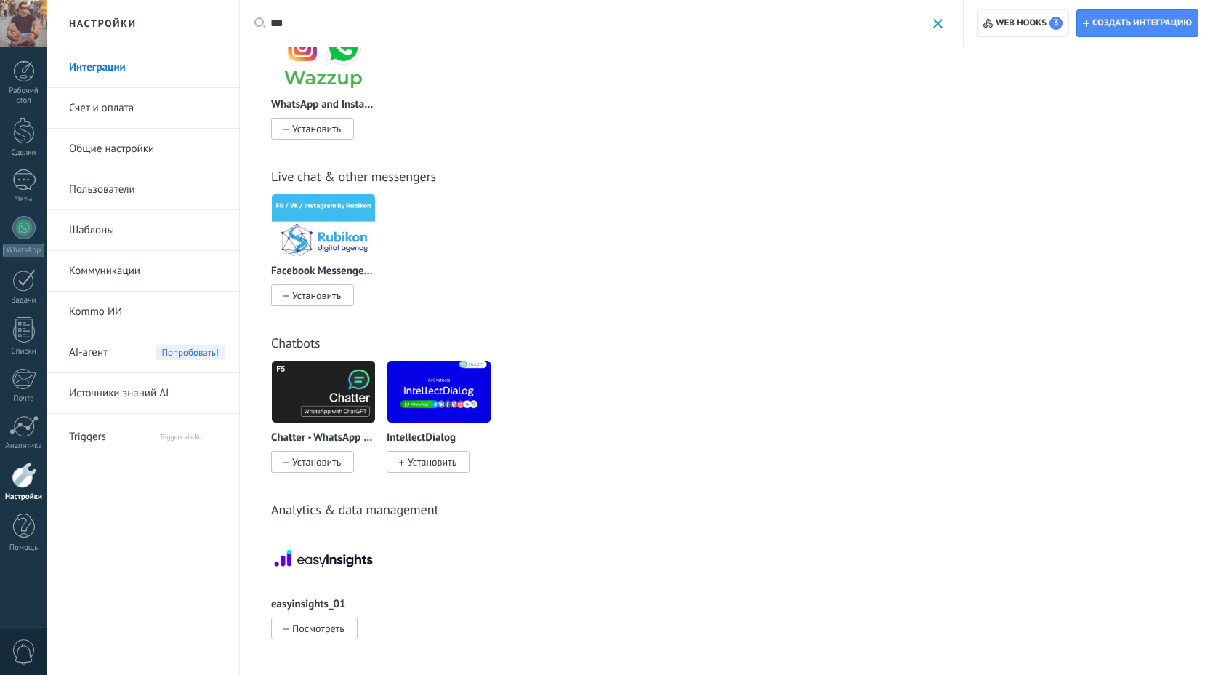
type input "***"
click at [420, 377] on img at bounding box center [438, 391] width 103 height 71
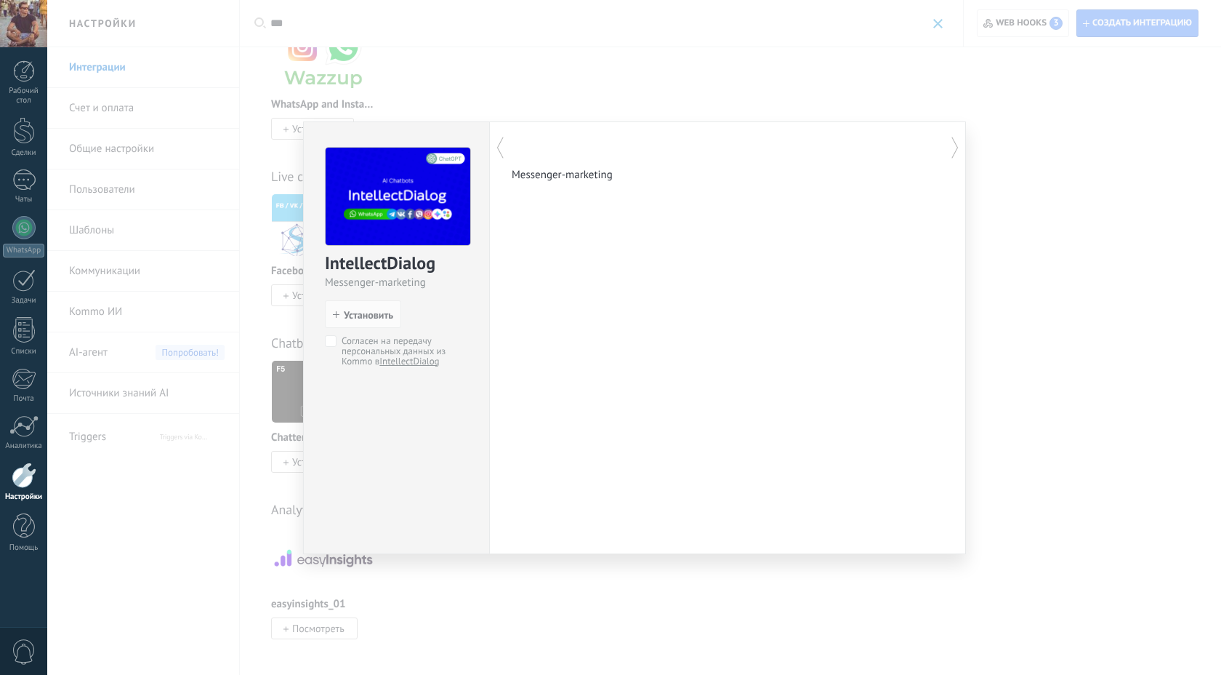
click at [535, 171] on p "Messenger-marketing" at bounding box center [728, 175] width 432 height 14
click at [505, 79] on div "IntellectDialog Messenger-marketing install Установить Согласен на передачу пер…" at bounding box center [634, 337] width 1174 height 675
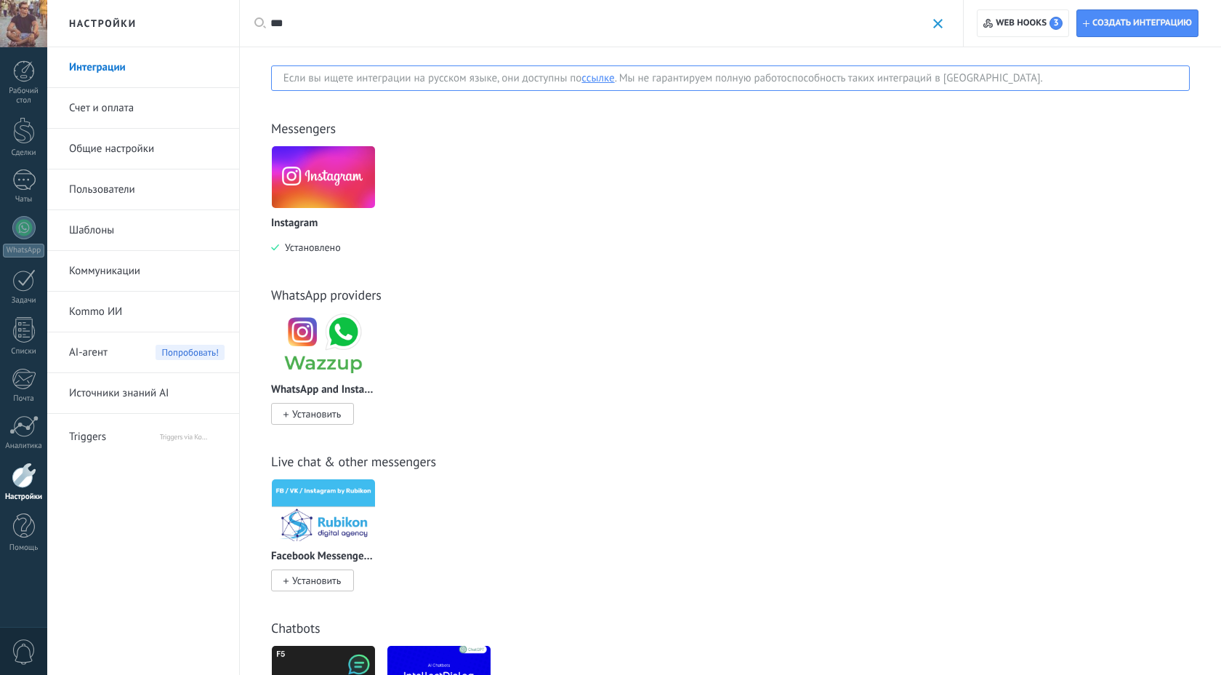
scroll to position [0, 0]
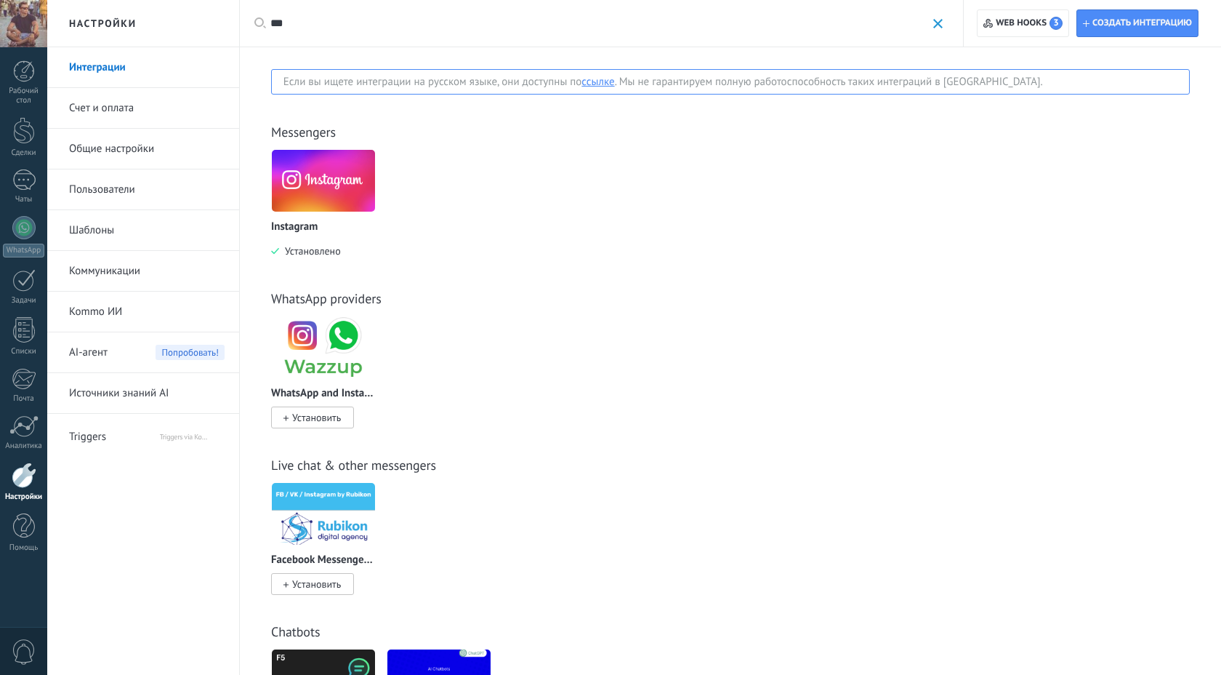
click at [324, 345] on img at bounding box center [323, 347] width 103 height 71
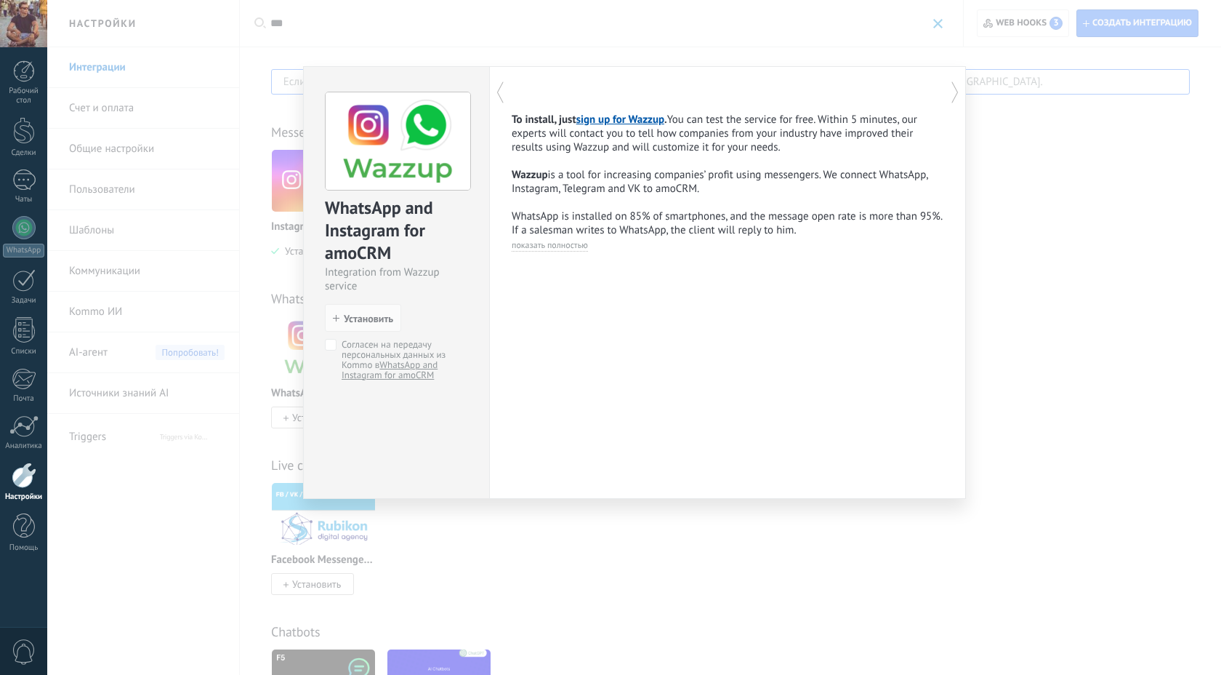
click at [553, 254] on div "To install, just sign up for Wazzup . You can test the service for free. Within…" at bounding box center [727, 282] width 477 height 433
click at [555, 247] on span "показать полностью" at bounding box center [550, 245] width 76 height 11
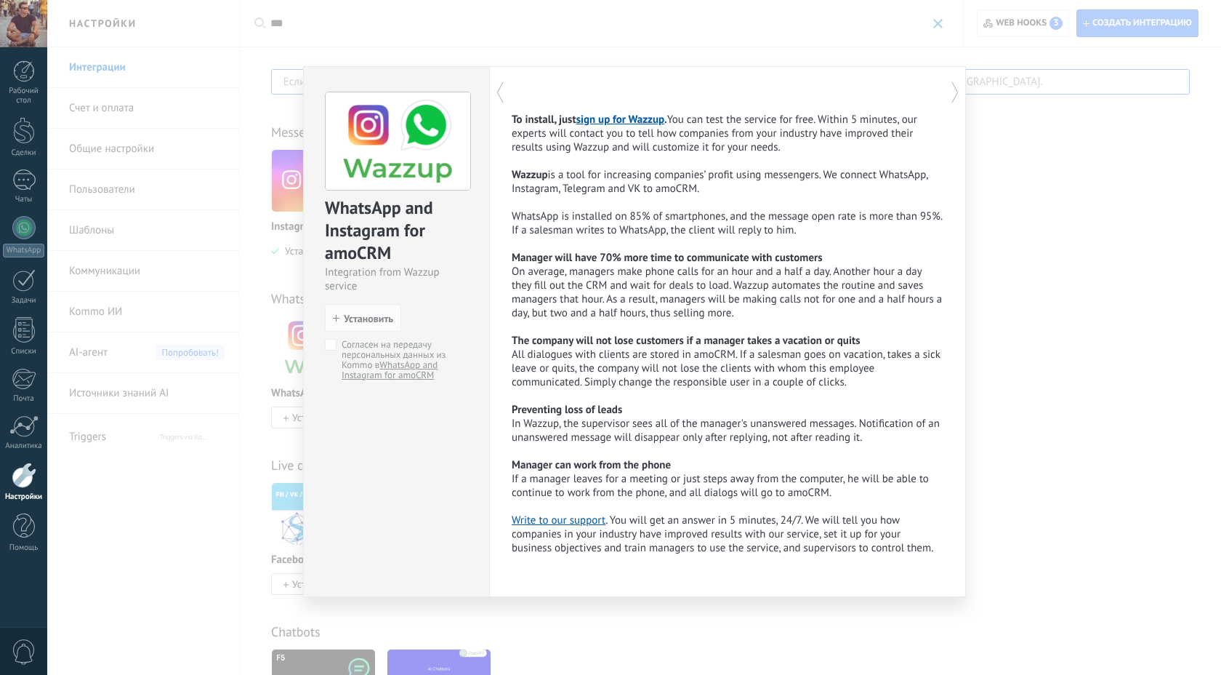
click at [583, 150] on div "WhatsApp and Instagram for amoCRM Integration from Wazzup service install Устан…" at bounding box center [634, 337] width 1174 height 675
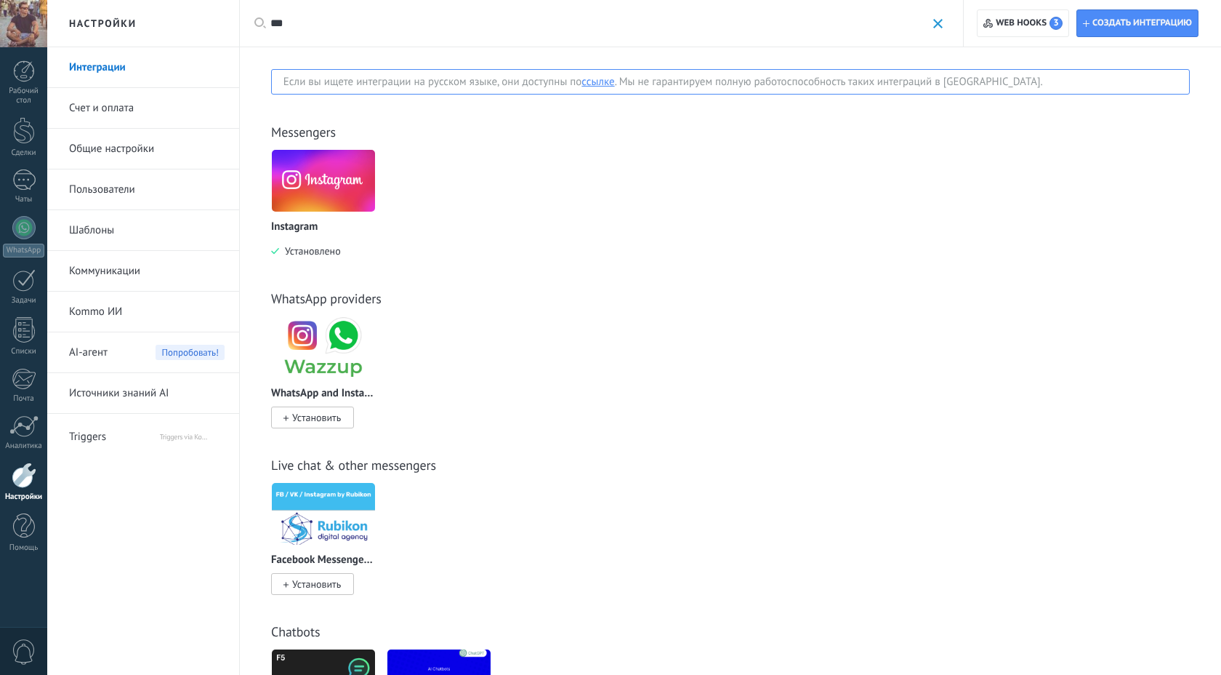
click at [308, 165] on img at bounding box center [323, 180] width 103 height 71
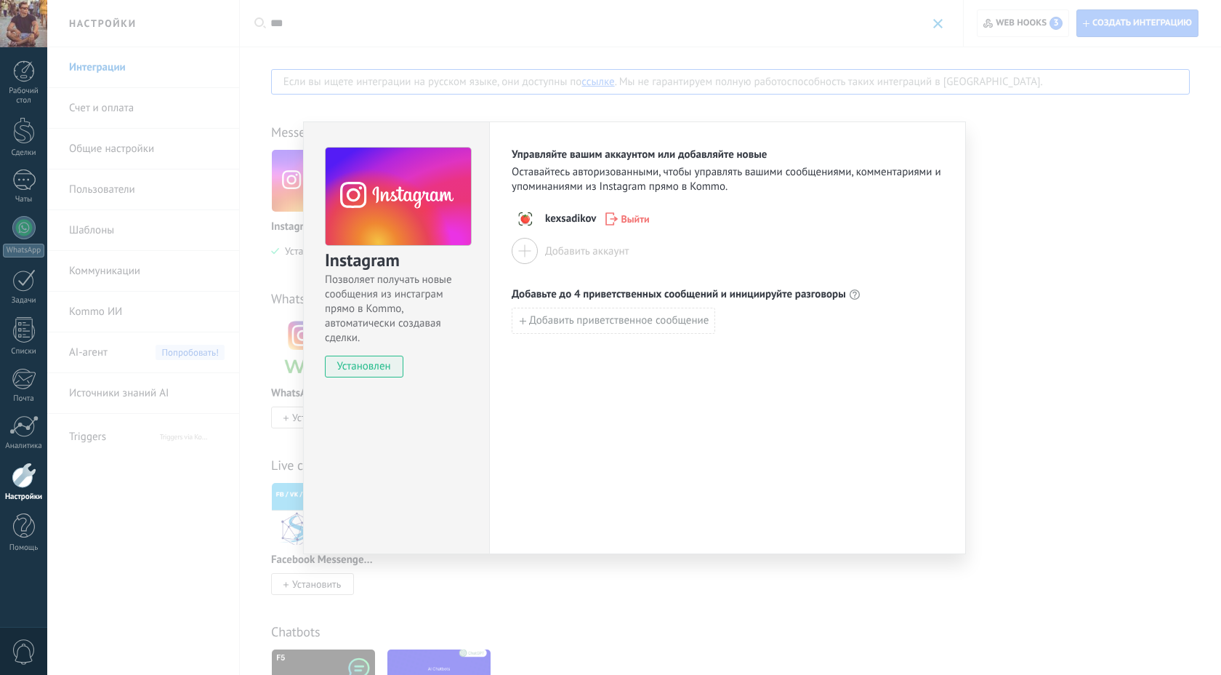
click at [201, 462] on div "Instagram Позволяет получать новые сообщения из инстаграм прямо в Kommo, автома…" at bounding box center [634, 337] width 1174 height 675
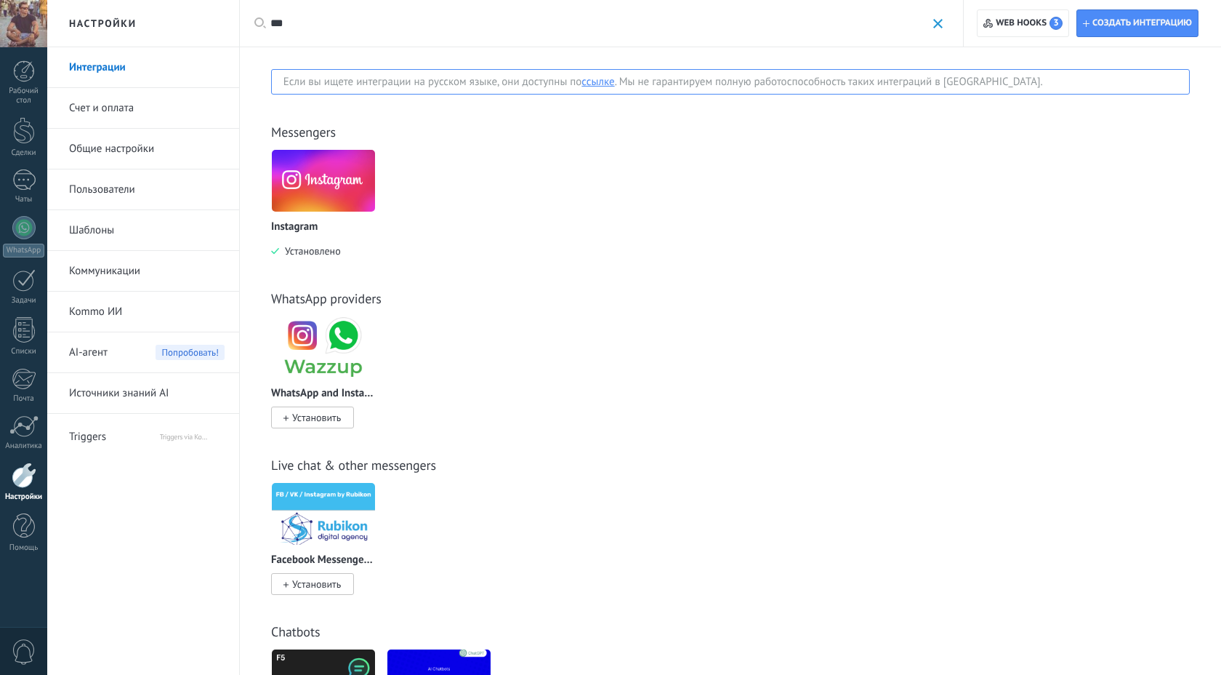
click at [109, 135] on link "Общие настройки" at bounding box center [147, 149] width 156 height 41
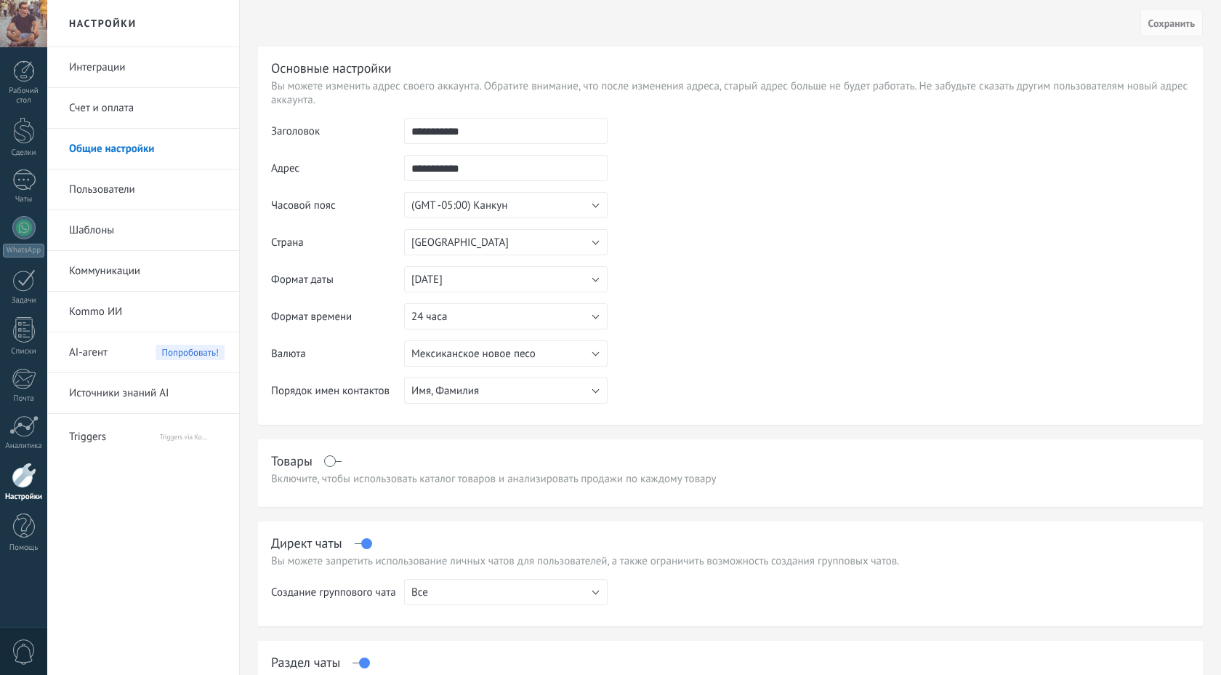
click at [105, 105] on link "Счет и оплата" at bounding box center [147, 108] width 156 height 41
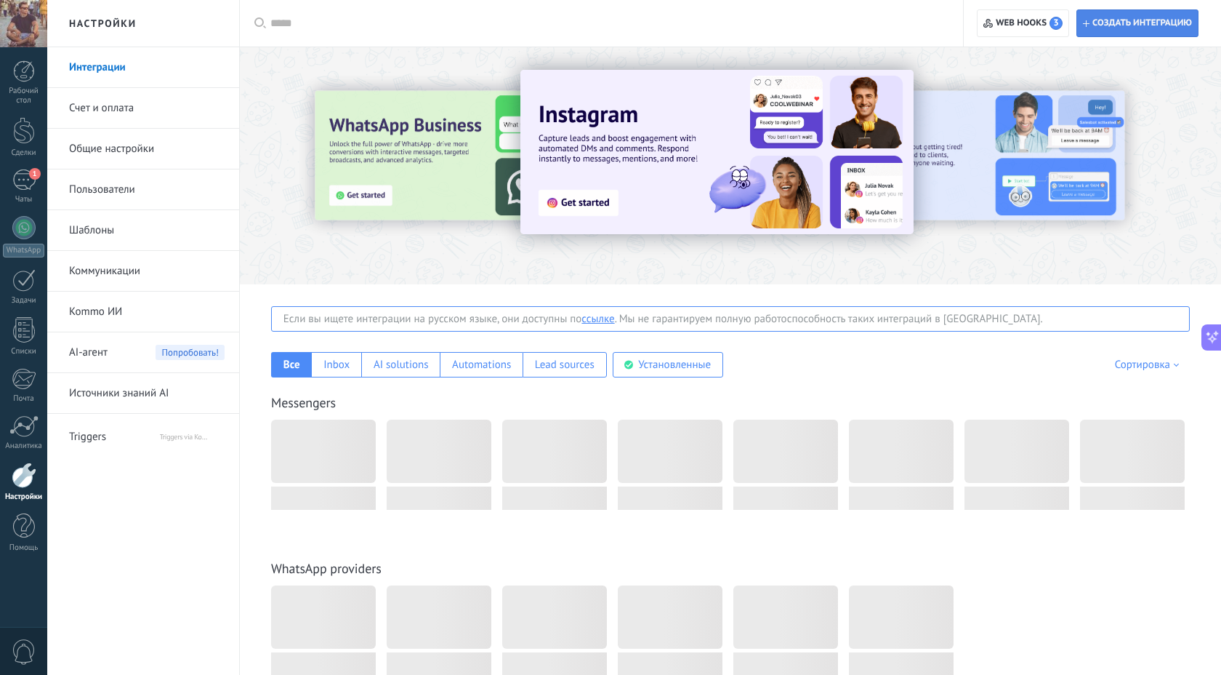
scroll to position [389, 0]
click at [1116, 25] on span "Создать интеграцию" at bounding box center [1143, 23] width 100 height 12
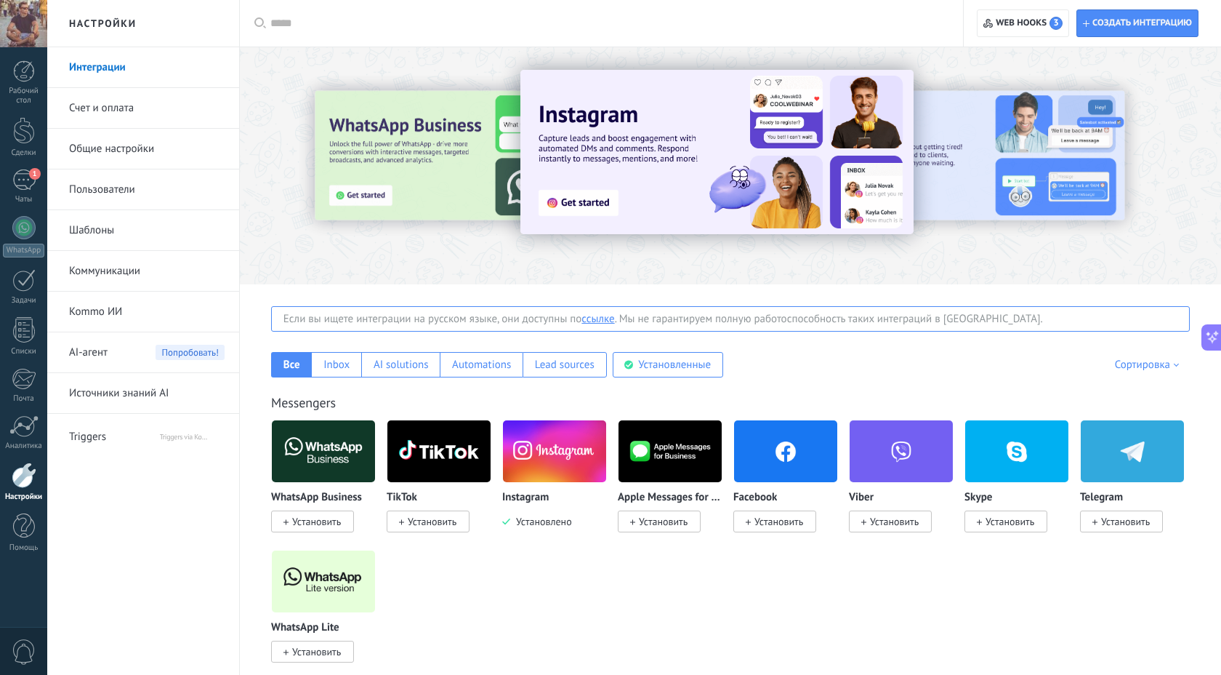
scroll to position [389, 0]
click at [1168, 19] on span "Создать интеграцию" at bounding box center [1143, 23] width 100 height 12
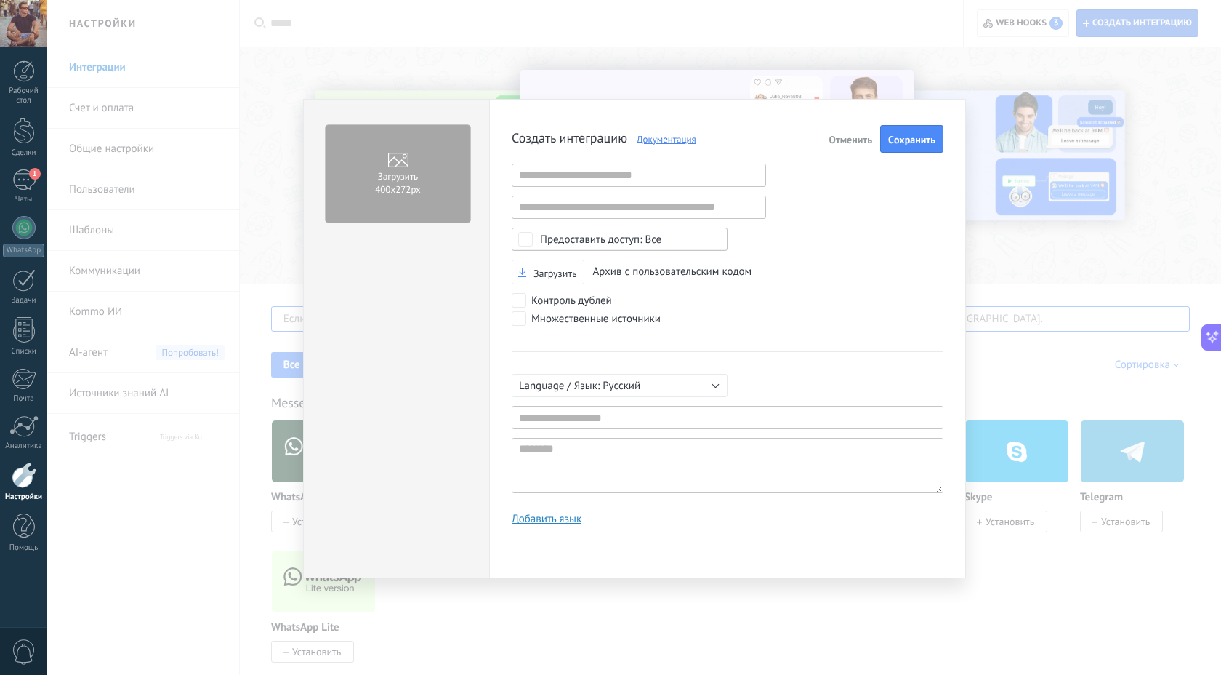
scroll to position [14, 0]
click at [640, 238] on div "Все" at bounding box center [600, 239] width 121 height 11
click at [806, 209] on div "Создать интеграцию Документация Отменить Cохранить Некорректный URL Некорректны…" at bounding box center [728, 330] width 432 height 411
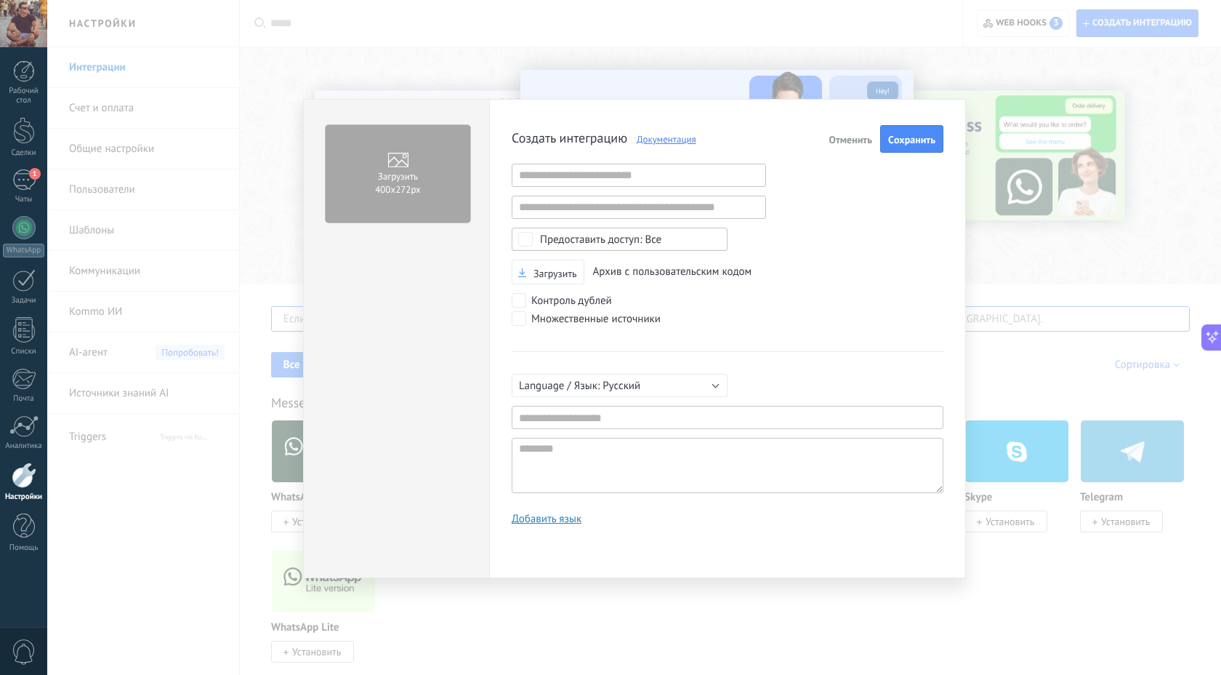
click at [667, 139] on link "Документация" at bounding box center [661, 139] width 69 height 12
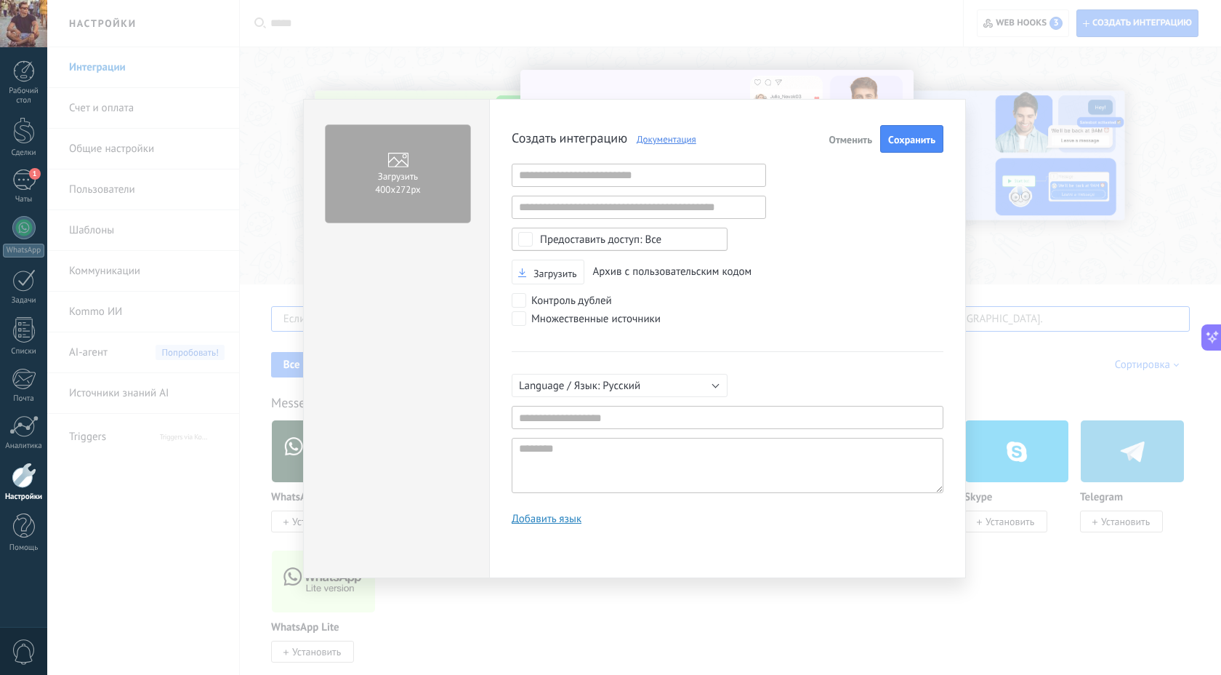
click at [438, 33] on div "Загрузить 400х272px Создать интеграцию Документация Отменить Cохранить Некоррек…" at bounding box center [634, 337] width 1174 height 675
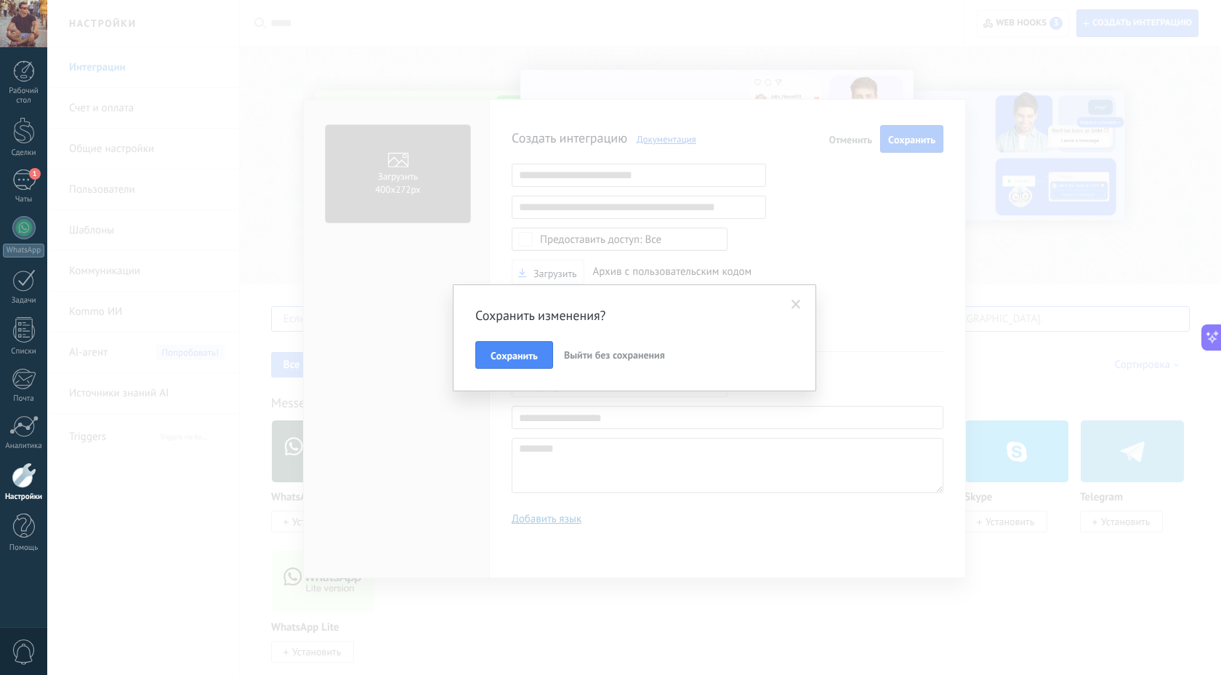
click at [586, 352] on span "Выйти без сохранения" at bounding box center [614, 354] width 101 height 13
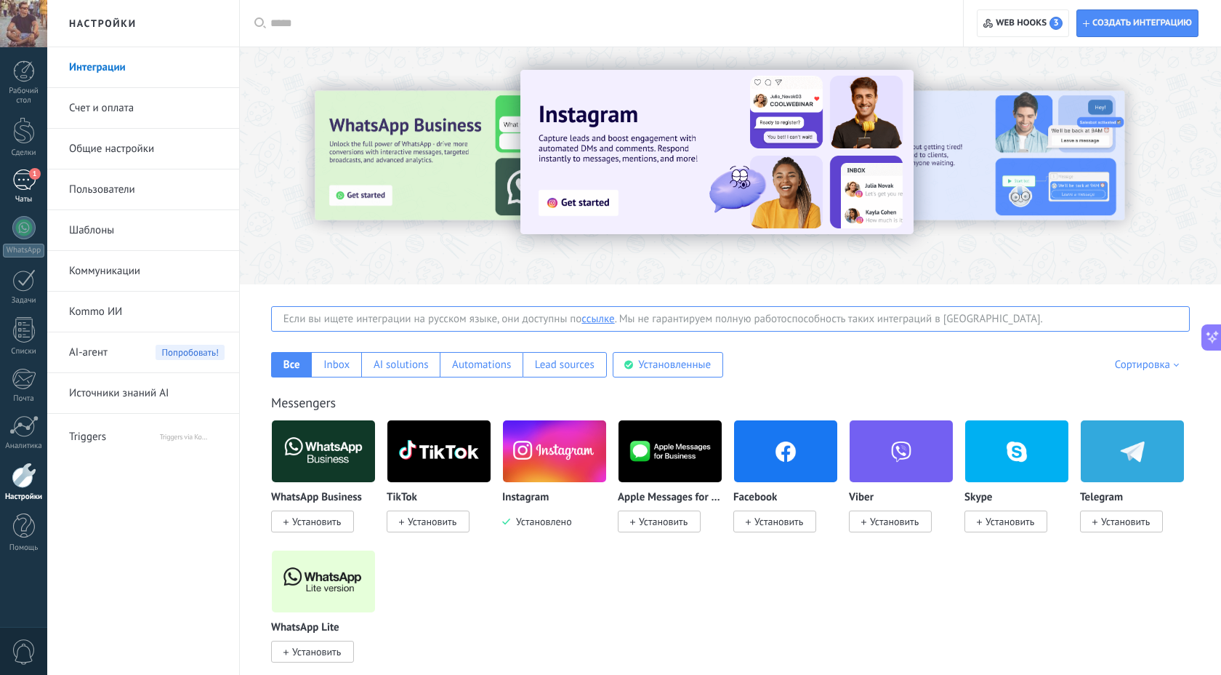
click at [25, 177] on div "1" at bounding box center [23, 179] width 23 height 21
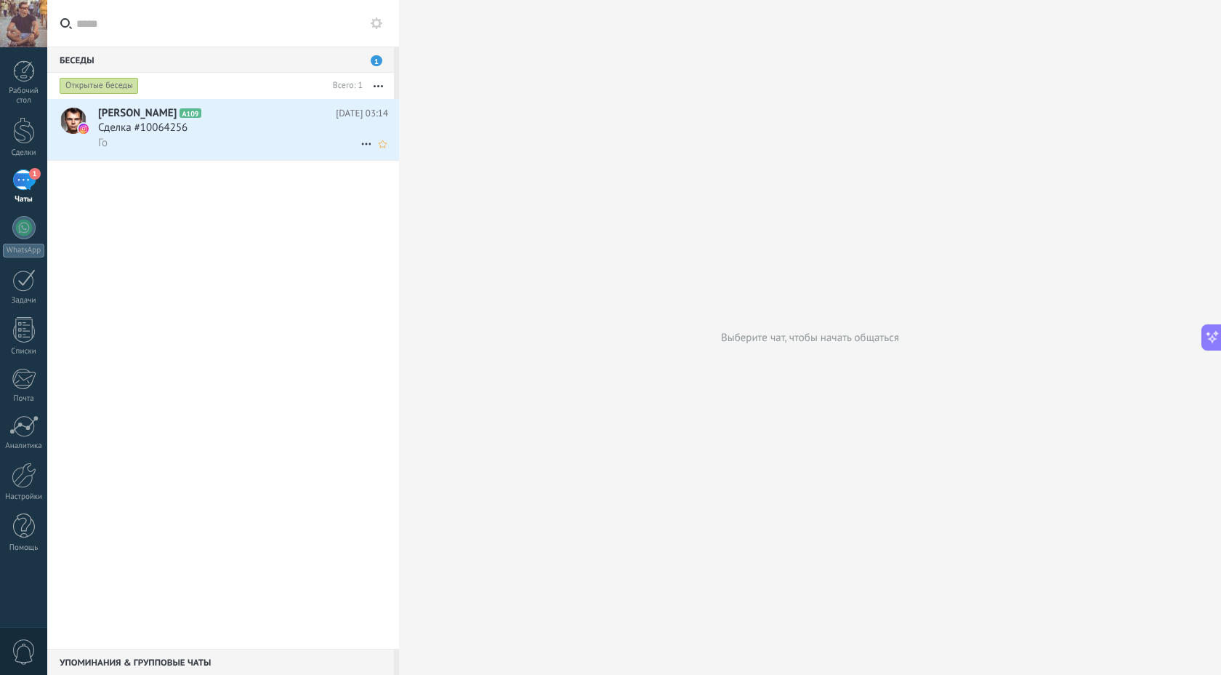
click at [144, 113] on span "[PERSON_NAME]" at bounding box center [137, 113] width 79 height 15
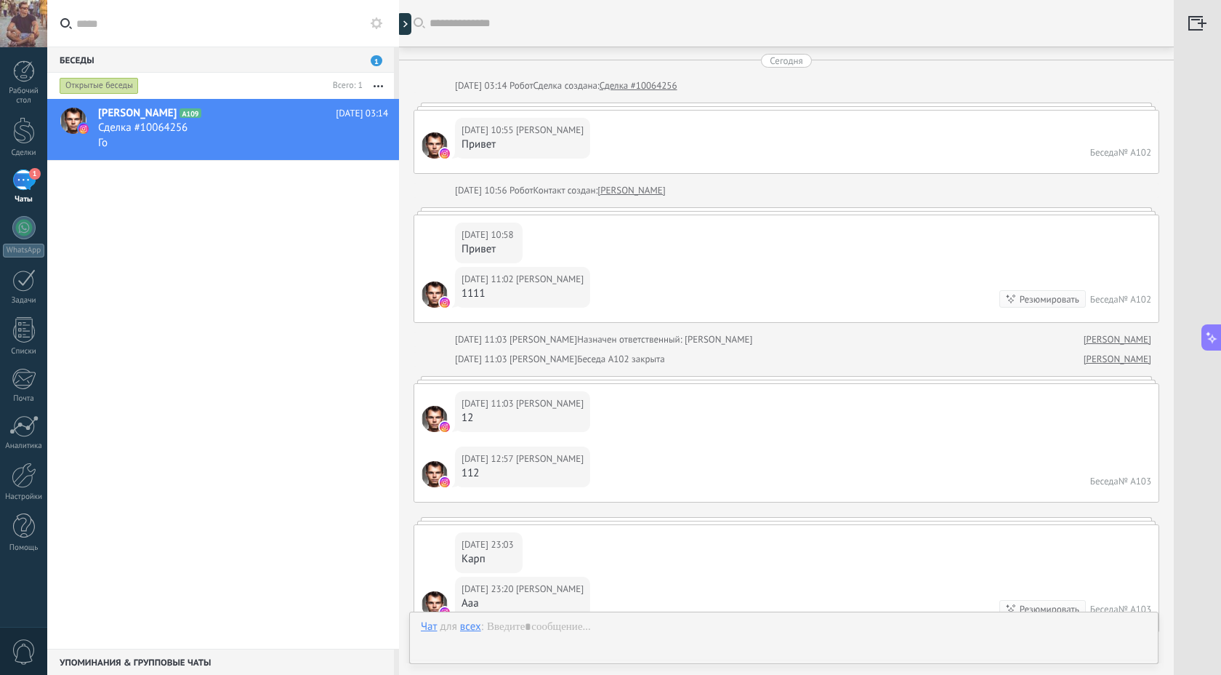
scroll to position [1691, 0]
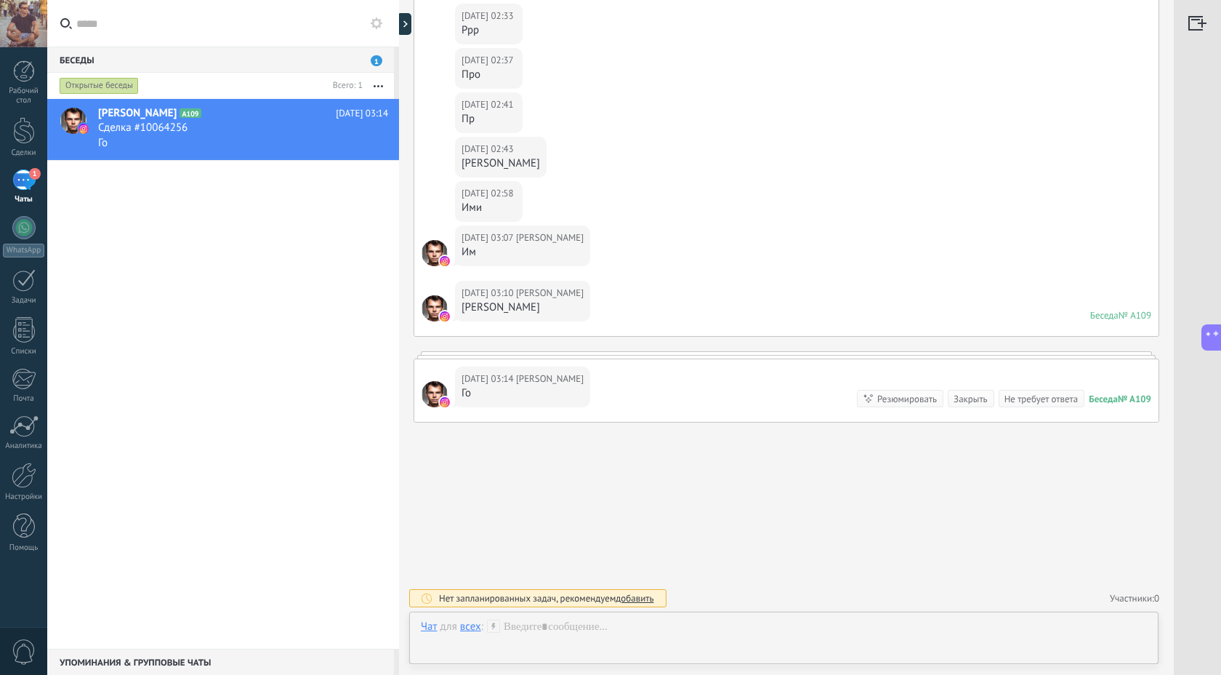
click at [378, 81] on button "button" at bounding box center [378, 86] width 31 height 26
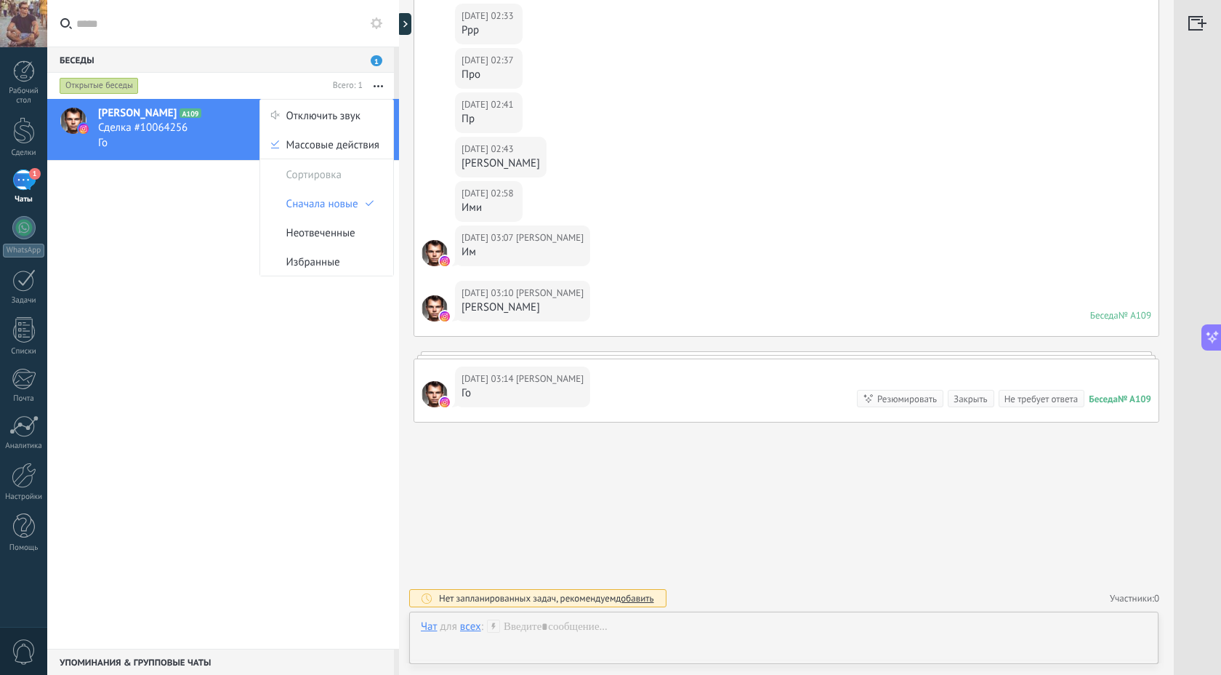
click at [254, 123] on div "Сделка #10064256" at bounding box center [243, 128] width 290 height 15
click at [185, 124] on span "Сделка #10064256" at bounding box center [142, 128] width 89 height 15
click at [443, 392] on div at bounding box center [435, 394] width 26 height 26
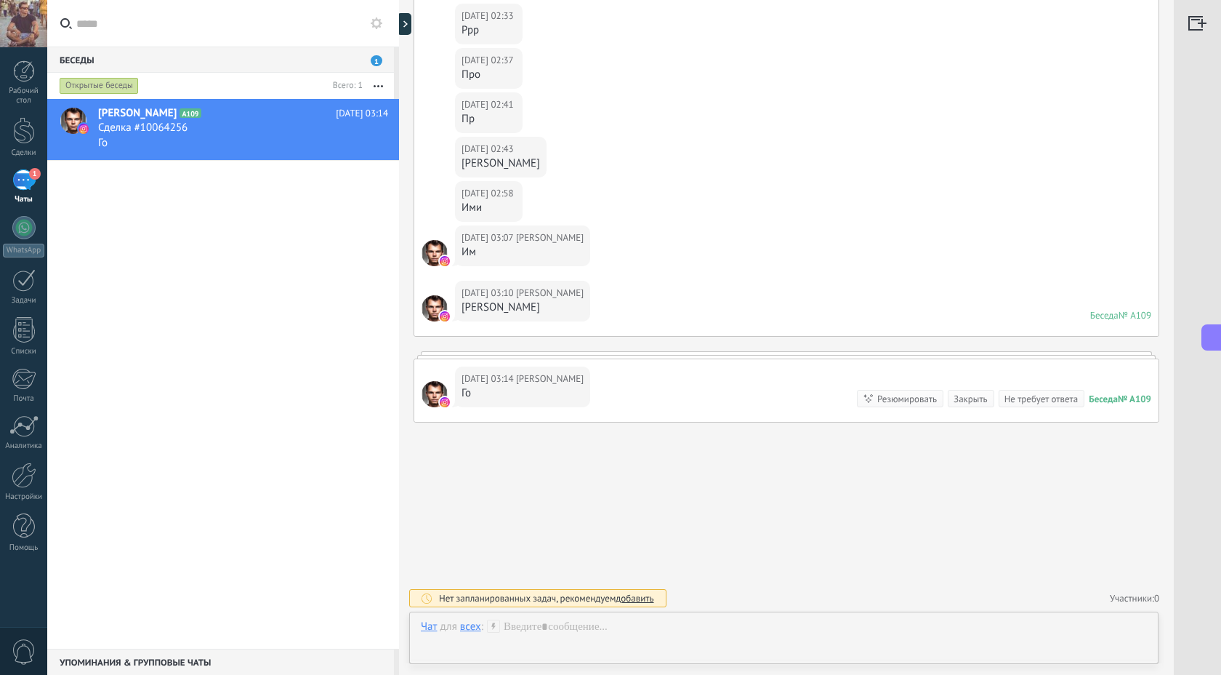
click at [371, 22] on icon at bounding box center [377, 23] width 12 height 12
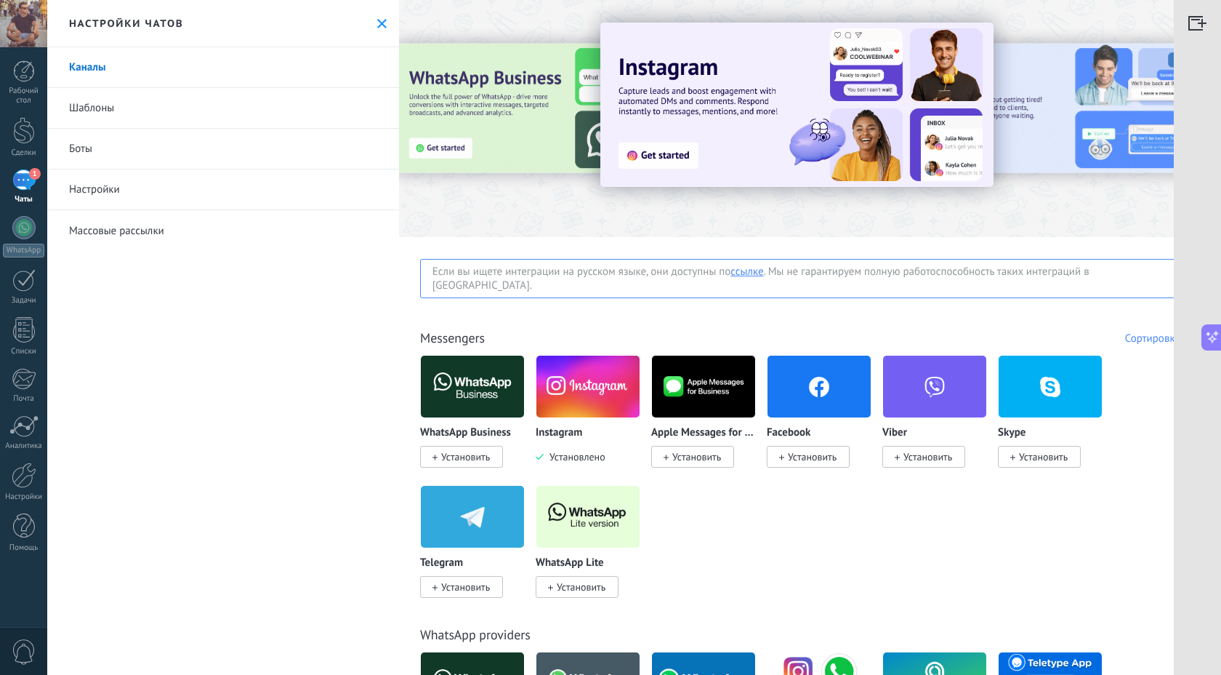
click at [20, 180] on div "1" at bounding box center [23, 179] width 23 height 21
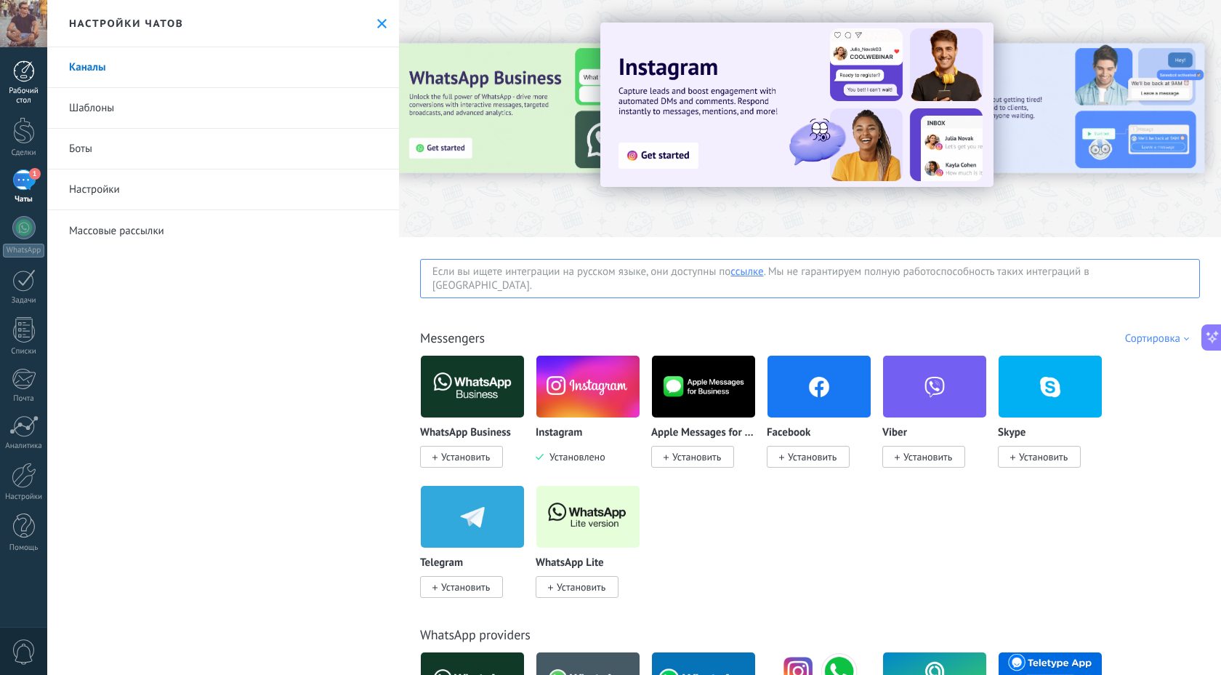
click at [14, 76] on div at bounding box center [24, 71] width 22 height 22
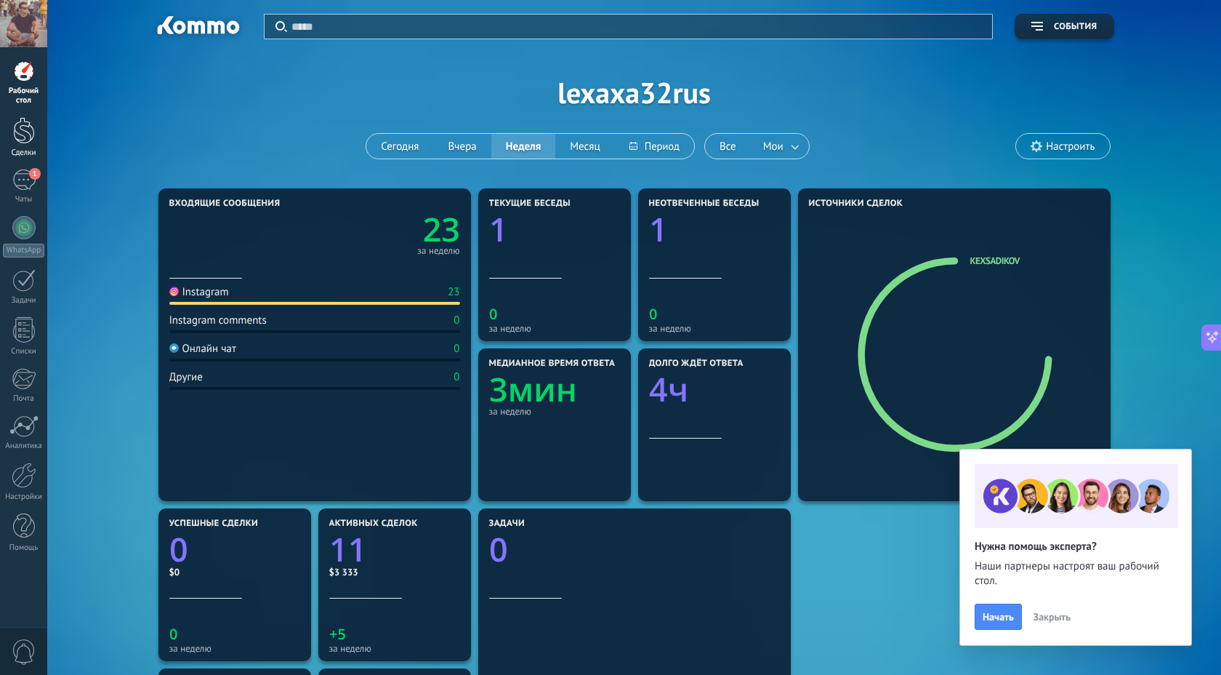
click at [31, 135] on div at bounding box center [24, 130] width 22 height 27
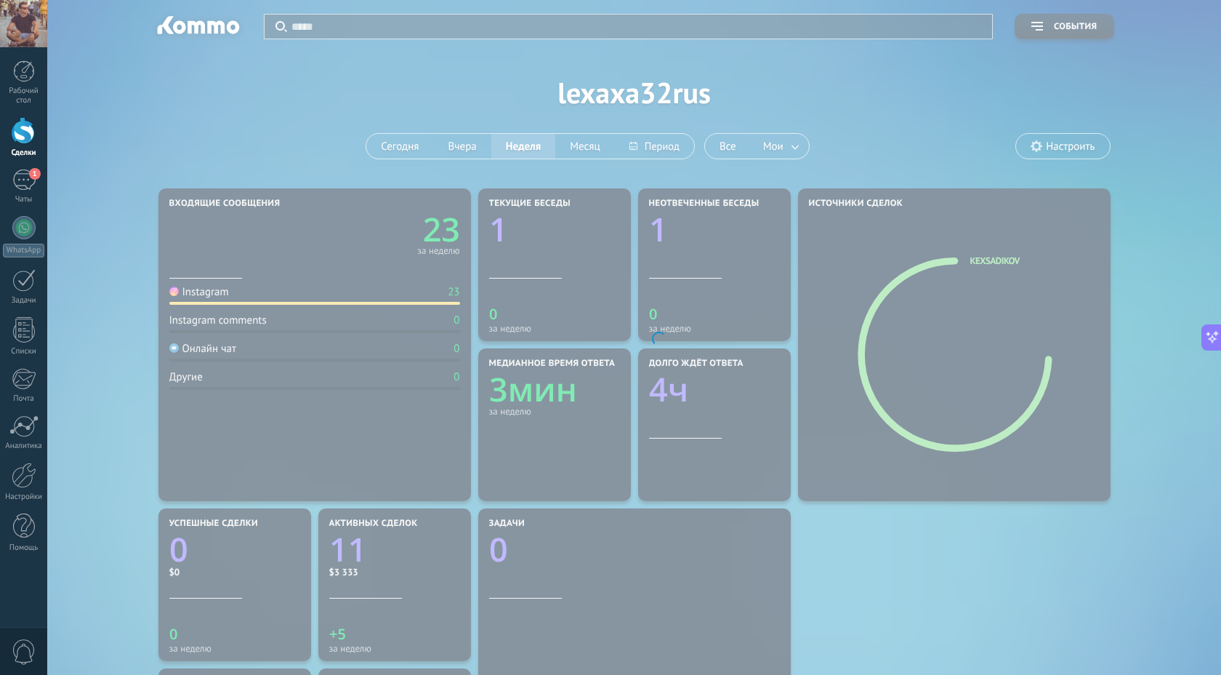
scroll to position [355, 0]
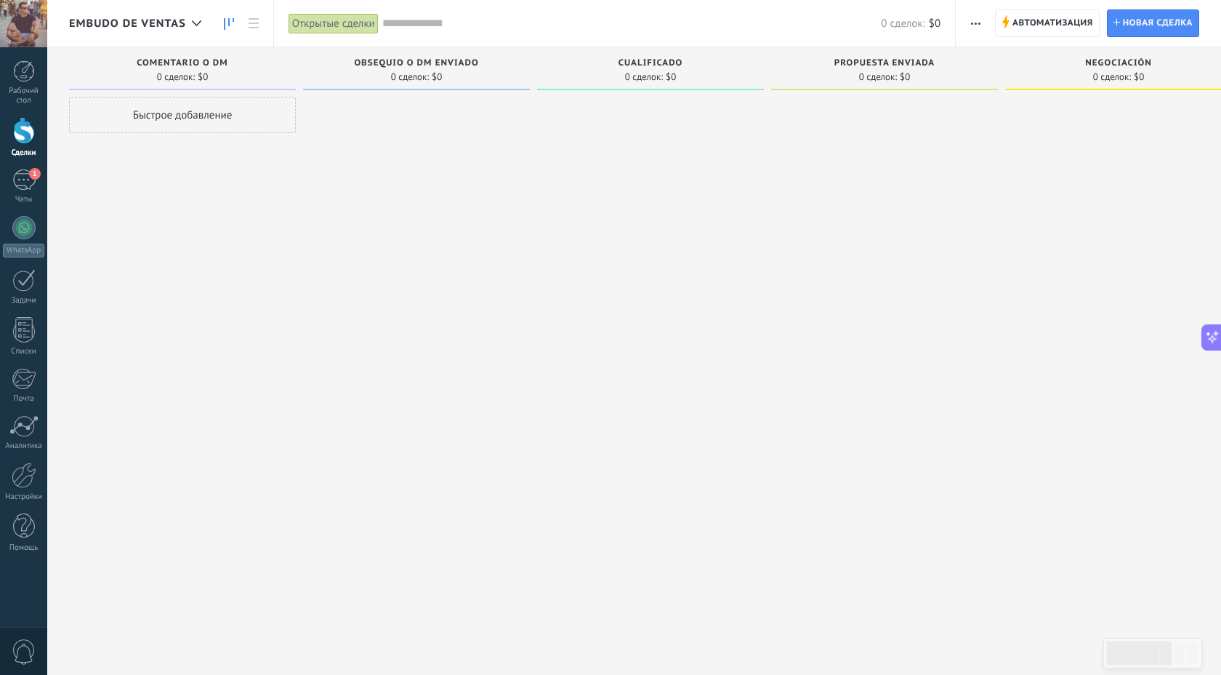
click at [137, 9] on div "Embudo de ventas" at bounding box center [139, 23] width 140 height 47
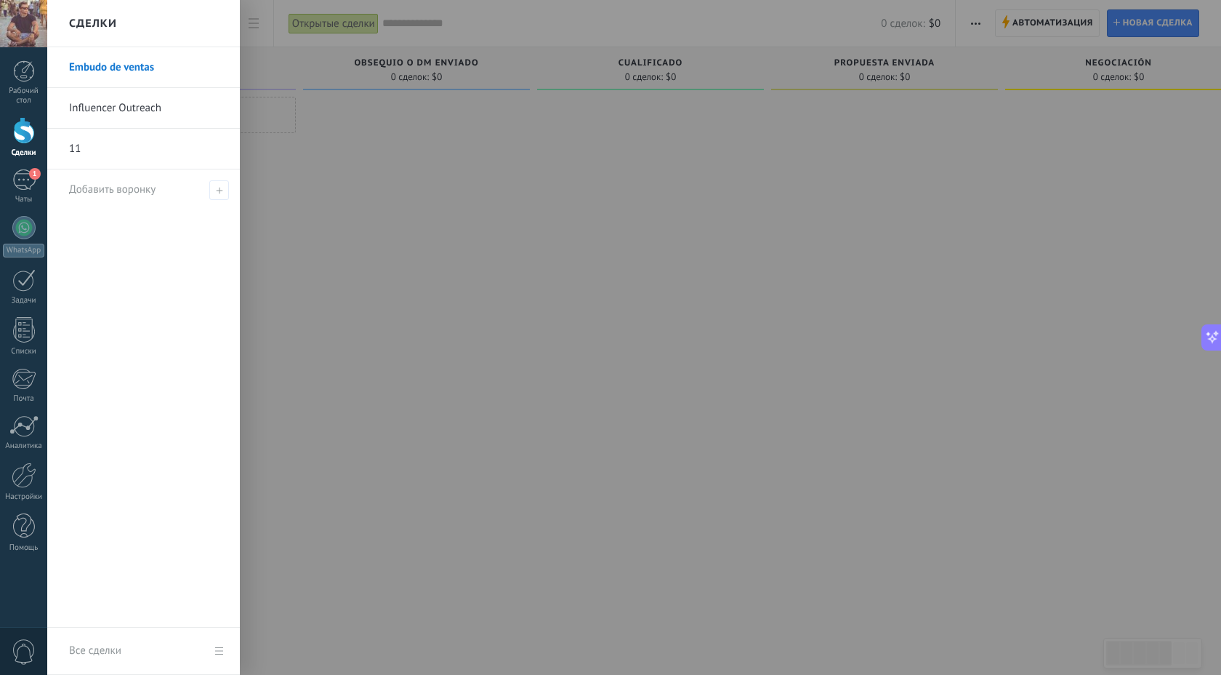
click at [103, 104] on link "Influencer Outreach" at bounding box center [147, 108] width 156 height 41
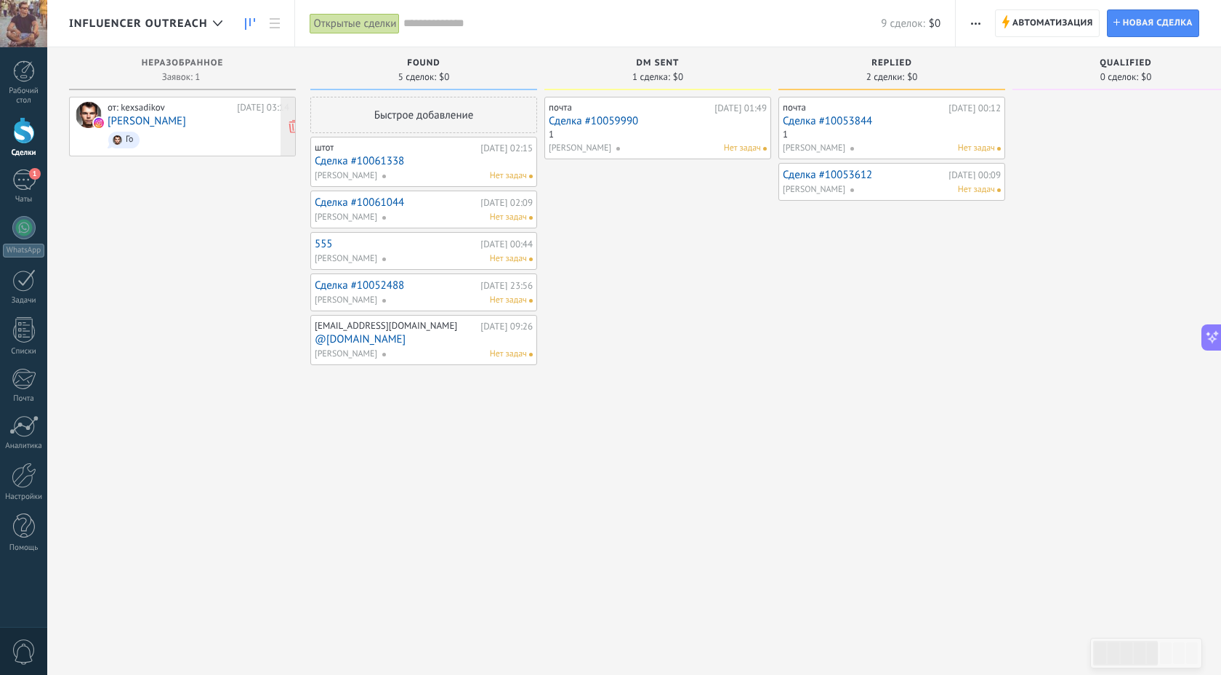
click at [132, 110] on div "от: kexsadikov" at bounding box center [170, 108] width 124 height 12
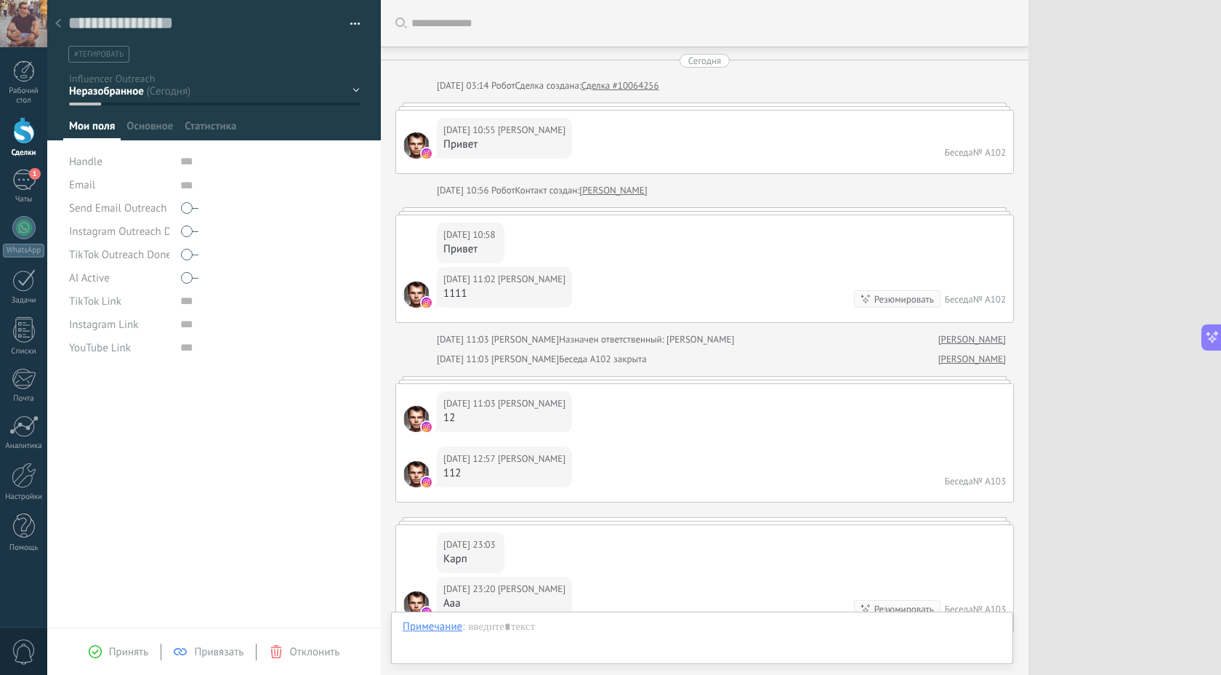
scroll to position [1691, 0]
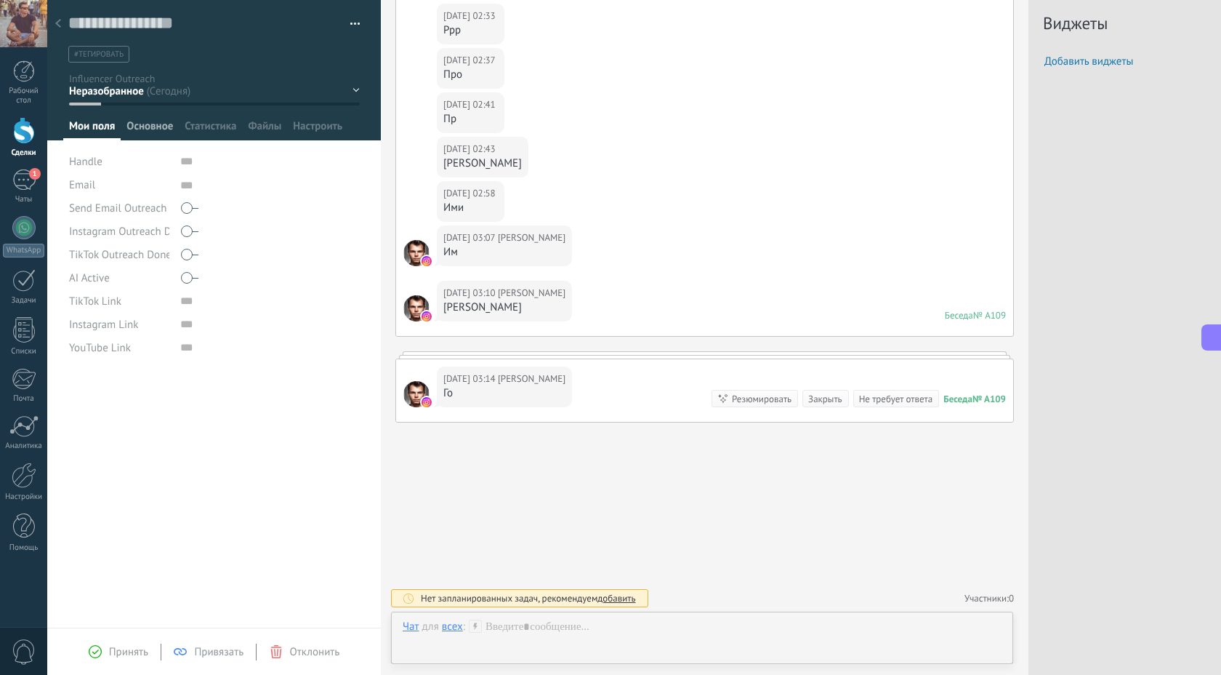
click at [166, 128] on span "Основное" at bounding box center [149, 129] width 47 height 21
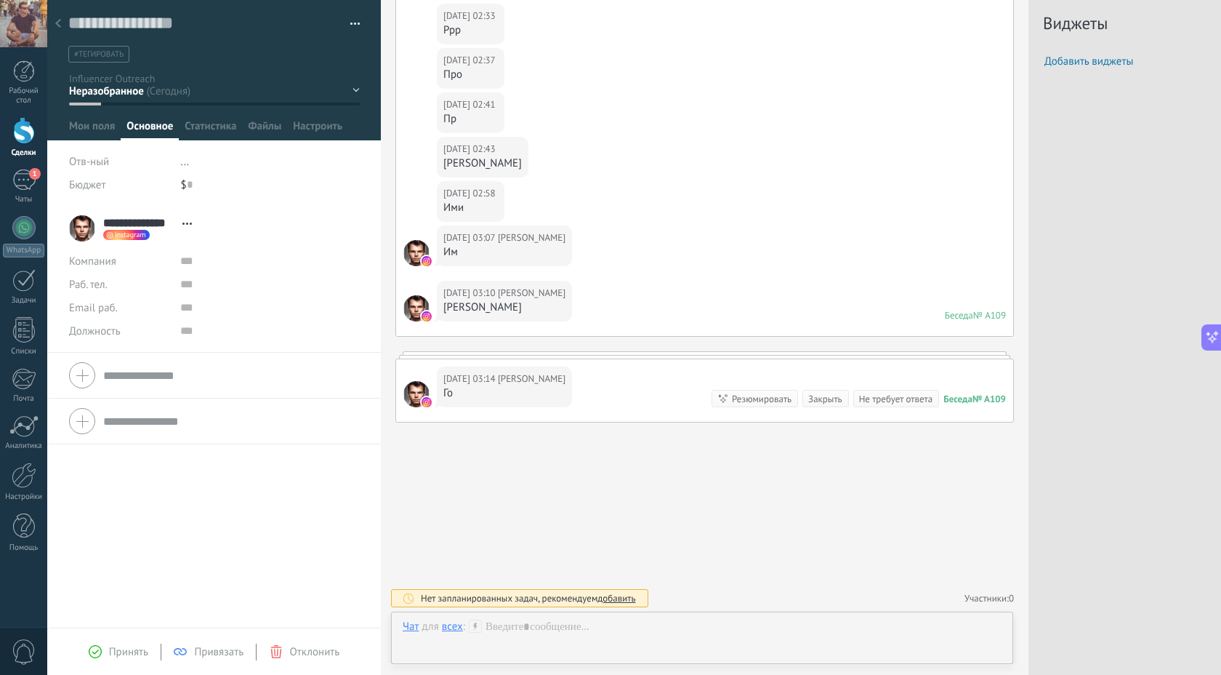
click at [188, 226] on span "Перейти в карточку Скопировать имя Открепить Сделать основным" at bounding box center [187, 223] width 24 height 11
click at [216, 290] on div "Открепить" at bounding box center [242, 292] width 132 height 25
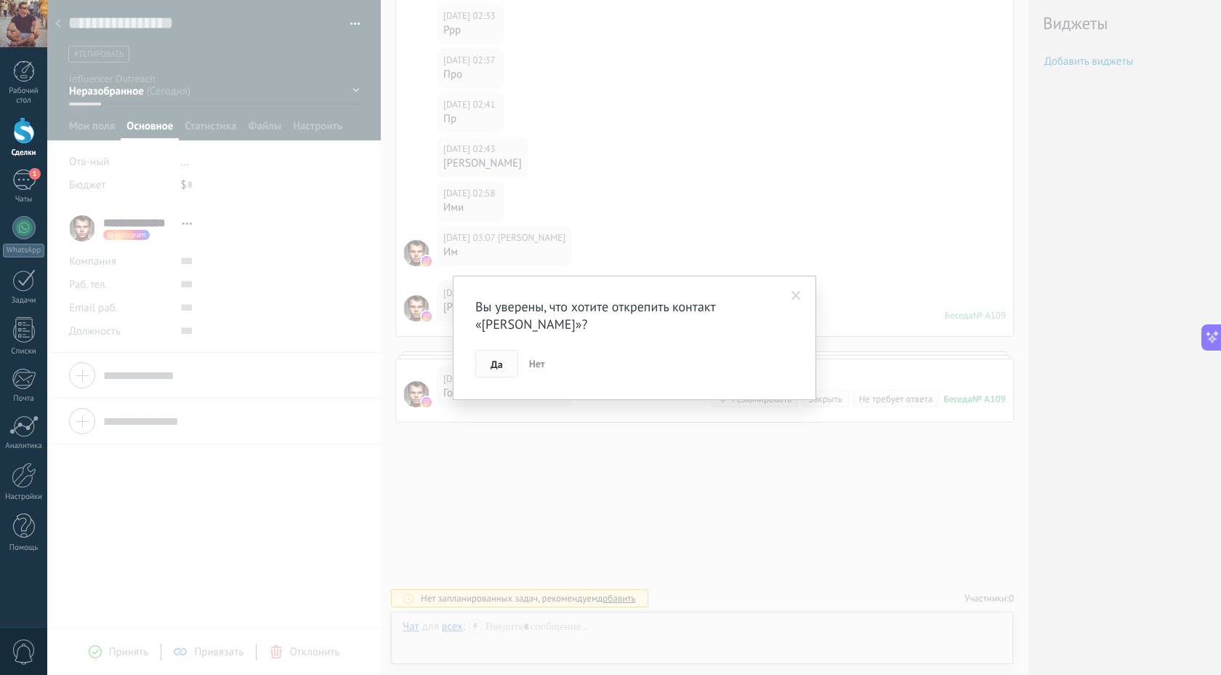
click at [495, 361] on span "Да" at bounding box center [497, 364] width 12 height 10
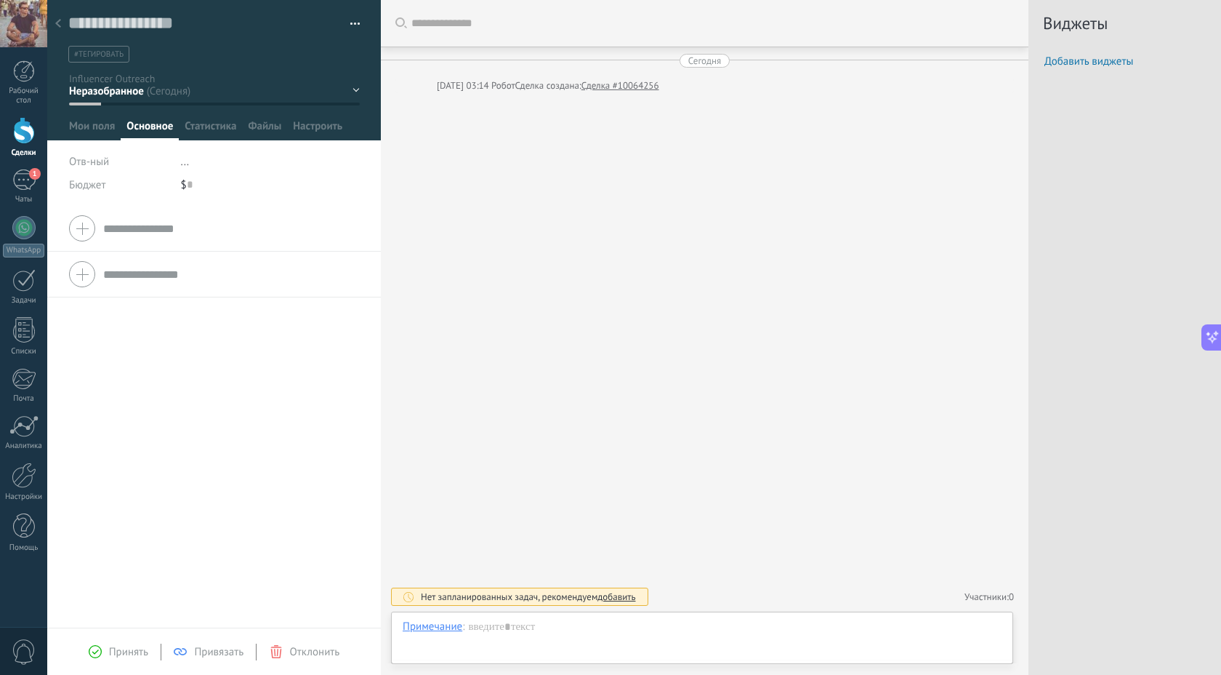
click at [56, 20] on icon at bounding box center [58, 23] width 6 height 9
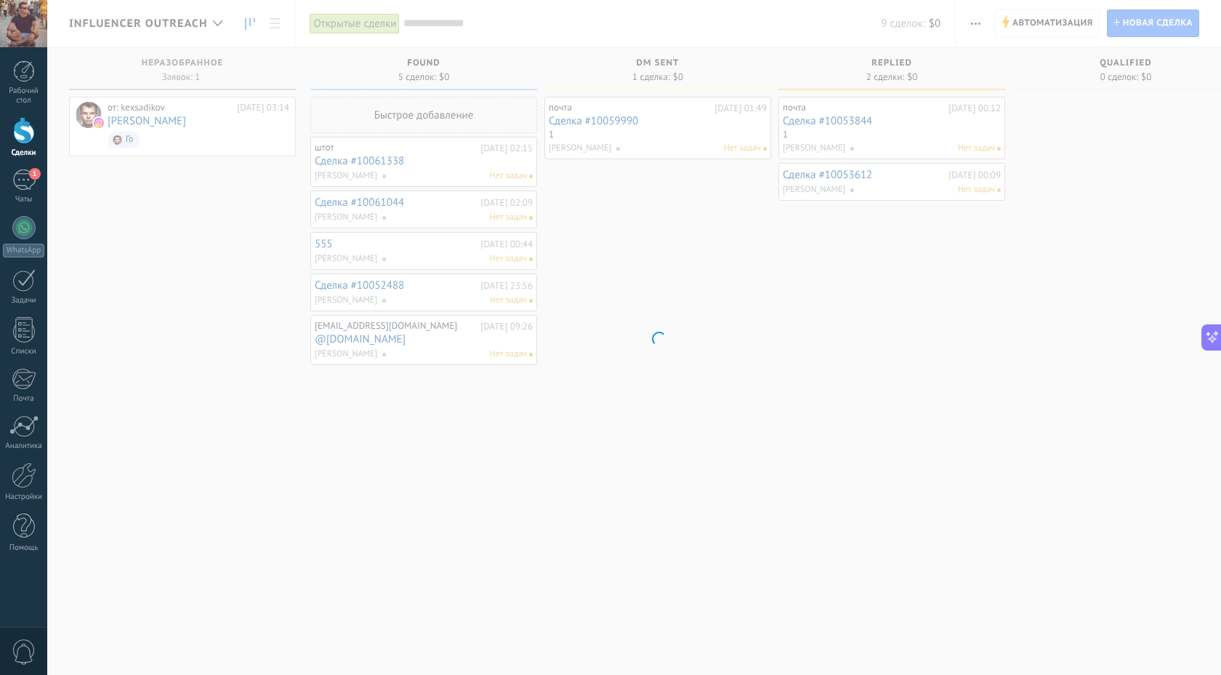
scroll to position [355, 0]
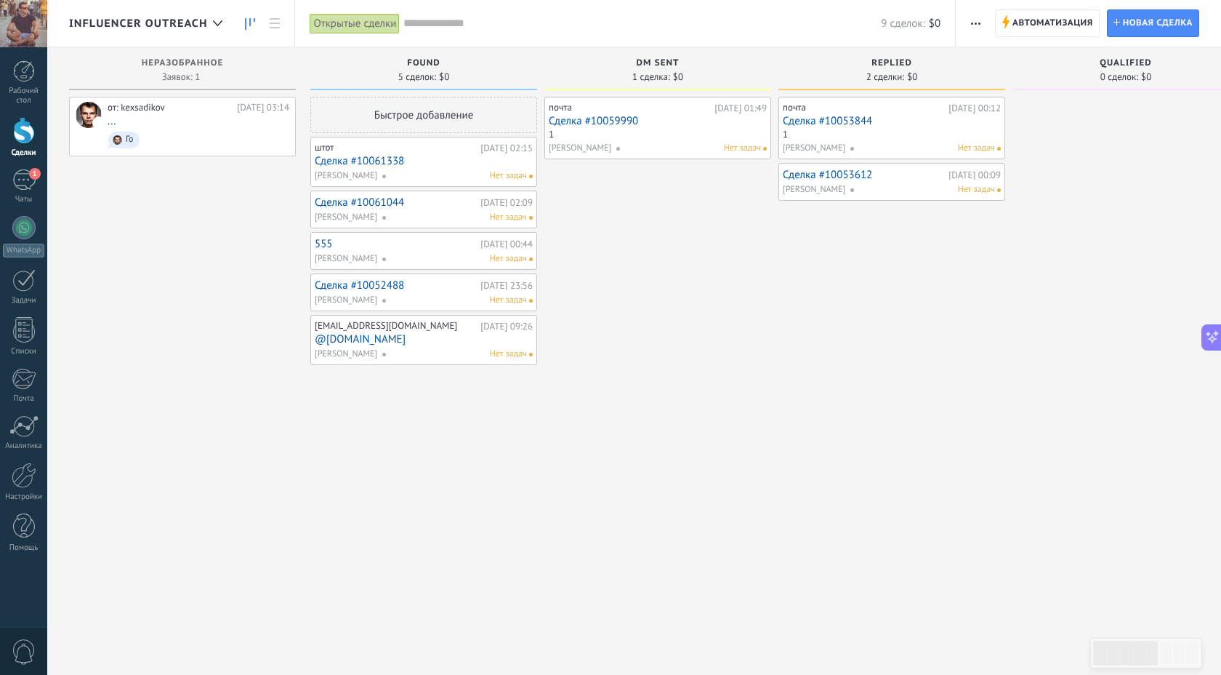
click at [135, 214] on div "от: kexsadikov [DATE] 03:14 ... Го" at bounding box center [182, 339] width 227 height 485
click at [113, 110] on div "от: kexsadikov" at bounding box center [170, 108] width 124 height 12
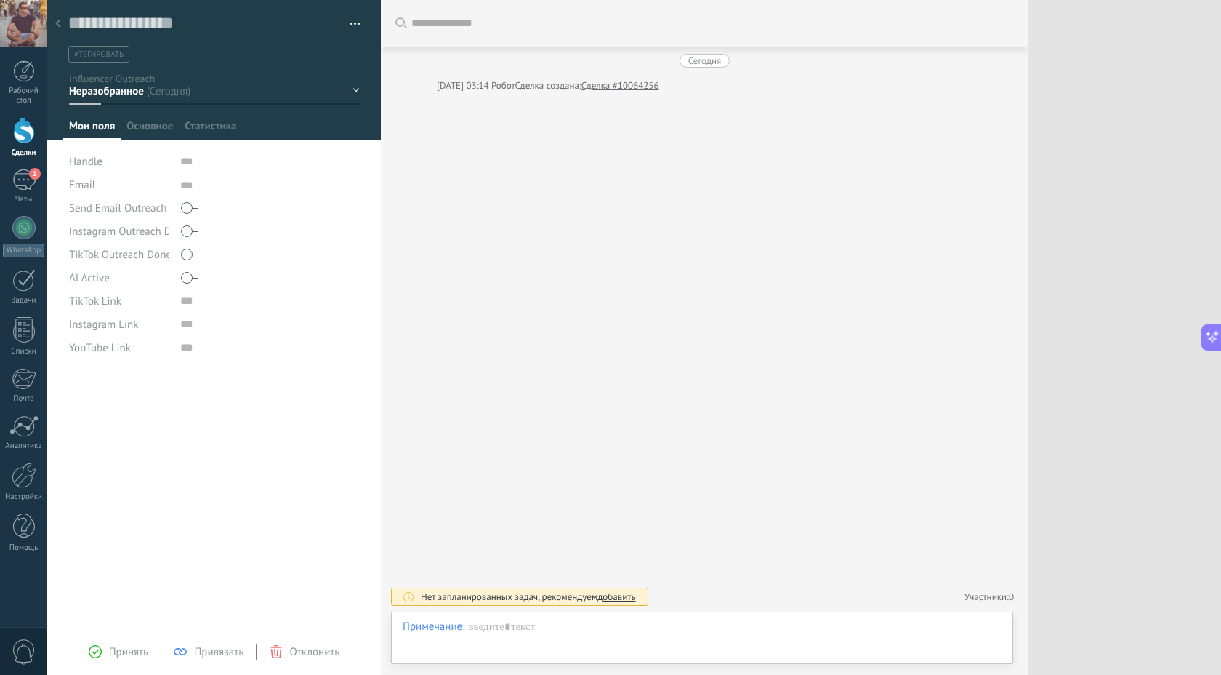
scroll to position [389, 0]
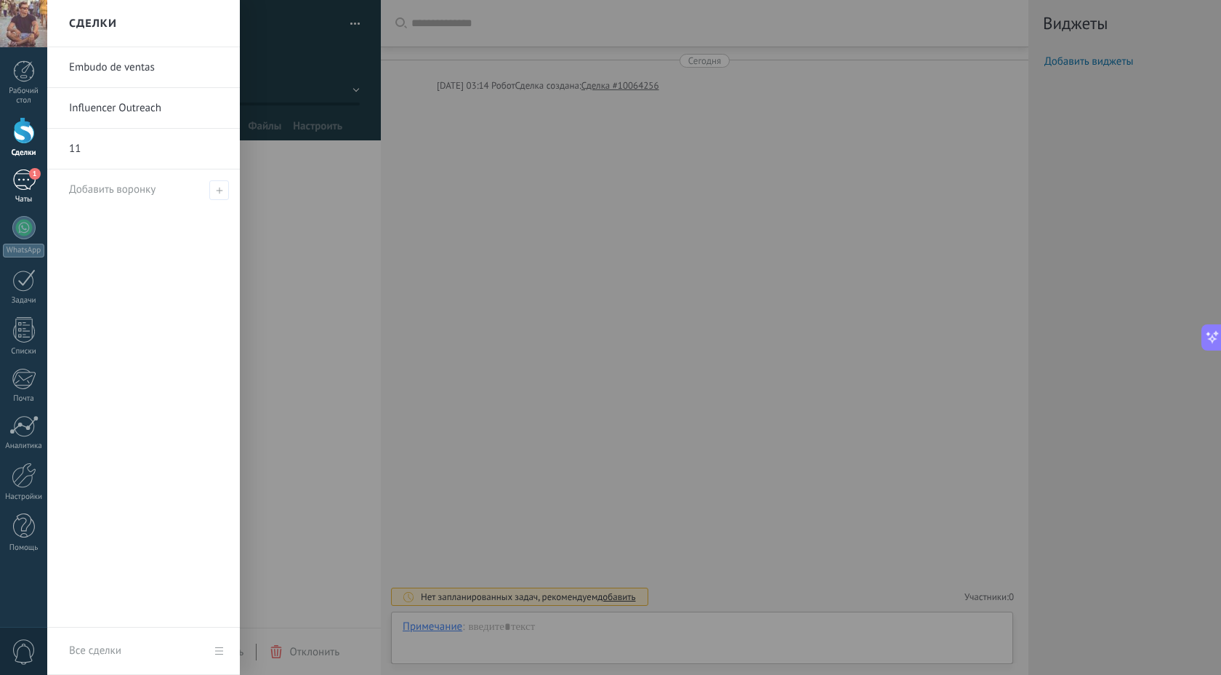
click at [26, 189] on div "1" at bounding box center [23, 179] width 23 height 21
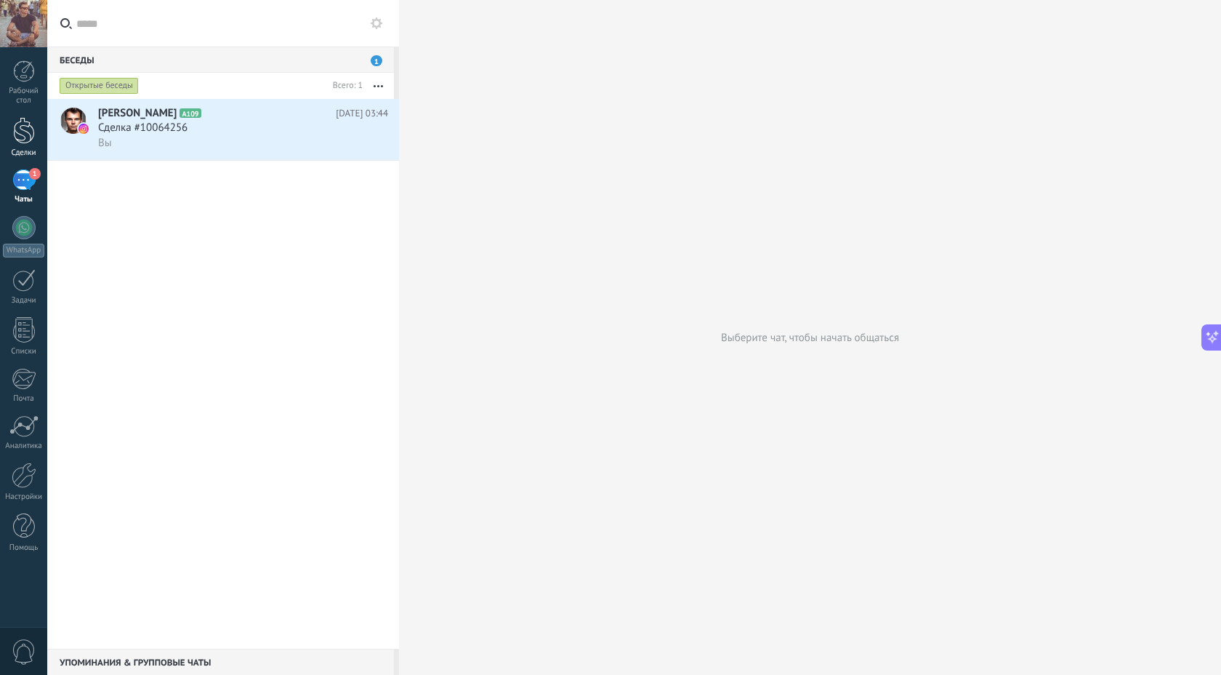
click at [27, 137] on div at bounding box center [24, 130] width 22 height 27
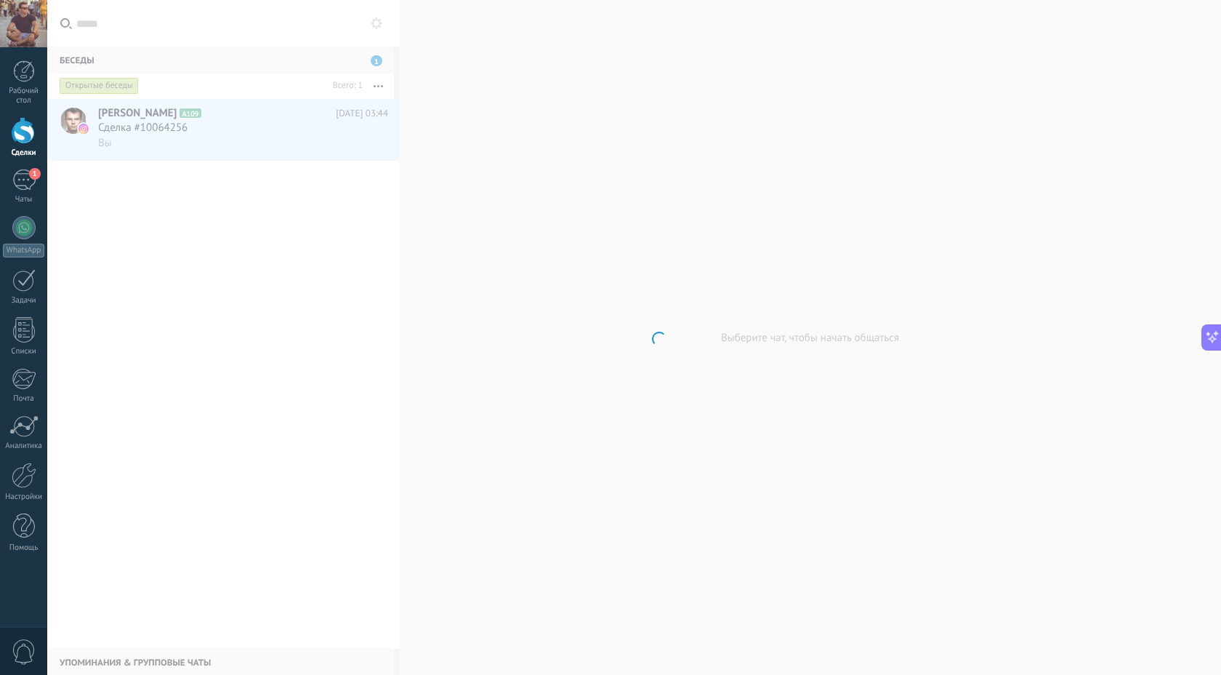
scroll to position [355, 0]
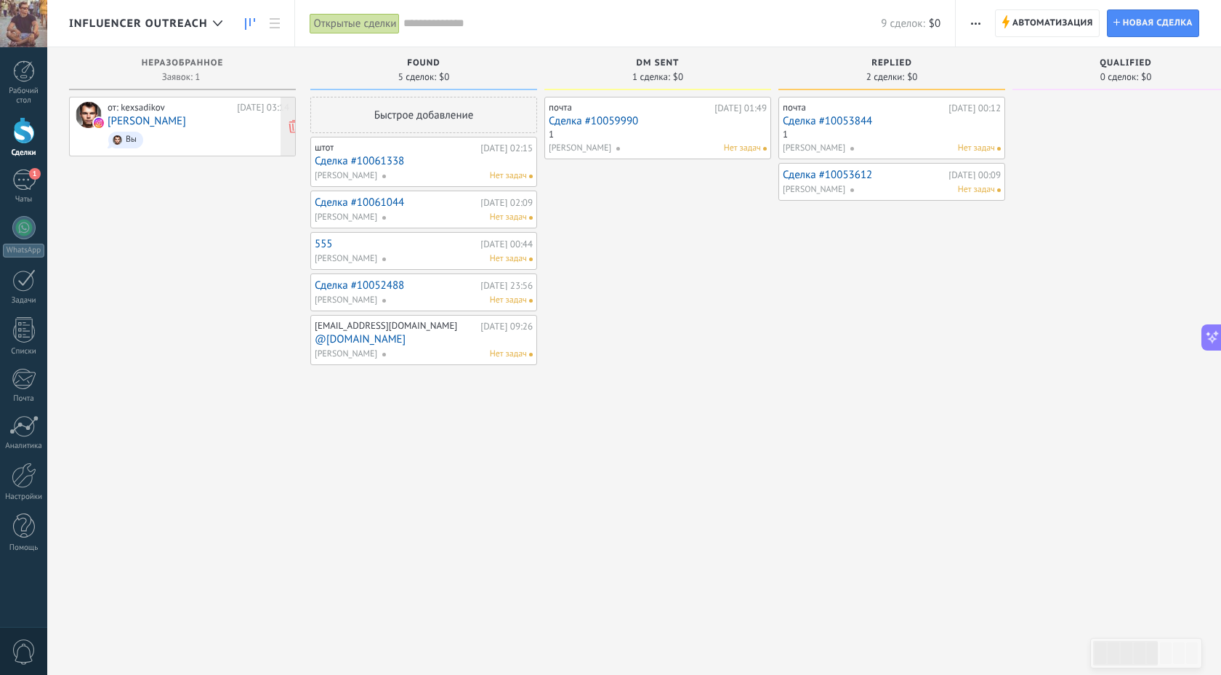
click at [121, 129] on span "Вы" at bounding box center [199, 140] width 182 height 23
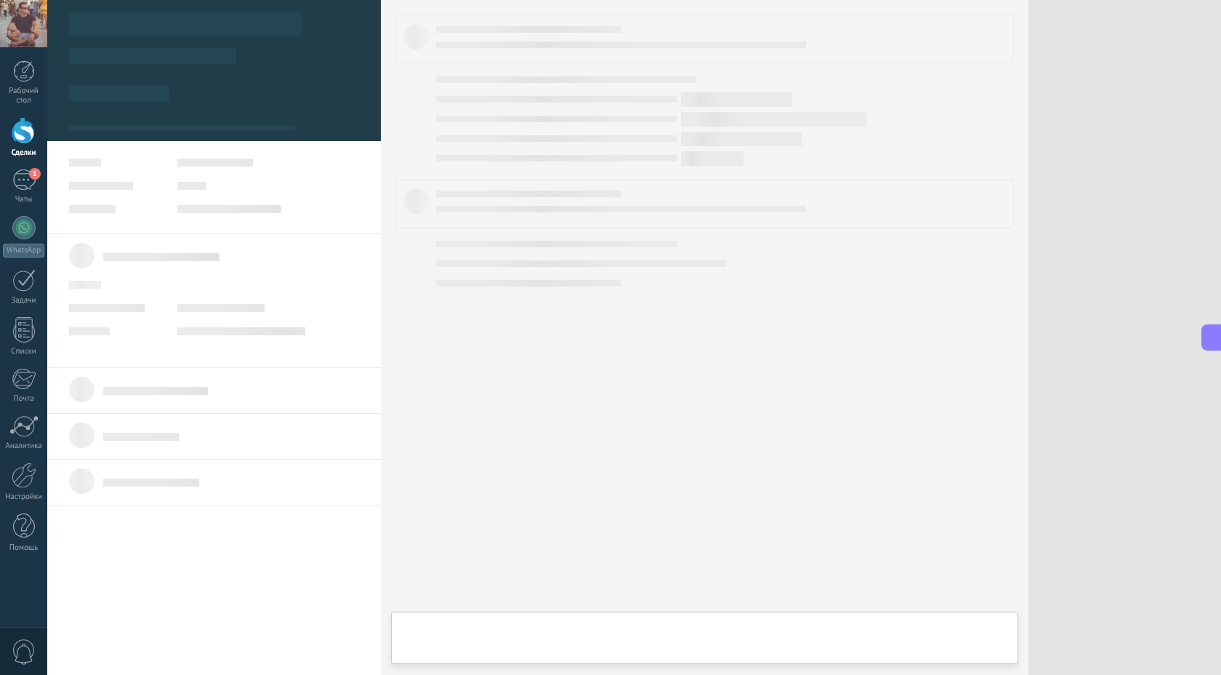
scroll to position [389, 0]
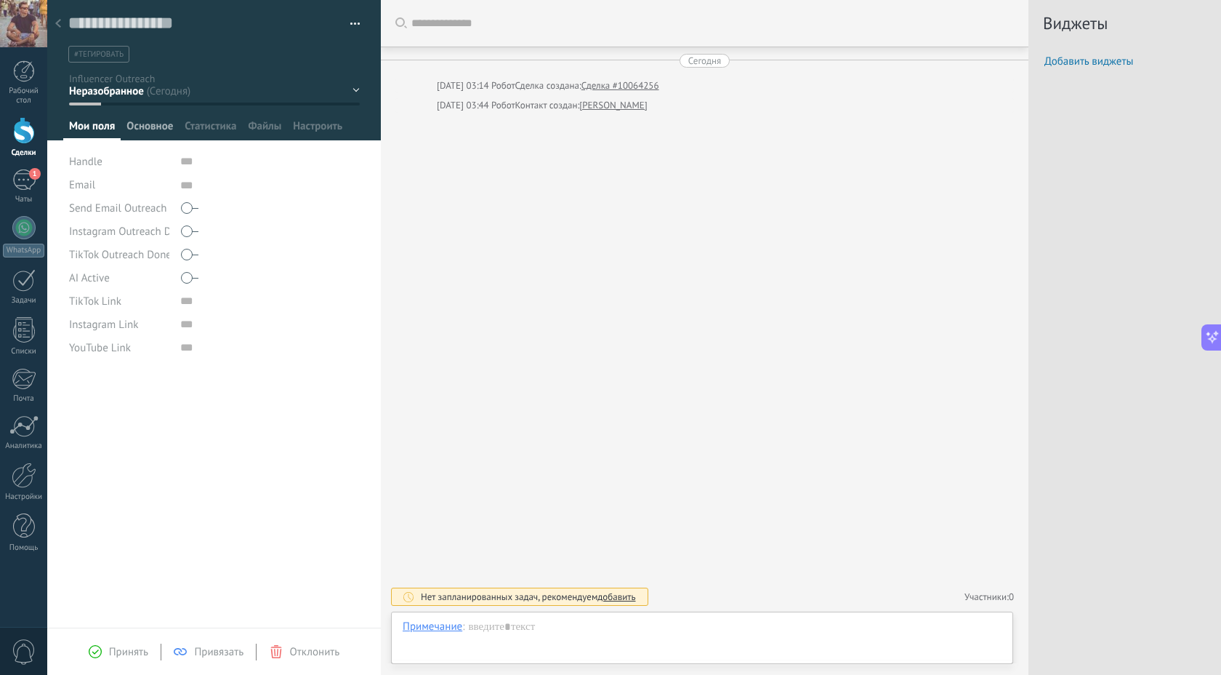
click at [152, 126] on span "Основное" at bounding box center [149, 129] width 47 height 21
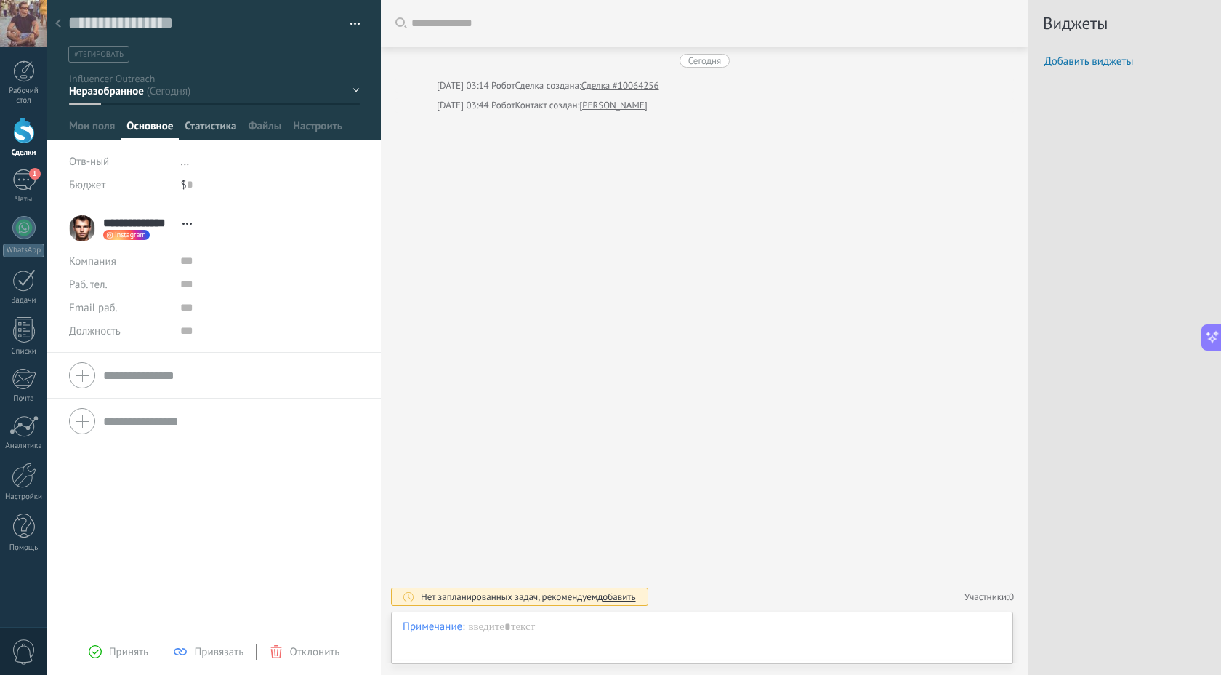
click at [217, 132] on span "Статистика" at bounding box center [211, 129] width 52 height 21
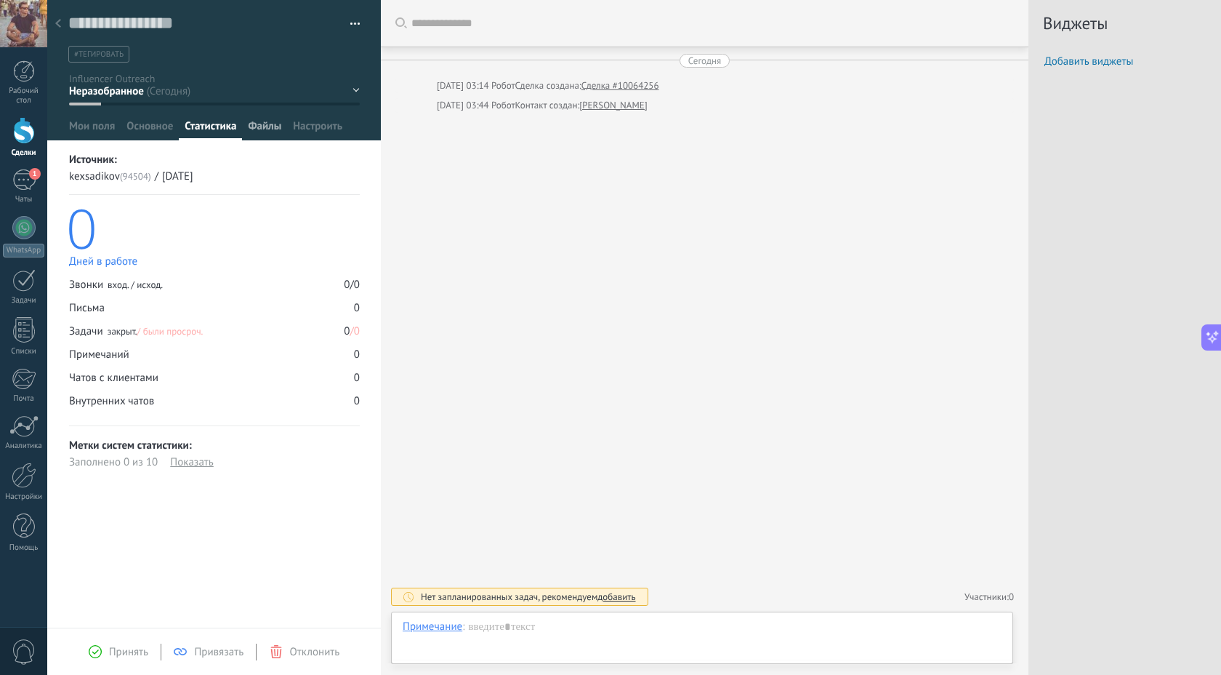
click at [256, 125] on span "Файлы" at bounding box center [264, 129] width 33 height 21
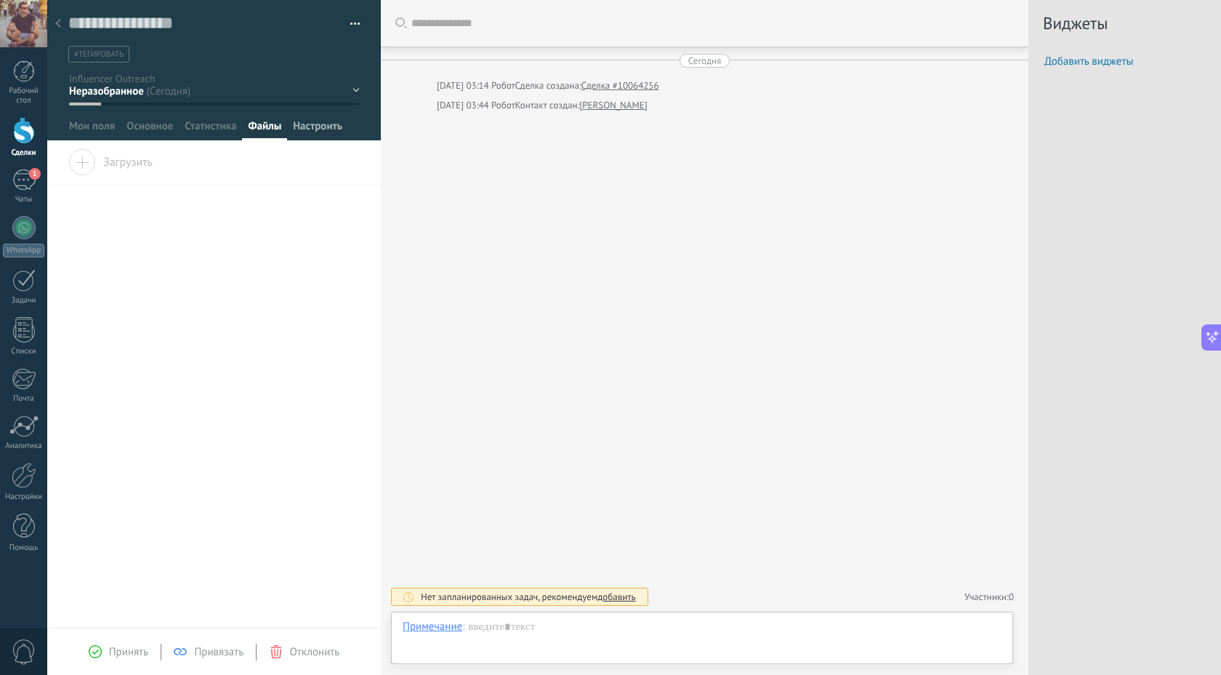
click at [327, 129] on span "Настроить" at bounding box center [317, 129] width 49 height 21
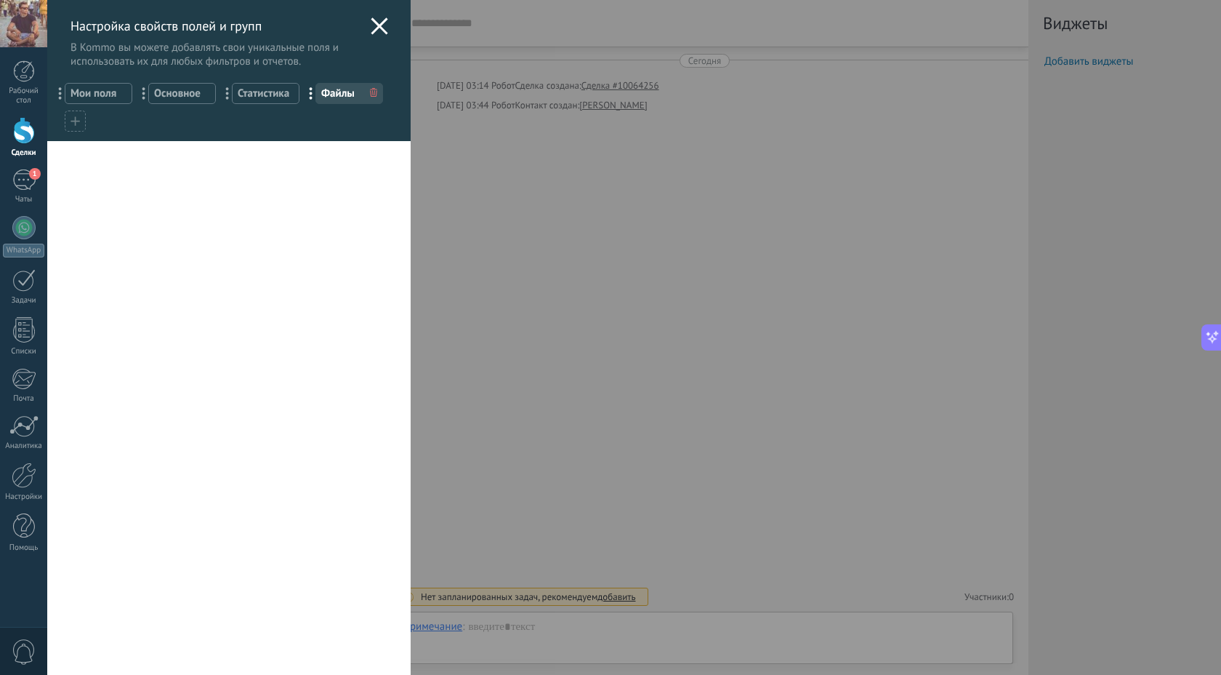
click at [182, 90] on span "Основное" at bounding box center [182, 94] width 56 height 14
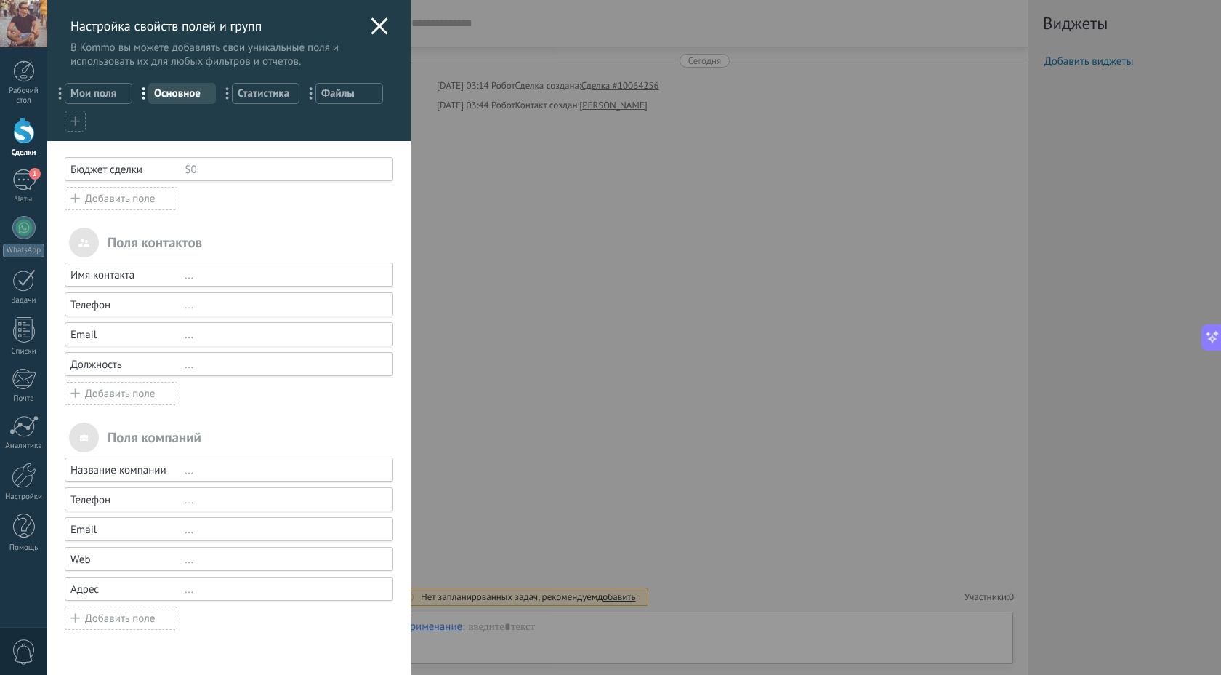
click at [268, 95] on span "Статистика" at bounding box center [266, 94] width 56 height 14
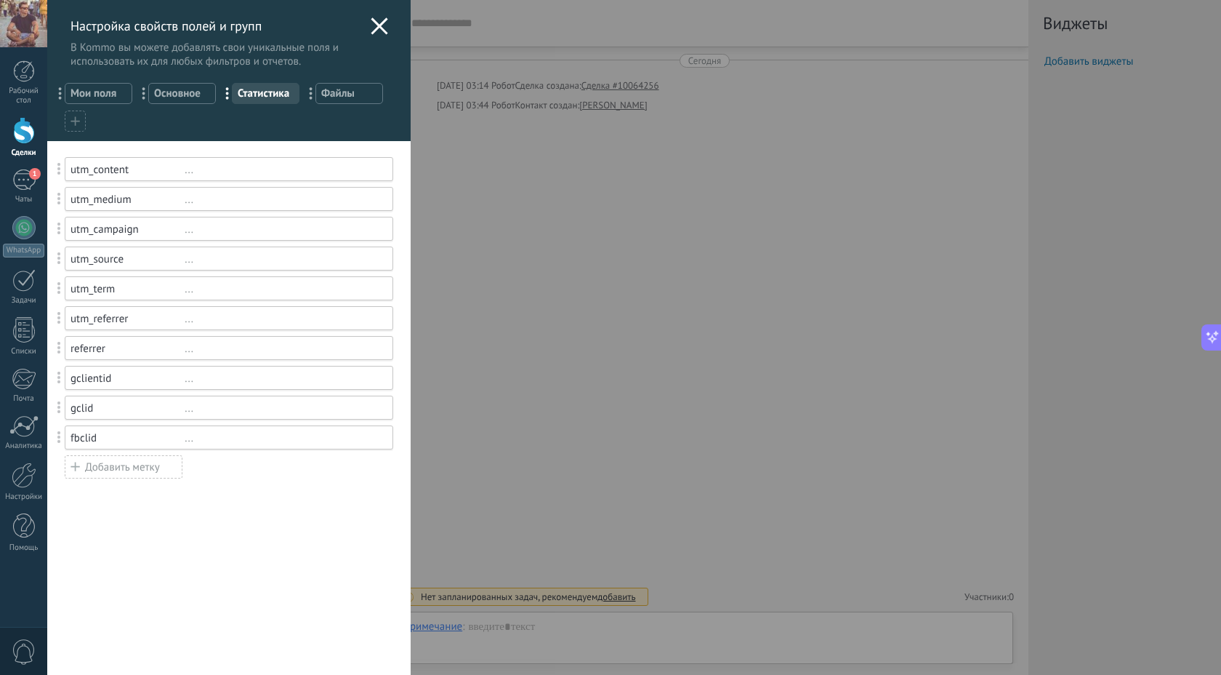
click at [108, 97] on span "Мои поля" at bounding box center [99, 94] width 56 height 14
click at [171, 98] on span "Основное" at bounding box center [182, 94] width 56 height 14
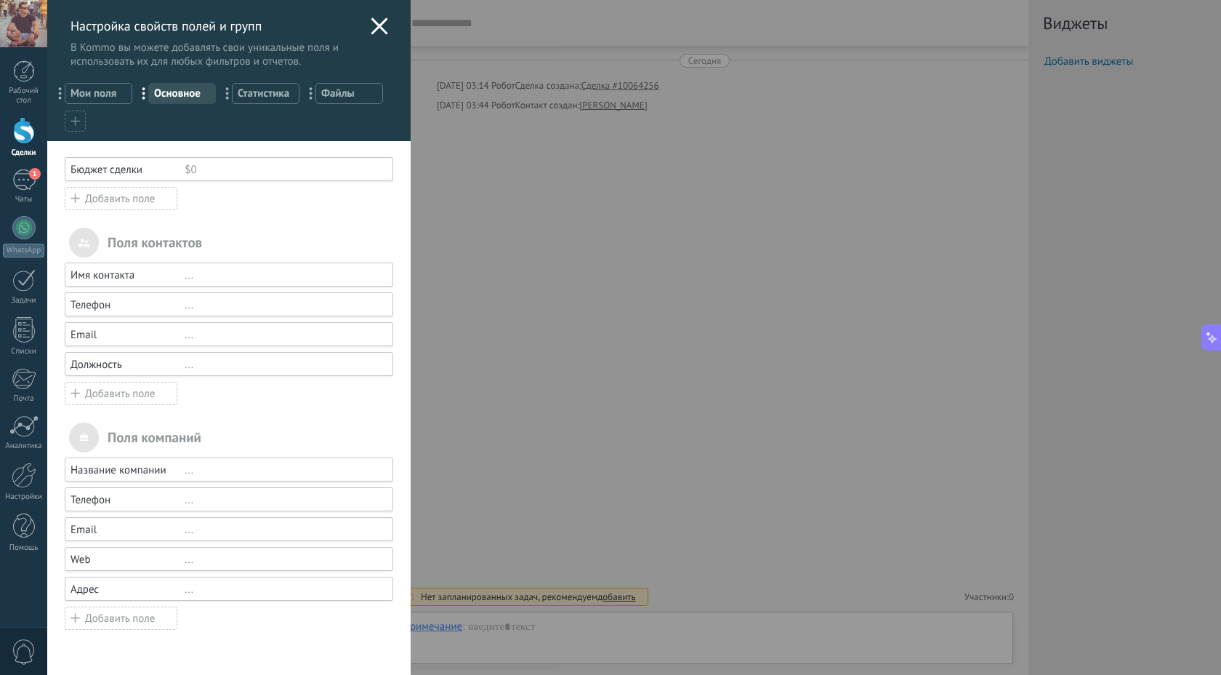
click at [260, 89] on span "Статистика" at bounding box center [266, 94] width 56 height 14
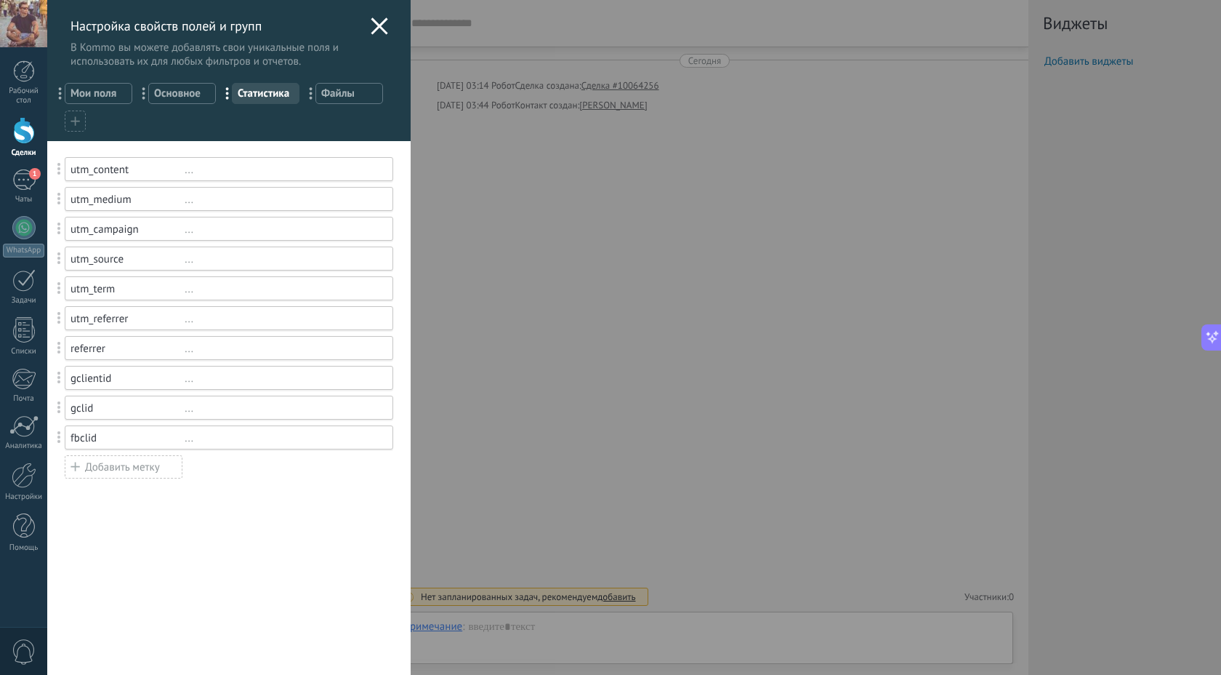
click at [379, 28] on icon at bounding box center [379, 25] width 17 height 17
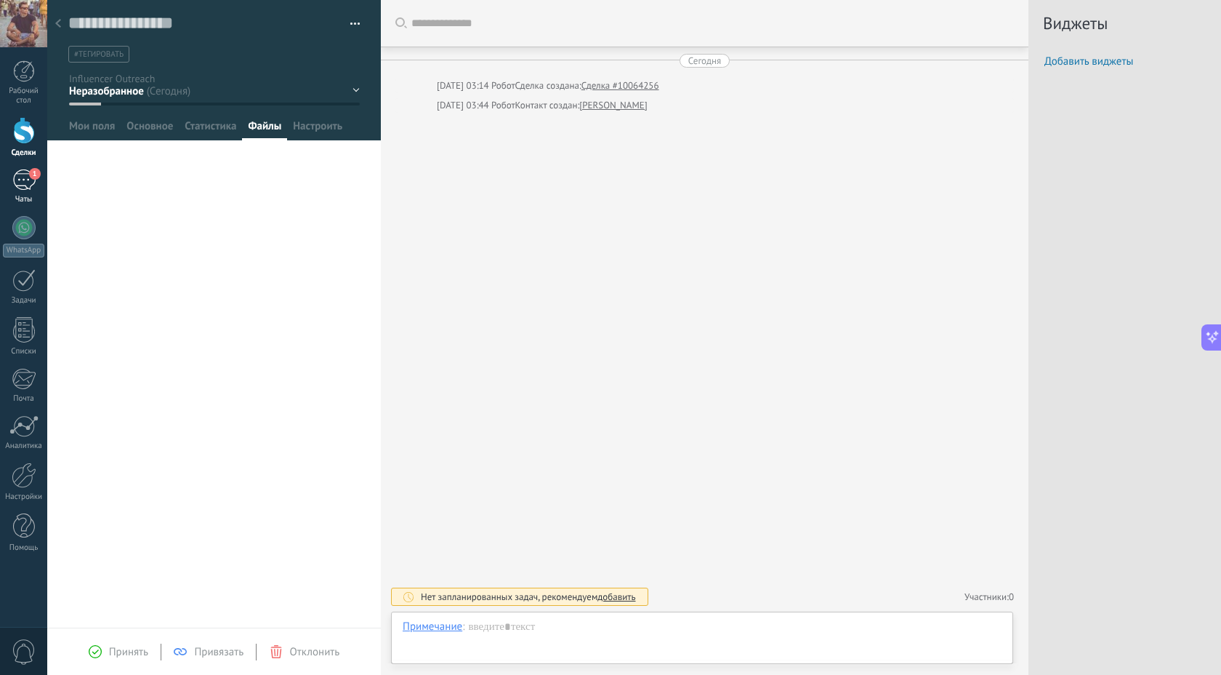
click at [23, 180] on div "1" at bounding box center [23, 179] width 23 height 21
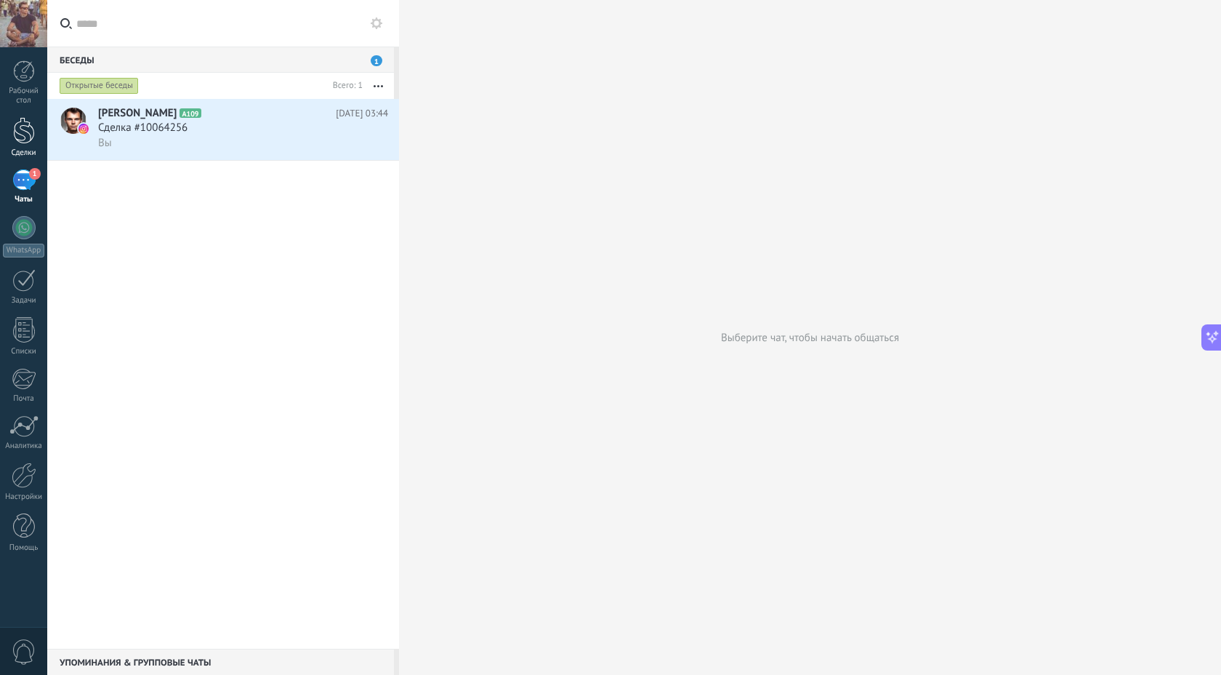
click at [26, 121] on div at bounding box center [24, 130] width 22 height 27
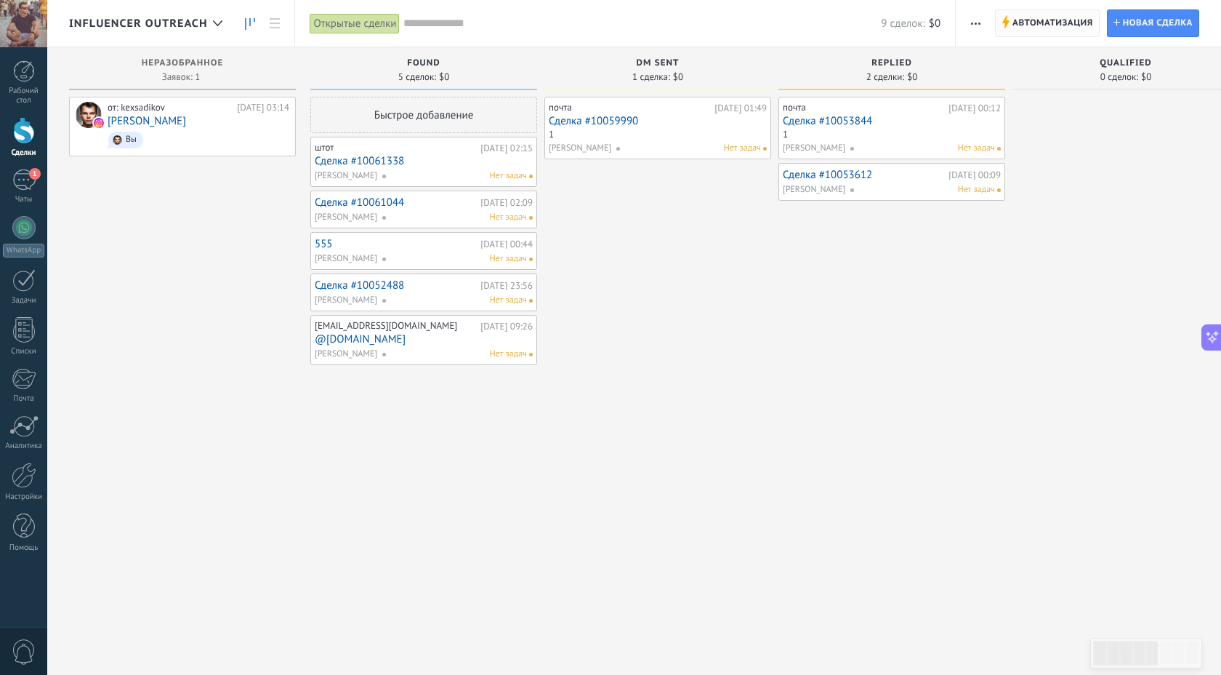
click at [1028, 12] on span "Автоматизация" at bounding box center [1053, 23] width 81 height 26
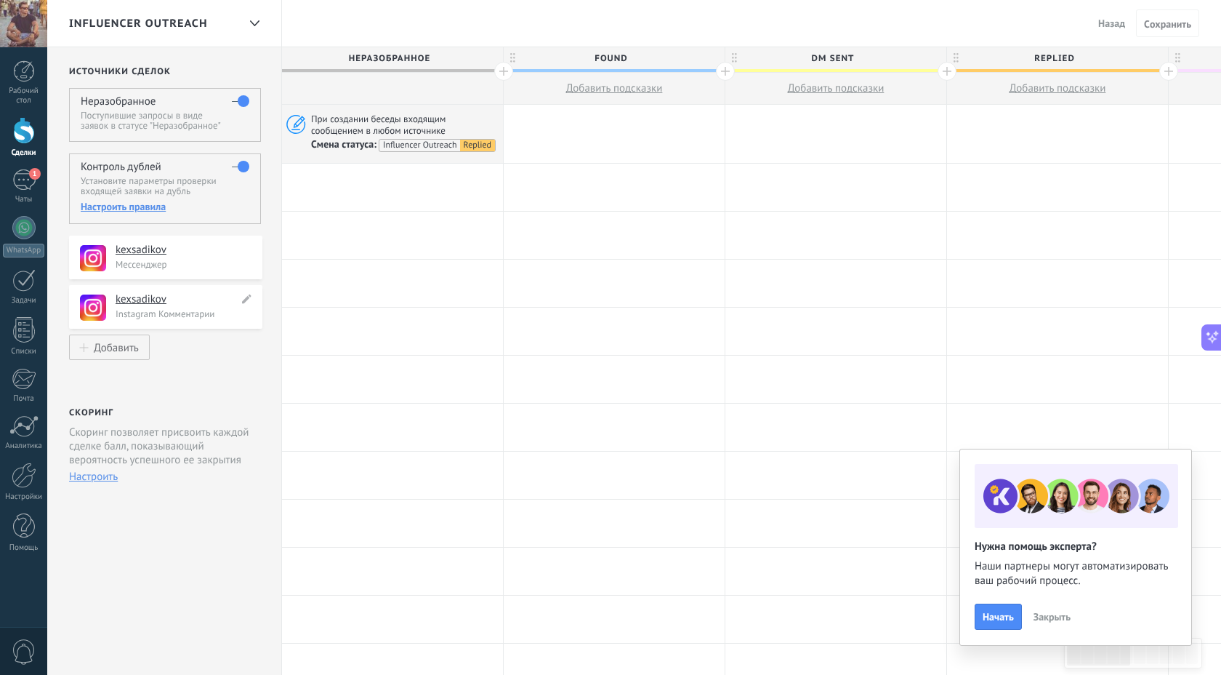
click at [139, 302] on h4 "kexsadikov" at bounding box center [177, 299] width 123 height 15
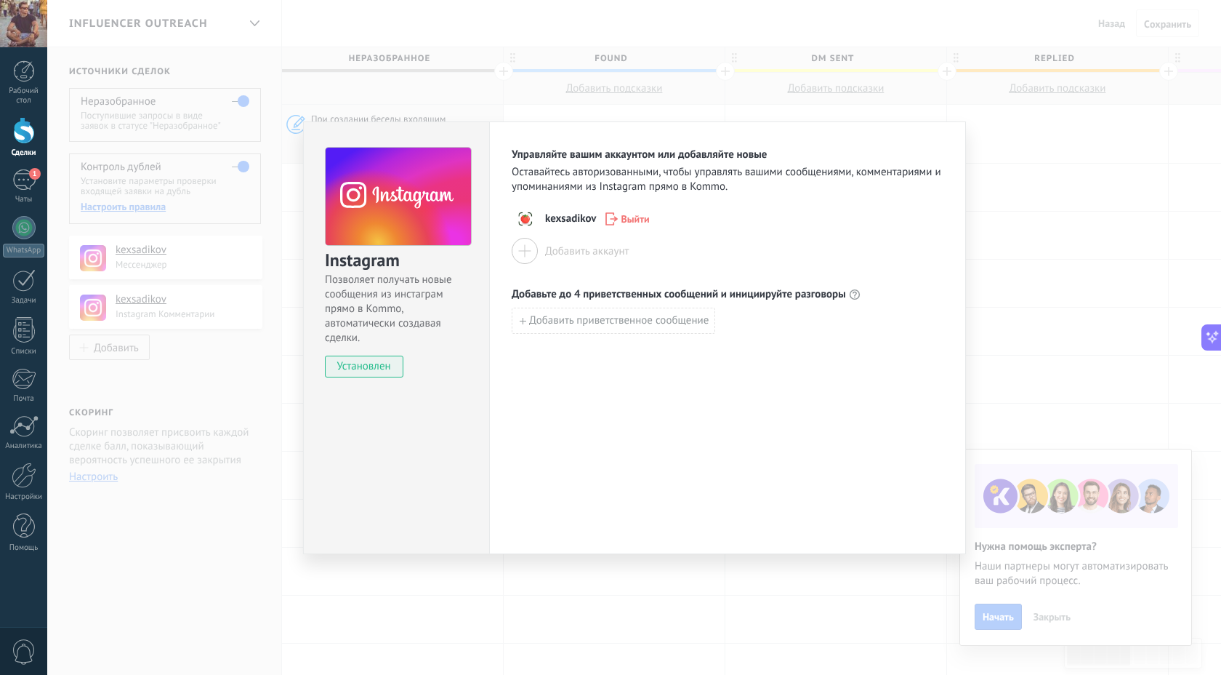
click at [166, 366] on div "Instagram Позволяет получать новые сообщения из инстаграм прямо в Kommo, автома…" at bounding box center [634, 337] width 1174 height 675
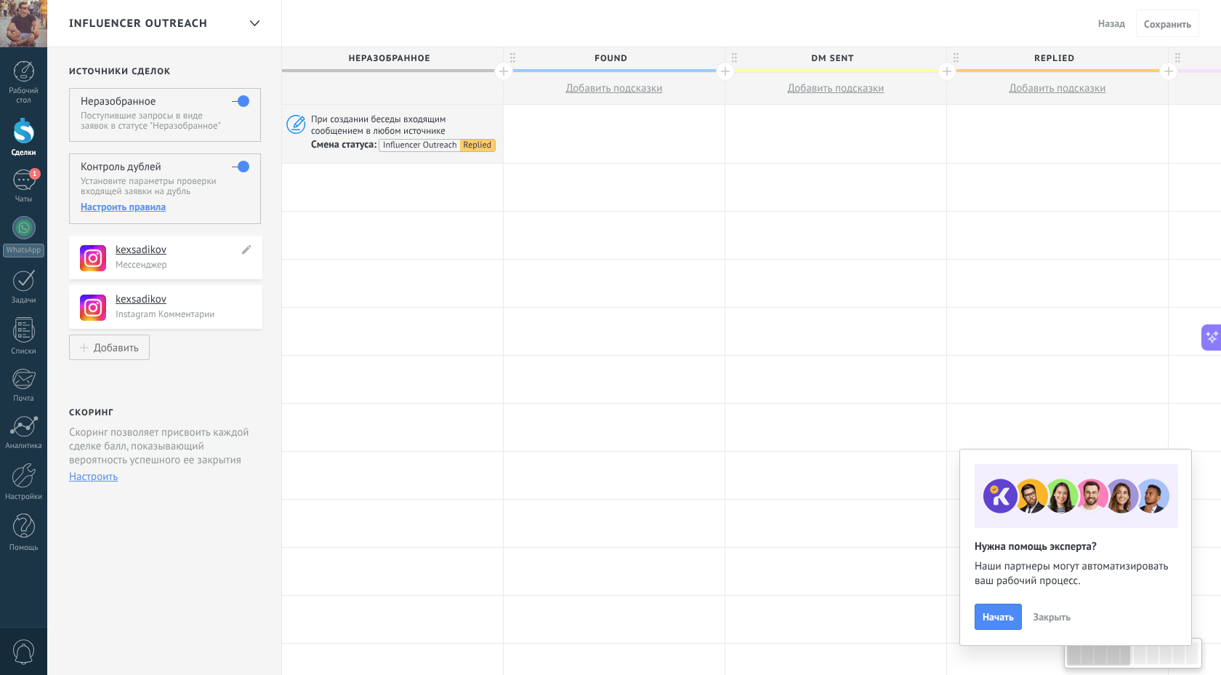
click at [156, 251] on h4 "kexsadikov" at bounding box center [177, 250] width 123 height 15
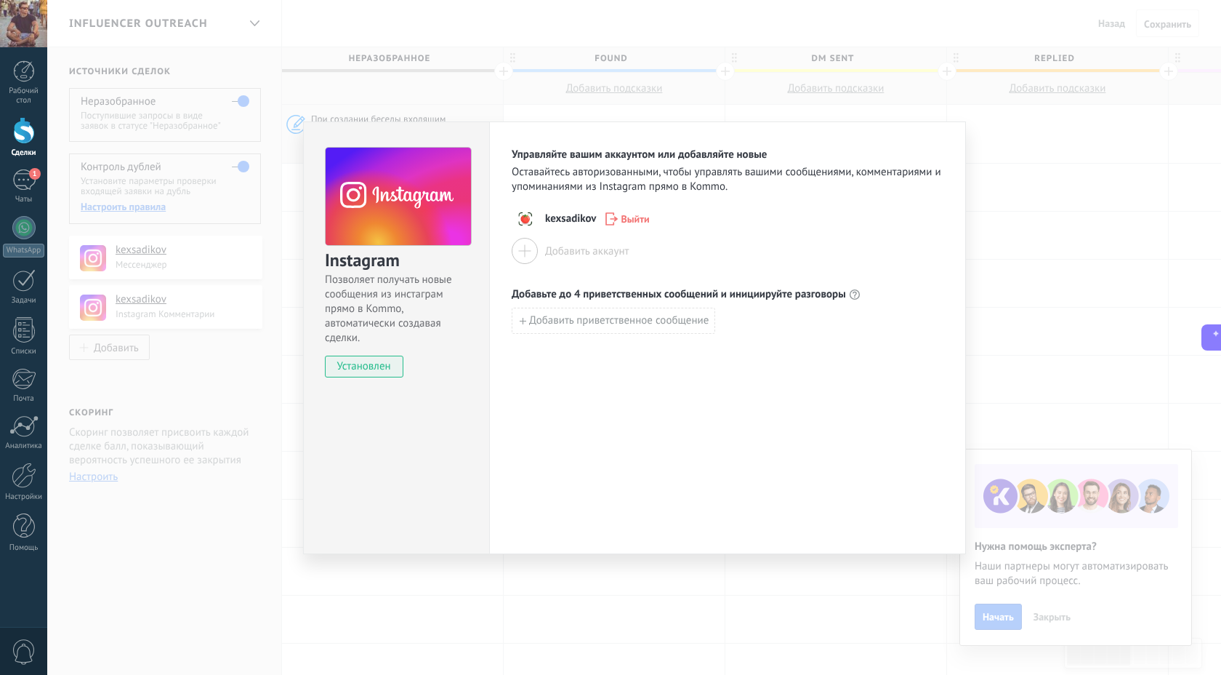
click at [158, 249] on div "Instagram Позволяет получать новые сообщения из инстаграм прямо в Kommo, автома…" at bounding box center [634, 337] width 1174 height 675
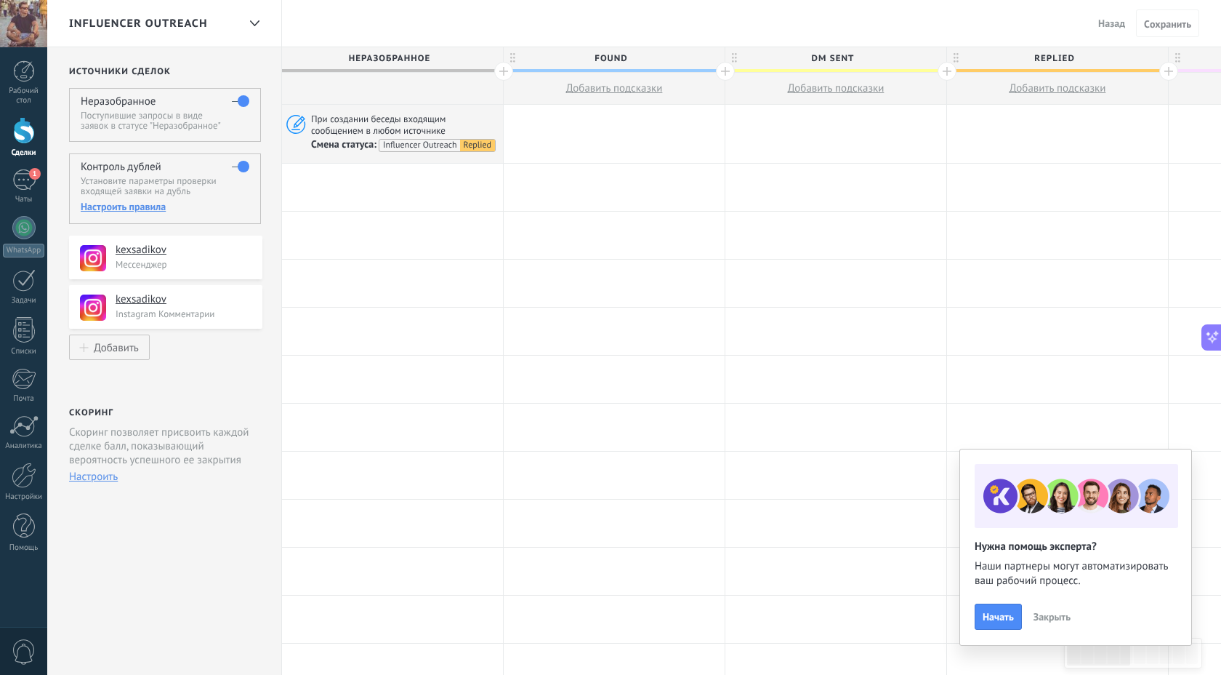
click at [190, 22] on span "Influencer Outreach" at bounding box center [138, 24] width 138 height 14
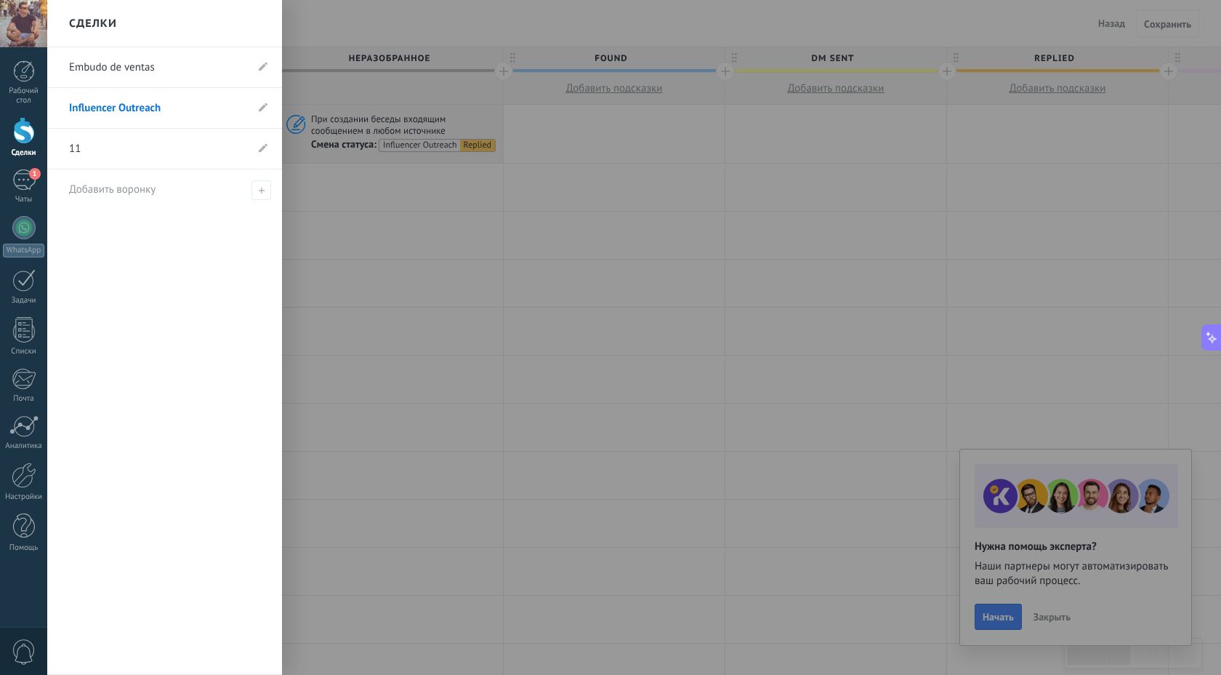
click at [100, 107] on link "Influencer Outreach" at bounding box center [157, 108] width 177 height 41
click at [22, 182] on div "1" at bounding box center [23, 179] width 23 height 21
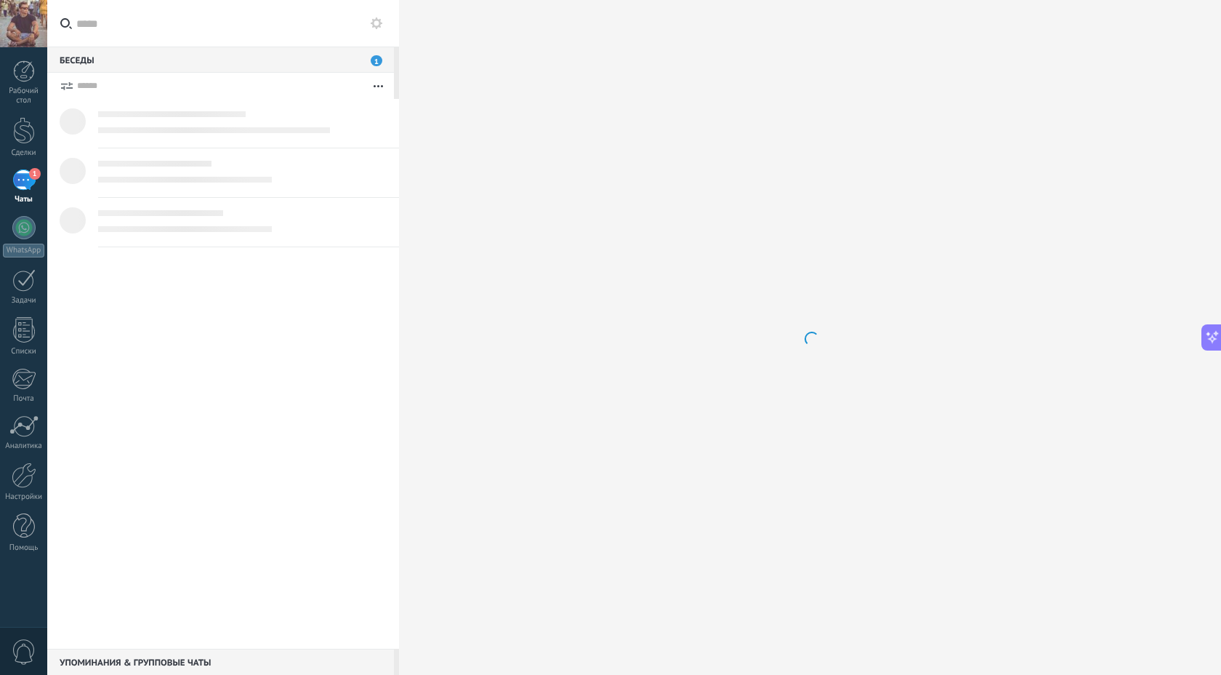
scroll to position [389, 0]
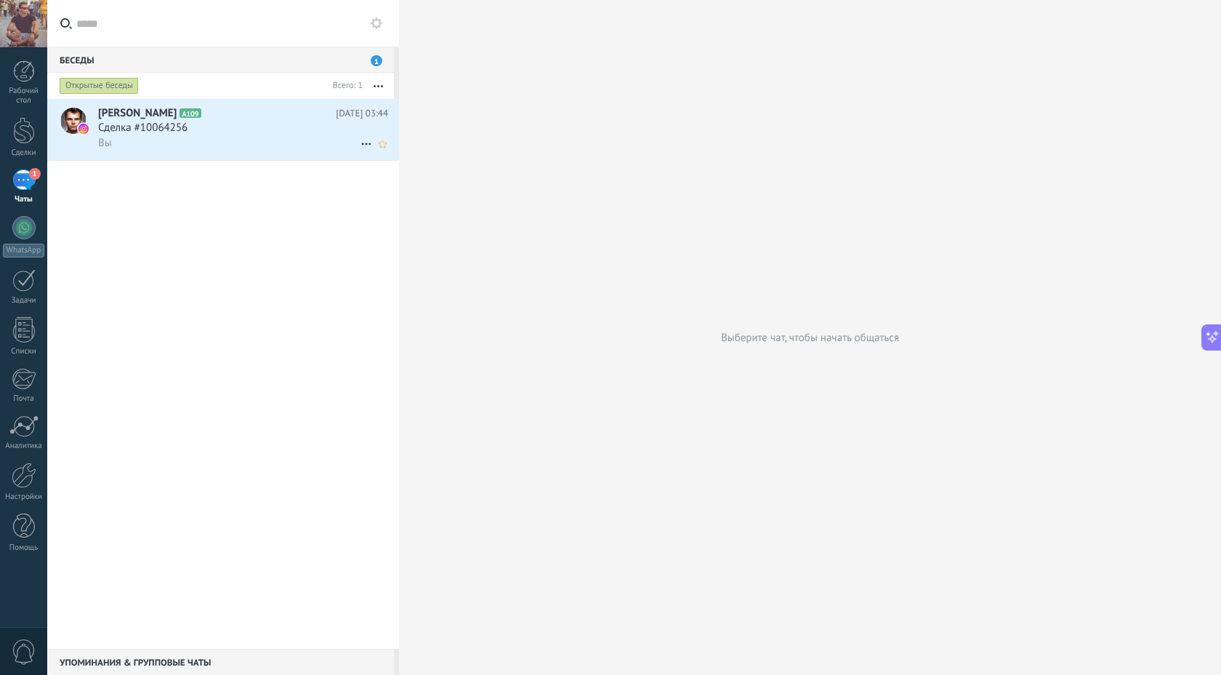
click at [148, 129] on span "Сделка #10064256" at bounding box center [142, 128] width 89 height 15
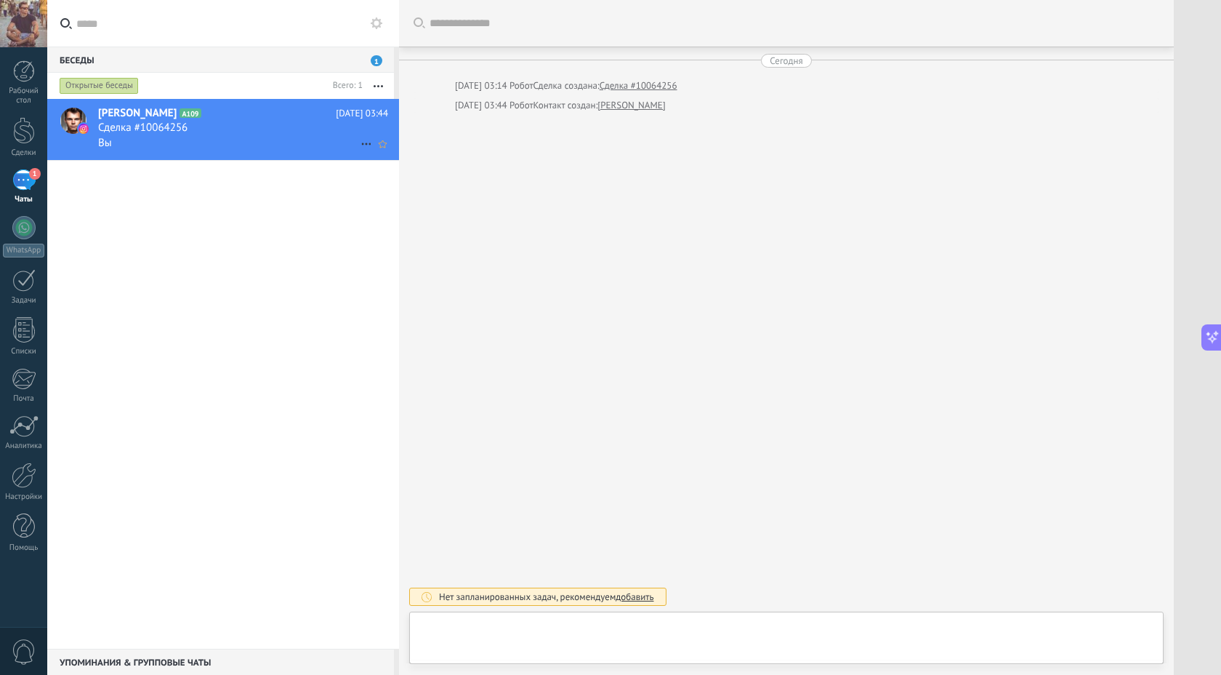
scroll to position [389, 0]
click at [399, 23] on div at bounding box center [399, 337] width 0 height 675
click at [345, 65] on div "Беседы 1" at bounding box center [220, 60] width 347 height 26
click at [303, 118] on h2 "[PERSON_NAME] A109" at bounding box center [217, 113] width 238 height 15
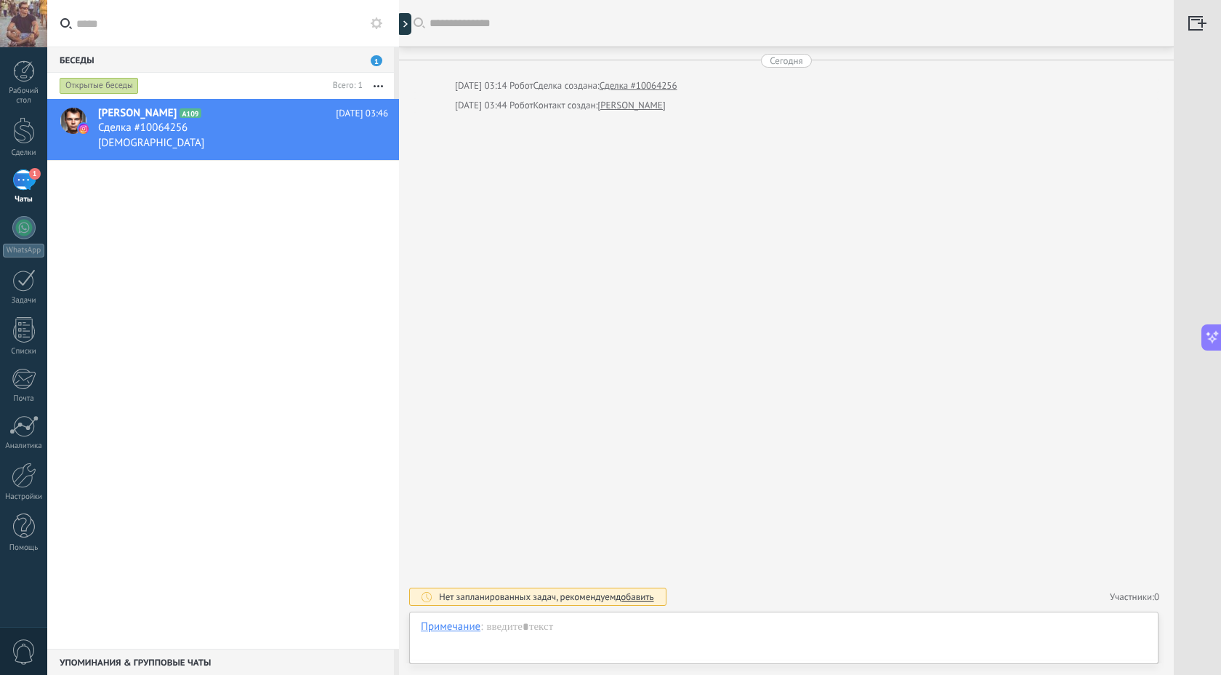
scroll to position [389, 0]
click at [377, 84] on button "button" at bounding box center [378, 86] width 31 height 26
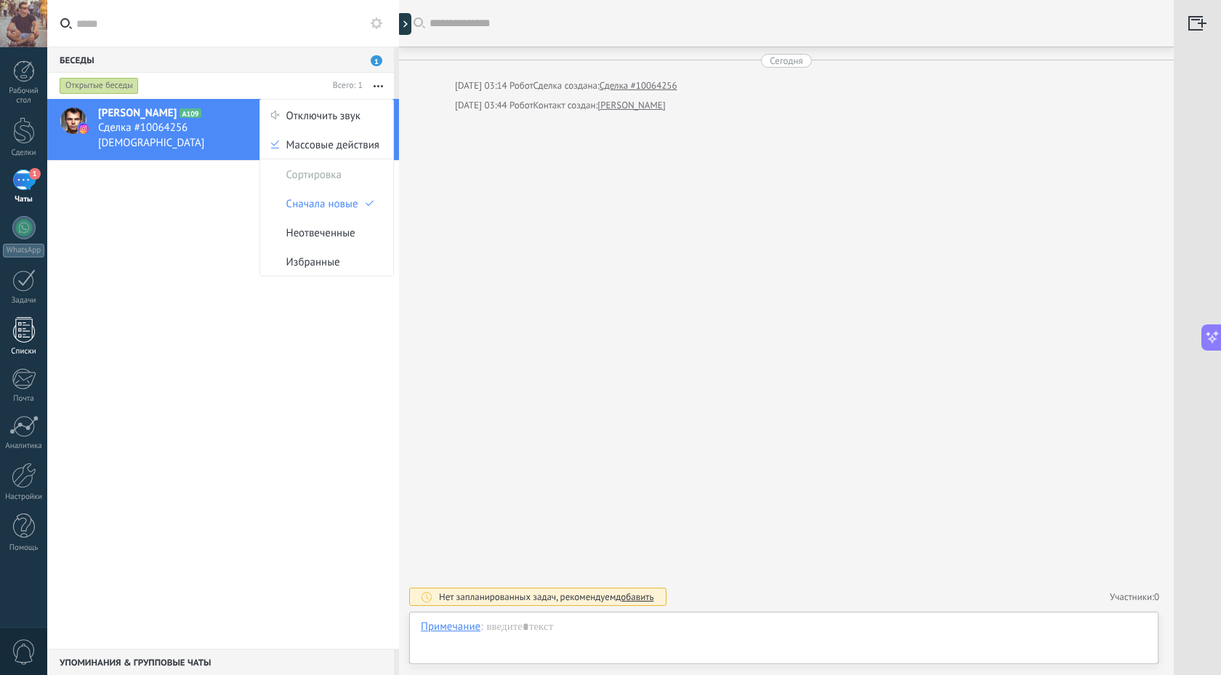
click at [15, 344] on link "Списки" at bounding box center [23, 336] width 47 height 39
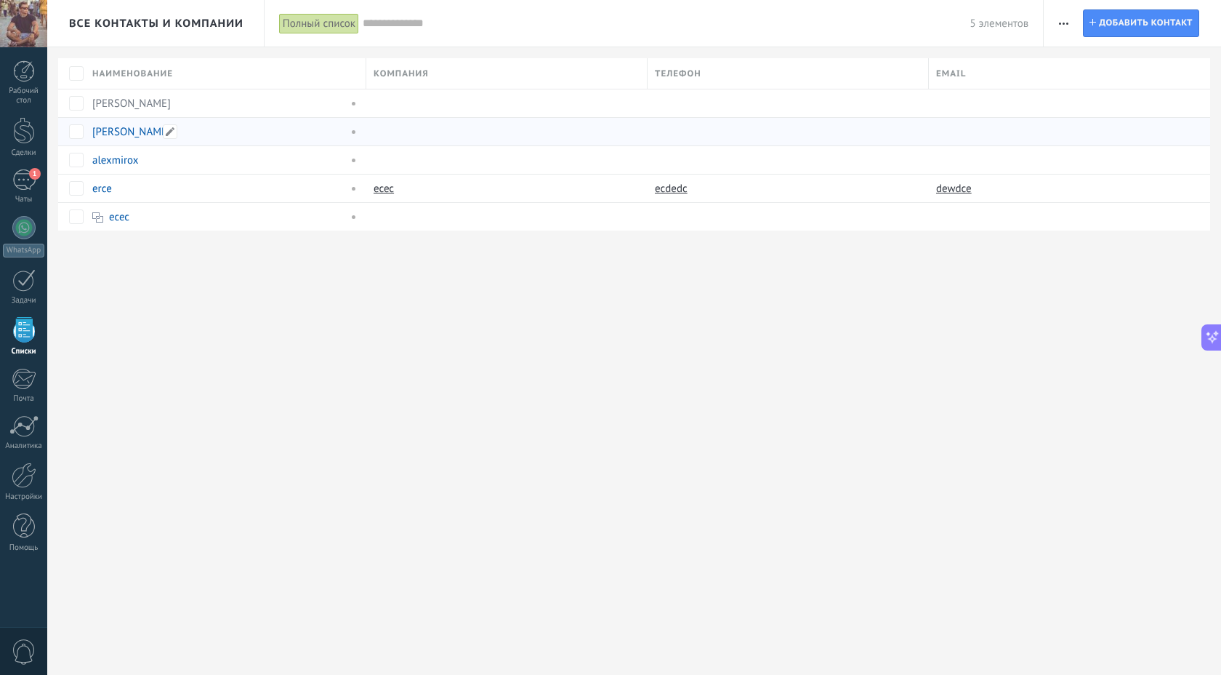
click at [118, 129] on link "[PERSON_NAME]" at bounding box center [131, 132] width 79 height 14
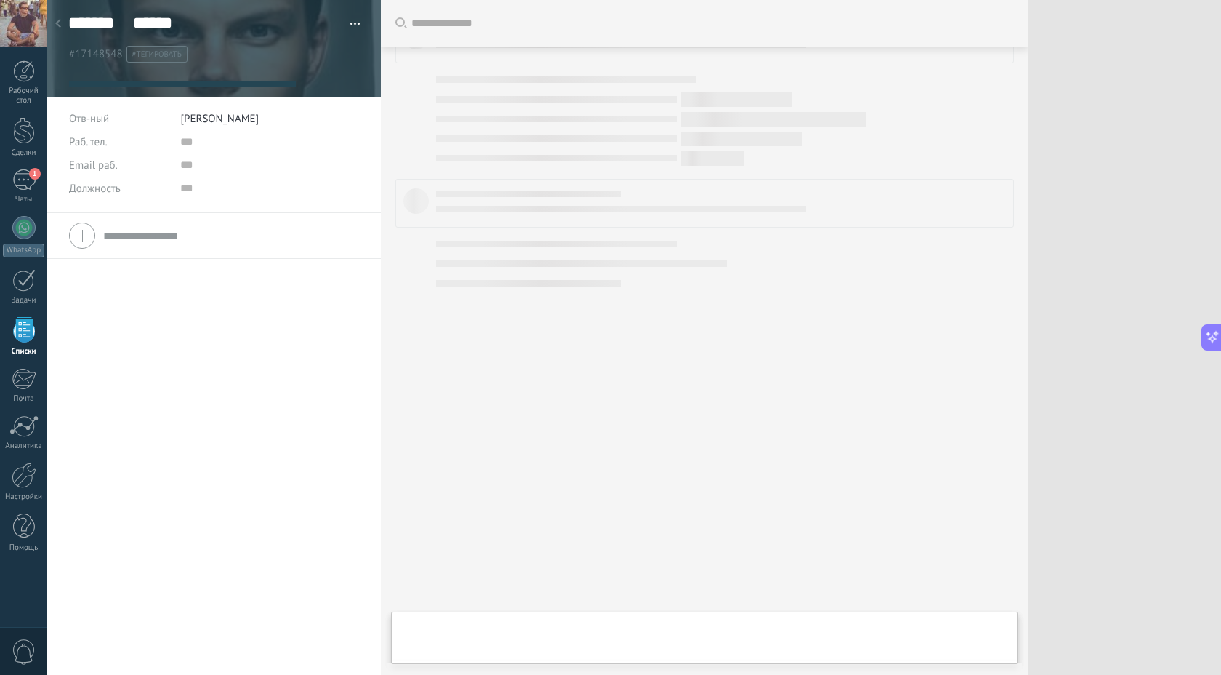
scroll to position [1575, 0]
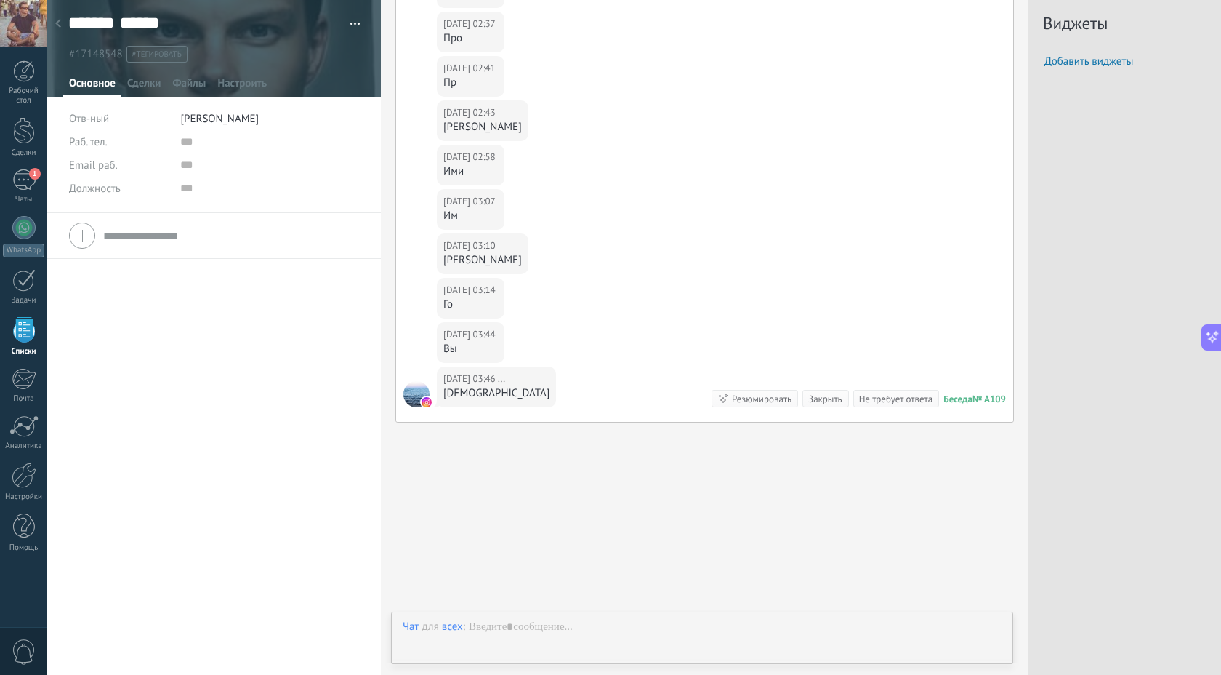
click at [350, 25] on span "button" at bounding box center [355, 26] width 10 height 3
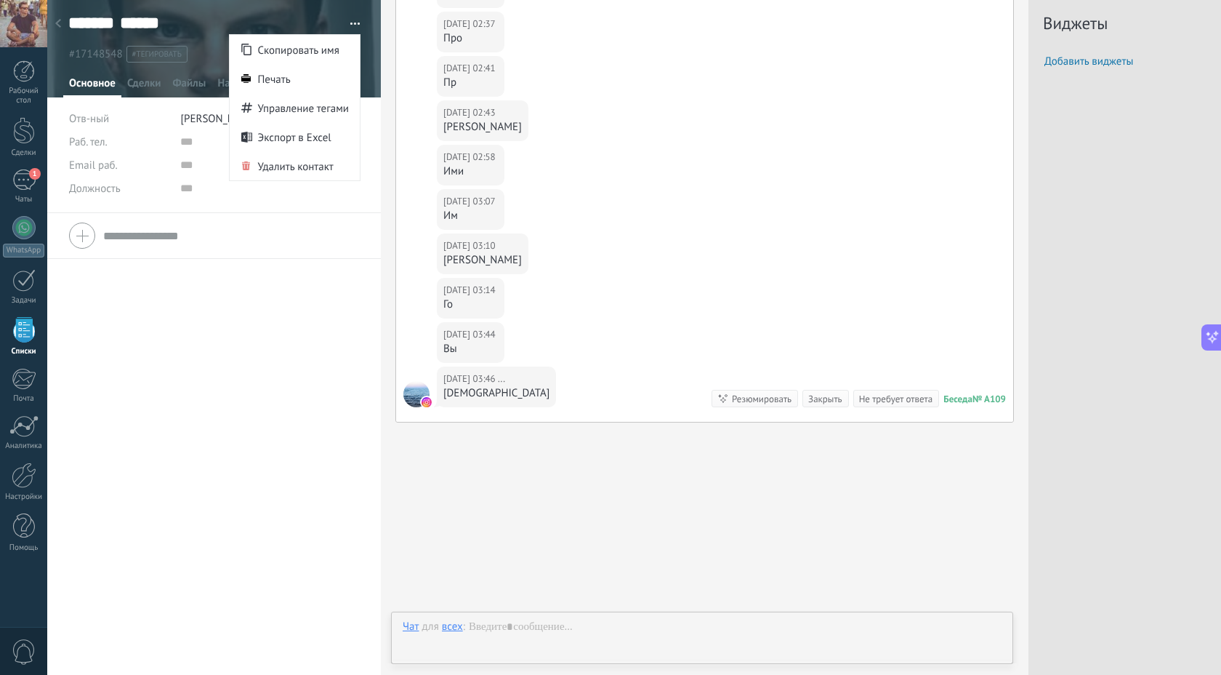
click at [58, 23] on use at bounding box center [58, 23] width 6 height 9
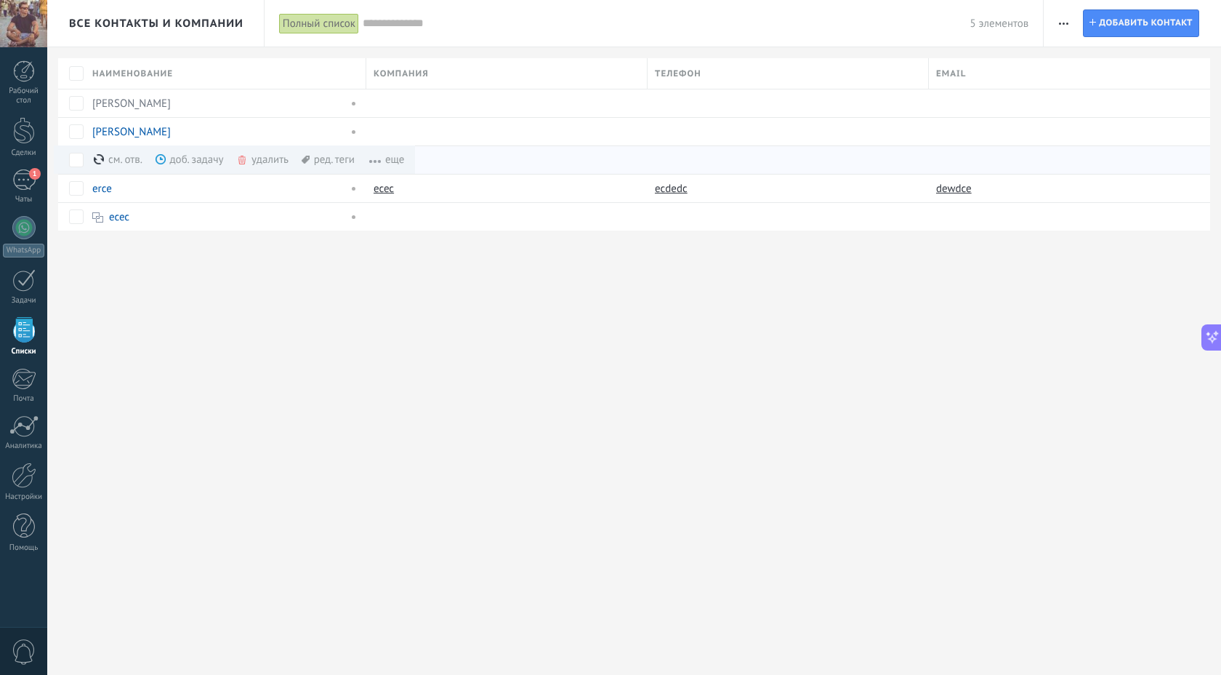
click at [398, 161] on span "еще" at bounding box center [380, 159] width 50 height 28
click at [368, 161] on span "еще" at bounding box center [380, 159] width 50 height 28
click at [395, 158] on span "еще" at bounding box center [380, 159] width 50 height 28
click at [266, 161] on div "удалить еще" at bounding box center [287, 159] width 103 height 28
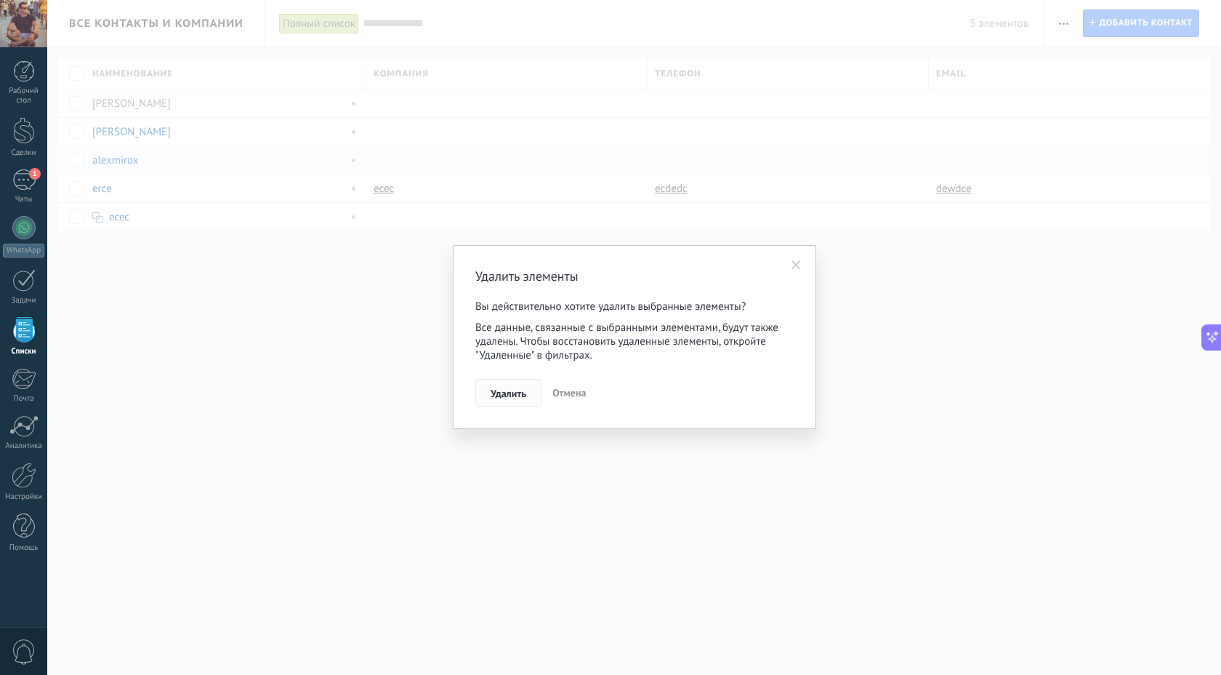
click at [521, 393] on span "Удалить" at bounding box center [509, 393] width 36 height 10
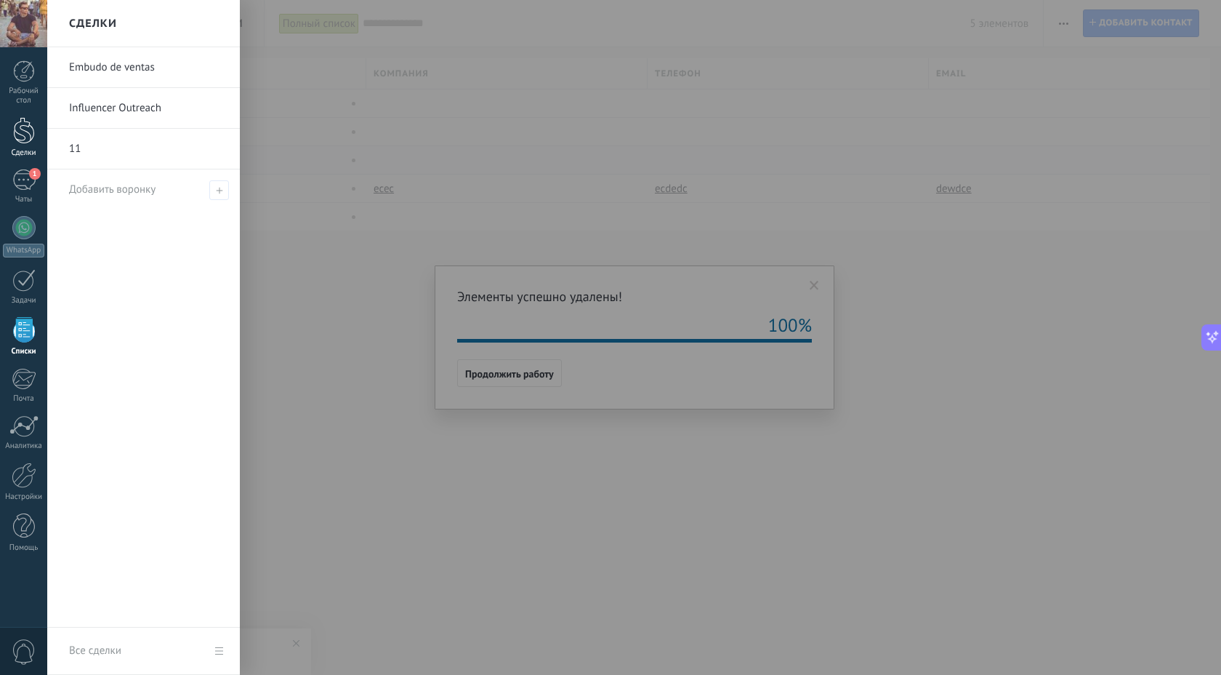
click at [22, 142] on div at bounding box center [24, 130] width 22 height 27
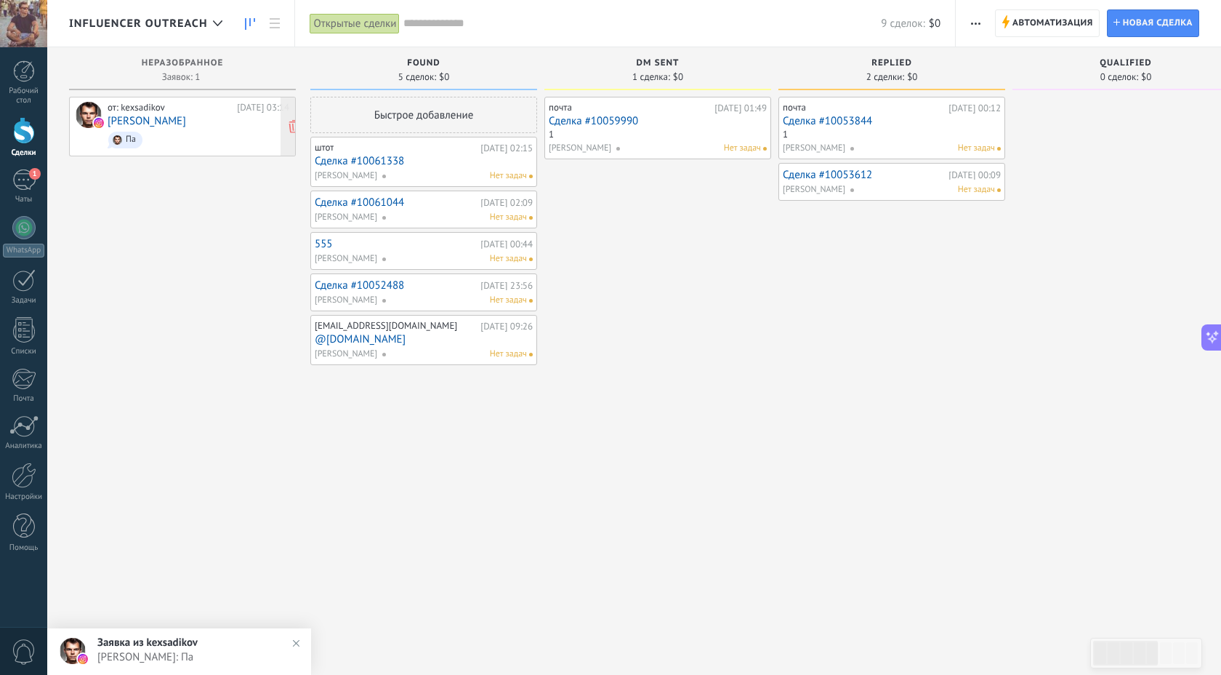
click at [155, 115] on link "[PERSON_NAME]" at bounding box center [147, 121] width 79 height 12
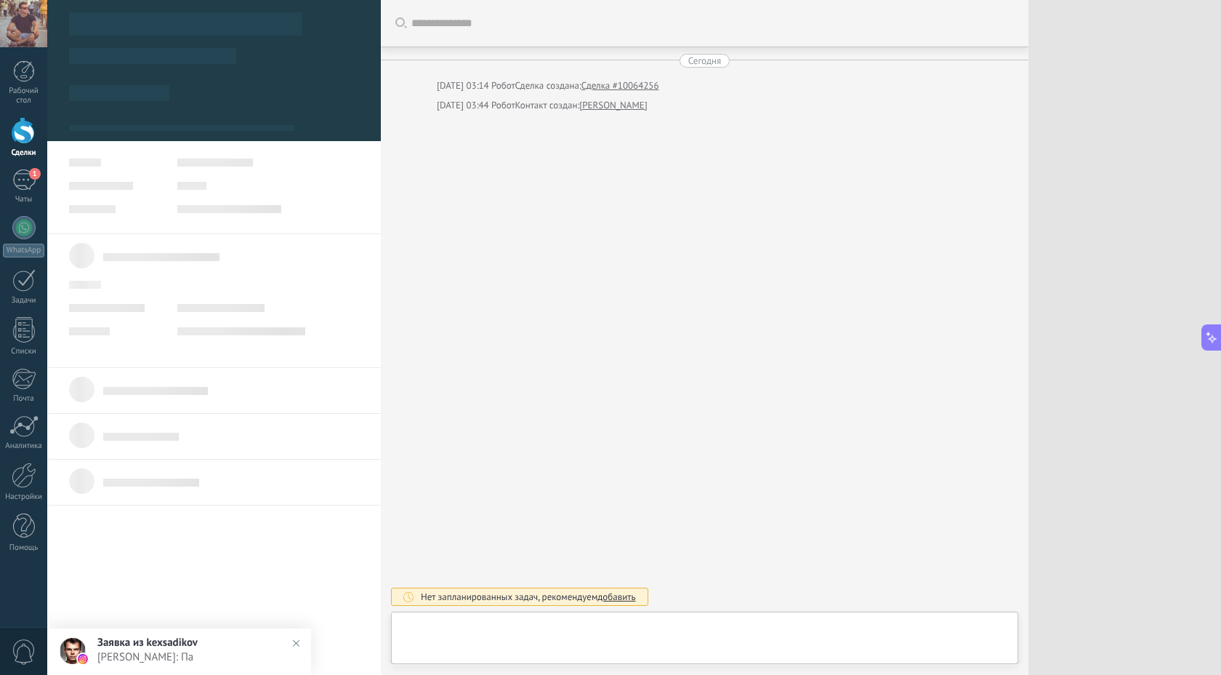
type textarea "***"
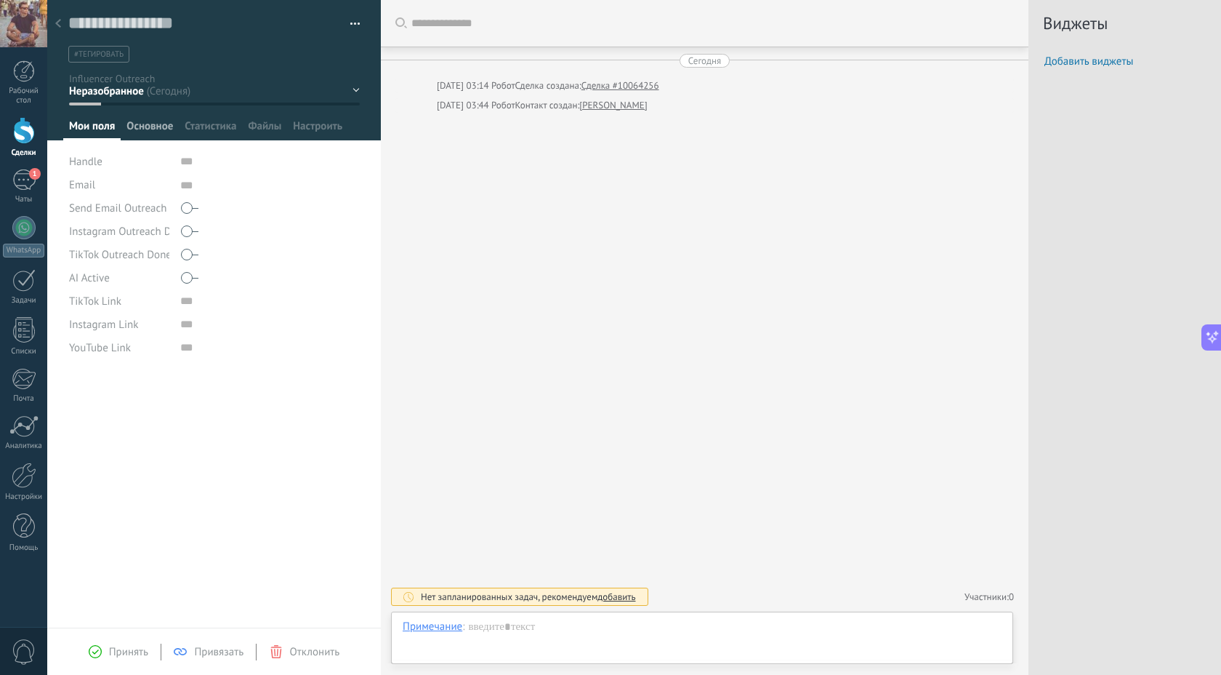
click at [158, 126] on span "Основное" at bounding box center [149, 129] width 47 height 21
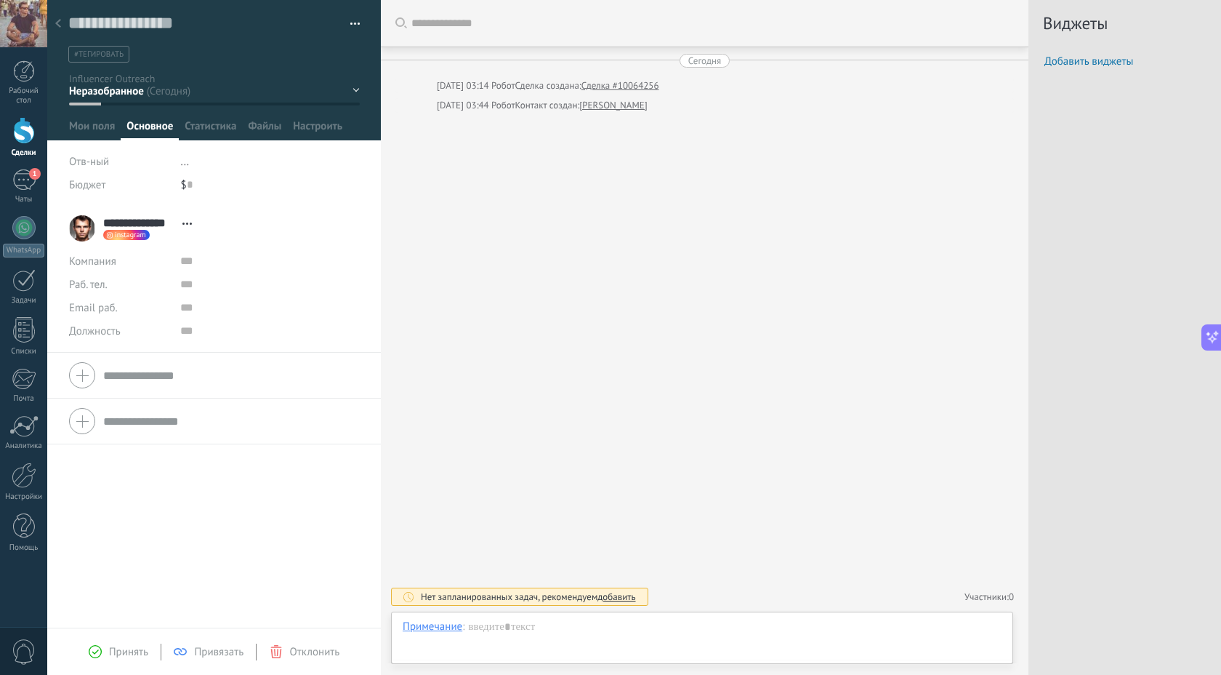
click at [188, 222] on use at bounding box center [186, 223] width 9 height 2
click at [207, 653] on span "Привязать" at bounding box center [218, 652] width 49 height 14
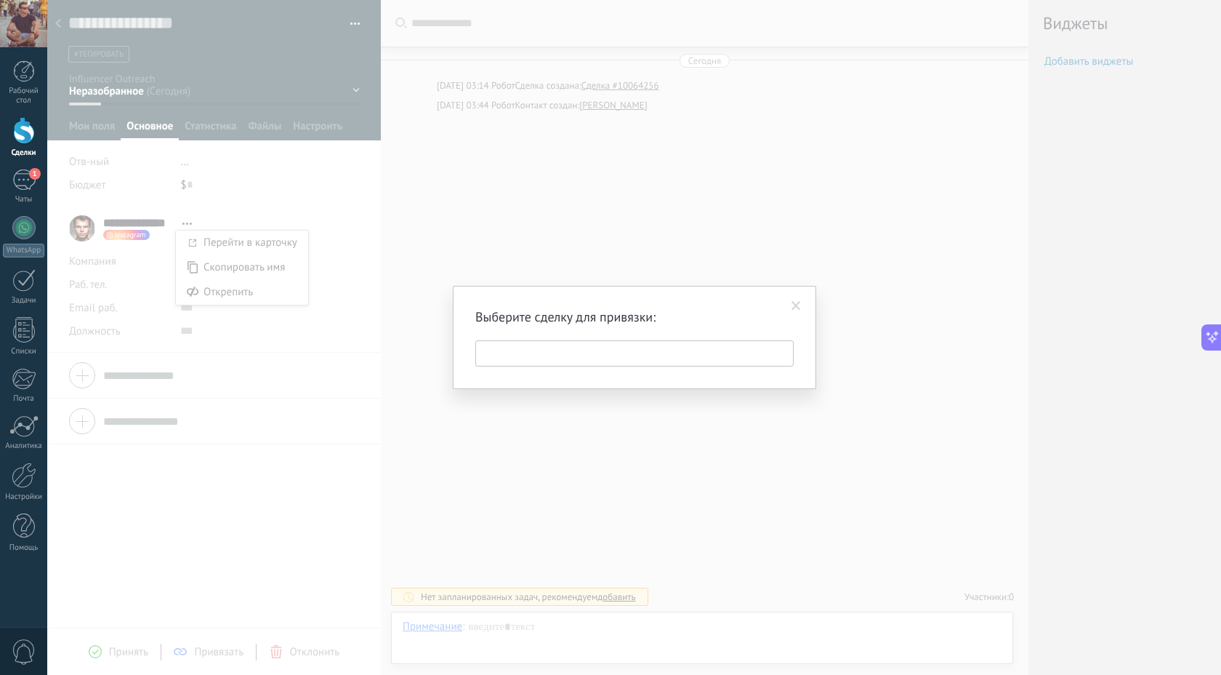
click at [531, 356] on input "text" at bounding box center [634, 353] width 318 height 26
click at [550, 349] on input "text" at bounding box center [634, 353] width 318 height 26
click at [550, 350] on input "text" at bounding box center [634, 353] width 318 height 26
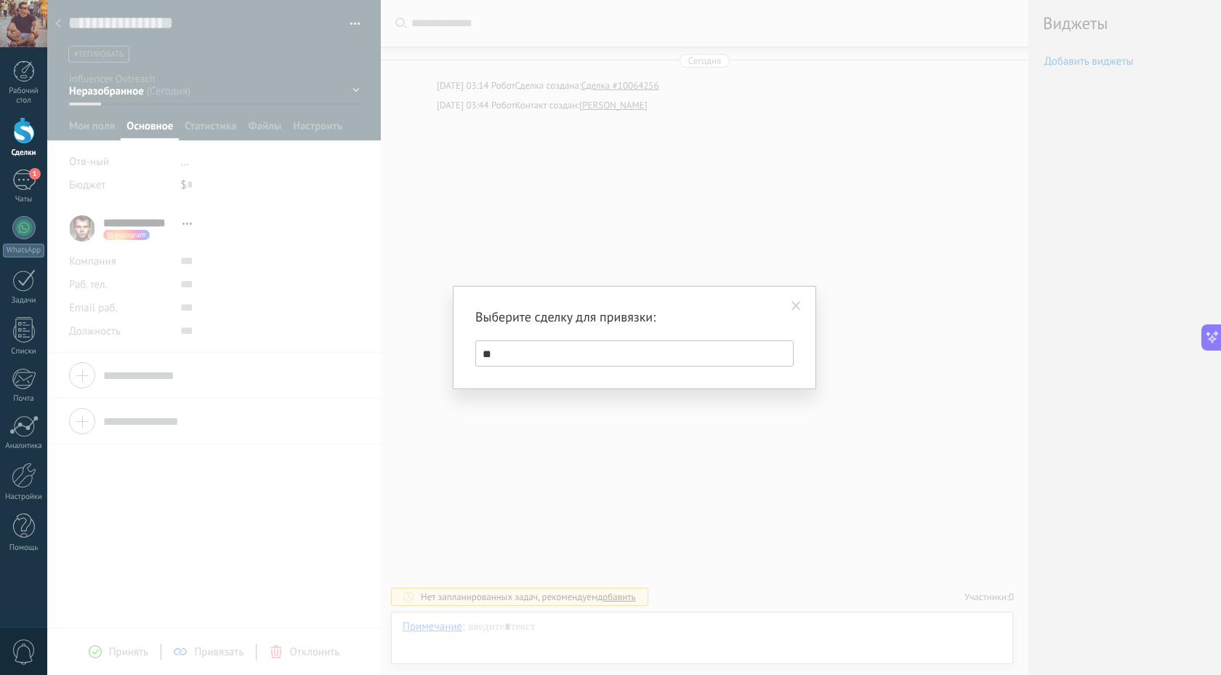
type input "*"
click at [797, 305] on span at bounding box center [796, 306] width 9 height 10
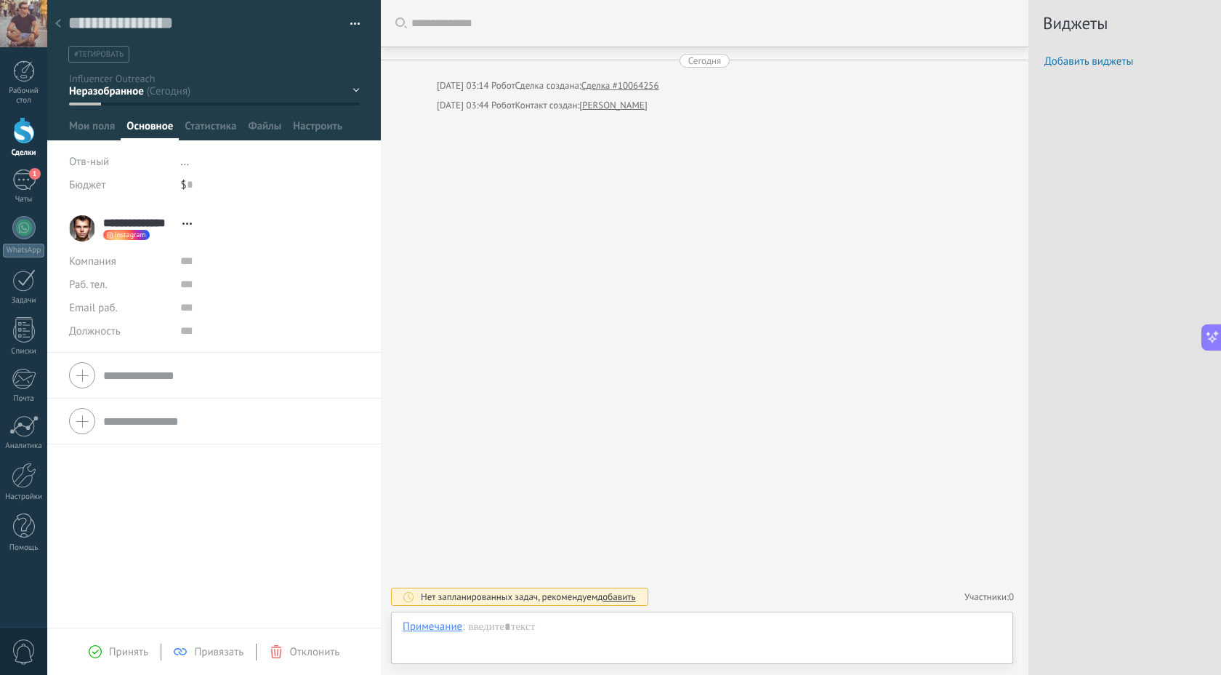
click at [118, 372] on form "Компания Раб. тел. Раб.прямой Мобильный Факс Домашний Другой Раб. тел. Позвонит…" at bounding box center [214, 375] width 290 height 36
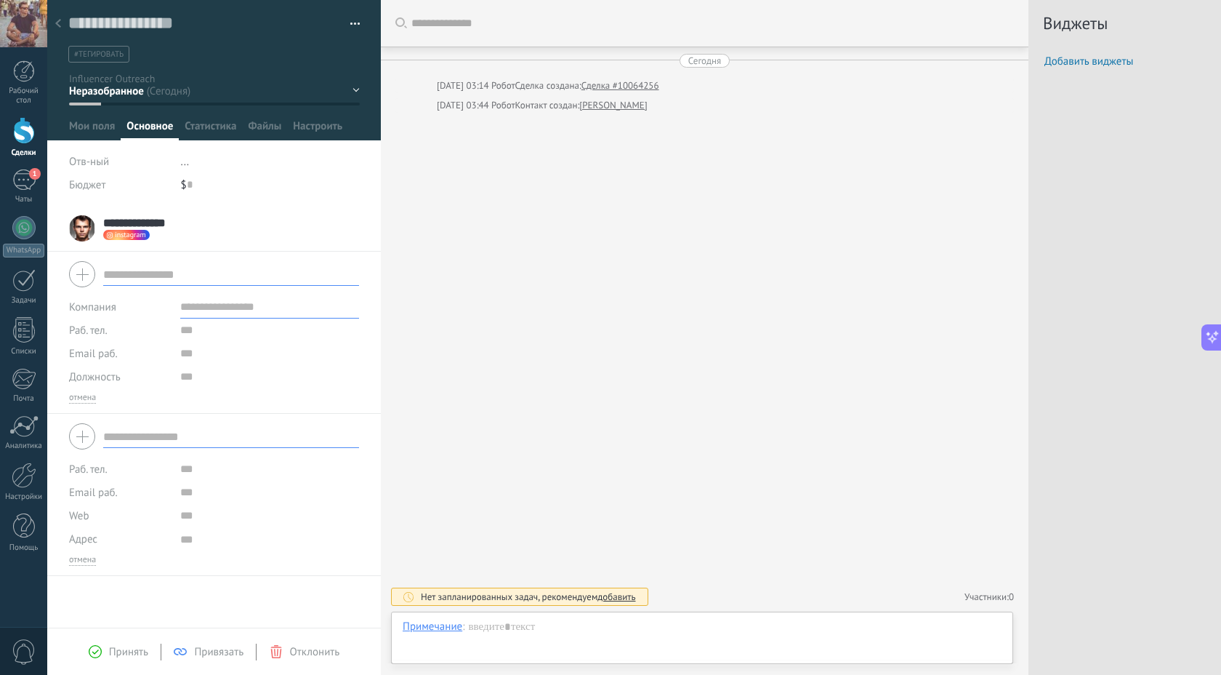
click at [113, 440] on input "text" at bounding box center [231, 436] width 256 height 23
click at [24, 505] on div "Рабочий стол Сделки 1 Чаты WhatsApp Покупатели" at bounding box center [23, 313] width 47 height 507
click at [24, 524] on div at bounding box center [24, 525] width 22 height 25
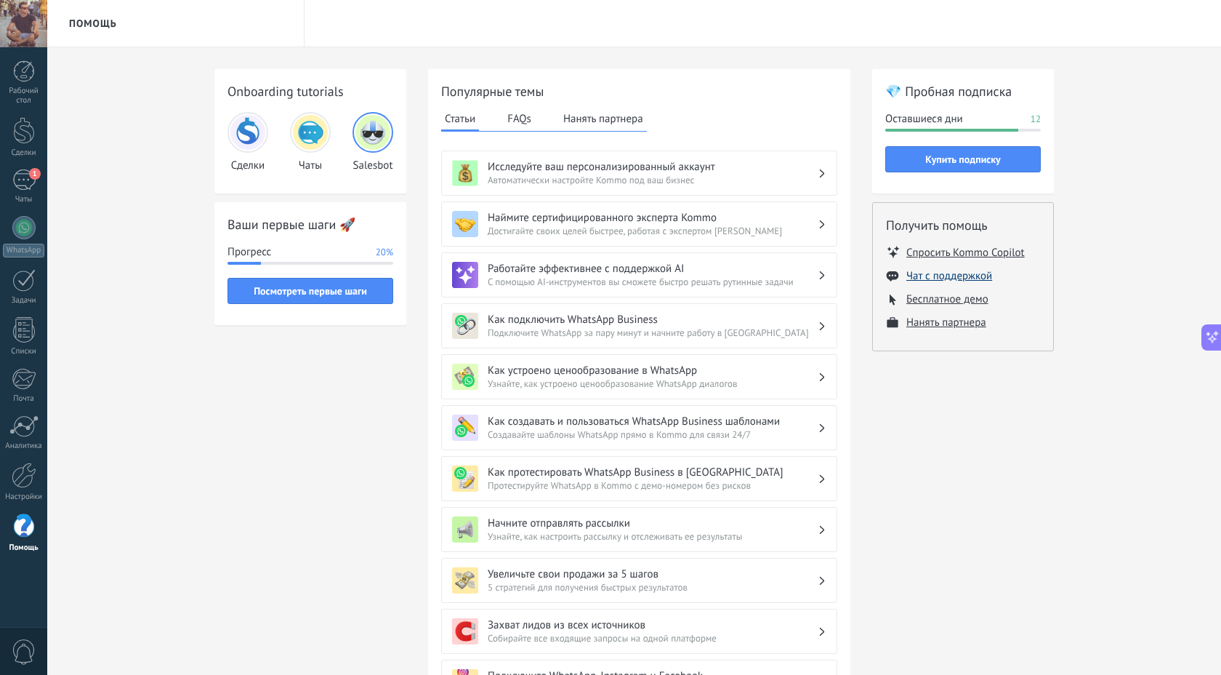
click at [979, 274] on button "Чат с поддержкой" at bounding box center [950, 276] width 86 height 14
type textarea "********"
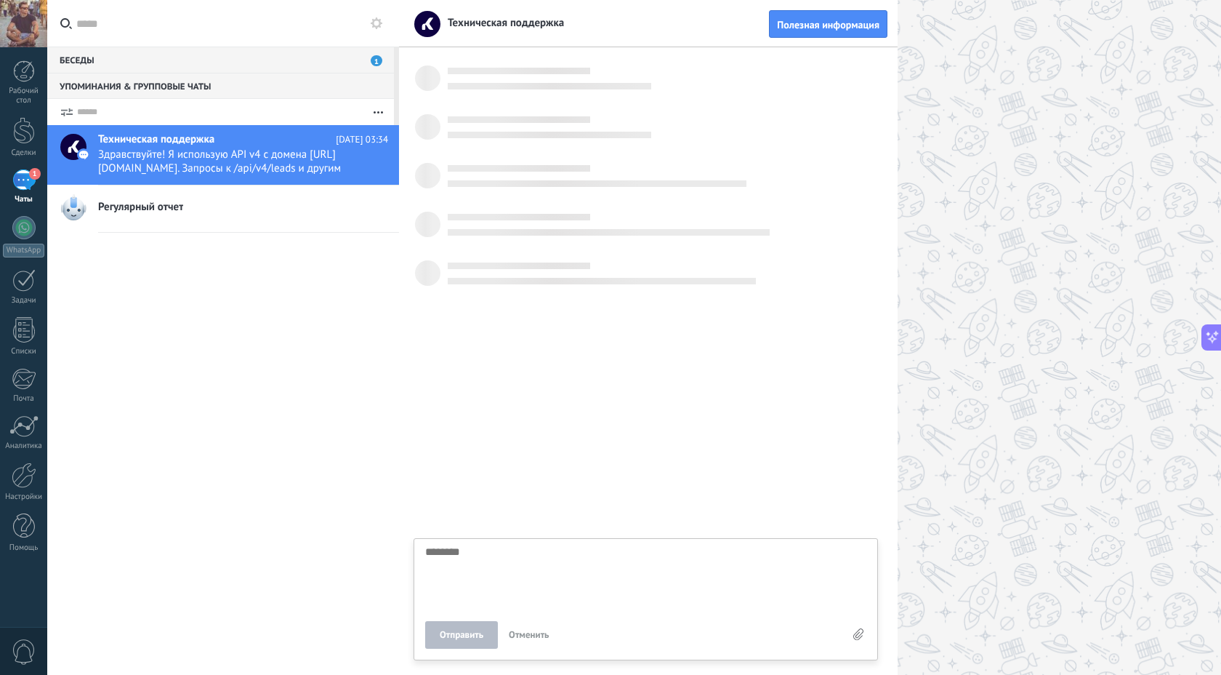
scroll to position [14, 0]
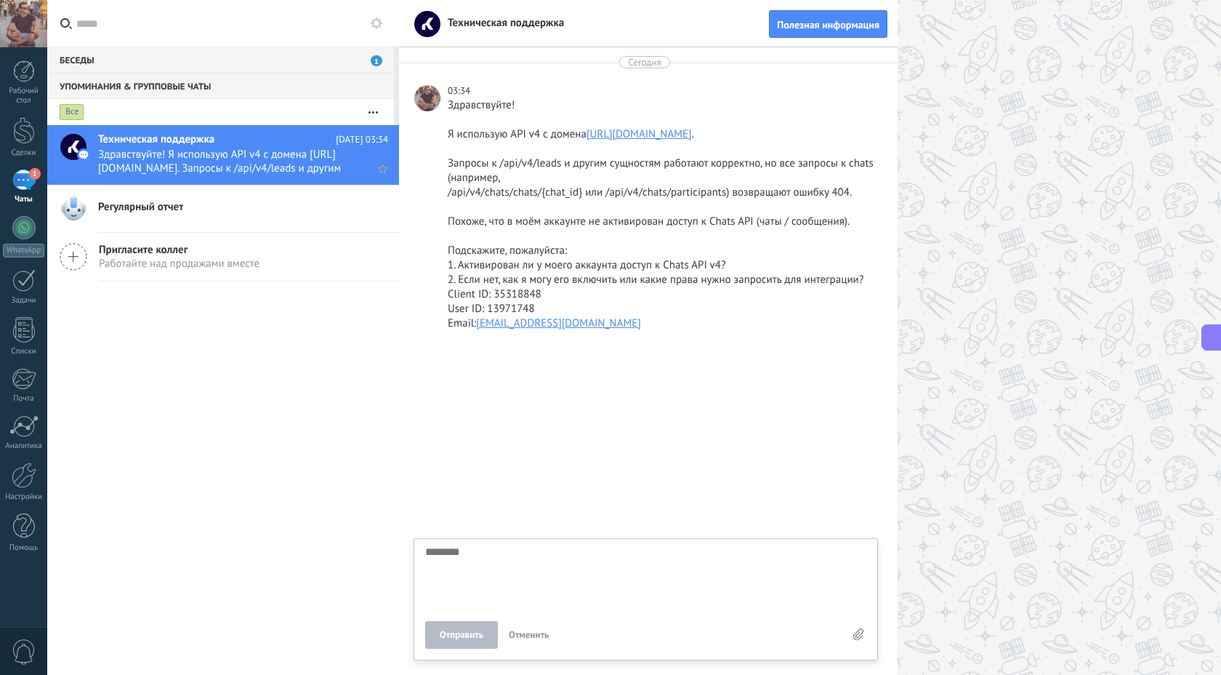
type textarea "********"
